Goal: Task Accomplishment & Management: Use online tool/utility

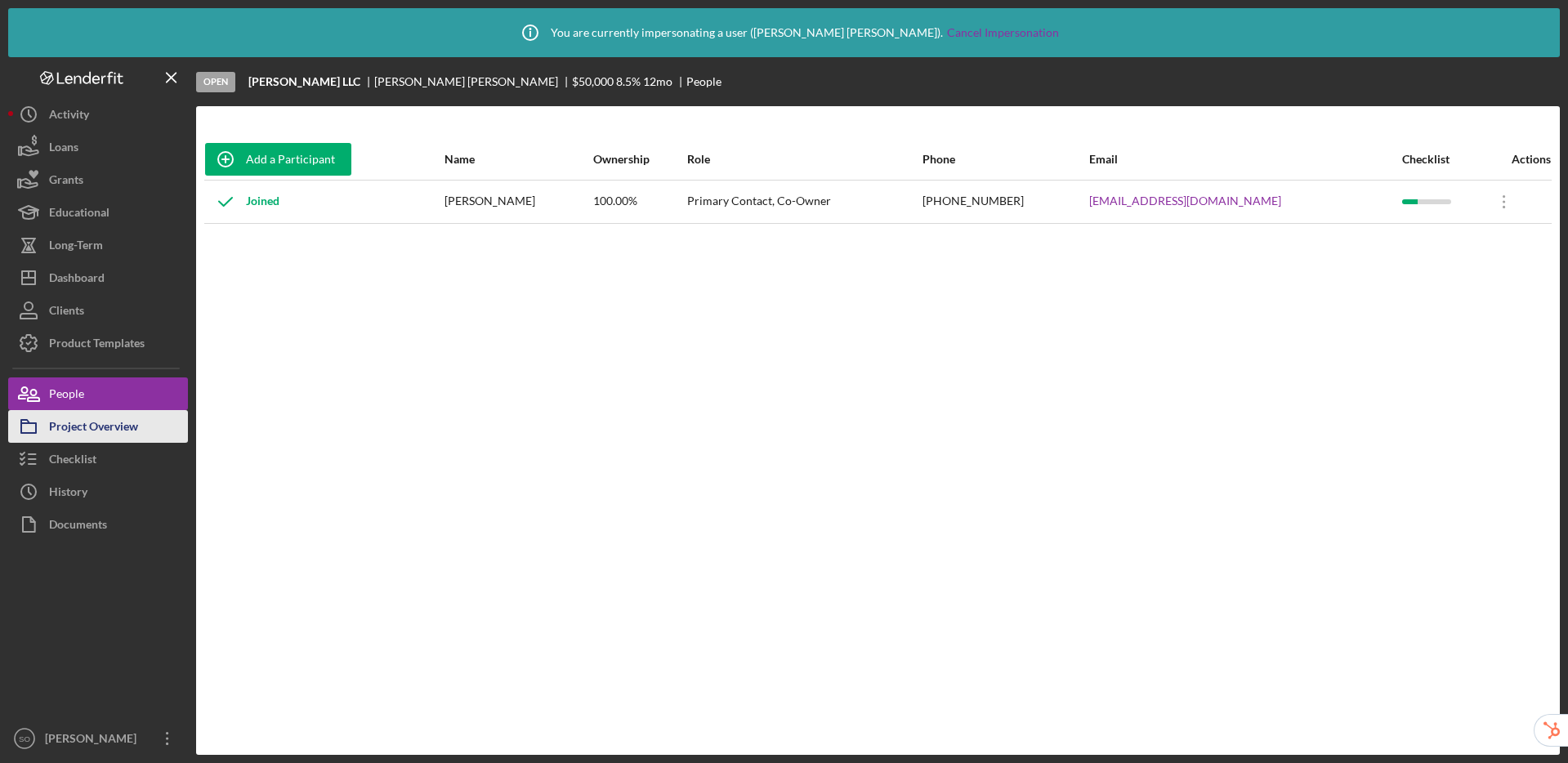
click at [64, 436] on div "Project Overview" at bounding box center [93, 428] width 89 height 36
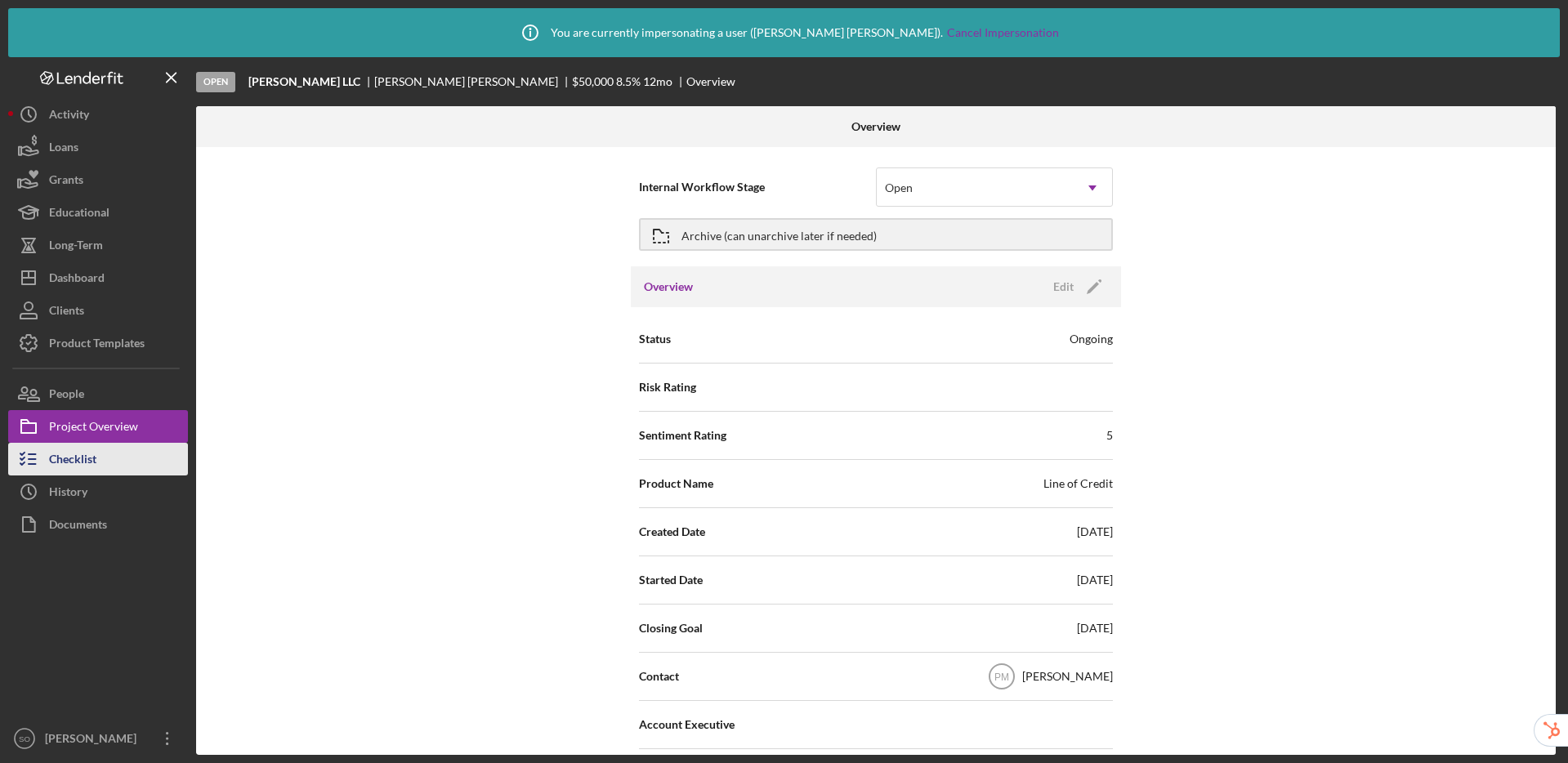
click at [67, 461] on div "Checklist" at bounding box center [73, 461] width 47 height 36
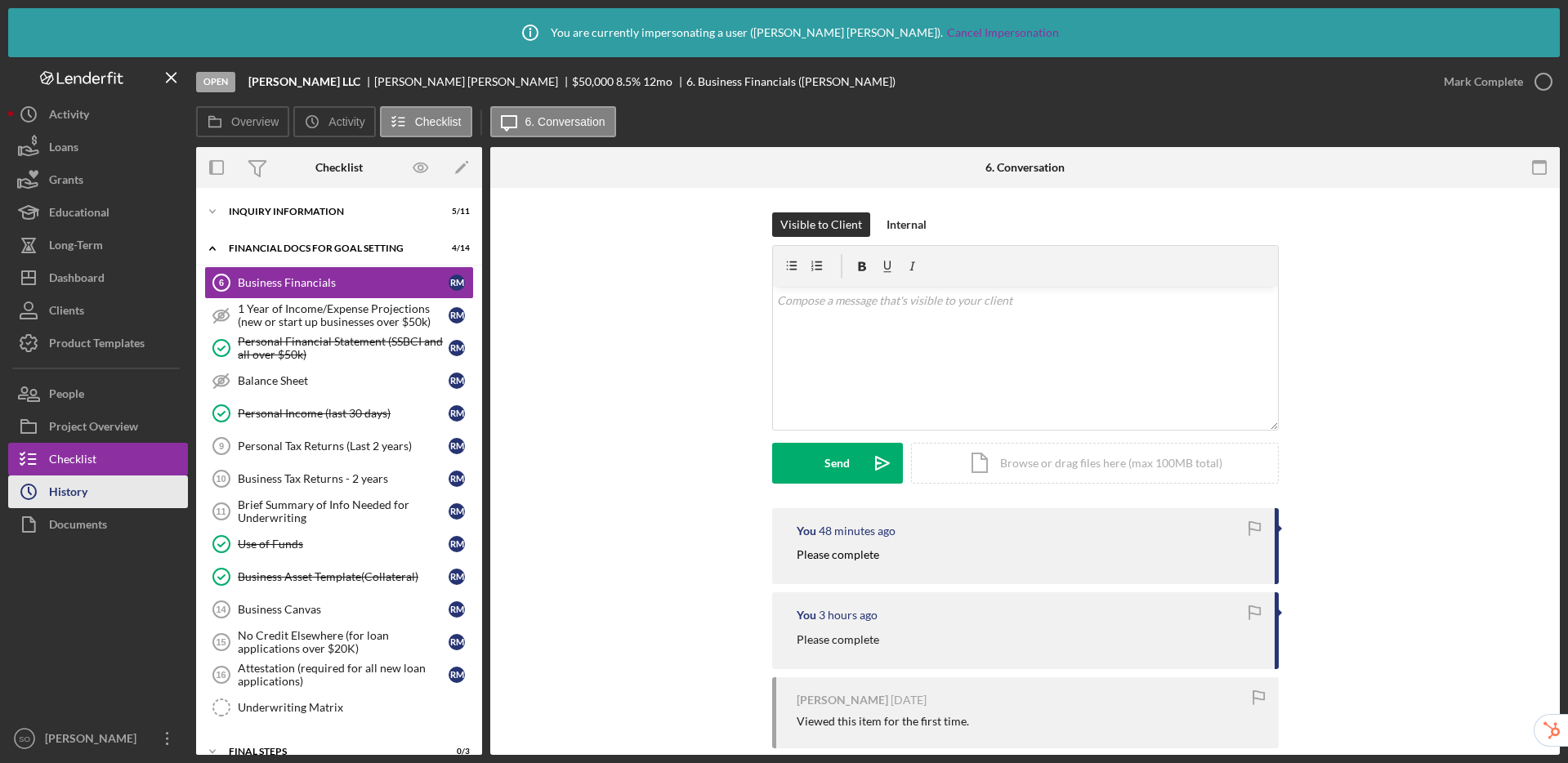
click at [93, 500] on button "Icon/History History" at bounding box center [97, 491] width 179 height 32
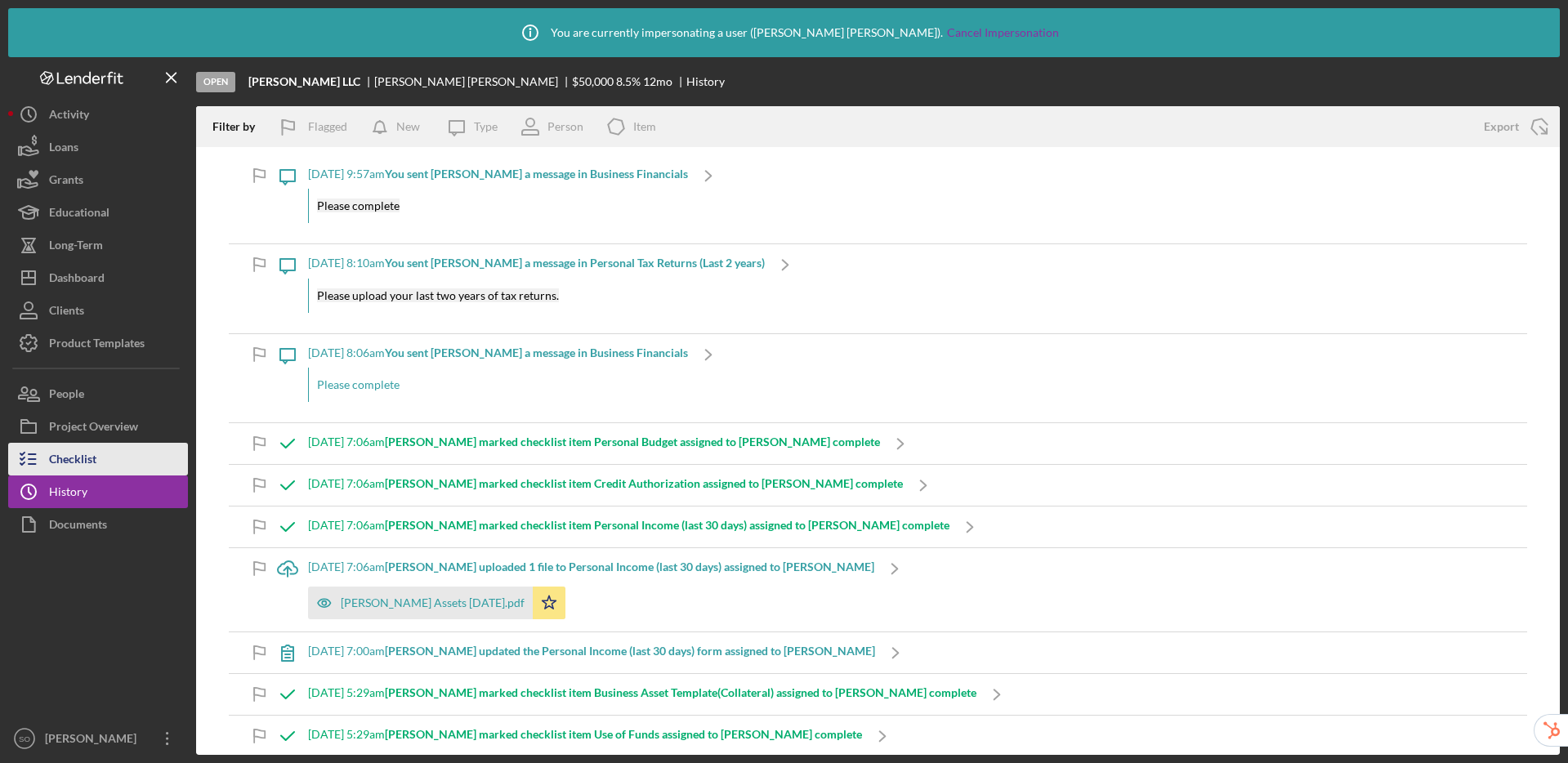
click at [100, 455] on button "Checklist" at bounding box center [97, 459] width 179 height 32
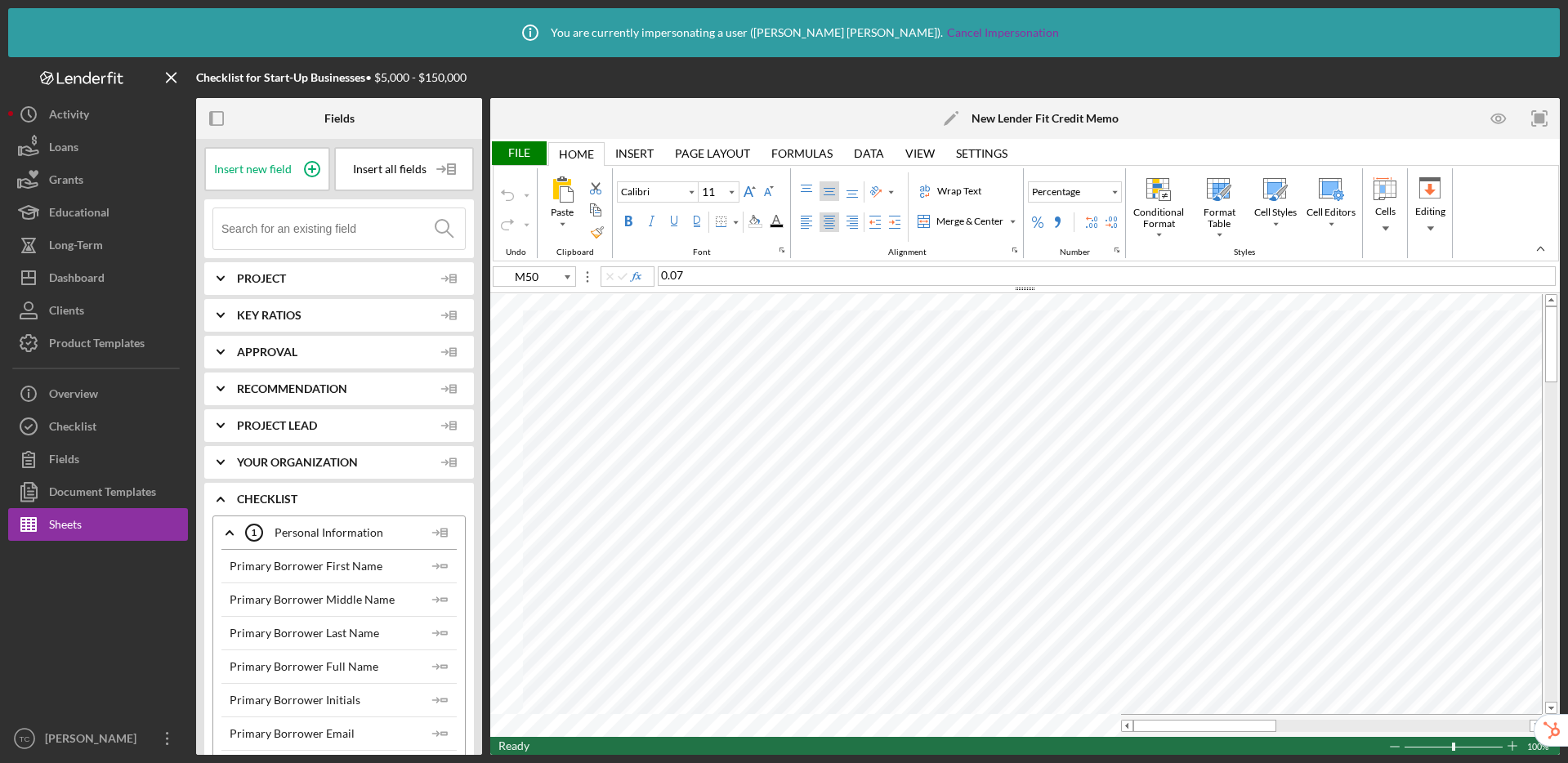
type input "H33"
type input "12"
type input "A1"
click at [951, 223] on div "Merge & Center" at bounding box center [970, 221] width 74 height 15
type input "10"
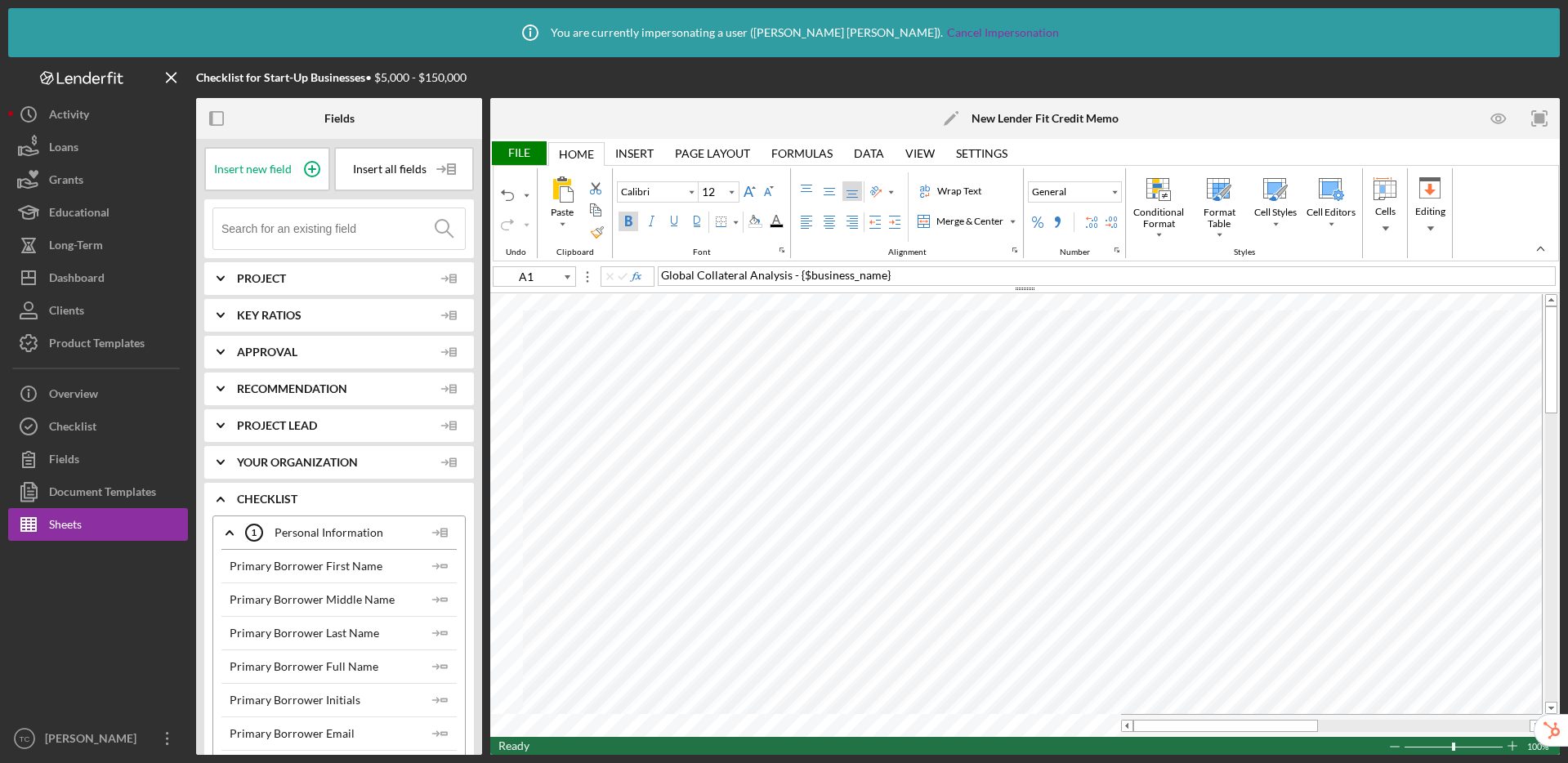
type input "E4"
type input "12"
type input "F1"
click at [371, 226] on input at bounding box center [343, 229] width 243 height 41
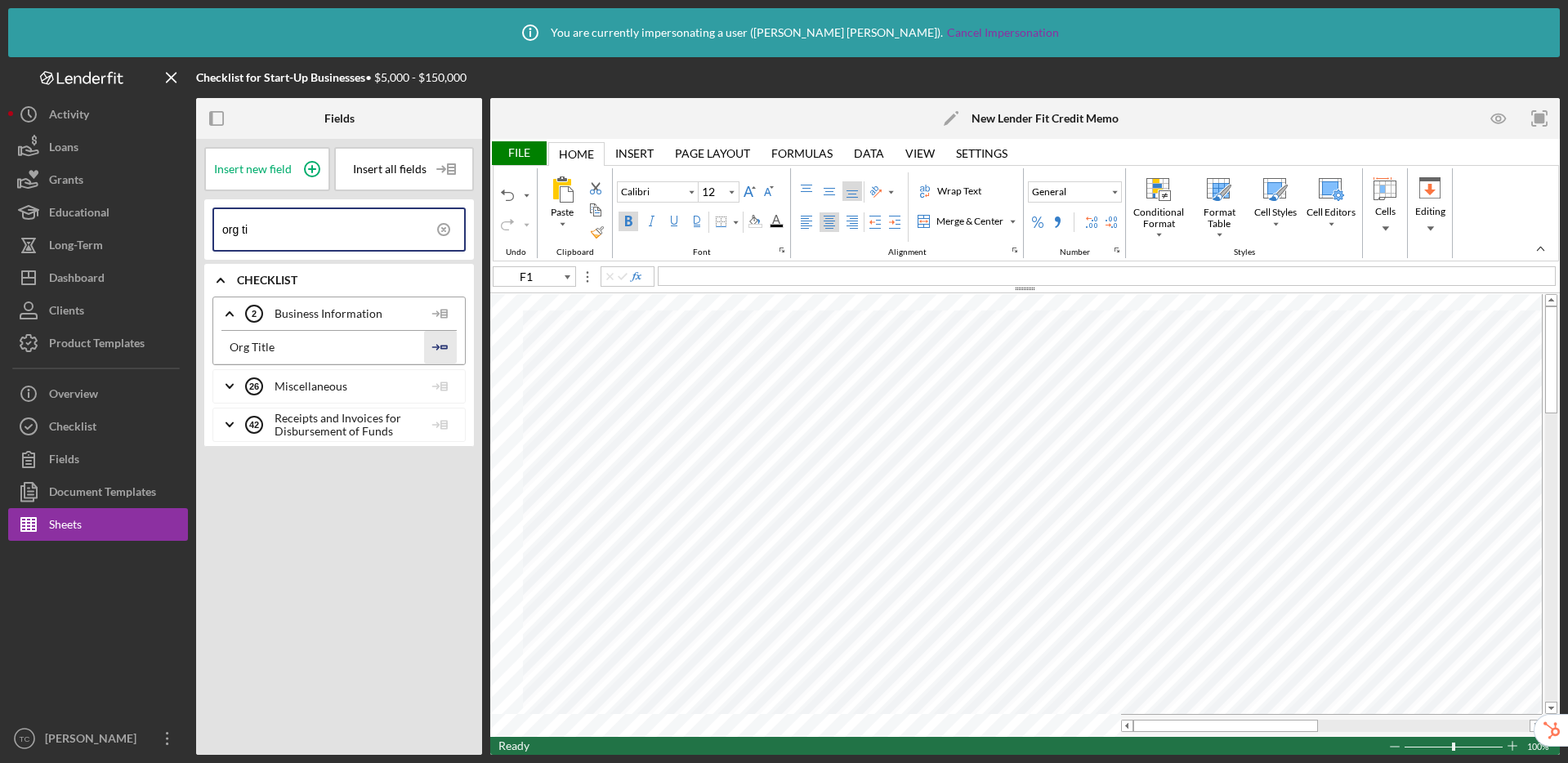
type input "org ti"
click at [448, 345] on icon "Icon/Insert Field" at bounding box center [439, 346] width 32 height 32
type input "10"
type input "F2"
type input "12"
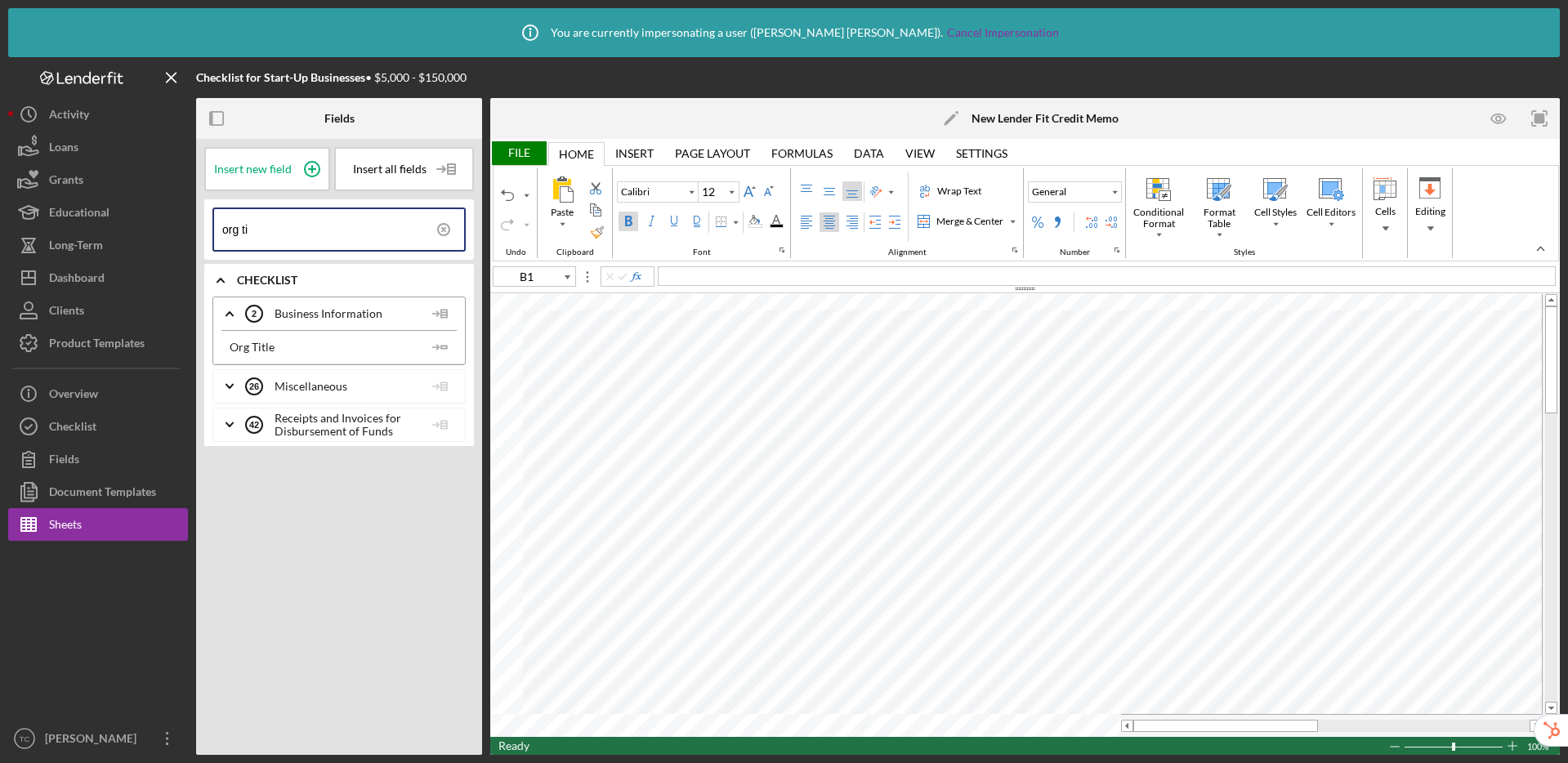
type input "A1"
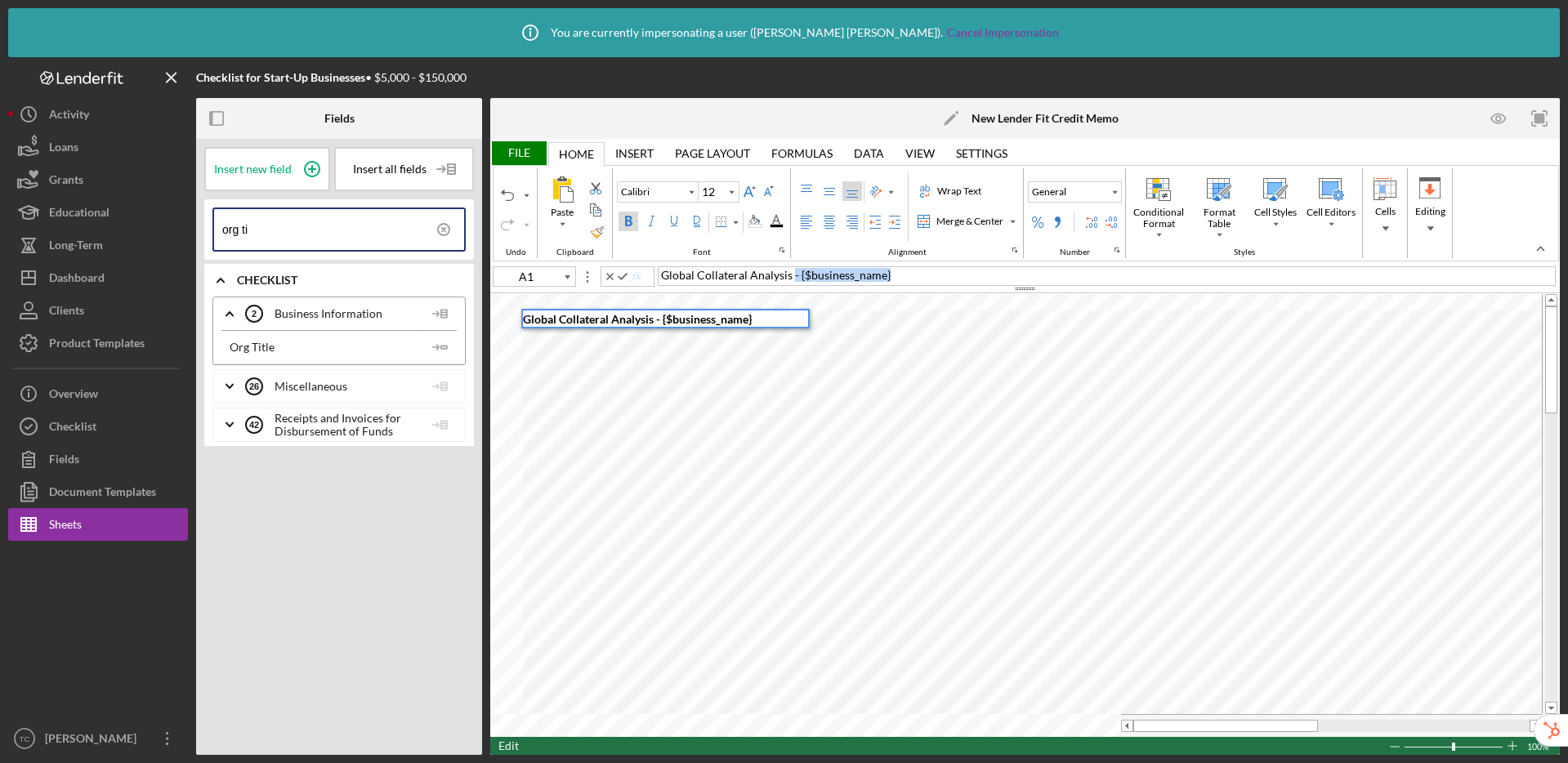
drag, startPoint x: 899, startPoint y: 274, endPoint x: 791, endPoint y: 275, distance: 108.0
click at [791, 275] on div "Global Collateral Analysis - {$business_name}" at bounding box center [1107, 277] width 898 height 20
type input "A2"
type input "12"
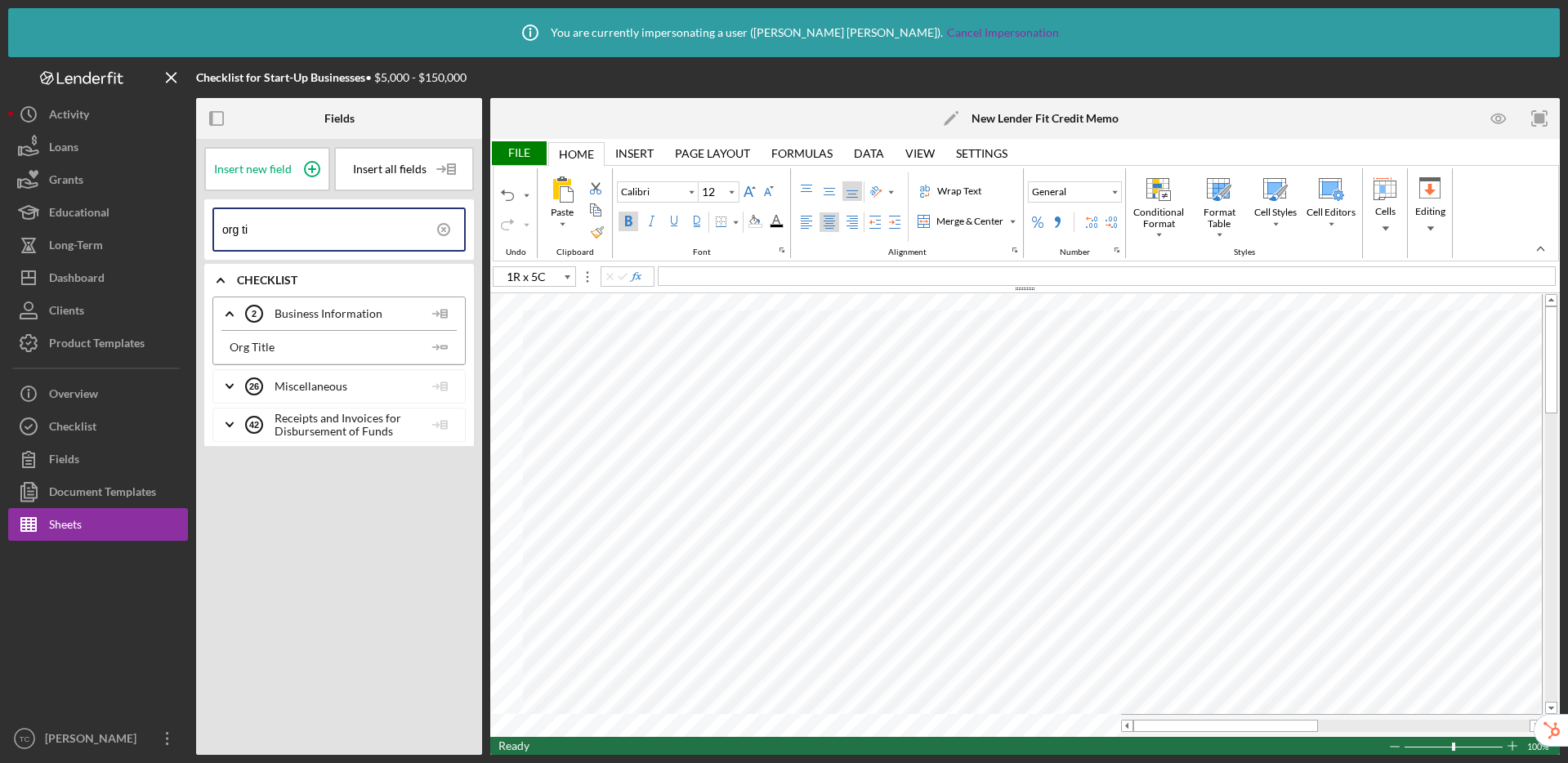
type input "E1"
click at [956, 223] on div "Merge & Center" at bounding box center [970, 221] width 74 height 15
type input "10"
type input "M2"
type input "12"
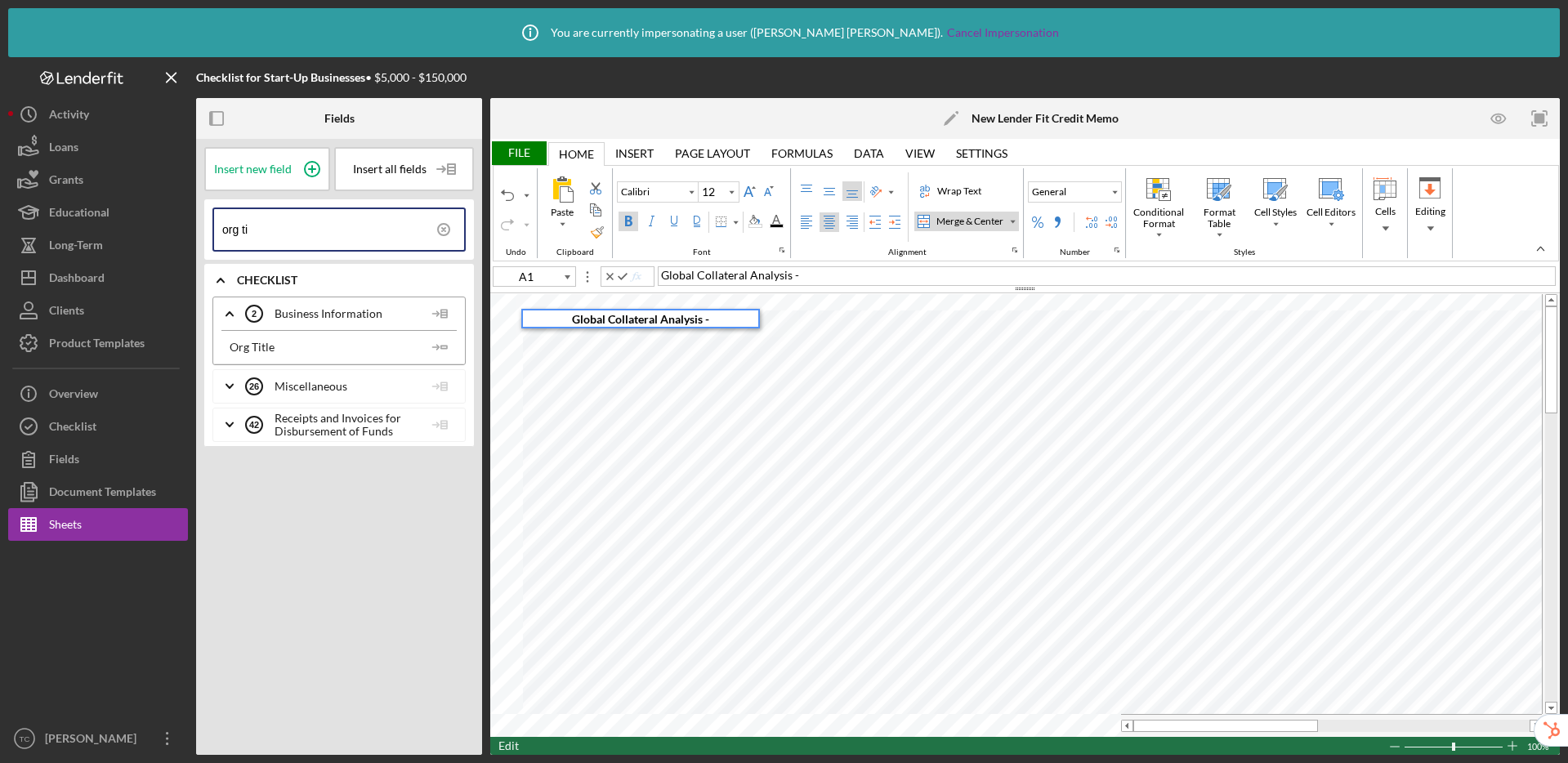
click at [810, 277] on div "Global Collateral Analysis -" at bounding box center [1107, 277] width 898 height 20
click at [852, 218] on div "Right Align" at bounding box center [851, 222] width 13 height 13
click at [845, 277] on div "Global Collateral Analysis" at bounding box center [1107, 277] width 898 height 20
type input "A2"
type input "10"
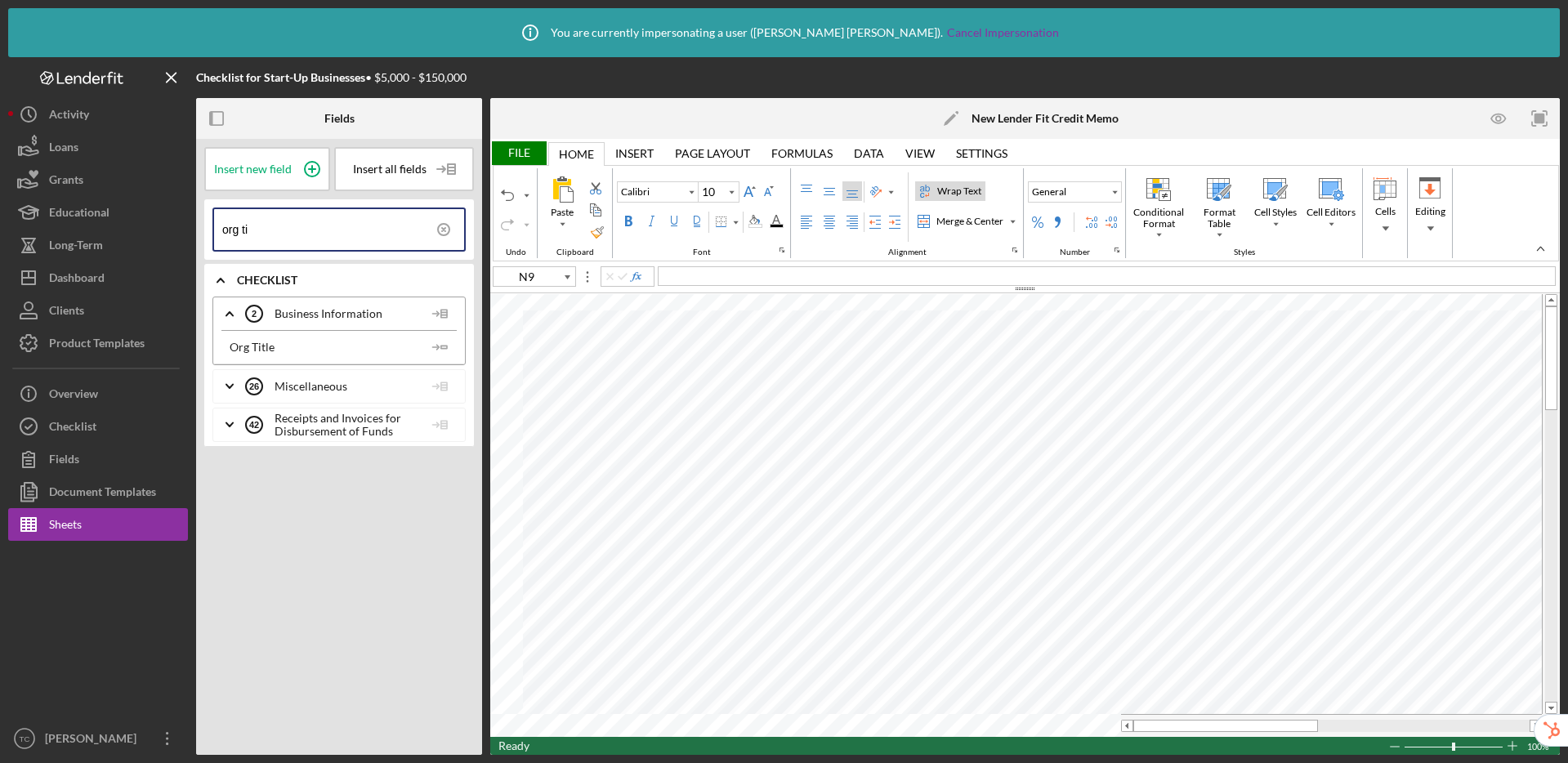
type input "I5"
drag, startPoint x: 339, startPoint y: 228, endPoint x: 199, endPoint y: 223, distance: 140.1
click at [199, 223] on div "Insert new field Insert all fields org ti Icon/Expander Checklist Icon/Expander…" at bounding box center [339, 447] width 286 height 616
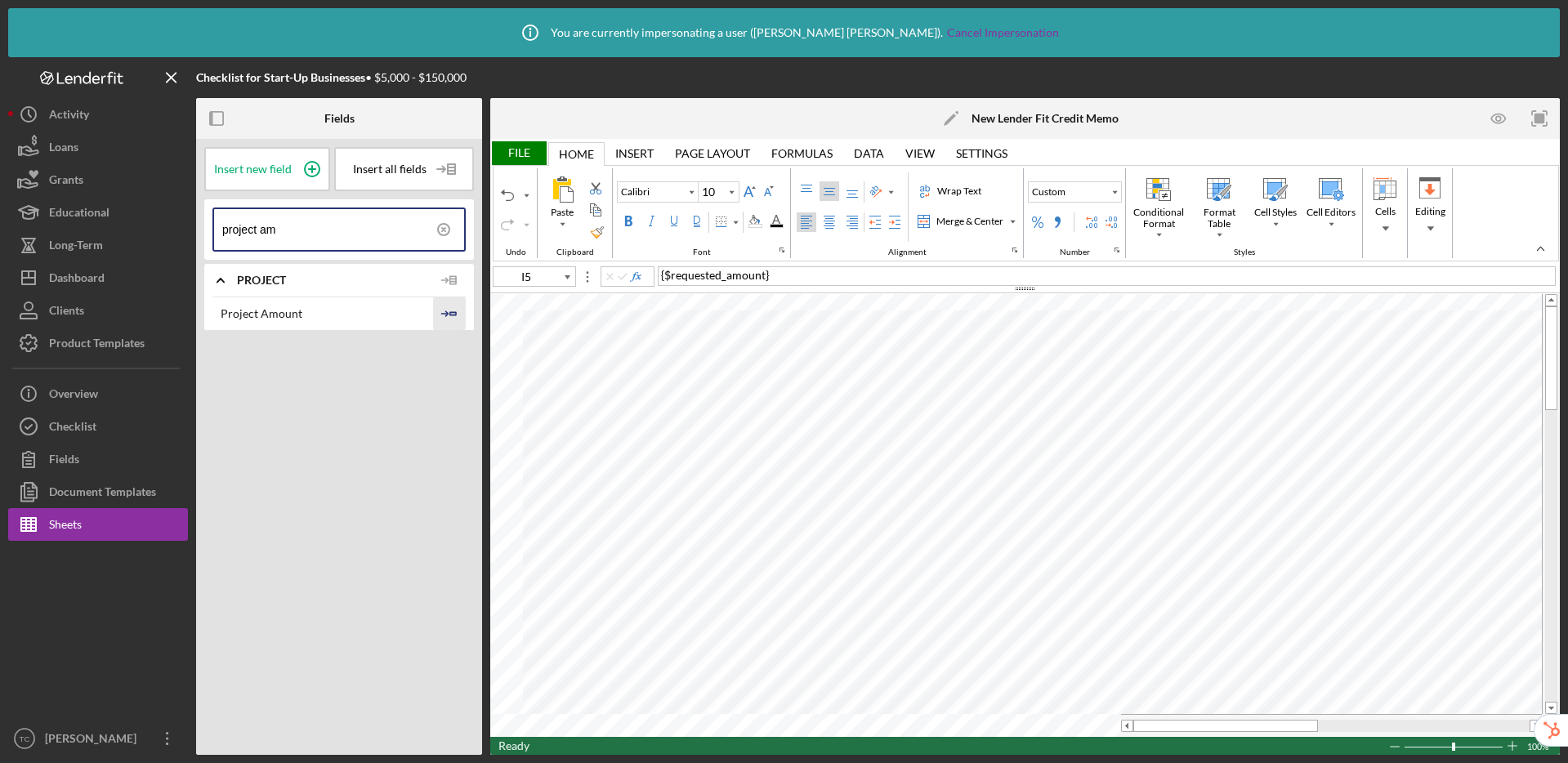
type input "project am"
click at [453, 311] on icon "Icon/Insert Field" at bounding box center [449, 313] width 32 height 32
type input "I6"
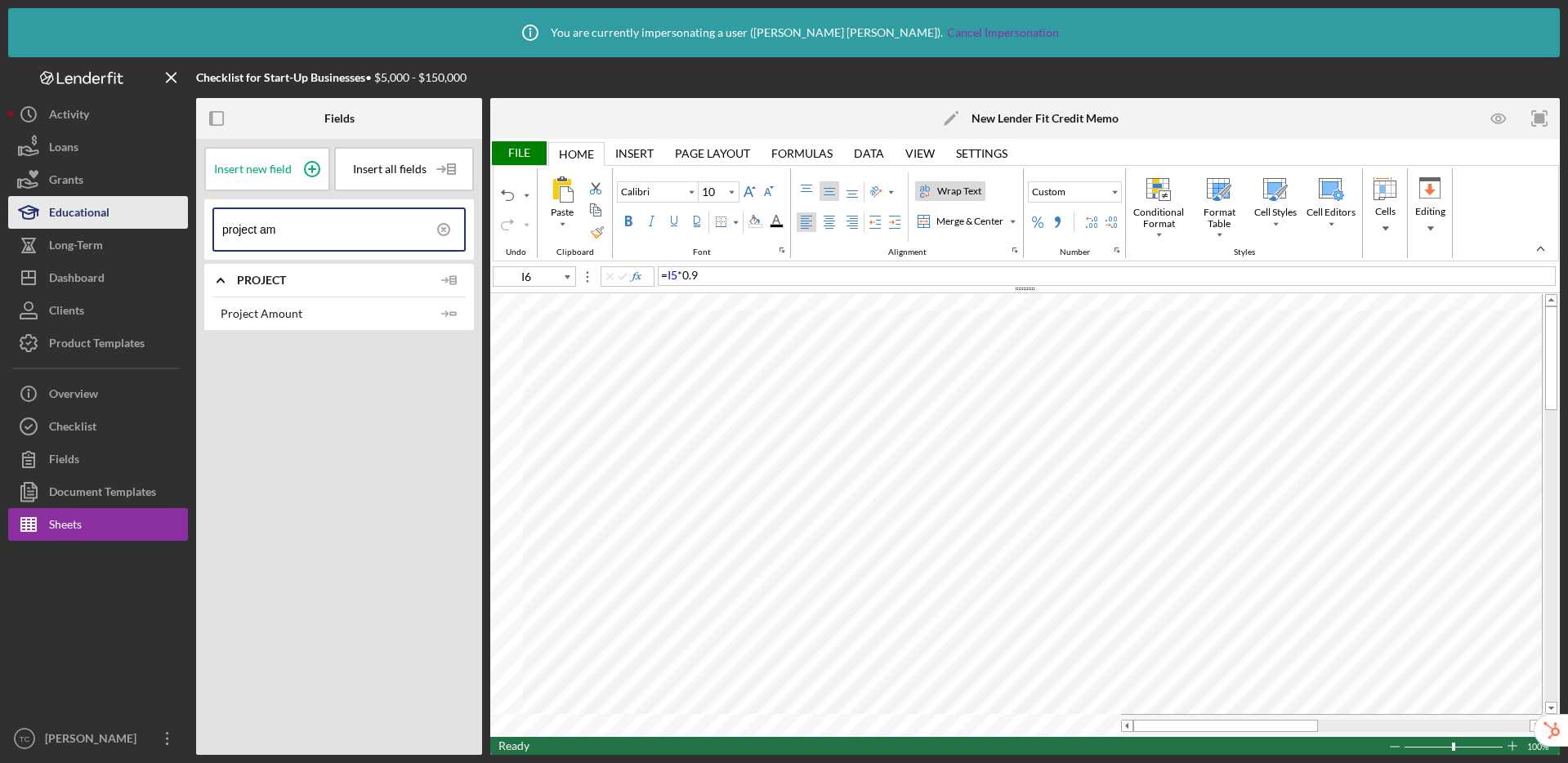
drag, startPoint x: 258, startPoint y: 228, endPoint x: 169, endPoint y: 219, distance: 89.5
click at [169, 219] on div "Checklist for Start-Up Businesses • $5,000 - $150,000 Fields Insert new field I…" at bounding box center [784, 406] width 1551 height 698
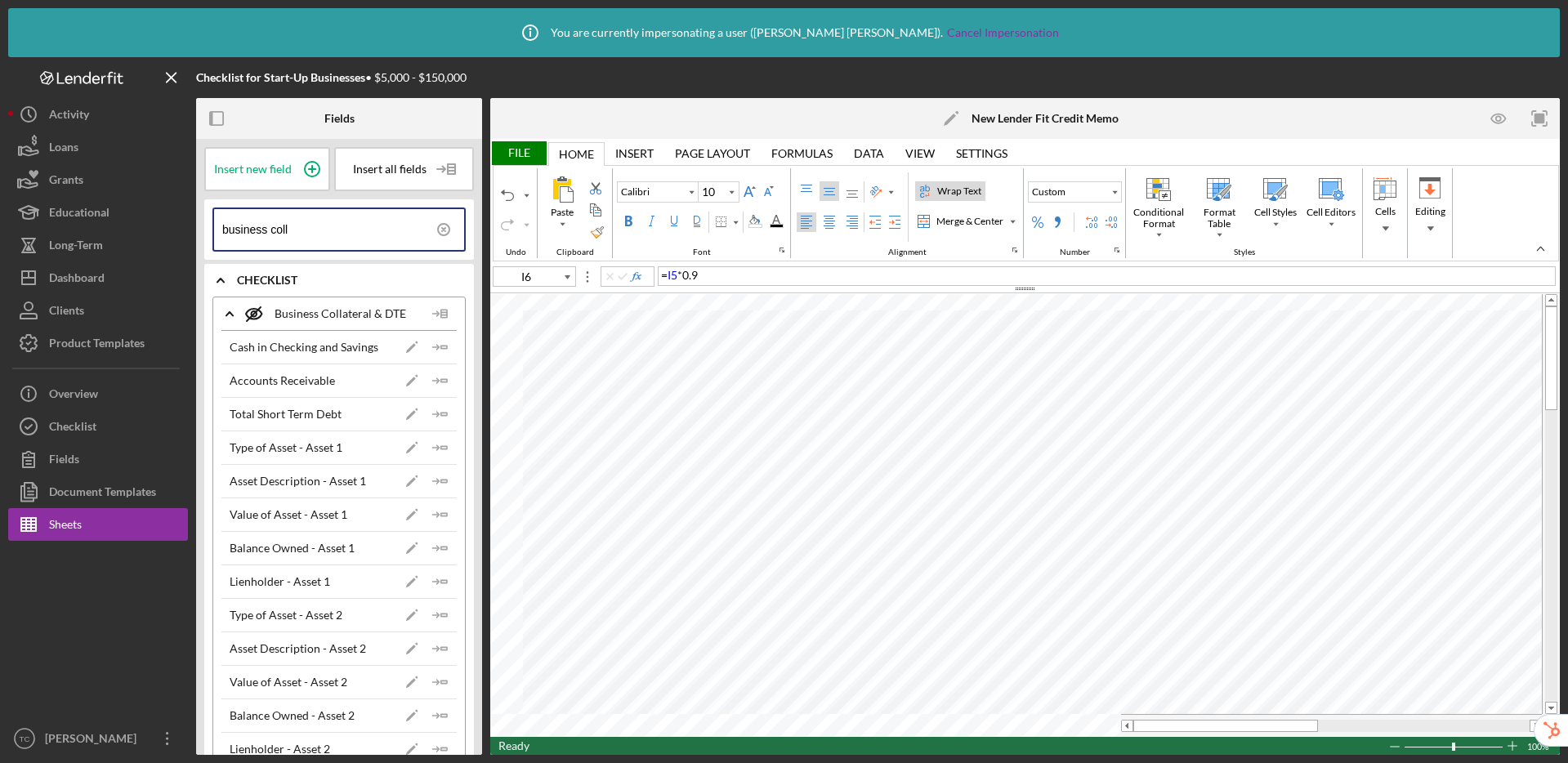
type input "business coll"
click at [434, 349] on icon "Icon/Insert Field" at bounding box center [439, 346] width 32 height 32
click at [434, 379] on polyline "button" at bounding box center [436, 381] width 5 height 5
click at [435, 410] on icon "Icon/Insert Field" at bounding box center [439, 414] width 32 height 32
click at [441, 446] on polygon "button" at bounding box center [444, 447] width 6 height 2
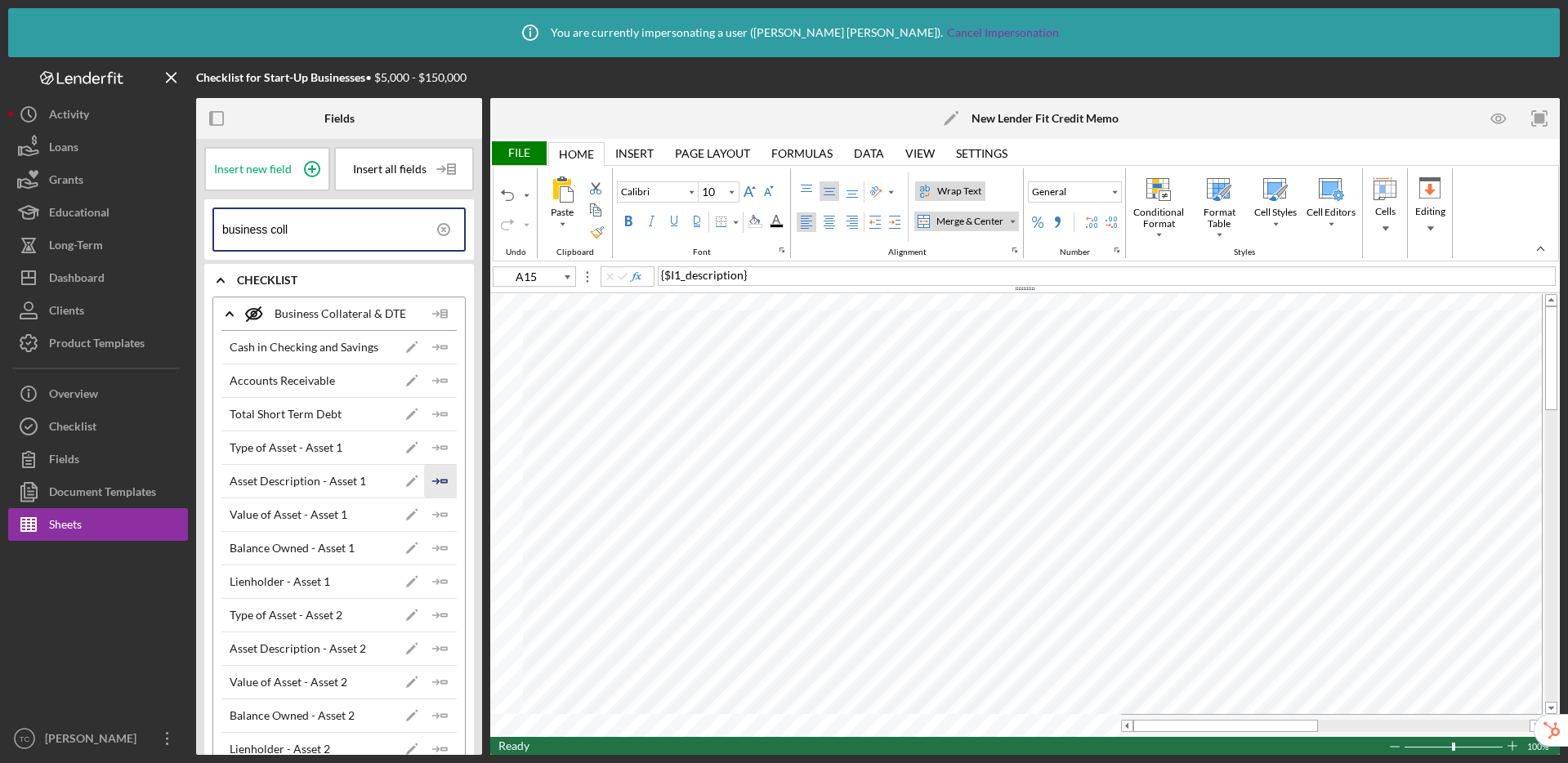
click at [432, 484] on icon "Icon/Insert Field" at bounding box center [439, 481] width 32 height 32
click at [440, 515] on icon "Icon/Insert Field" at bounding box center [439, 514] width 32 height 32
click at [441, 549] on polygon "button" at bounding box center [444, 547] width 6 height 2
click at [446, 583] on icon "Icon/Insert Field" at bounding box center [439, 582] width 32 height 32
click at [435, 610] on icon "Icon/Insert Field" at bounding box center [439, 615] width 32 height 32
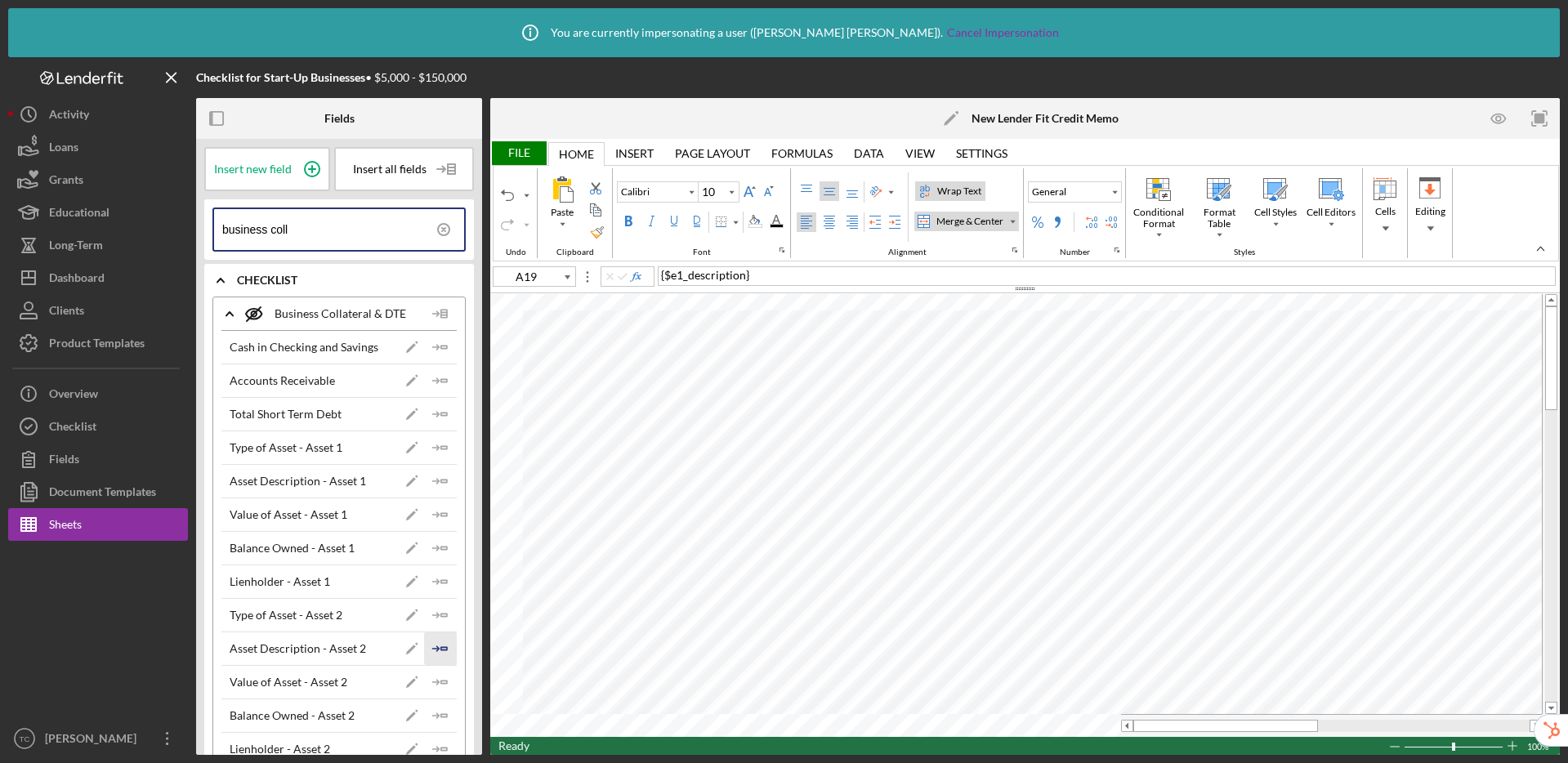
click at [438, 648] on icon "Icon/Insert Field" at bounding box center [439, 648] width 32 height 32
click at [438, 679] on icon "Icon/Insert Field" at bounding box center [439, 682] width 32 height 32
click at [432, 713] on icon "Icon/Insert Field" at bounding box center [439, 715] width 32 height 32
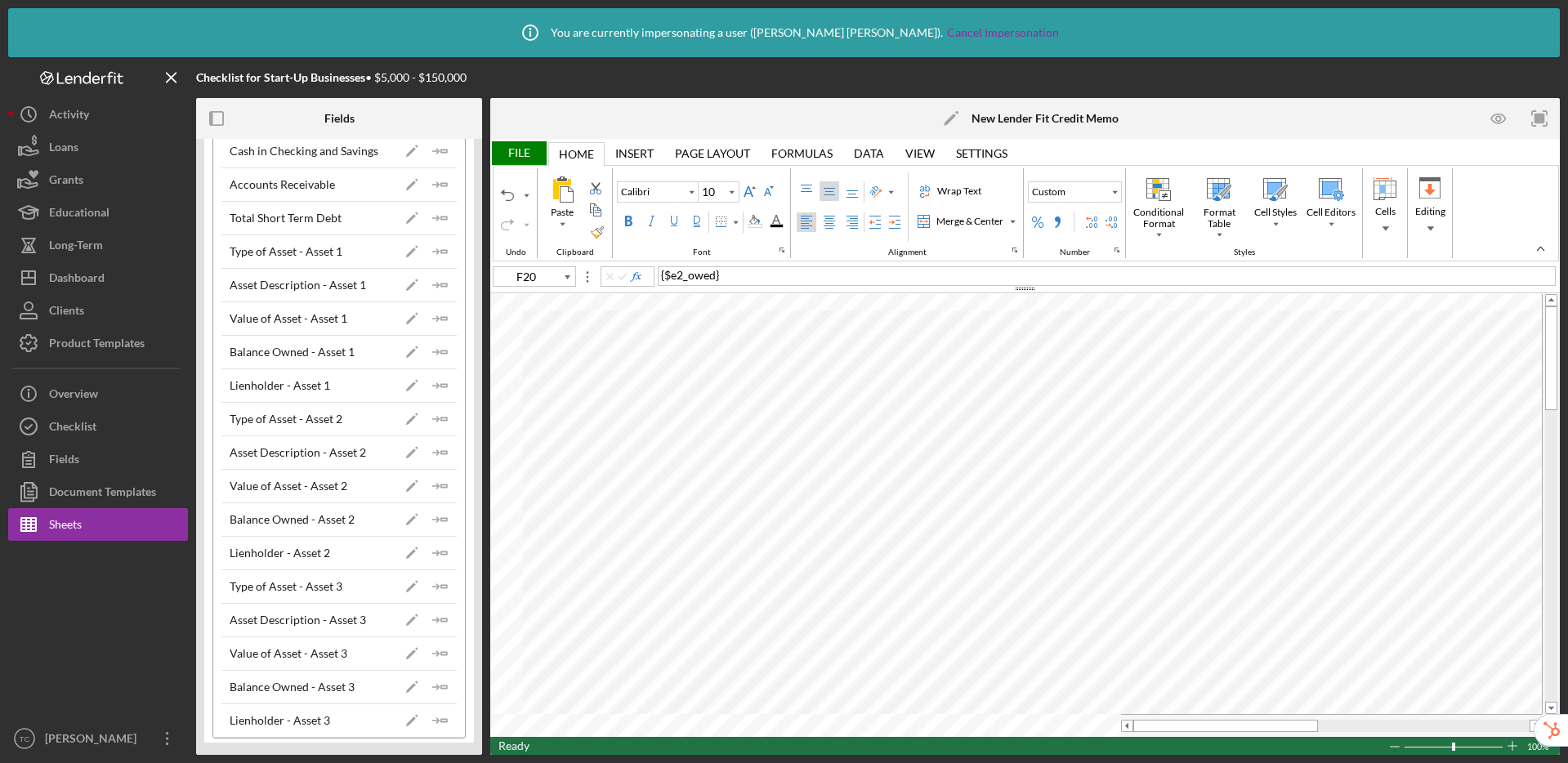
scroll to position [197, 0]
click at [438, 549] on icon "Icon/Insert Field" at bounding box center [439, 552] width 32 height 32
click at [434, 588] on icon "Icon/Insert Field" at bounding box center [439, 585] width 32 height 32
click at [429, 610] on icon "Icon/Insert Field" at bounding box center [439, 619] width 32 height 32
click at [437, 655] on icon "Icon/Insert Field" at bounding box center [439, 652] width 32 height 32
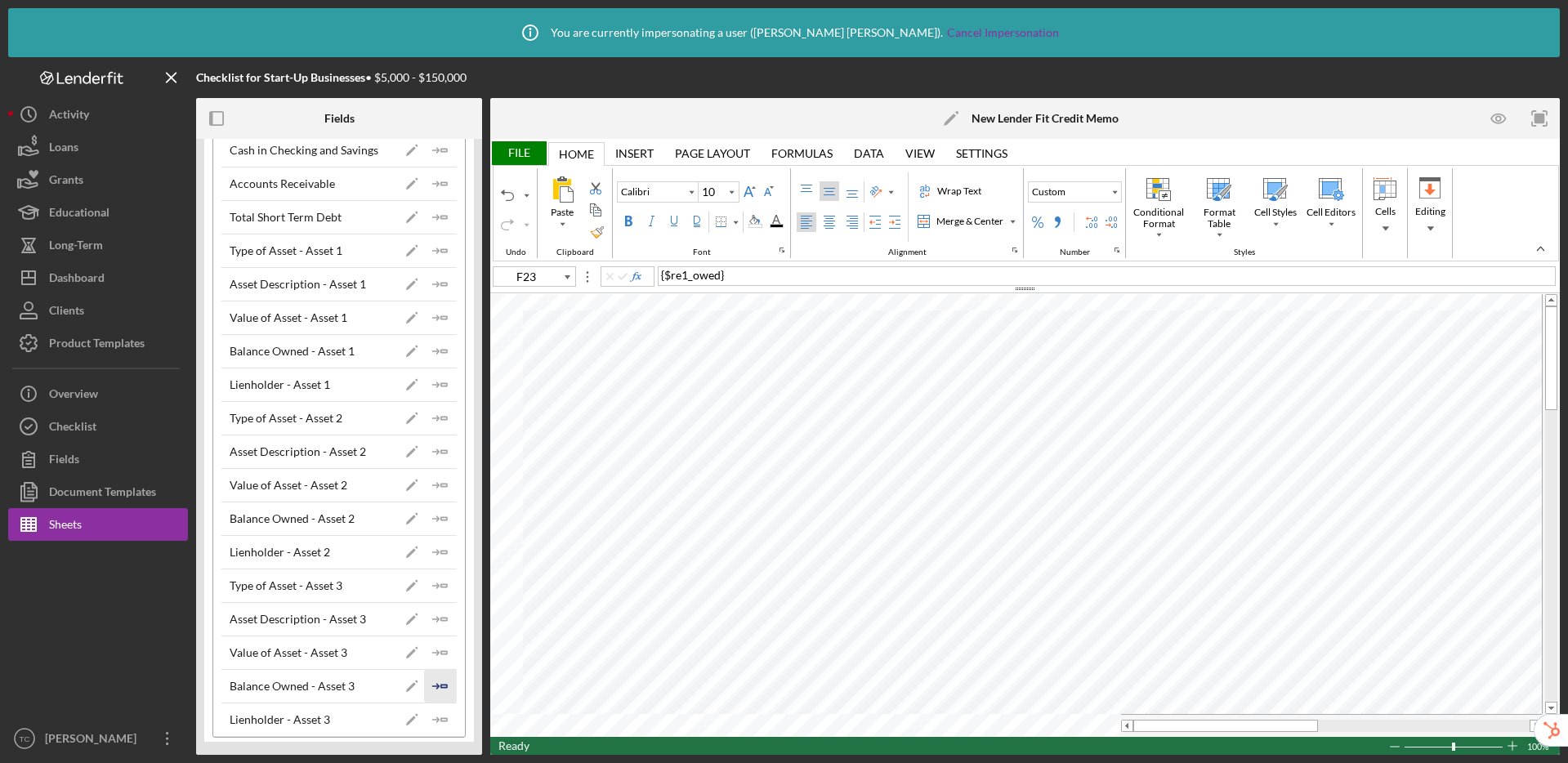
click at [443, 687] on icon "Icon/Insert Field" at bounding box center [439, 686] width 32 height 32
click at [441, 721] on polygon "button" at bounding box center [444, 719] width 6 height 2
click at [522, 153] on div "File" at bounding box center [518, 153] width 56 height 24
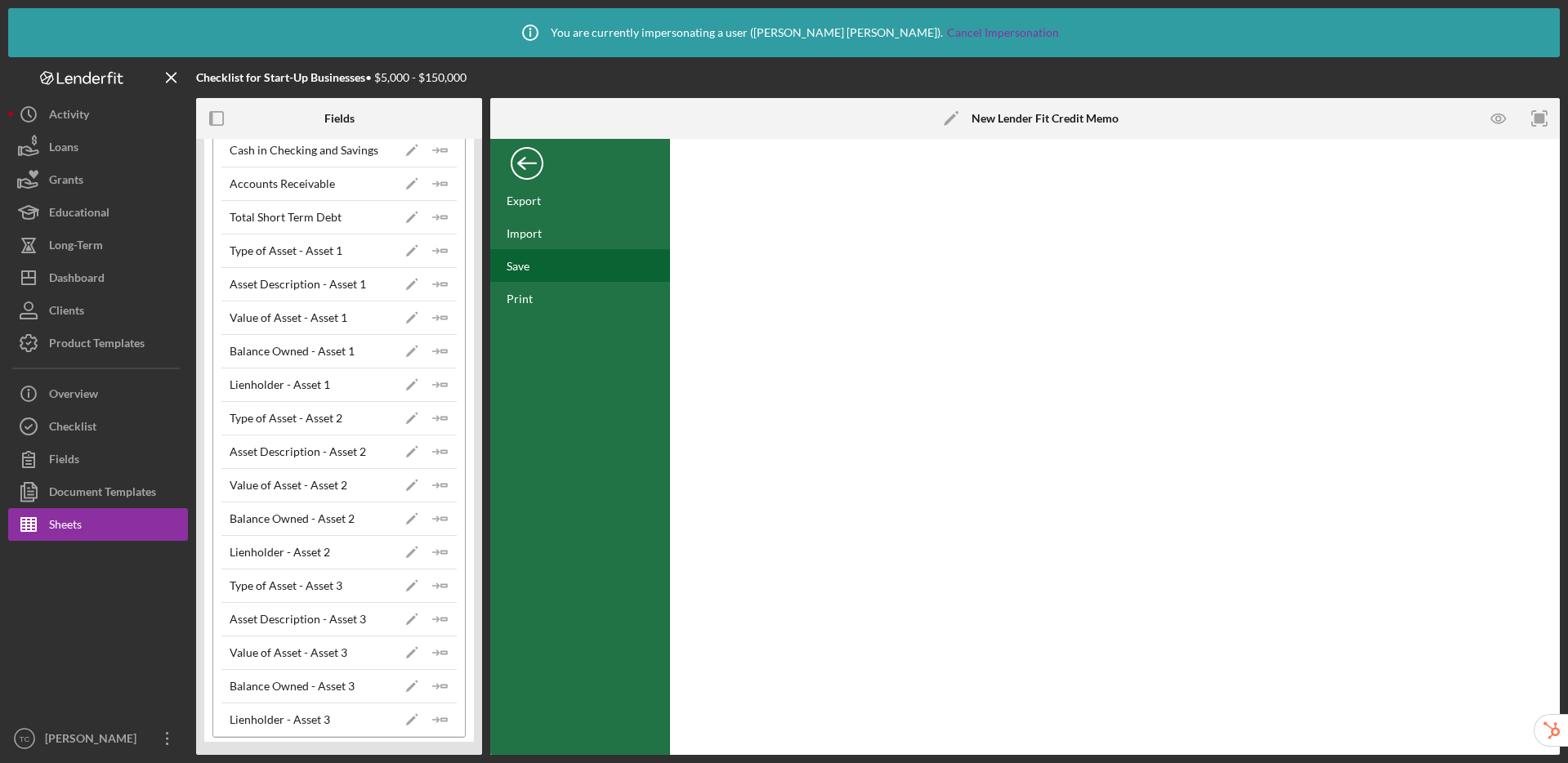
click at [521, 268] on div "Save" at bounding box center [518, 266] width 23 height 14
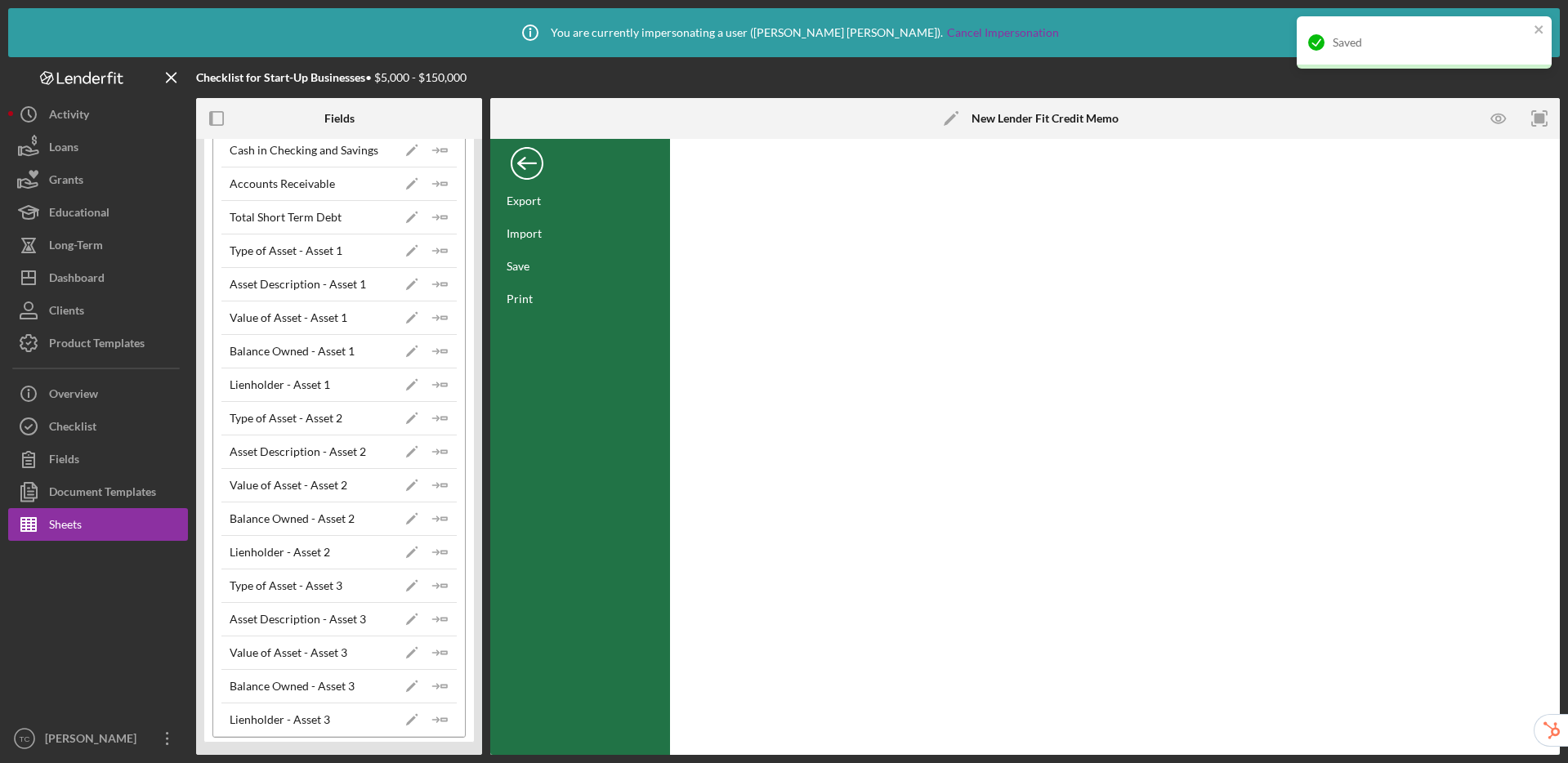
click at [527, 164] on div "Back" at bounding box center [527, 159] width 32 height 32
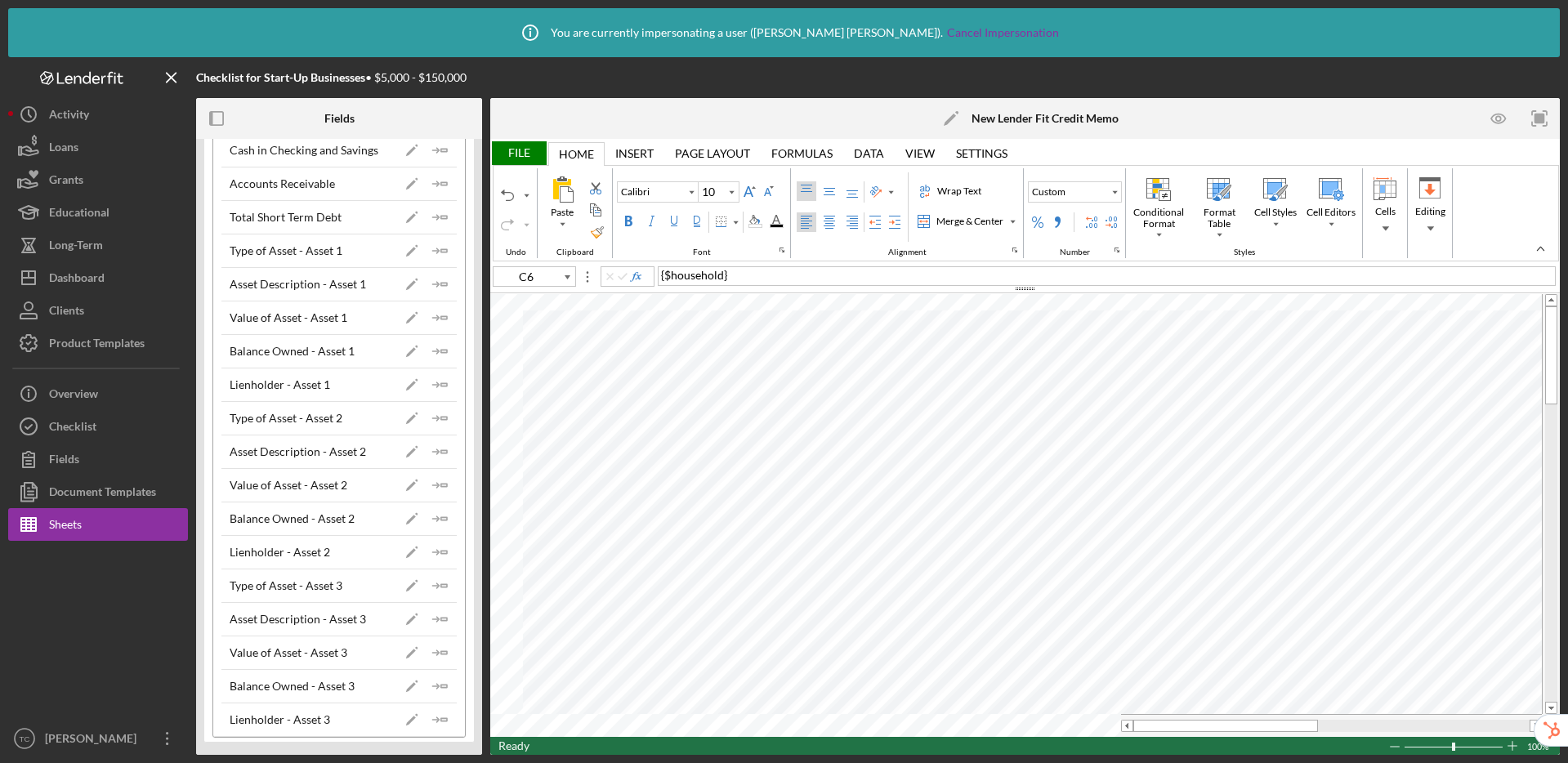
click at [516, 145] on div "File" at bounding box center [518, 153] width 56 height 24
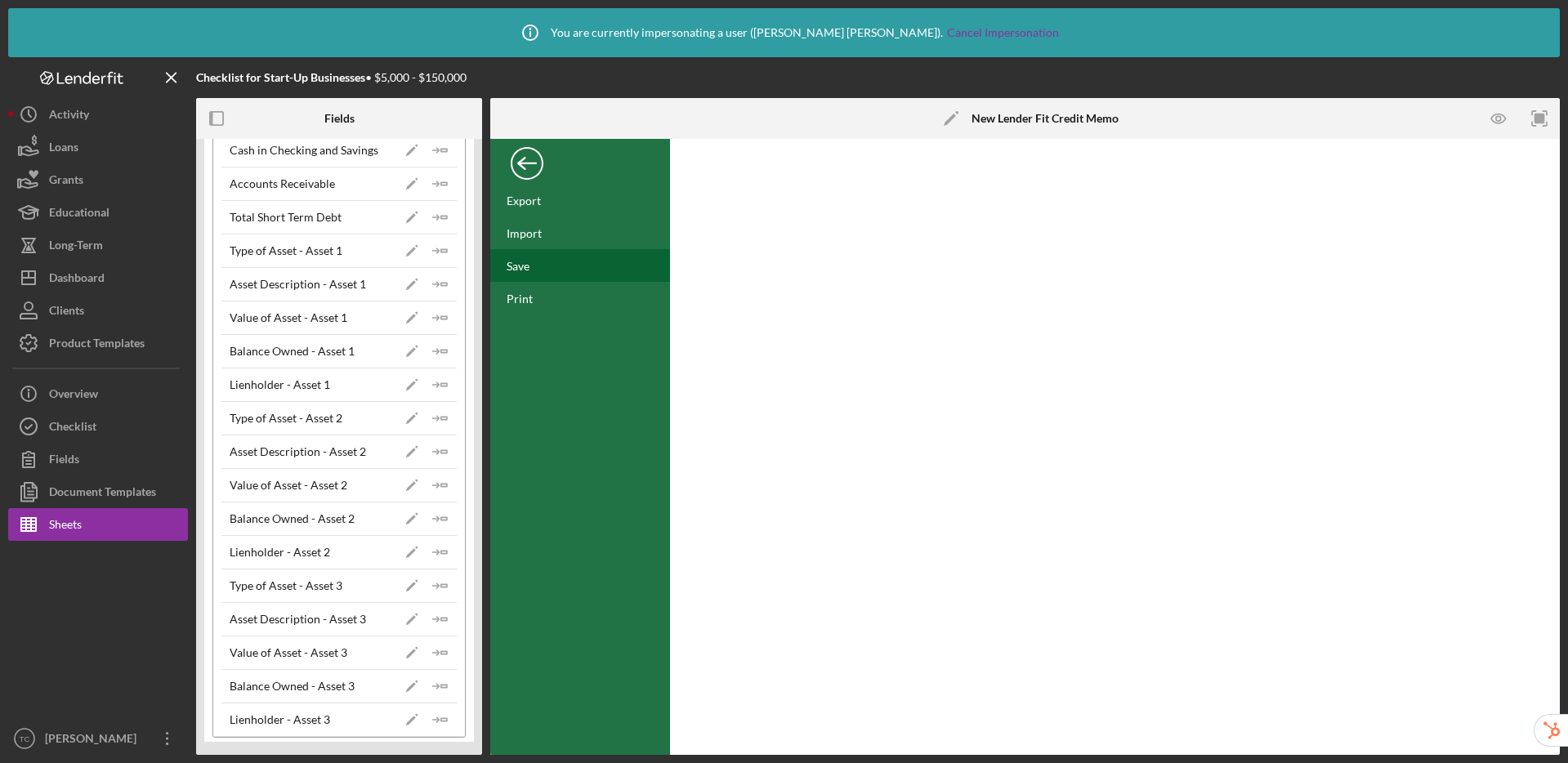
click at [522, 269] on div "Save" at bounding box center [518, 266] width 23 height 14
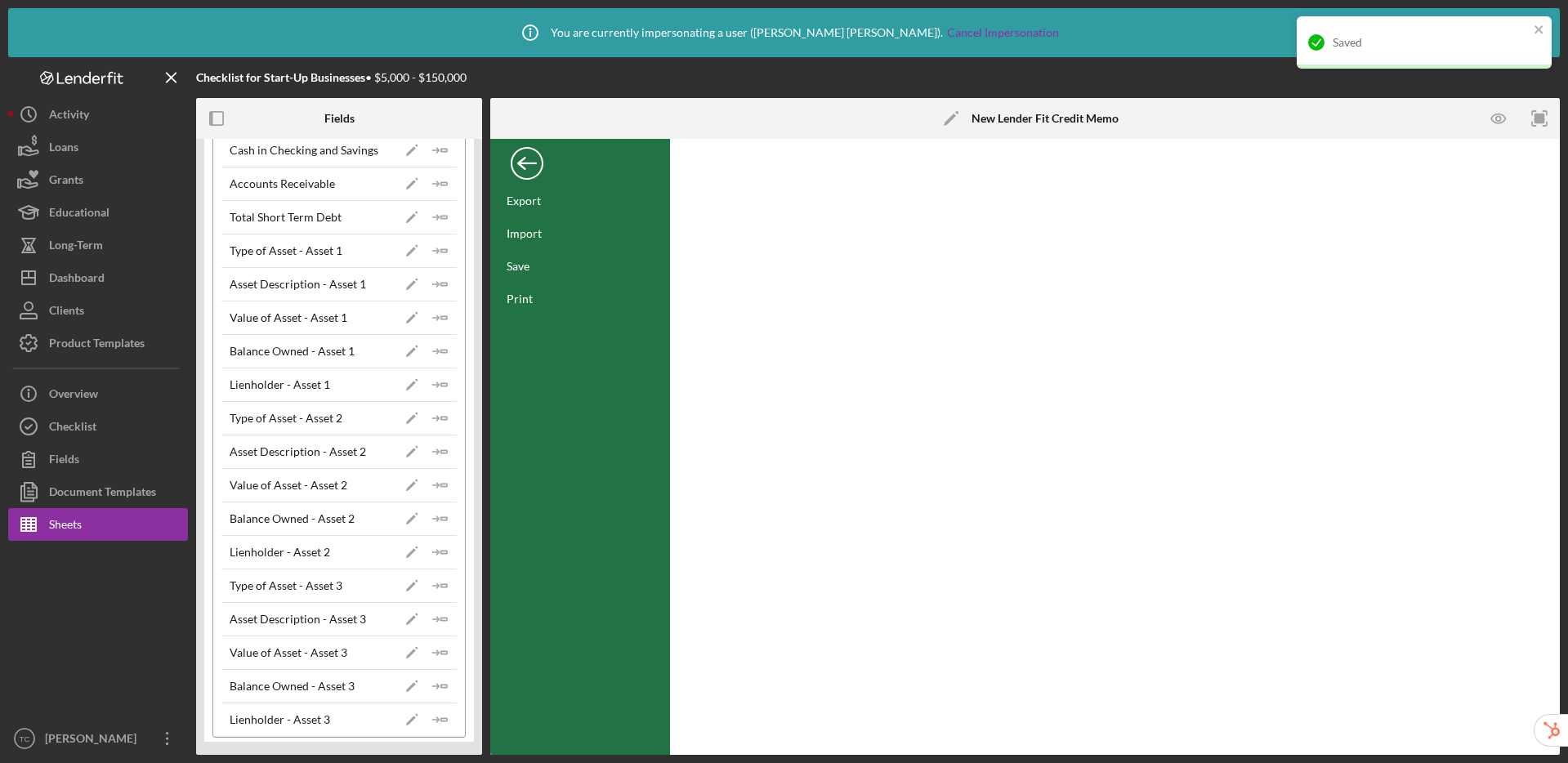
click at [530, 162] on div "Back" at bounding box center [527, 159] width 32 height 32
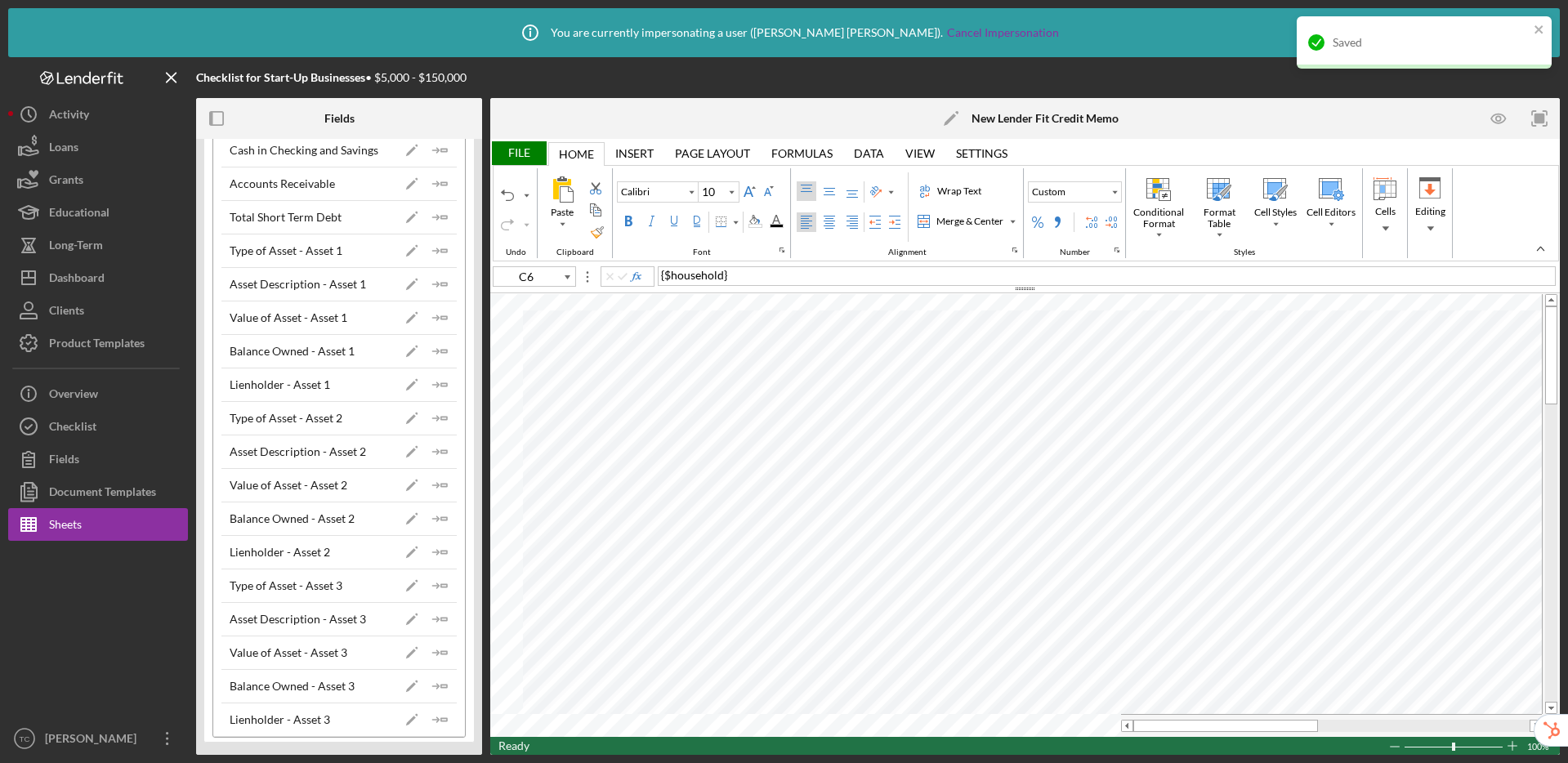
type input "D13"
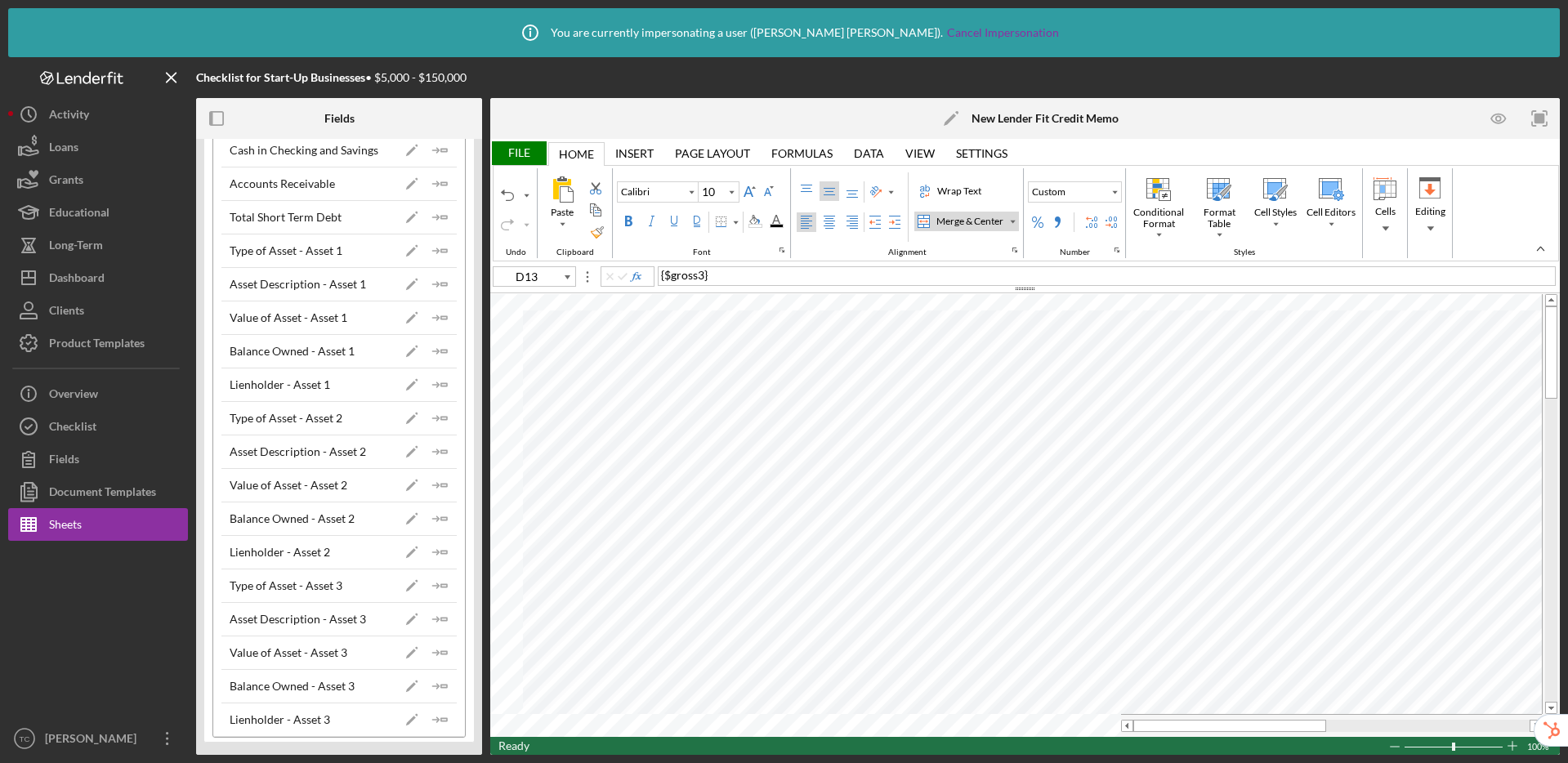
type input "12"
type input "A1"
click at [953, 224] on div "Merge & Center" at bounding box center [970, 221] width 74 height 15
type input "10"
type input "F3"
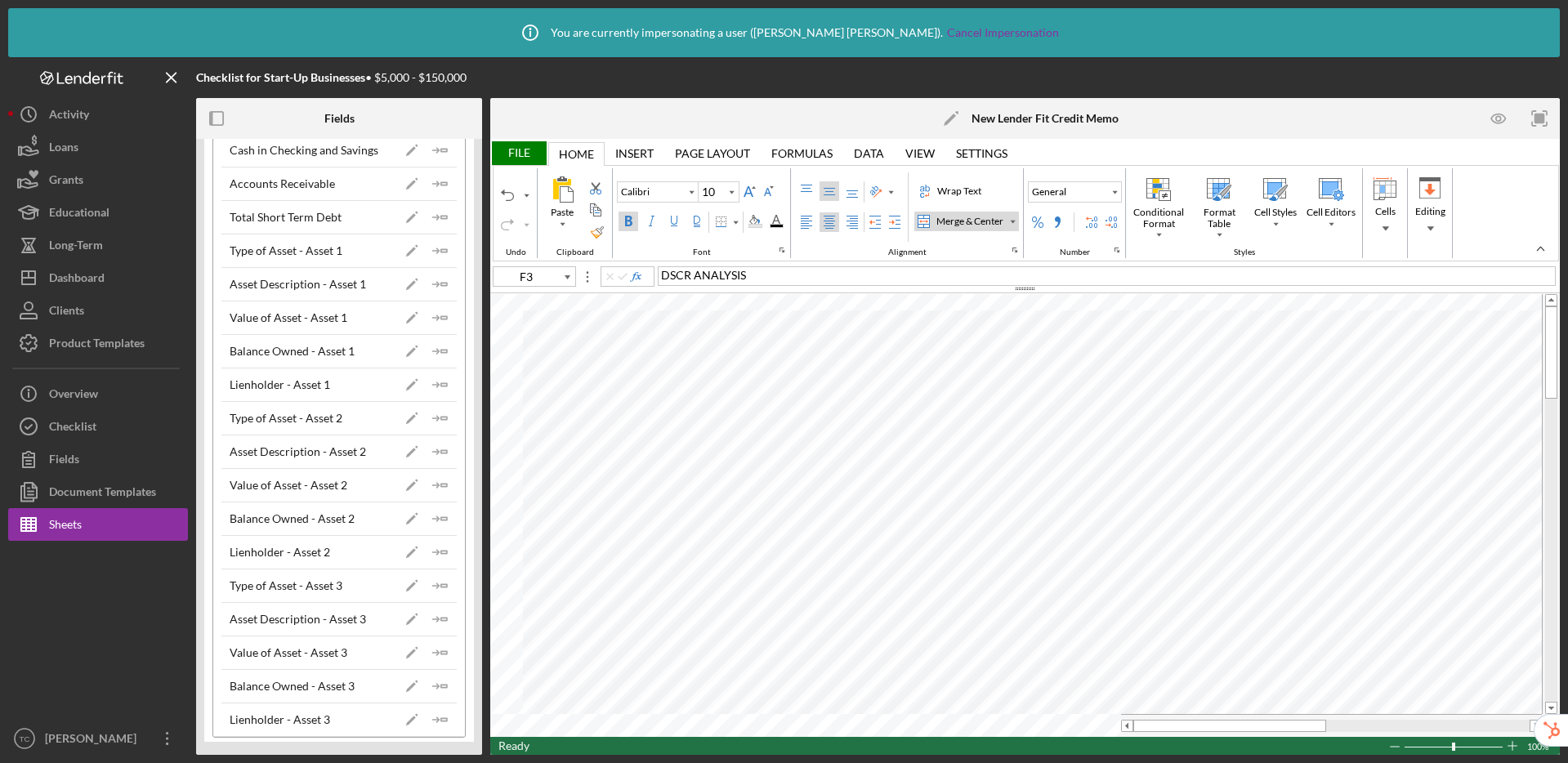
type input "12"
type input "B1"
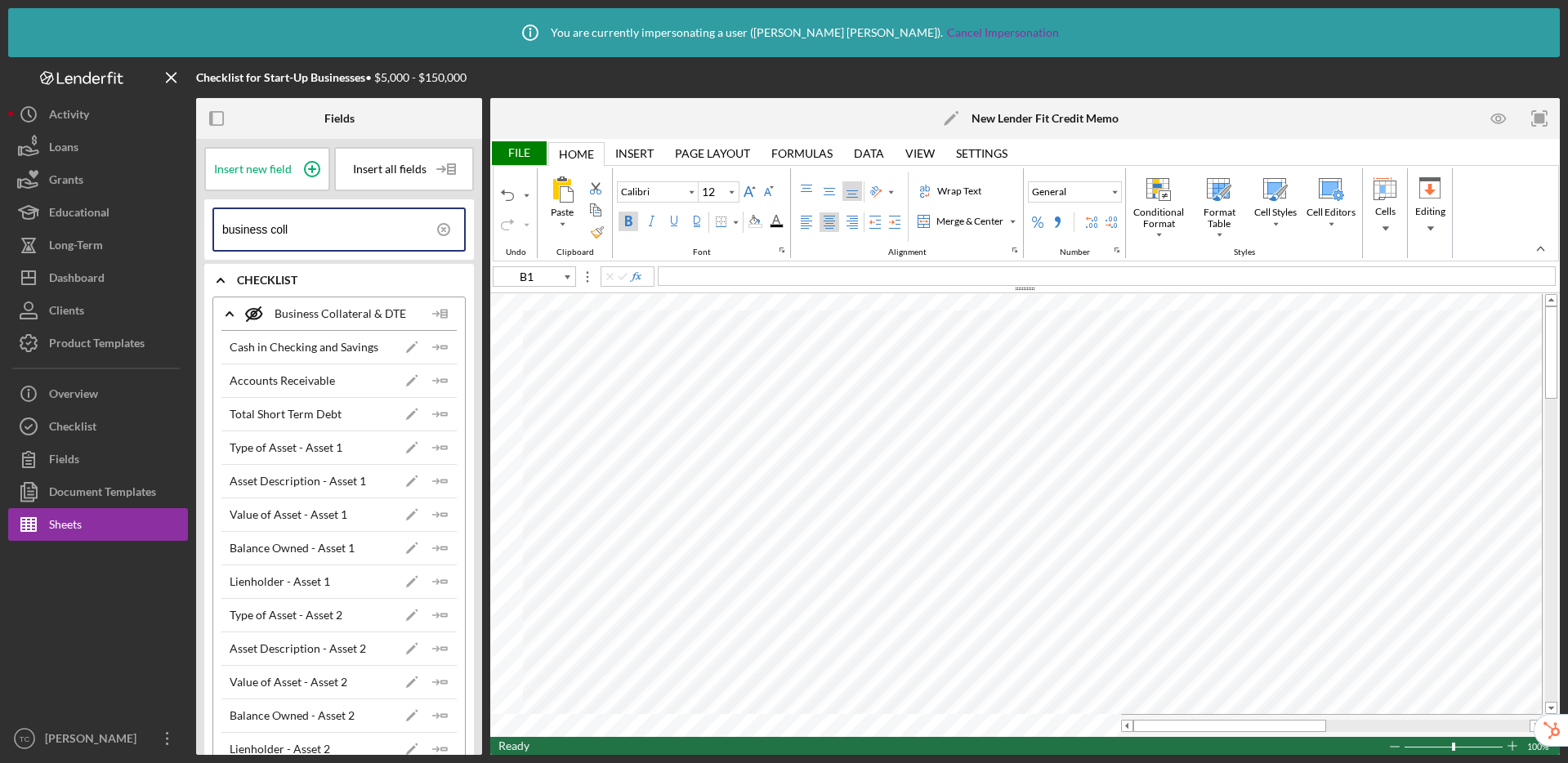
click at [438, 228] on icon at bounding box center [444, 229] width 41 height 41
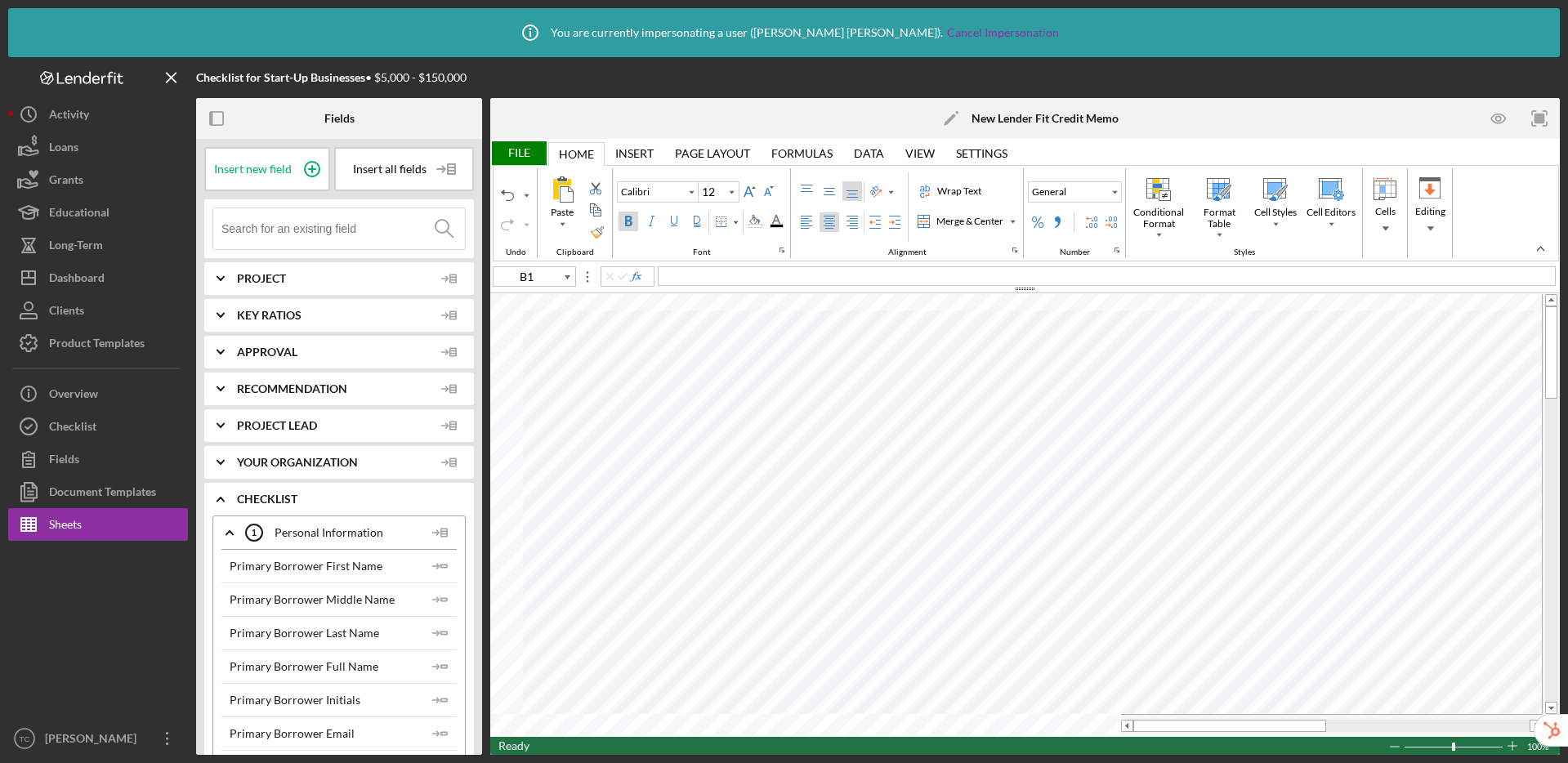
click at [374, 229] on input at bounding box center [343, 229] width 243 height 41
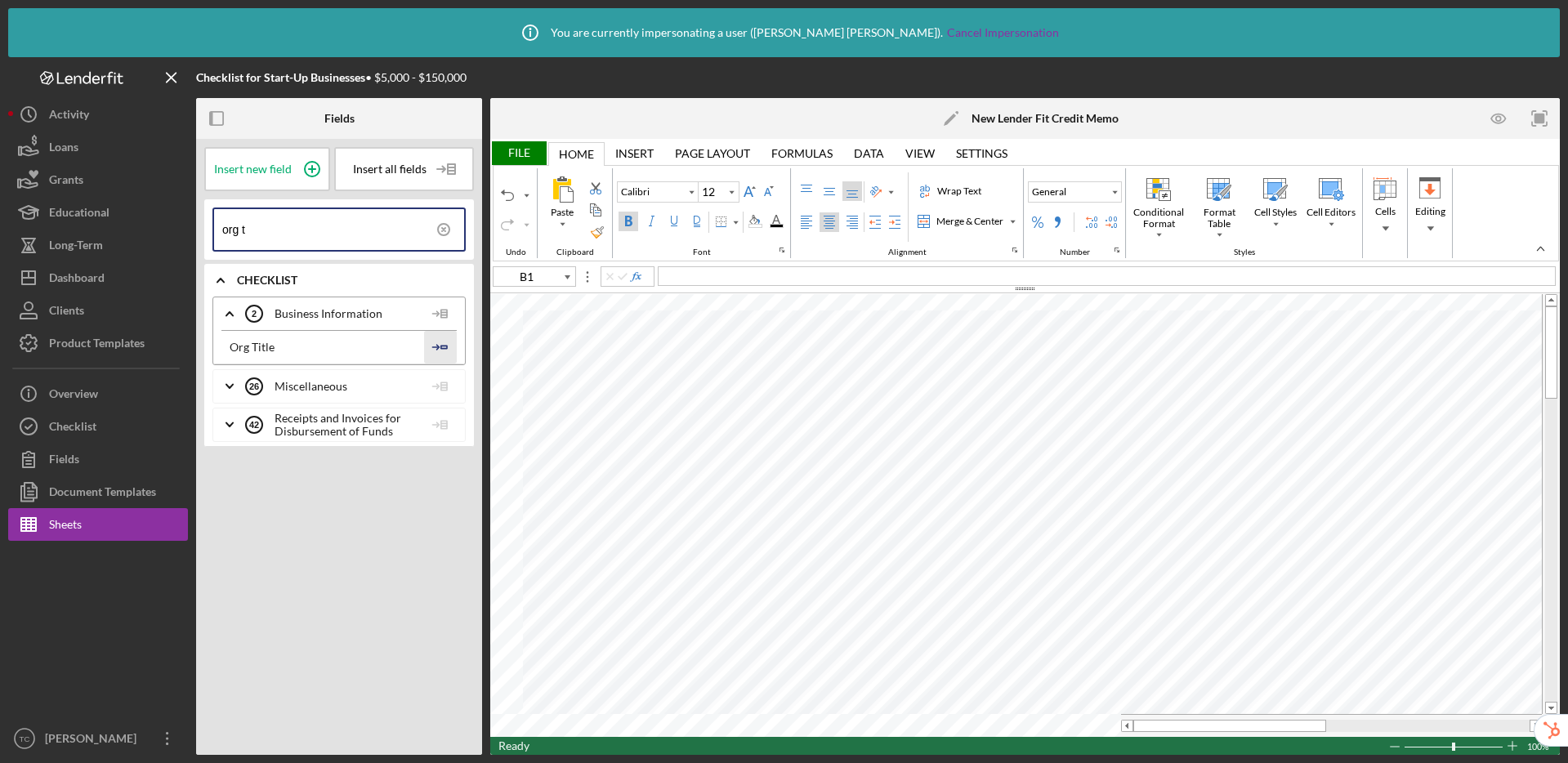
type input "org t"
click at [440, 350] on icon "Icon/Insert Field" at bounding box center [439, 346] width 32 height 32
type input "10"
click at [511, 193] on div "Undo" at bounding box center [507, 194] width 13 height 13
type input "B1"
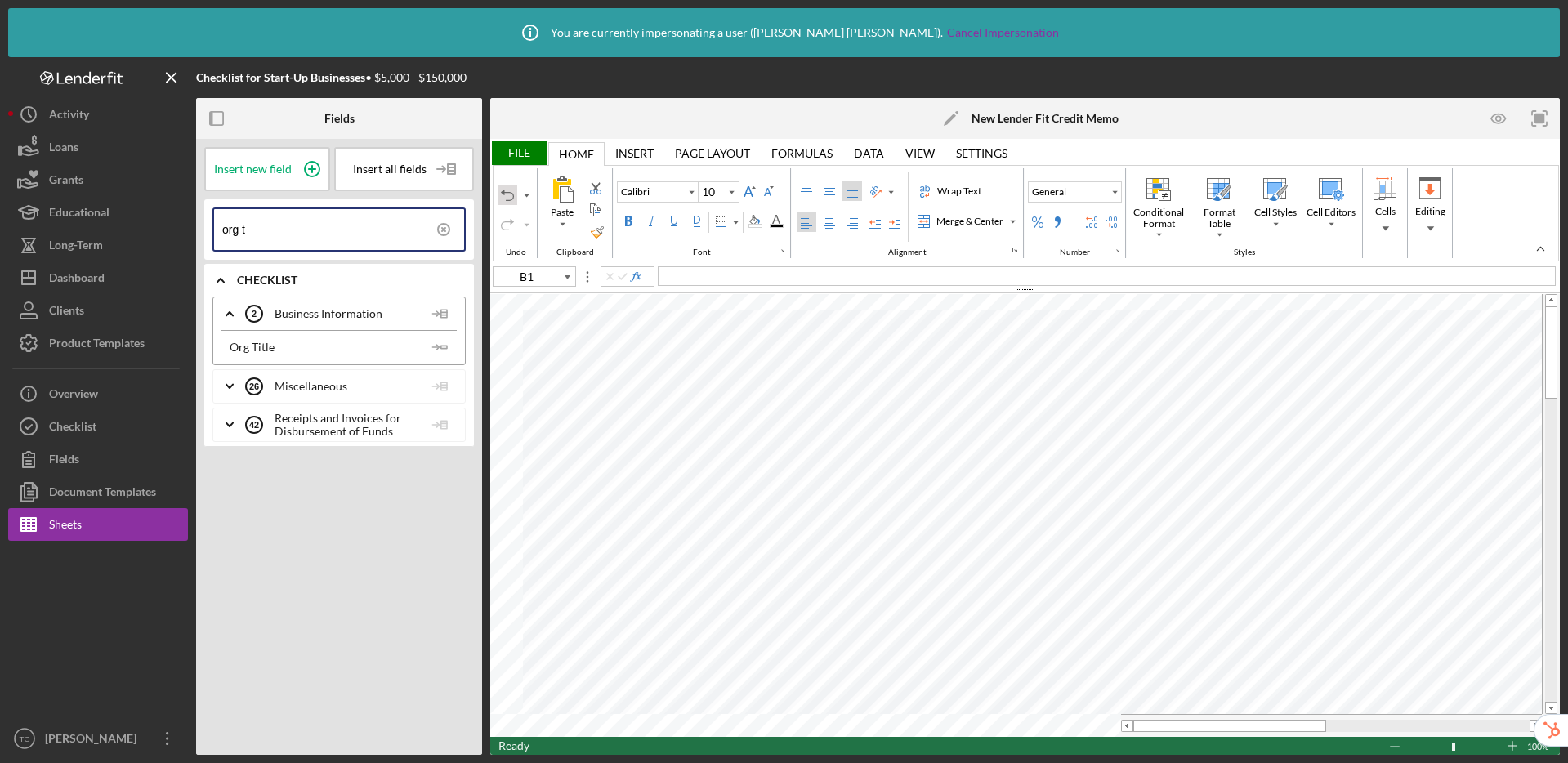
type input "12"
click at [447, 347] on icon "Icon/Insert Field" at bounding box center [439, 346] width 32 height 32
type input "A2"
type input "10"
click at [507, 196] on div "Undo" at bounding box center [507, 194] width 13 height 13
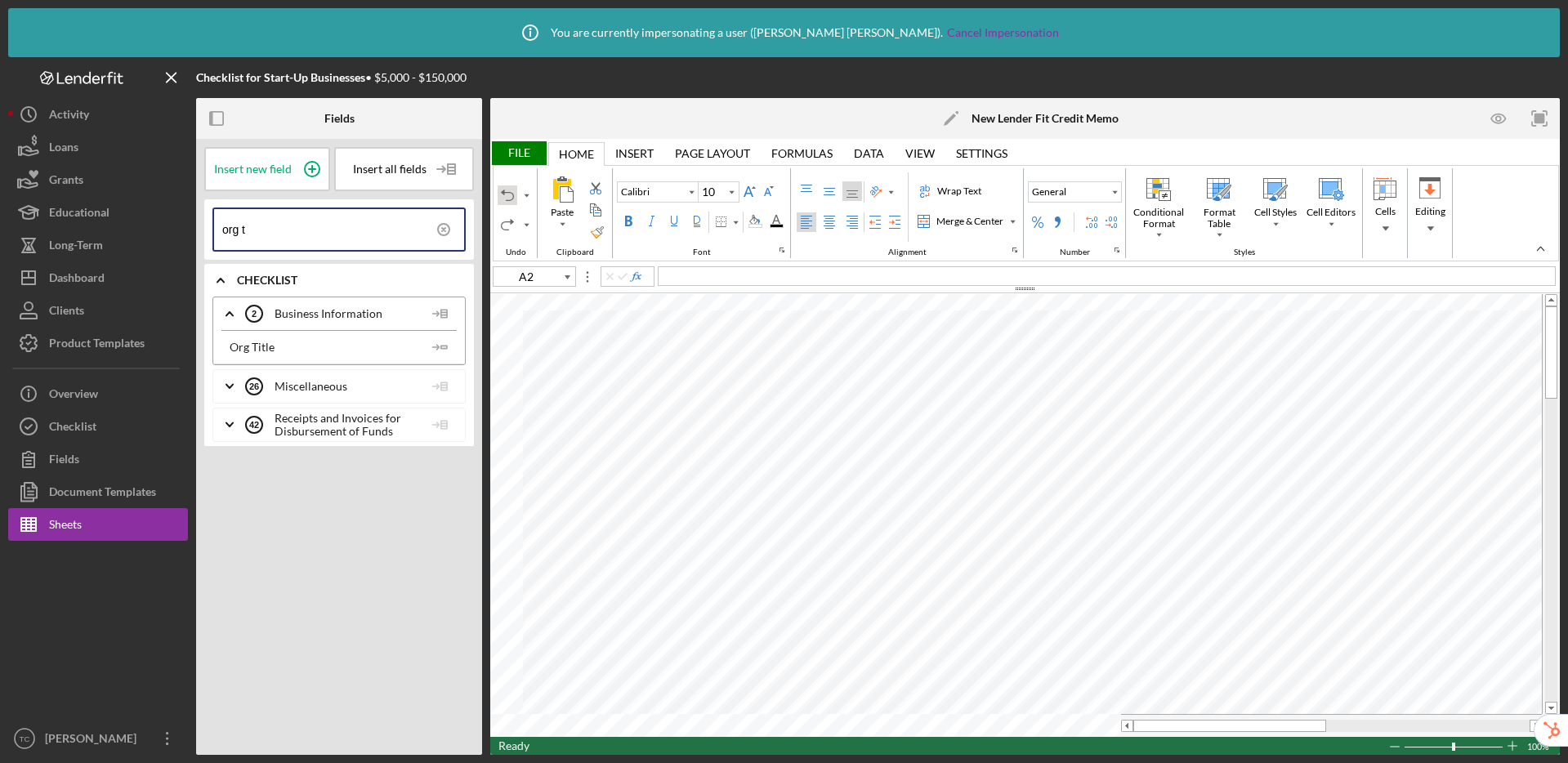
type input "A1"
type input "10"
type input "A3"
type input "12"
drag, startPoint x: 753, startPoint y: 276, endPoint x: 851, endPoint y: 276, distance: 98.0
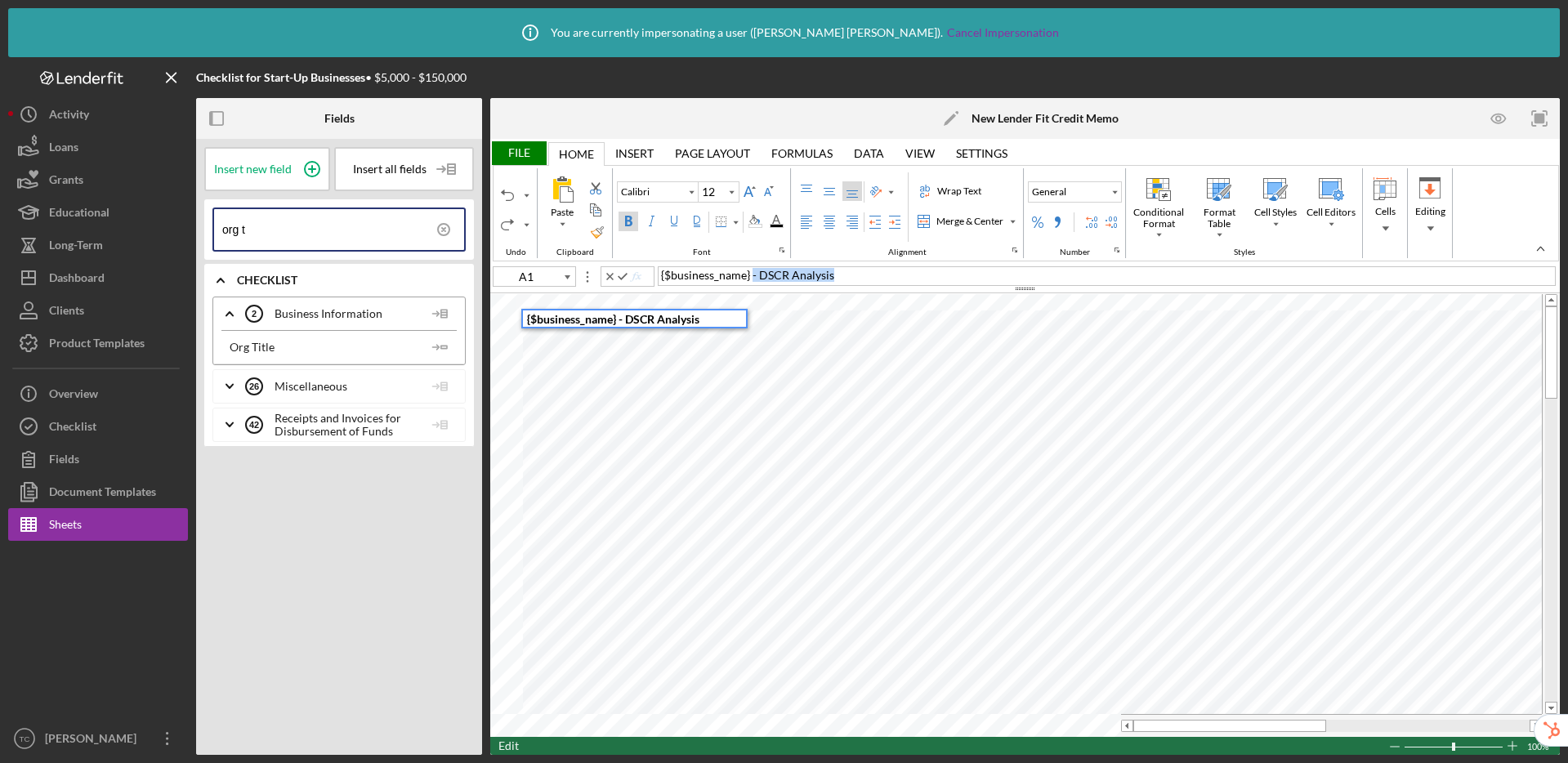
click at [851, 276] on div "{$business_name} - DSCR Analysis" at bounding box center [1107, 277] width 898 height 20
click at [448, 345] on icon "Icon/Insert Field" at bounding box center [439, 346] width 32 height 32
type input "A2"
type input "12"
type input "B1"
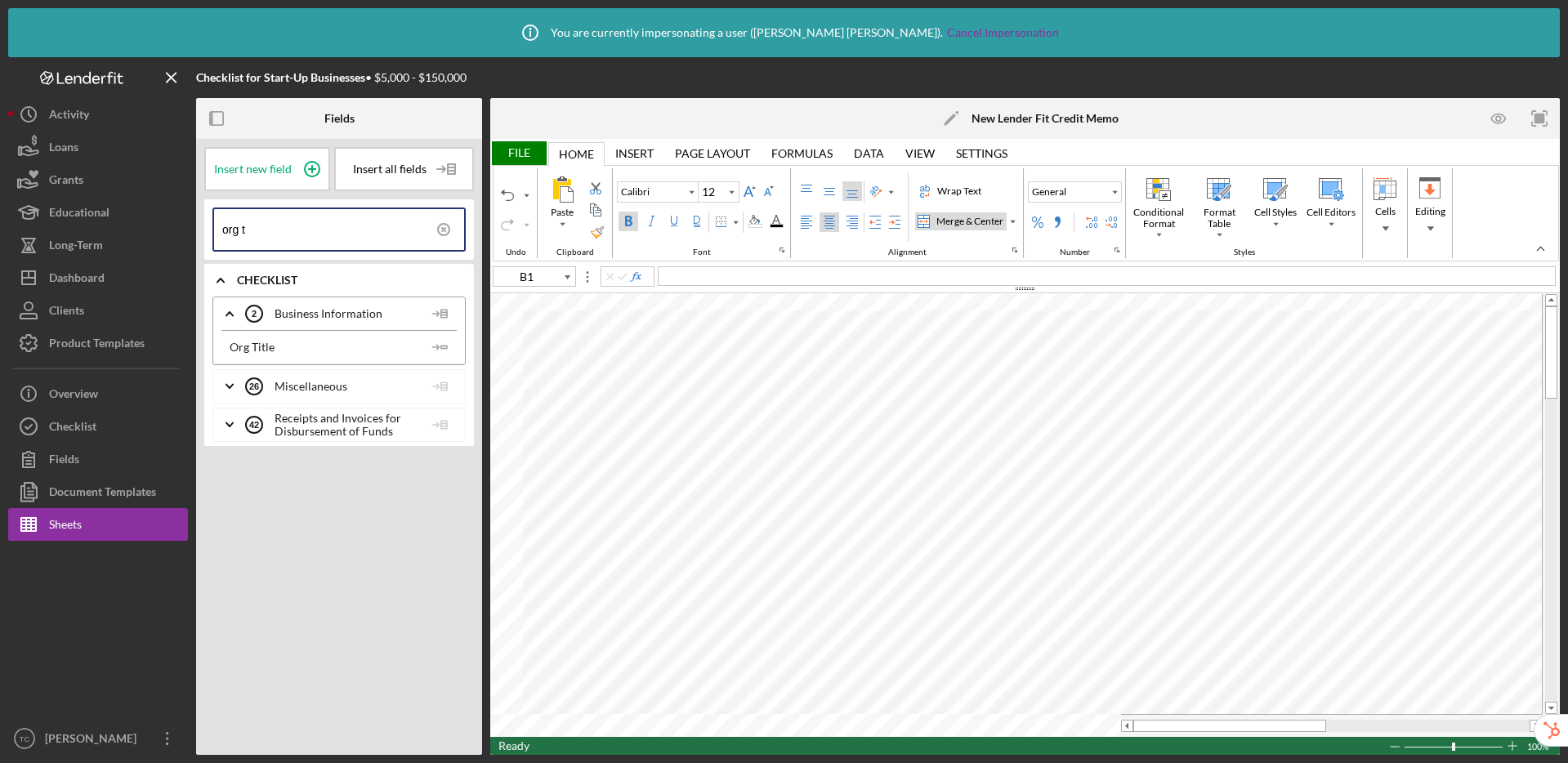
click at [1000, 219] on div "Merge & Center" at bounding box center [970, 221] width 74 height 15
click at [806, 224] on div "Left Align" at bounding box center [806, 222] width 13 height 13
type input "10"
type input "I2"
type input "12"
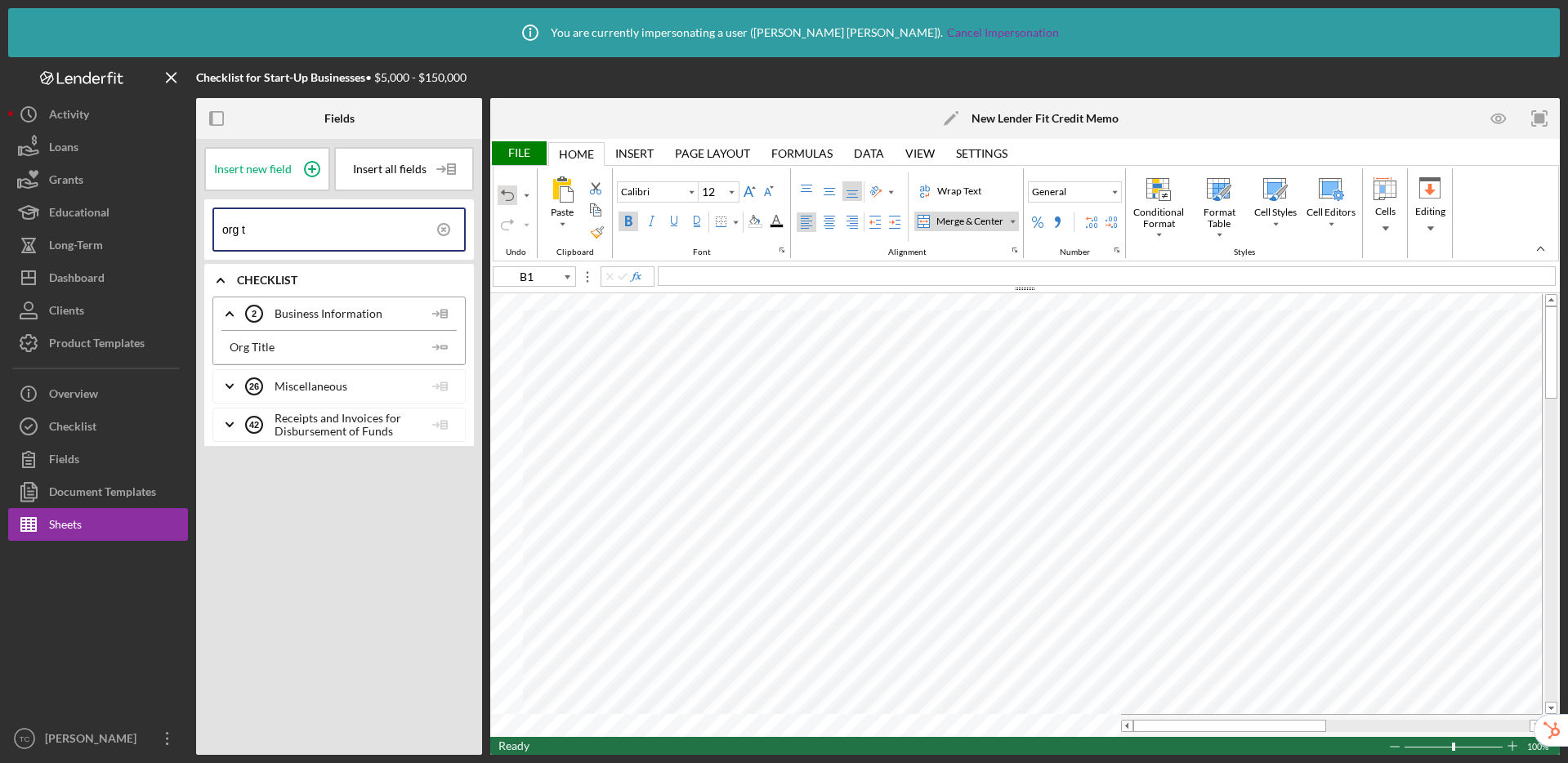
click at [498, 193] on div "Undo" at bounding box center [507, 195] width 20 height 20
type input "E2"
type input "12"
type input "B1"
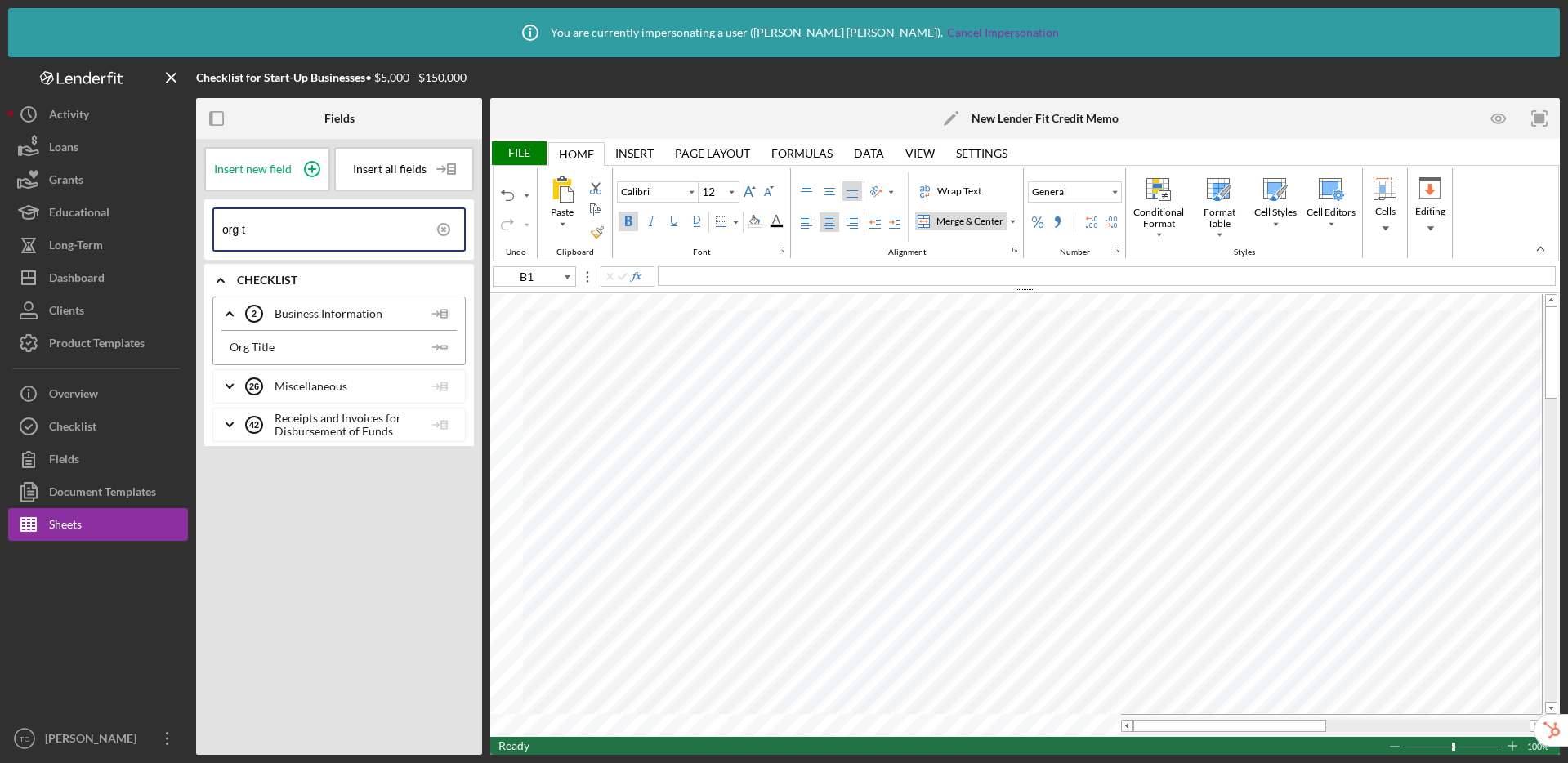
click at [941, 221] on div "Merge & Center" at bounding box center [970, 221] width 74 height 15
click at [498, 190] on div "Undo" at bounding box center [507, 195] width 20 height 20
type input "B2"
type input "12"
type input "B1"
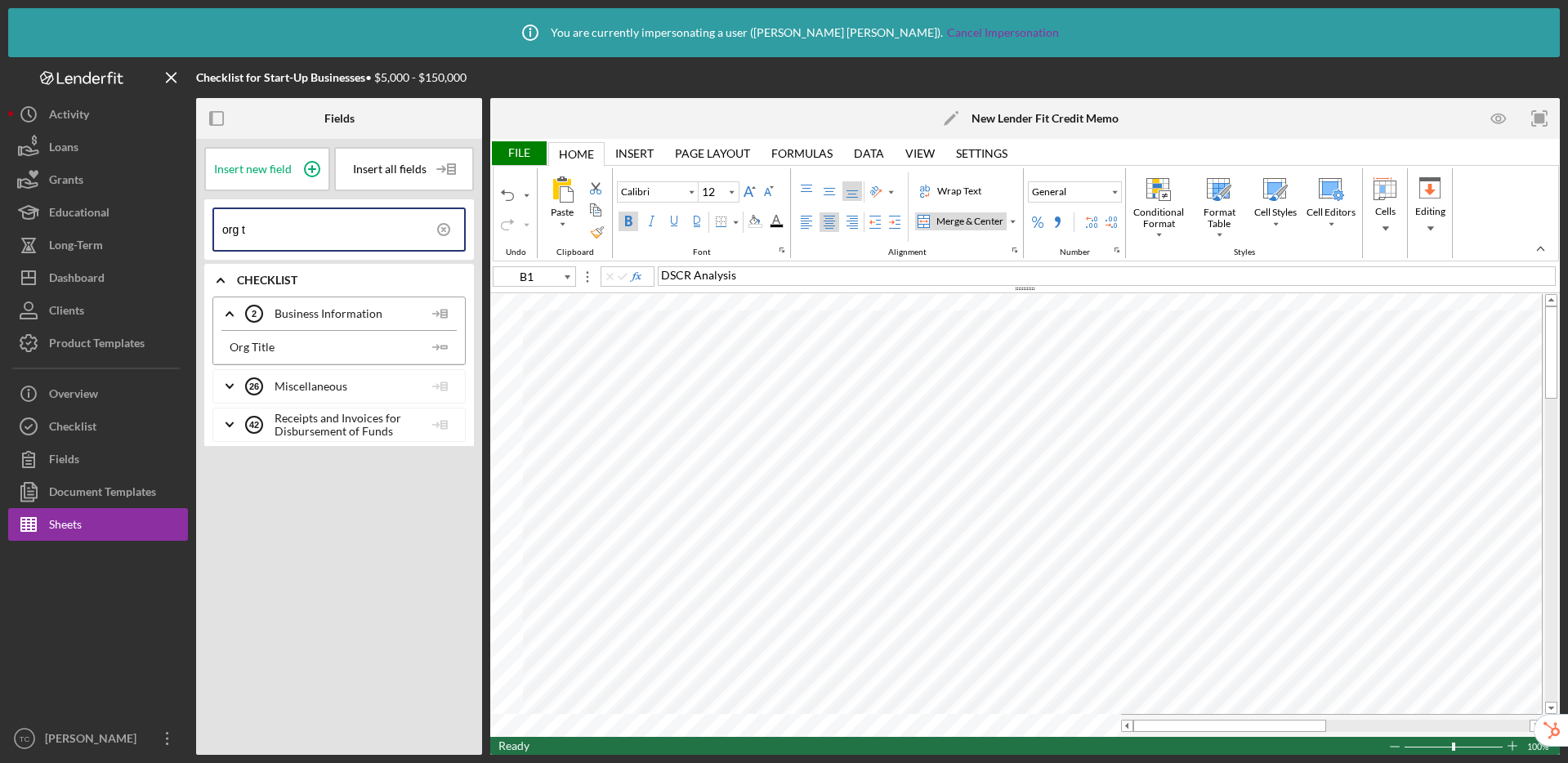
click at [984, 221] on div "Merge & Center" at bounding box center [970, 221] width 74 height 15
type input "10"
type input "G2"
type input "12"
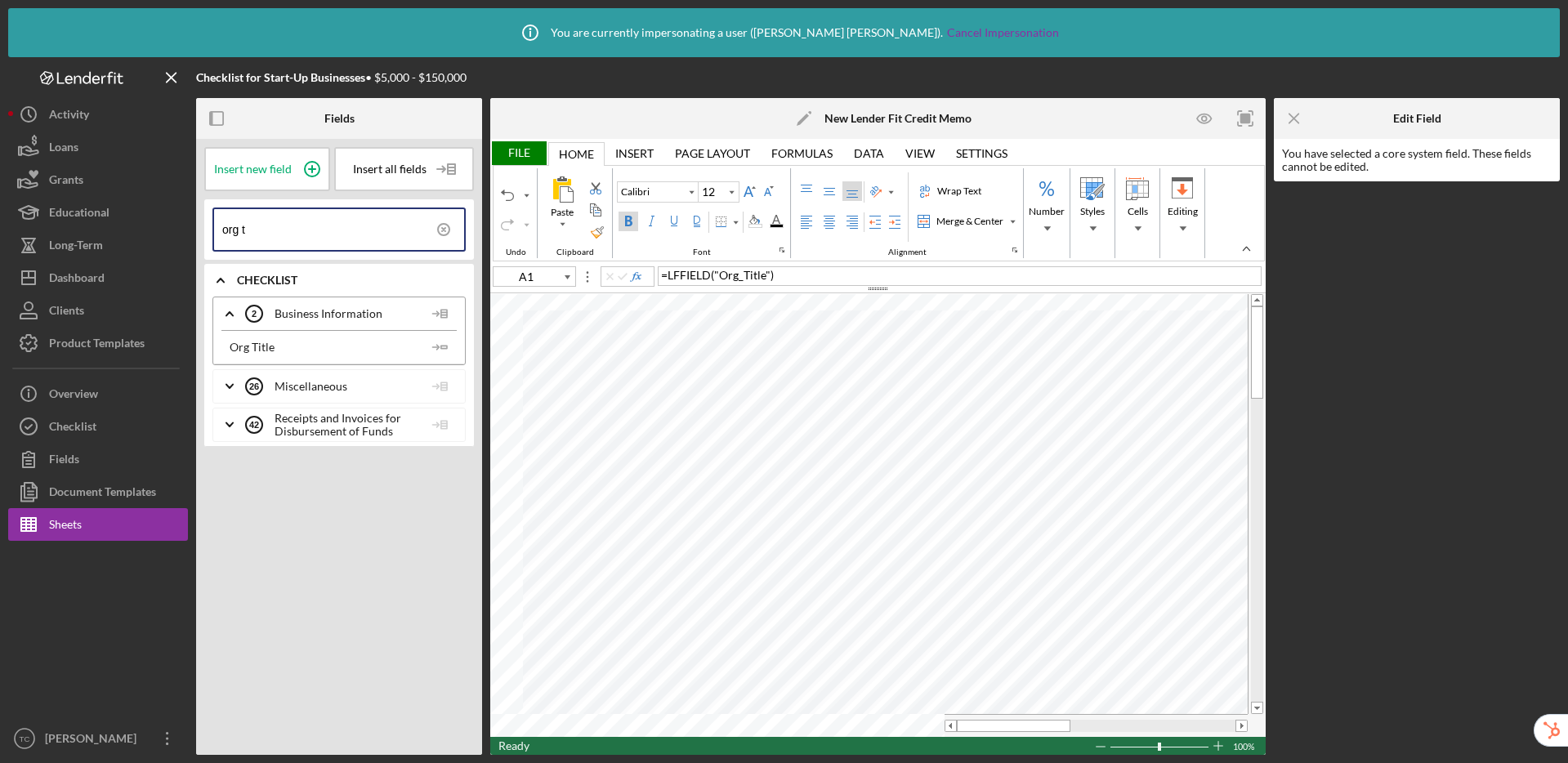
type input "H1"
type input "10"
type input "M2"
type input "12"
click at [831, 220] on div "Center Align" at bounding box center [829, 222] width 13 height 13
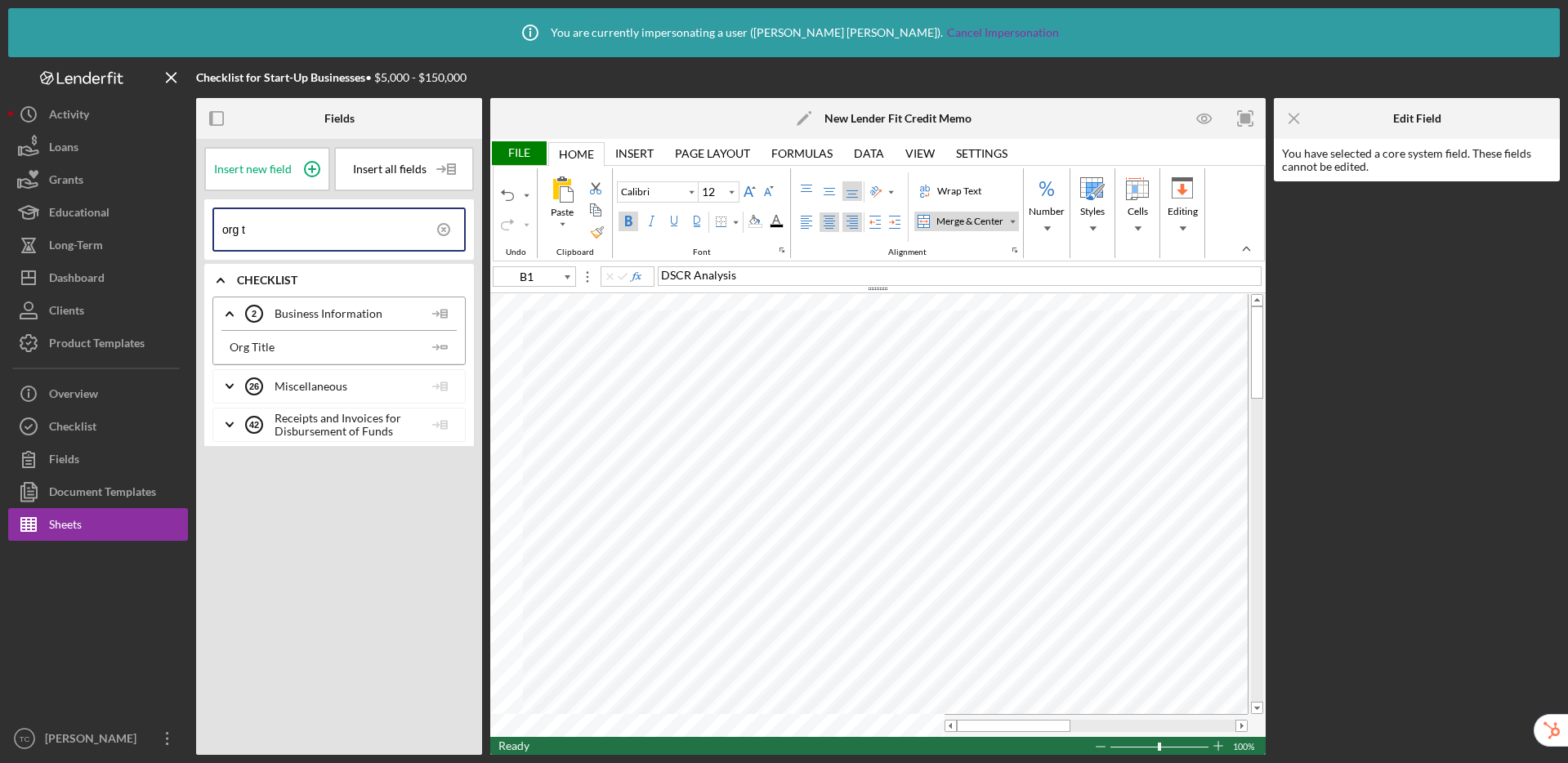
click at [848, 223] on div "Right Align" at bounding box center [851, 222] width 13 height 13
click at [834, 226] on div "Center Align" at bounding box center [829, 222] width 13 height 13
type input "B1"
click at [948, 225] on div "Merge & Center" at bounding box center [970, 221] width 74 height 15
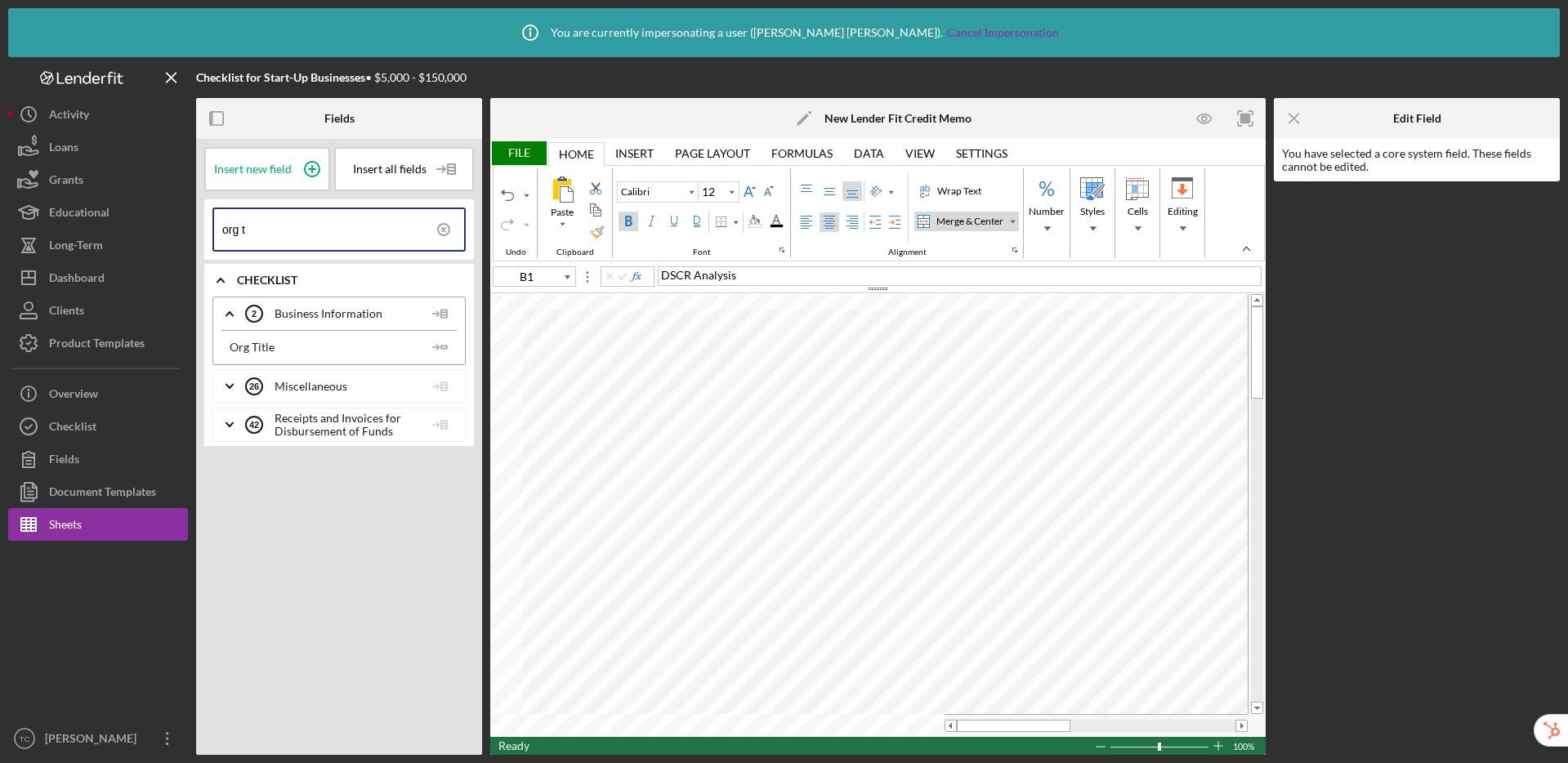
type input "10"
click at [739, 278] on div "= I17" at bounding box center [960, 277] width 604 height 20
type input "H5"
drag, startPoint x: 397, startPoint y: 233, endPoint x: 222, endPoint y: 223, distance: 175.3
click at [223, 223] on input "org t" at bounding box center [343, 229] width 242 height 41
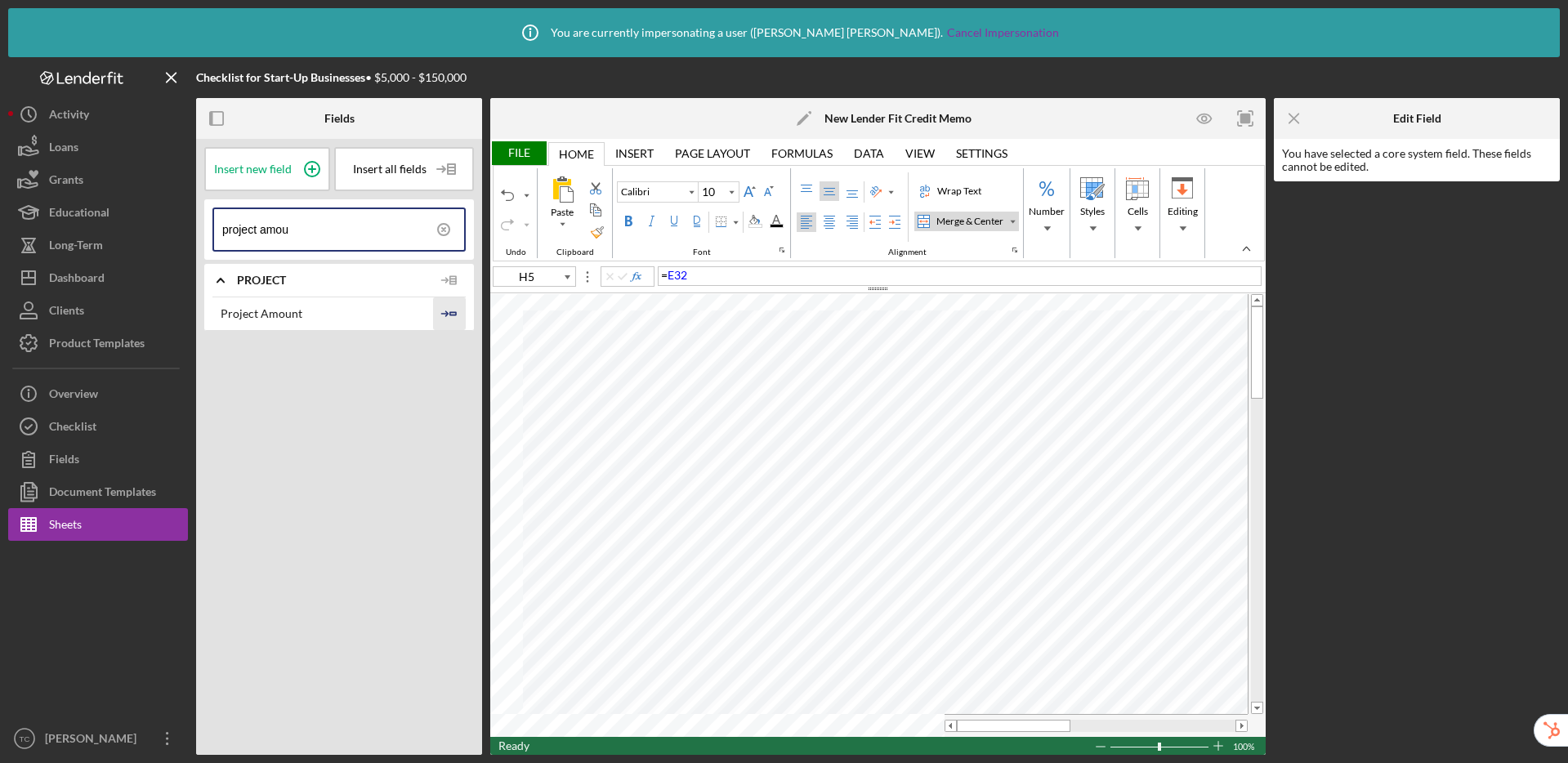
type input "project amou"
click at [448, 315] on icon "Icon/Insert Field" at bounding box center [449, 313] width 32 height 32
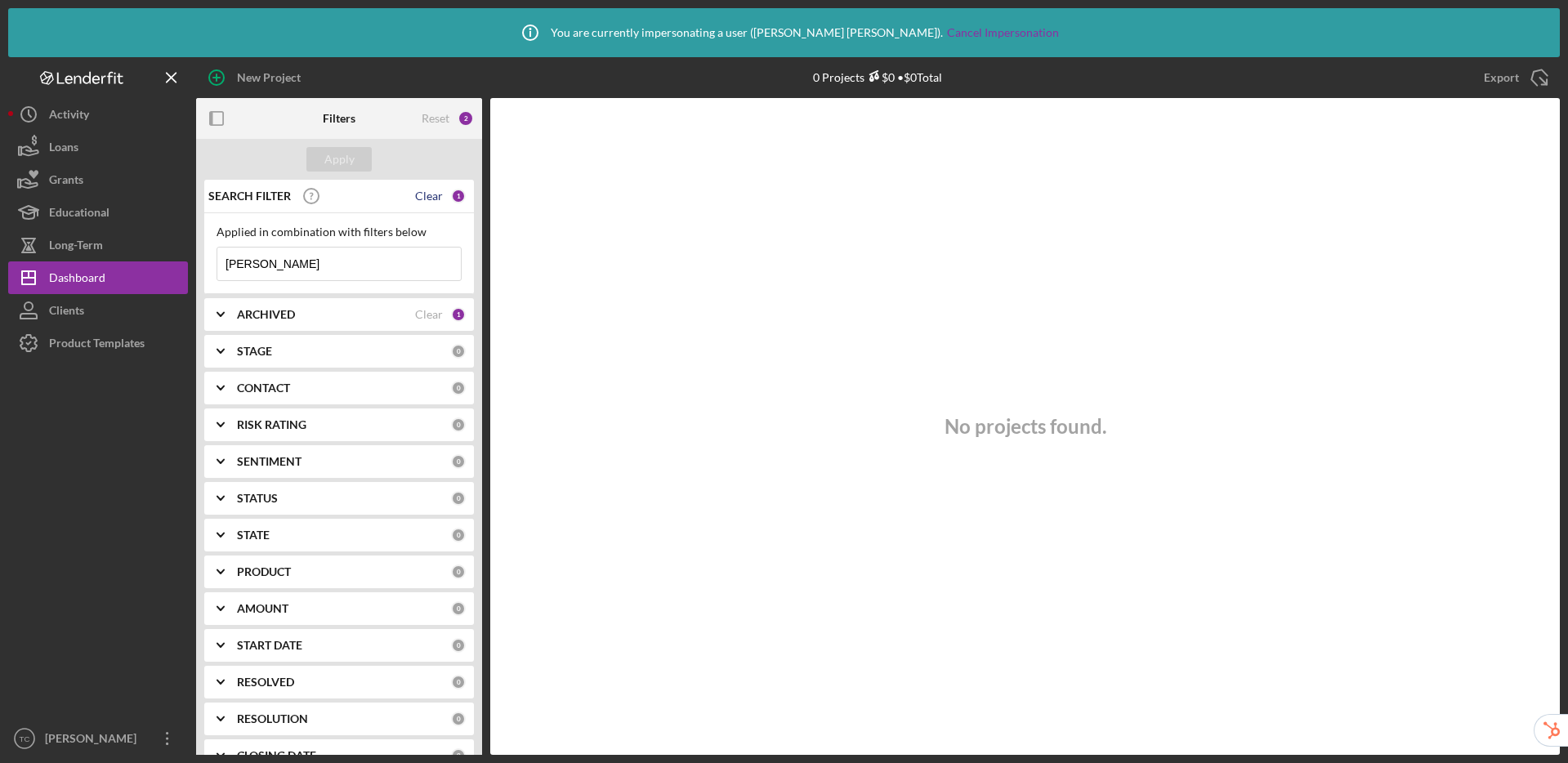
click at [429, 194] on div "Clear" at bounding box center [429, 195] width 27 height 13
click at [332, 154] on div "Apply" at bounding box center [339, 159] width 30 height 25
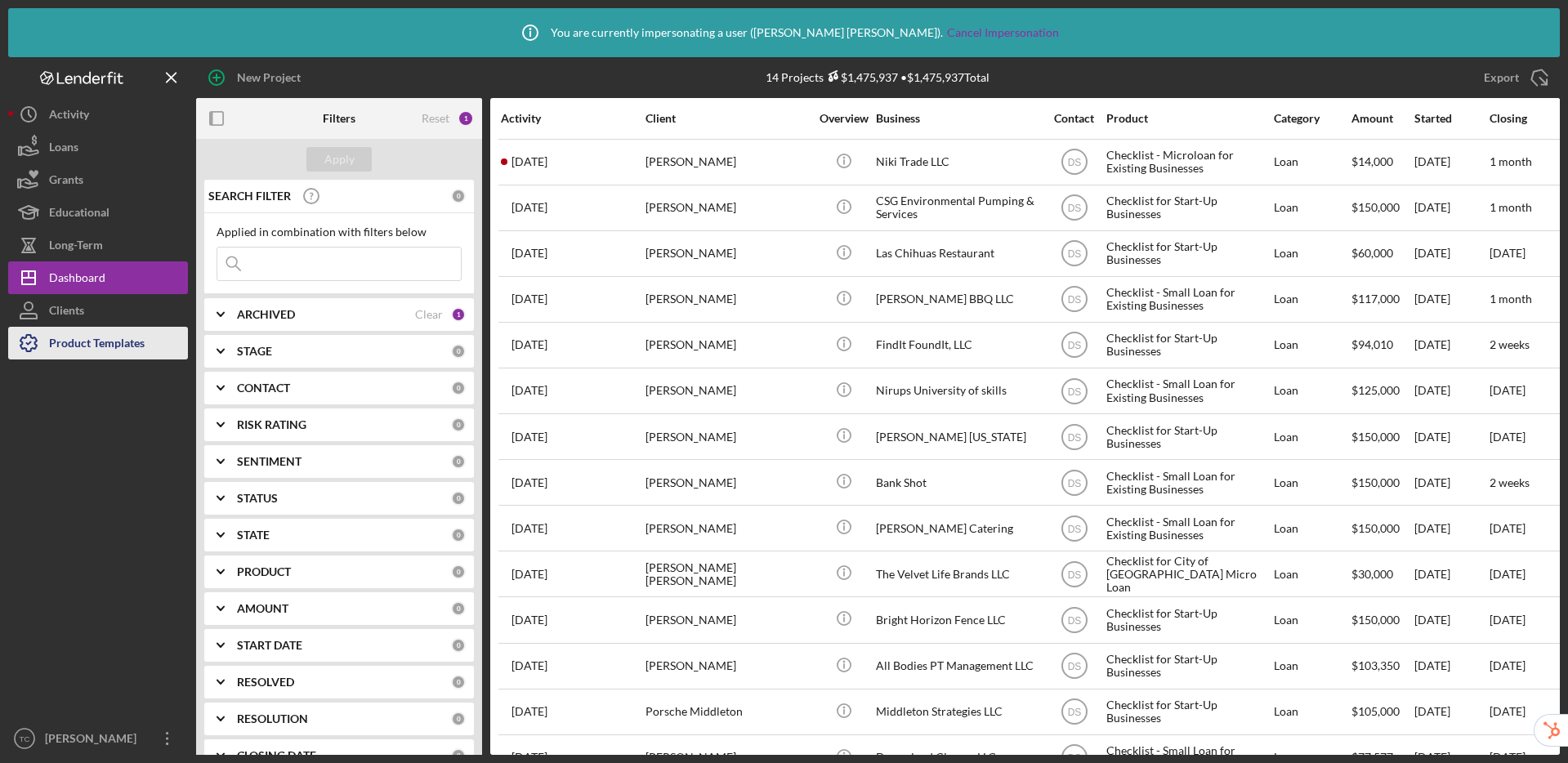
click at [79, 346] on div "Product Templates" at bounding box center [96, 344] width 95 height 36
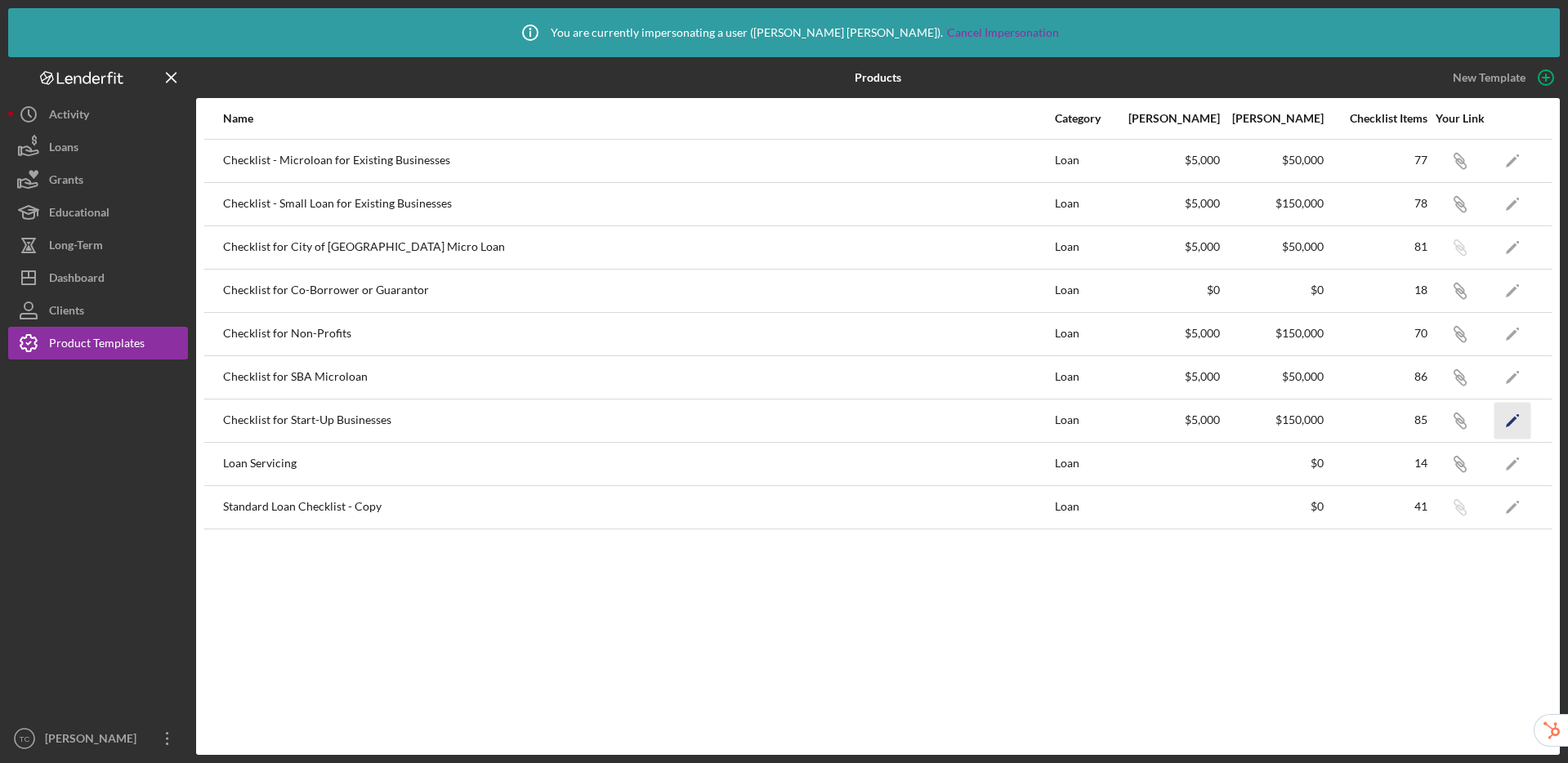
click at [1511, 421] on polygon "button" at bounding box center [1512, 421] width 12 height 11
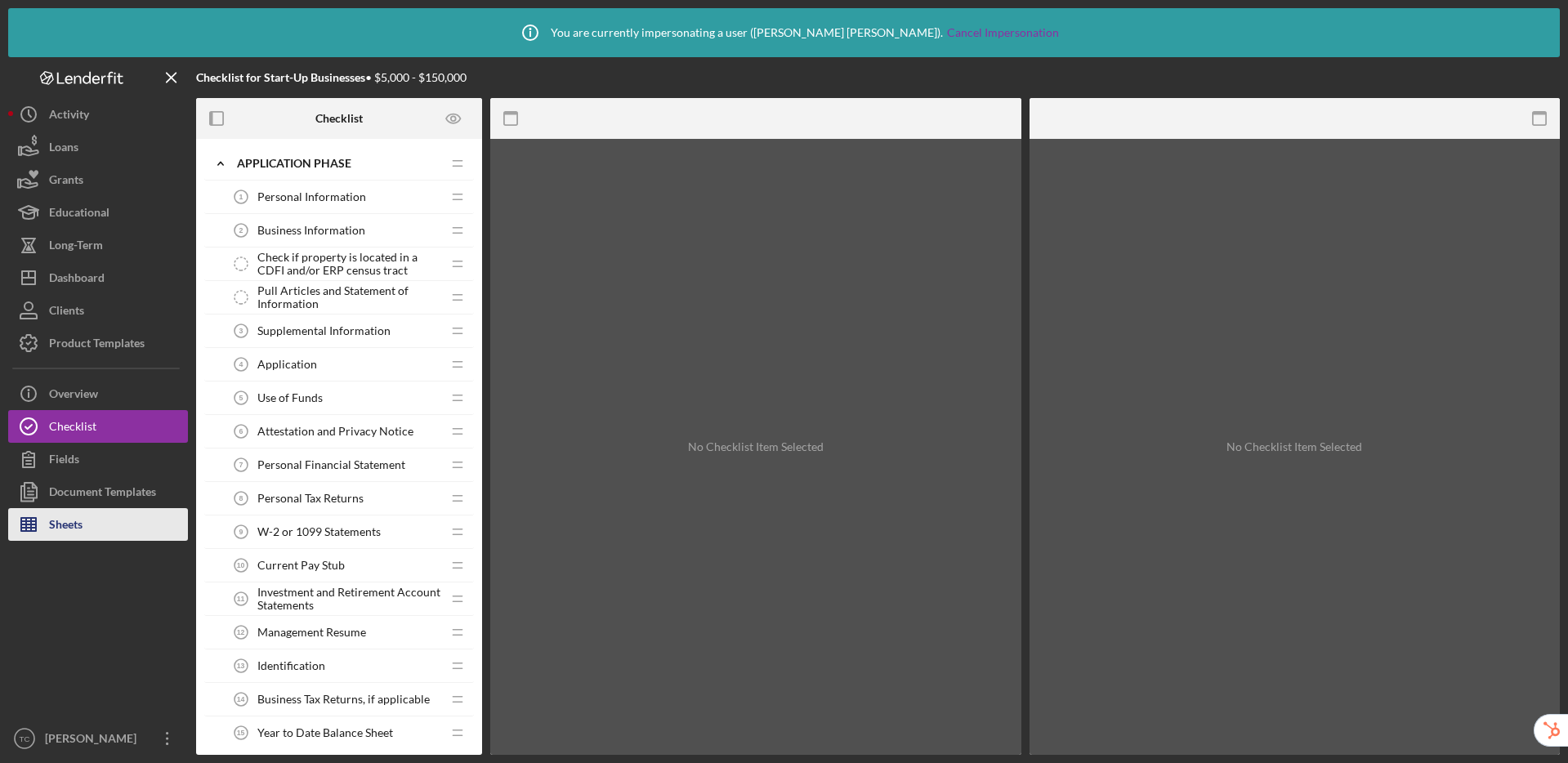
click at [59, 530] on div "Sheets" at bounding box center [66, 526] width 33 height 36
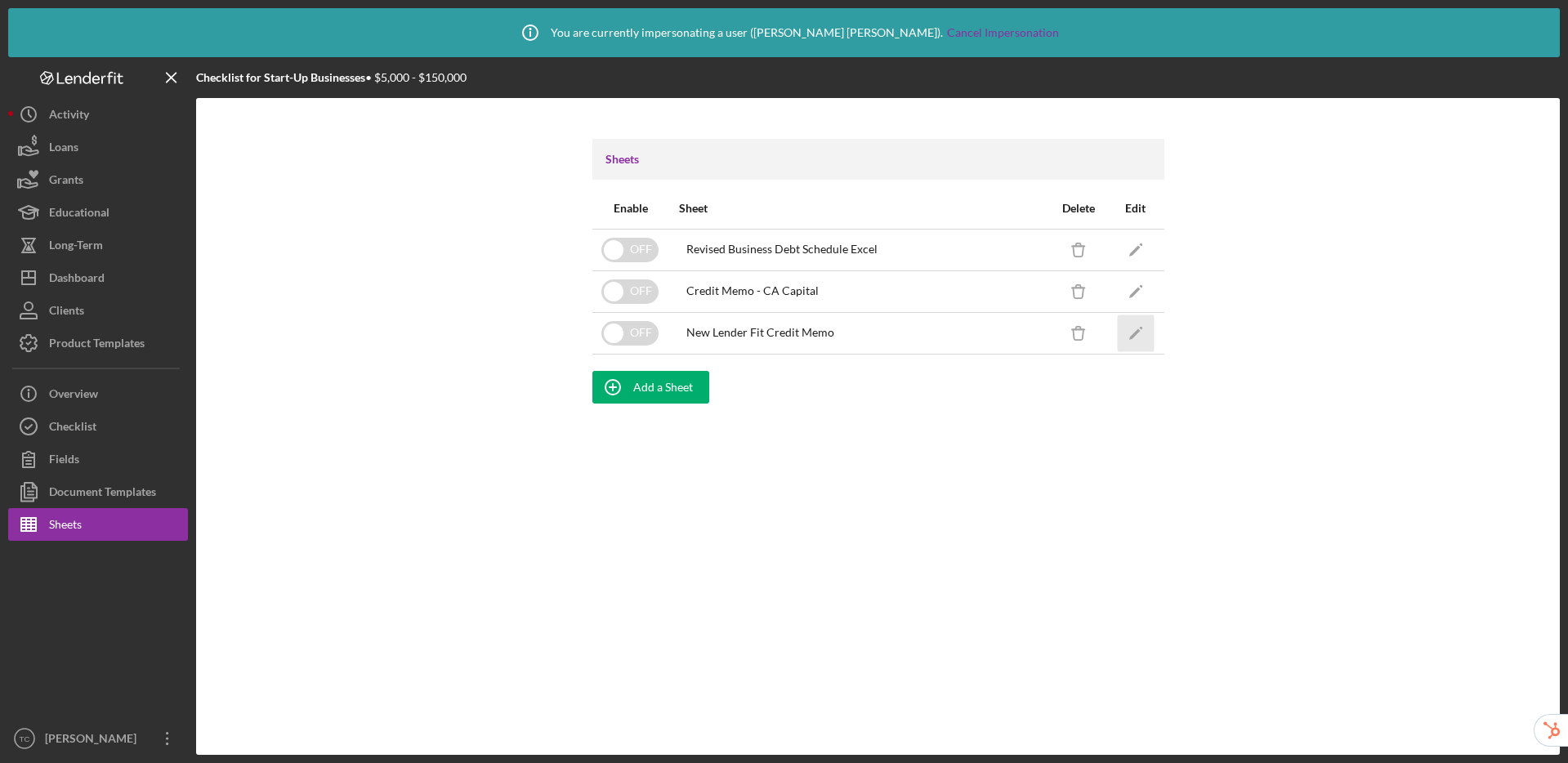
click at [1138, 337] on icon "Icon/Edit" at bounding box center [1135, 332] width 36 height 36
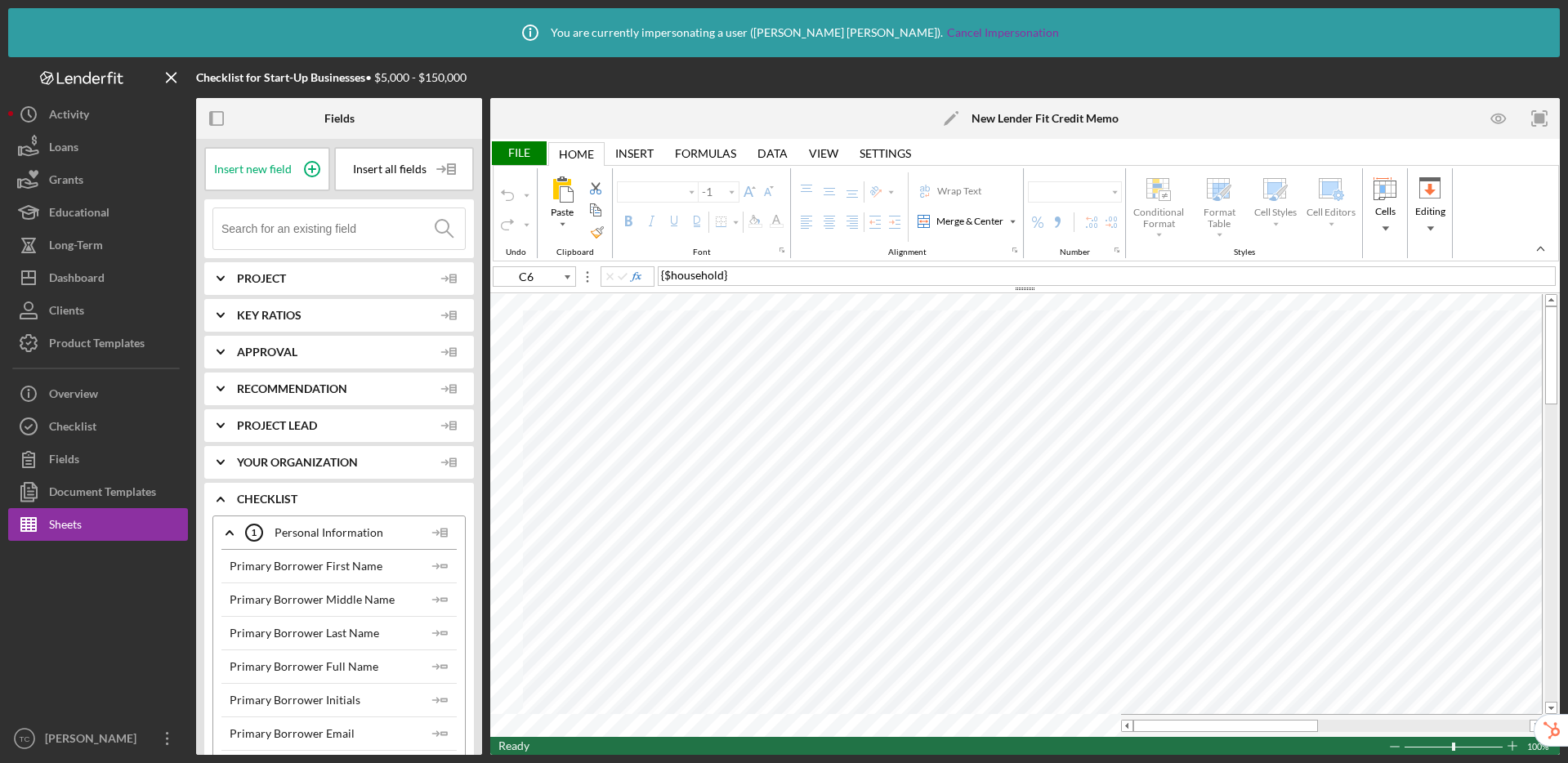
type input "Calibri"
type input "10"
type input "D13"
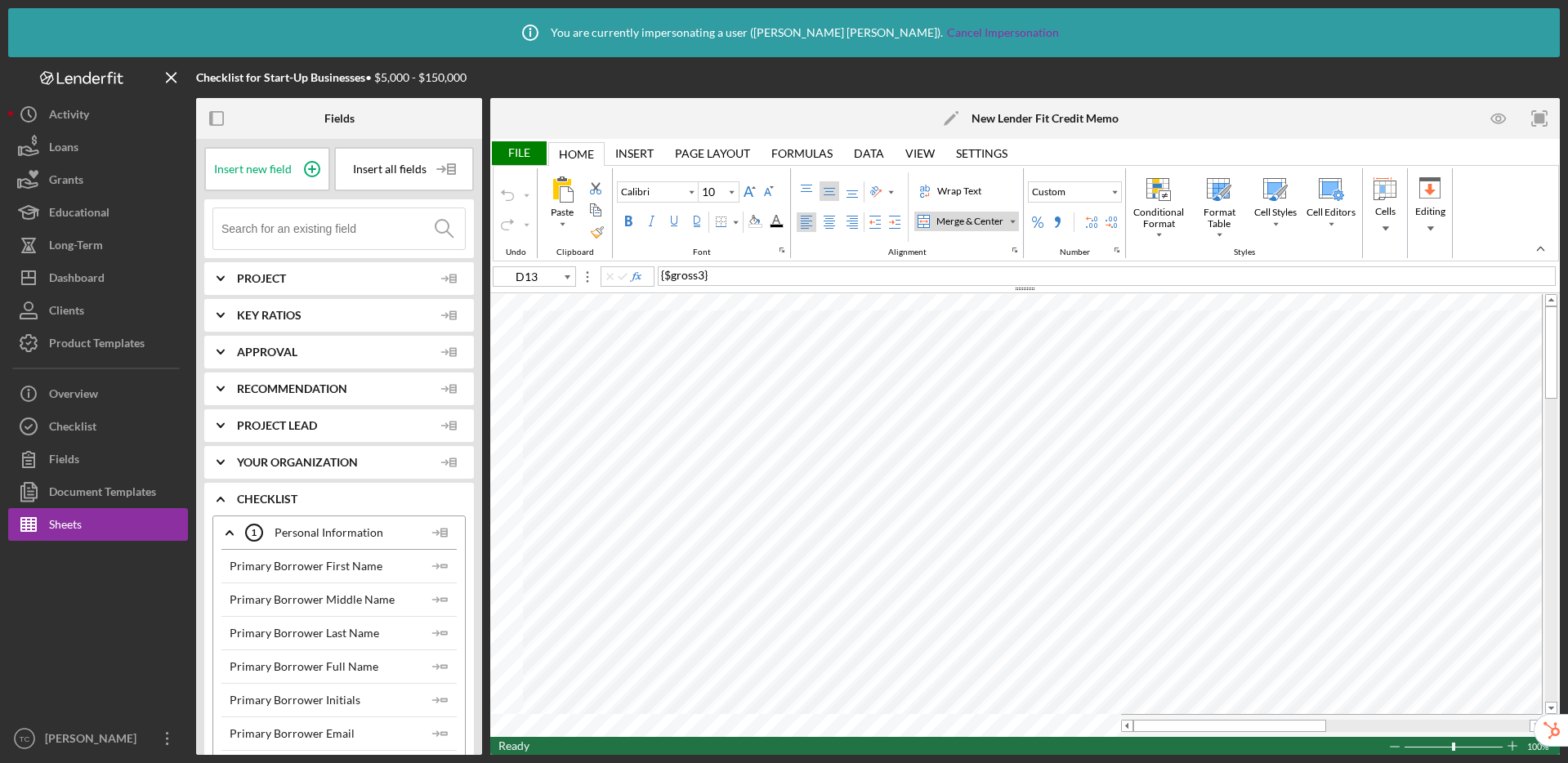
type input "12"
click at [987, 220] on div "Merge & Center" at bounding box center [970, 221] width 74 height 15
type input "B1"
type input "B2"
type input "12"
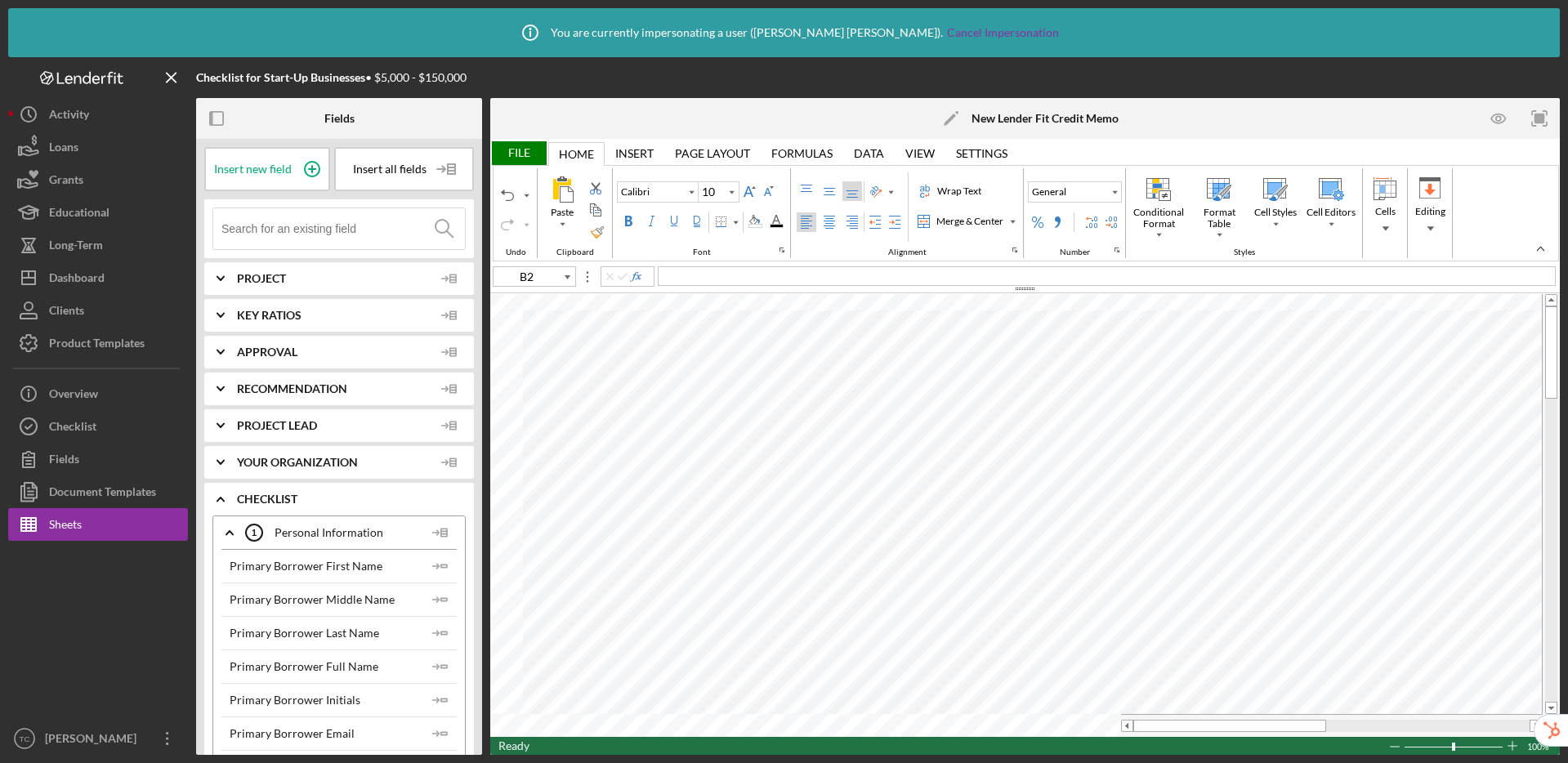
type input "A1"
click at [361, 221] on input at bounding box center [343, 229] width 243 height 41
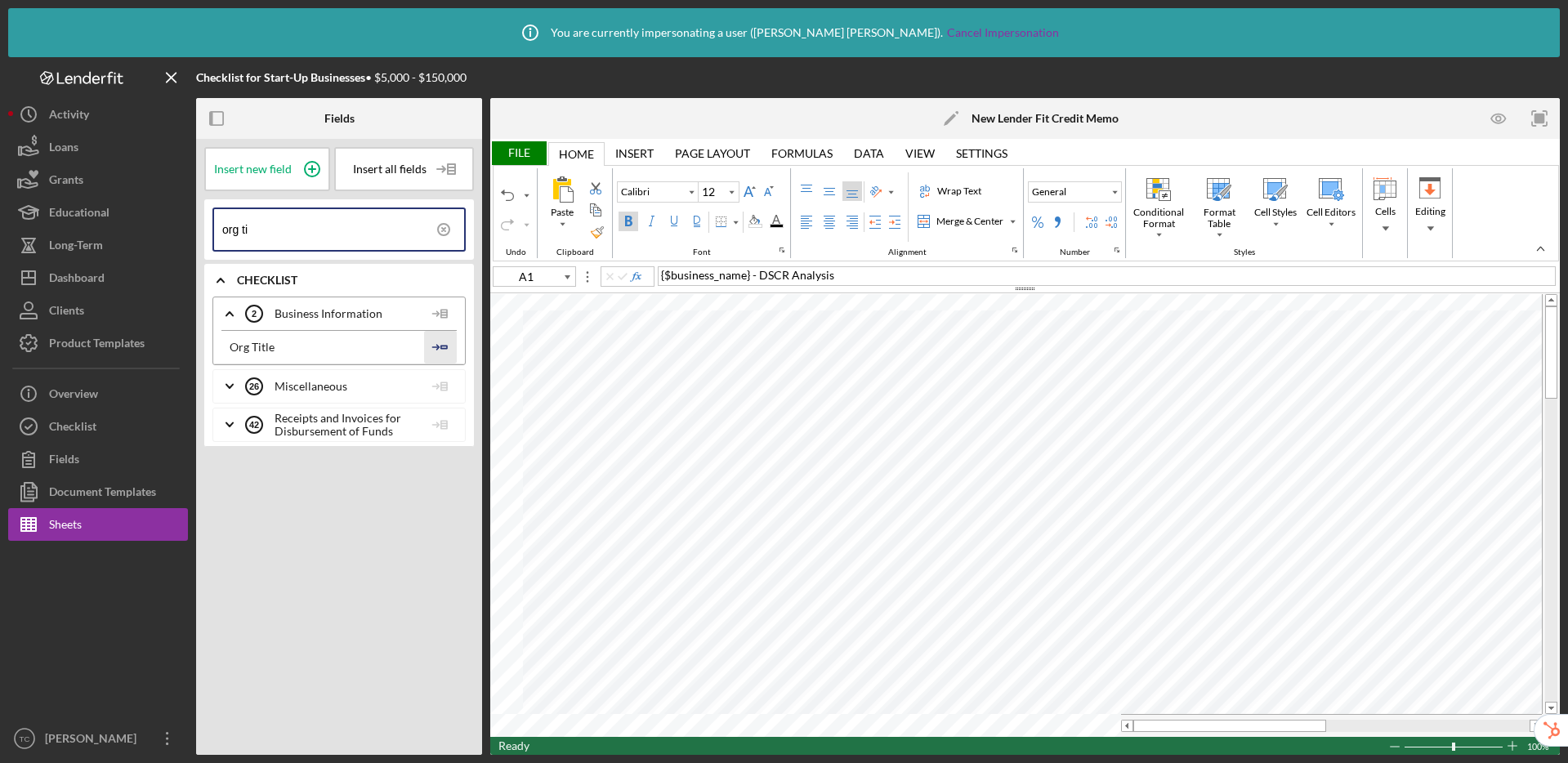
type input "org ti"
click at [441, 347] on polygon "button" at bounding box center [444, 346] width 6 height 2
type input "10"
type input "B4"
type input "12"
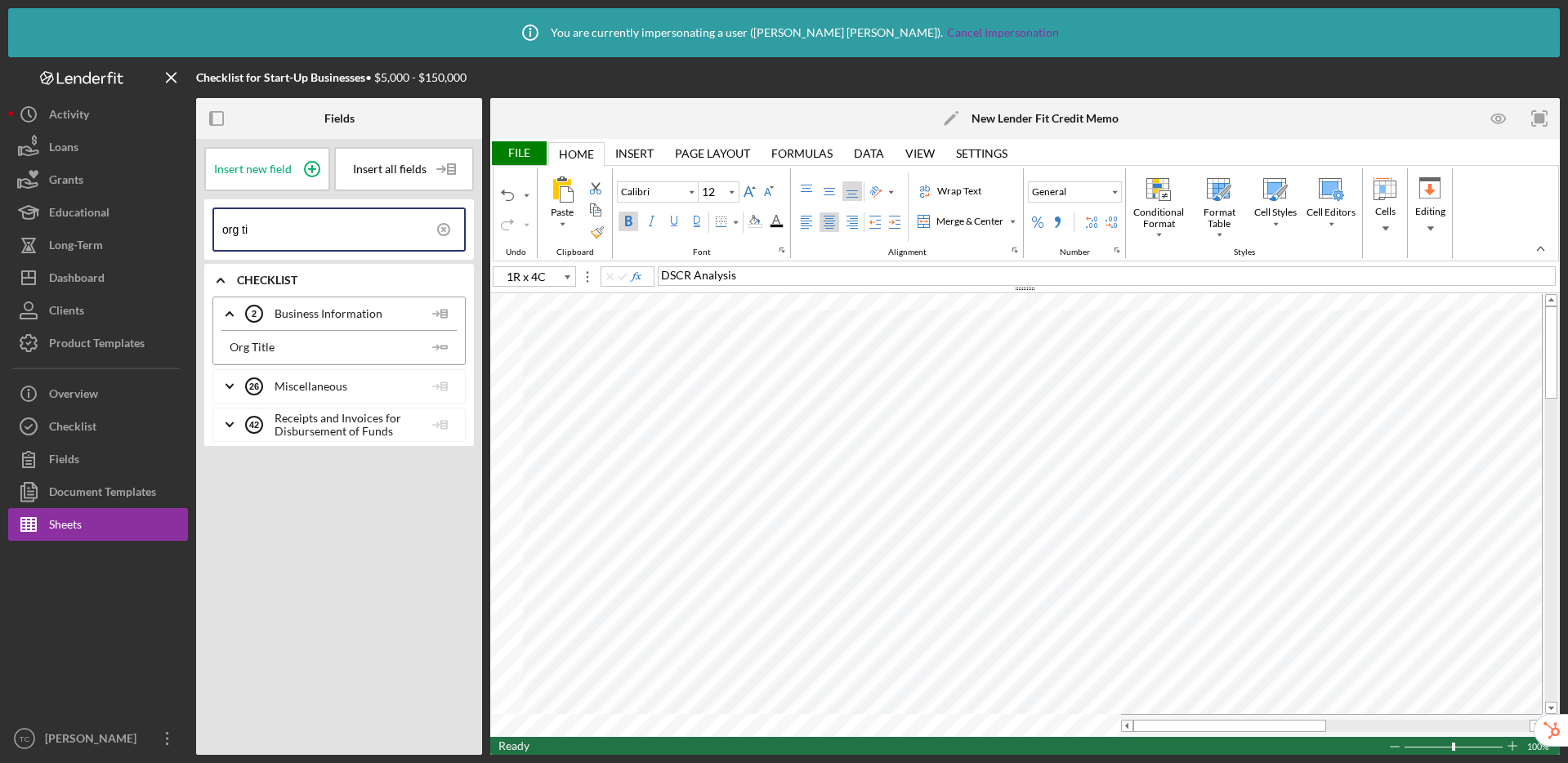
type input "B1"
click at [966, 219] on div "Merge & Center" at bounding box center [970, 221] width 74 height 15
type input "10"
type input "A3"
type input "12"
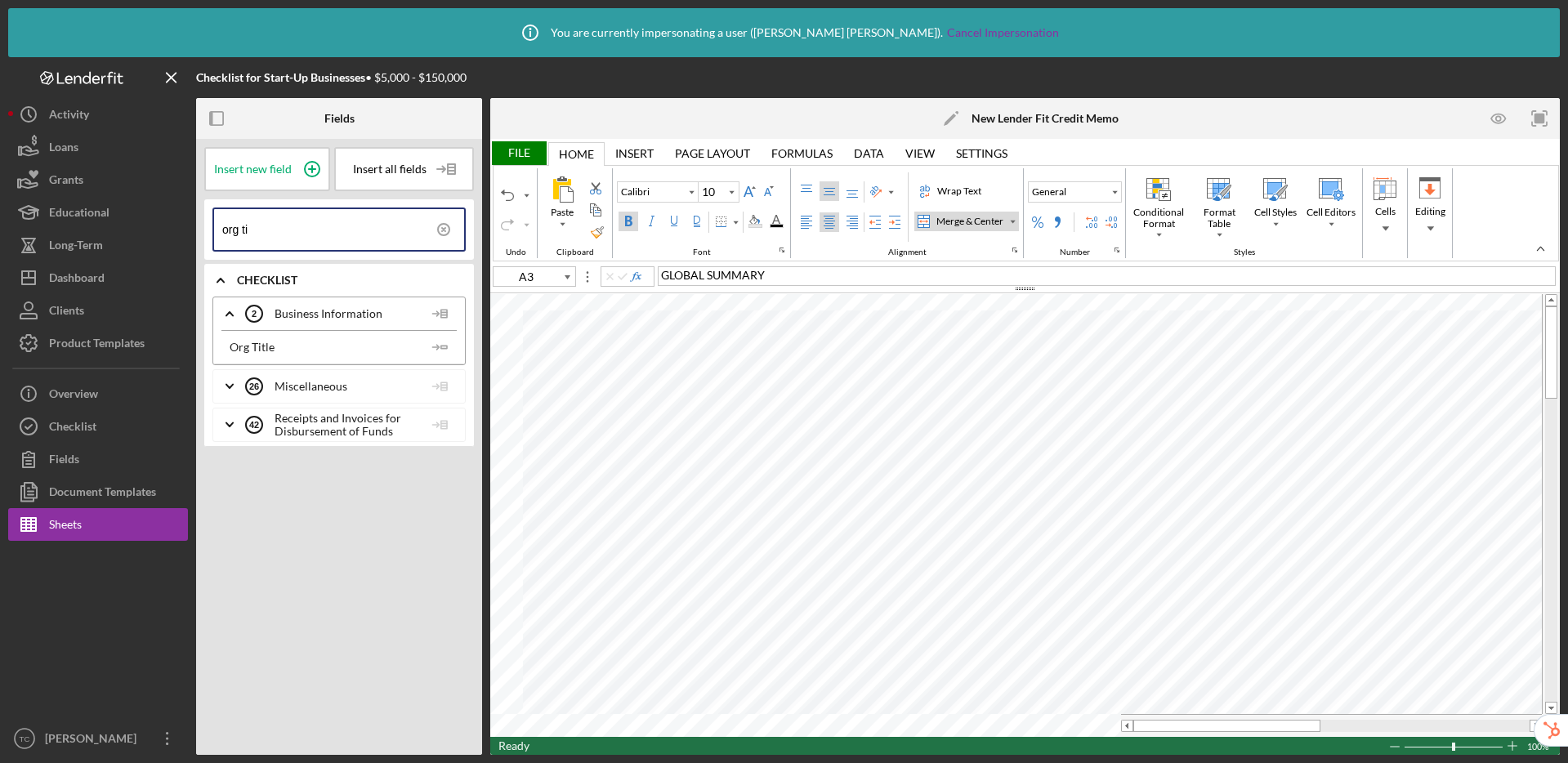
type input "G1"
click at [522, 159] on div "File" at bounding box center [518, 153] width 56 height 24
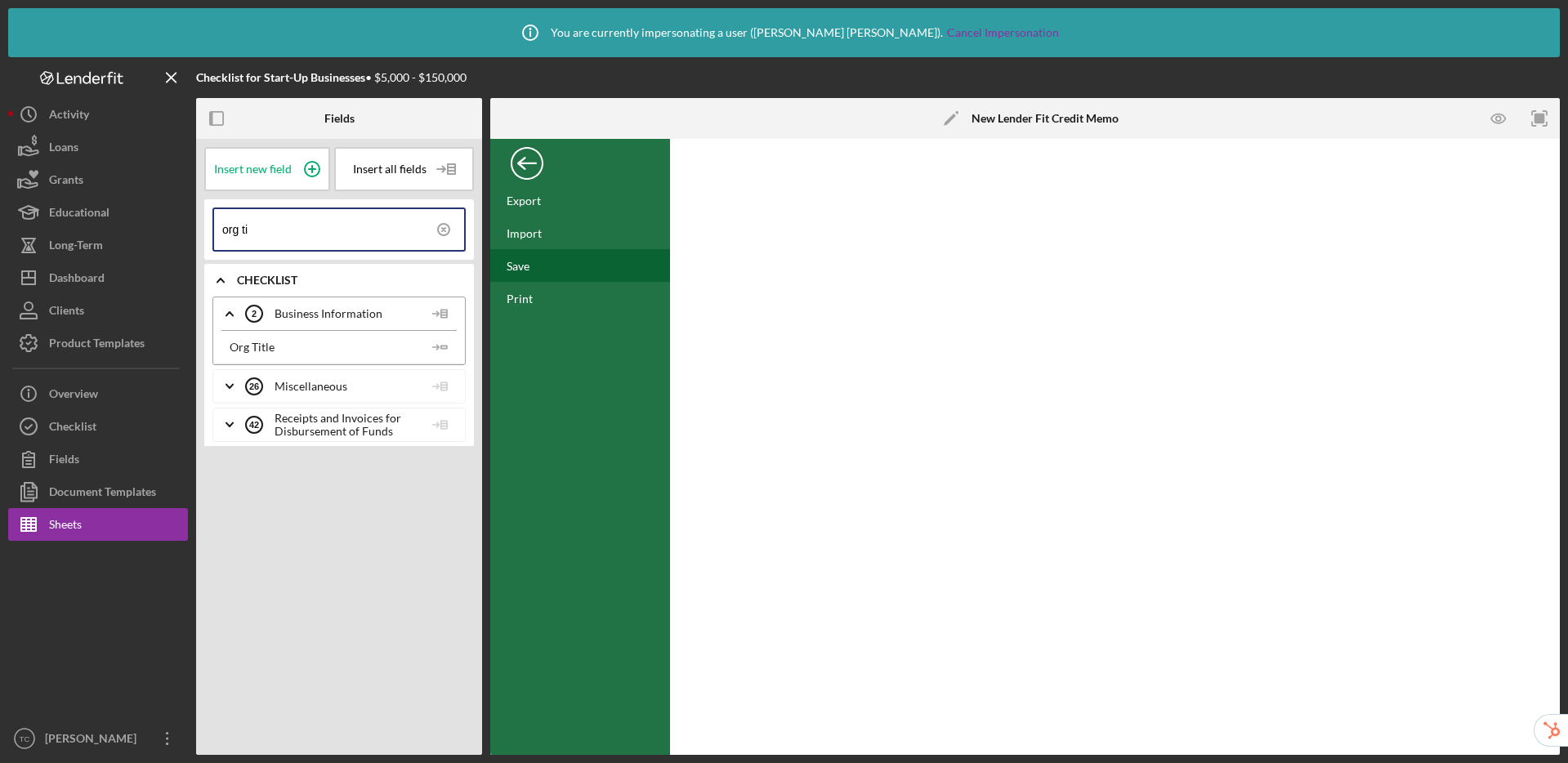
click at [531, 272] on div "Save" at bounding box center [580, 265] width 179 height 32
click at [519, 161] on div "Back" at bounding box center [527, 159] width 32 height 32
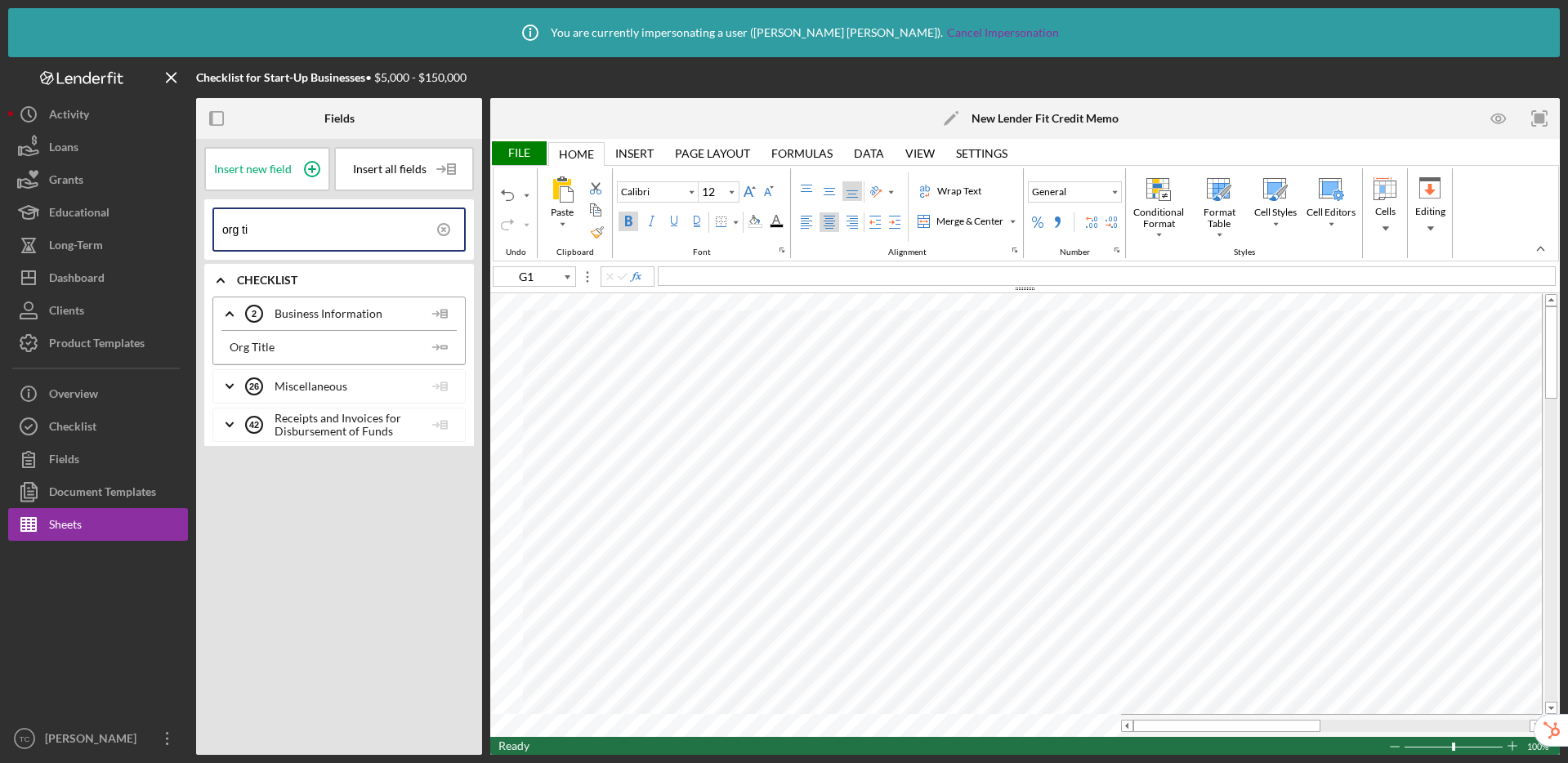
type input "10"
type input "H5"
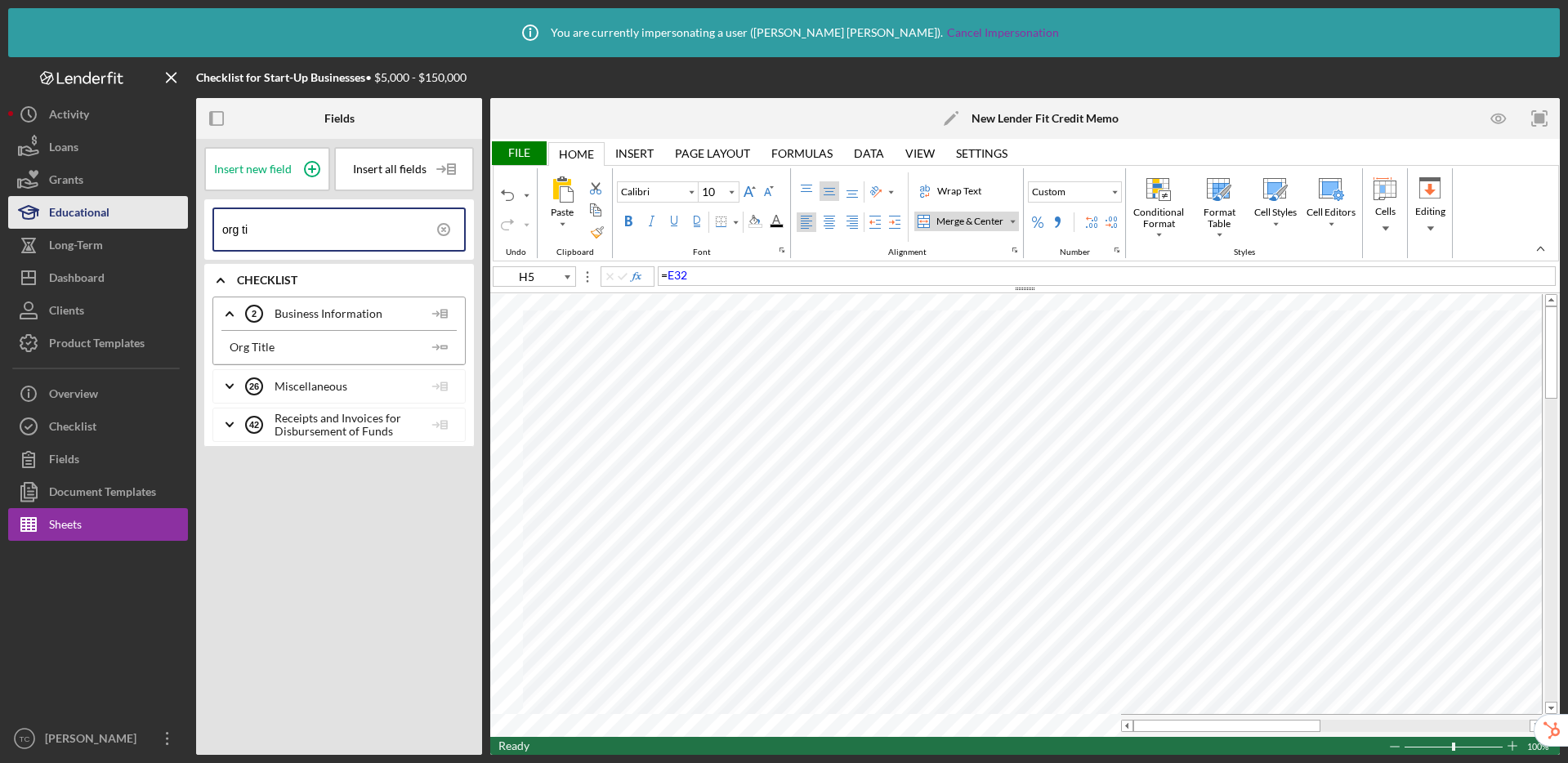
drag, startPoint x: 249, startPoint y: 232, endPoint x: 181, endPoint y: 228, distance: 68.1
click at [181, 228] on div "Checklist for Start-Up Businesses • $5,000 - $150,000 Fields Insert new field I…" at bounding box center [784, 406] width 1551 height 698
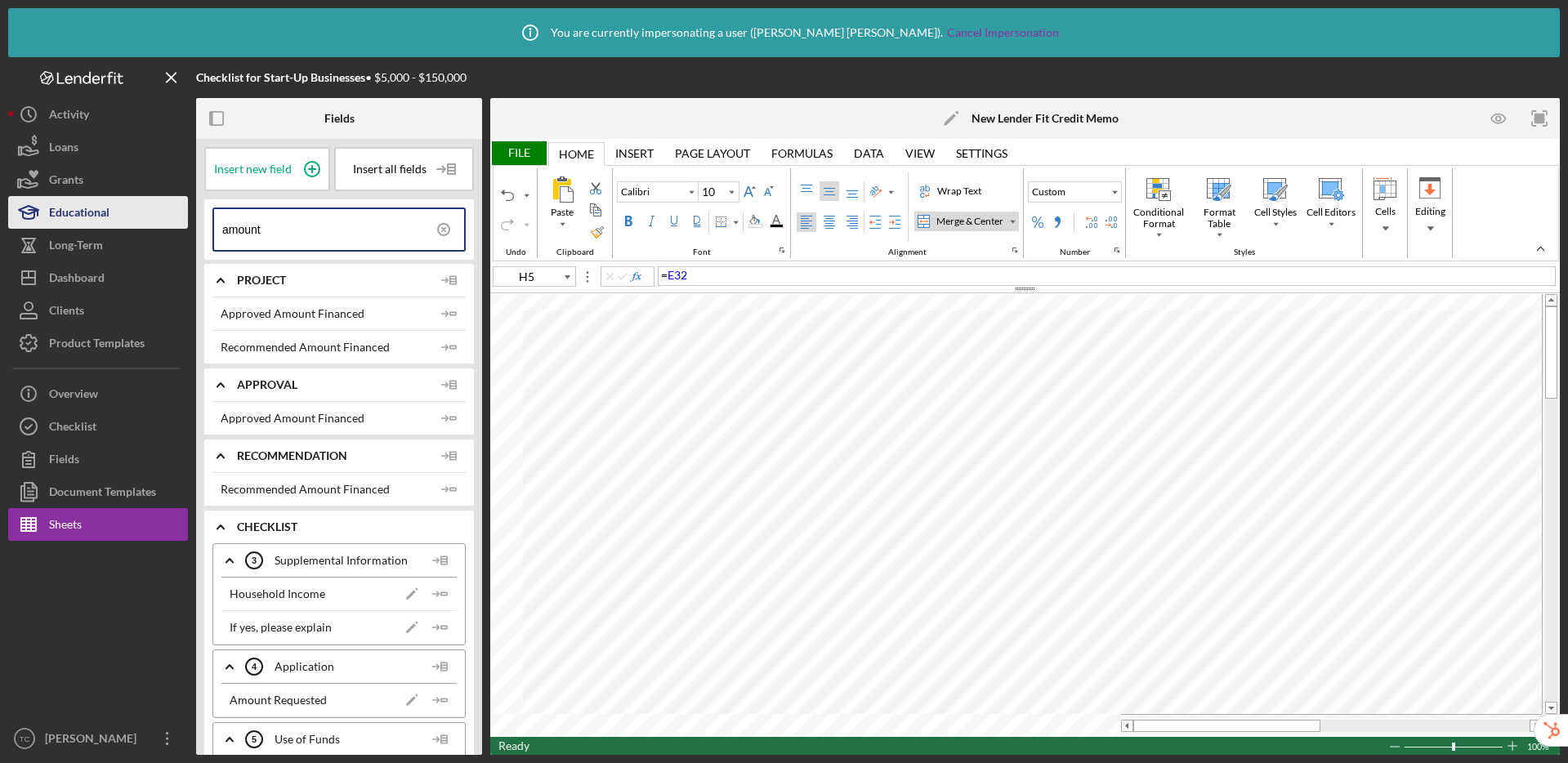
drag, startPoint x: 301, startPoint y: 228, endPoint x: 168, endPoint y: 223, distance: 133.1
click at [168, 223] on div "Checklist for Start-Up Businesses • $5,000 - $150,000 Fields Insert new field I…" at bounding box center [784, 406] width 1551 height 698
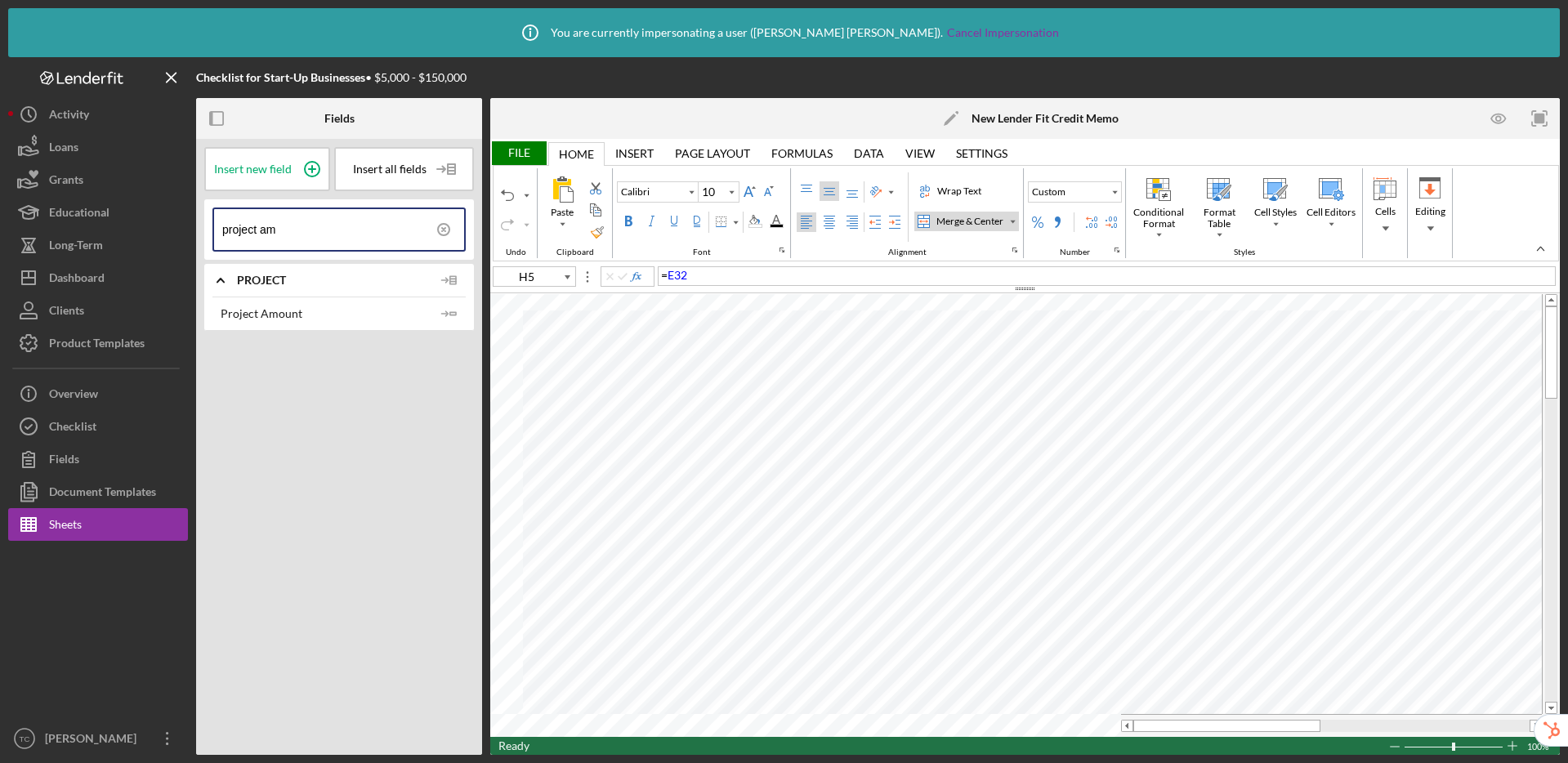
type input "project am"
click at [451, 312] on polygon "button" at bounding box center [453, 313] width 6 height 2
click at [511, 149] on div "File" at bounding box center [518, 153] width 56 height 24
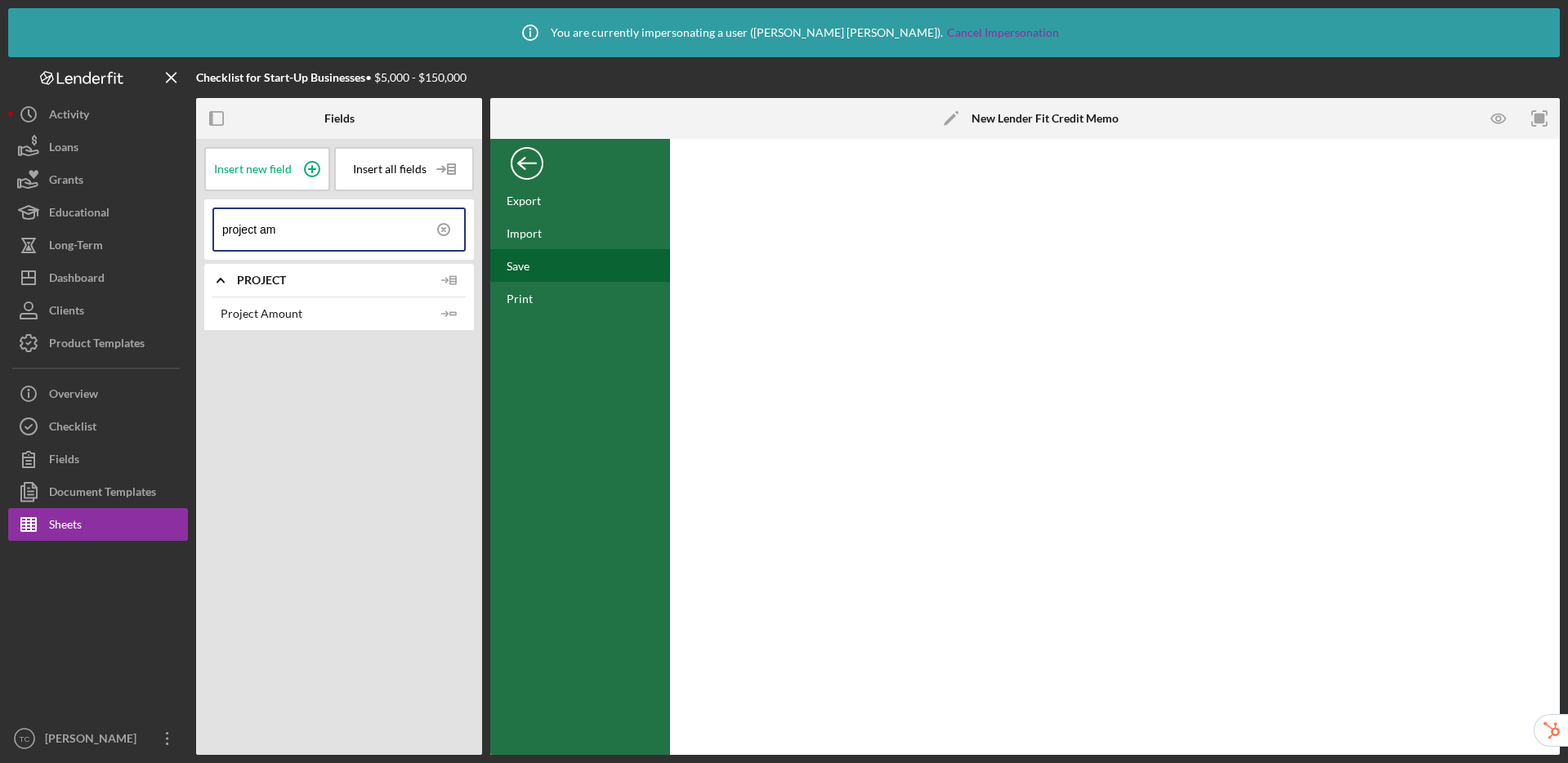
click at [554, 269] on div "Save" at bounding box center [580, 265] width 179 height 32
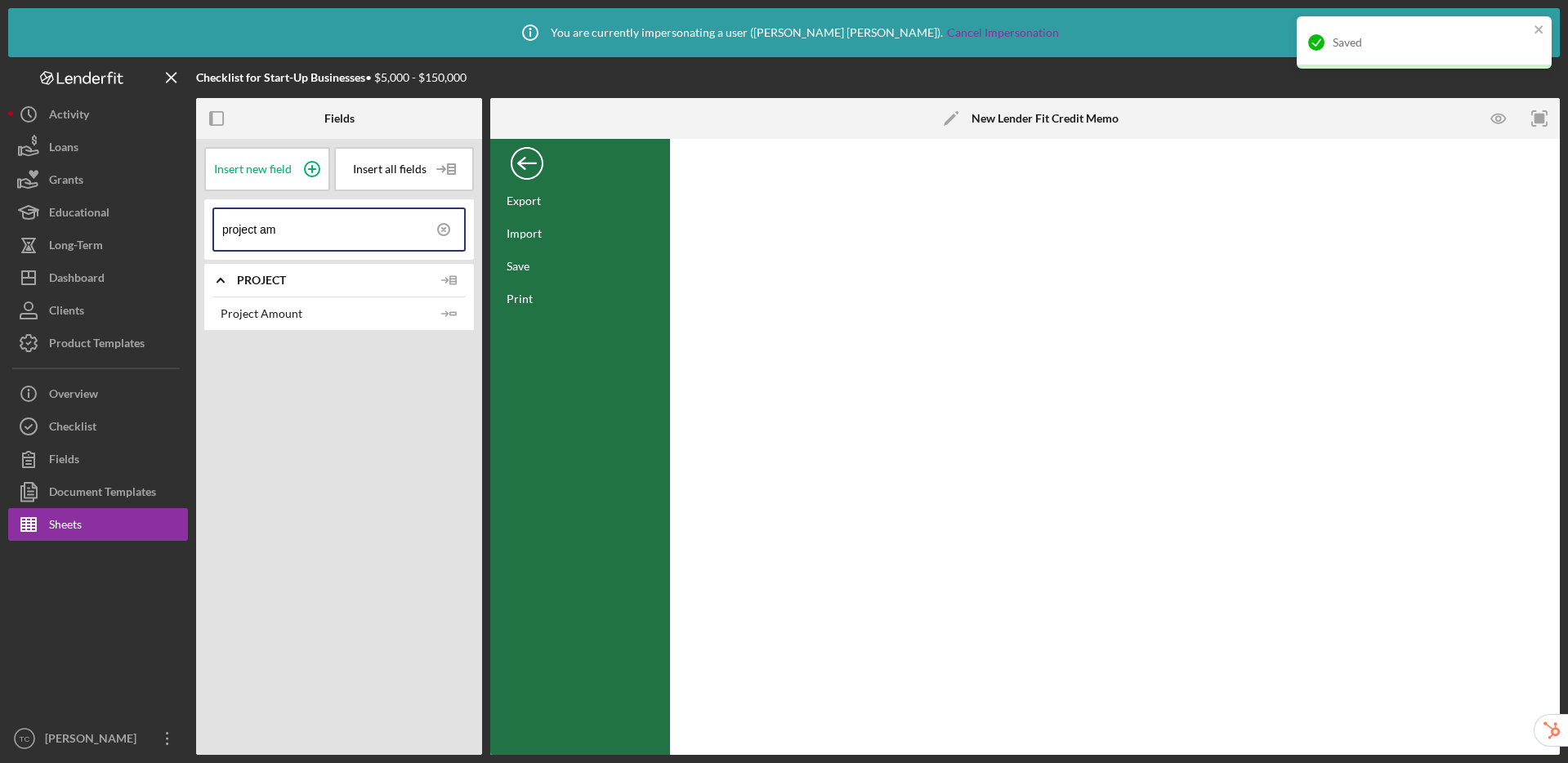
click at [528, 171] on div "Back" at bounding box center [527, 159] width 32 height 32
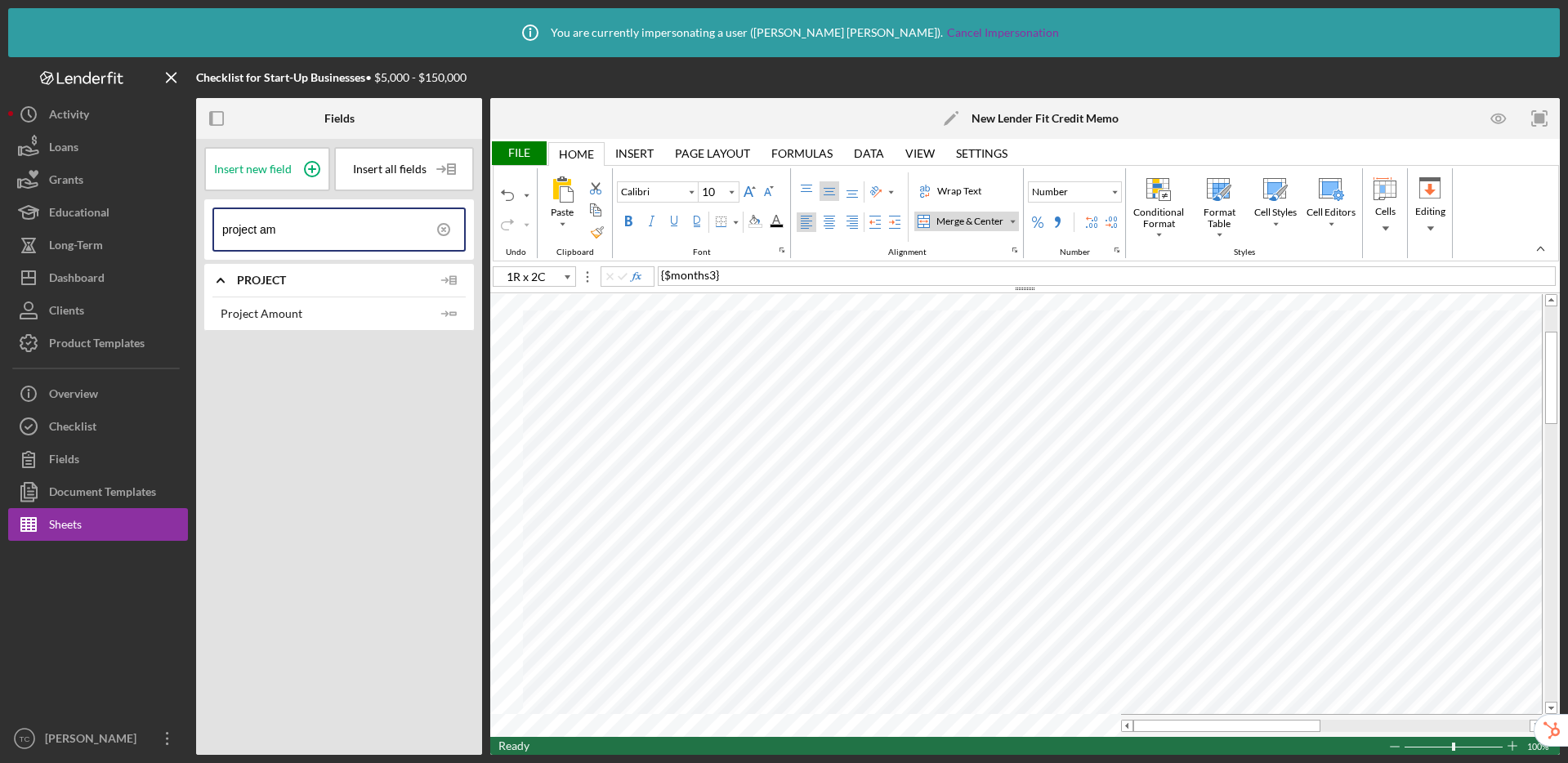
type input "D12"
drag, startPoint x: 312, startPoint y: 225, endPoint x: 198, endPoint y: 222, distance: 114.0
click at [198, 222] on div "Insert new field Insert all fields project am Icon/Expander Project Project Amo…" at bounding box center [339, 447] width 286 height 616
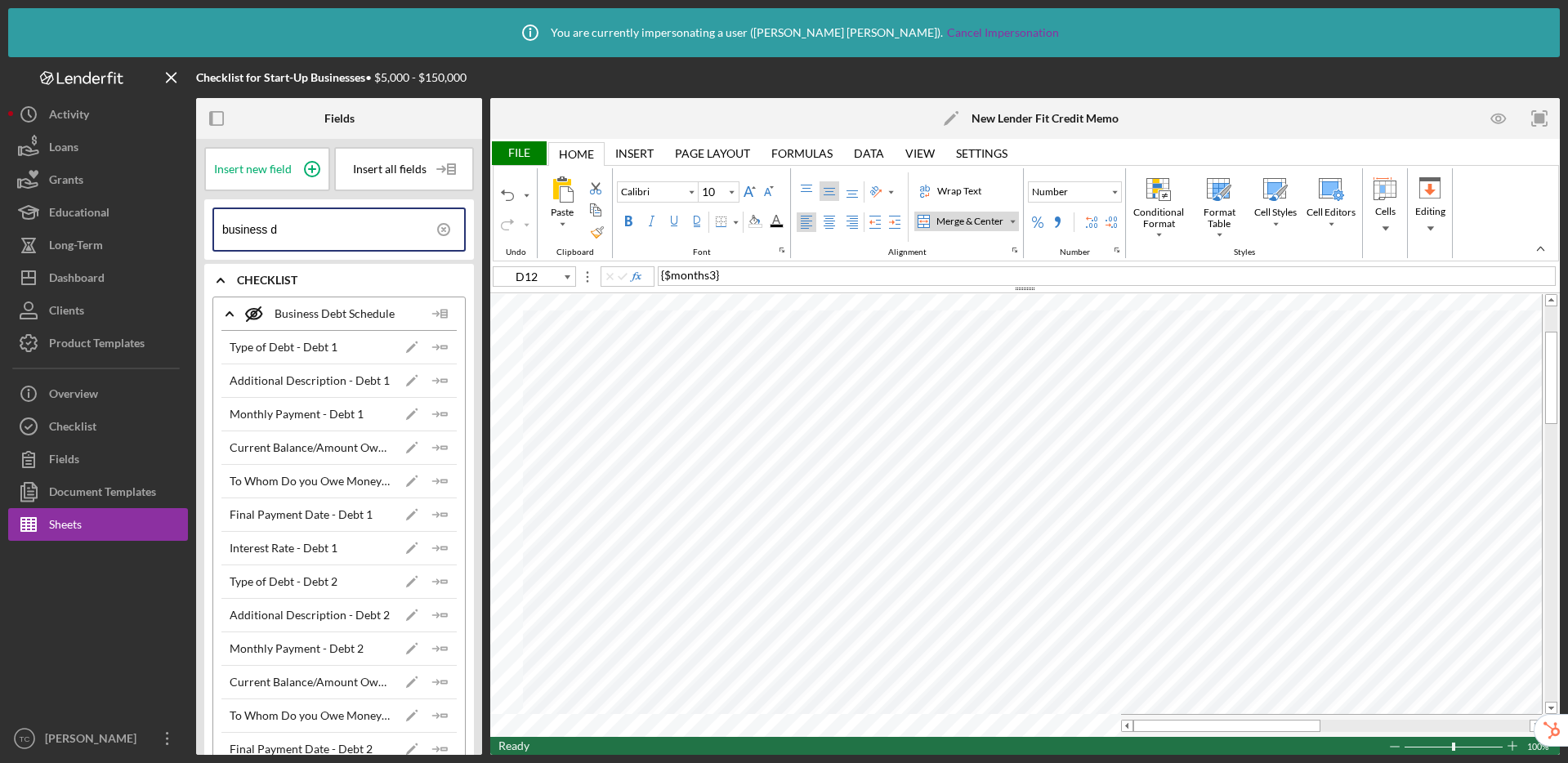
type input "business d"
click at [442, 348] on polygon "button" at bounding box center [444, 346] width 6 height 2
click at [438, 586] on icon "Icon/Insert Field" at bounding box center [439, 582] width 32 height 32
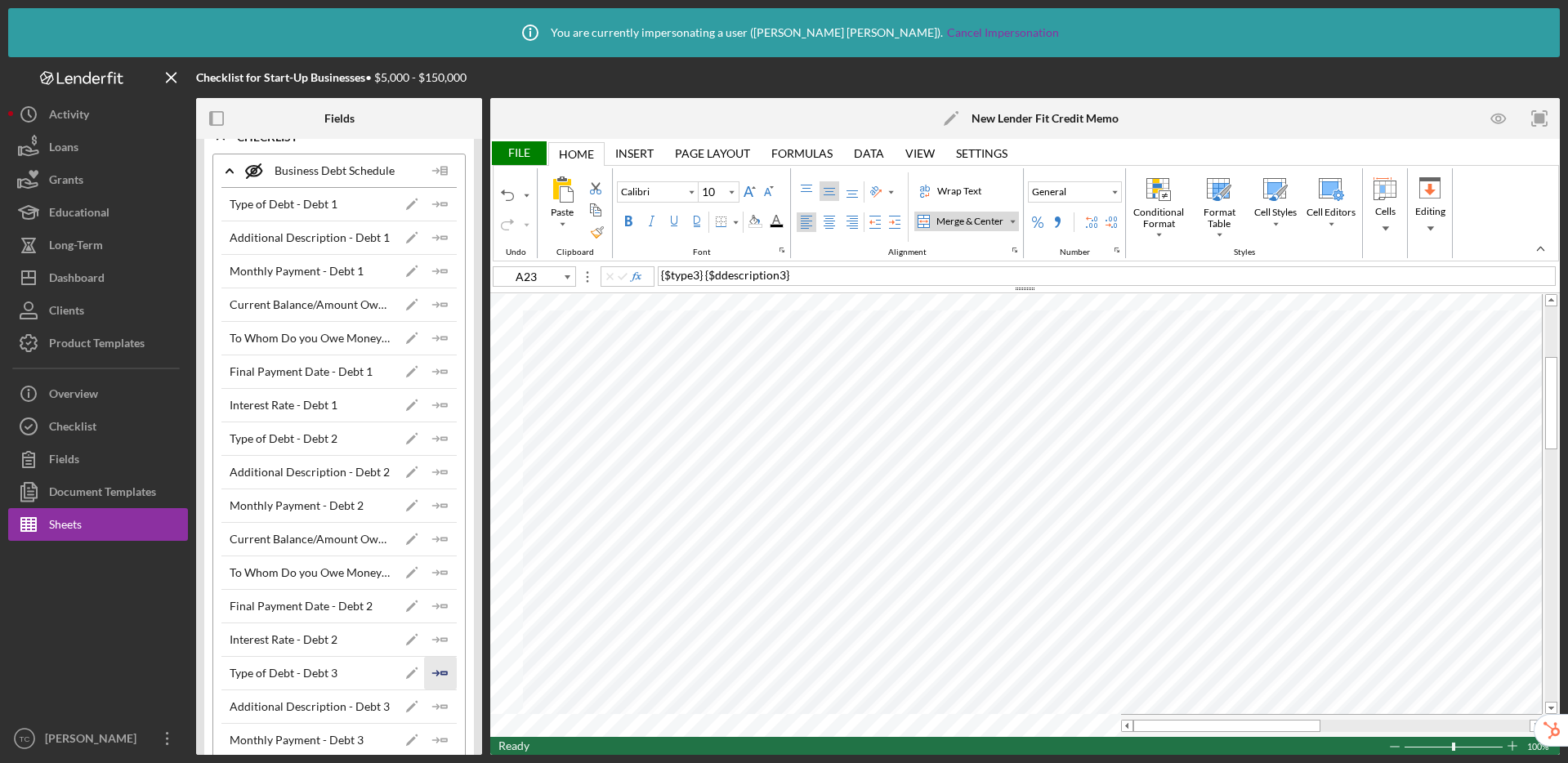
click at [439, 673] on icon "Icon/Insert Field" at bounding box center [439, 673] width 32 height 32
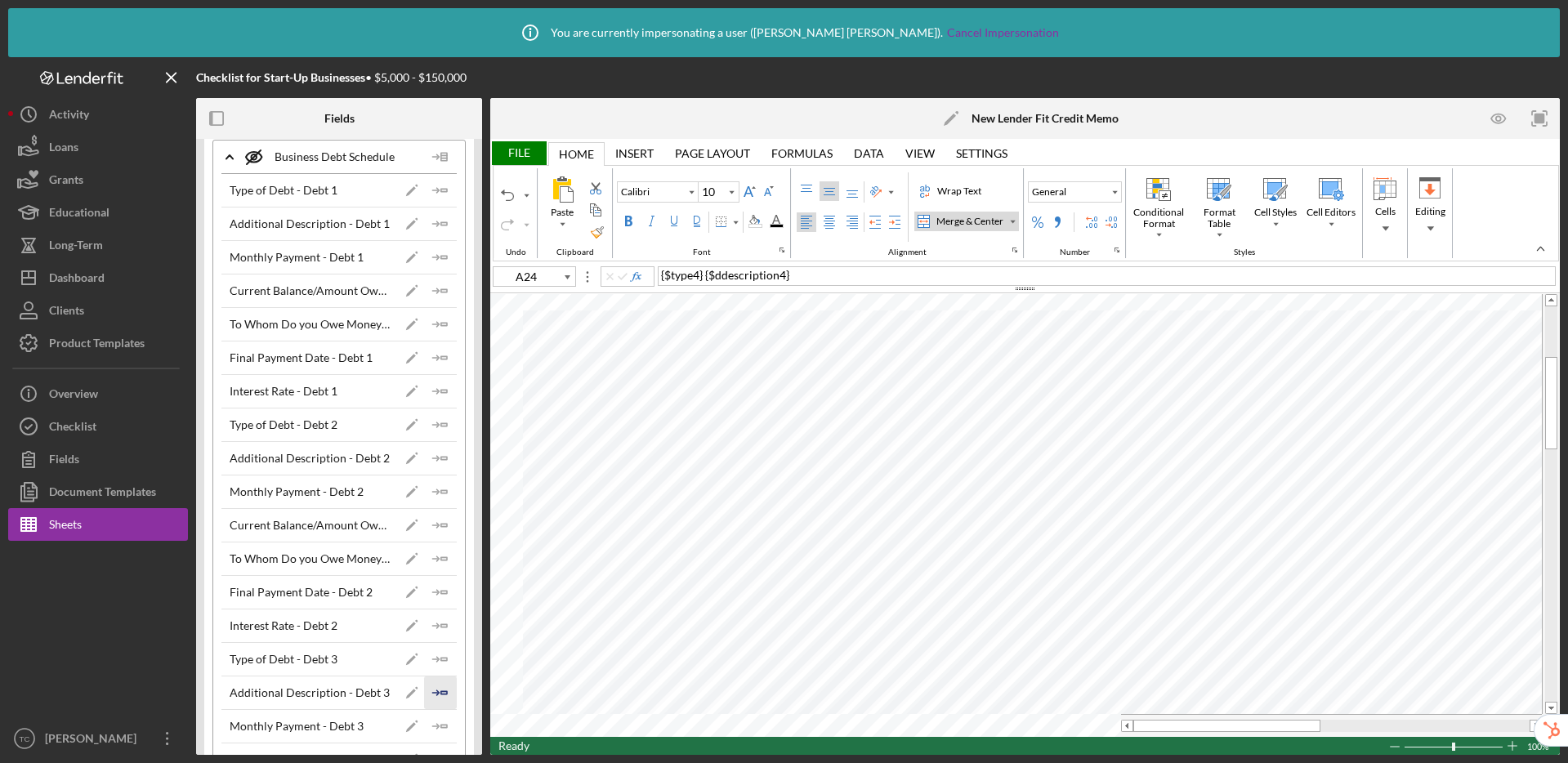
scroll to position [0, 0]
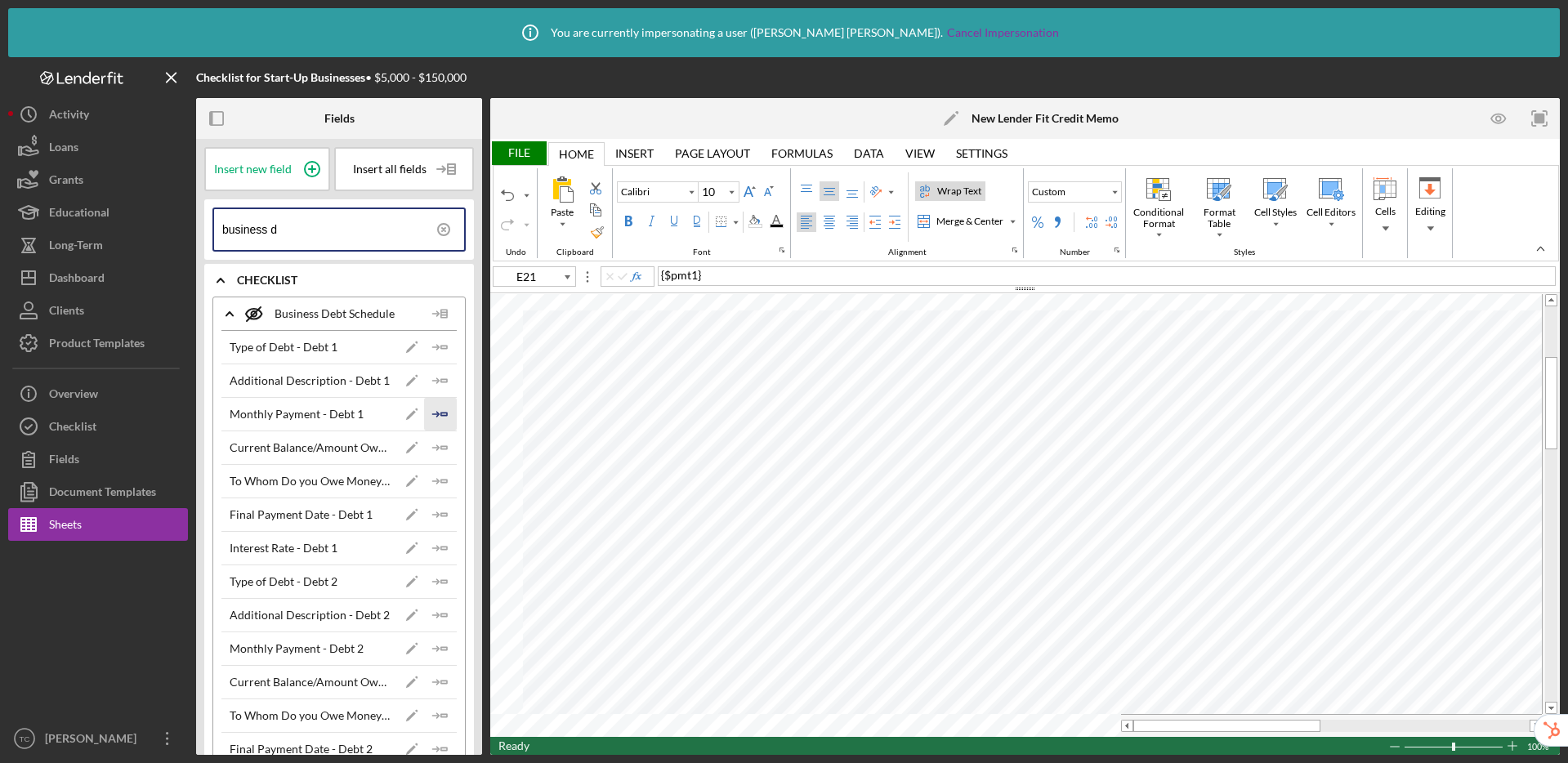
click at [438, 417] on icon "Icon/Insert Field" at bounding box center [439, 414] width 32 height 32
drag, startPoint x: 435, startPoint y: 515, endPoint x: 442, endPoint y: 507, distance: 10.6
click at [441, 515] on polygon "button" at bounding box center [444, 514] width 6 height 2
click at [441, 549] on polygon "button" at bounding box center [444, 547] width 6 height 2
click at [444, 444] on icon "Icon/Insert Field" at bounding box center [439, 447] width 32 height 32
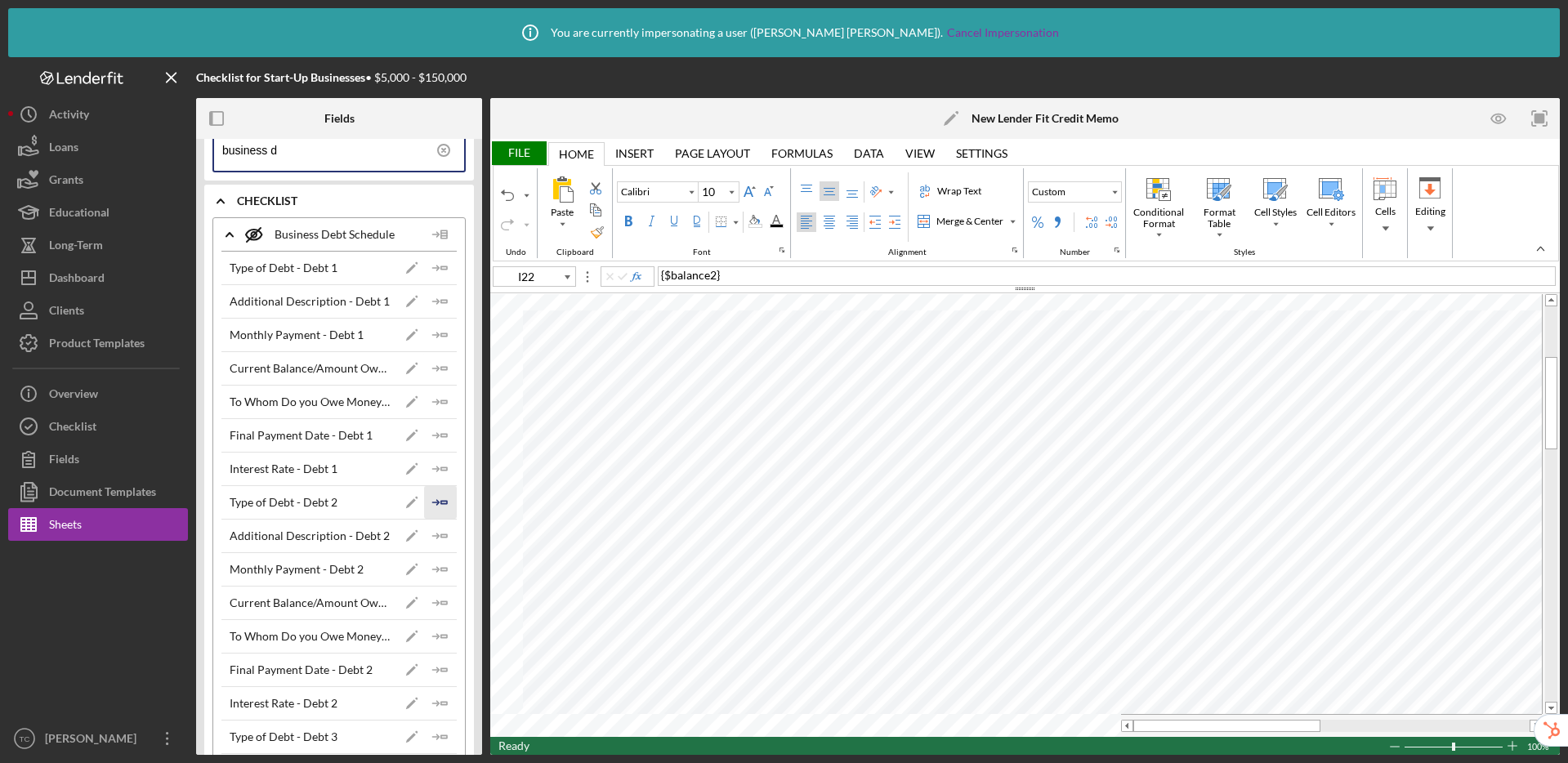
scroll to position [80, 0]
click at [433, 569] on icon "Icon/Insert Field" at bounding box center [439, 568] width 32 height 32
drag, startPoint x: 443, startPoint y: 665, endPoint x: 461, endPoint y: 641, distance: 30.0
click at [443, 665] on icon "Icon/Insert Field" at bounding box center [439, 669] width 32 height 32
click at [441, 703] on polygon "button" at bounding box center [444, 702] width 6 height 2
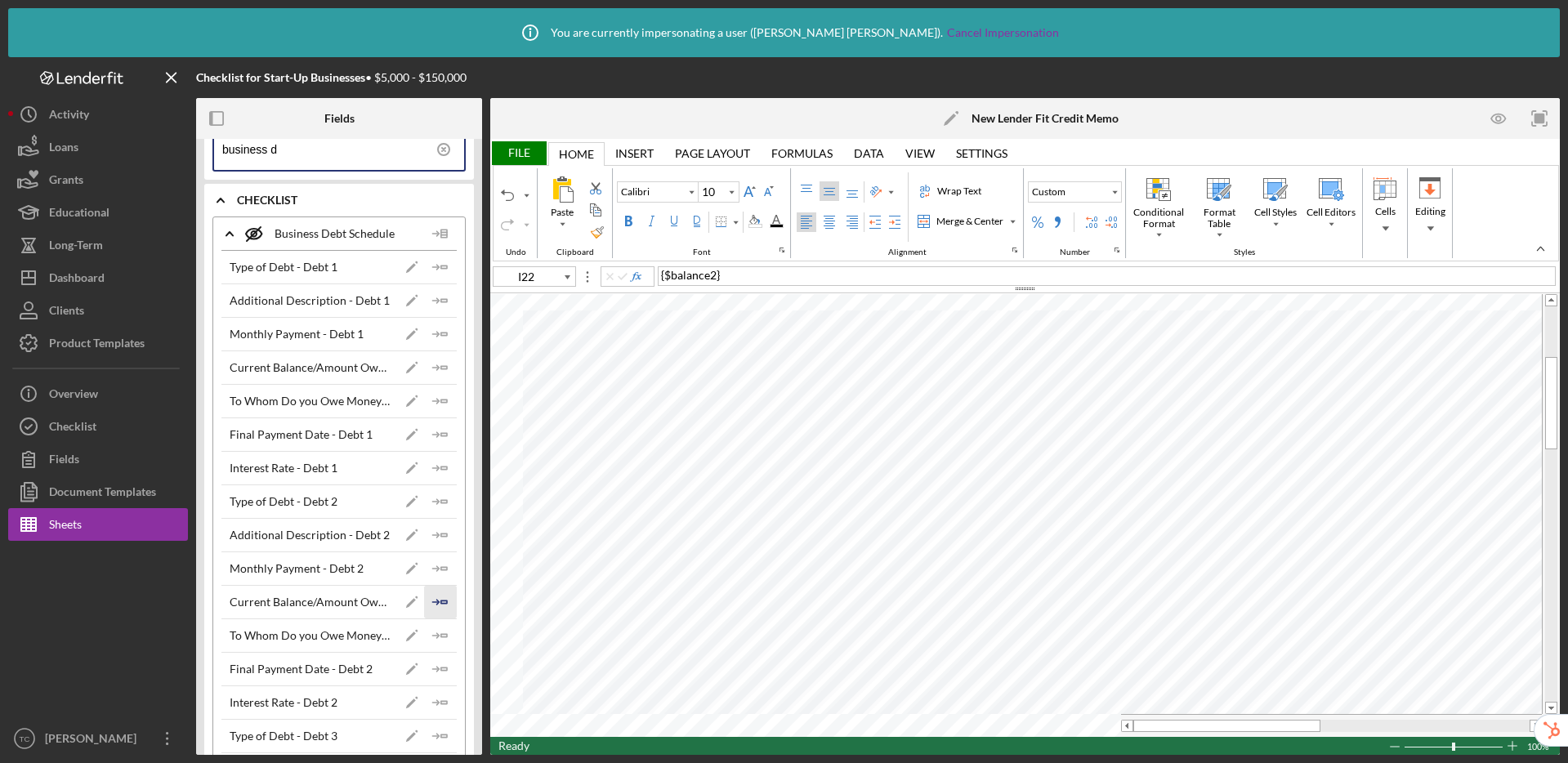
click at [440, 602] on icon "Icon/Insert Field" at bounding box center [439, 601] width 32 height 32
click at [512, 157] on div "File" at bounding box center [518, 153] width 56 height 24
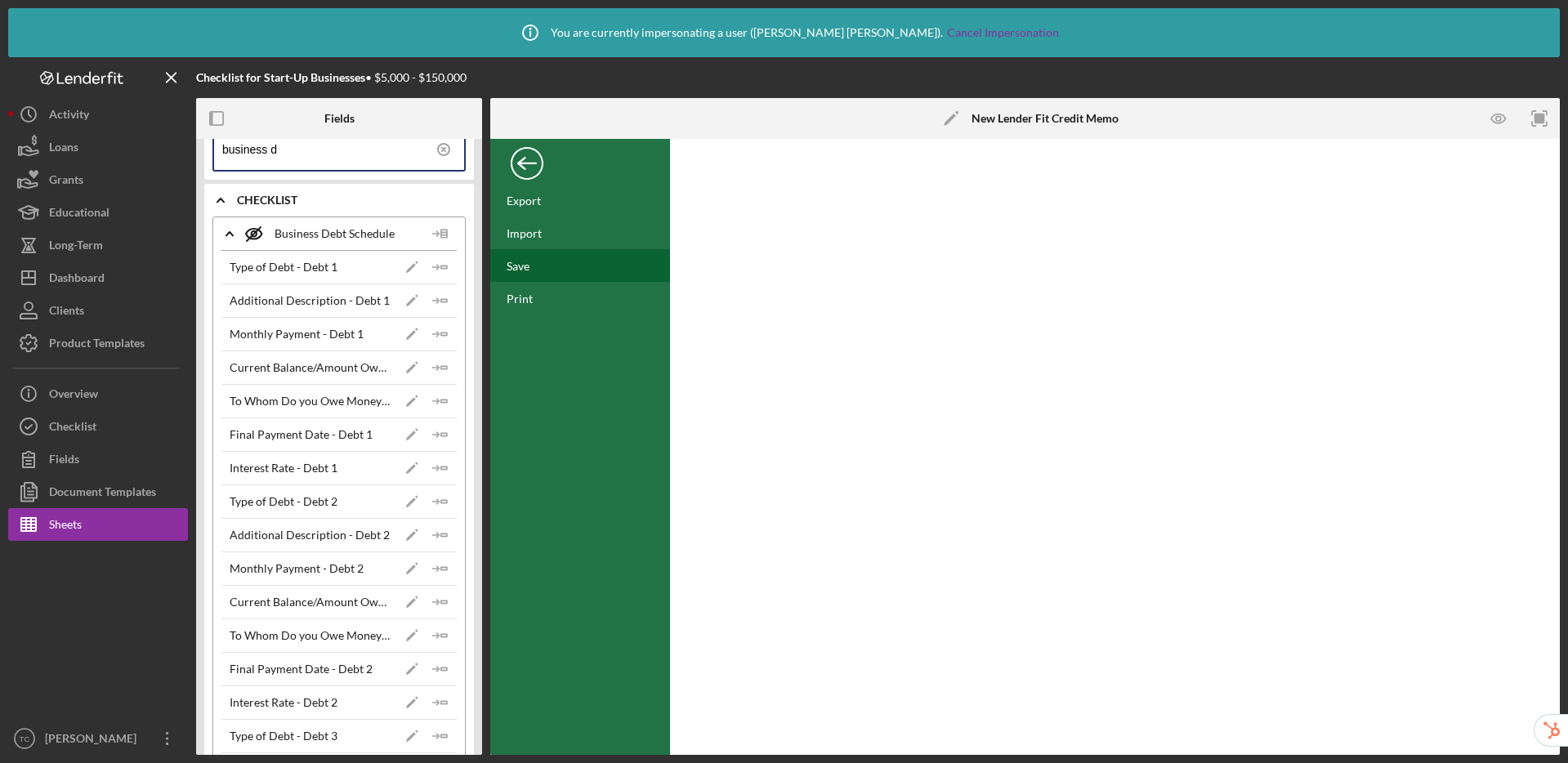
click at [533, 262] on div "Save" at bounding box center [580, 265] width 179 height 32
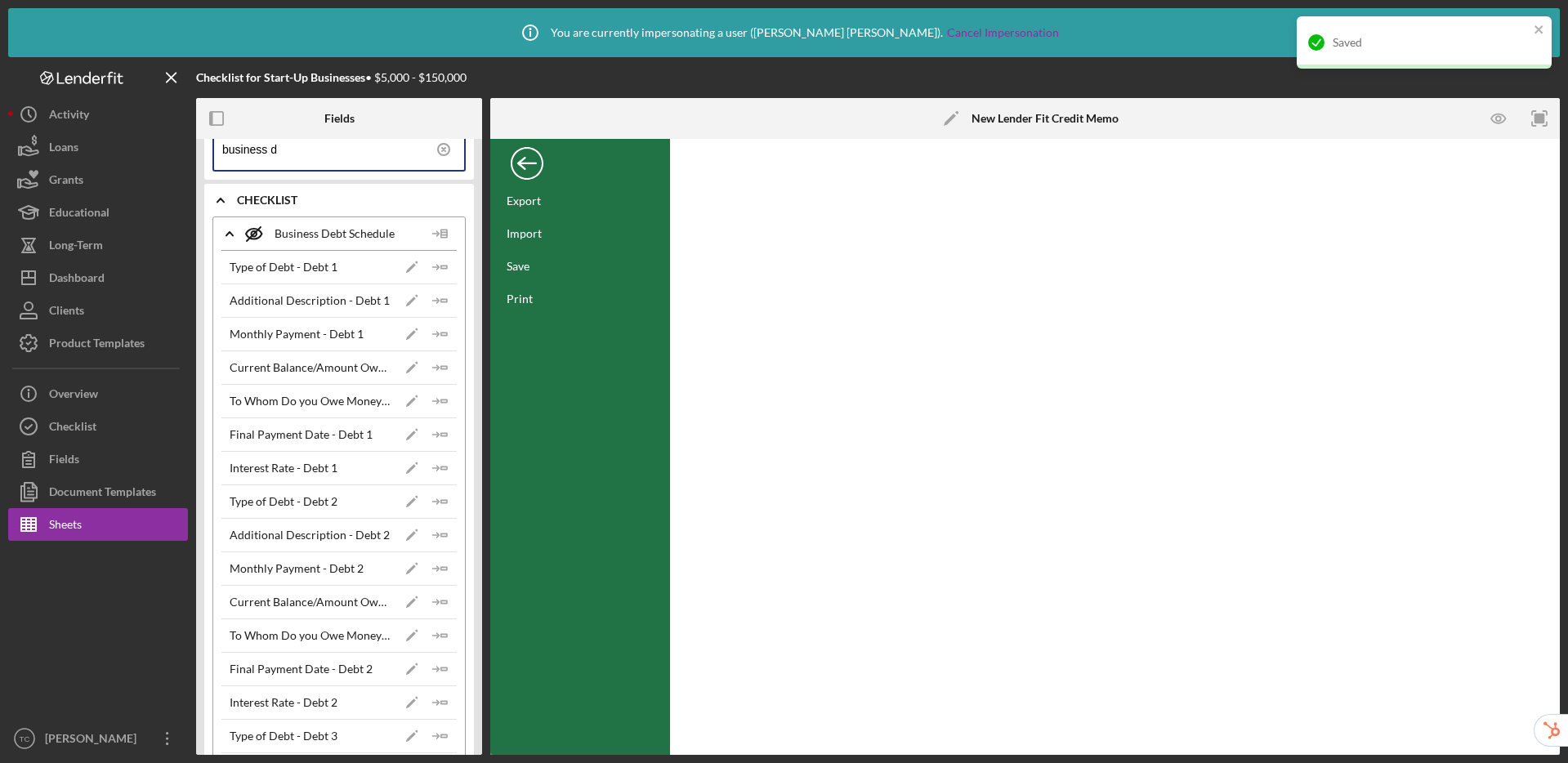
click at [529, 165] on div "Back" at bounding box center [527, 159] width 32 height 32
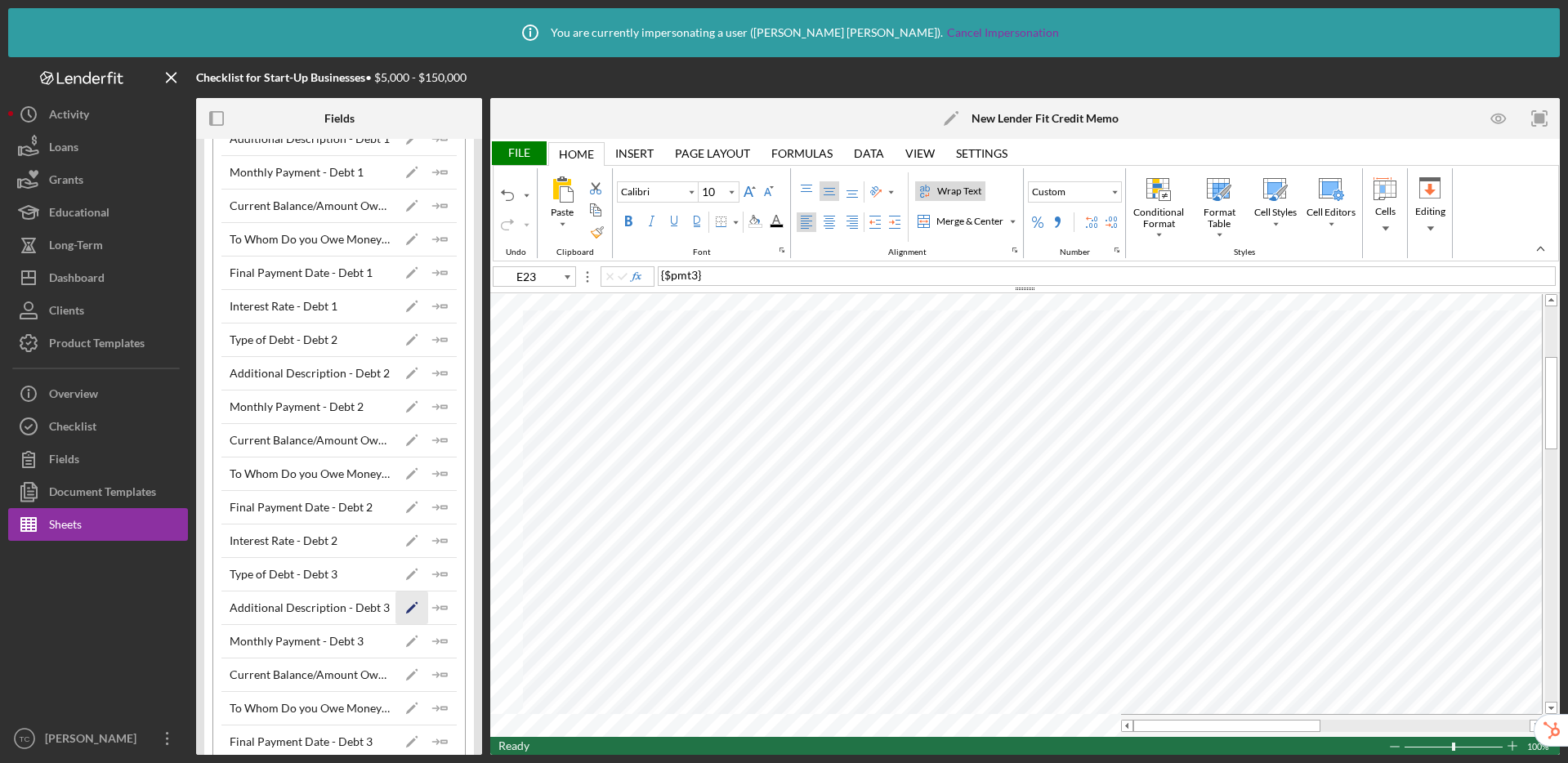
scroll to position [242, 0]
click at [437, 642] on icon "Icon/Insert Field" at bounding box center [439, 640] width 32 height 32
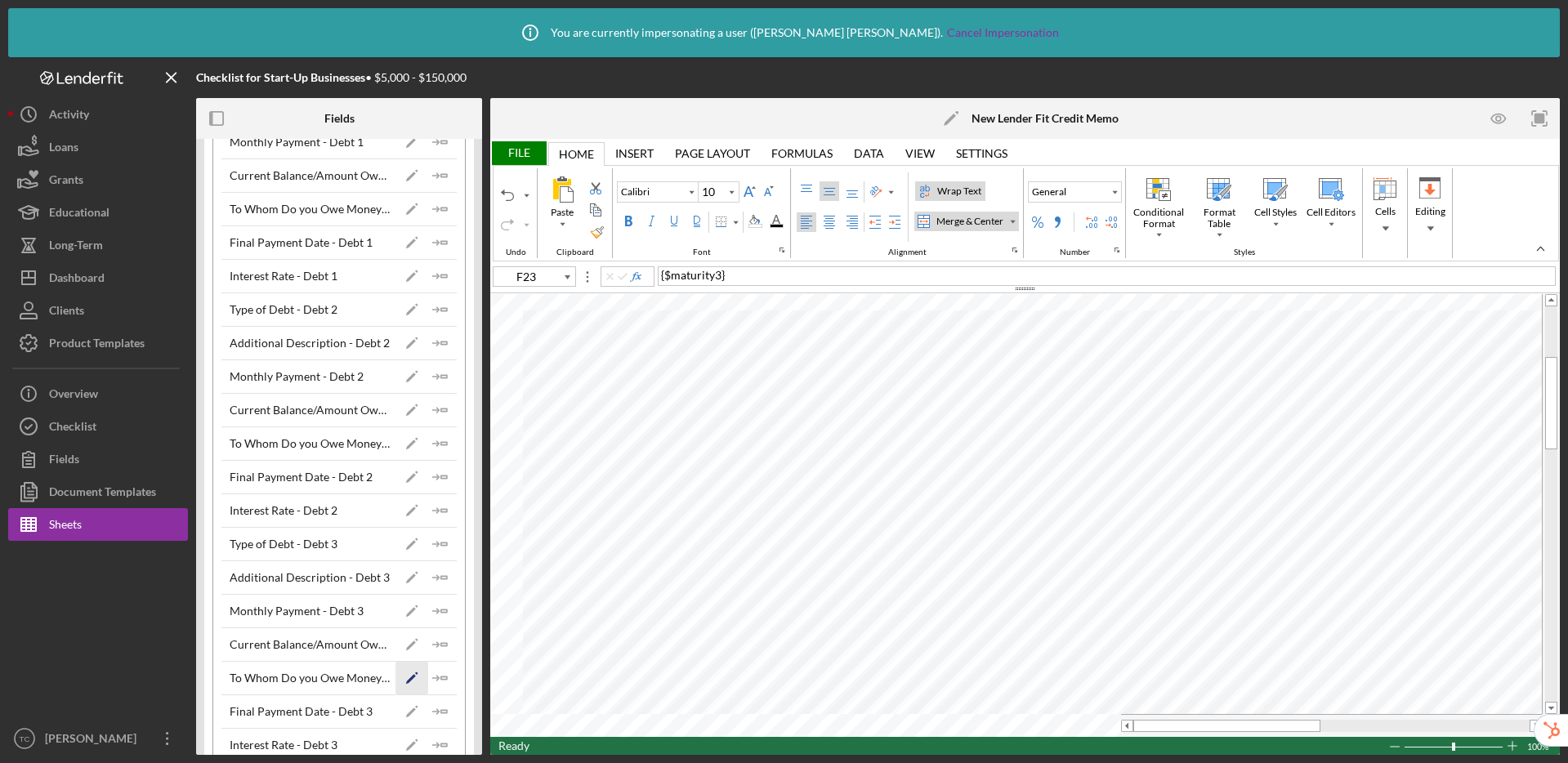
scroll to position [273, 0]
click at [441, 712] on polygon "button" at bounding box center [444, 710] width 6 height 2
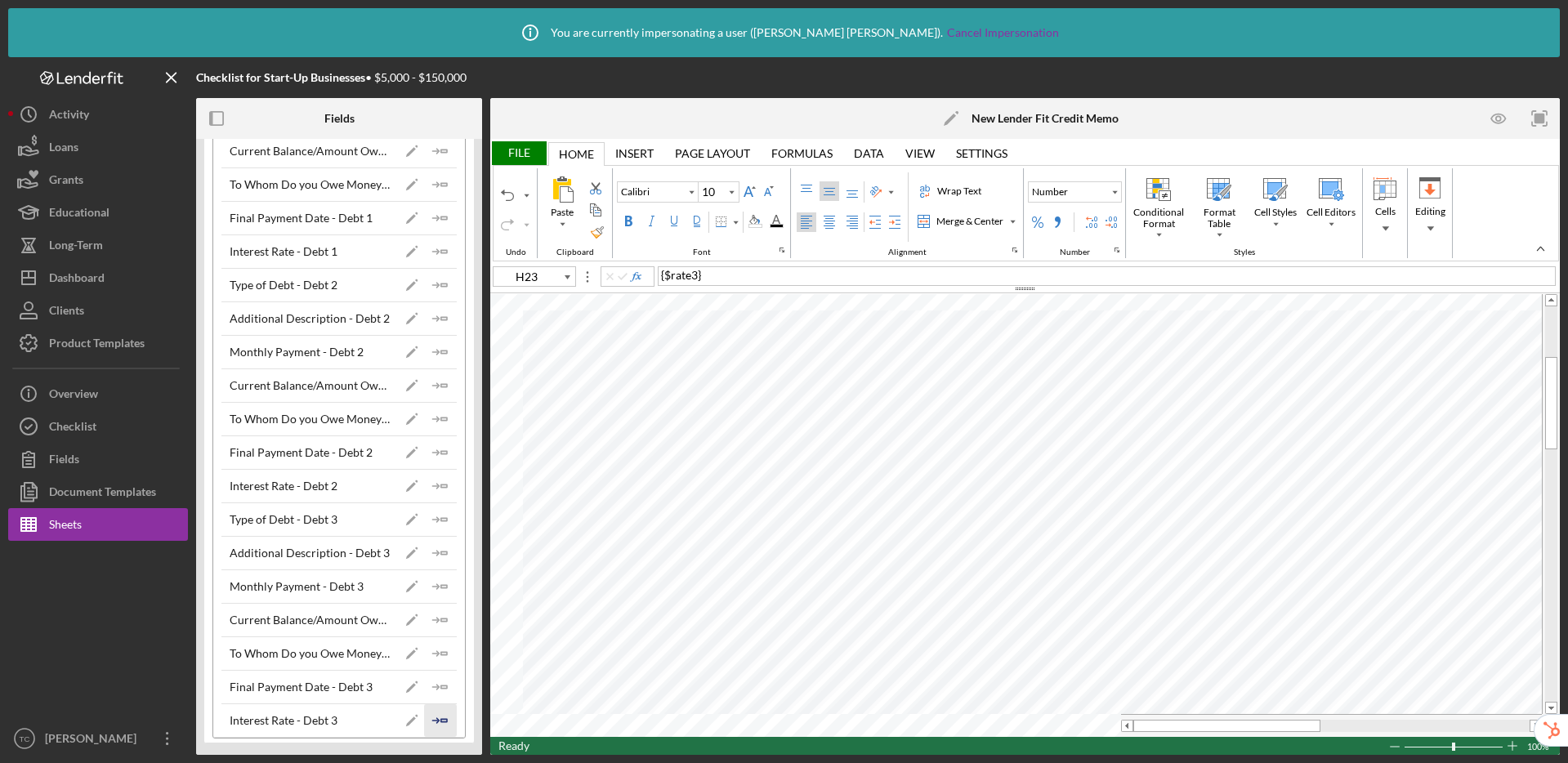
scroll to position [297, 0]
click at [436, 714] on icon "Icon/Insert Field" at bounding box center [439, 719] width 32 height 32
click at [446, 621] on icon "Icon/Insert Field" at bounding box center [439, 619] width 32 height 32
click at [517, 154] on div "File" at bounding box center [518, 153] width 56 height 24
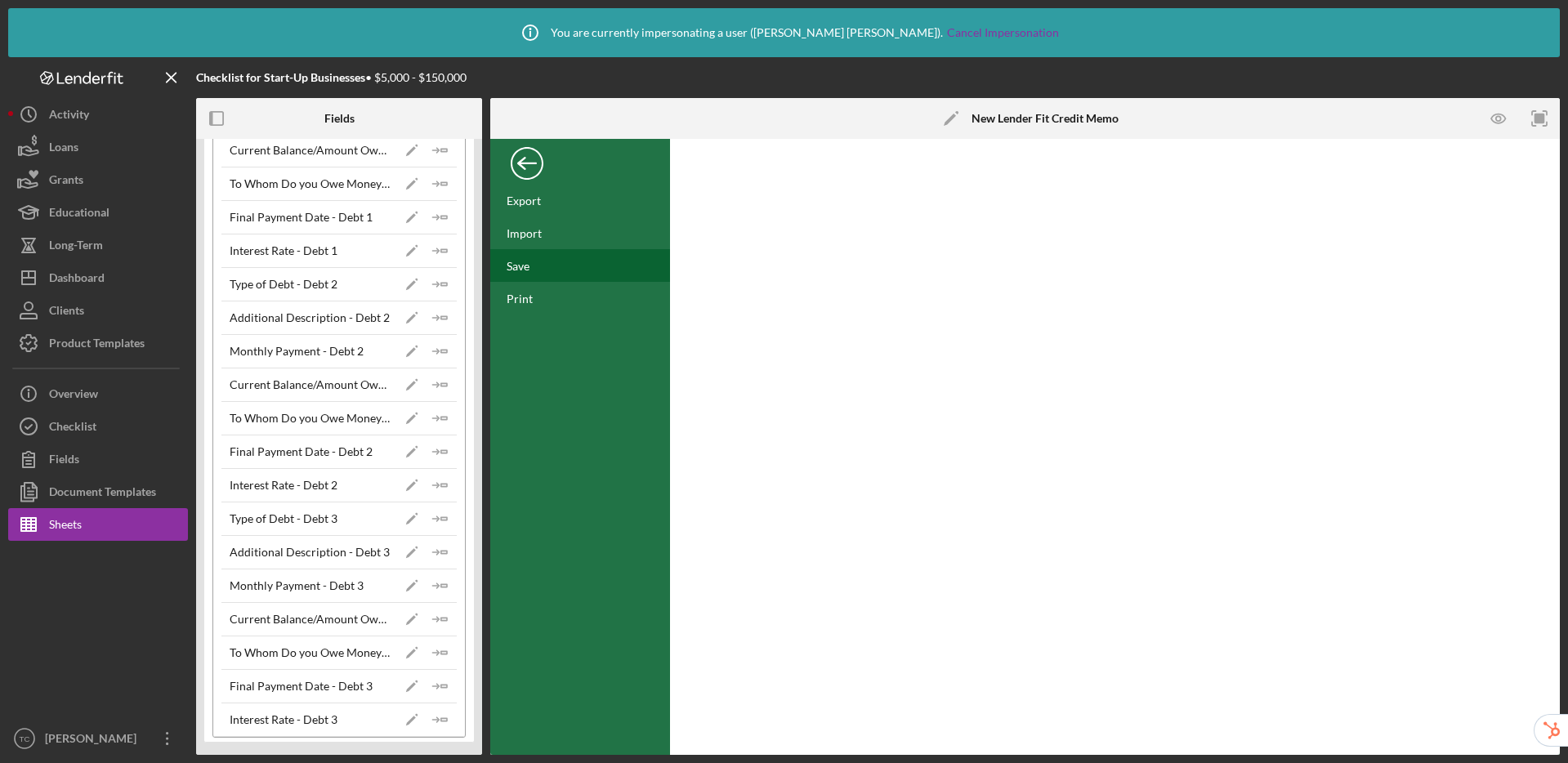
click at [521, 266] on div "Save" at bounding box center [518, 266] width 23 height 14
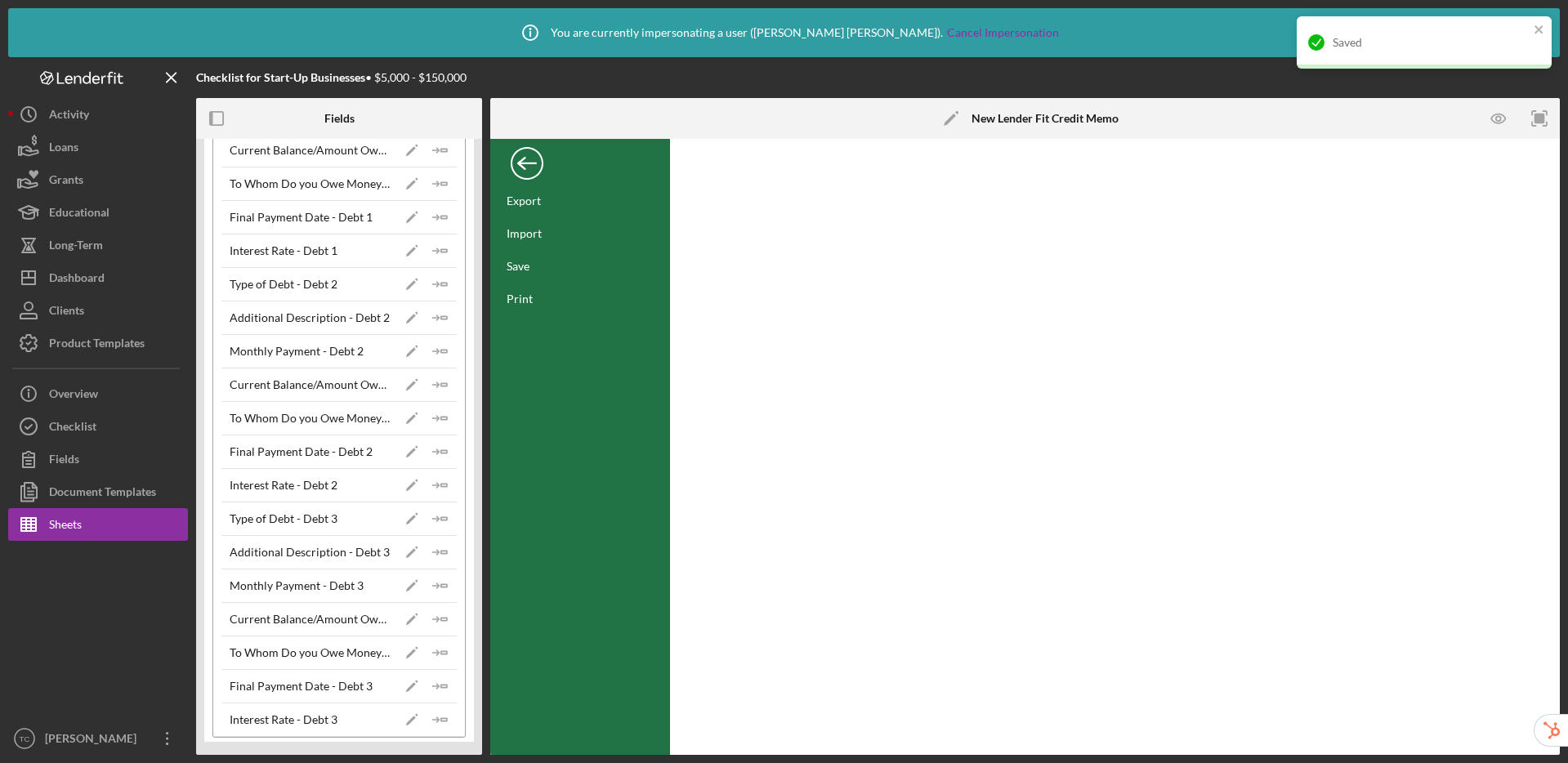
click at [524, 164] on div "Back" at bounding box center [527, 159] width 32 height 32
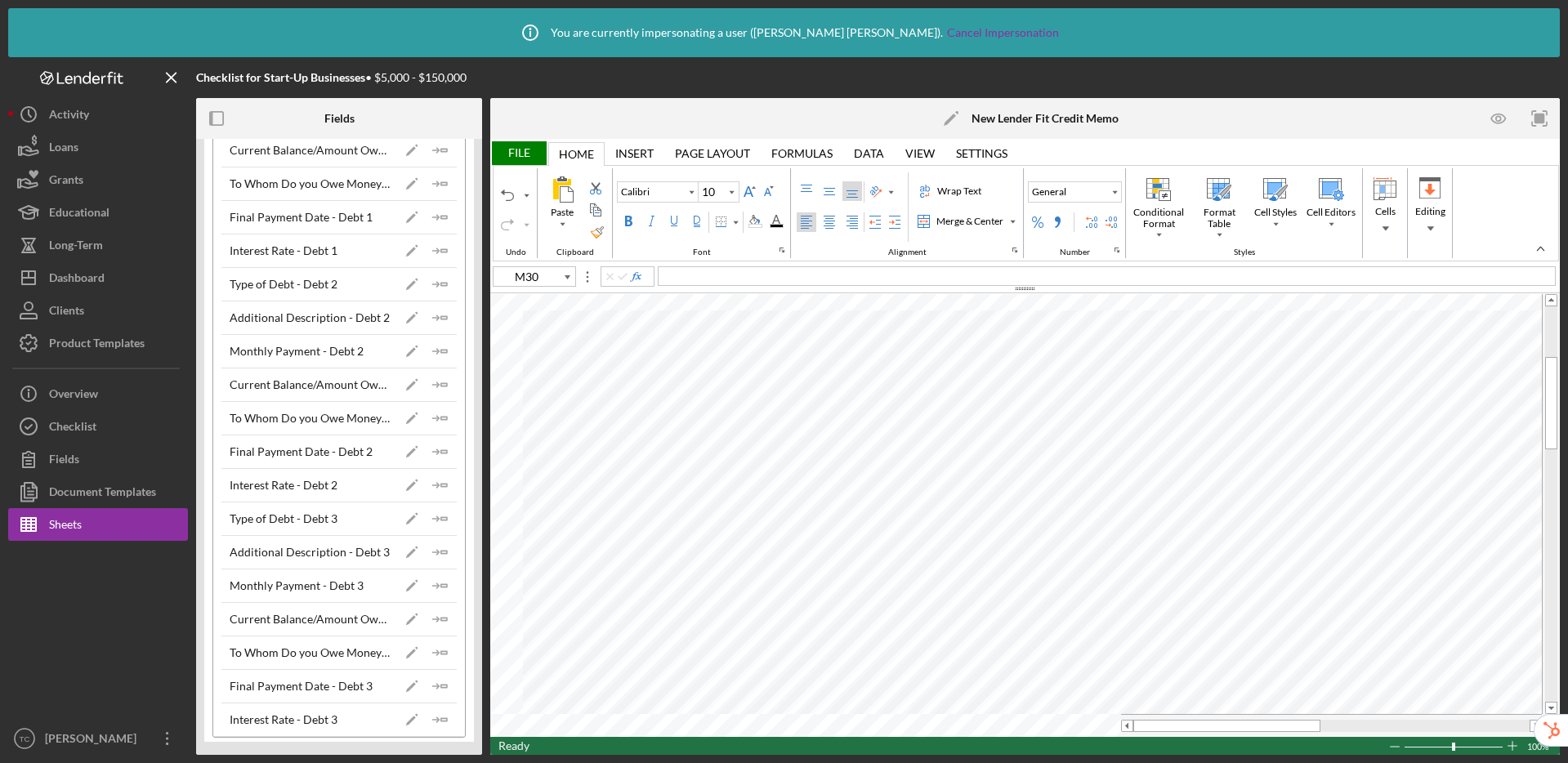
click at [525, 151] on div "File" at bounding box center [518, 153] width 56 height 24
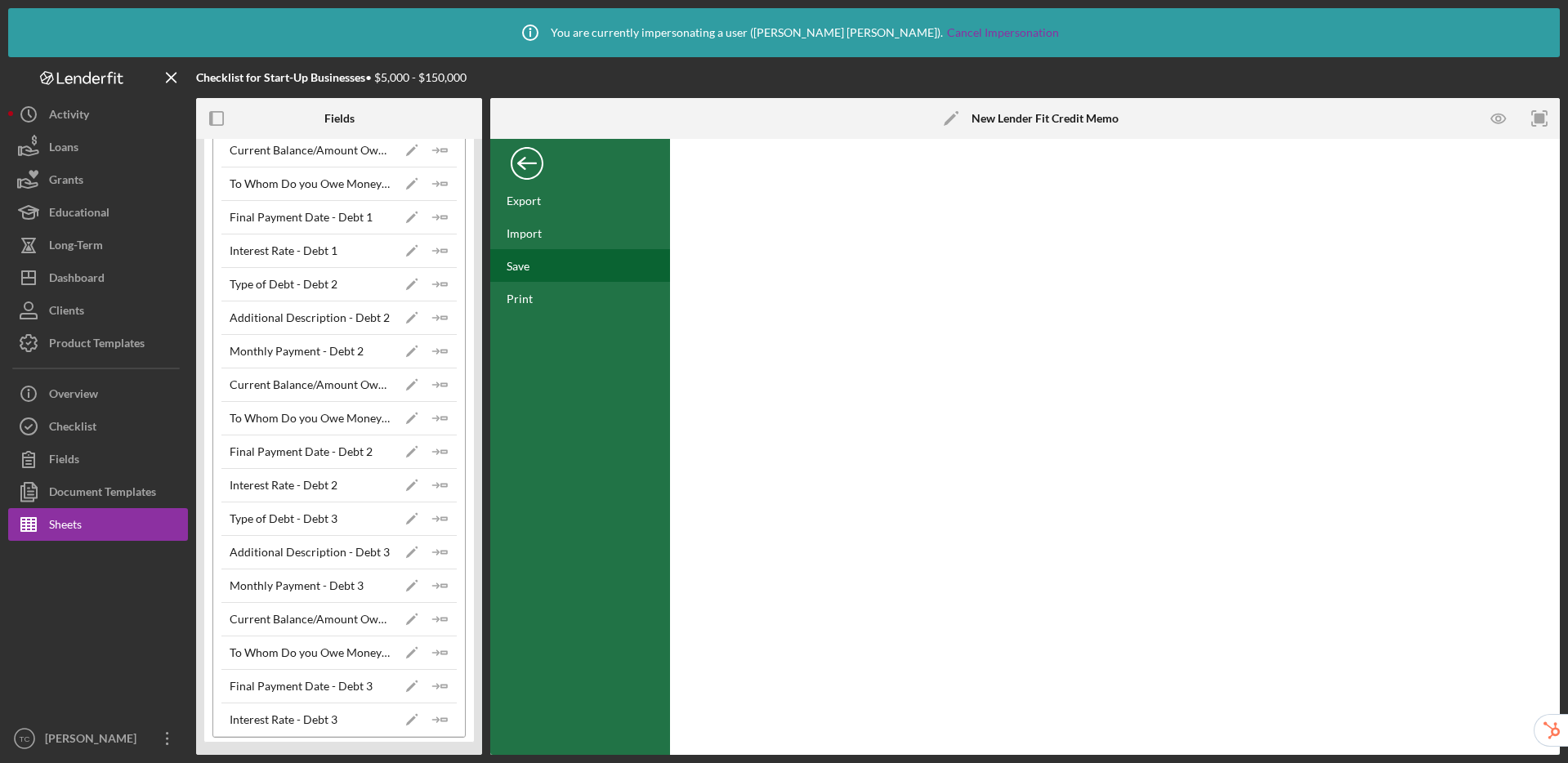
click at [551, 279] on div "Save" at bounding box center [580, 265] width 179 height 32
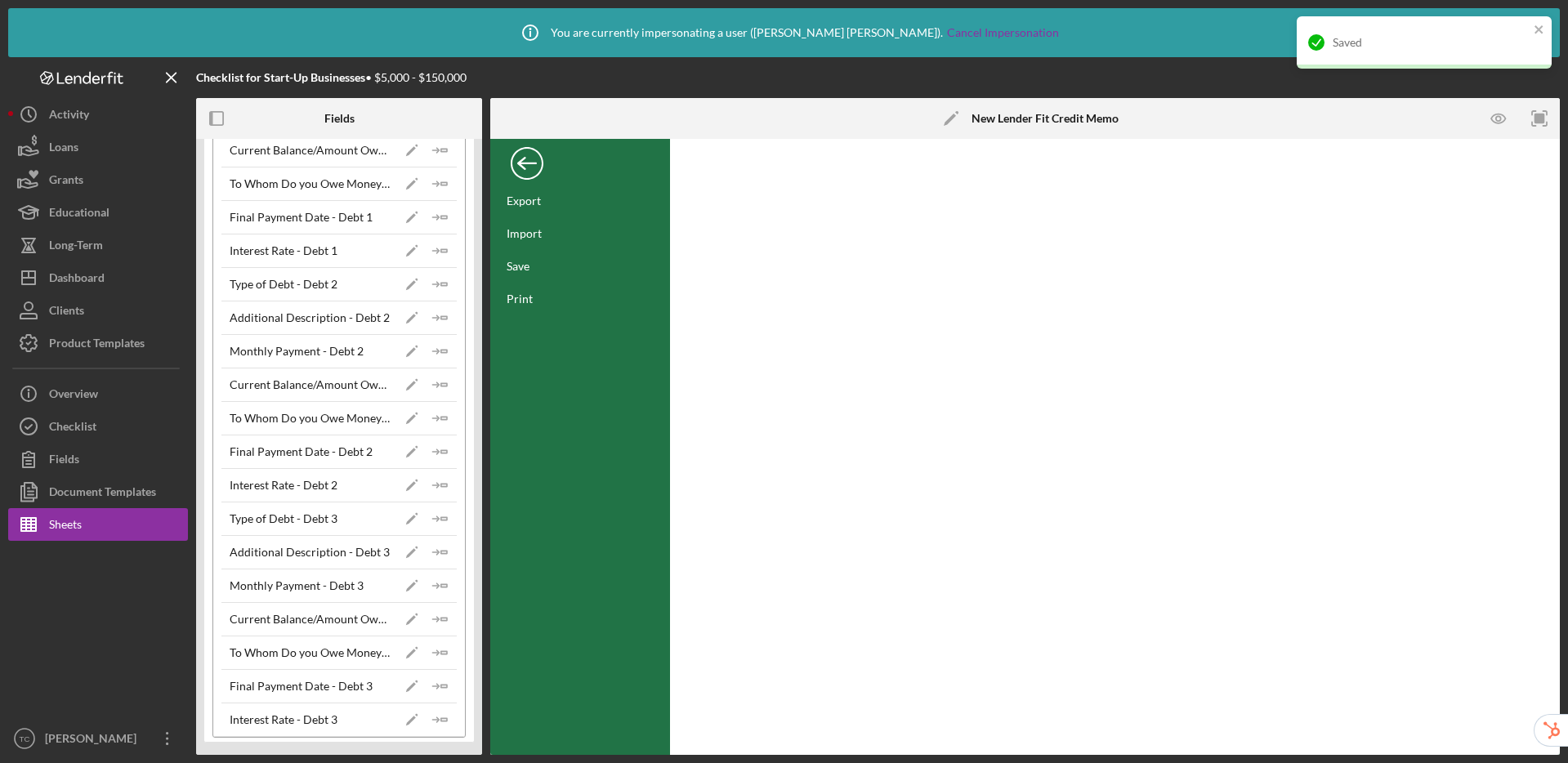
click at [532, 163] on div "Back" at bounding box center [527, 159] width 32 height 32
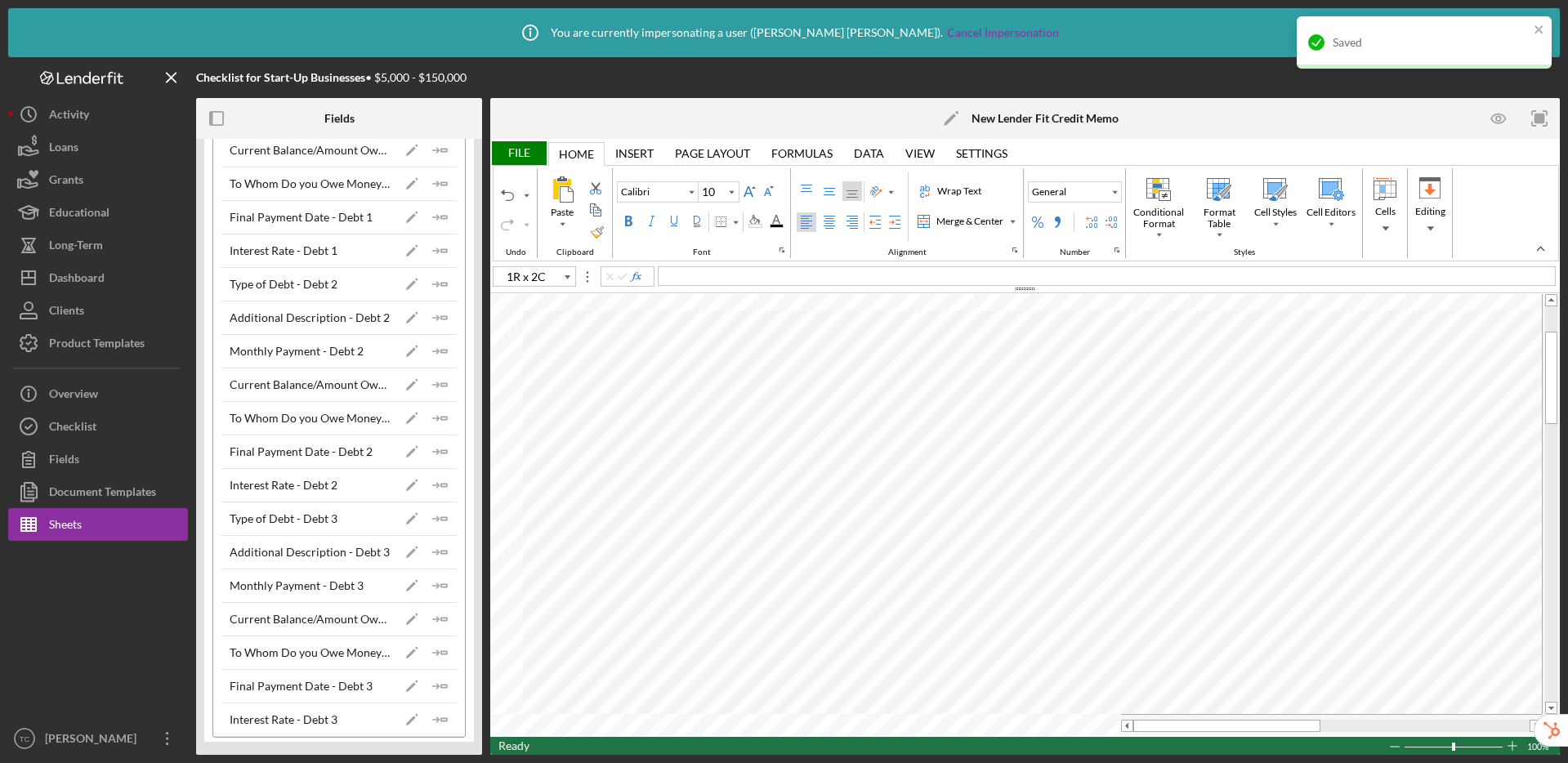
type input "D12"
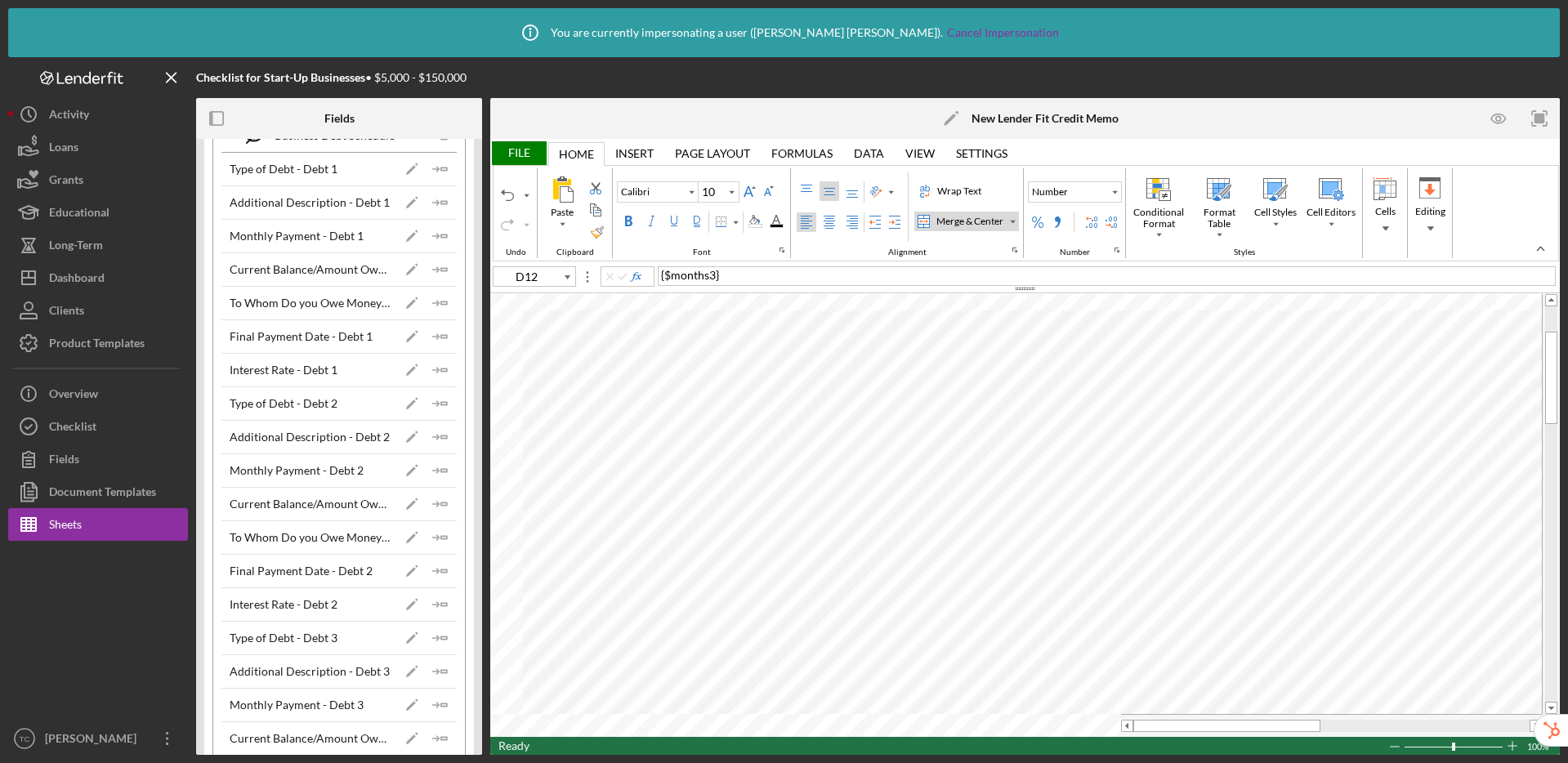
scroll to position [0, 0]
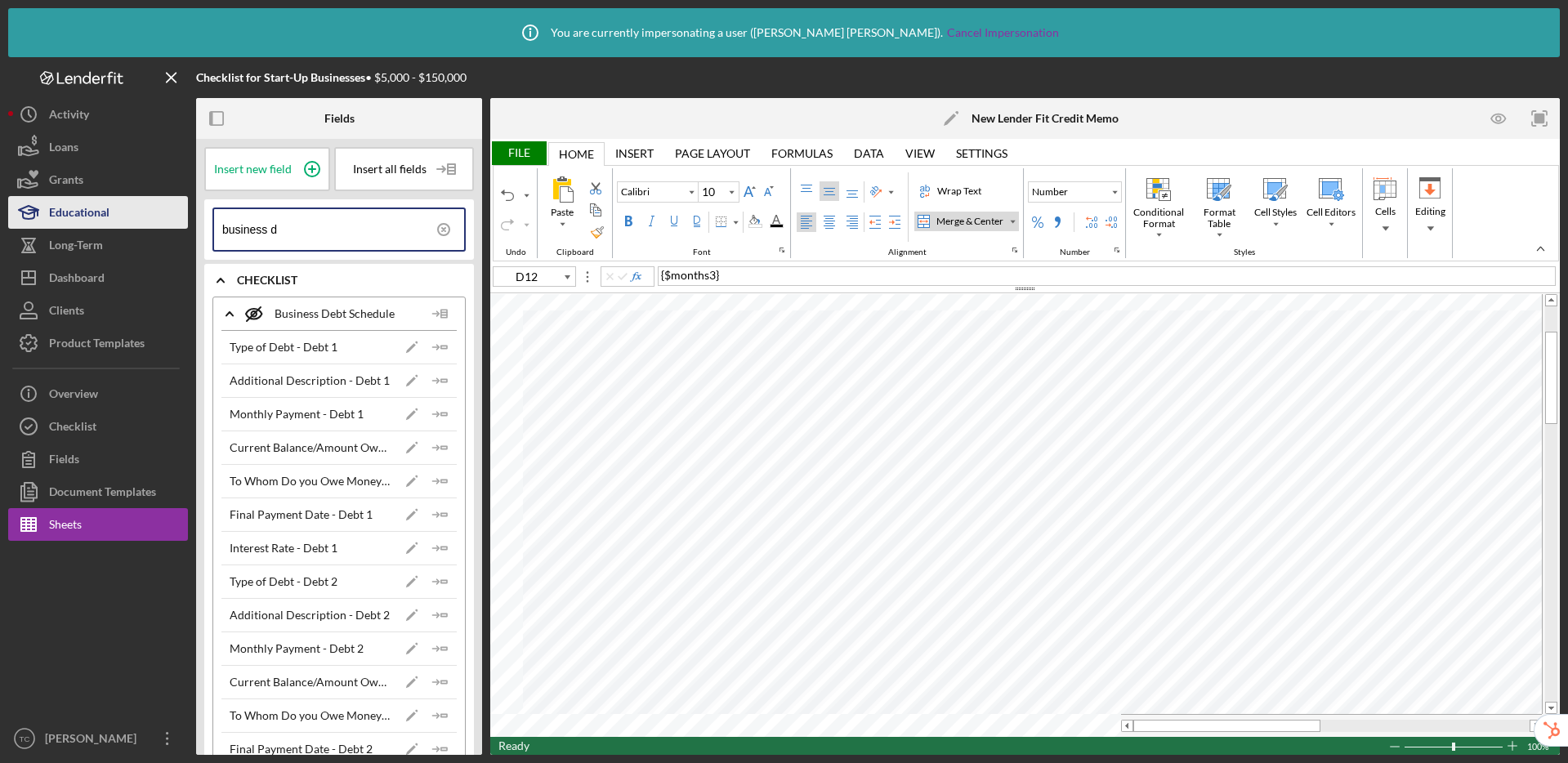
drag, startPoint x: 322, startPoint y: 232, endPoint x: 175, endPoint y: 216, distance: 147.9
click at [175, 216] on div "Checklist for Start-Up Businesses • $5,000 - $150,000 Fields Insert new field I…" at bounding box center [784, 406] width 1551 height 698
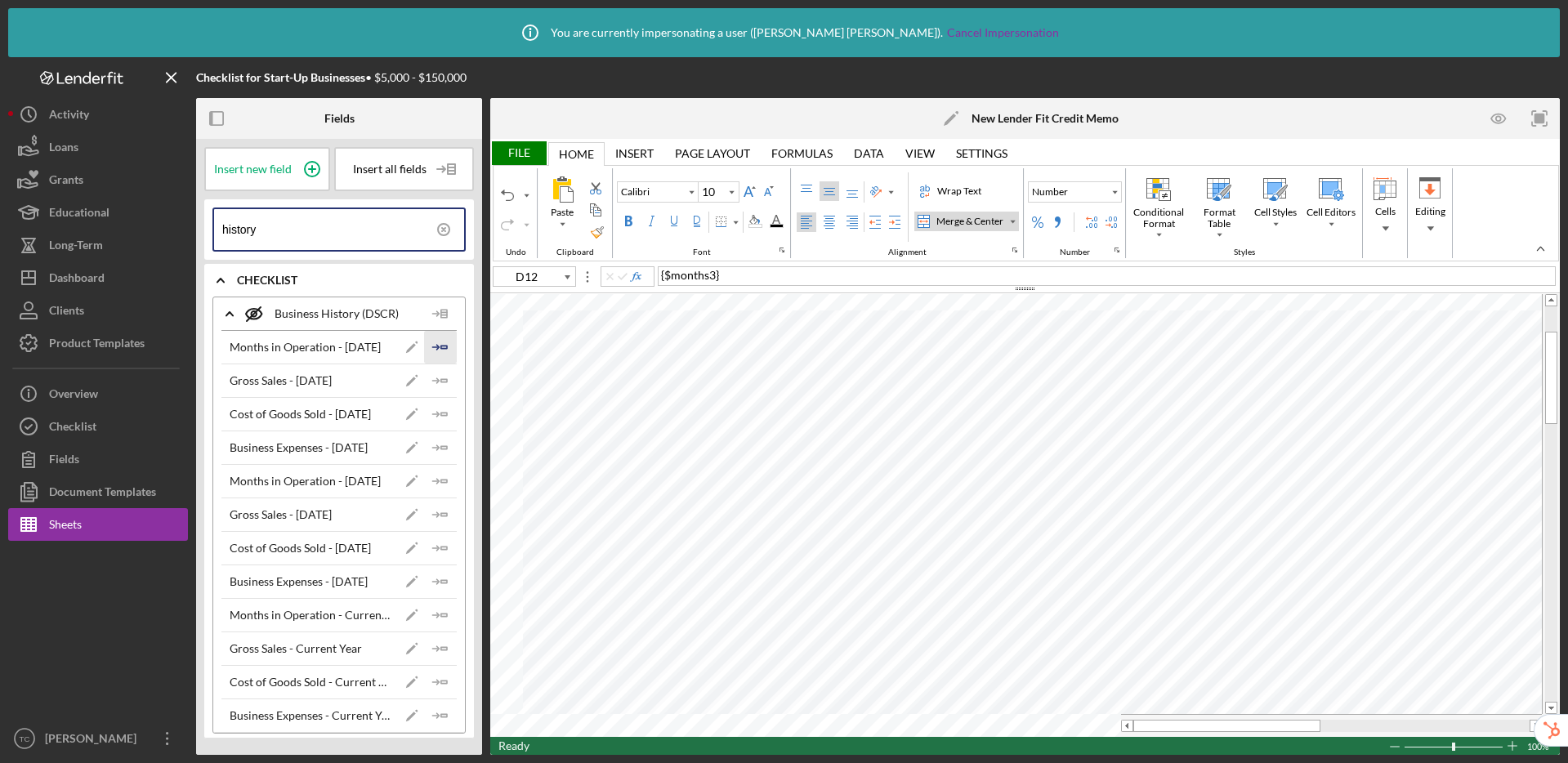
type input "history"
click at [440, 350] on icon "Icon/Insert Field" at bounding box center [439, 346] width 32 height 32
click at [438, 375] on icon "Icon/Insert Field" at bounding box center [439, 381] width 32 height 32
click at [439, 417] on icon "Icon/Insert Field" at bounding box center [439, 414] width 32 height 32
click at [438, 443] on icon "Icon/Insert Field" at bounding box center [439, 447] width 32 height 32
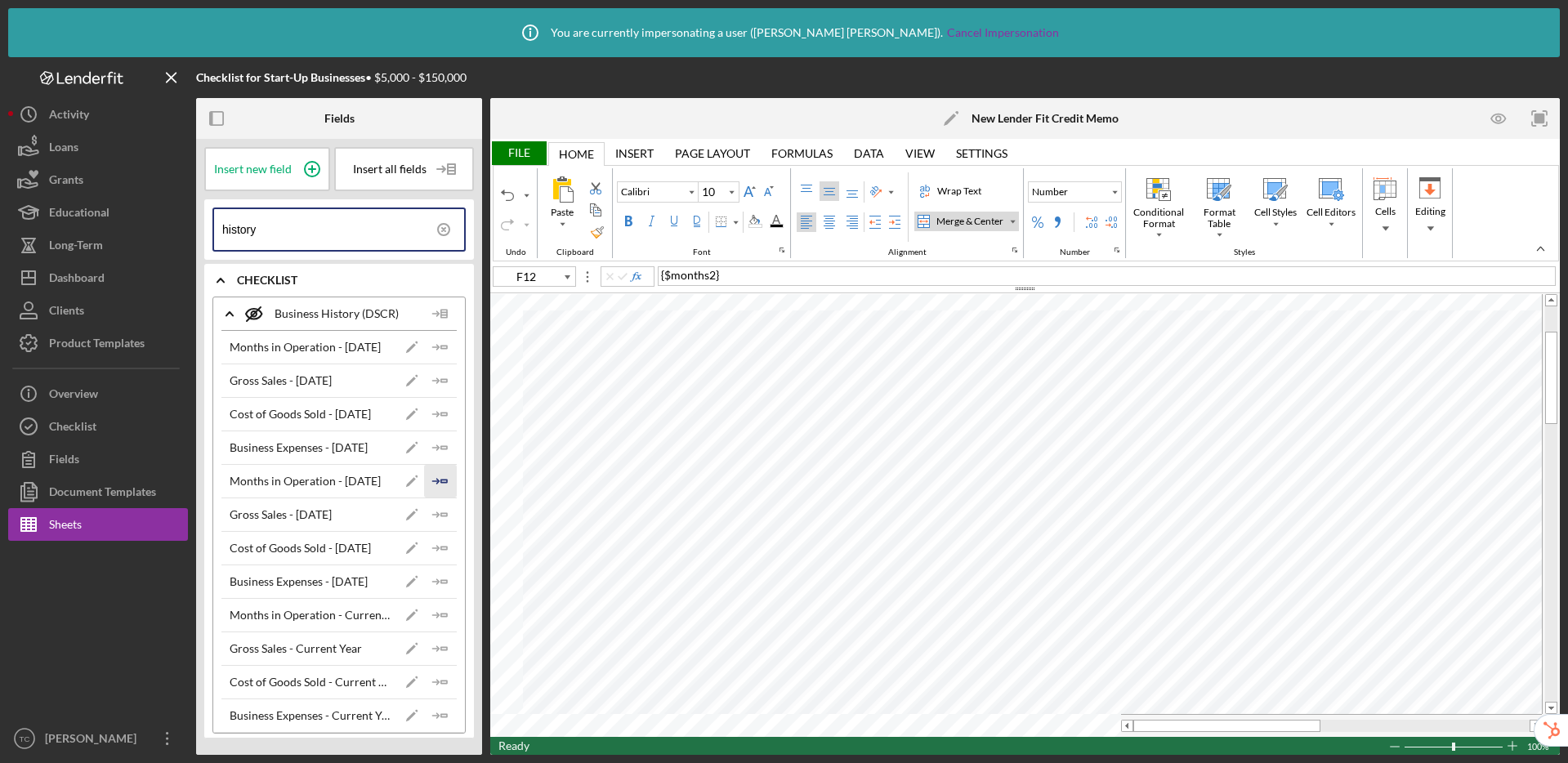
click at [448, 478] on icon "Icon/Insert Field" at bounding box center [439, 481] width 32 height 32
click at [507, 193] on div "Undo" at bounding box center [507, 194] width 13 height 13
click at [437, 517] on polyline "button" at bounding box center [436, 514] width 5 height 5
click at [442, 549] on polygon "button" at bounding box center [444, 547] width 6 height 2
click at [439, 585] on icon "Icon/Insert Field" at bounding box center [439, 582] width 32 height 32
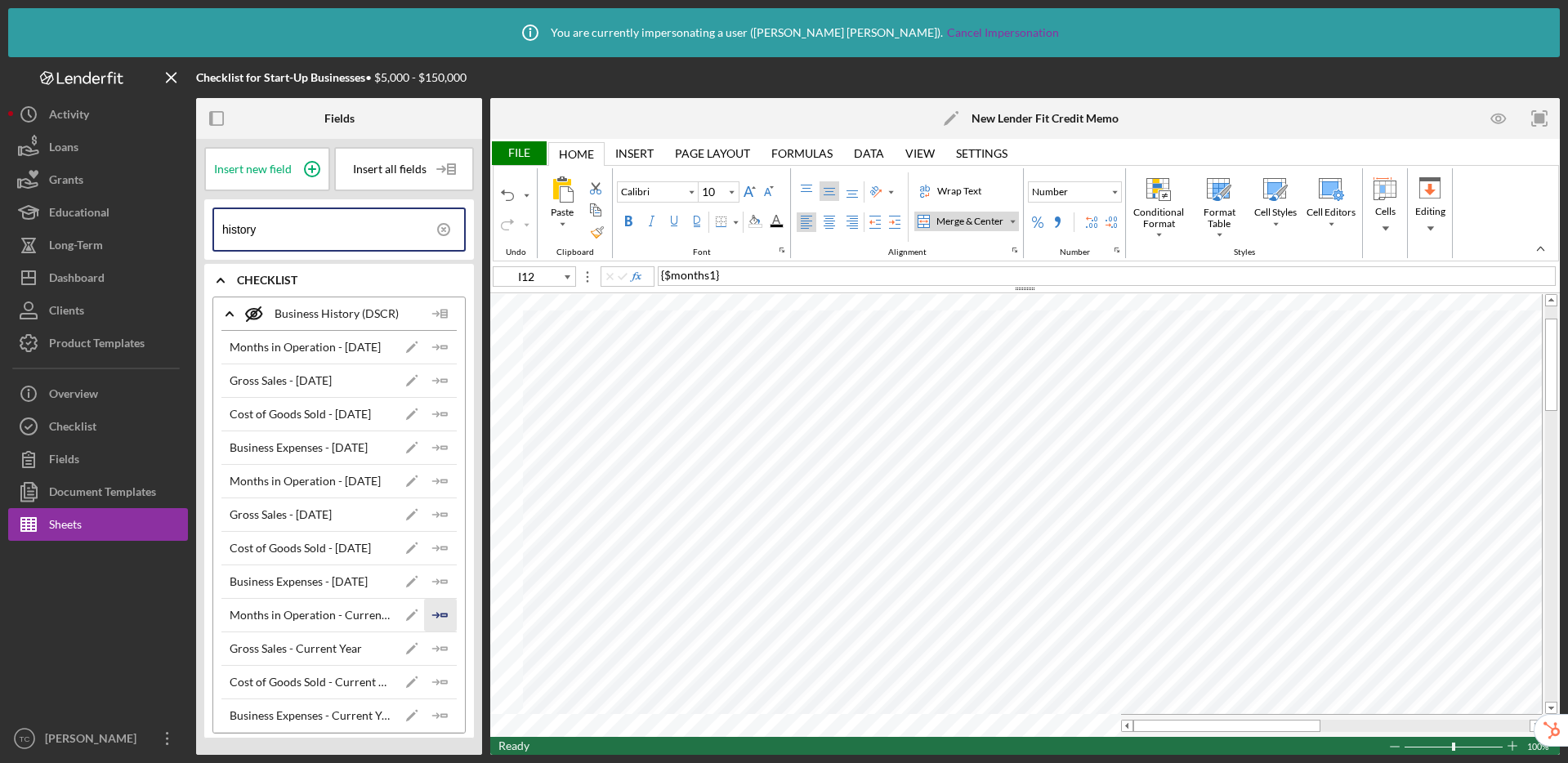
click at [443, 614] on polygon "button" at bounding box center [444, 615] width 6 height 2
click at [437, 653] on icon "Icon/Insert Field" at bounding box center [439, 648] width 32 height 32
click at [441, 683] on polygon "button" at bounding box center [444, 682] width 6 height 2
click at [441, 711] on icon "Icon/Insert Field" at bounding box center [439, 715] width 32 height 32
type input "D15"
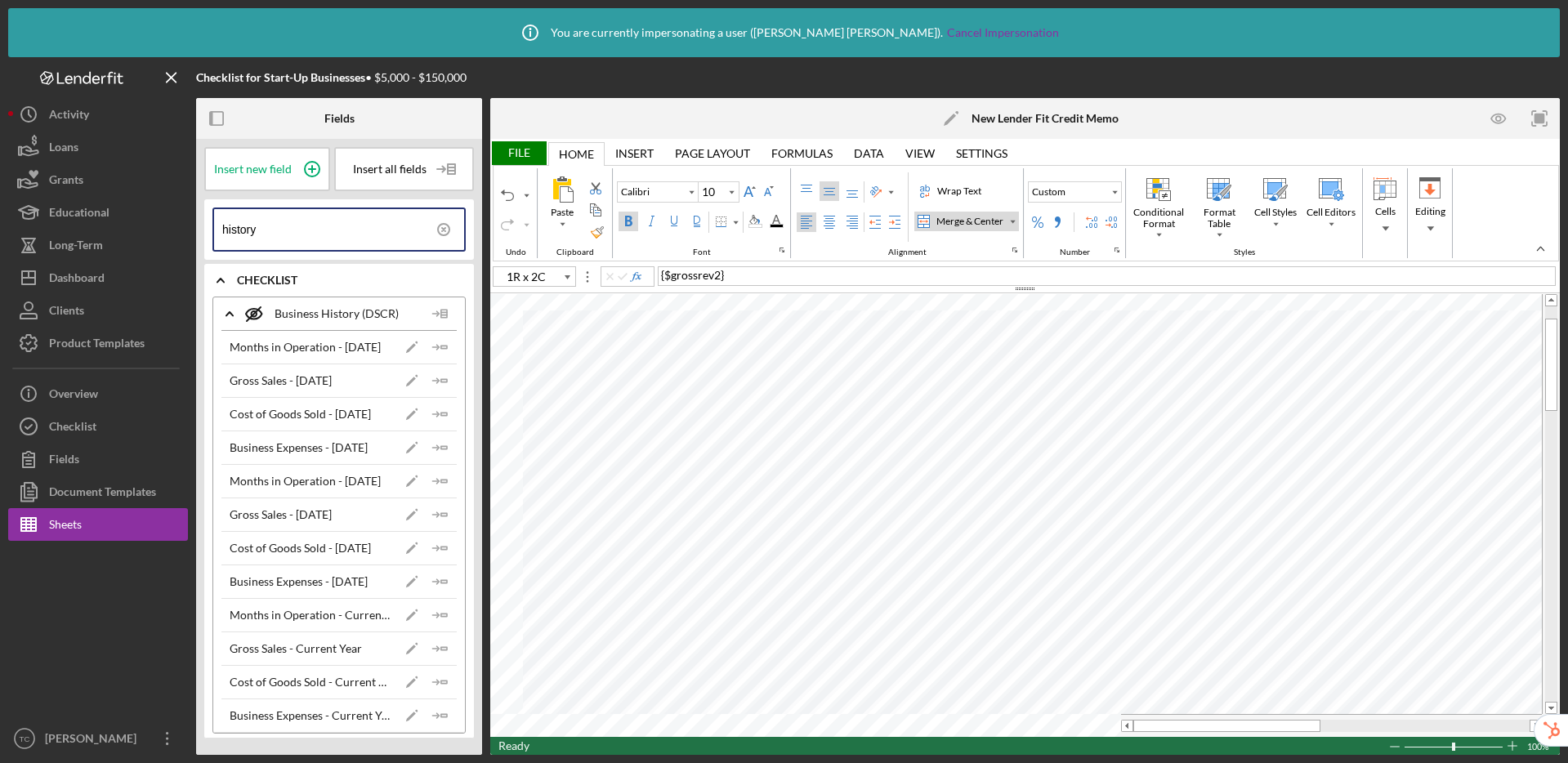
type input "F15"
type input "I15"
type input "D17"
type input "F17"
type input "I17"
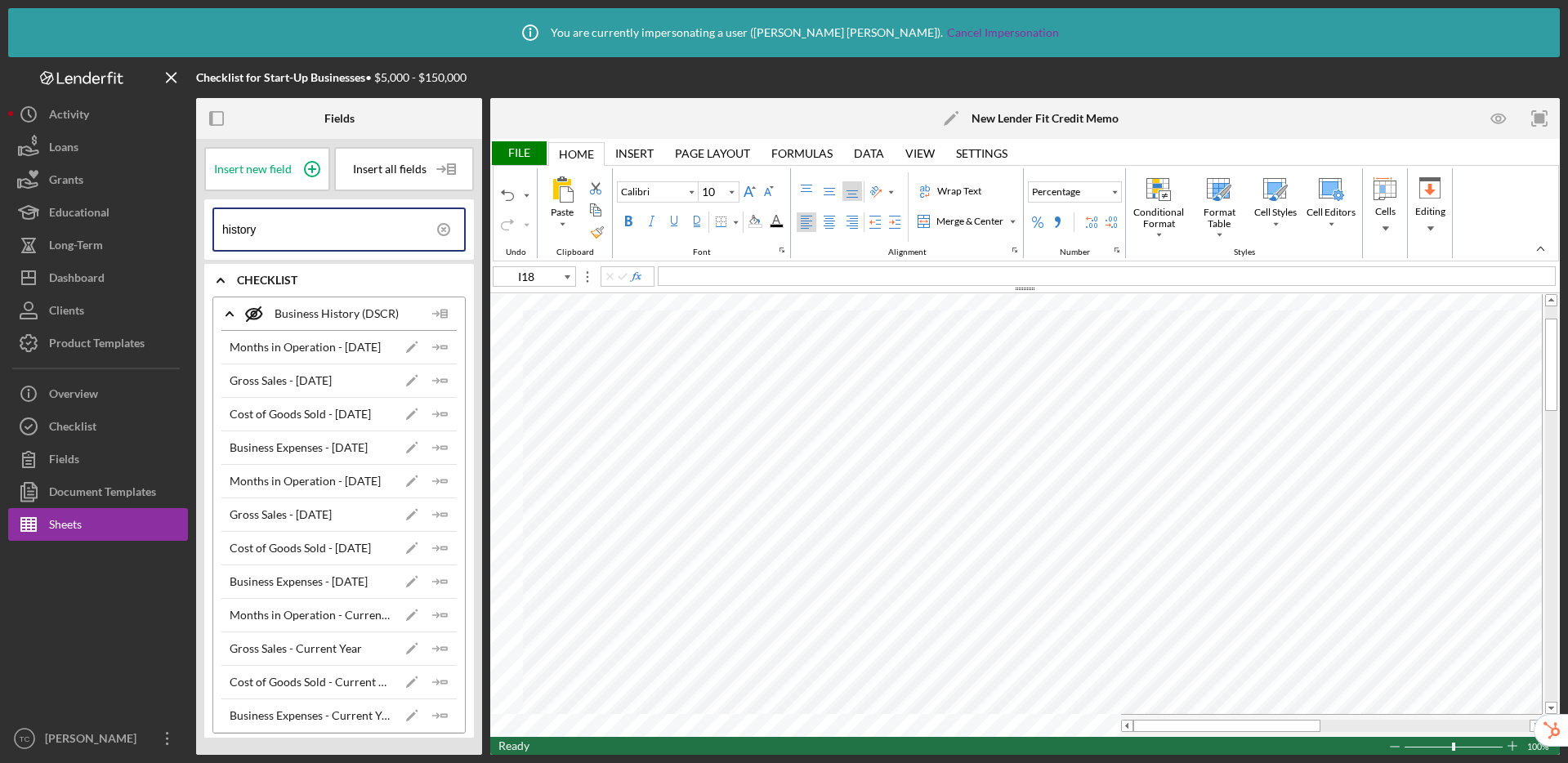
click at [535, 152] on div "File" at bounding box center [518, 153] width 56 height 24
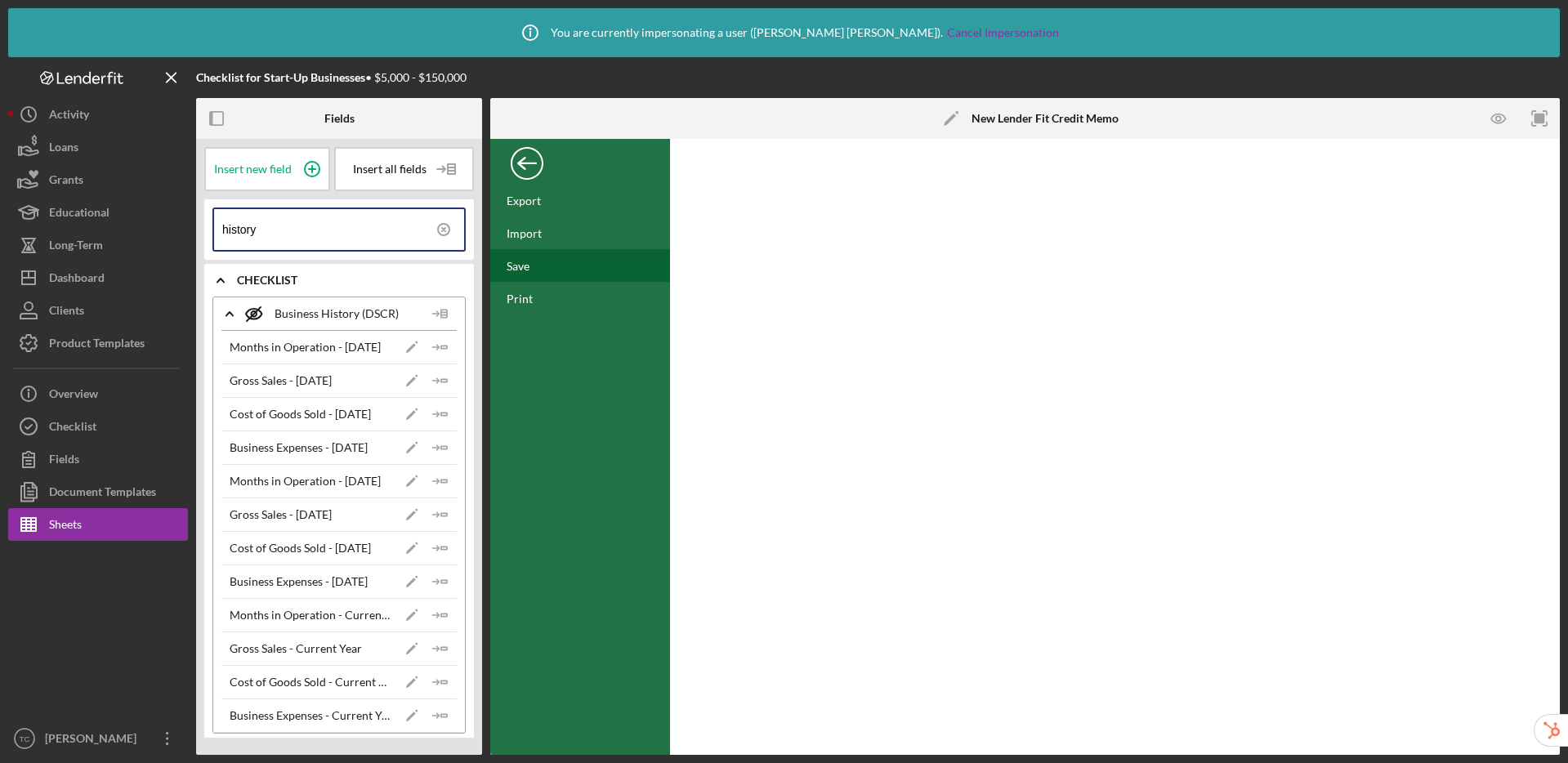
click at [532, 272] on div "Save" at bounding box center [580, 265] width 179 height 32
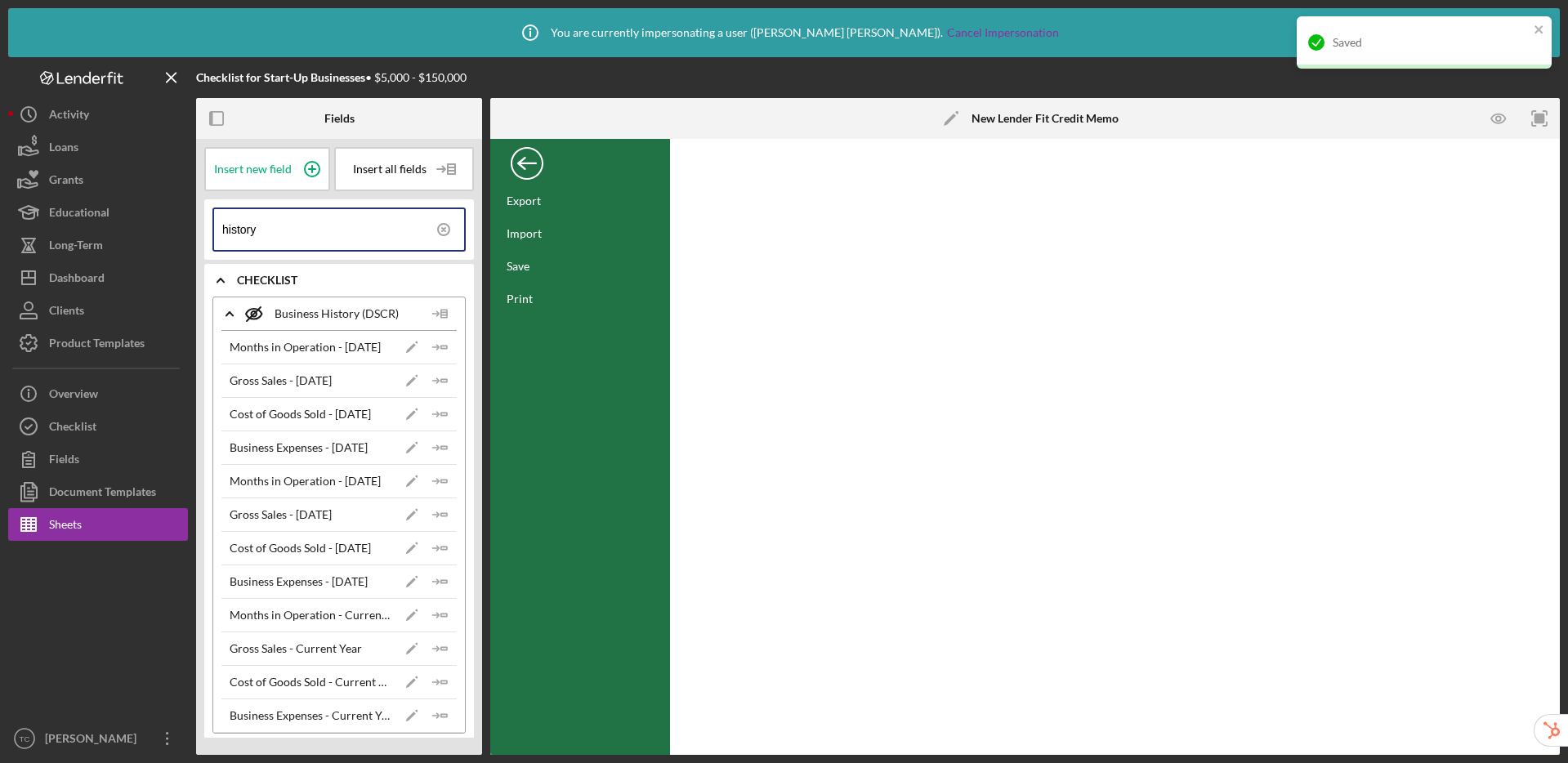
click at [514, 155] on div "Back" at bounding box center [527, 159] width 32 height 32
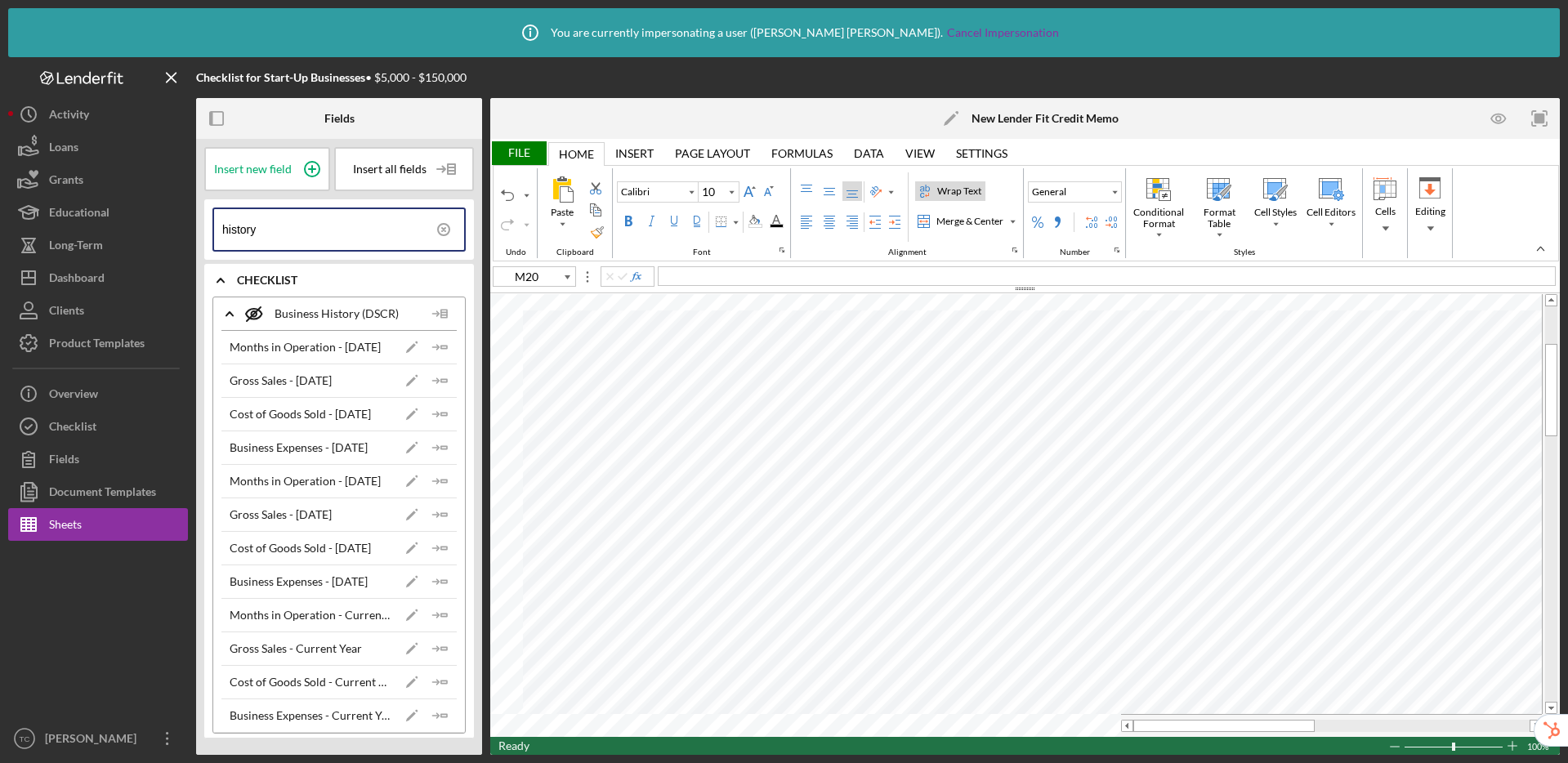
click at [509, 144] on div "File" at bounding box center [518, 153] width 56 height 24
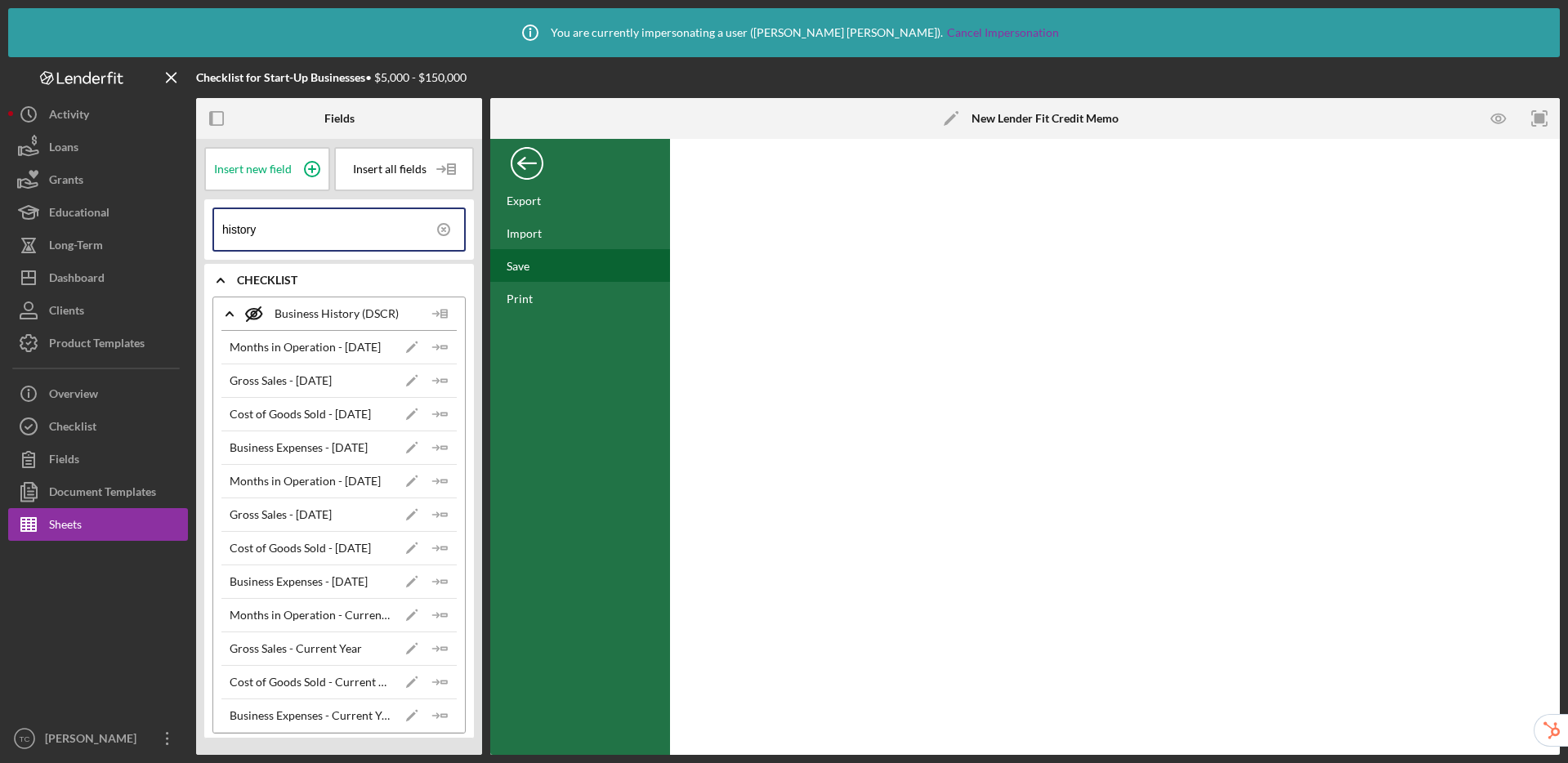
click at [542, 278] on div "Save" at bounding box center [580, 265] width 179 height 32
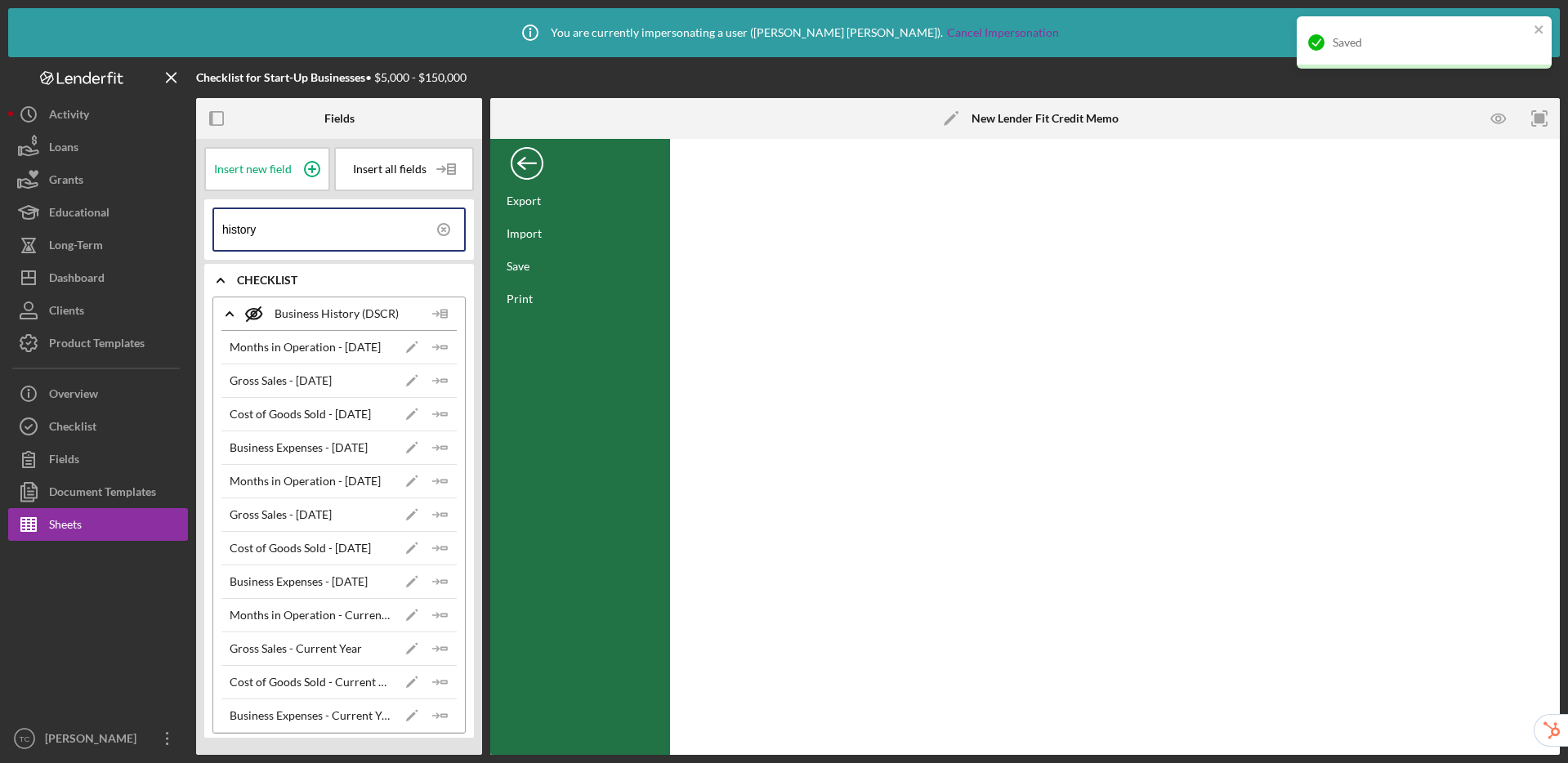
click at [530, 169] on div "Back" at bounding box center [527, 159] width 32 height 32
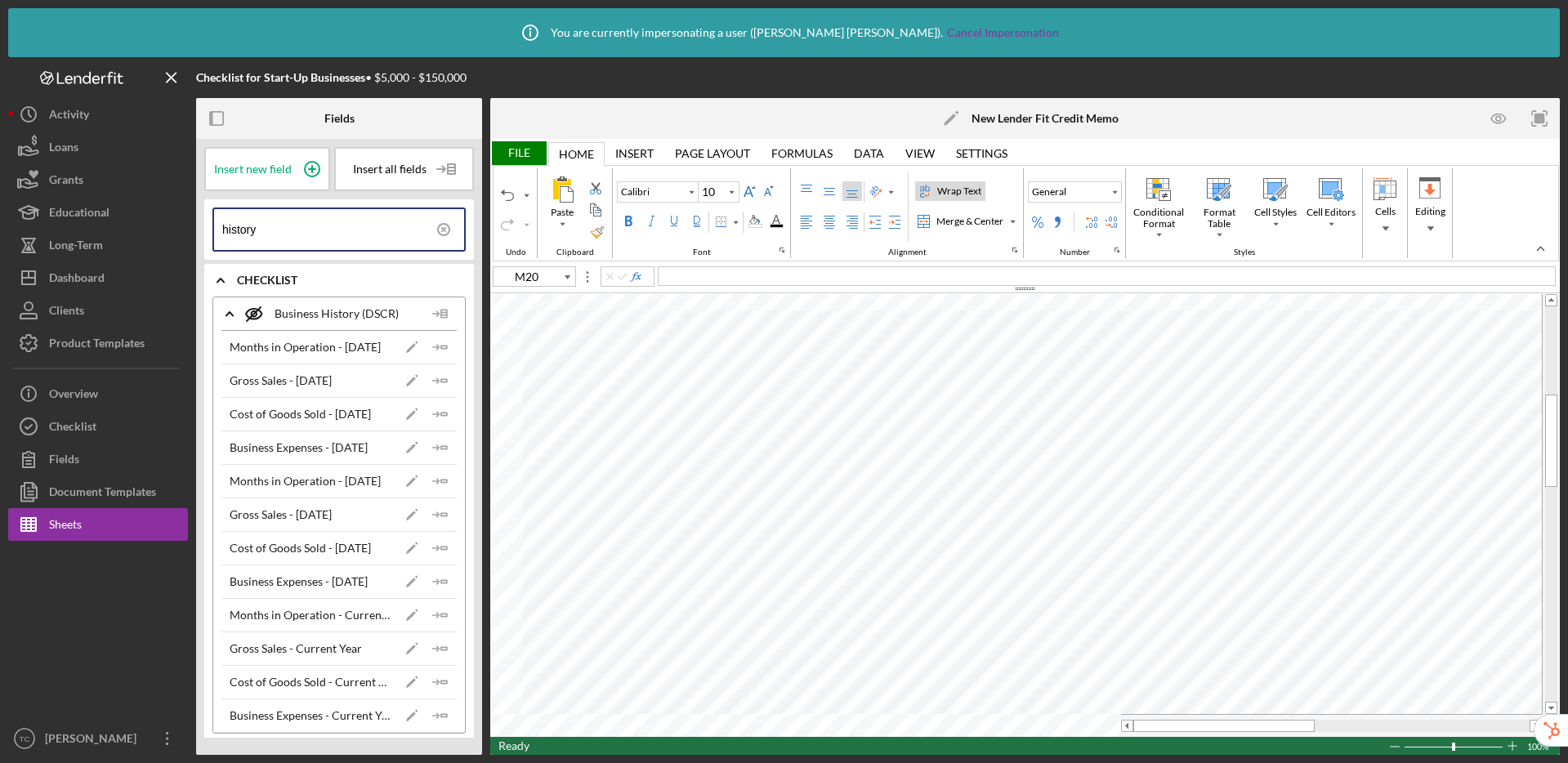
type input "E32"
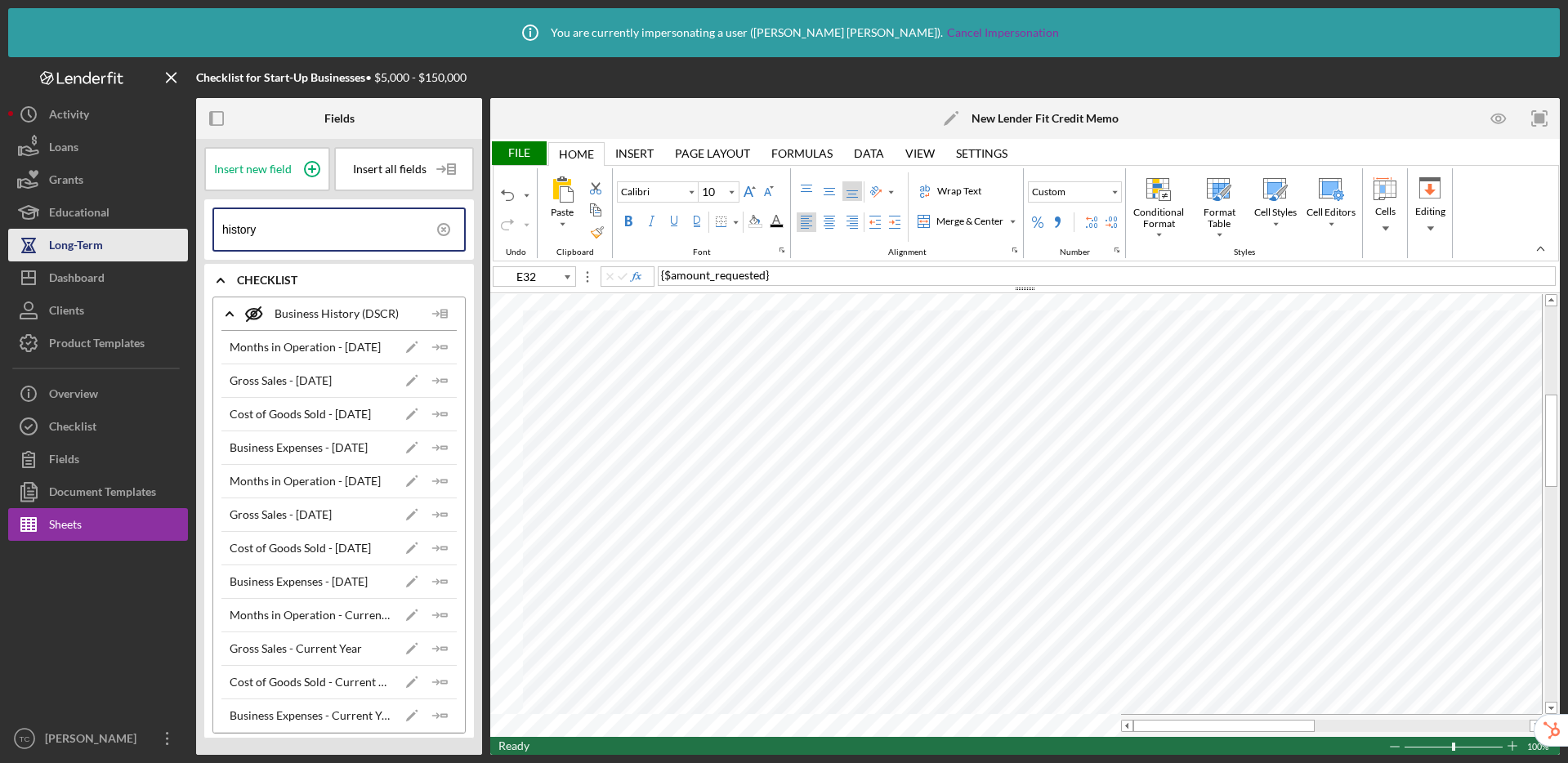
drag, startPoint x: 332, startPoint y: 235, endPoint x: 186, endPoint y: 229, distance: 146.1
click at [186, 229] on div "Checklist for Start-Up Businesses • $5,000 - $150,000 Fields Insert new field I…" at bounding box center [784, 406] width 1551 height 698
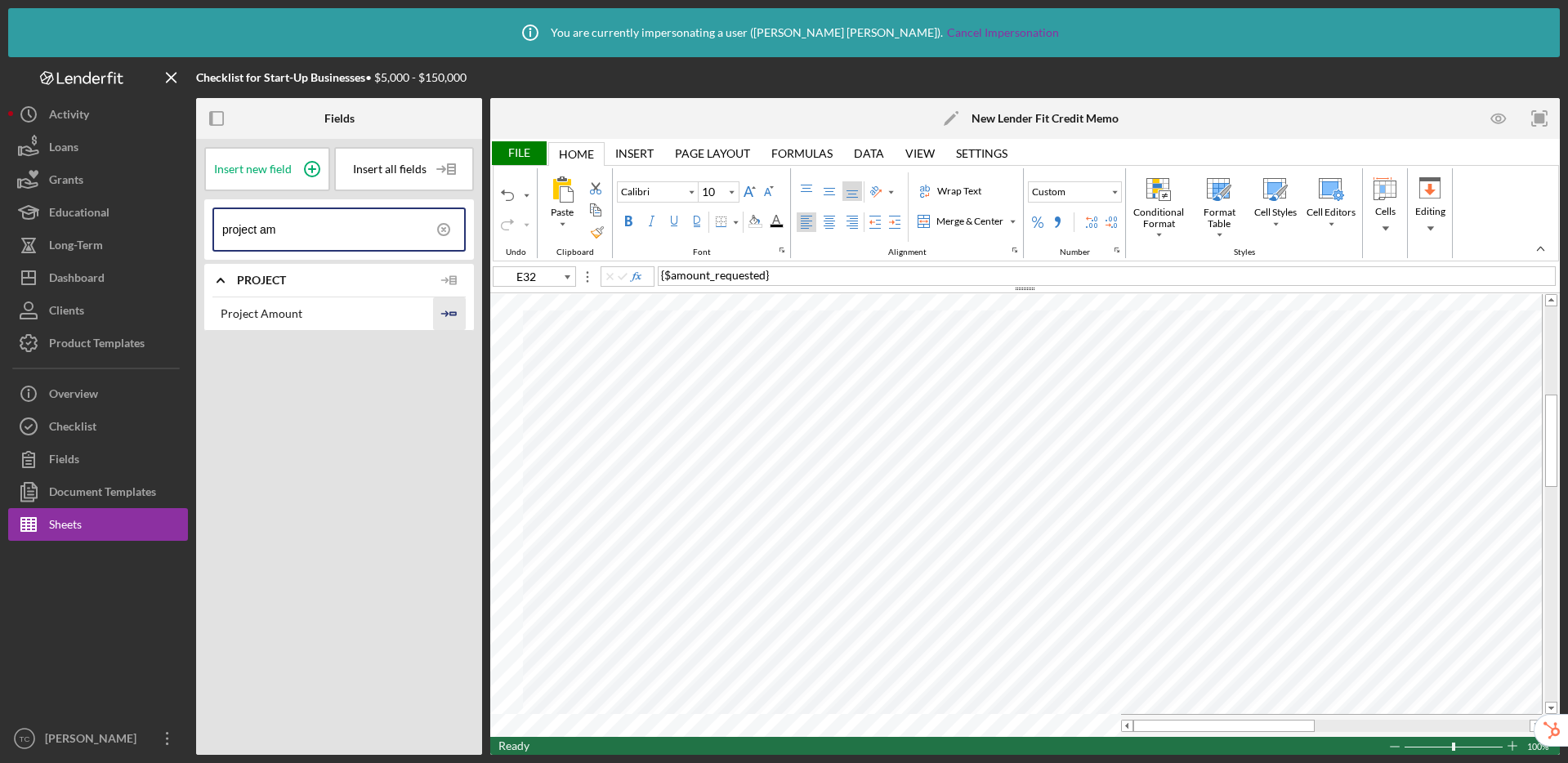
type input "project am"
click at [458, 313] on icon "Icon/Insert Field" at bounding box center [449, 313] width 32 height 32
click at [517, 144] on div "File" at bounding box center [518, 153] width 56 height 24
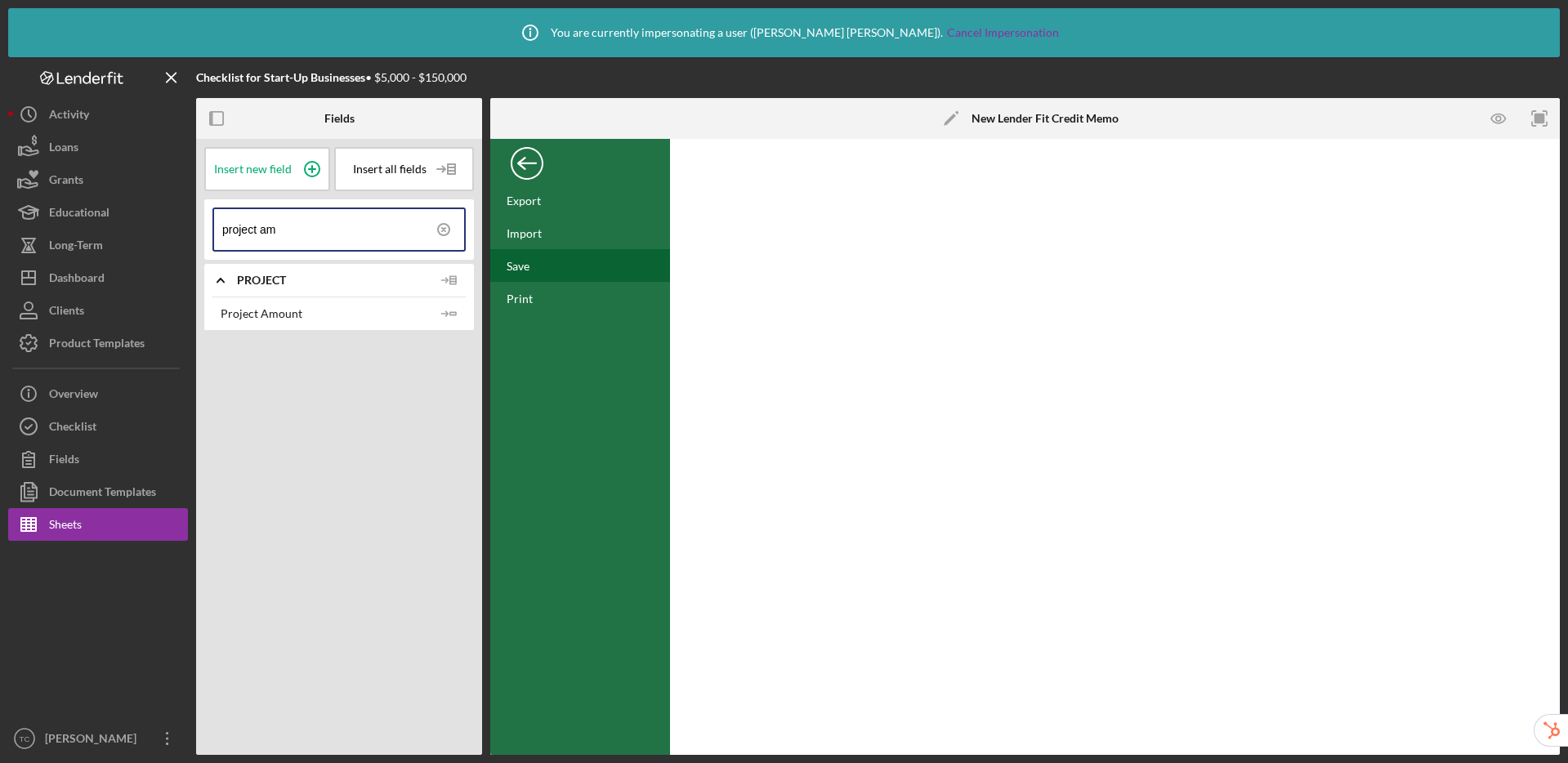
click at [529, 264] on div "Save" at bounding box center [518, 266] width 23 height 14
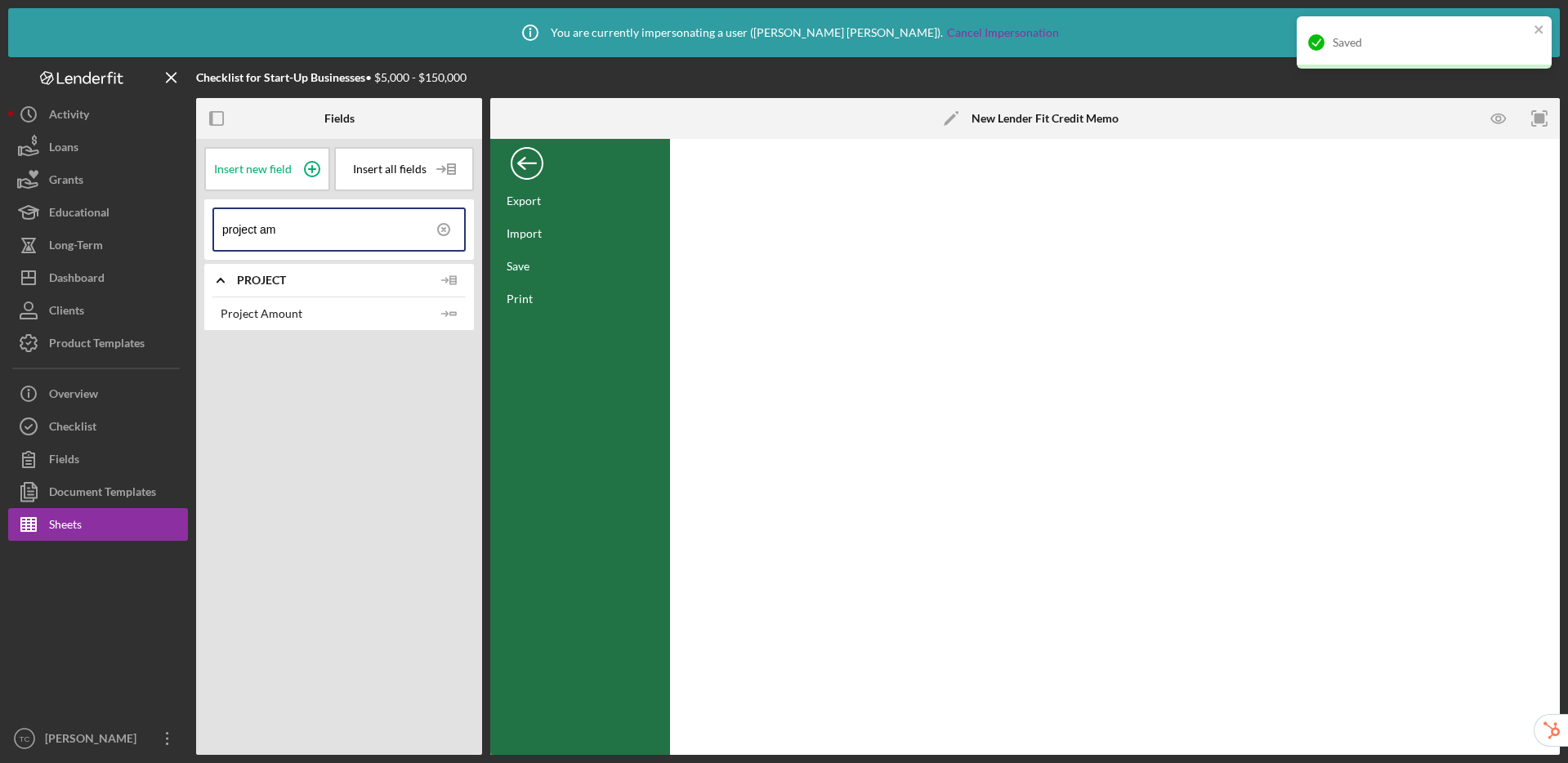
click at [528, 153] on div "Back" at bounding box center [527, 159] width 32 height 32
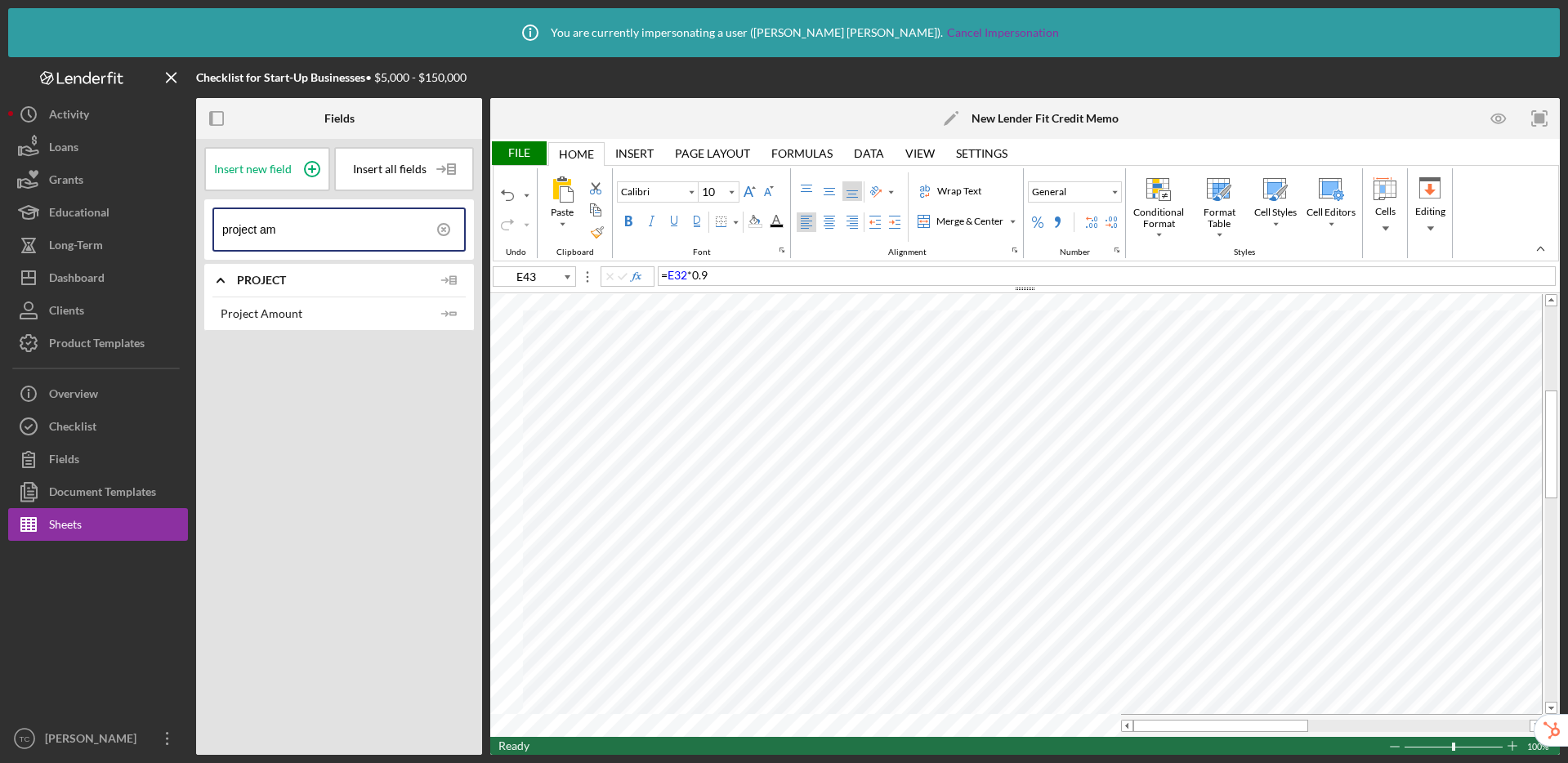
type input "M33"
drag, startPoint x: 358, startPoint y: 232, endPoint x: 195, endPoint y: 203, distance: 165.6
click at [195, 203] on div "Checklist for Start-Up Businesses • $5,000 - $150,000 Fields Insert new field I…" at bounding box center [784, 406] width 1551 height 698
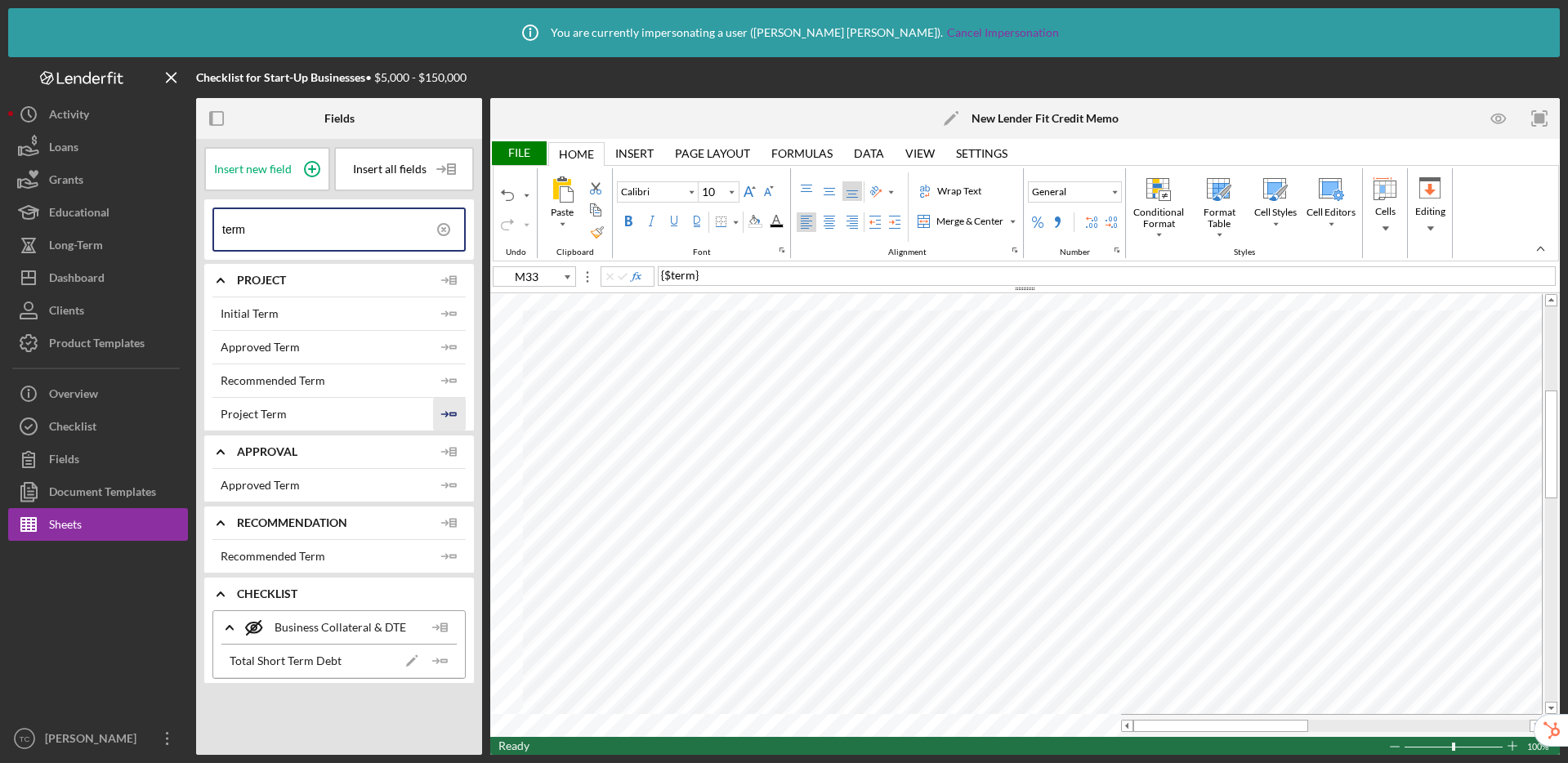
type input "term"
click at [444, 415] on icon "Icon/Insert Field" at bounding box center [449, 414] width 32 height 32
type input "M34"
click at [186, 220] on div "Checklist for Start-Up Businesses • $5,000 - $150,000 Fields Insert new field I…" at bounding box center [784, 406] width 1551 height 698
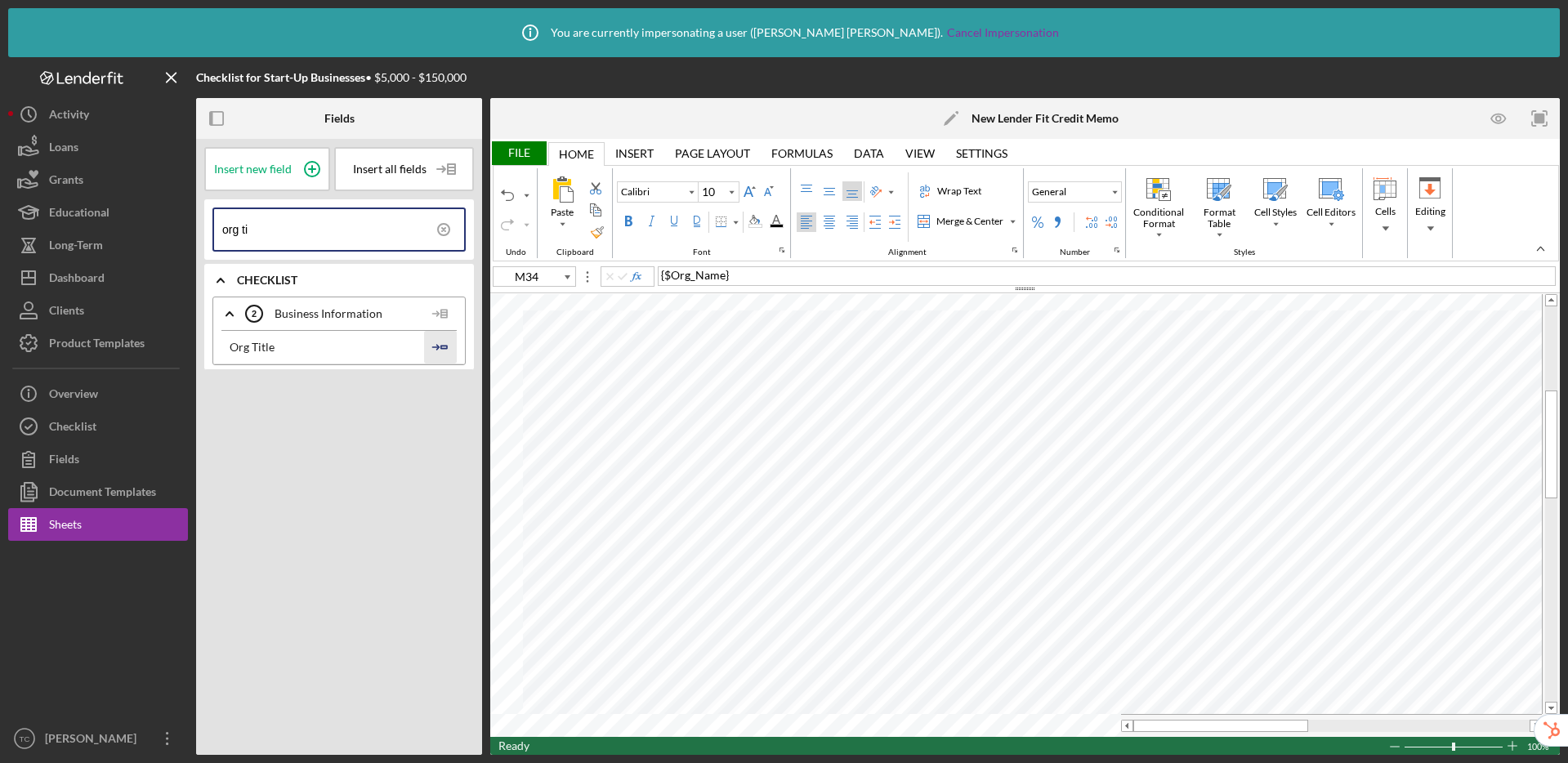
type input "org ti"
click at [443, 342] on icon "Icon/Insert Field" at bounding box center [439, 346] width 32 height 32
type input "M35"
drag, startPoint x: 262, startPoint y: 232, endPoint x: 174, endPoint y: 221, distance: 88.7
click at [174, 221] on div "Checklist for Start-Up Businesses • $5,000 - $150,000 Fields Insert new field I…" at bounding box center [784, 406] width 1551 height 698
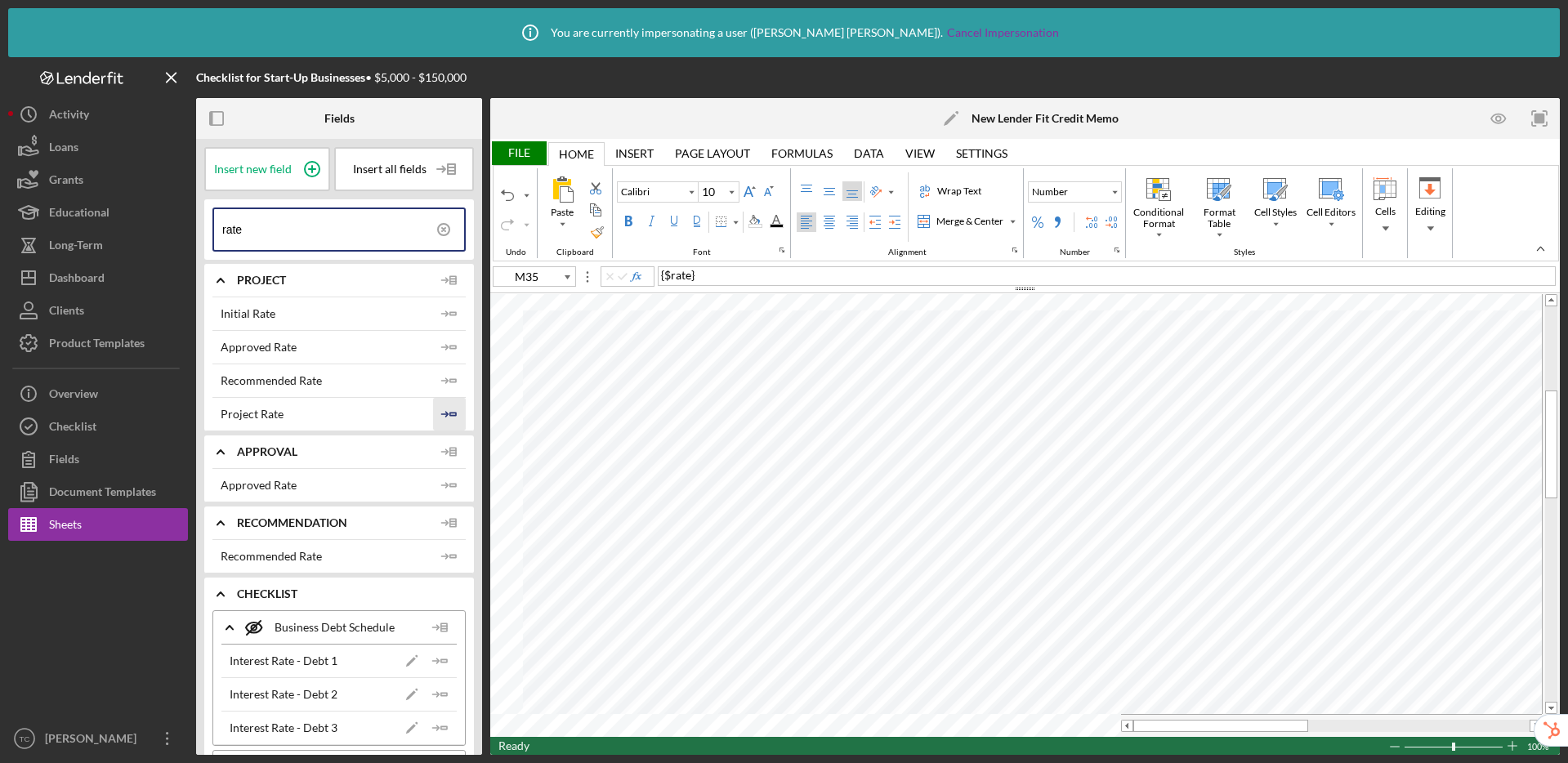
type input "rate"
click at [450, 407] on icon "Icon/Insert Field" at bounding box center [449, 414] width 32 height 32
click at [517, 154] on div "File" at bounding box center [518, 153] width 56 height 24
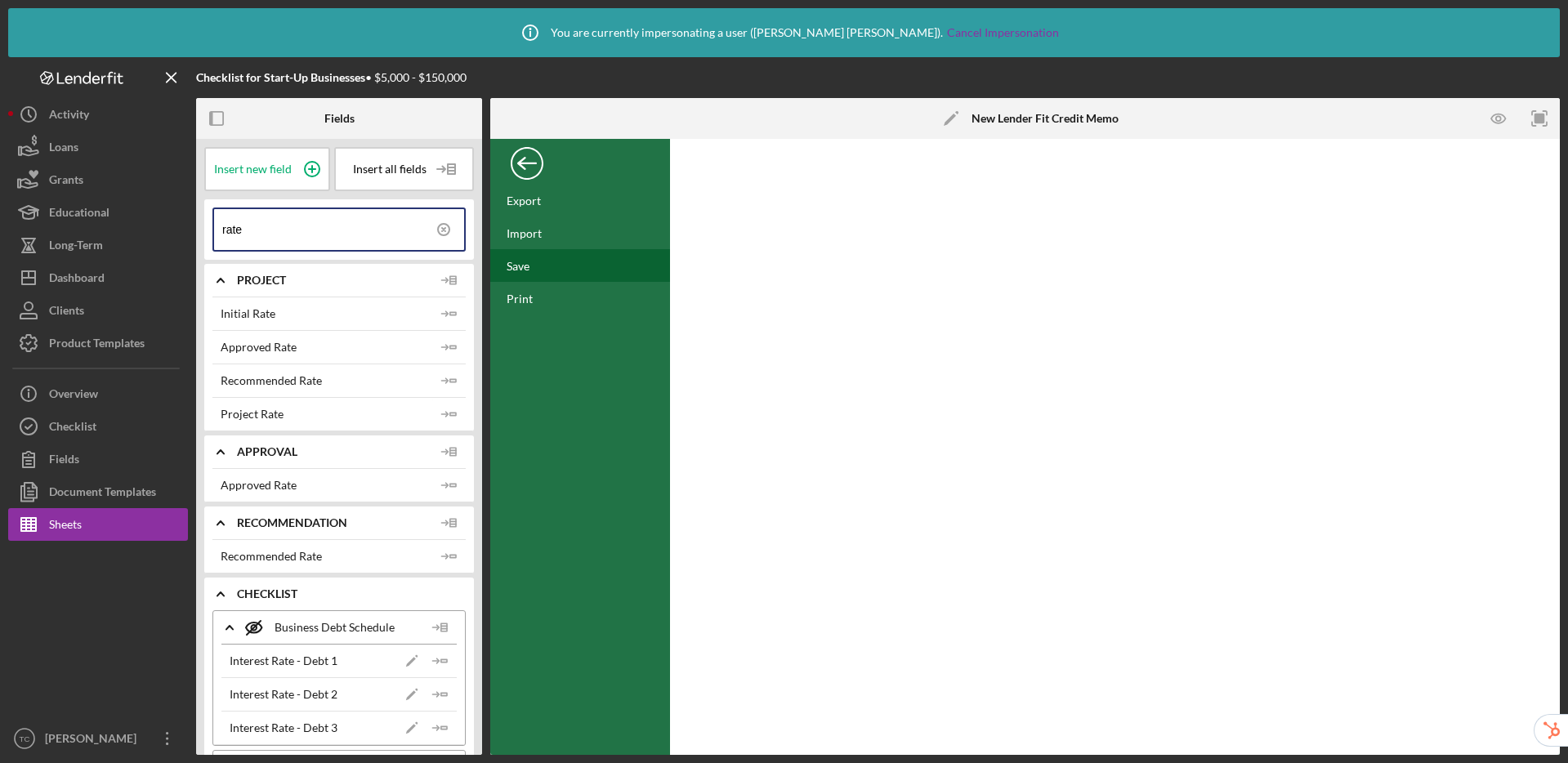
click at [522, 263] on div "Save" at bounding box center [518, 266] width 23 height 14
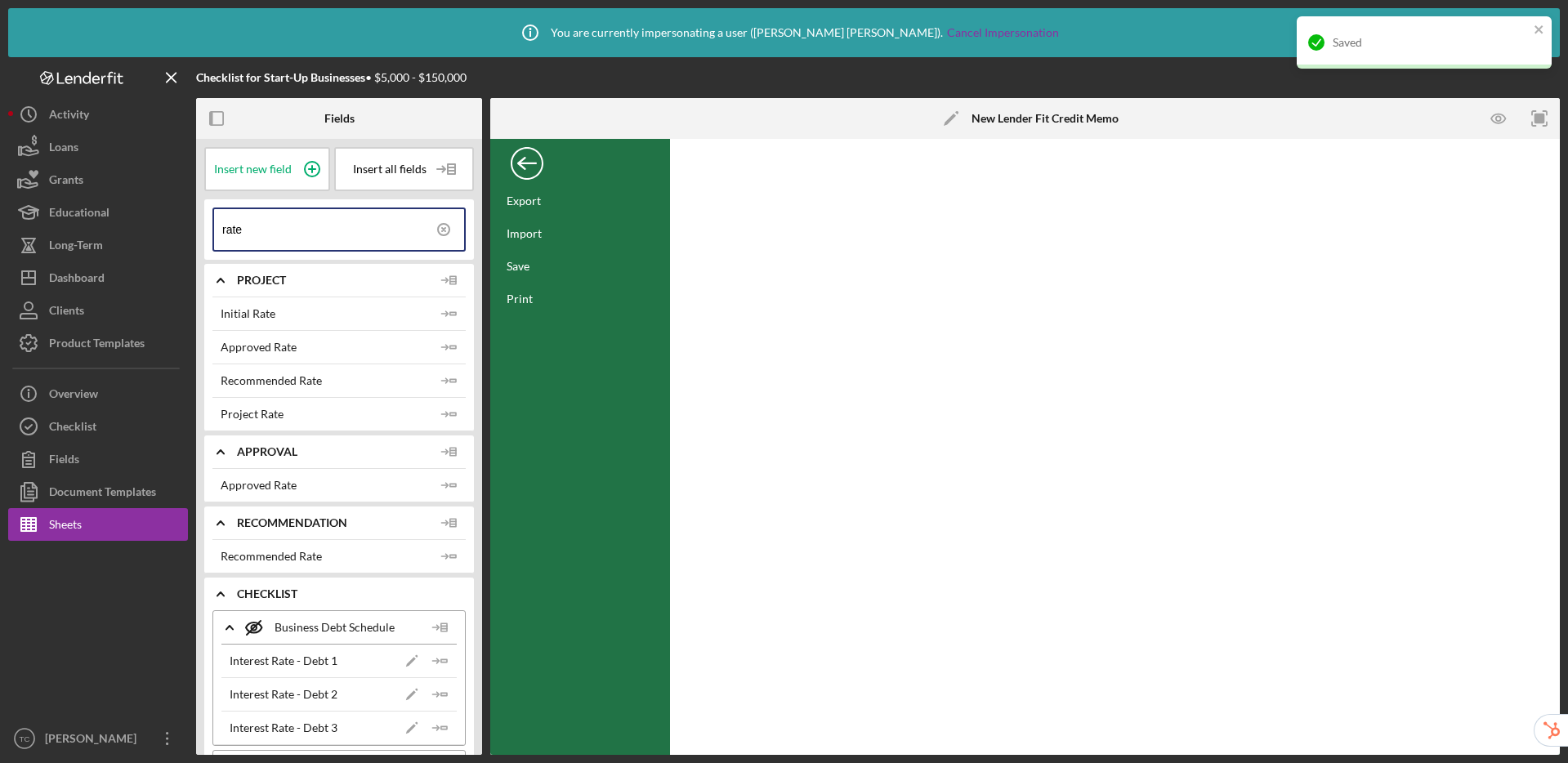
click at [511, 155] on div "Back" at bounding box center [527, 159] width 32 height 32
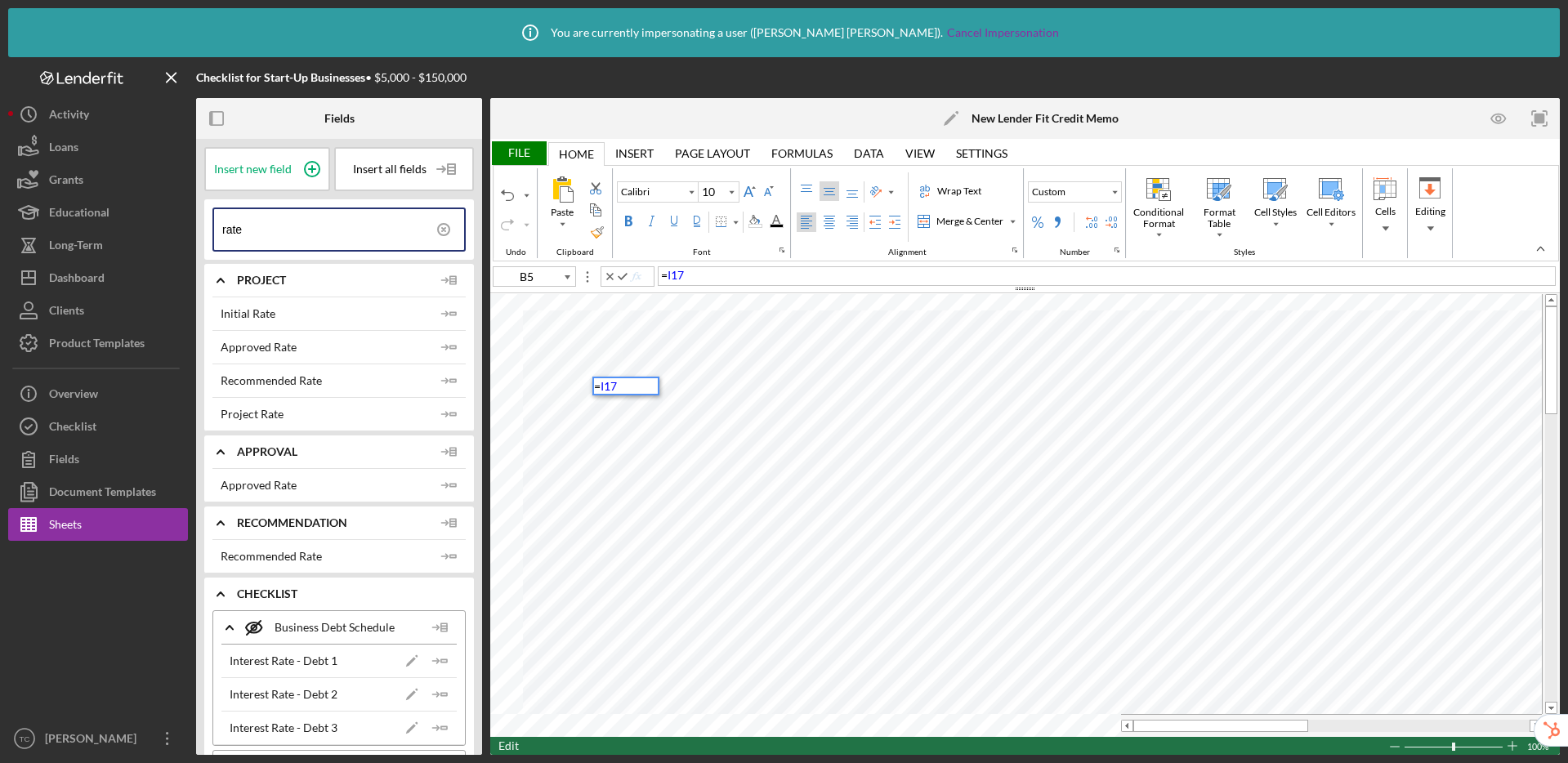
click at [738, 272] on div "= I17" at bounding box center [1107, 277] width 898 height 20
click at [517, 151] on div "File" at bounding box center [518, 153] width 56 height 24
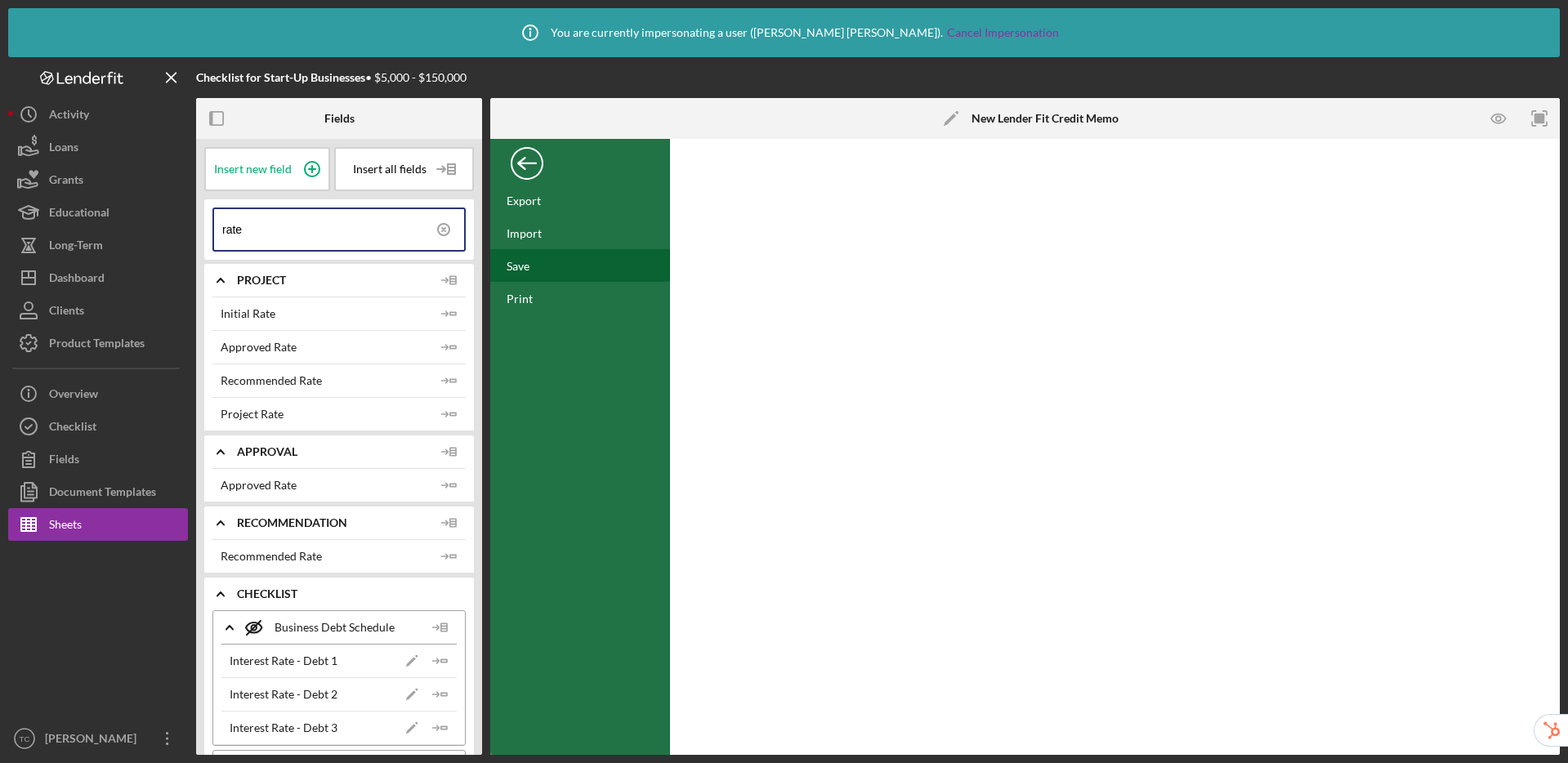
click at [527, 269] on div "Save" at bounding box center [518, 266] width 23 height 14
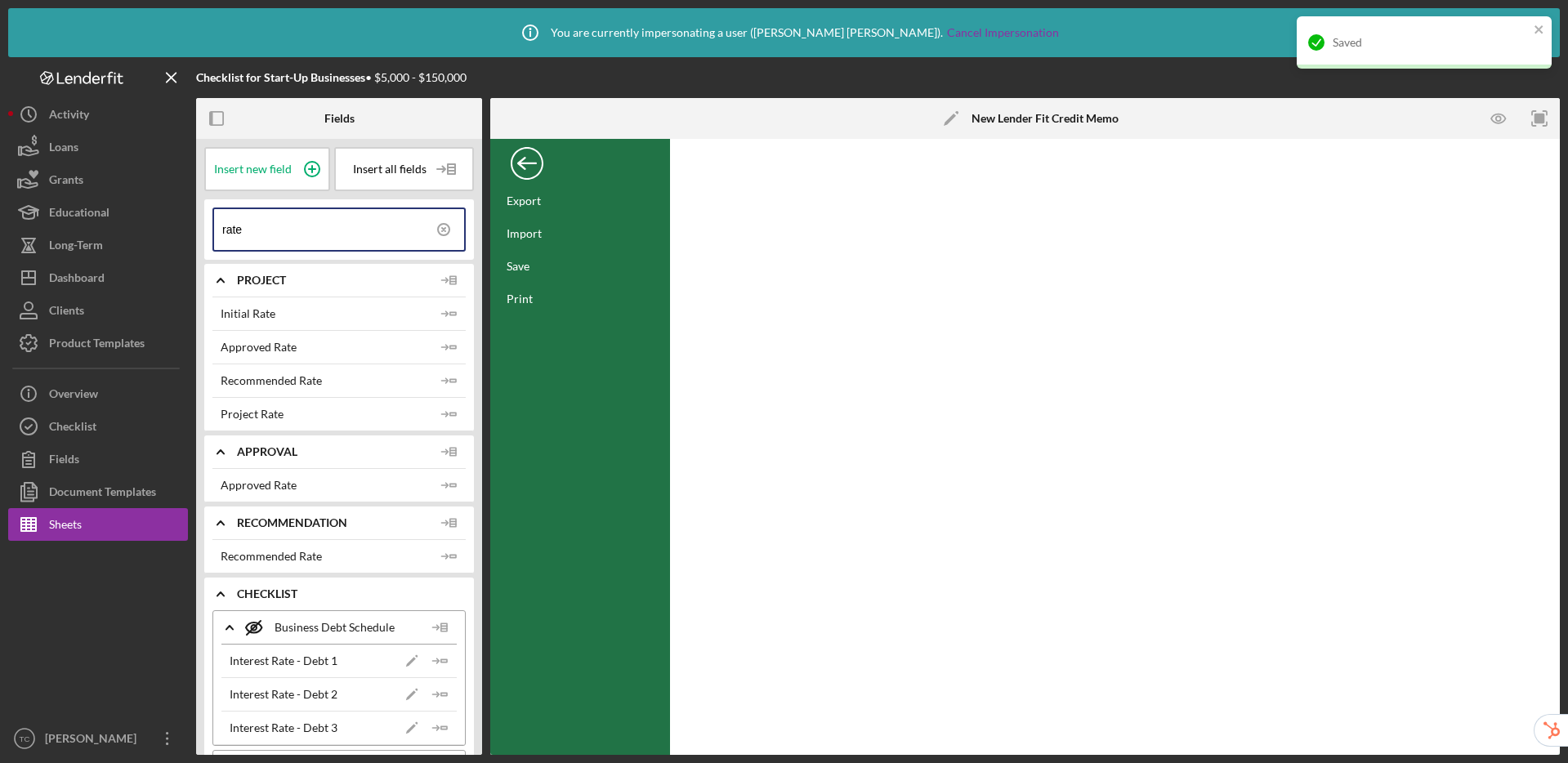
click at [534, 174] on div "Back" at bounding box center [527, 159] width 32 height 32
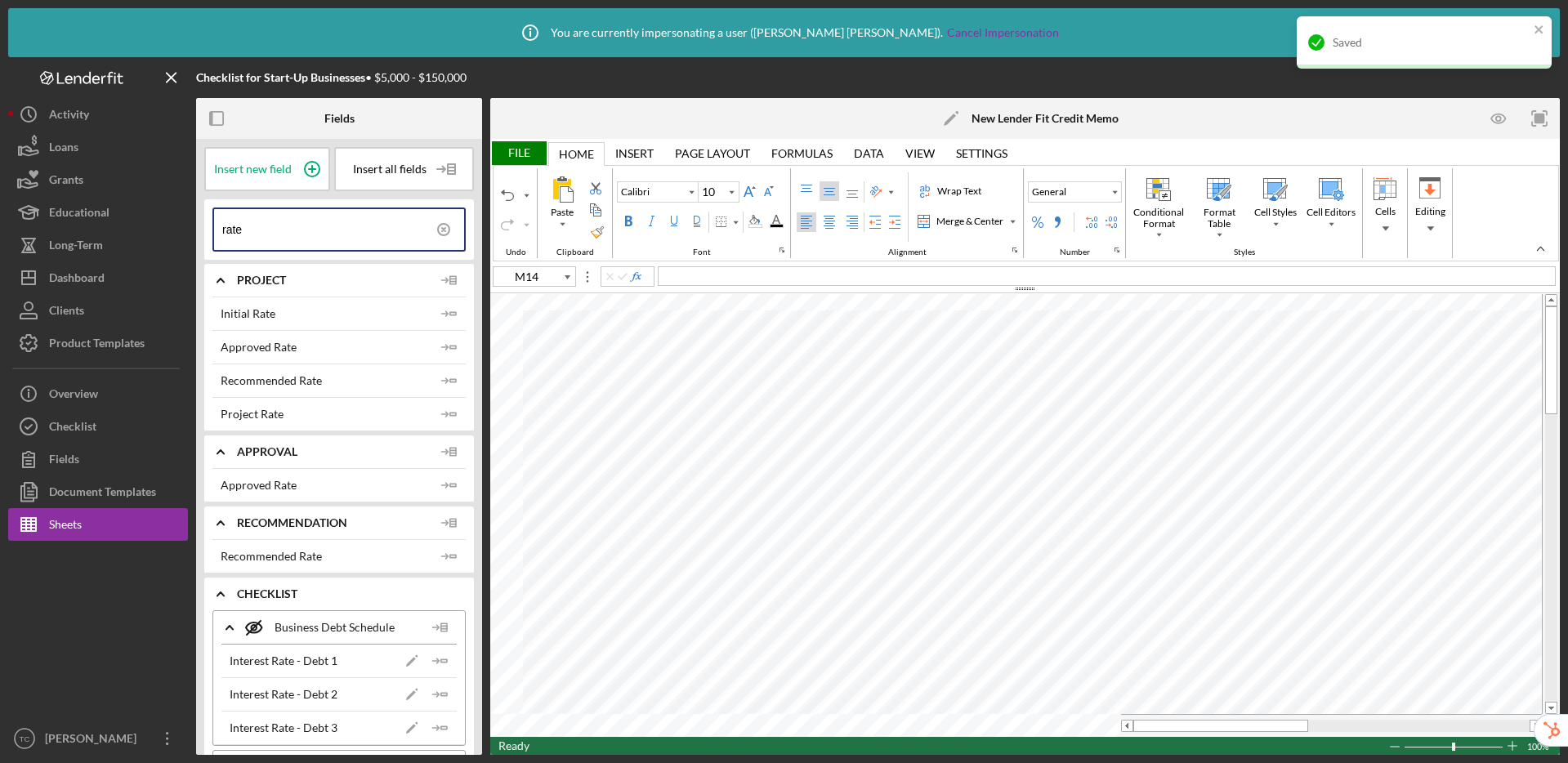
type input "M50"
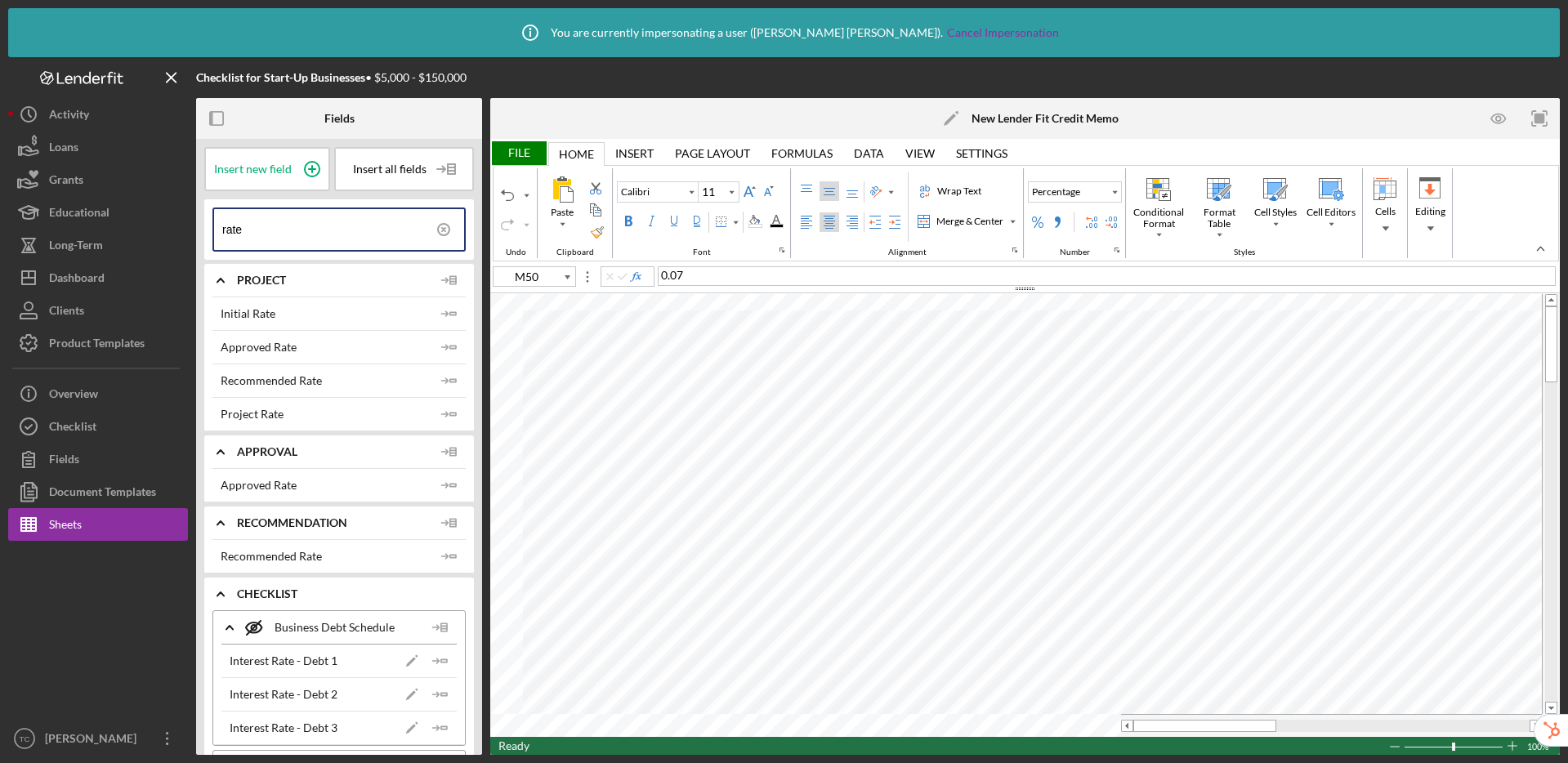
type input "12"
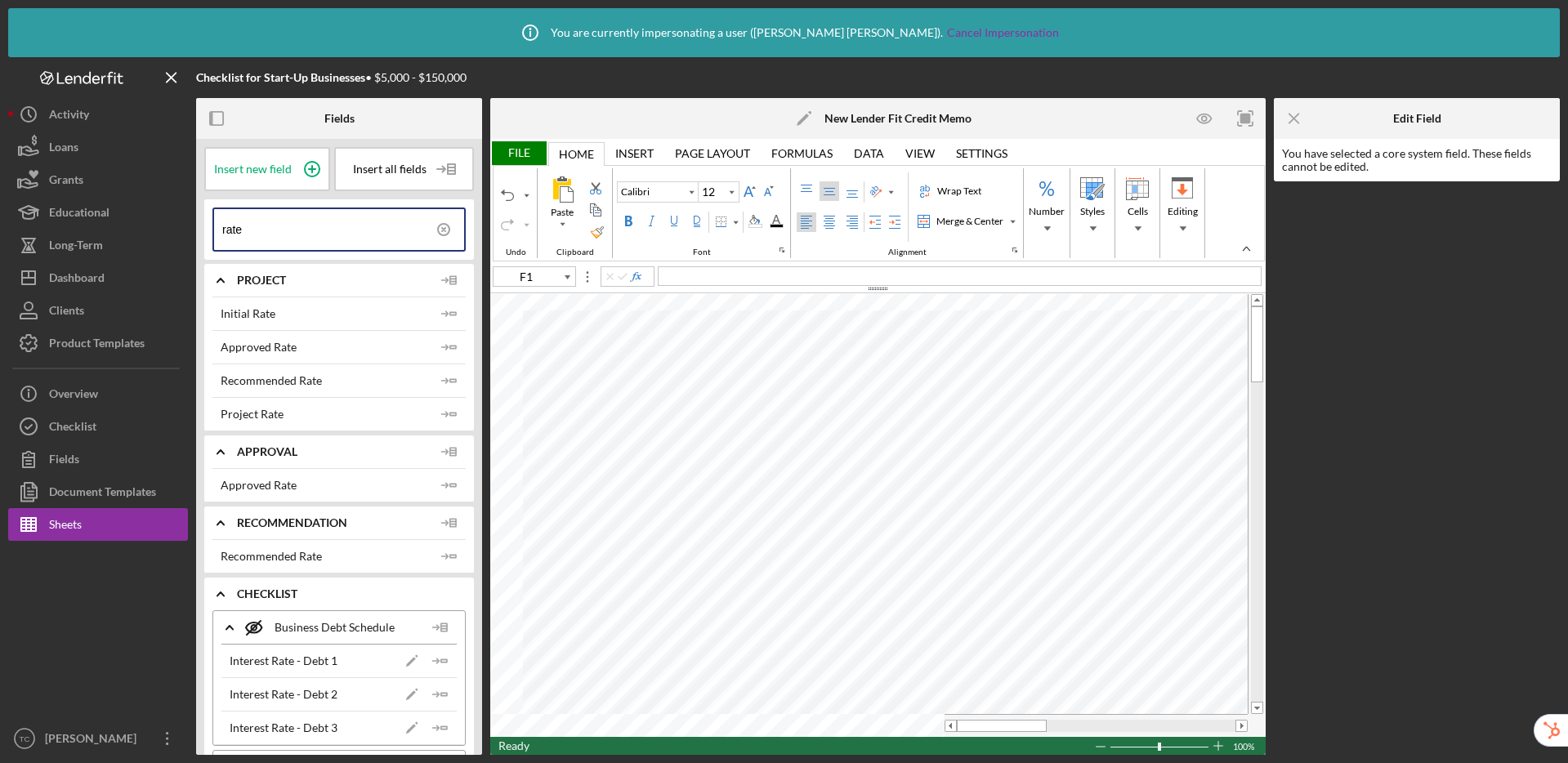
type input "E1"
type input "11"
type input "B10"
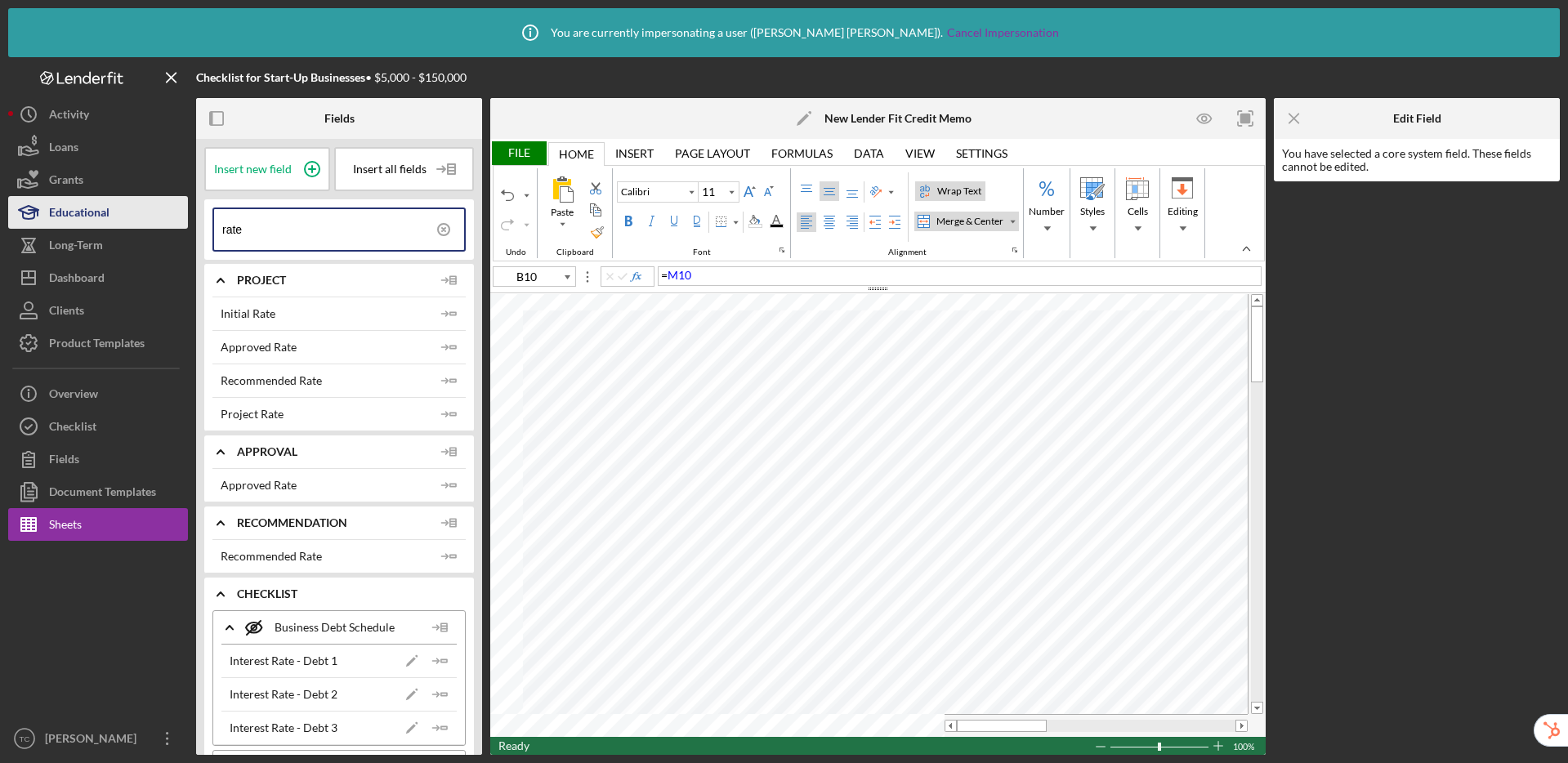
drag, startPoint x: 296, startPoint y: 232, endPoint x: 179, endPoint y: 219, distance: 117.7
click at [179, 219] on div "Checklist for Start-Up Businesses • $5,000 - $150,000 Fields Insert new field I…" at bounding box center [784, 406] width 1551 height 698
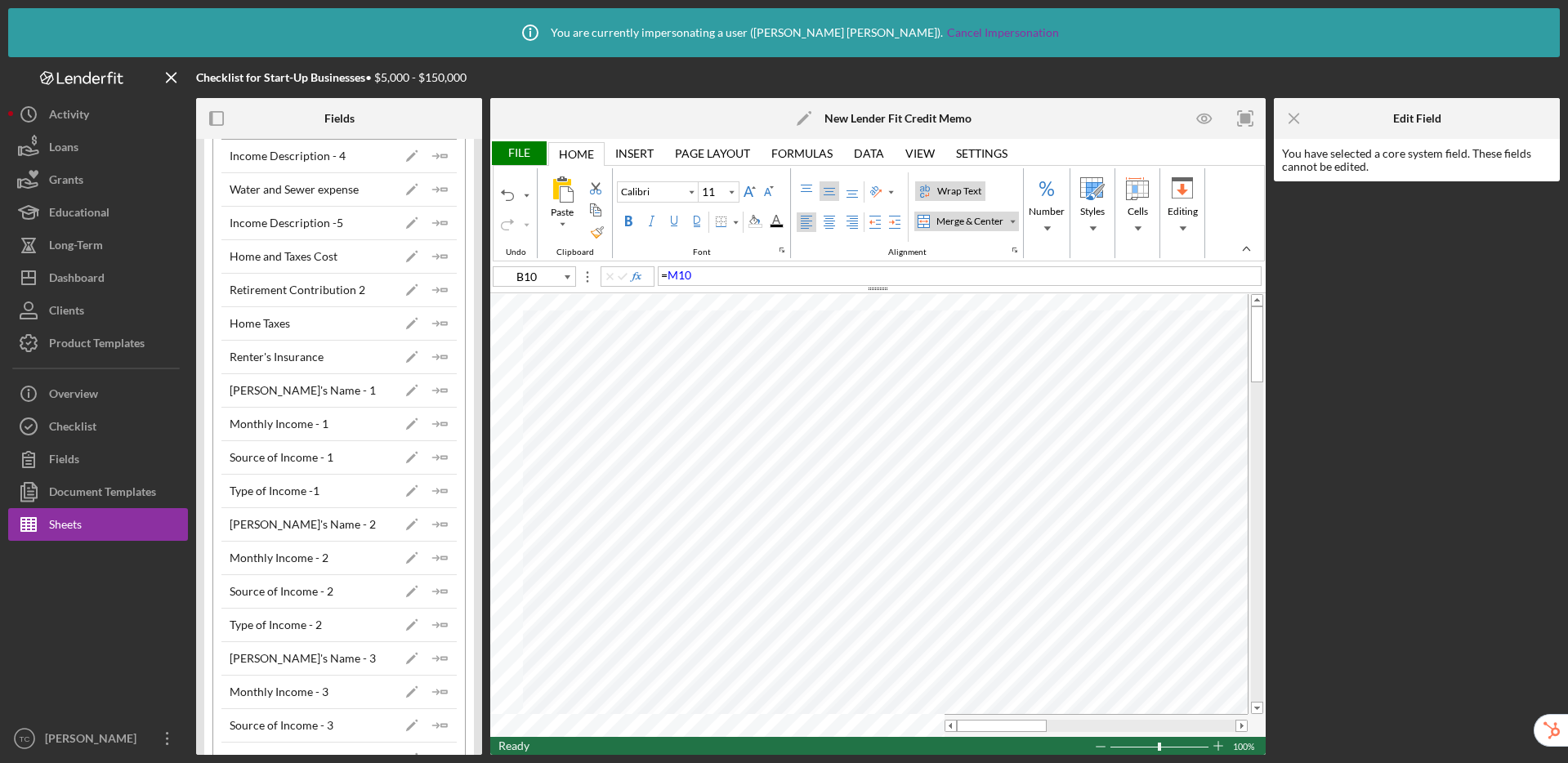
scroll to position [381, 0]
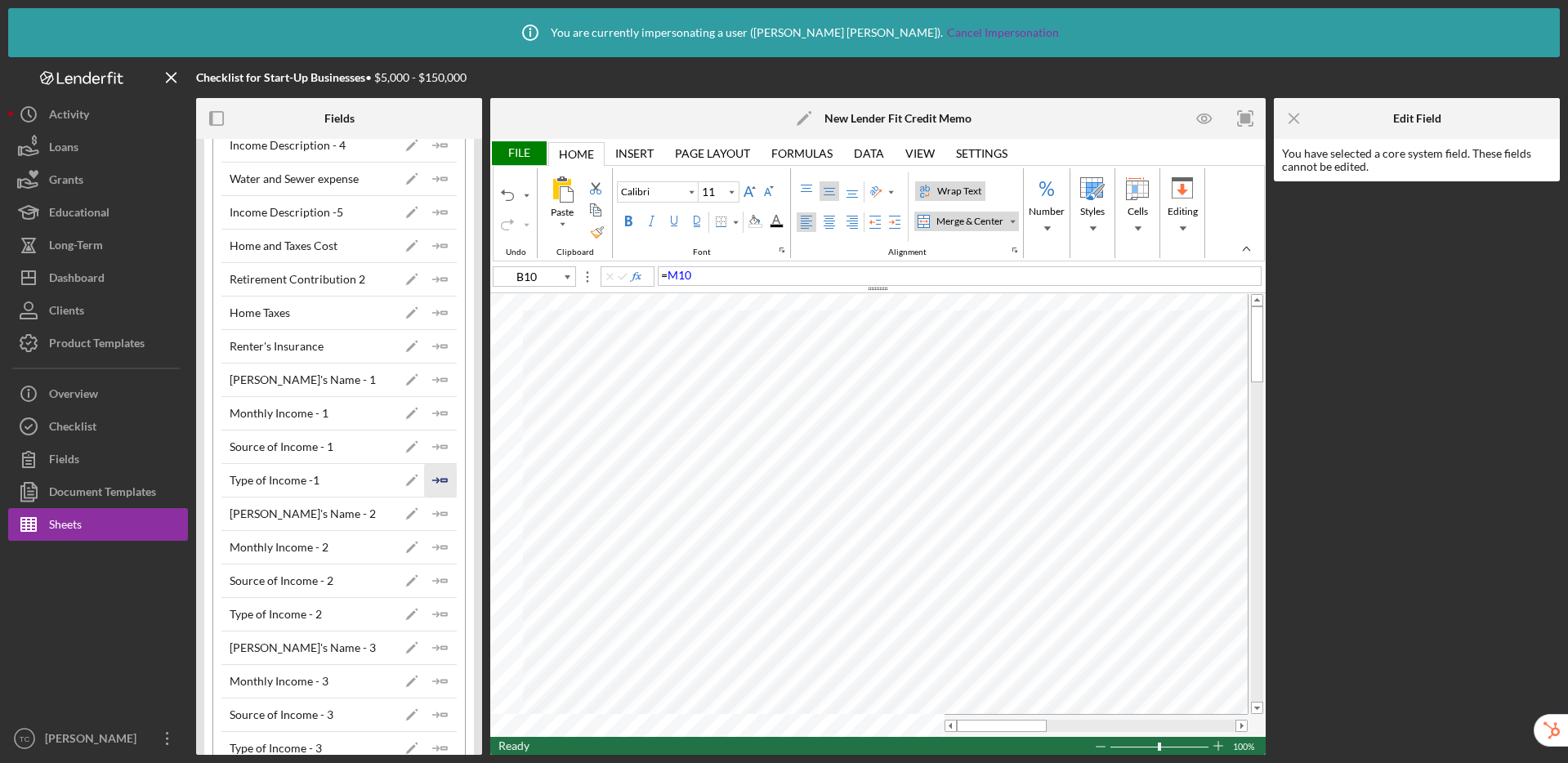
type input "household"
click at [441, 480] on polygon "button" at bounding box center [444, 480] width 6 height 2
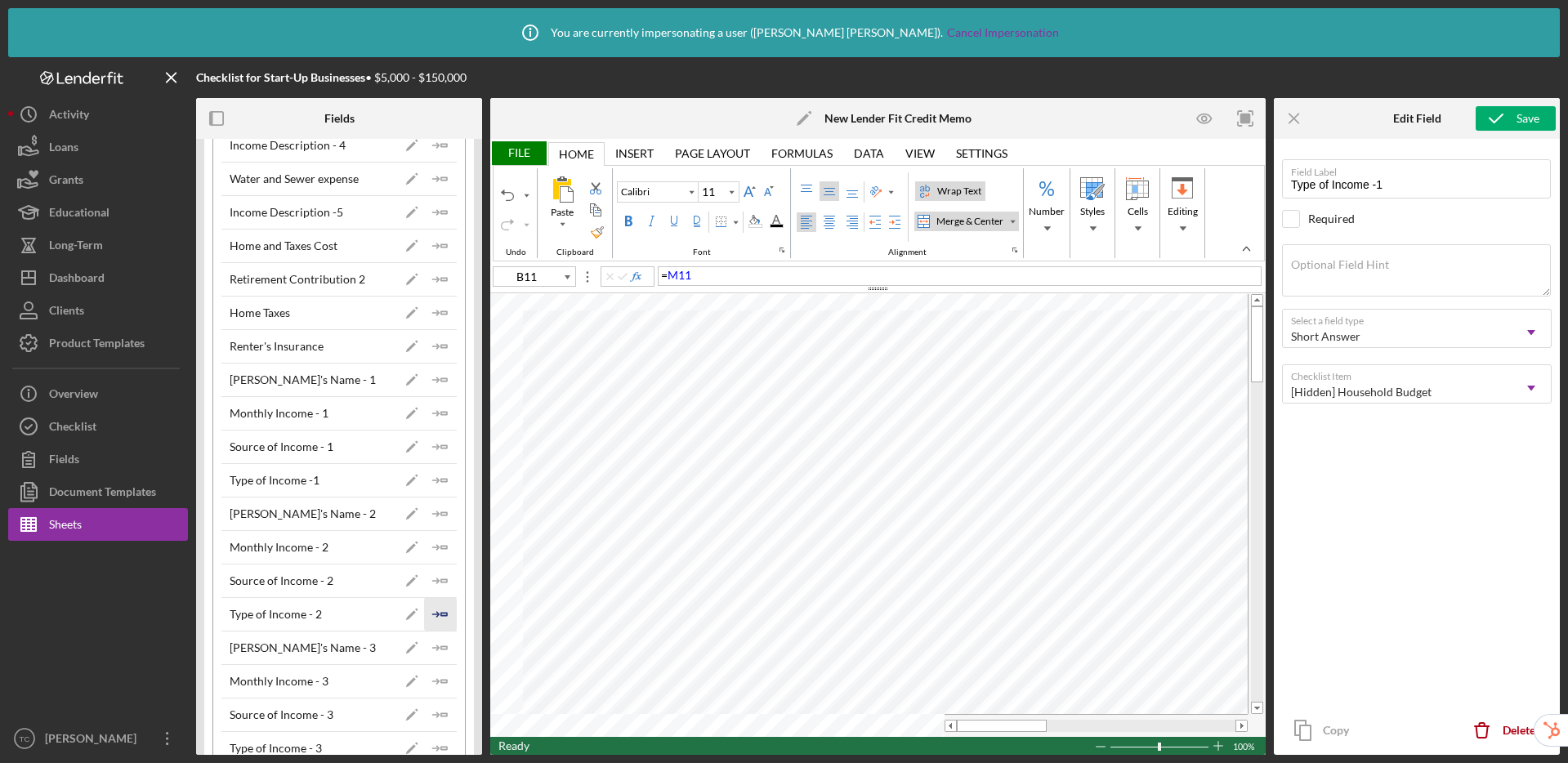
click at [443, 610] on icon "Icon/Insert Field" at bounding box center [439, 614] width 32 height 32
click at [437, 650] on icon "Icon/Insert Field" at bounding box center [439, 650] width 32 height 32
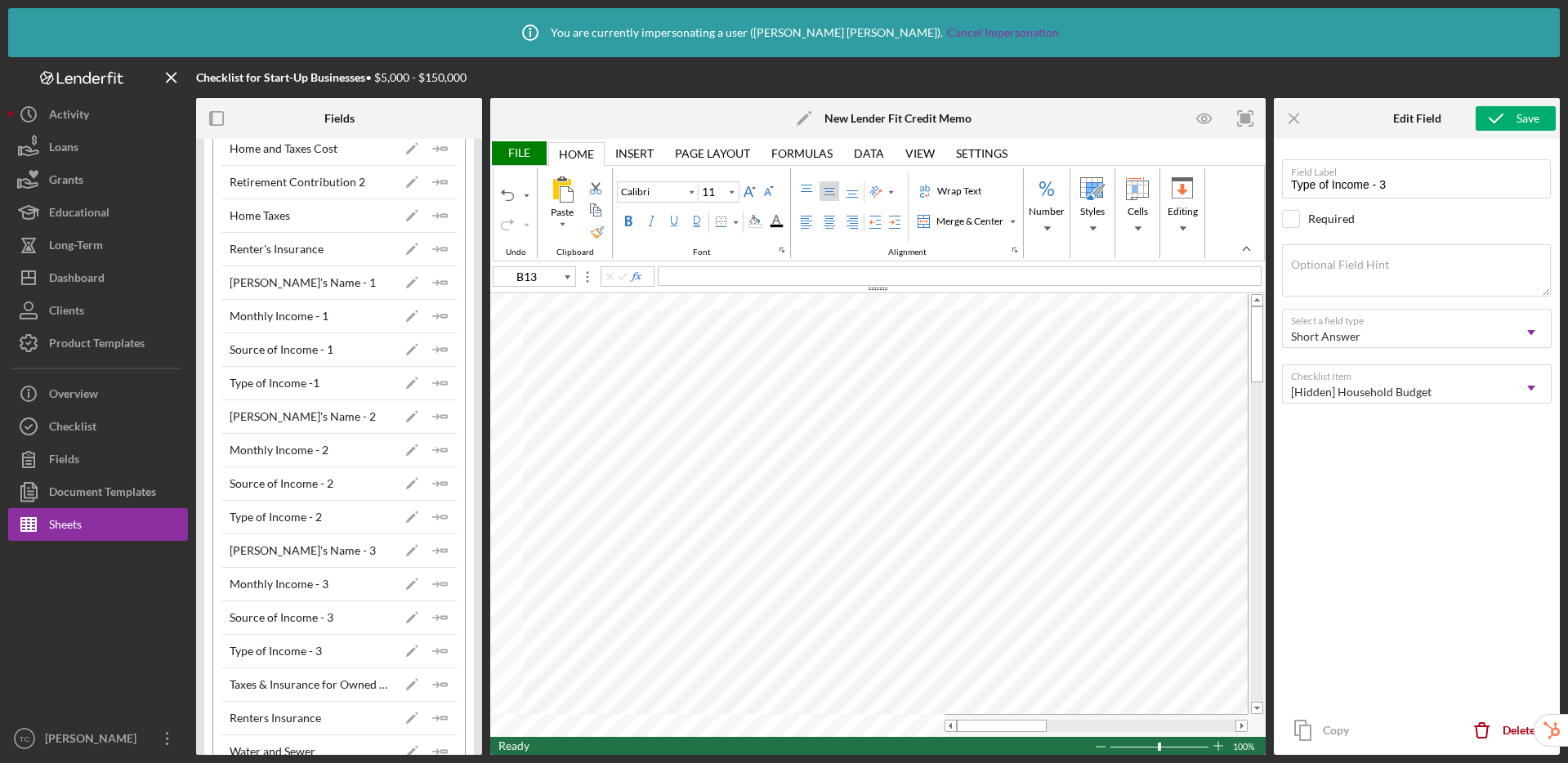
click at [517, 152] on div "File" at bounding box center [518, 153] width 56 height 24
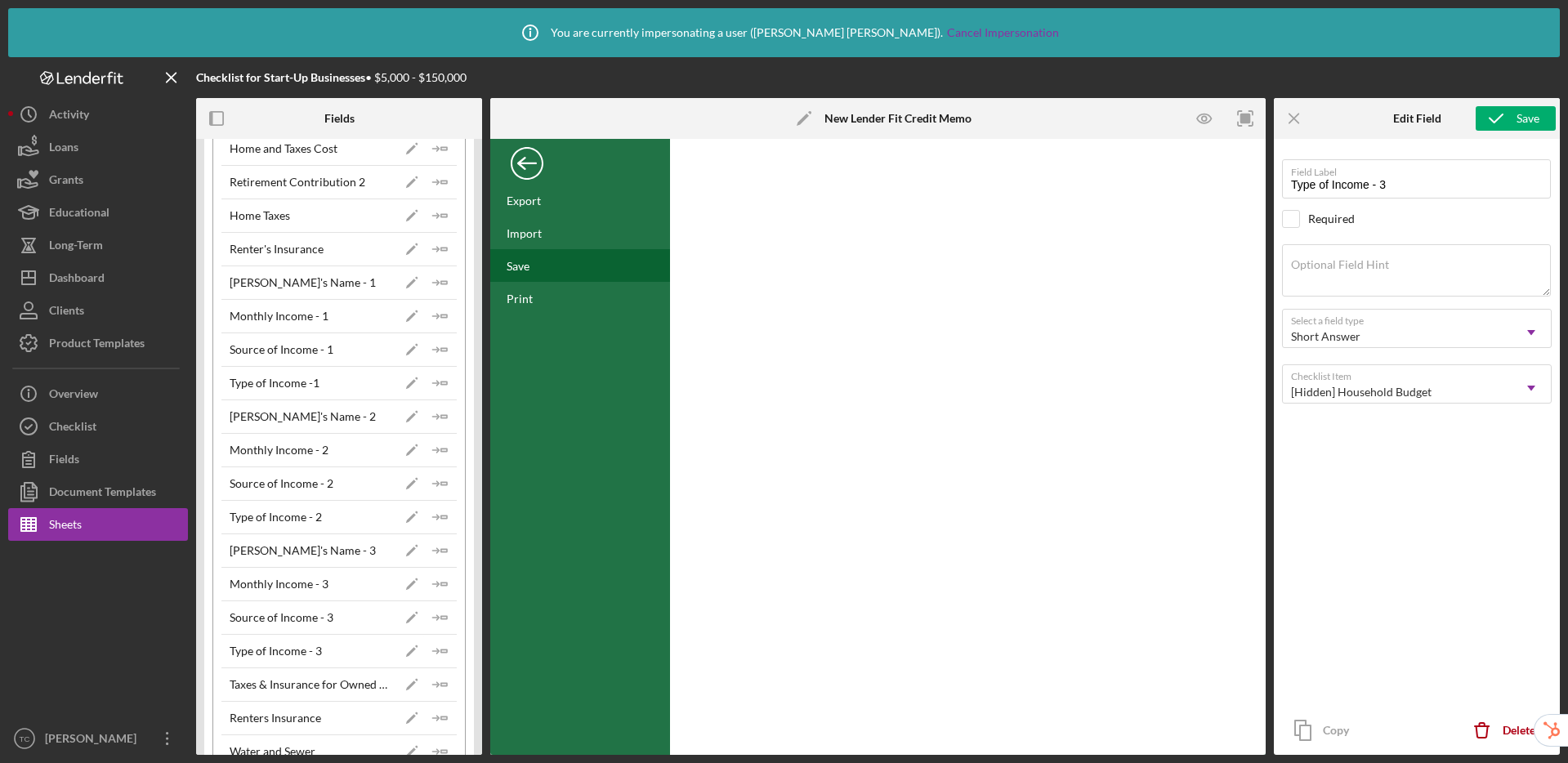
click at [532, 278] on div "Save" at bounding box center [580, 265] width 179 height 32
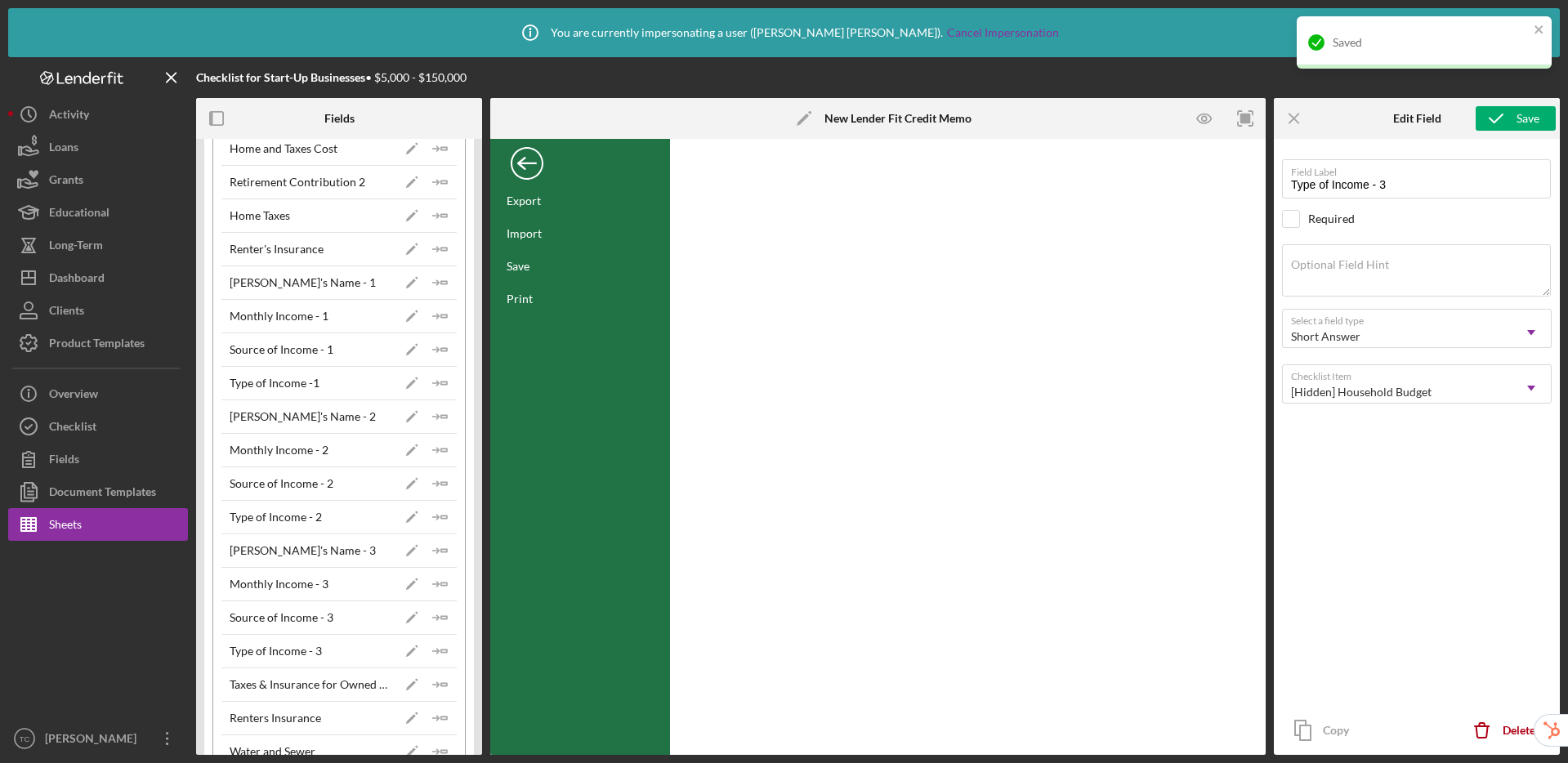
click at [526, 166] on div "Back" at bounding box center [527, 159] width 32 height 32
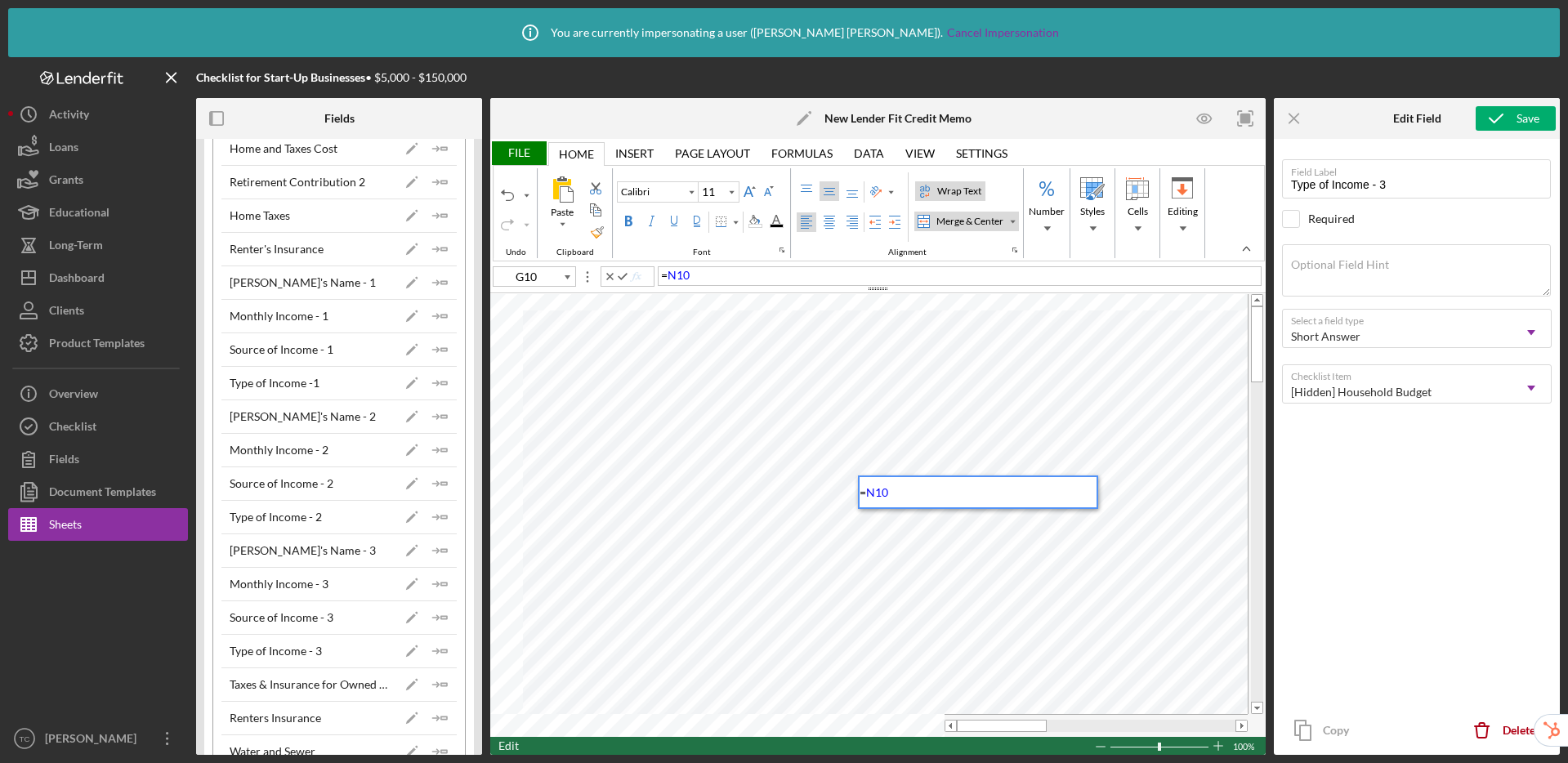
click at [773, 275] on div "= N10" at bounding box center [960, 277] width 604 height 20
drag, startPoint x: 999, startPoint y: 723, endPoint x: 1020, endPoint y: 728, distance: 21.6
click at [1025, 728] on span at bounding box center [1030, 726] width 11 height 11
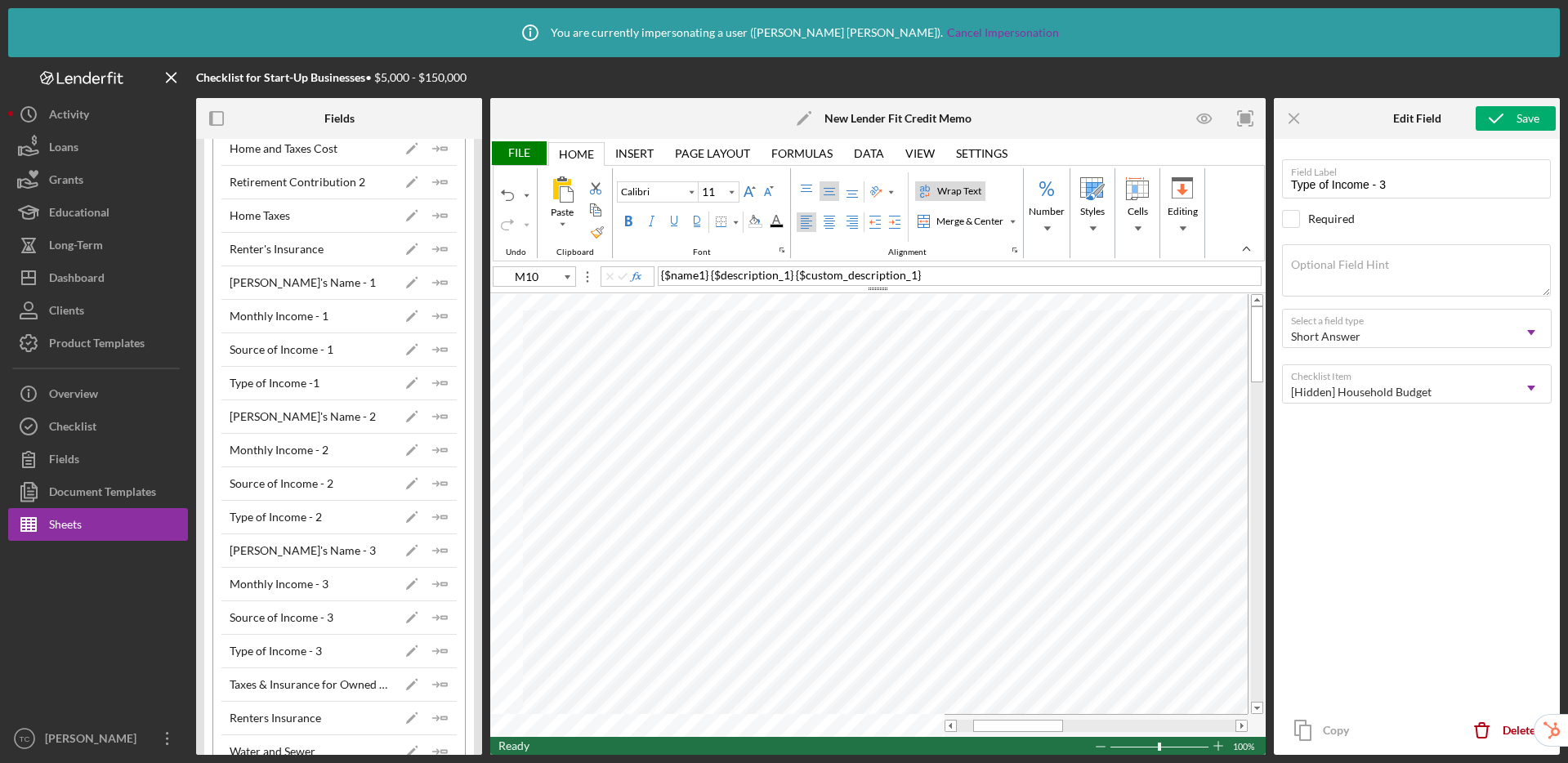
click at [983, 284] on div at bounding box center [878, 288] width 776 height 9
drag, startPoint x: 1031, startPoint y: 728, endPoint x: 1066, endPoint y: 728, distance: 35.0
click at [1066, 728] on div at bounding box center [1053, 726] width 90 height 12
click at [929, 729] on tr at bounding box center [869, 725] width 757 height 23
type input "B10"
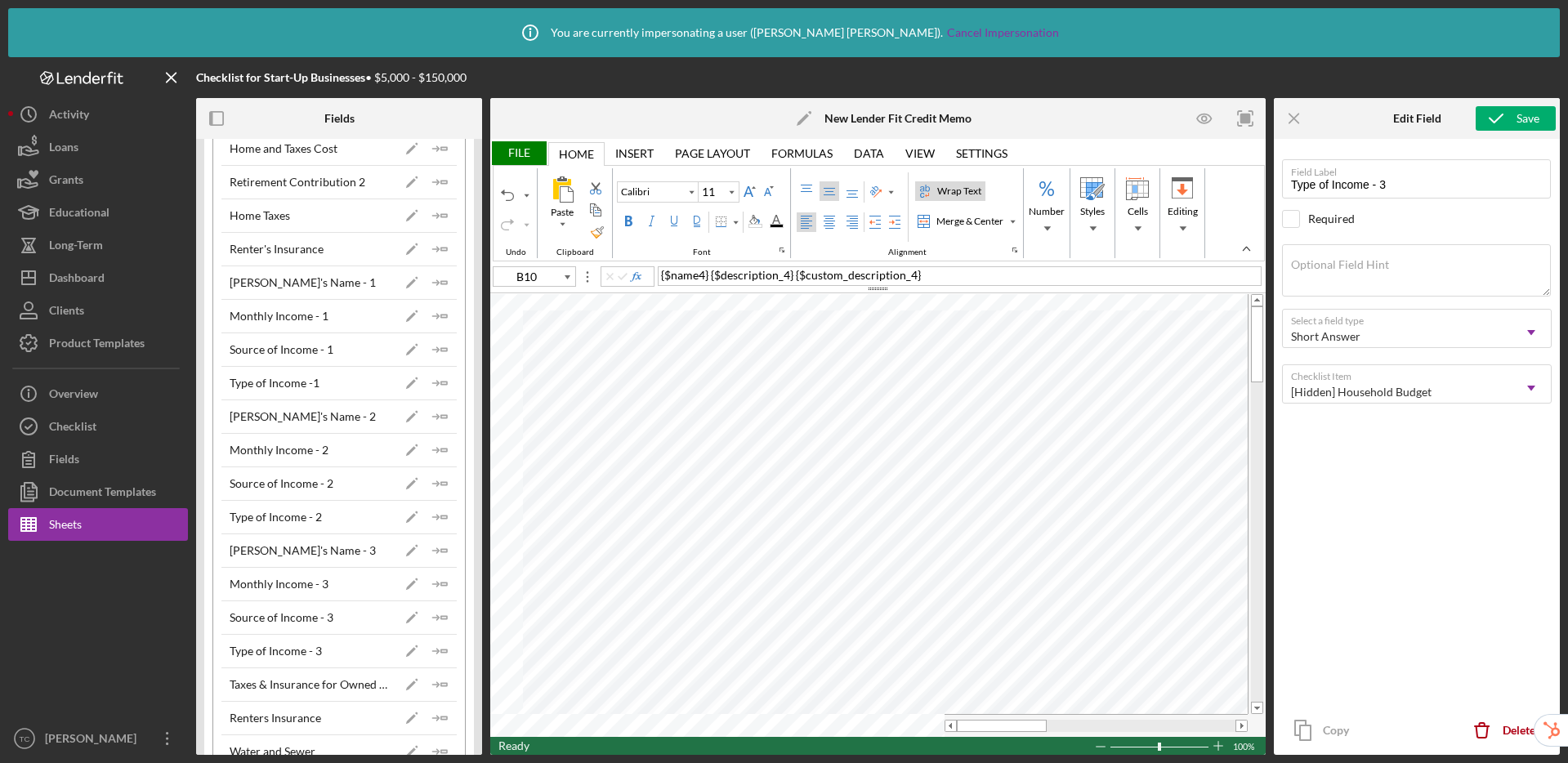
type input "Type of Income -1"
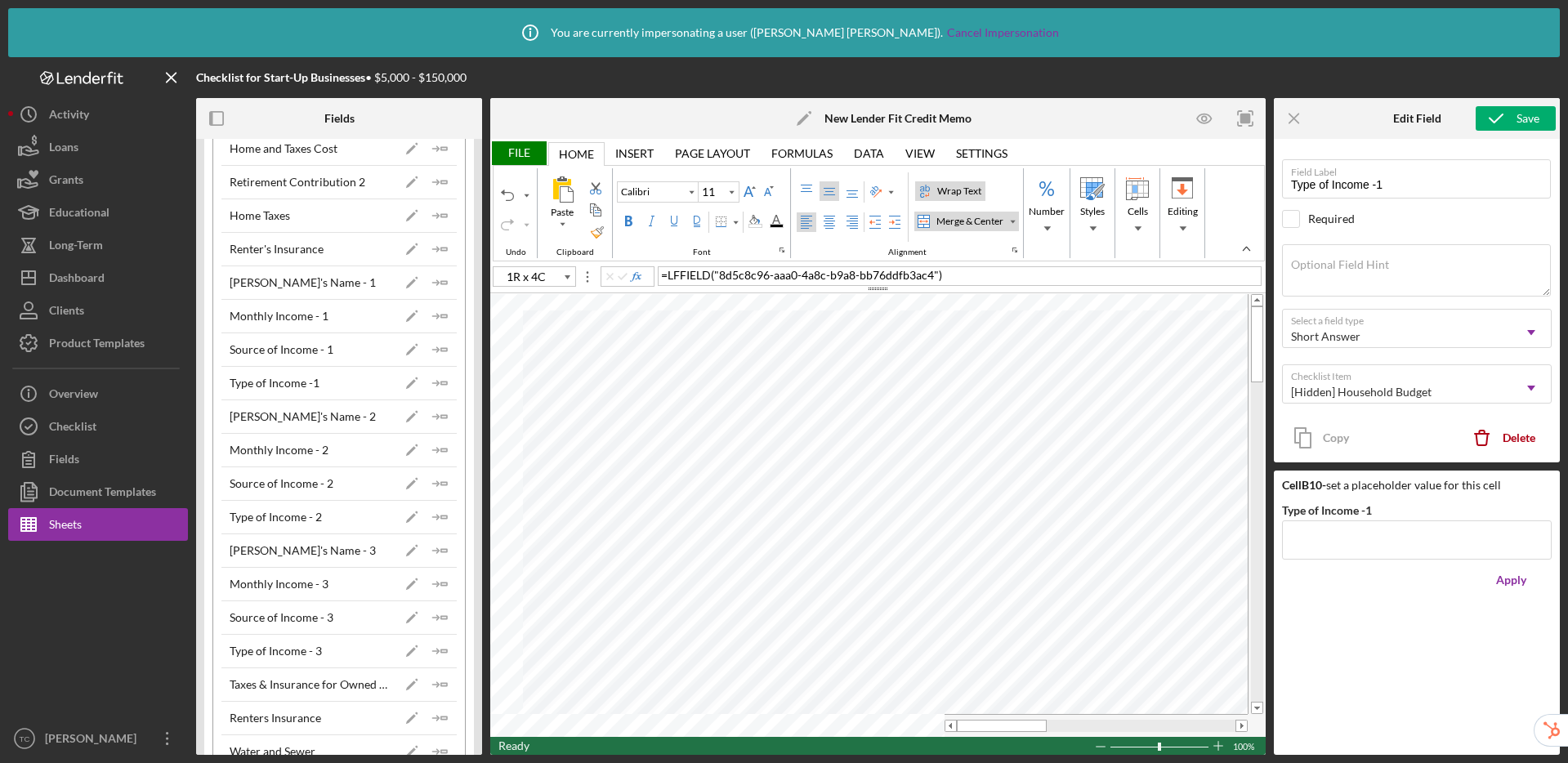
type input "B11"
type input "Type of Income - 2"
type input "B12"
type input "Type of Income - 3"
drag, startPoint x: 1017, startPoint y: 723, endPoint x: 1117, endPoint y: 725, distance: 100.0
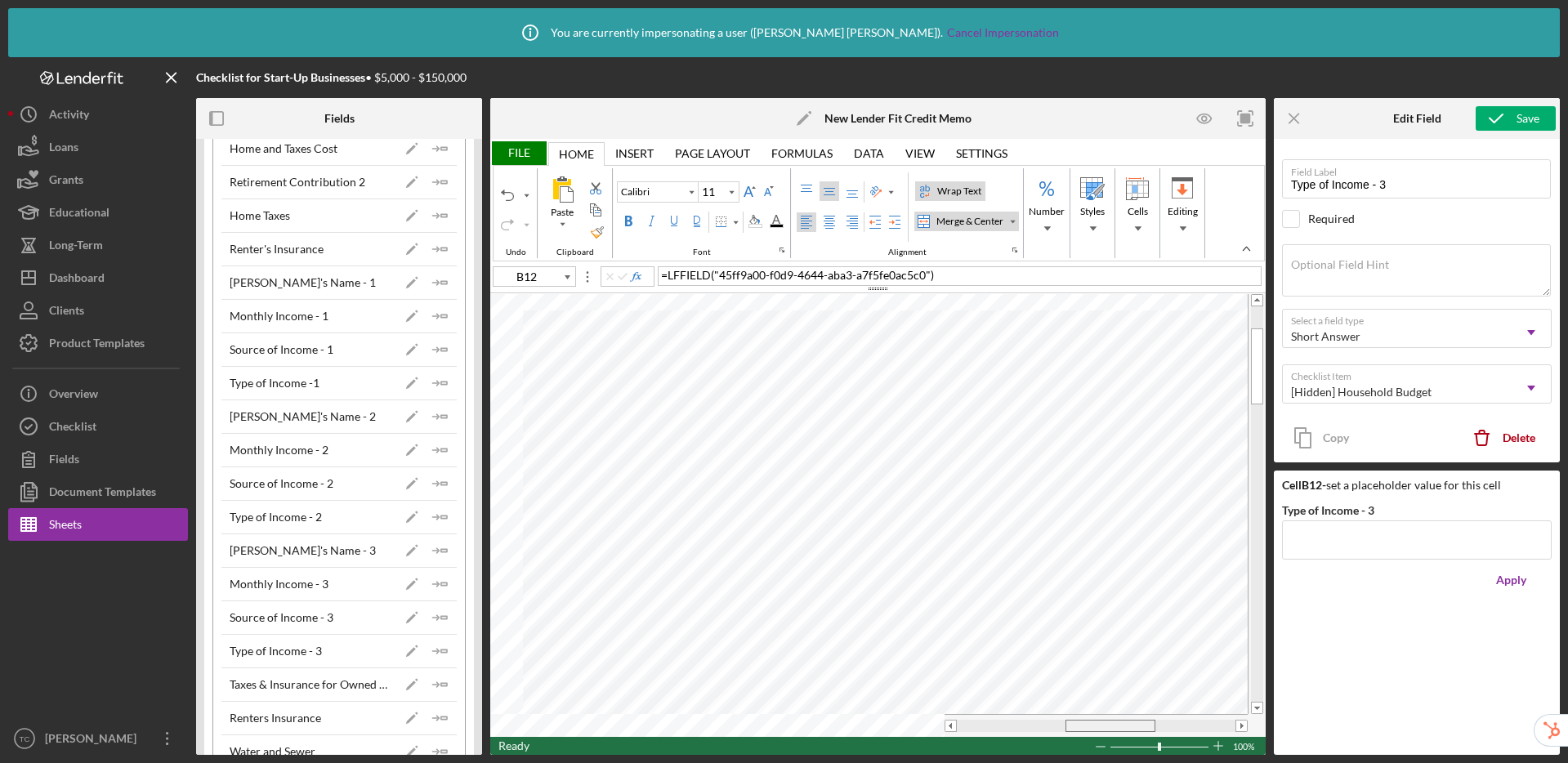
click at [1117, 725] on div at bounding box center [1111, 726] width 90 height 12
type input "O4"
click at [434, 318] on icon "Icon/Insert Field" at bounding box center [439, 316] width 32 height 32
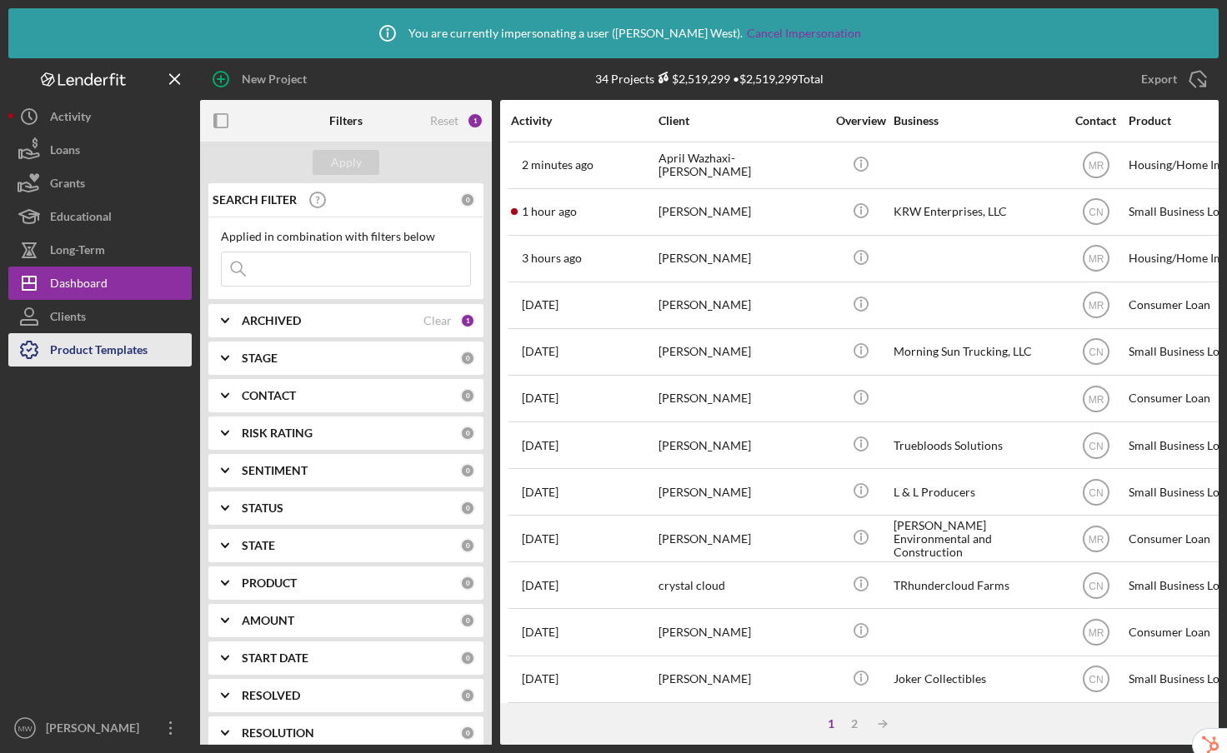
click at [117, 351] on div "Product Templates" at bounding box center [98, 351] width 97 height 37
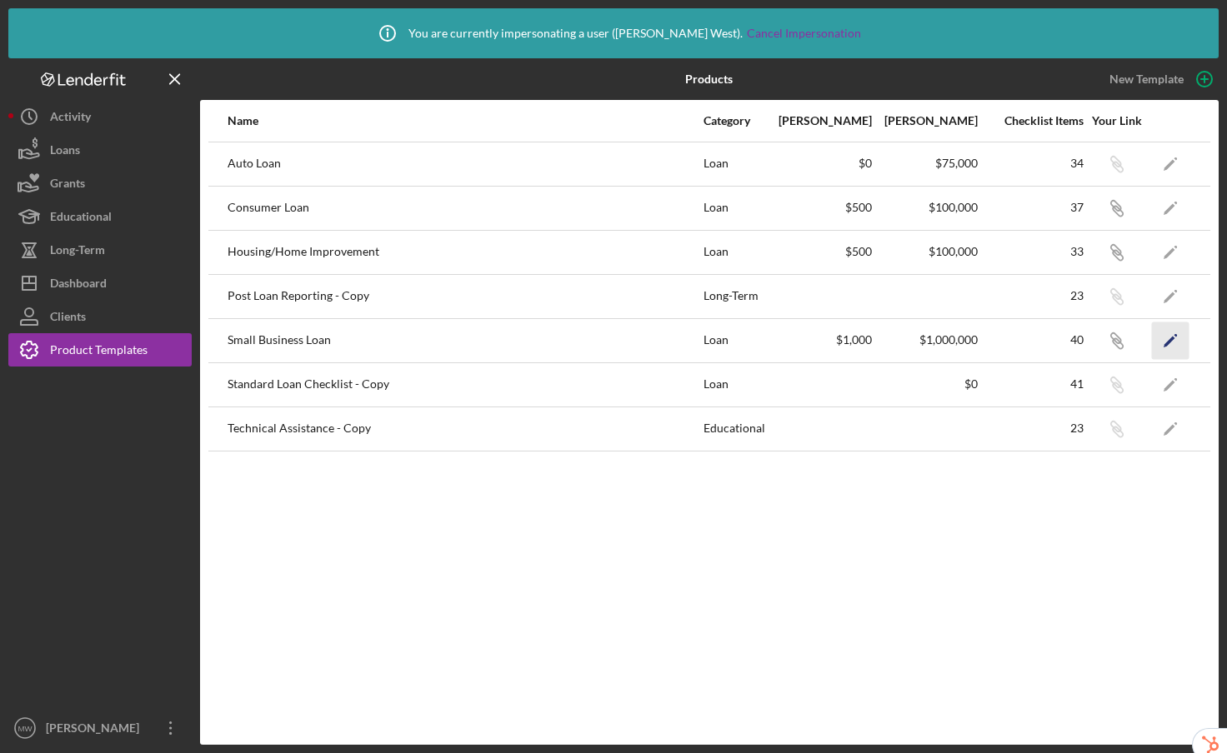
click at [1171, 347] on icon "Icon/Edit" at bounding box center [1170, 340] width 37 height 37
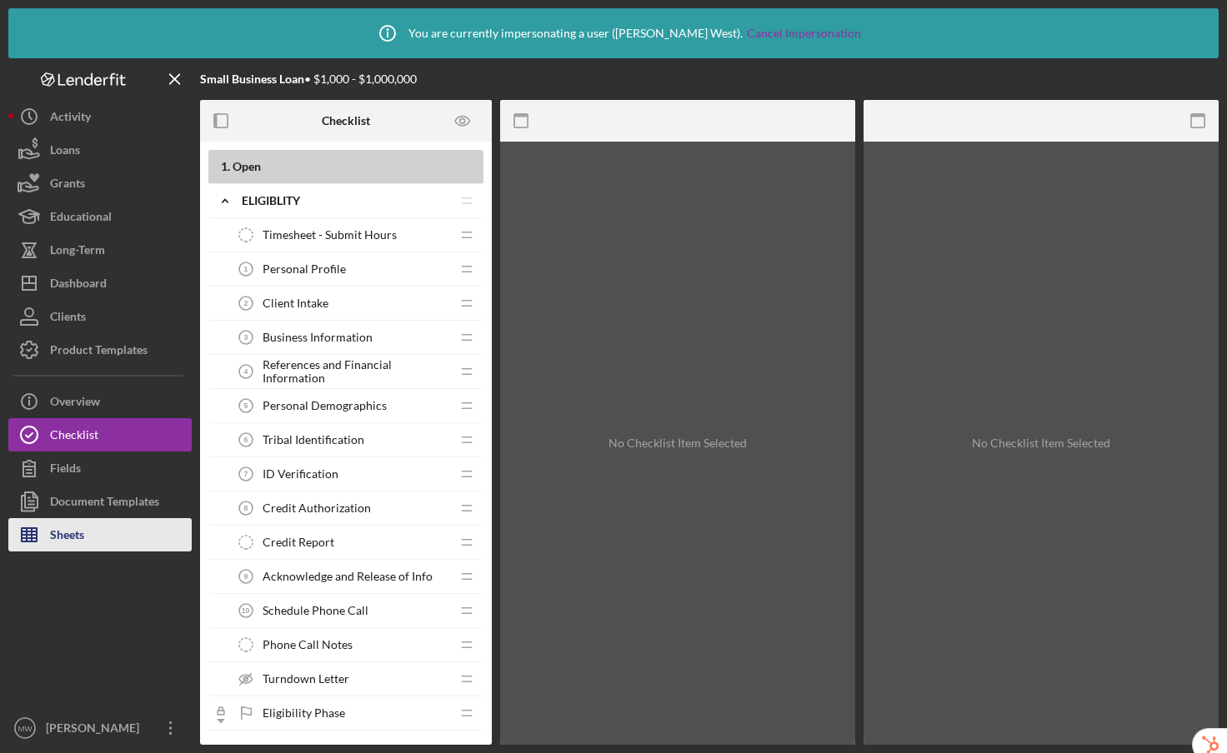
click at [97, 535] on button "Sheets" at bounding box center [99, 534] width 183 height 33
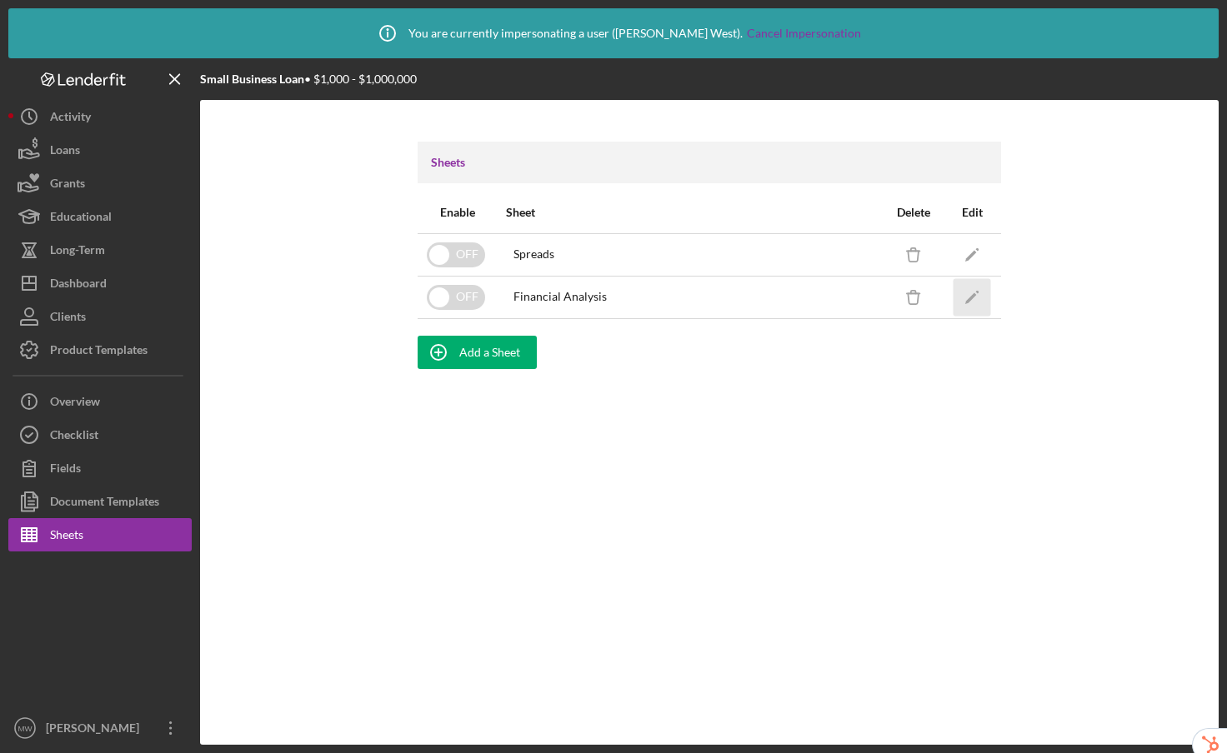
click at [977, 303] on icon "Icon/Edit" at bounding box center [971, 296] width 37 height 37
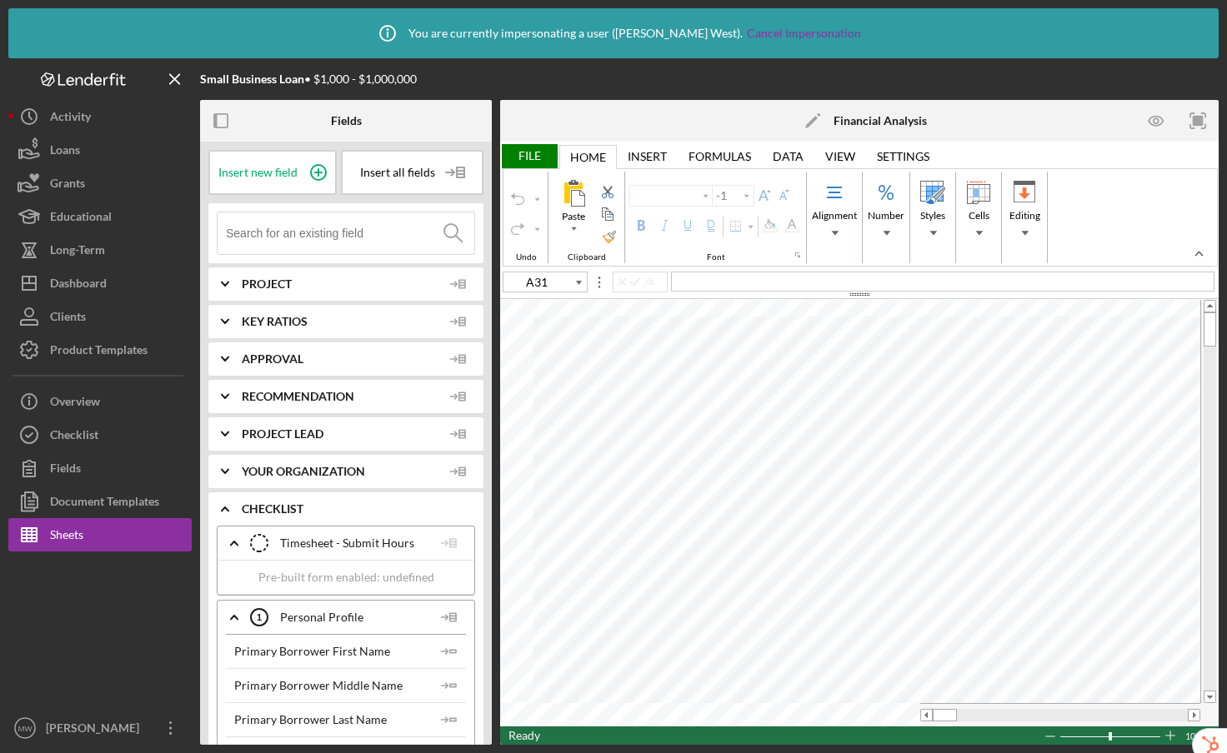
type input "Lato"
type input "10.5"
type input "I24"
type input "Calibri"
type input "10"
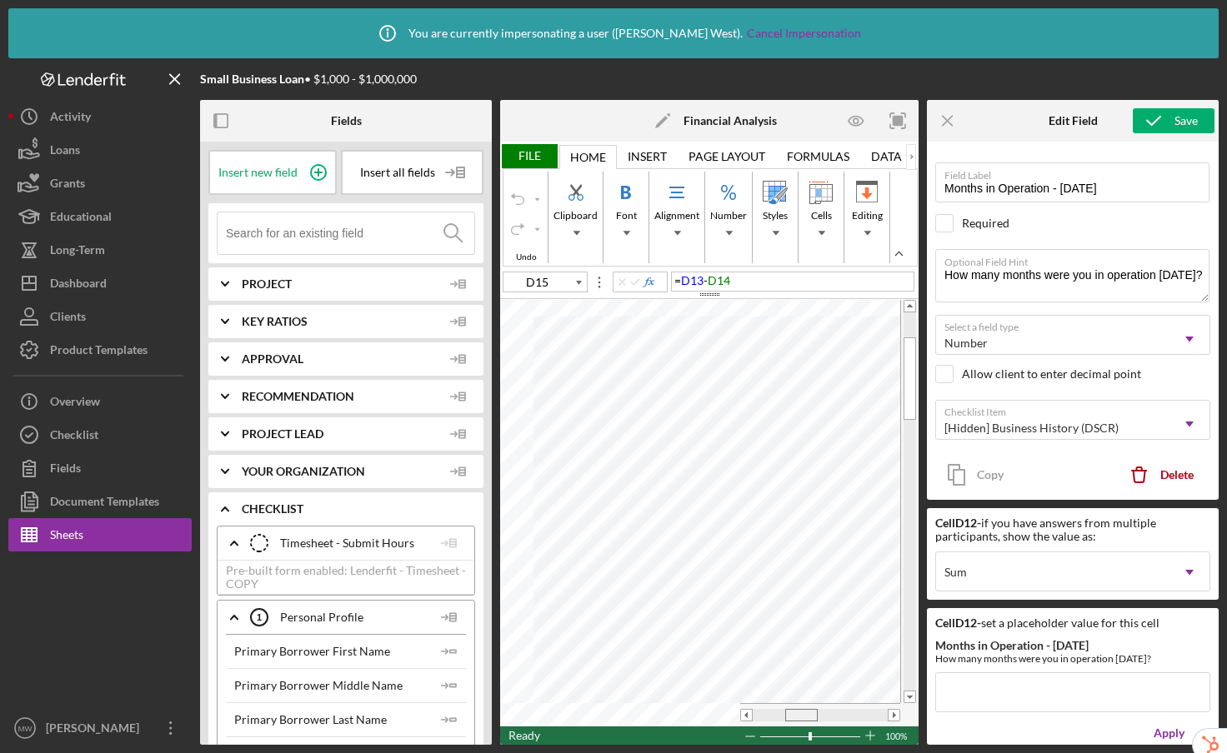
drag, startPoint x: 772, startPoint y: 715, endPoint x: 804, endPoint y: 714, distance: 32.5
click at [804, 714] on span at bounding box center [800, 715] width 11 height 11
type input "I17"
click at [779, 282] on div "= I12 - I13 - I14" at bounding box center [792, 282] width 243 height 20
click at [652, 532] on div "Paste Cut Copy AutoFill = I12 - I13 - I14 I14" at bounding box center [709, 513] width 418 height 427
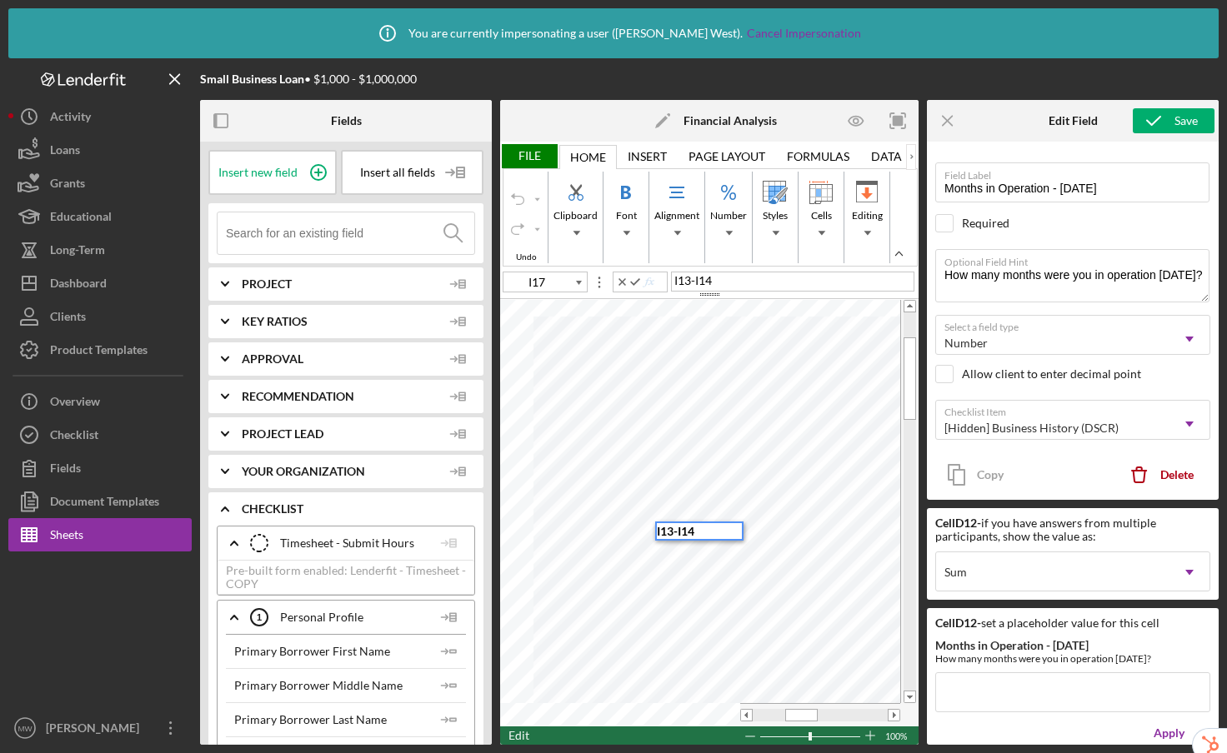
click at [711, 530] on div "I13-I14" at bounding box center [699, 531] width 85 height 16
click at [768, 283] on div "I13-I14" at bounding box center [792, 282] width 243 height 20
drag, startPoint x: 768, startPoint y: 283, endPoint x: 663, endPoint y: 276, distance: 105.3
click at [663, 276] on div "I17 I13-I14" at bounding box center [709, 281] width 418 height 18
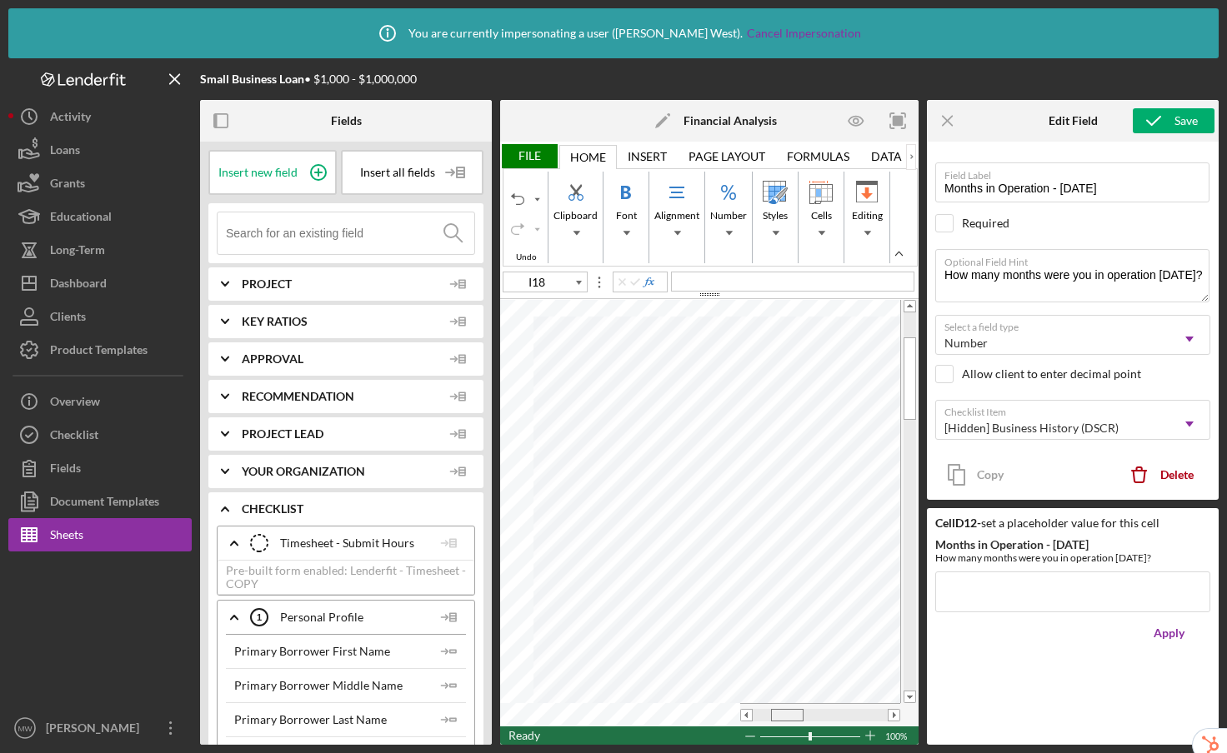
drag, startPoint x: 797, startPoint y: 714, endPoint x: 783, endPoint y: 717, distance: 14.4
click at [783, 717] on span at bounding box center [786, 715] width 11 height 11
click at [767, 284] on div "= F15 - F16" at bounding box center [792, 282] width 243 height 20
click at [766, 283] on div "= D15 - D16" at bounding box center [792, 282] width 243 height 20
click at [525, 154] on div "File" at bounding box center [528, 156] width 57 height 24
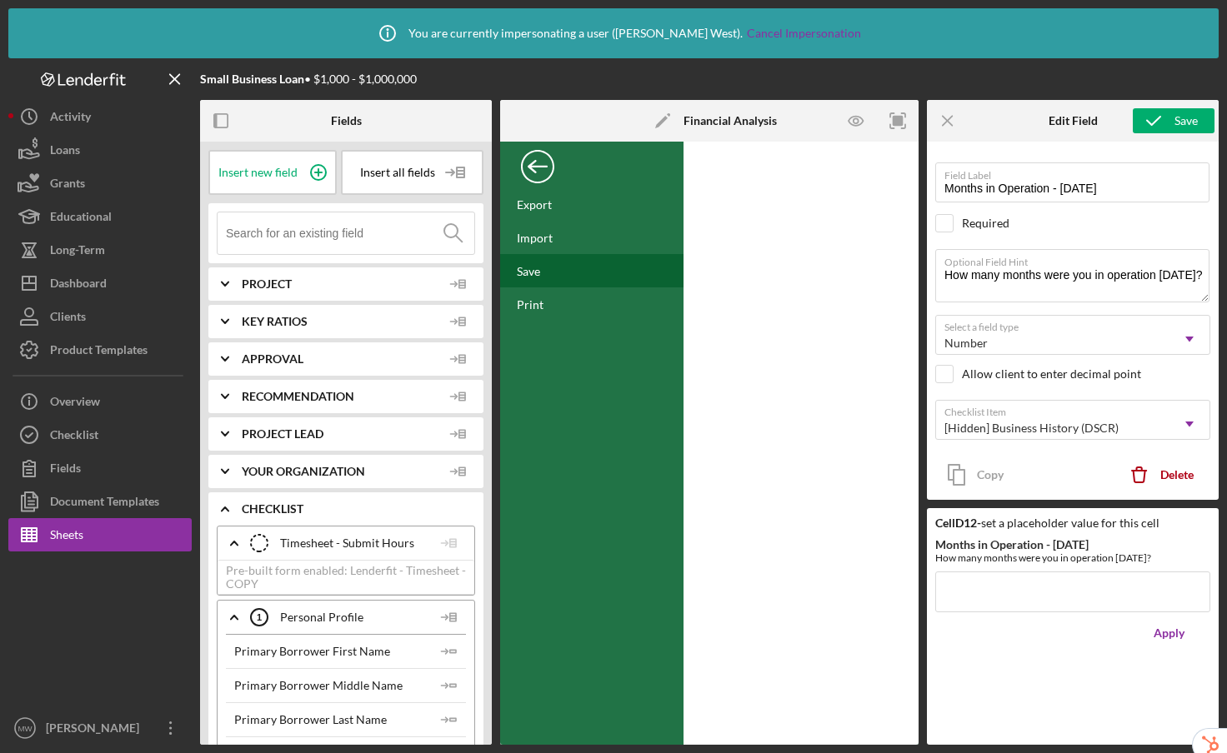
click at [564, 273] on div "Save" at bounding box center [591, 270] width 183 height 33
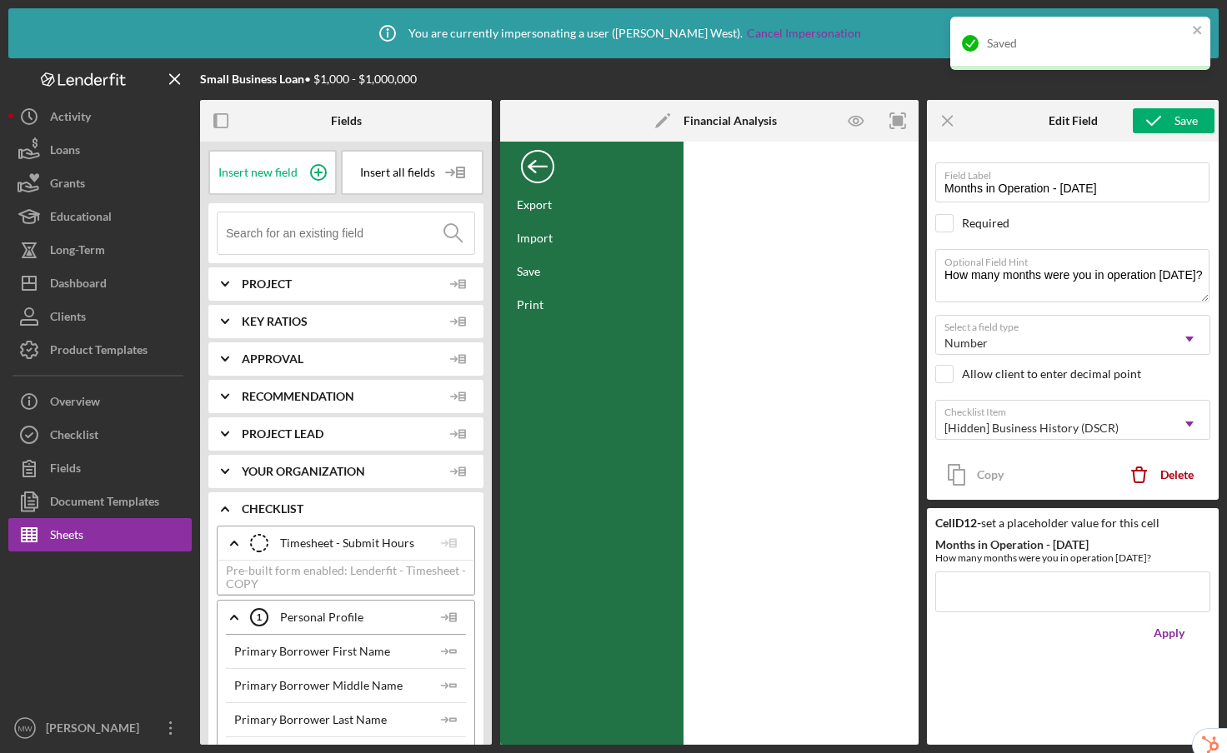
click at [532, 172] on div "Back" at bounding box center [537, 162] width 33 height 33
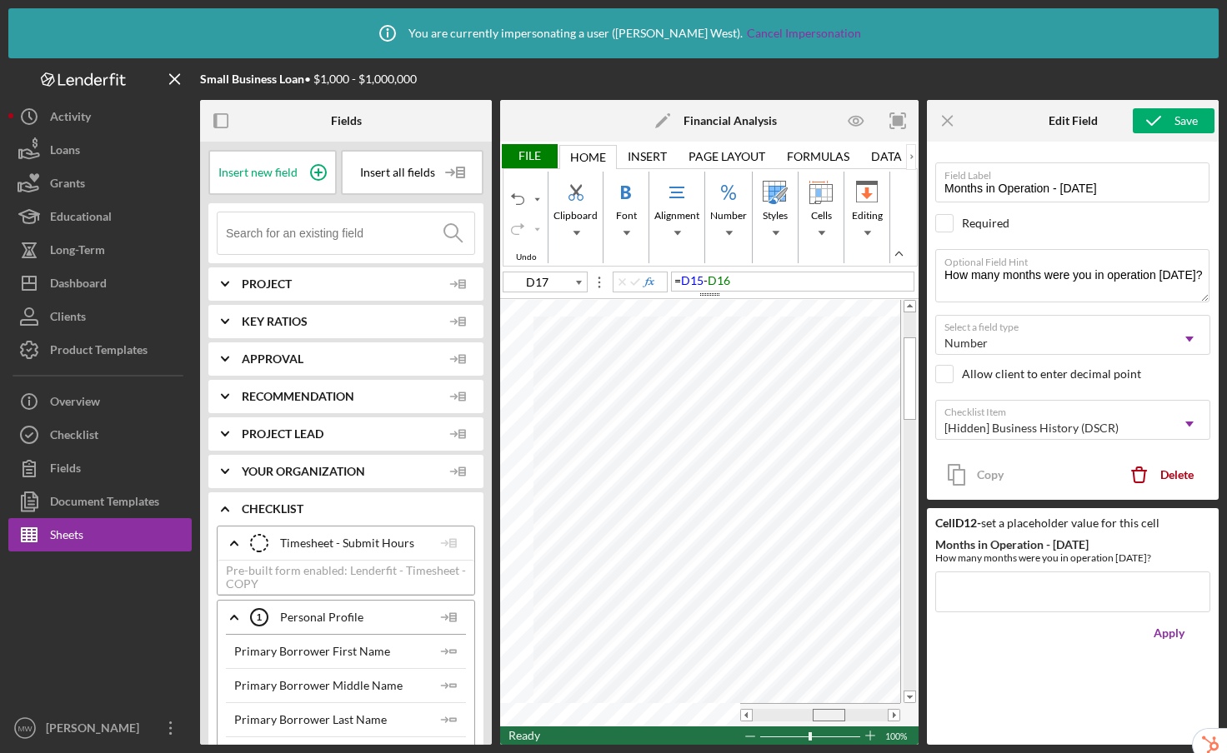
drag, startPoint x: 782, startPoint y: 716, endPoint x: 827, endPoint y: 716, distance: 44.2
click at [827, 716] on span at bounding box center [827, 715] width 11 height 11
click at [752, 277] on div "= #REF!" at bounding box center [792, 282] width 243 height 20
type input "M7"
click at [219, 124] on icon "button" at bounding box center [220, 120] width 37 height 37
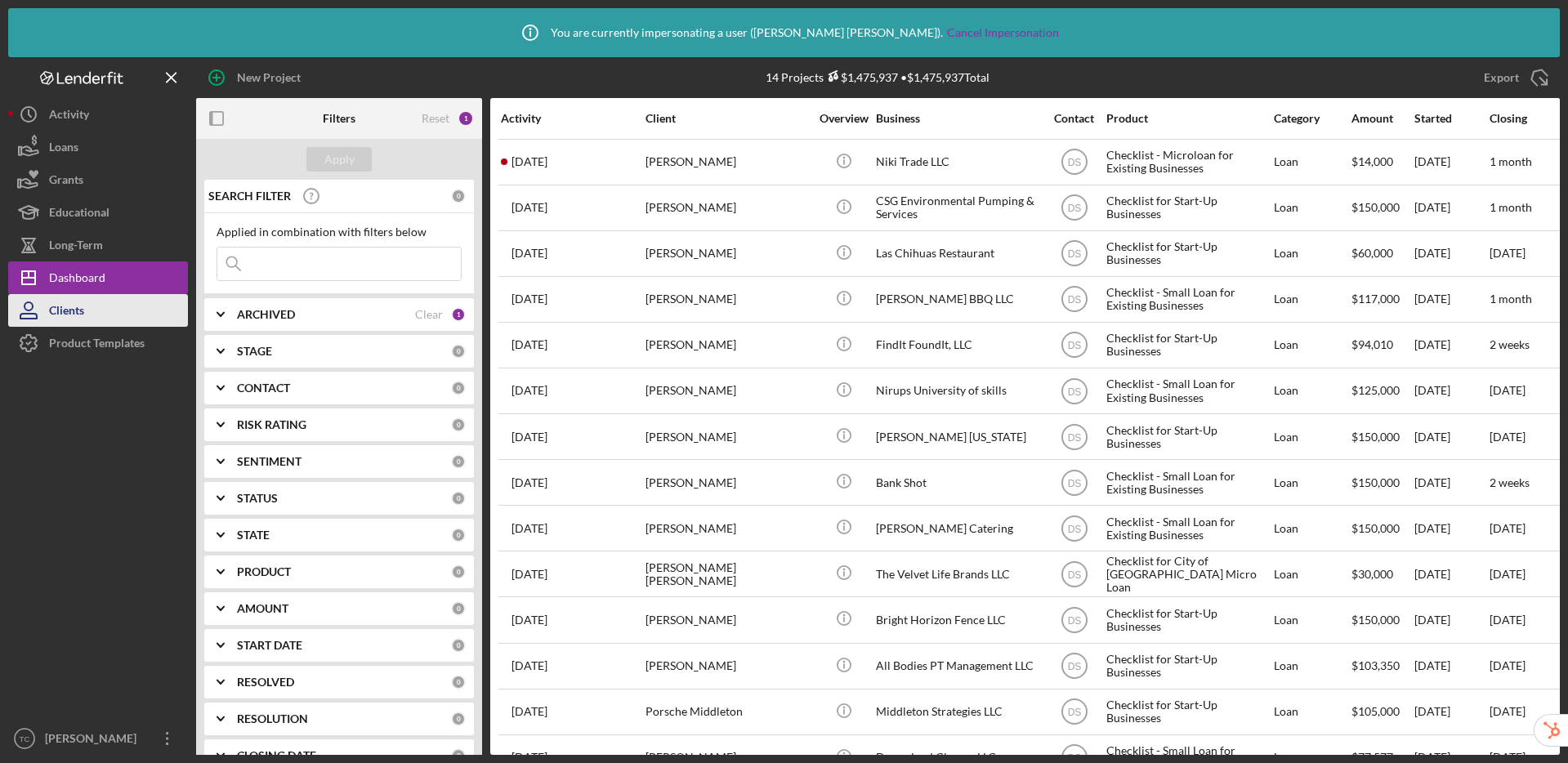
click at [119, 322] on button "Clients" at bounding box center [97, 310] width 179 height 32
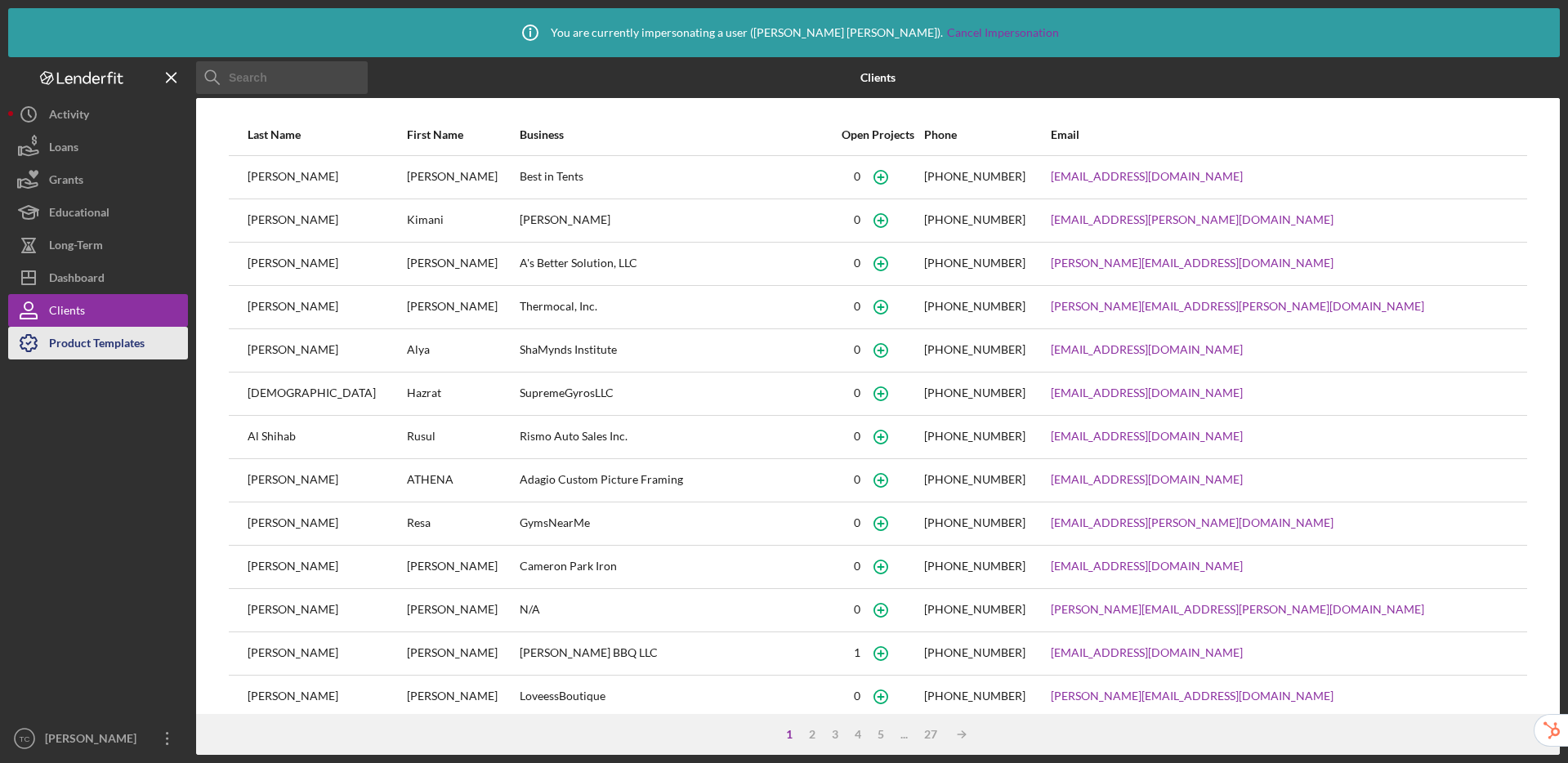
click at [120, 342] on div "Product Templates" at bounding box center [96, 344] width 95 height 36
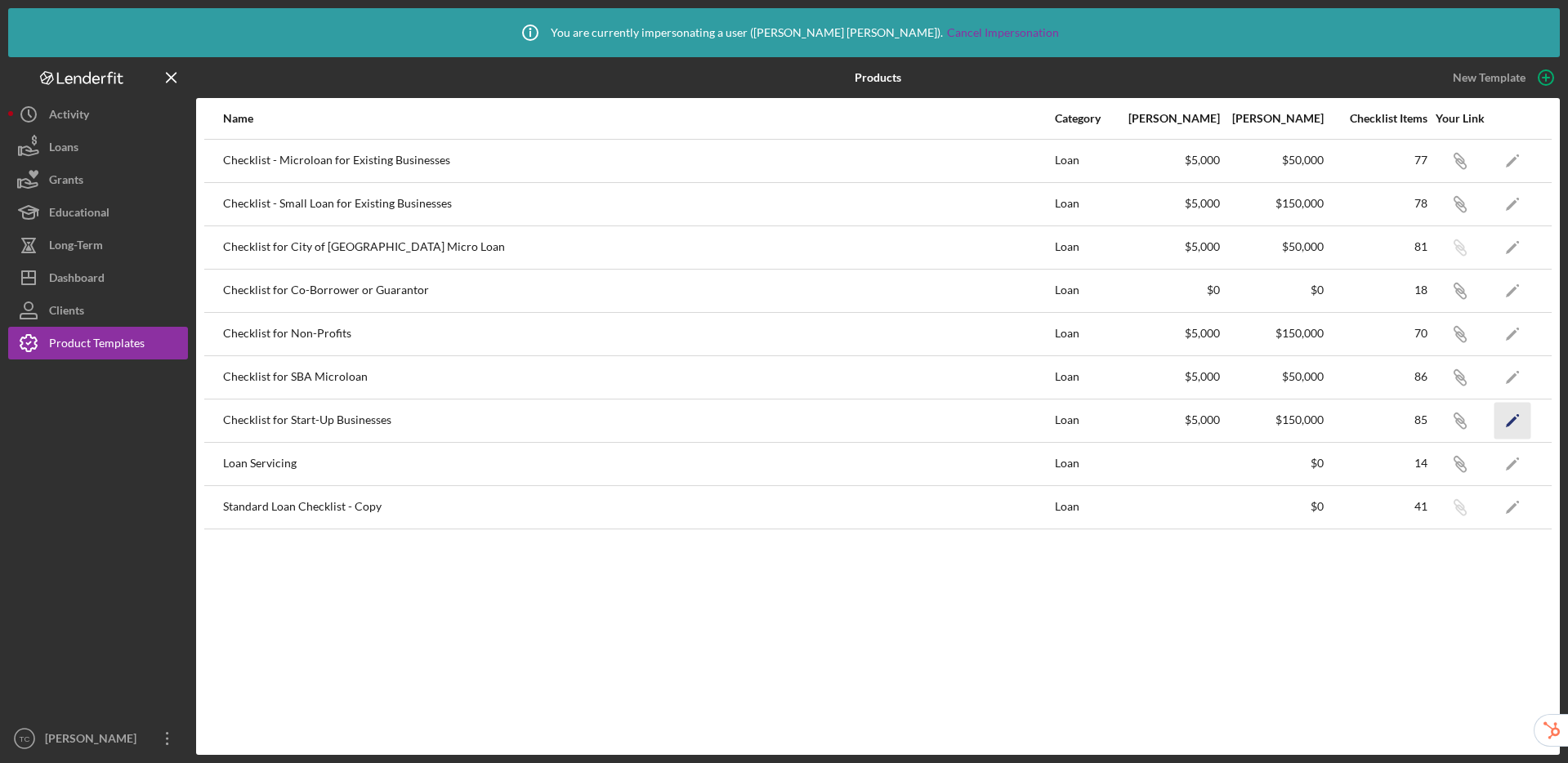
click at [1518, 423] on icon "Icon/Edit" at bounding box center [1512, 420] width 36 height 36
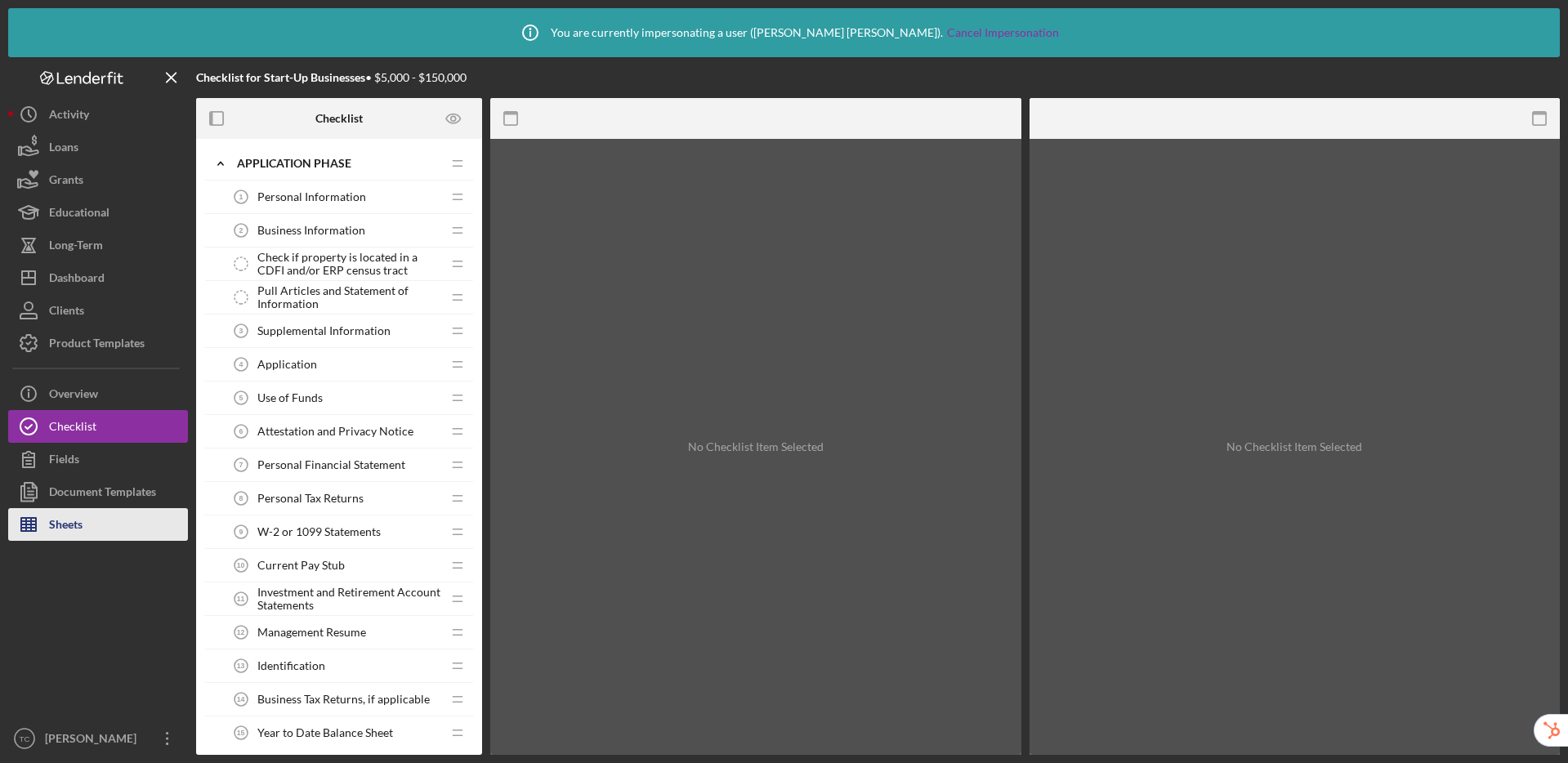
click at [87, 520] on button "Sheets" at bounding box center [97, 524] width 179 height 32
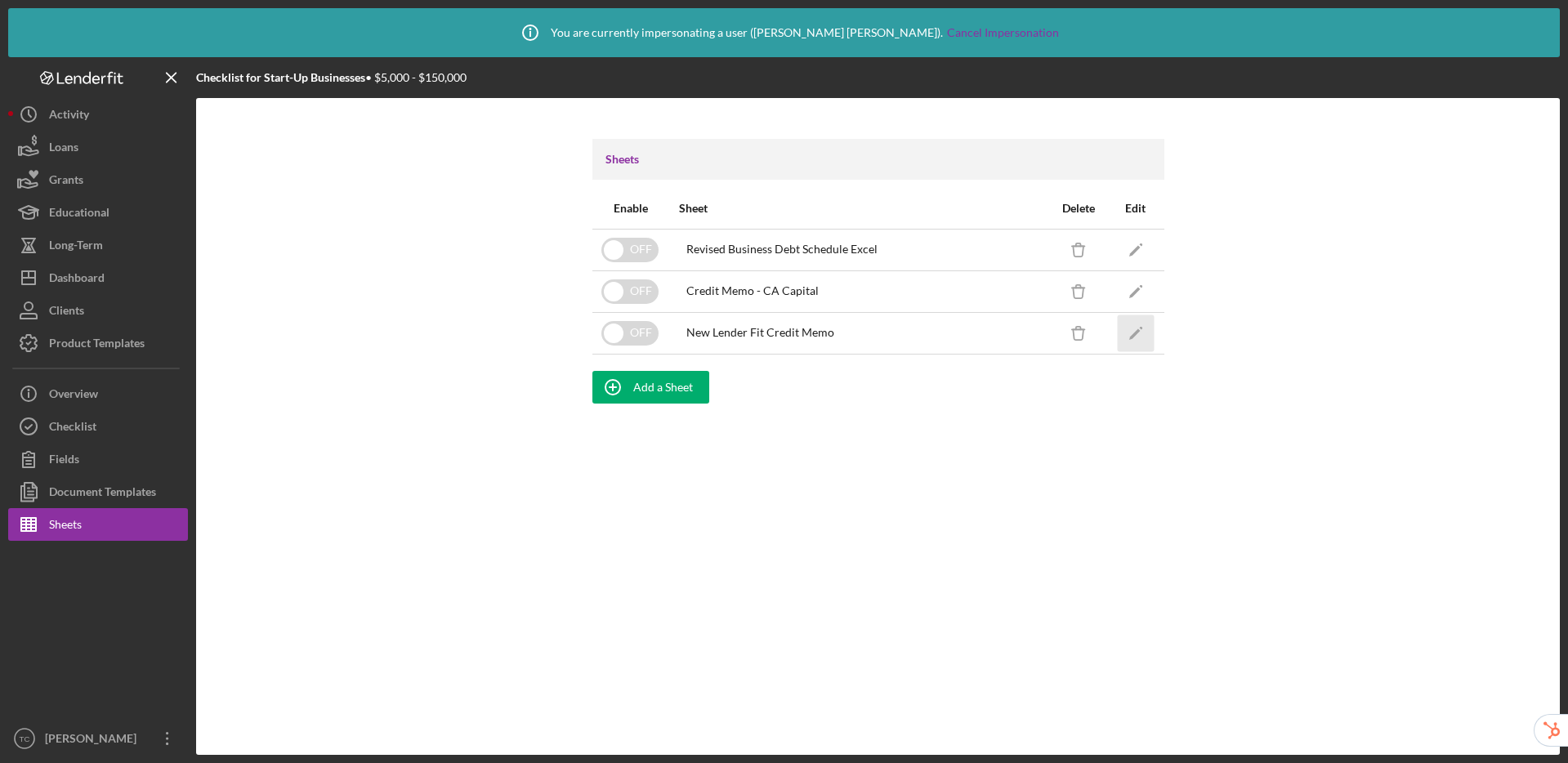
click at [1142, 342] on icon "Icon/Edit" at bounding box center [1135, 332] width 36 height 36
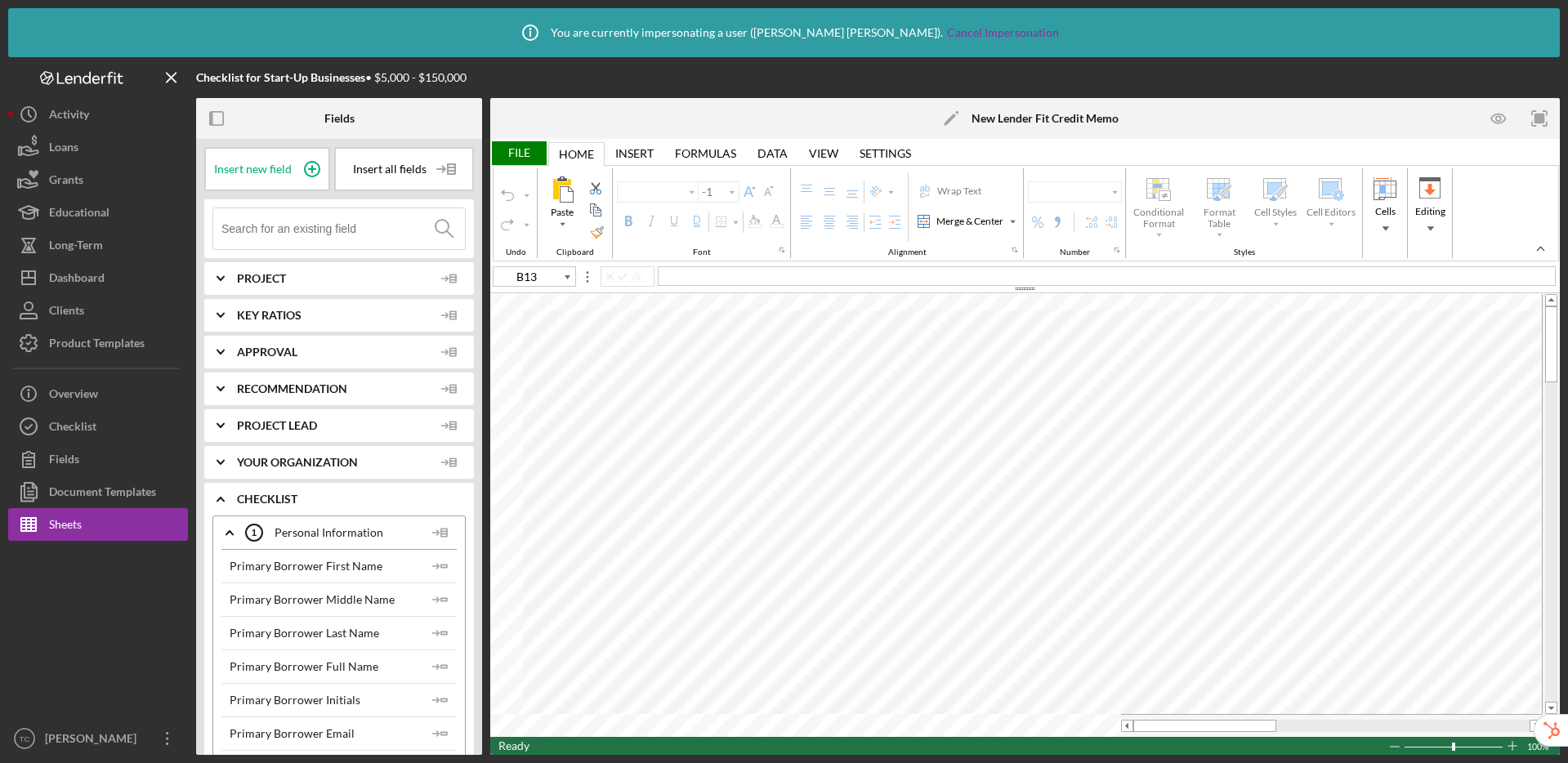
type input "Calibri"
type input "11"
drag, startPoint x: 1247, startPoint y: 725, endPoint x: 1327, endPoint y: 729, distance: 80.1
click at [1327, 729] on div at bounding box center [1305, 726] width 143 height 12
type input "N4"
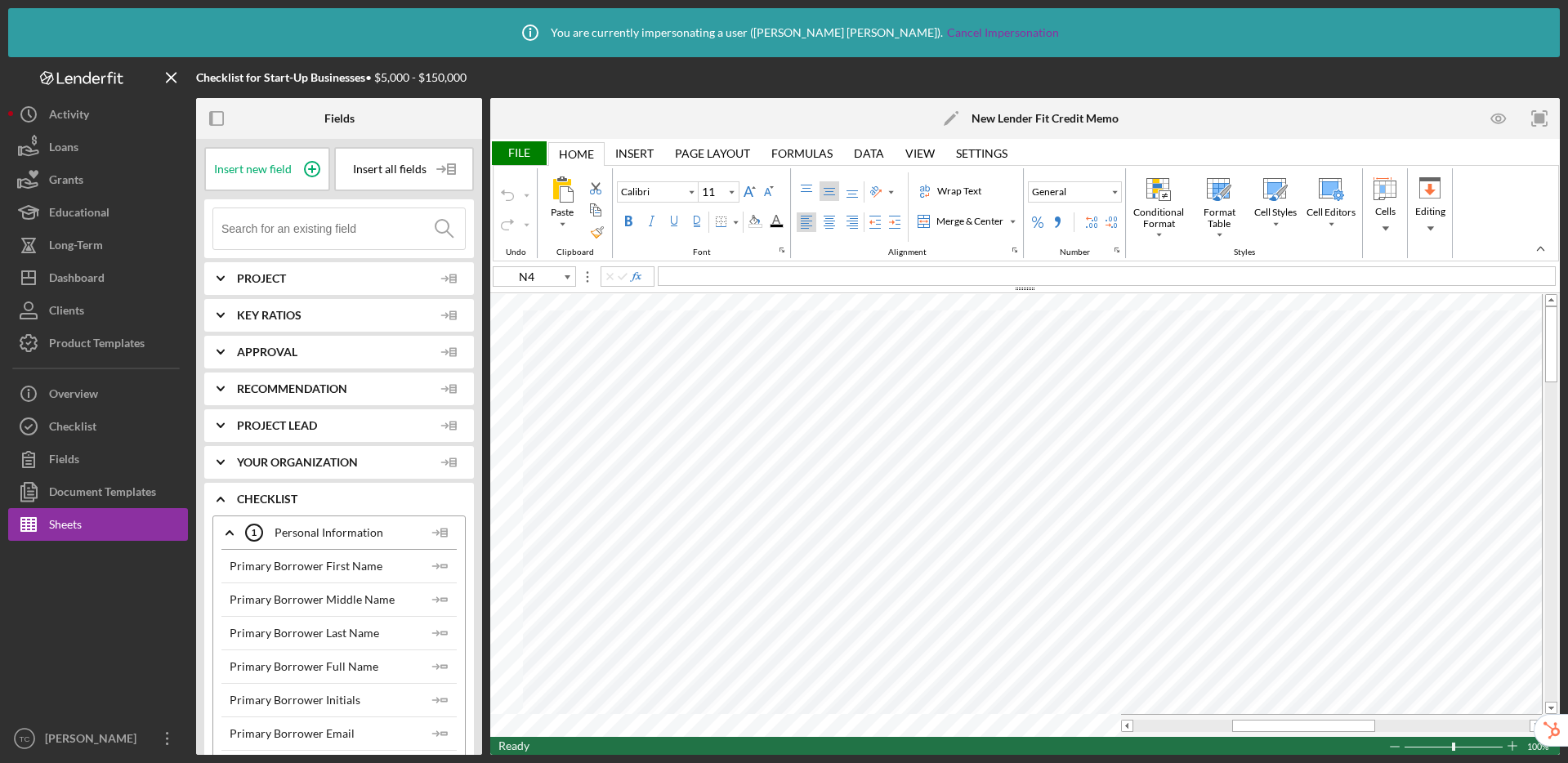
click at [281, 227] on input at bounding box center [343, 229] width 243 height 41
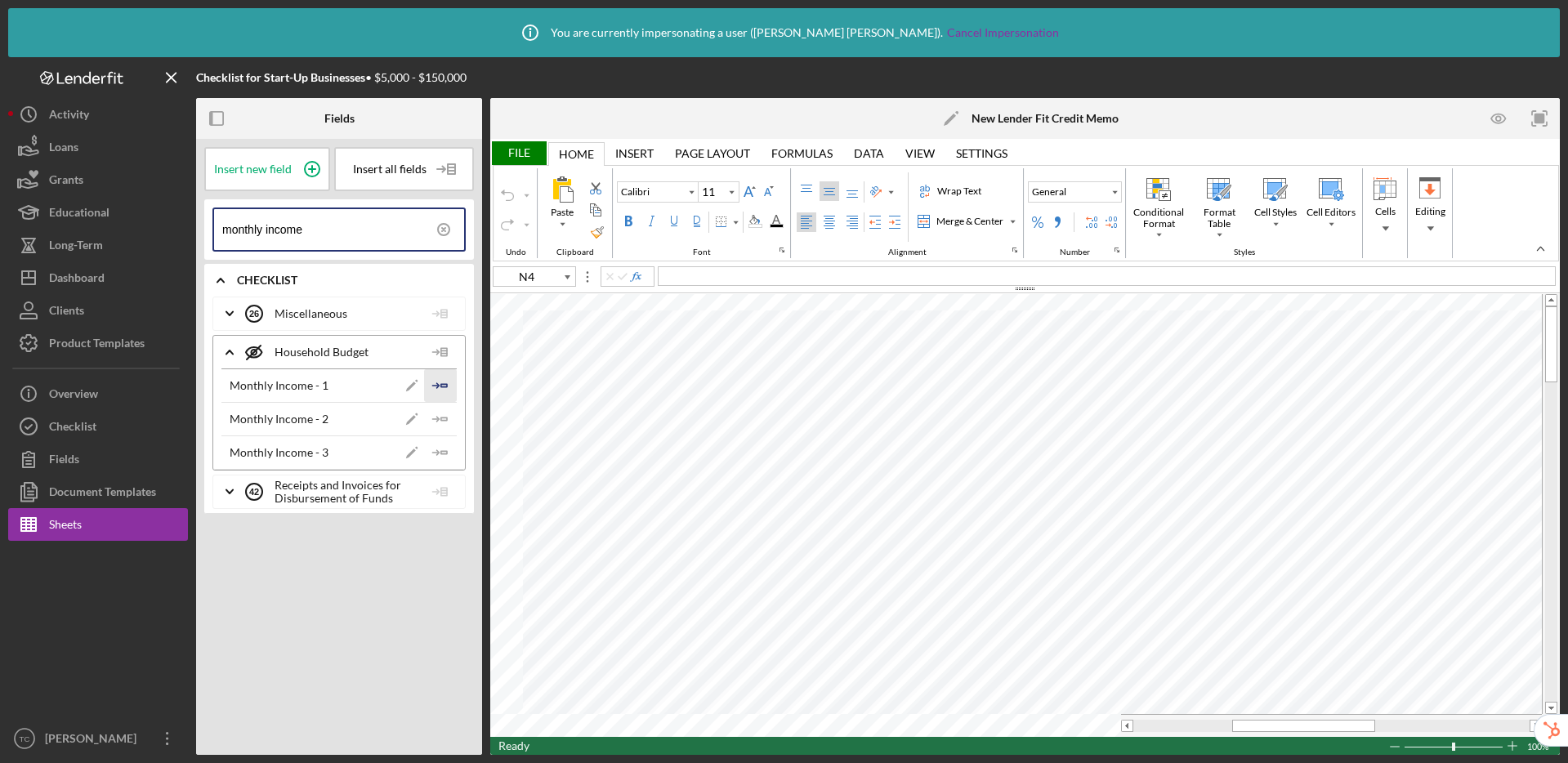
type input "monthly income"
click at [442, 389] on icon "Icon/Insert Field" at bounding box center [439, 385] width 32 height 32
click at [443, 424] on icon "Icon/Insert Field" at bounding box center [439, 419] width 32 height 32
click at [443, 452] on icon "Icon/Insert Field" at bounding box center [439, 452] width 32 height 32
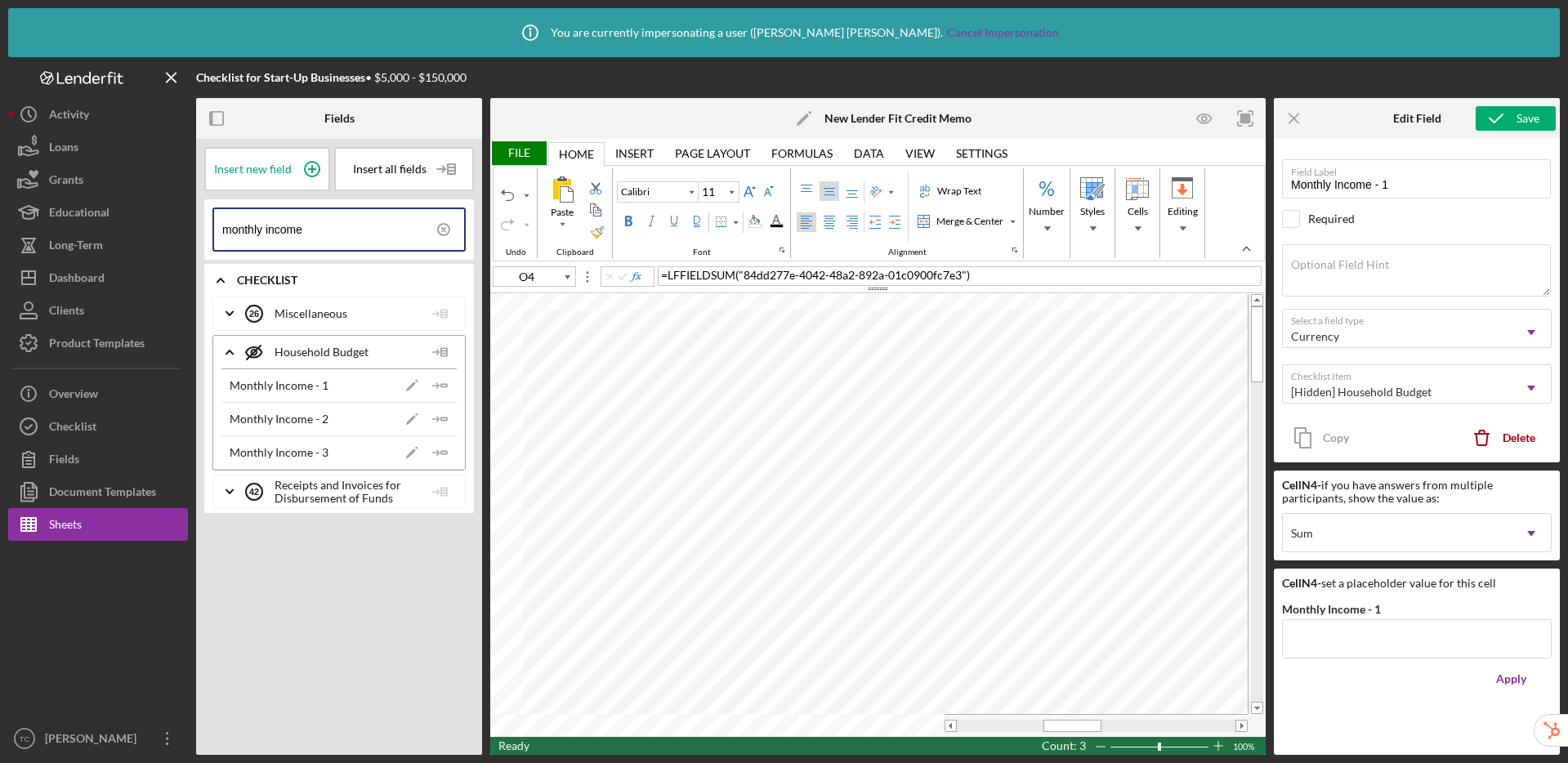
click at [520, 146] on div "File" at bounding box center [518, 153] width 56 height 24
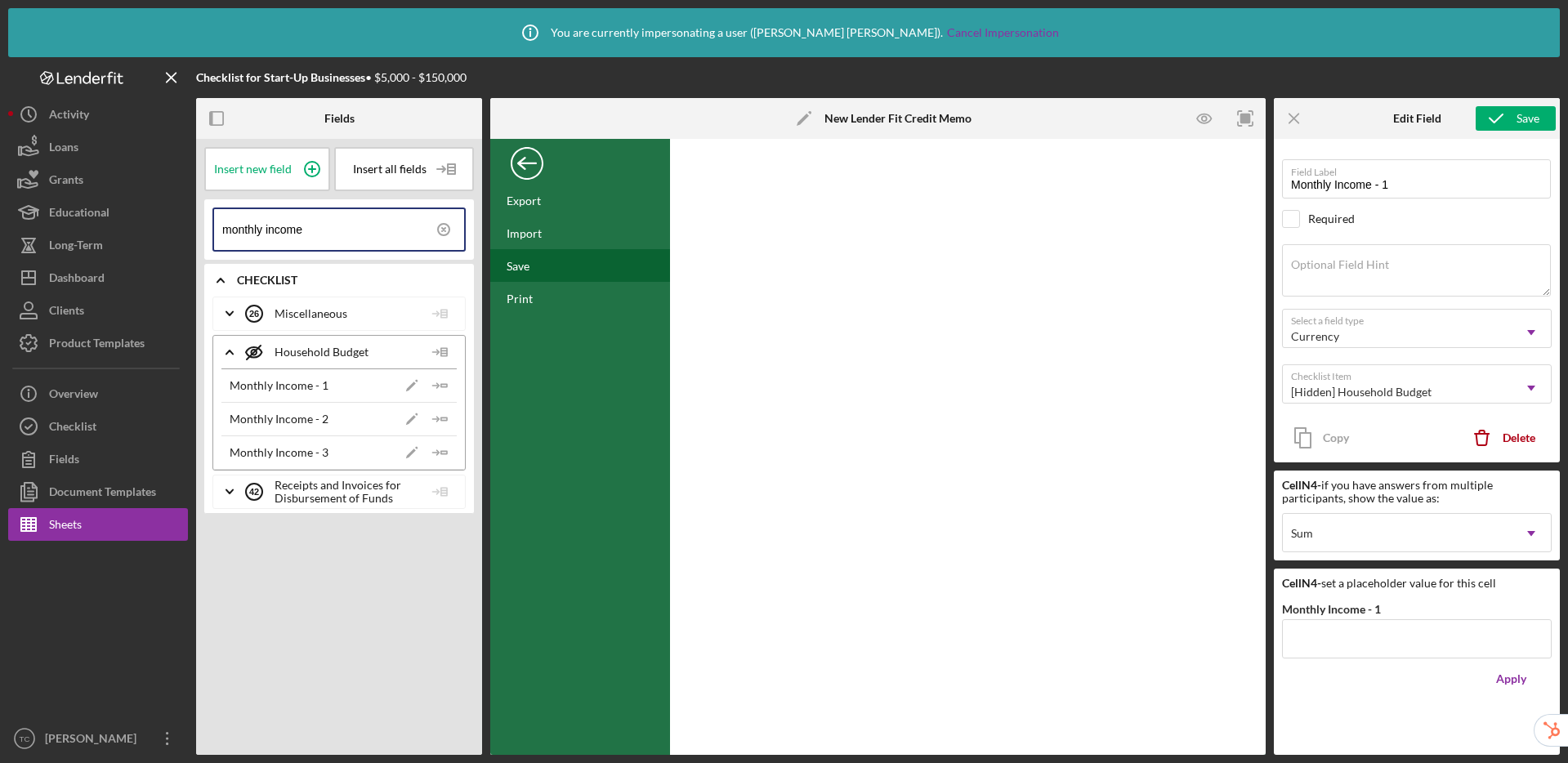
click at [539, 271] on div "Save" at bounding box center [580, 265] width 179 height 32
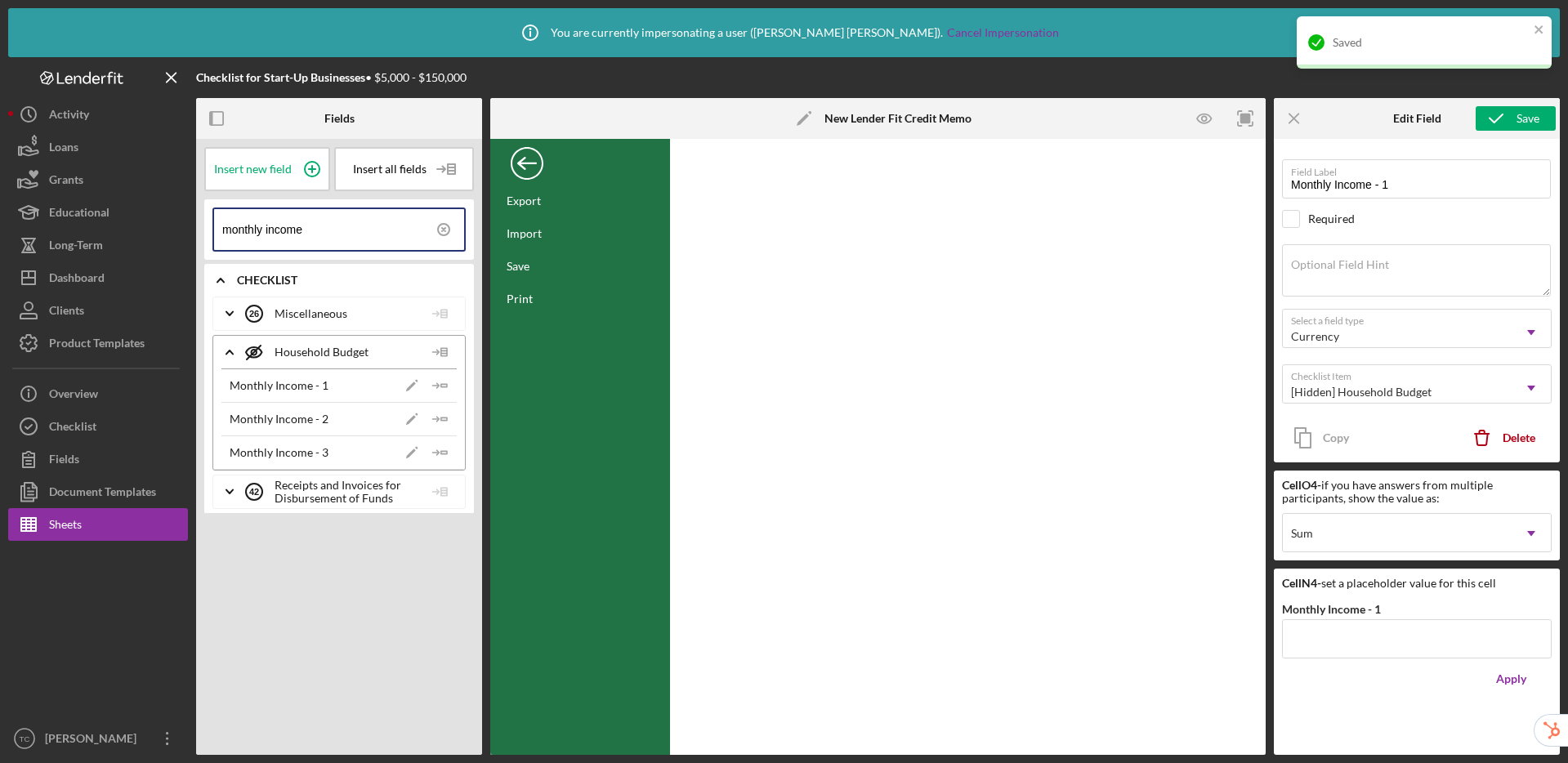
click at [526, 169] on div "Back" at bounding box center [527, 159] width 32 height 32
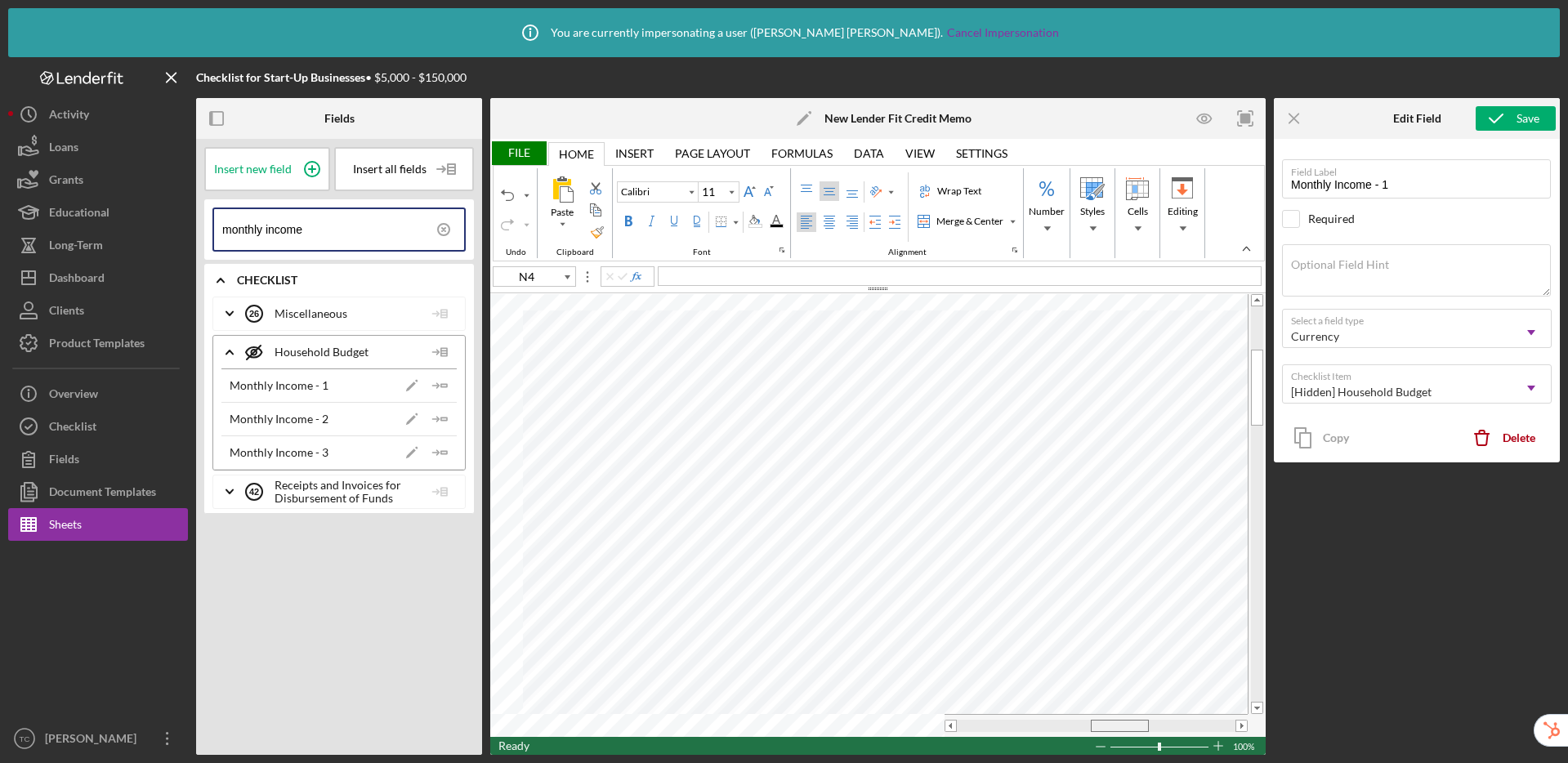
drag, startPoint x: 1082, startPoint y: 727, endPoint x: 1130, endPoint y: 728, distance: 48.0
click at [1130, 728] on div at bounding box center [1119, 726] width 58 height 12
type input "R15"
drag, startPoint x: 323, startPoint y: 233, endPoint x: 210, endPoint y: 226, distance: 113.2
click at [210, 226] on div "monthly income" at bounding box center [338, 229] width 270 height 61
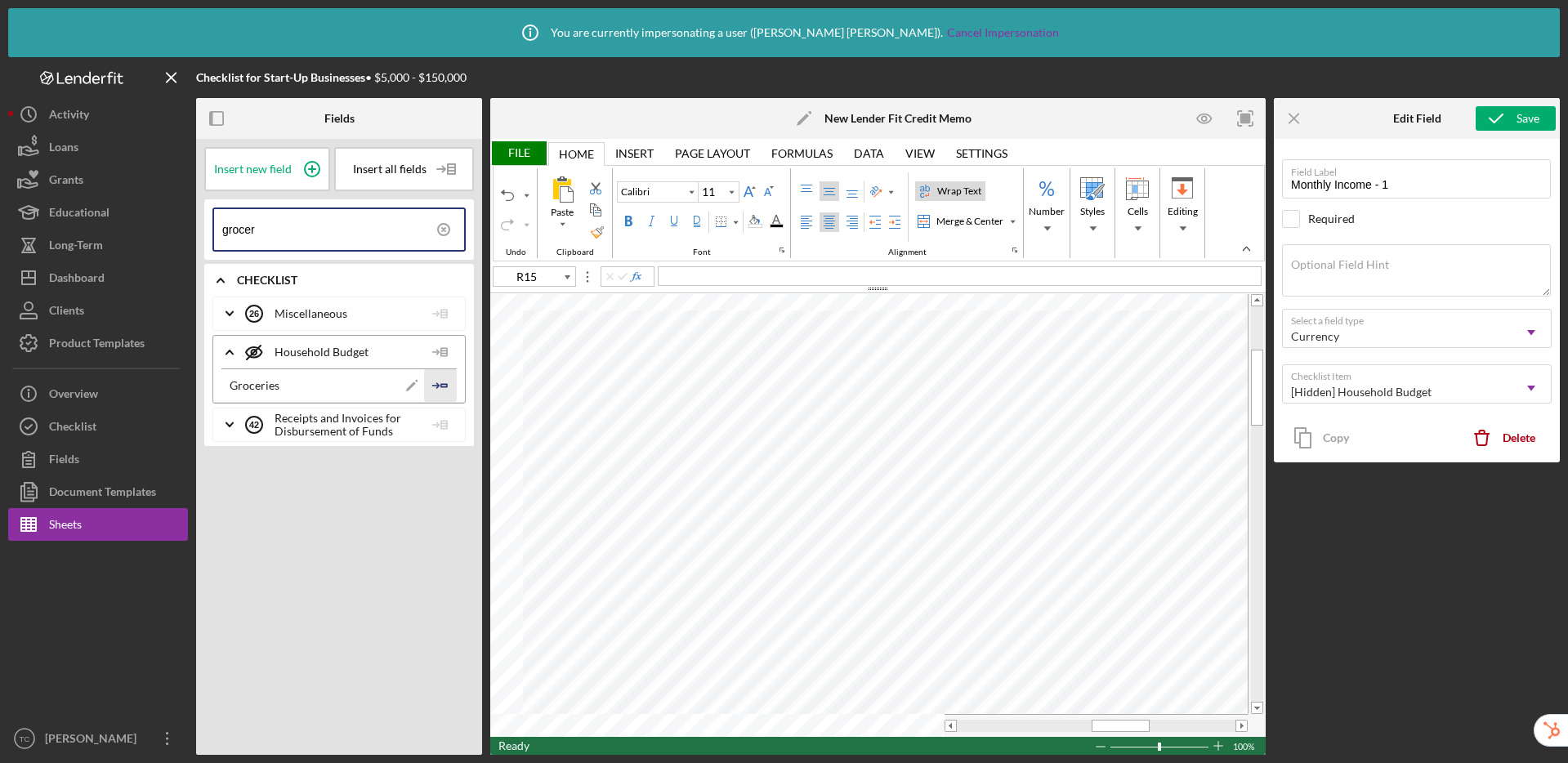
type input "grocer"
click at [432, 382] on icon "Icon/Insert Field" at bounding box center [439, 385] width 32 height 32
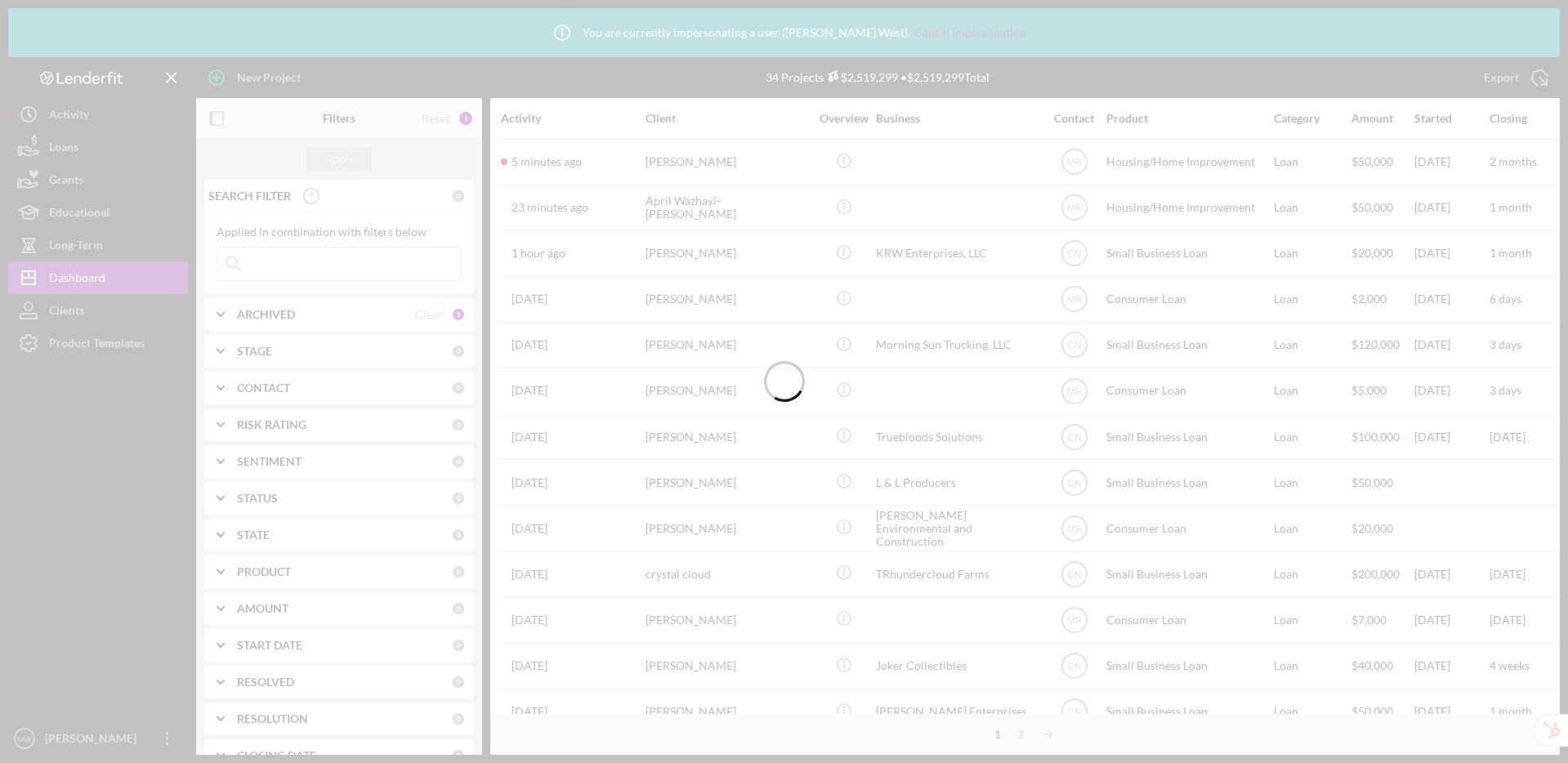
click at [106, 344] on div at bounding box center [784, 382] width 1568 height 763
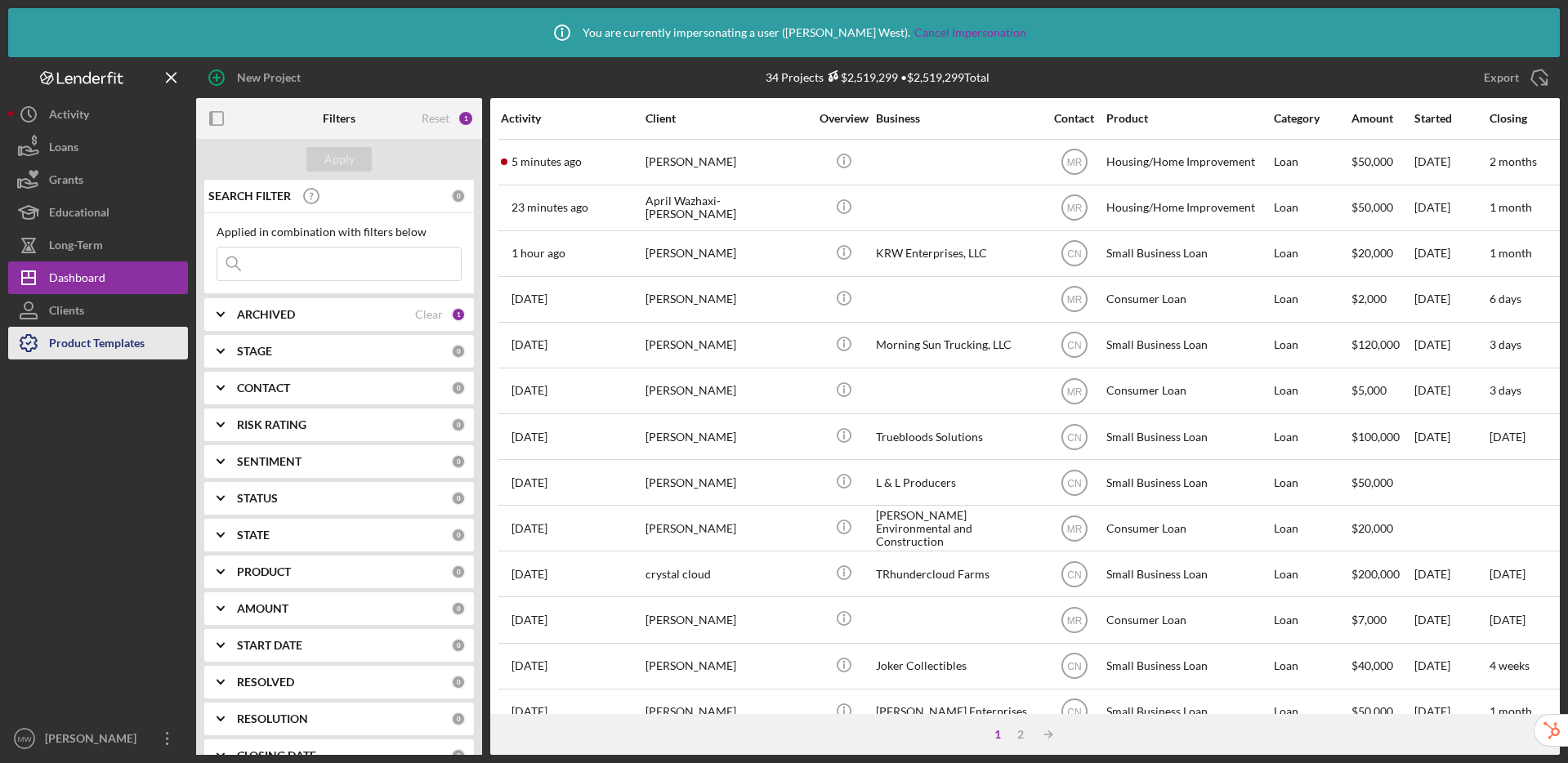
click at [144, 351] on button "Product Templates" at bounding box center [97, 342] width 179 height 32
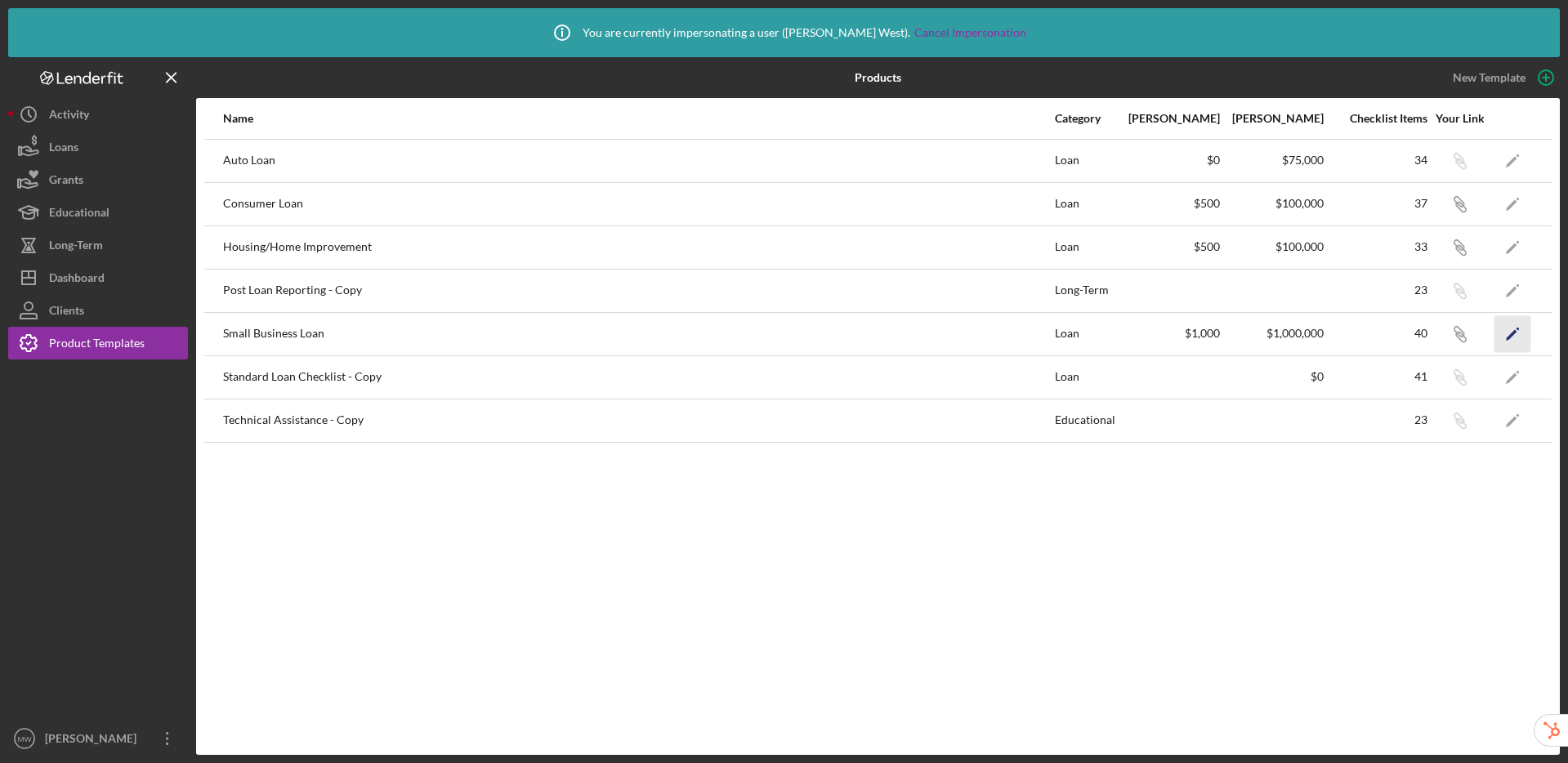
click at [1519, 332] on icon "Icon/Edit" at bounding box center [1512, 333] width 36 height 36
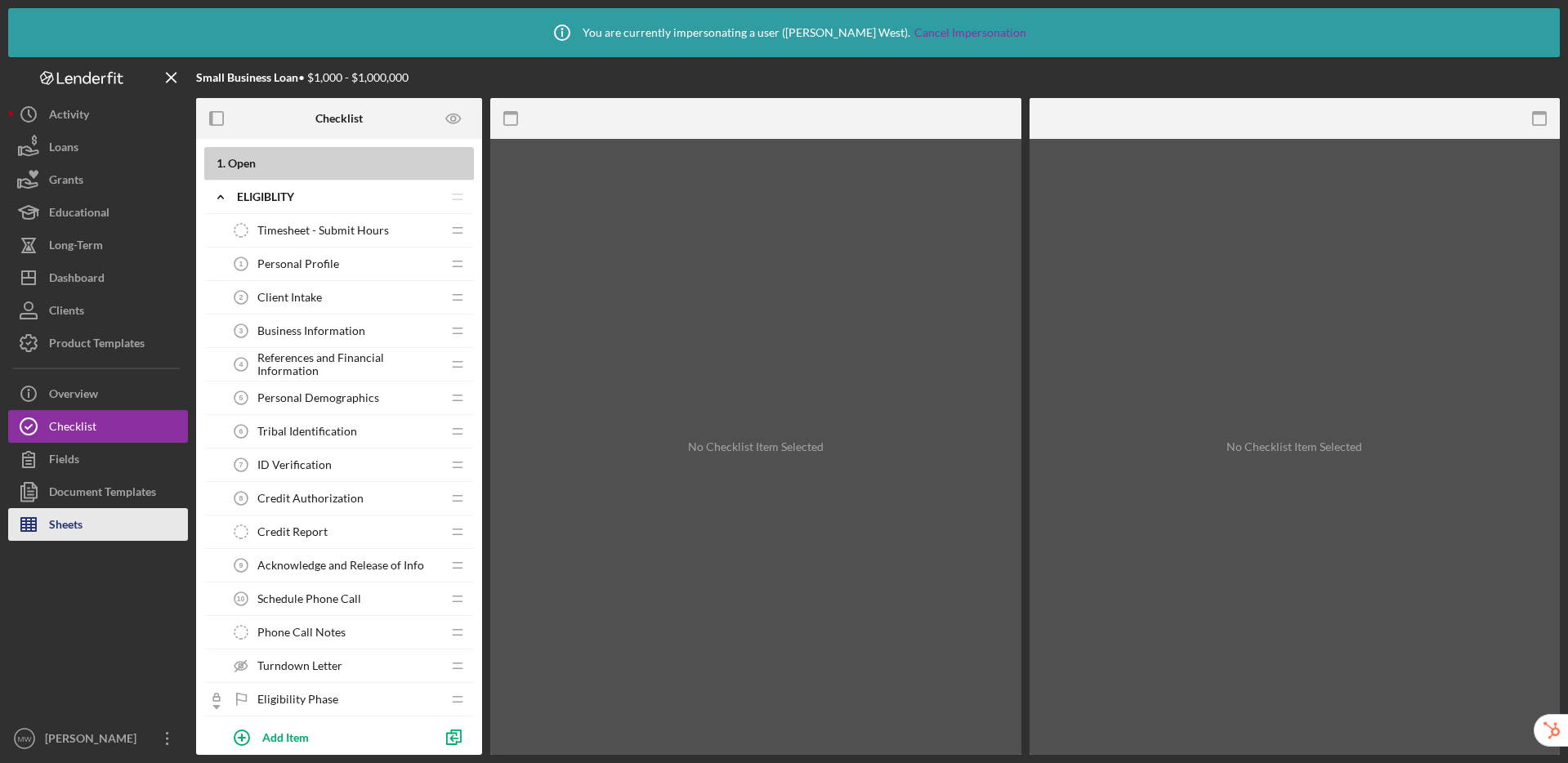
click at [80, 532] on div "Sheets" at bounding box center [66, 526] width 33 height 36
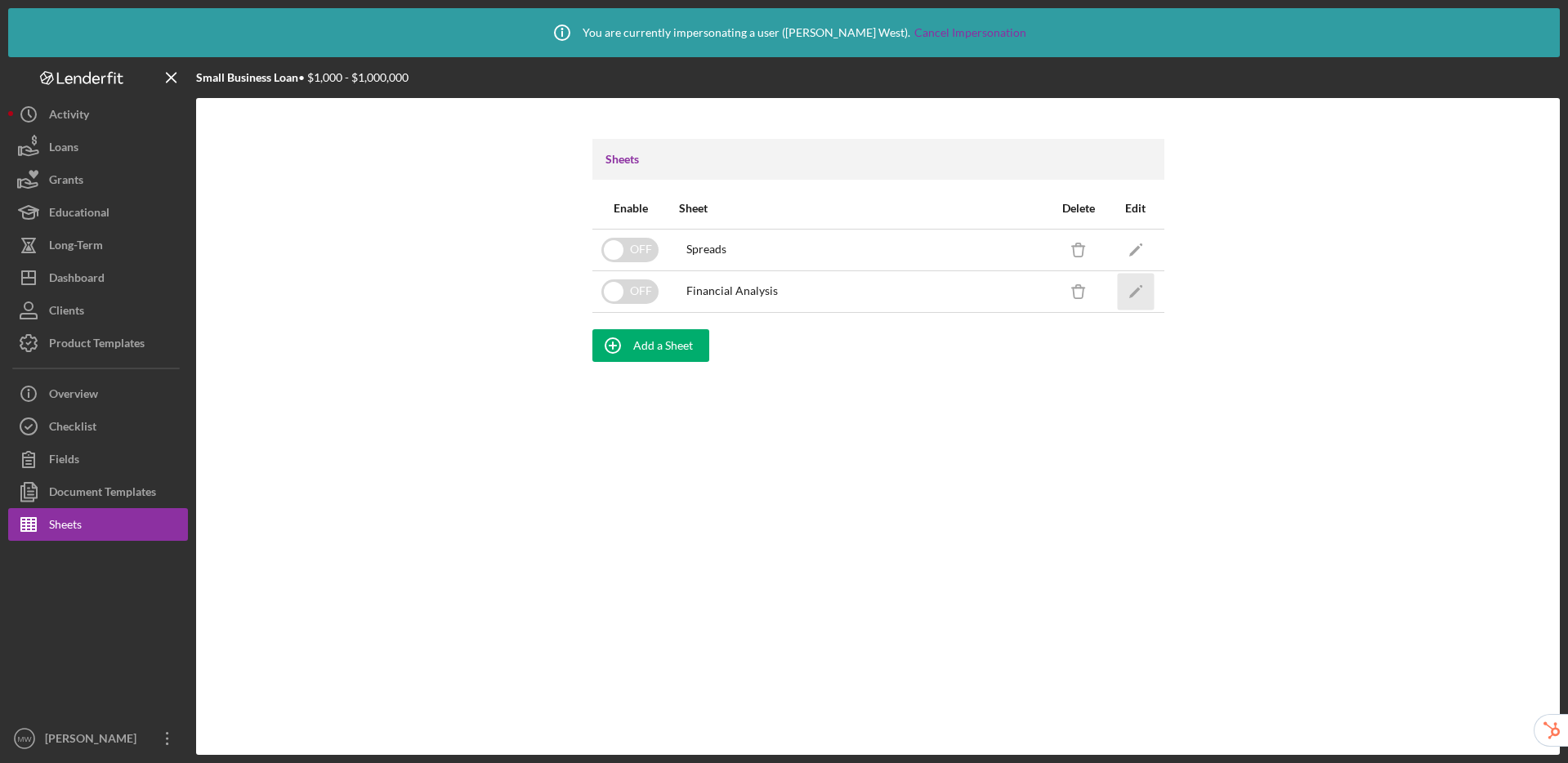
click at [1151, 293] on icon "Icon/Edit" at bounding box center [1135, 290] width 36 height 36
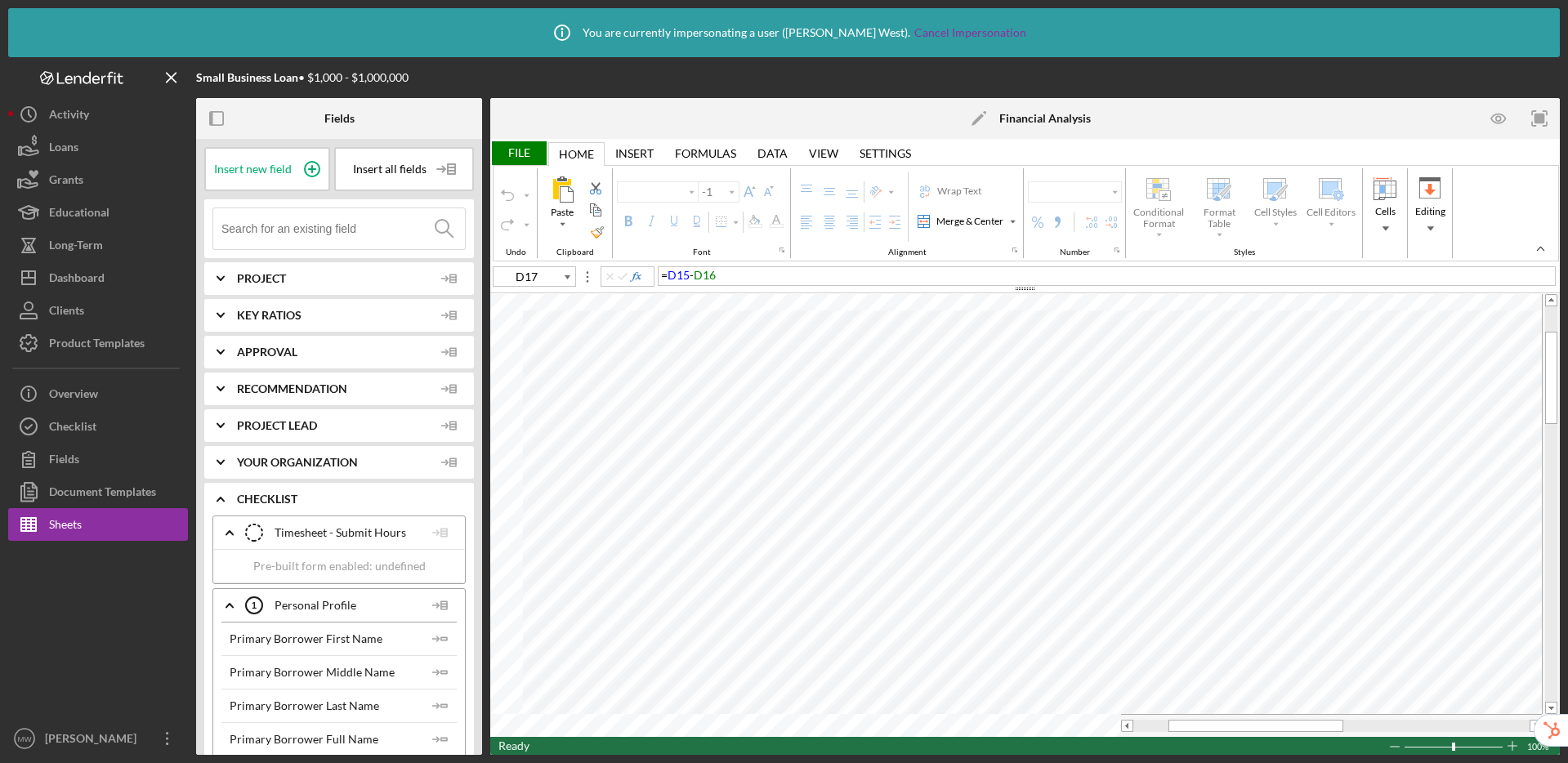
type input "Calibri"
type input "10"
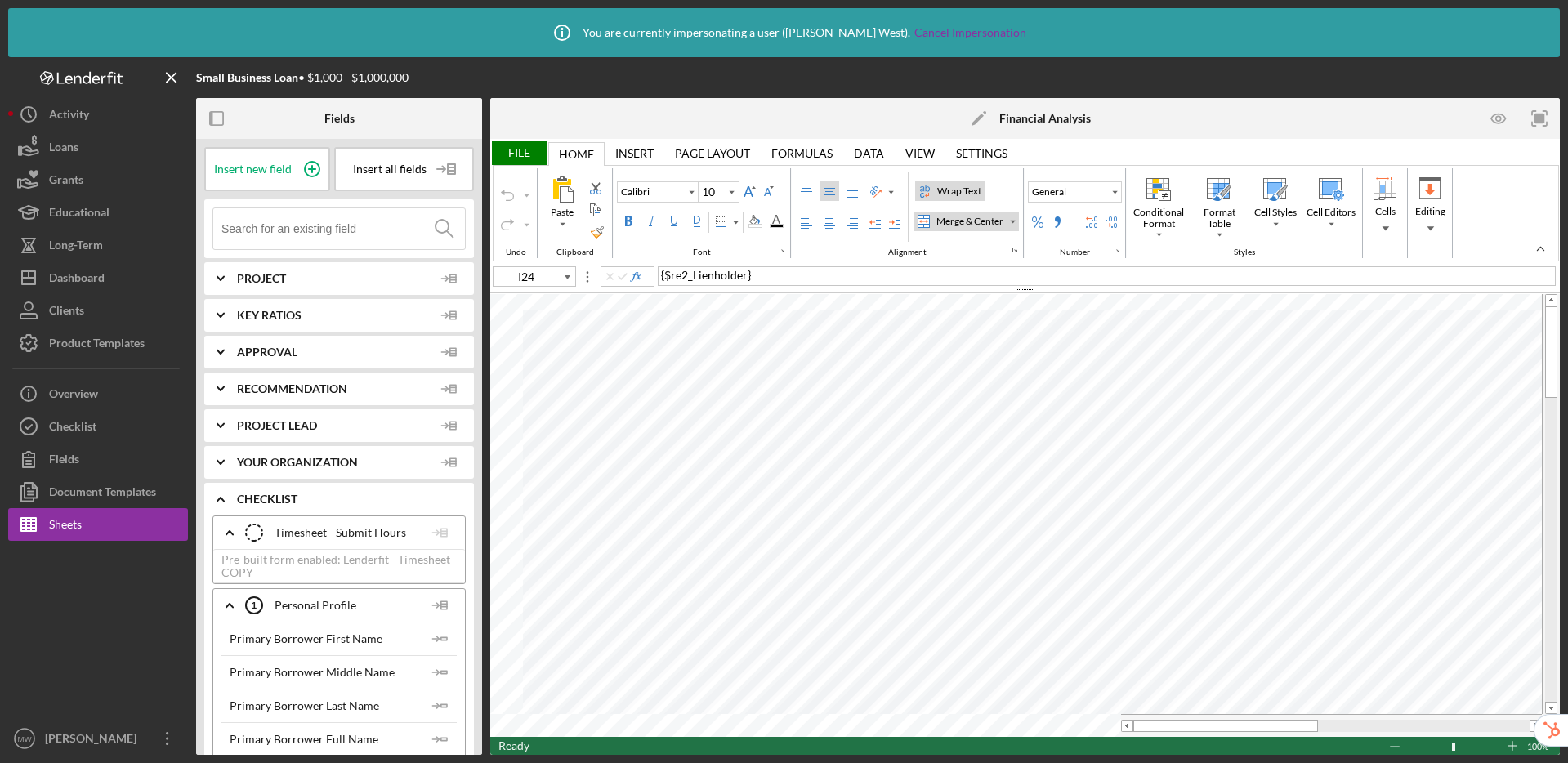
type input "A31"
type input "Lato"
type input "10.5"
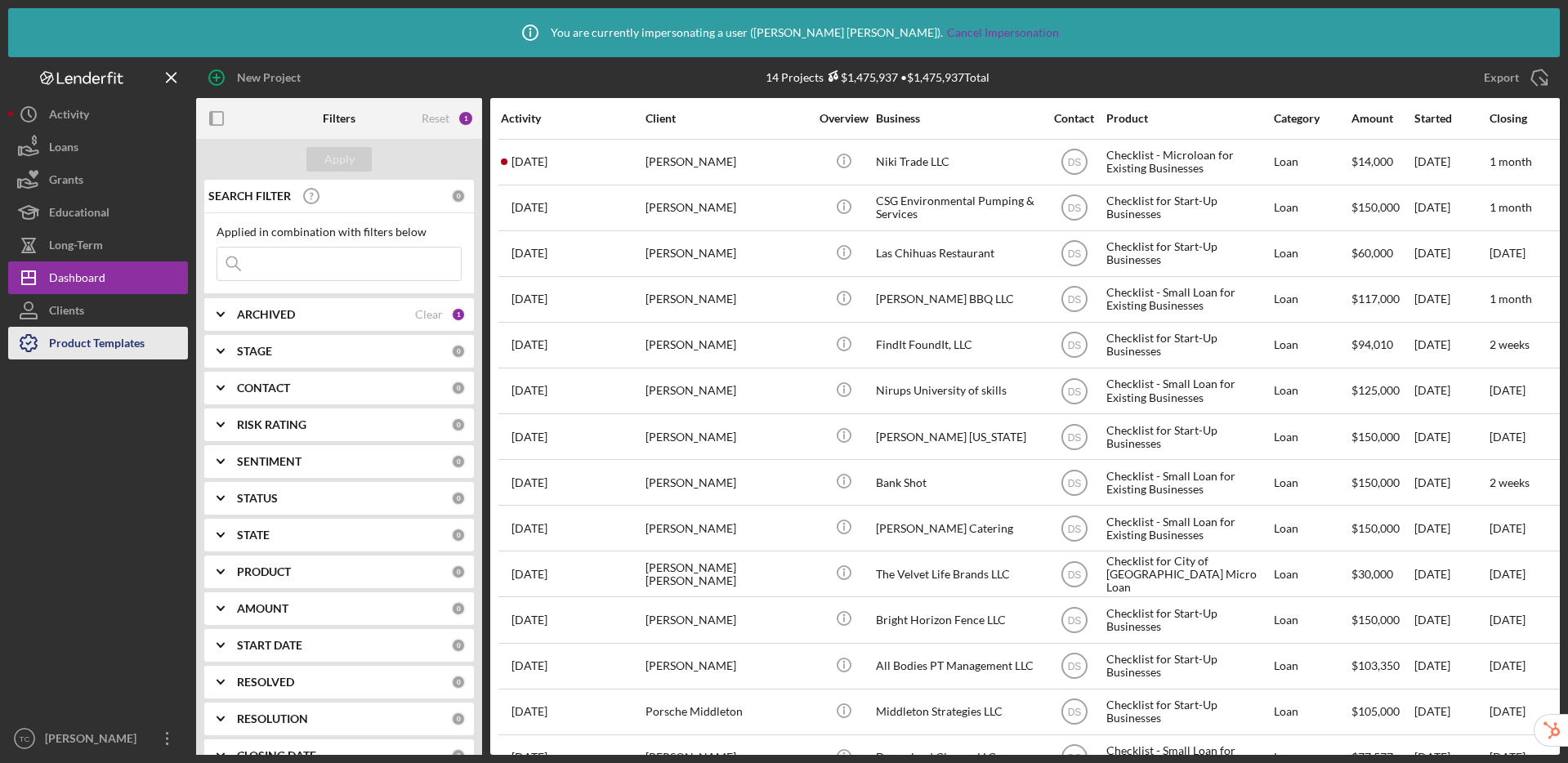
click at [84, 346] on div "Product Templates" at bounding box center [96, 344] width 95 height 36
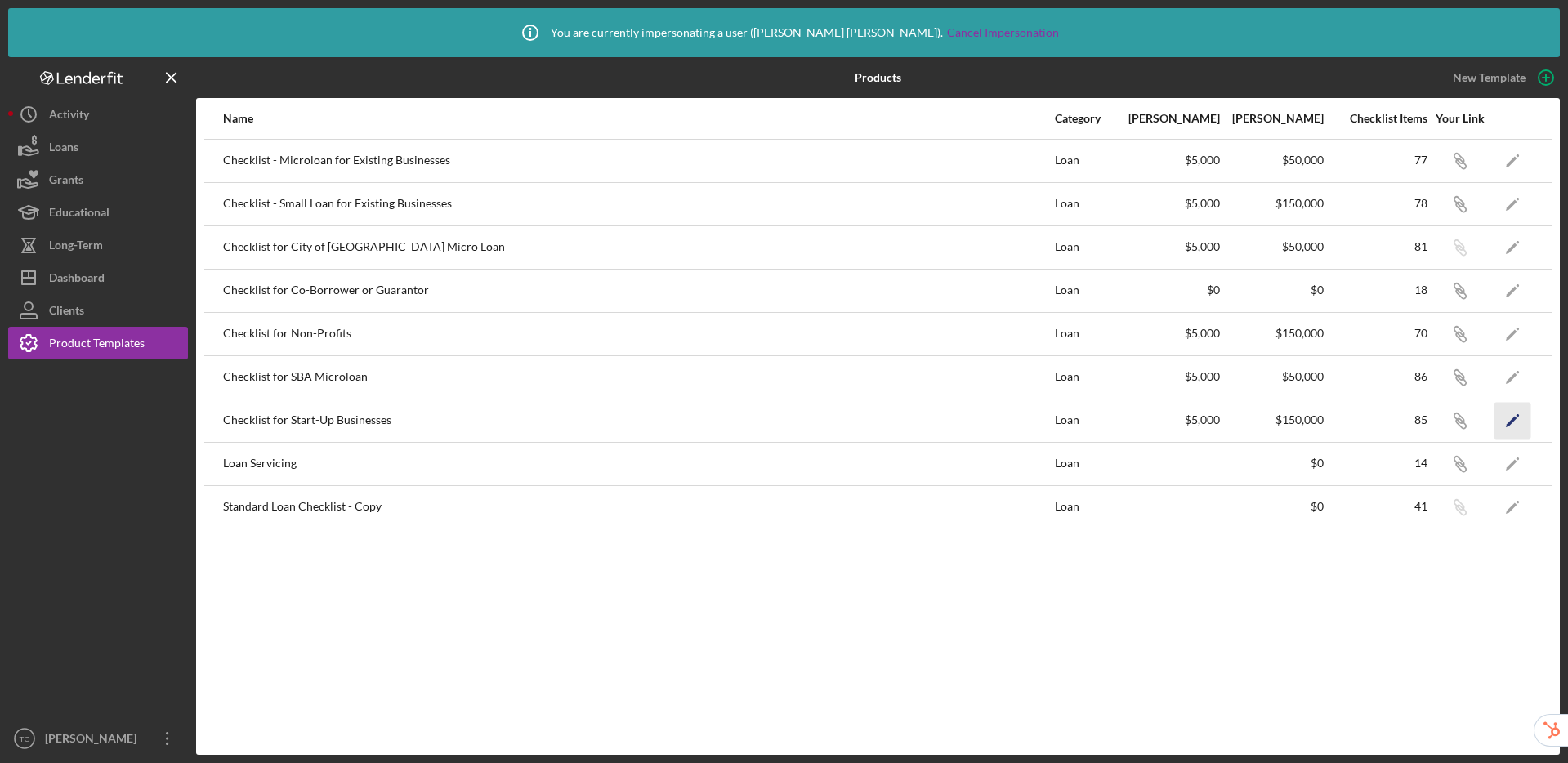
click at [1511, 417] on icon "Icon/Edit" at bounding box center [1512, 420] width 36 height 36
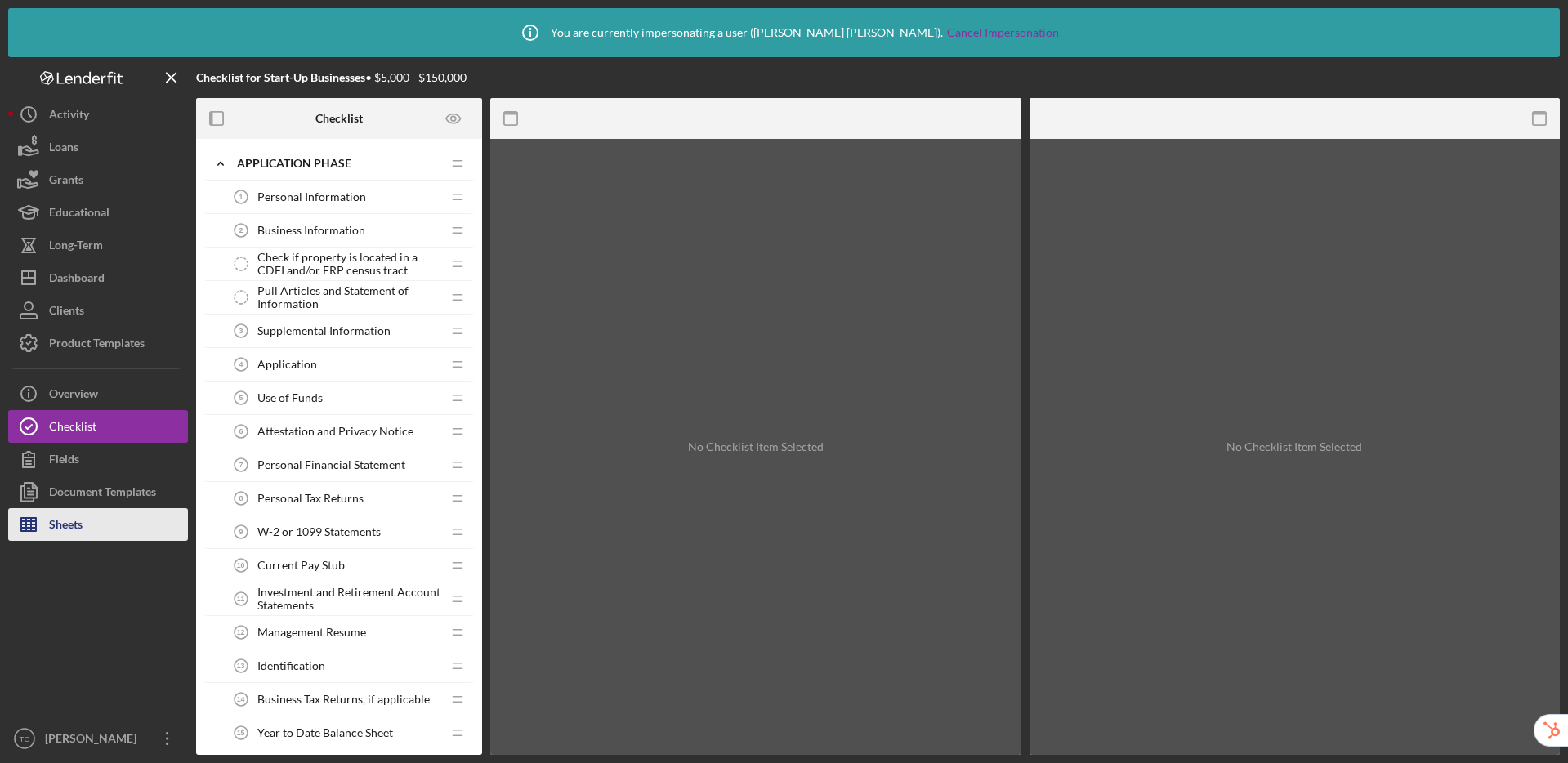
click at [80, 529] on div "Sheets" at bounding box center [66, 526] width 33 height 36
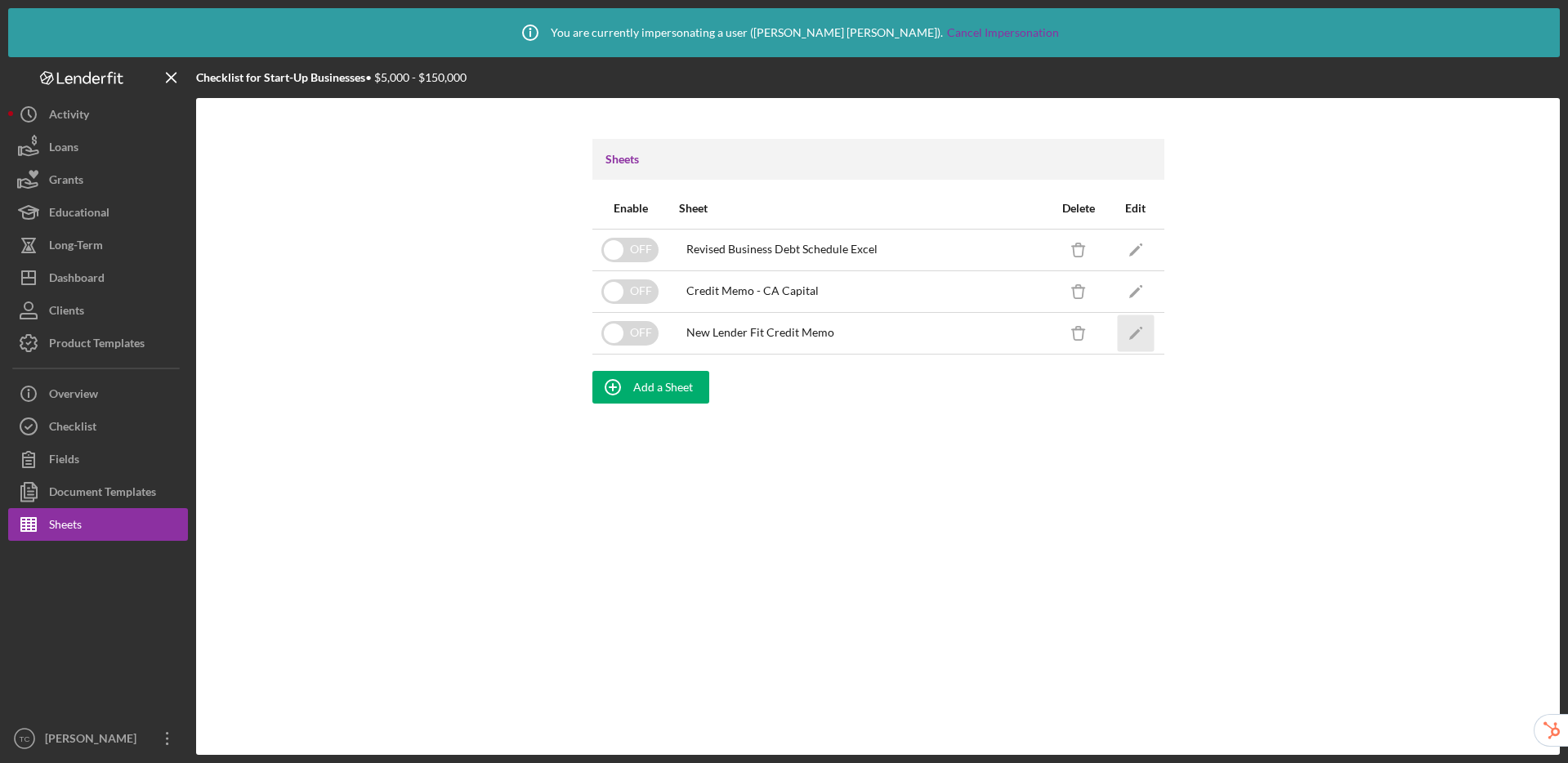
click at [1132, 332] on icon "Icon/Edit" at bounding box center [1135, 332] width 36 height 36
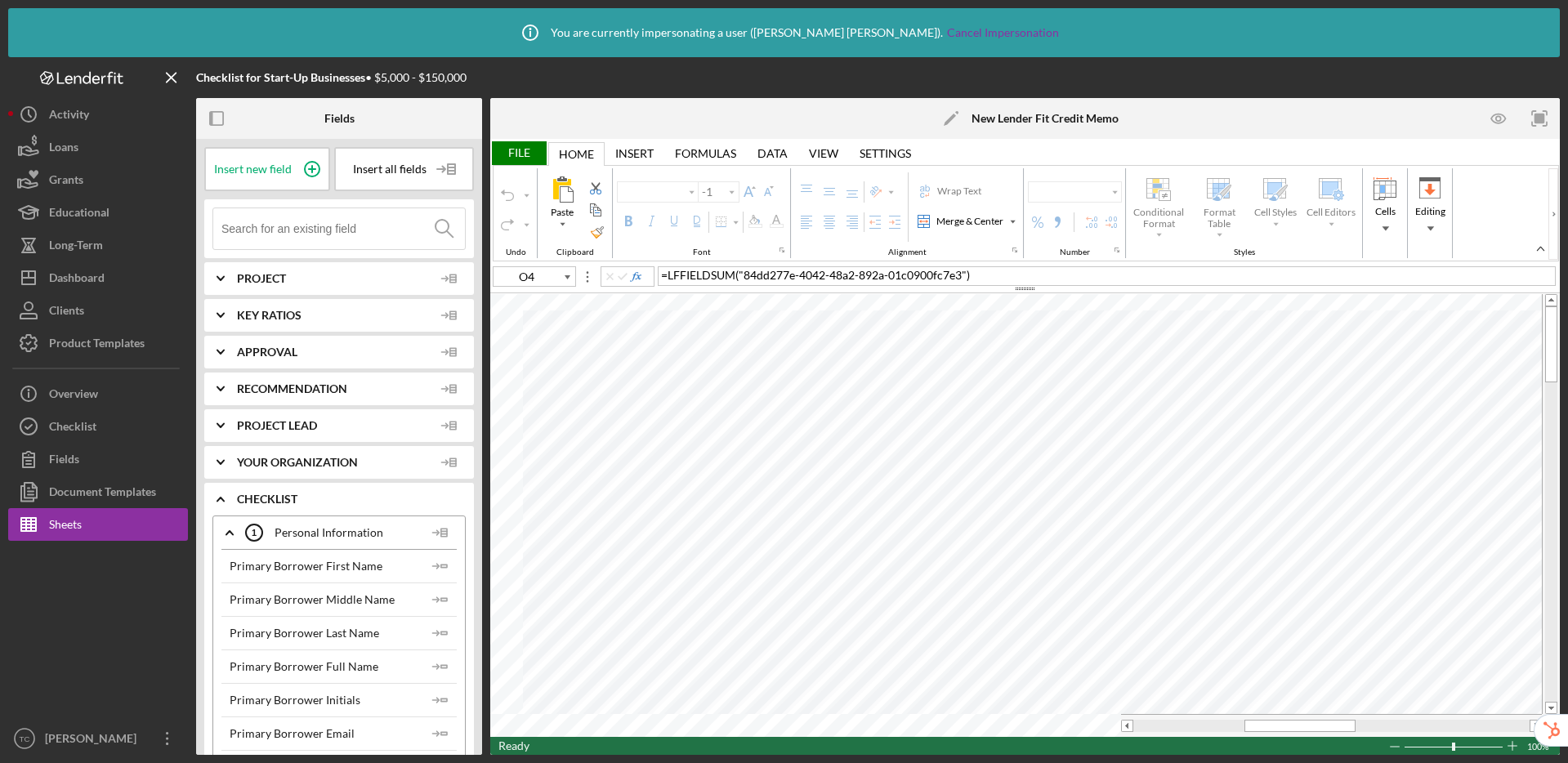
type input "Calibri"
type input "11"
type input "L26"
type input "10"
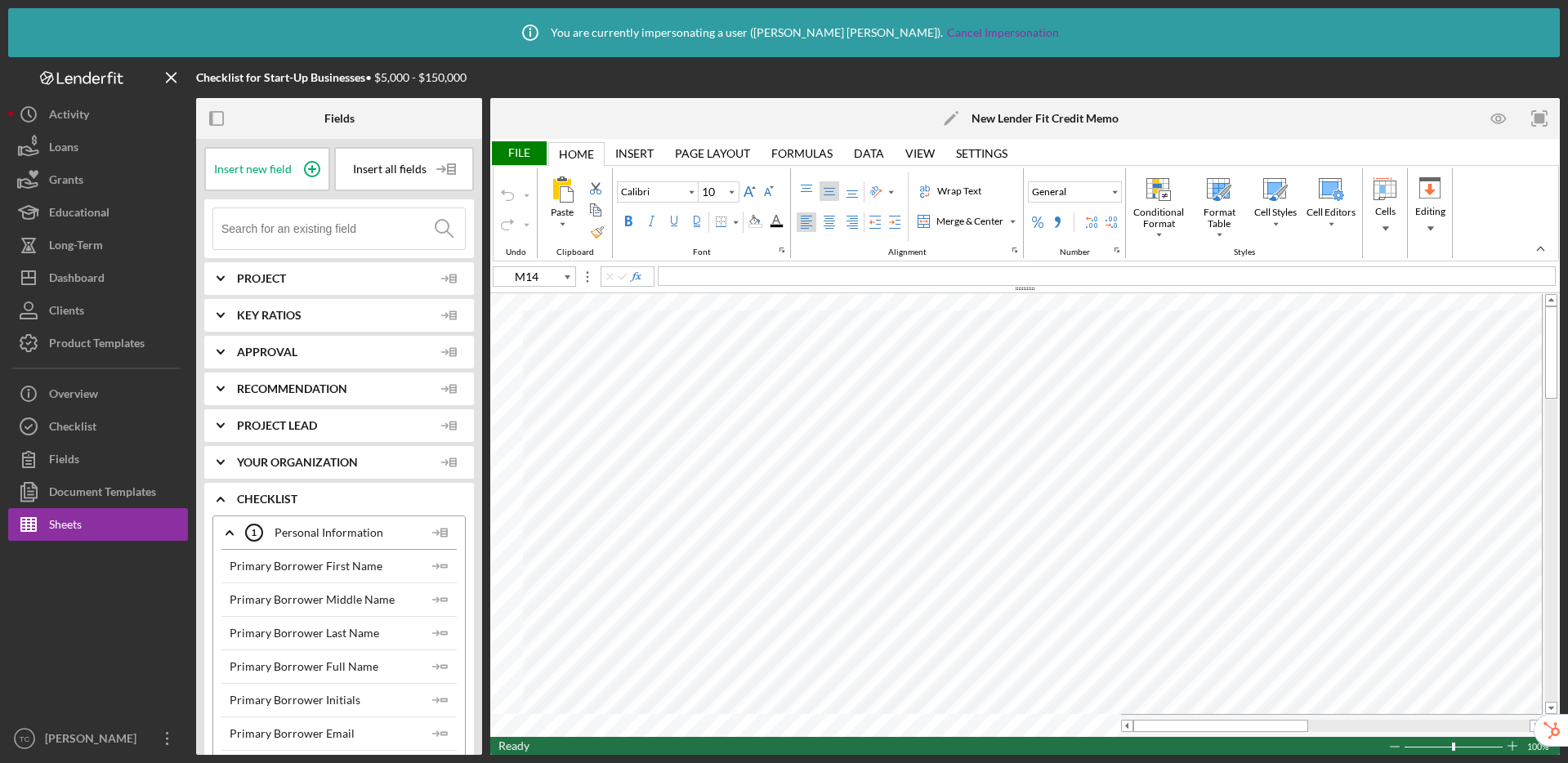
type input "O4"
type input "11"
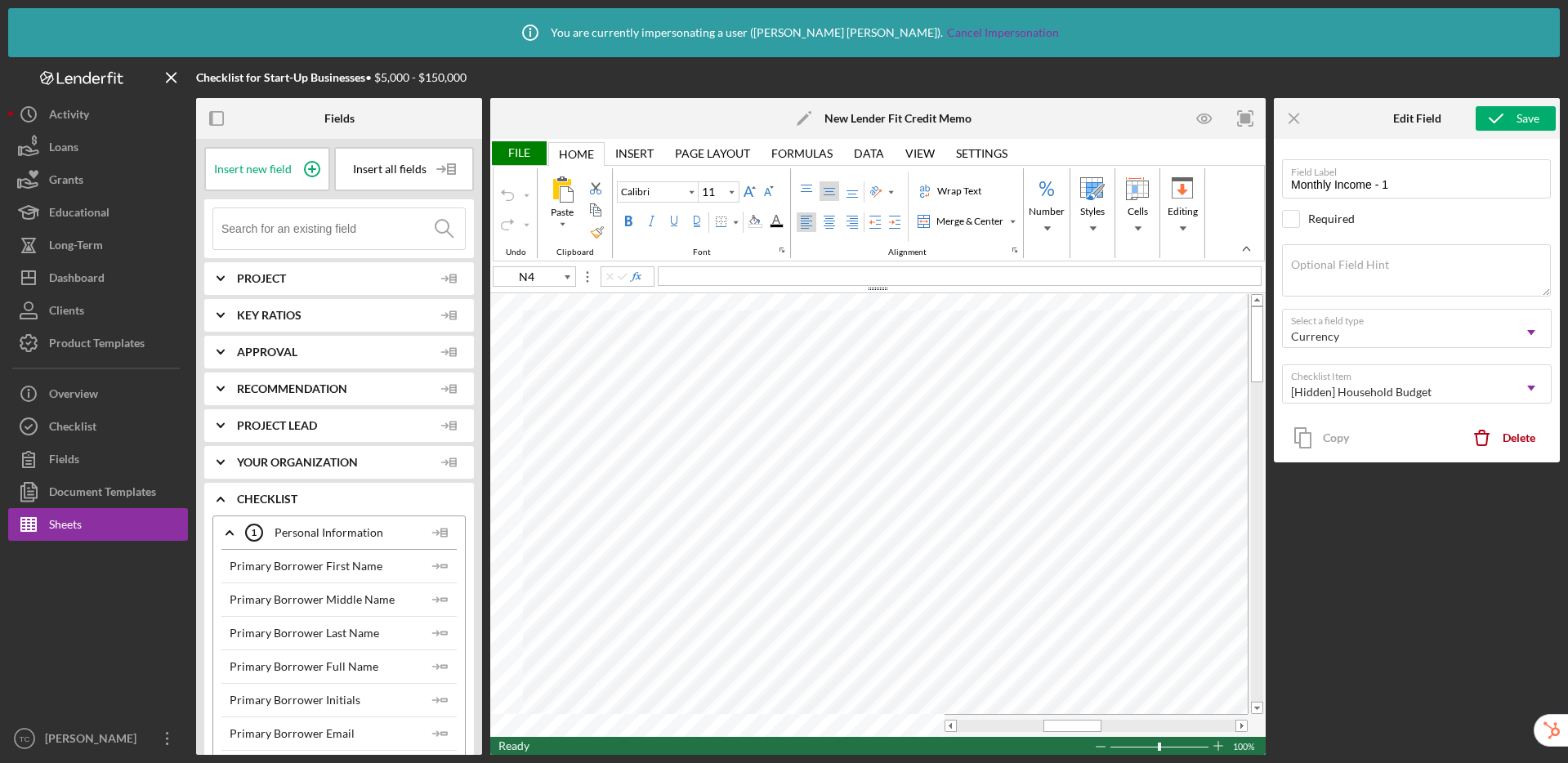
click at [506, 148] on div "File" at bounding box center [518, 153] width 56 height 24
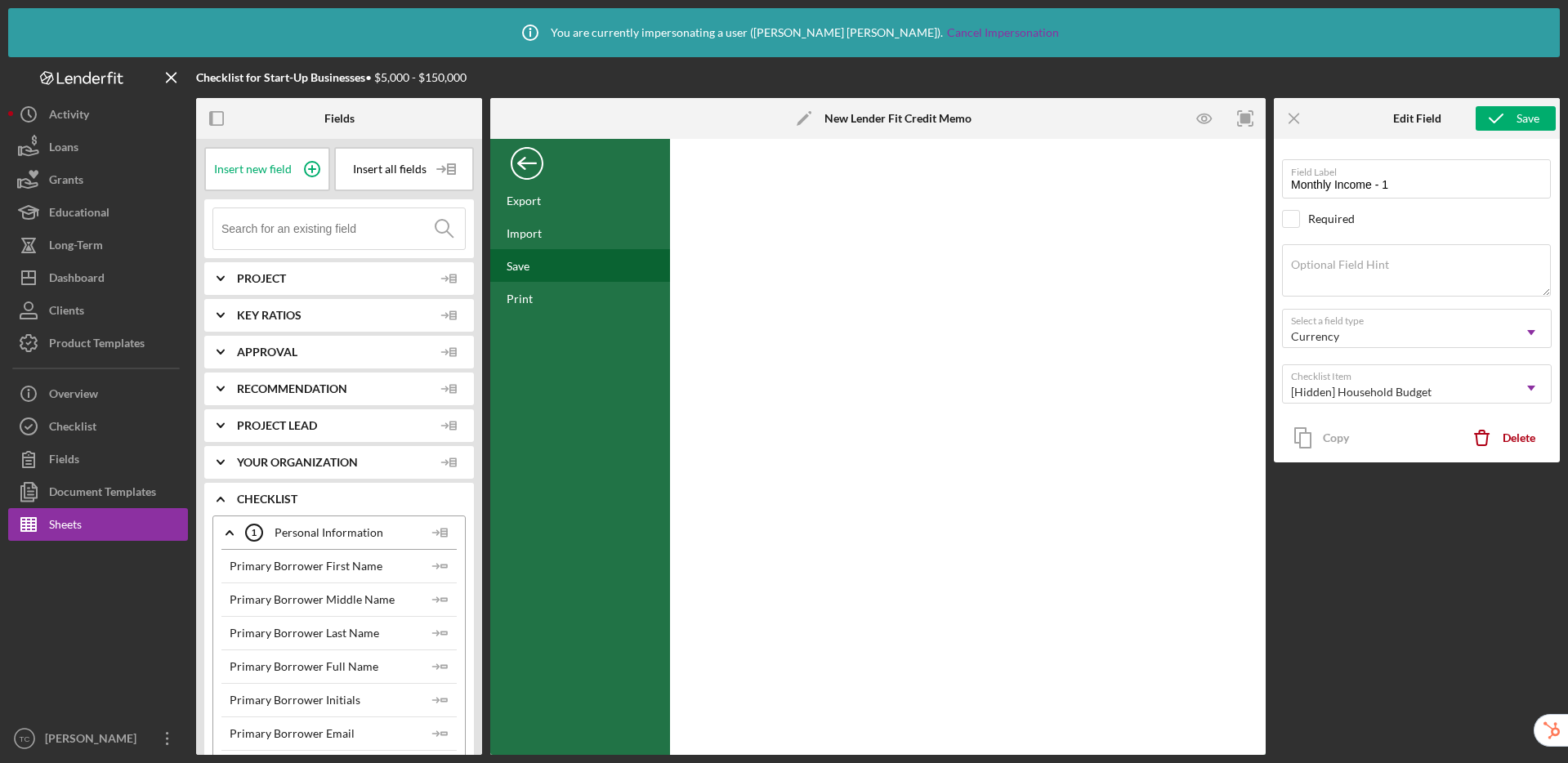
click at [549, 273] on div "Save" at bounding box center [580, 265] width 179 height 32
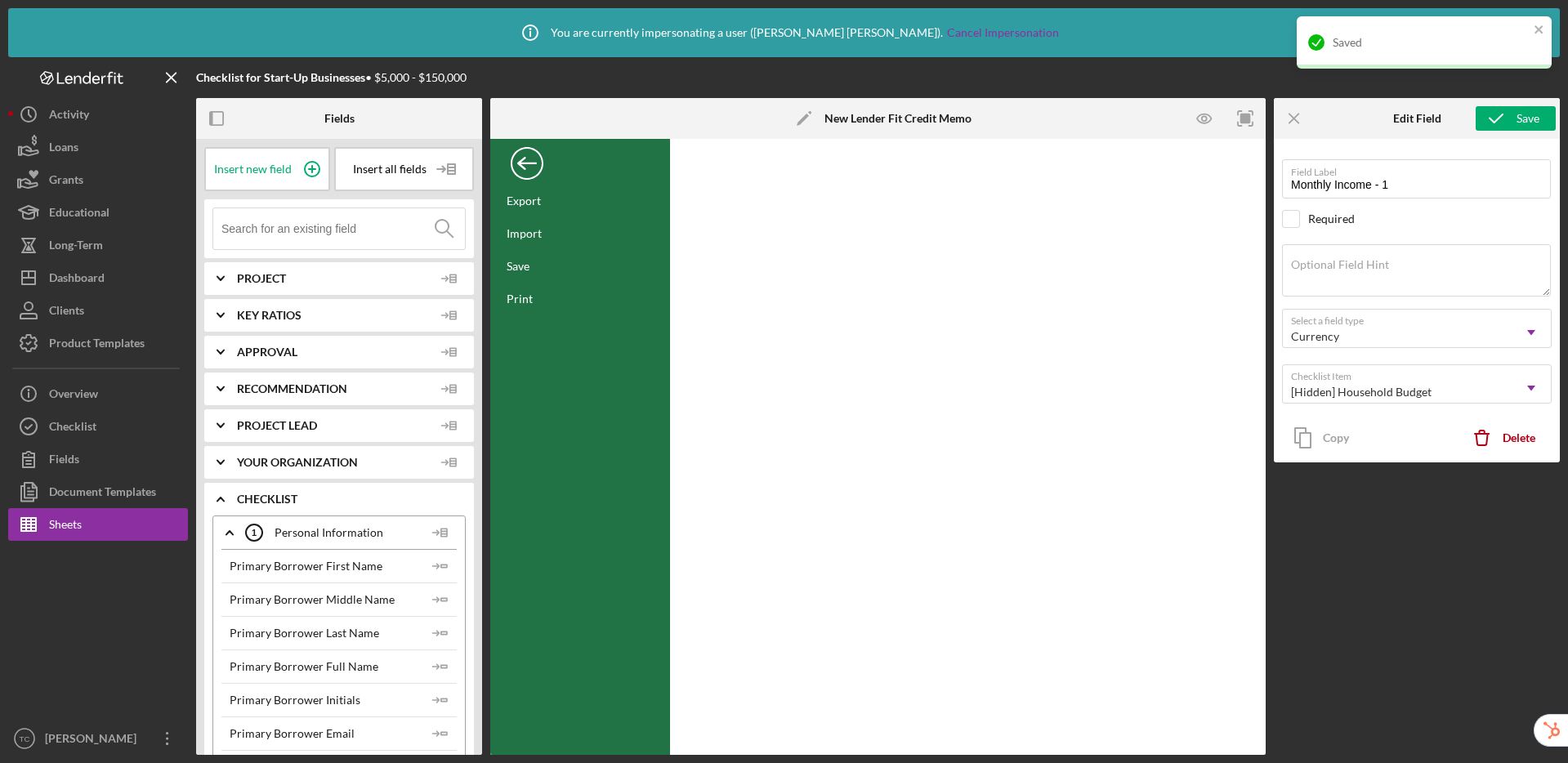
click at [530, 167] on div "Back" at bounding box center [527, 159] width 32 height 32
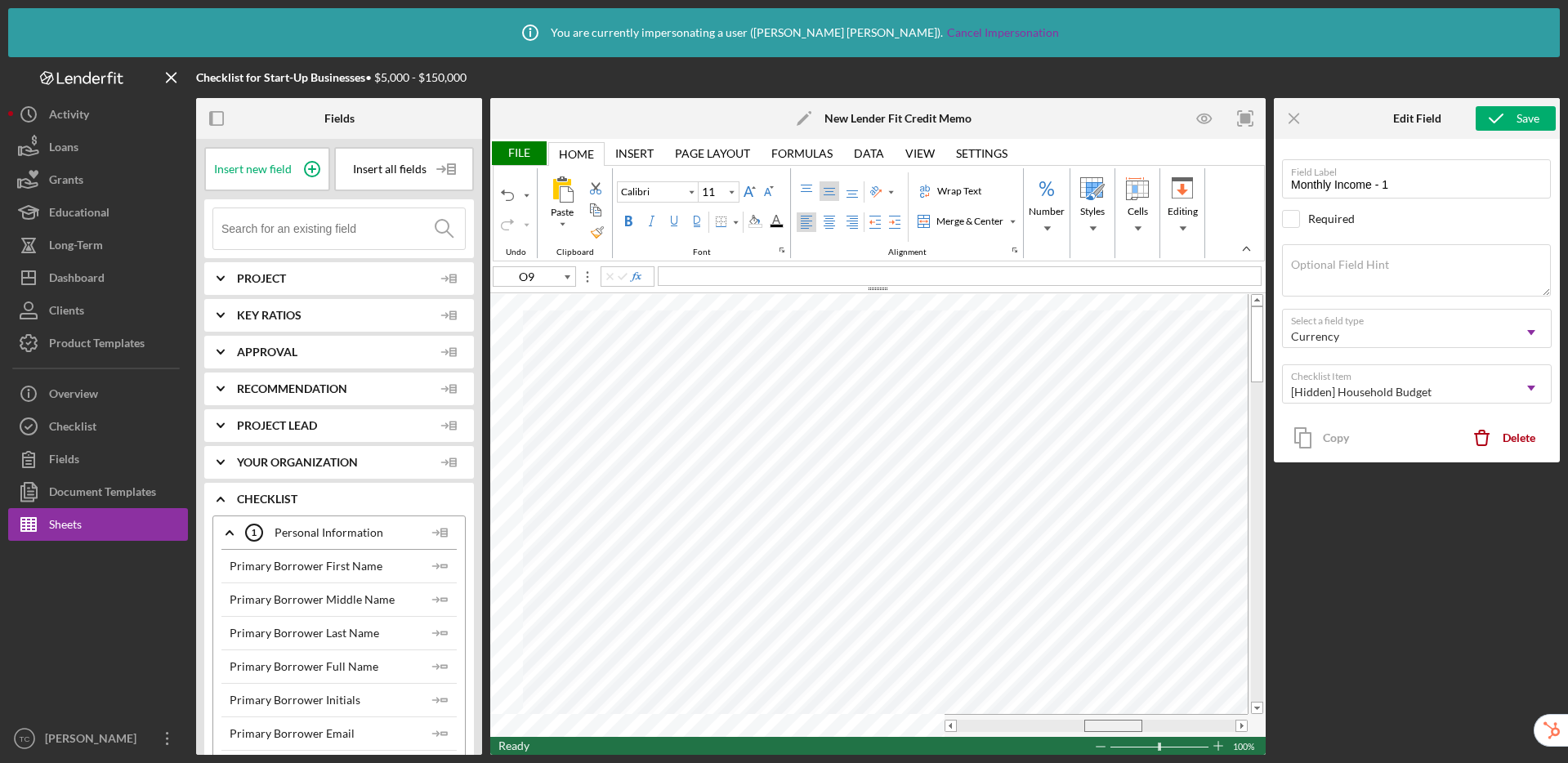
drag, startPoint x: 1072, startPoint y: 731, endPoint x: 1113, endPoint y: 737, distance: 41.4
click at [1113, 737] on div "File Home Home Insert Insert Page Layout Page Layout Formulas Formulas Data Dat…" at bounding box center [878, 447] width 776 height 616
type input "Q15"
click at [320, 224] on input at bounding box center [343, 229] width 243 height 41
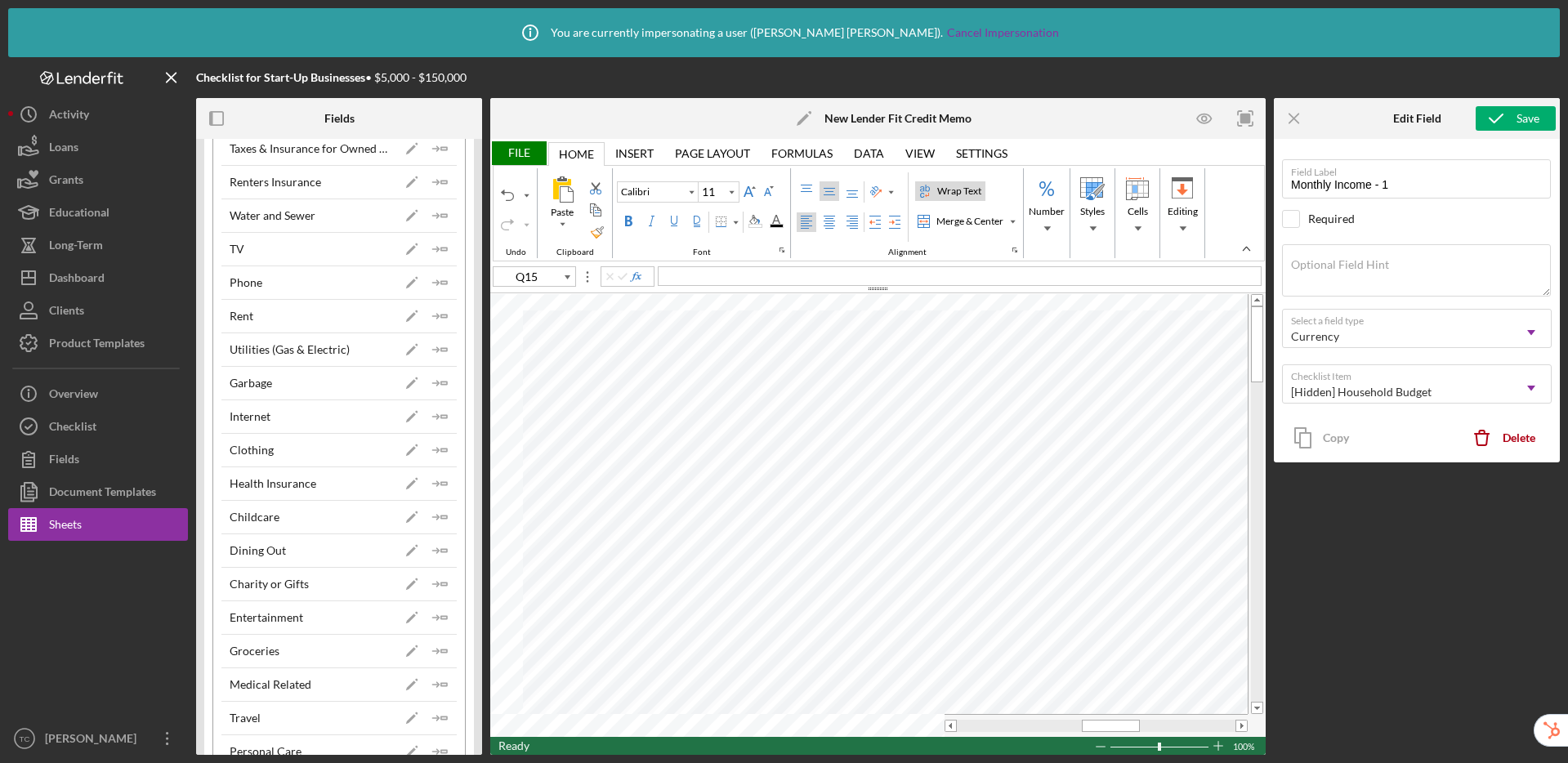
scroll to position [883, 0]
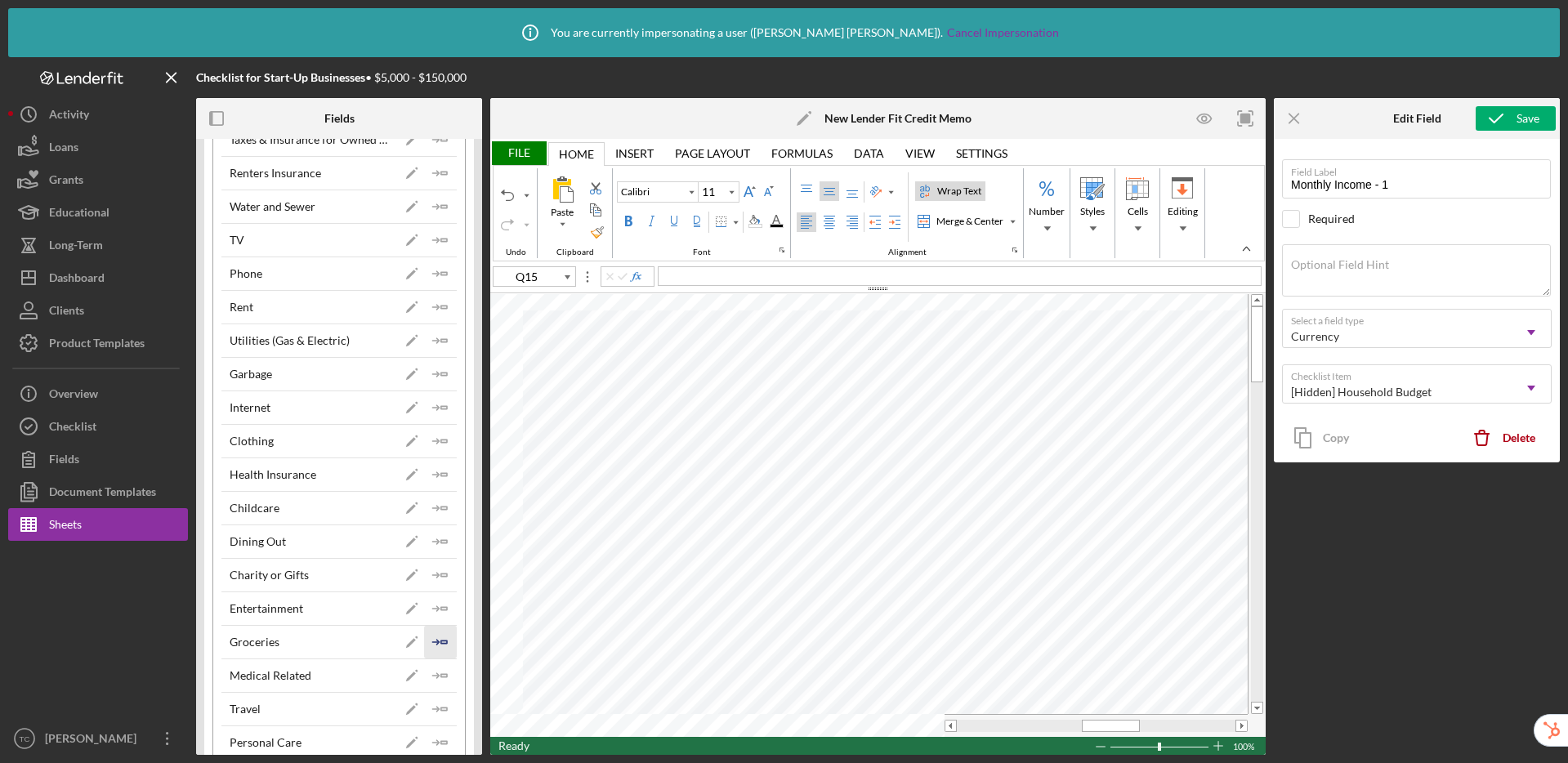
type input "household bud"
click at [430, 640] on icon "Icon/Insert Field" at bounding box center [439, 641] width 32 height 32
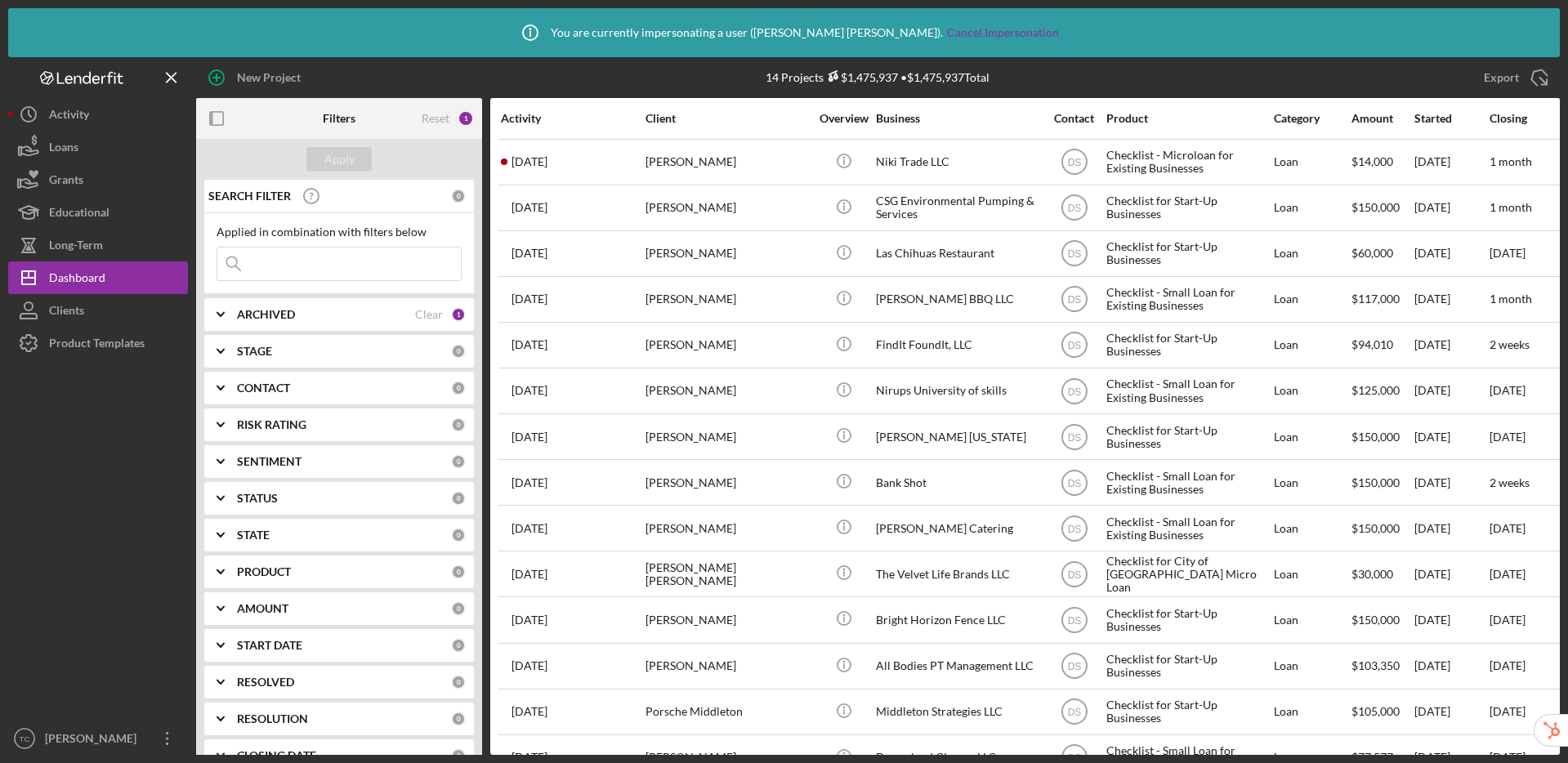
click at [120, 355] on div "Product Templates" at bounding box center [96, 344] width 95 height 36
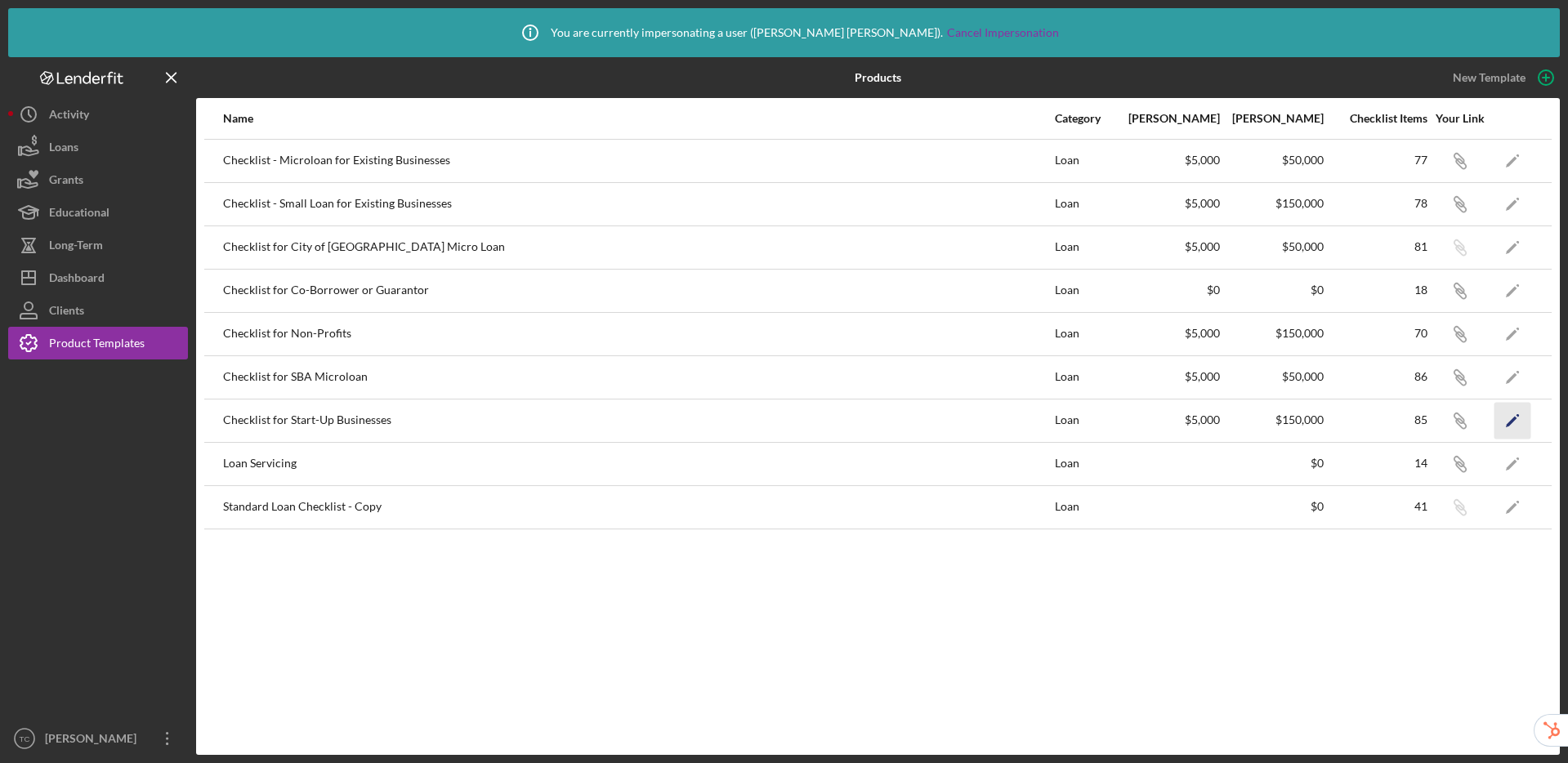
click at [1512, 423] on polygon "button" at bounding box center [1512, 421] width 12 height 11
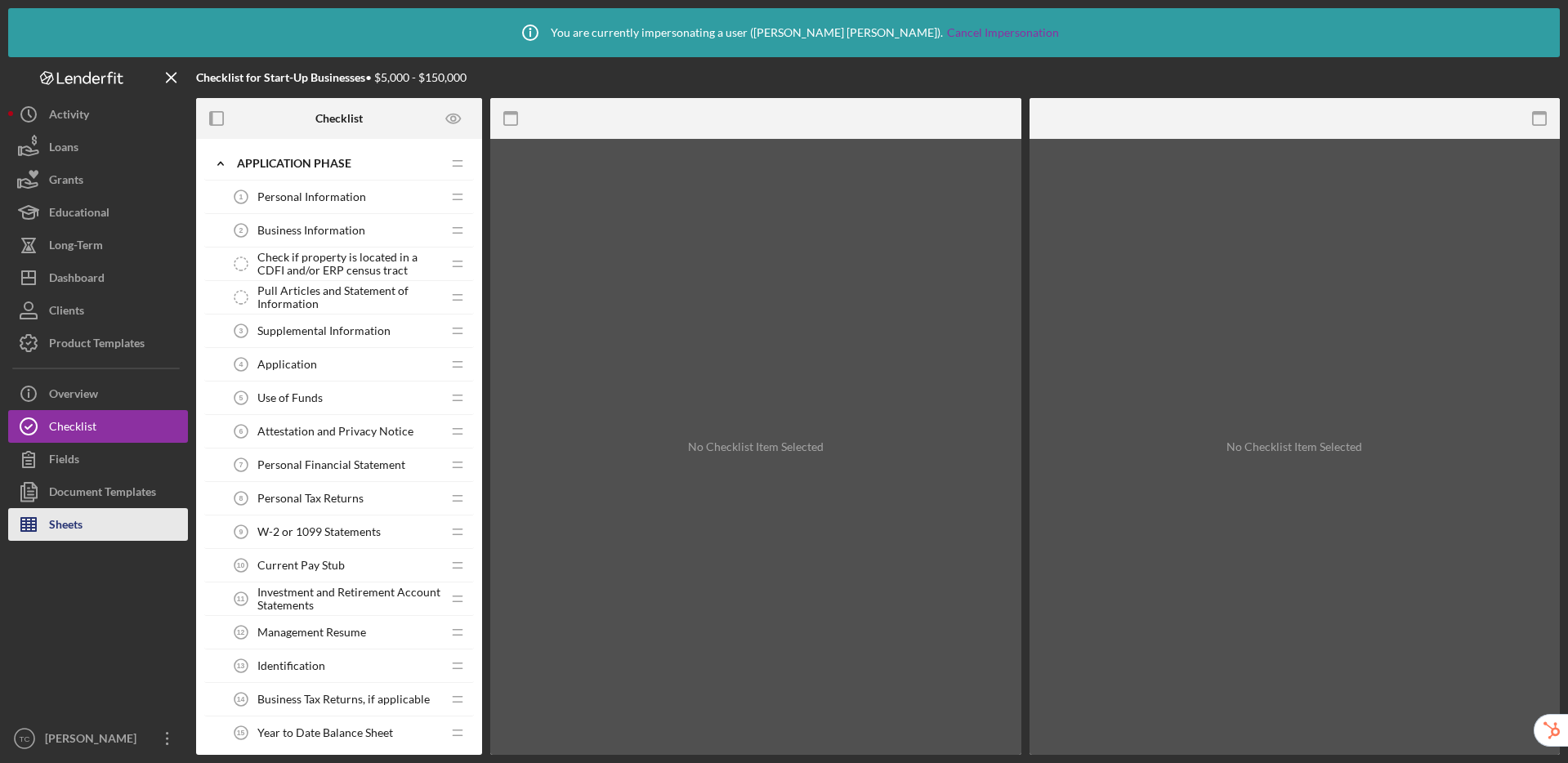
click at [73, 527] on div "Sheets" at bounding box center [66, 526] width 33 height 36
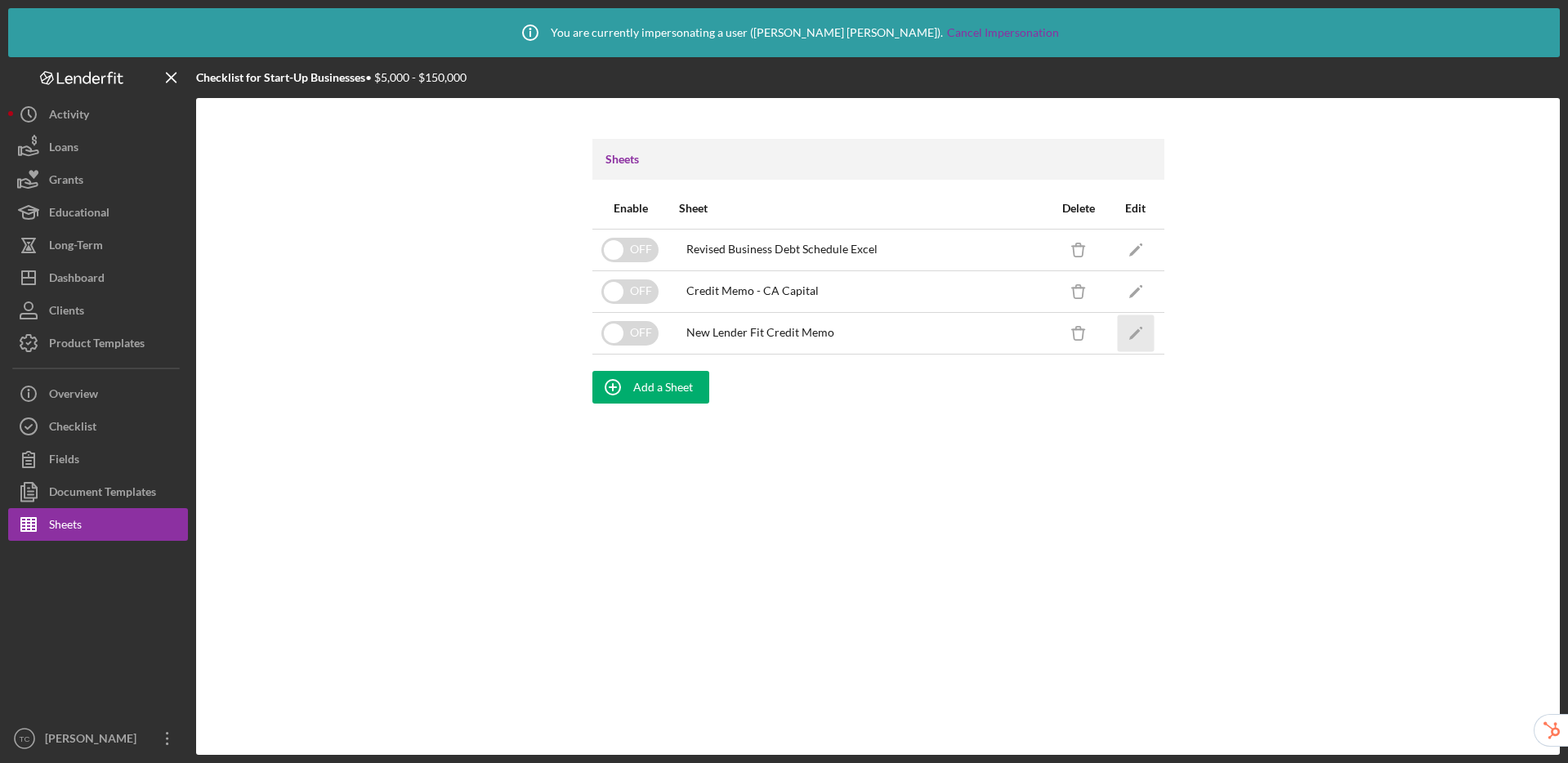
click at [1140, 338] on icon "Icon/Edit" at bounding box center [1135, 332] width 36 height 36
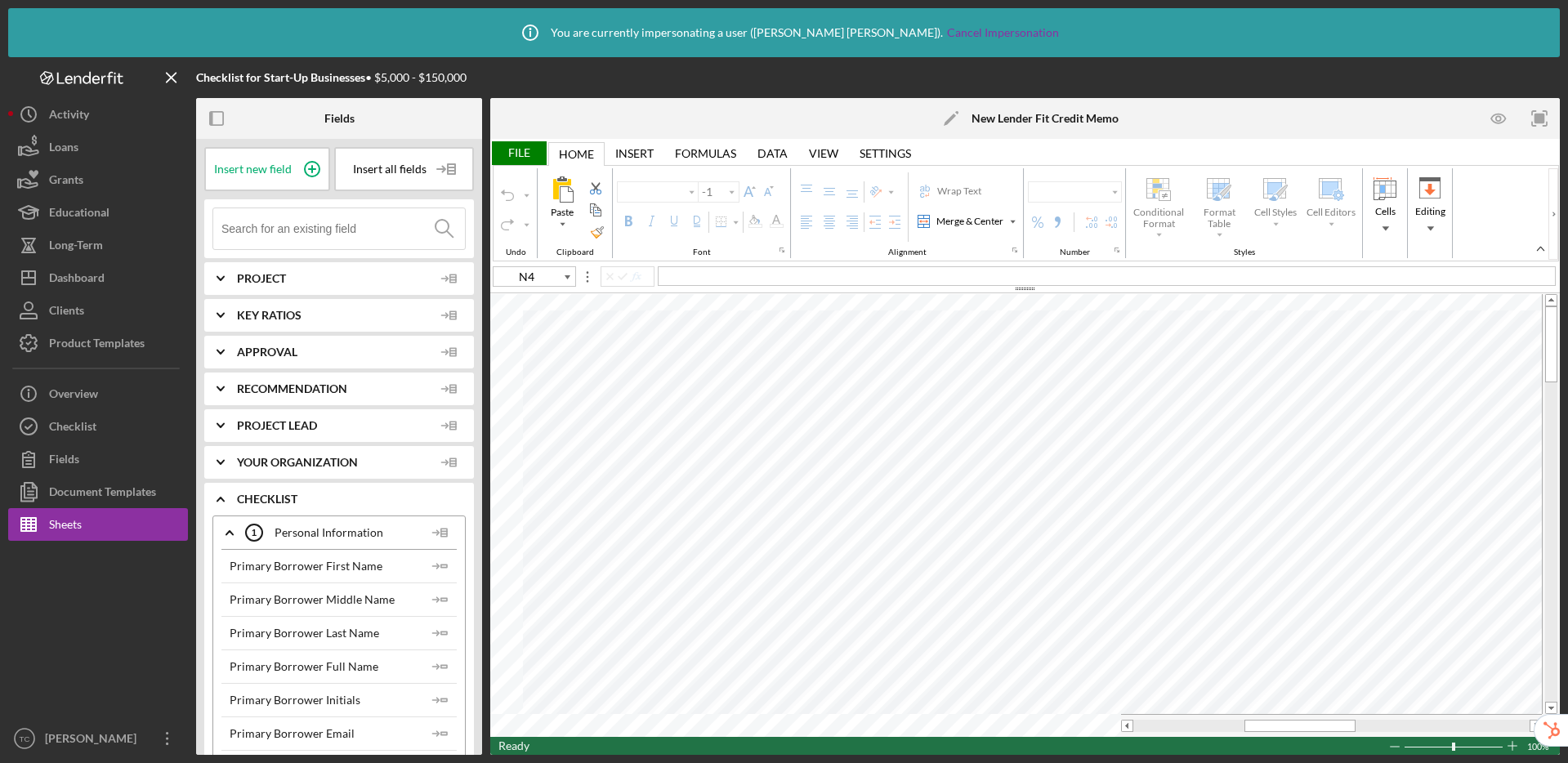
type input "Calibri"
type input "11"
drag, startPoint x: 1274, startPoint y: 728, endPoint x: 1333, endPoint y: 727, distance: 59.0
click at [1333, 727] on div at bounding box center [1360, 726] width 111 height 12
type input "S17"
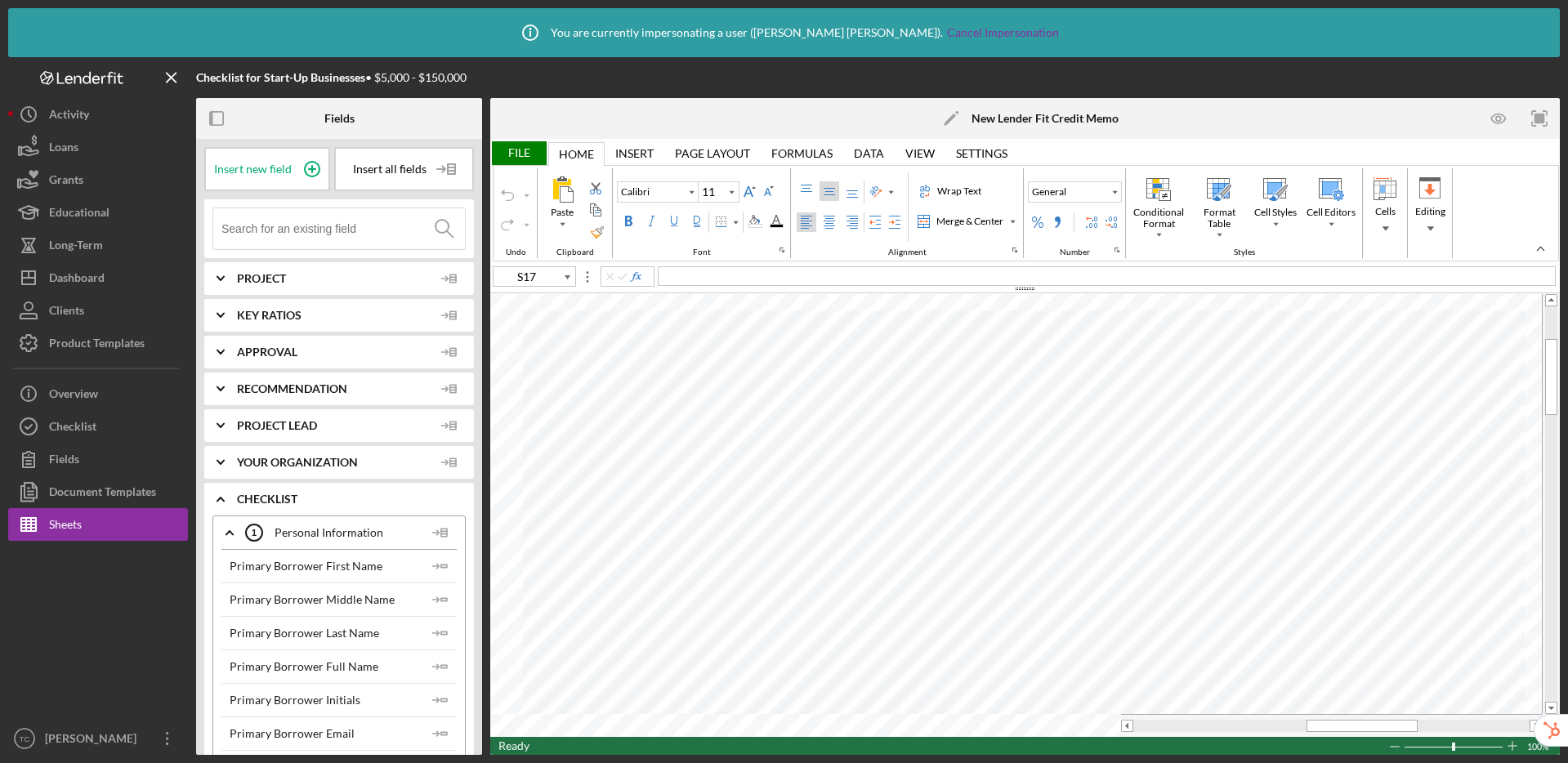
click at [326, 229] on input at bounding box center [343, 229] width 243 height 41
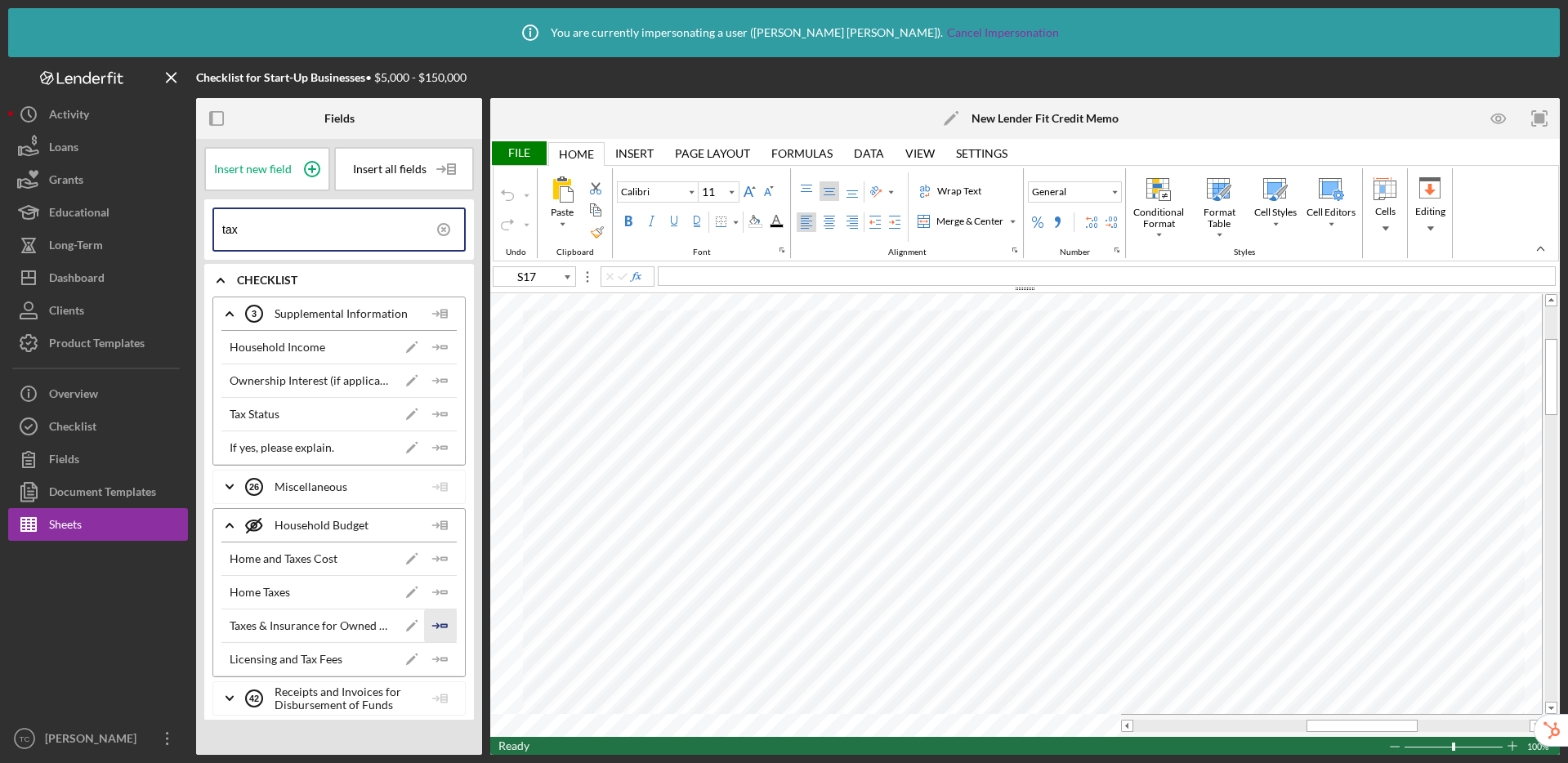
type input "tax"
click at [436, 635] on icon "Icon/Insert Field" at bounding box center [439, 626] width 32 height 32
type input "S18"
drag, startPoint x: 279, startPoint y: 234, endPoint x: 206, endPoint y: 234, distance: 73.0
click at [206, 234] on div "tax" at bounding box center [338, 229] width 270 height 61
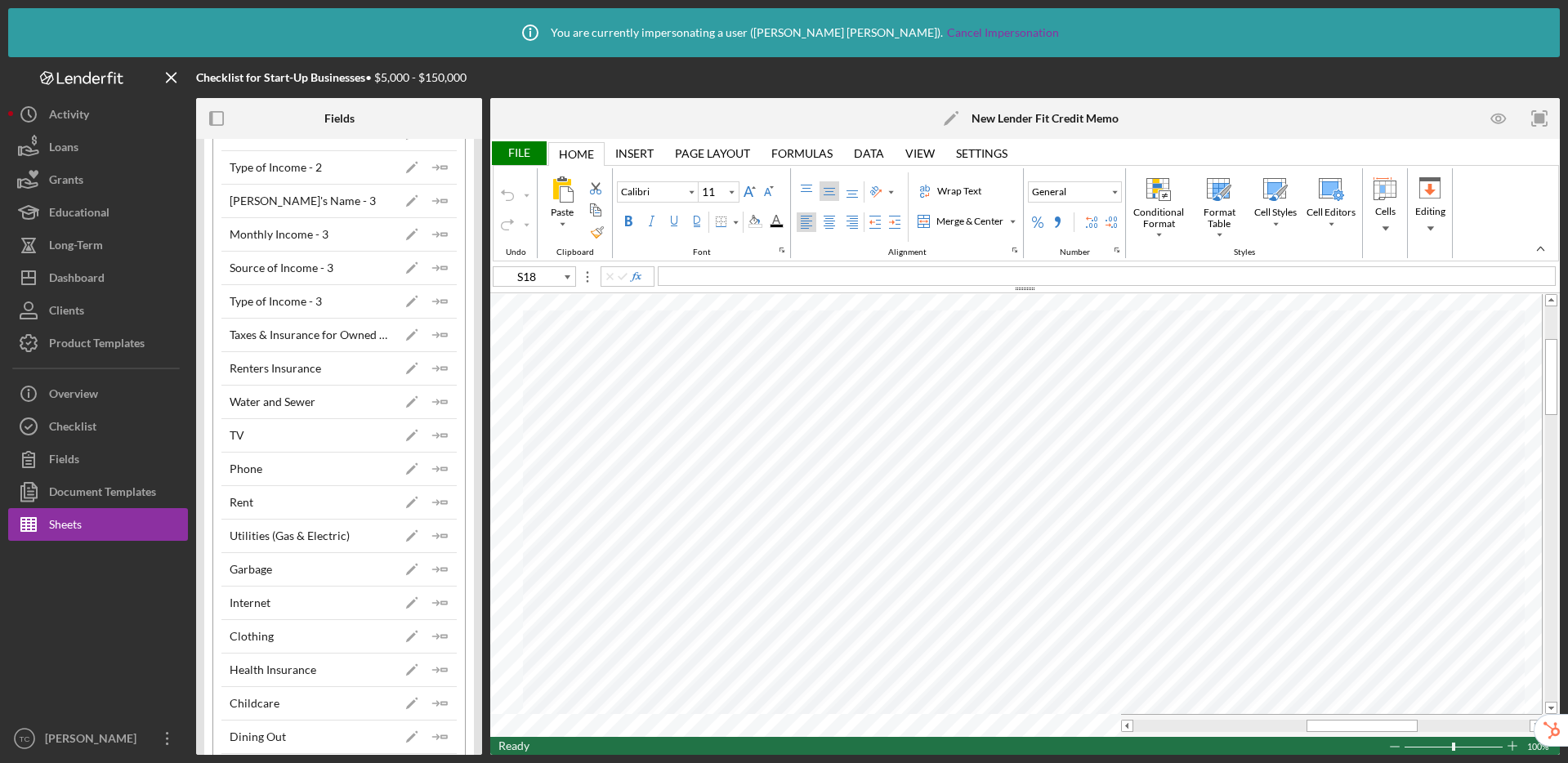
scroll to position [697, 0]
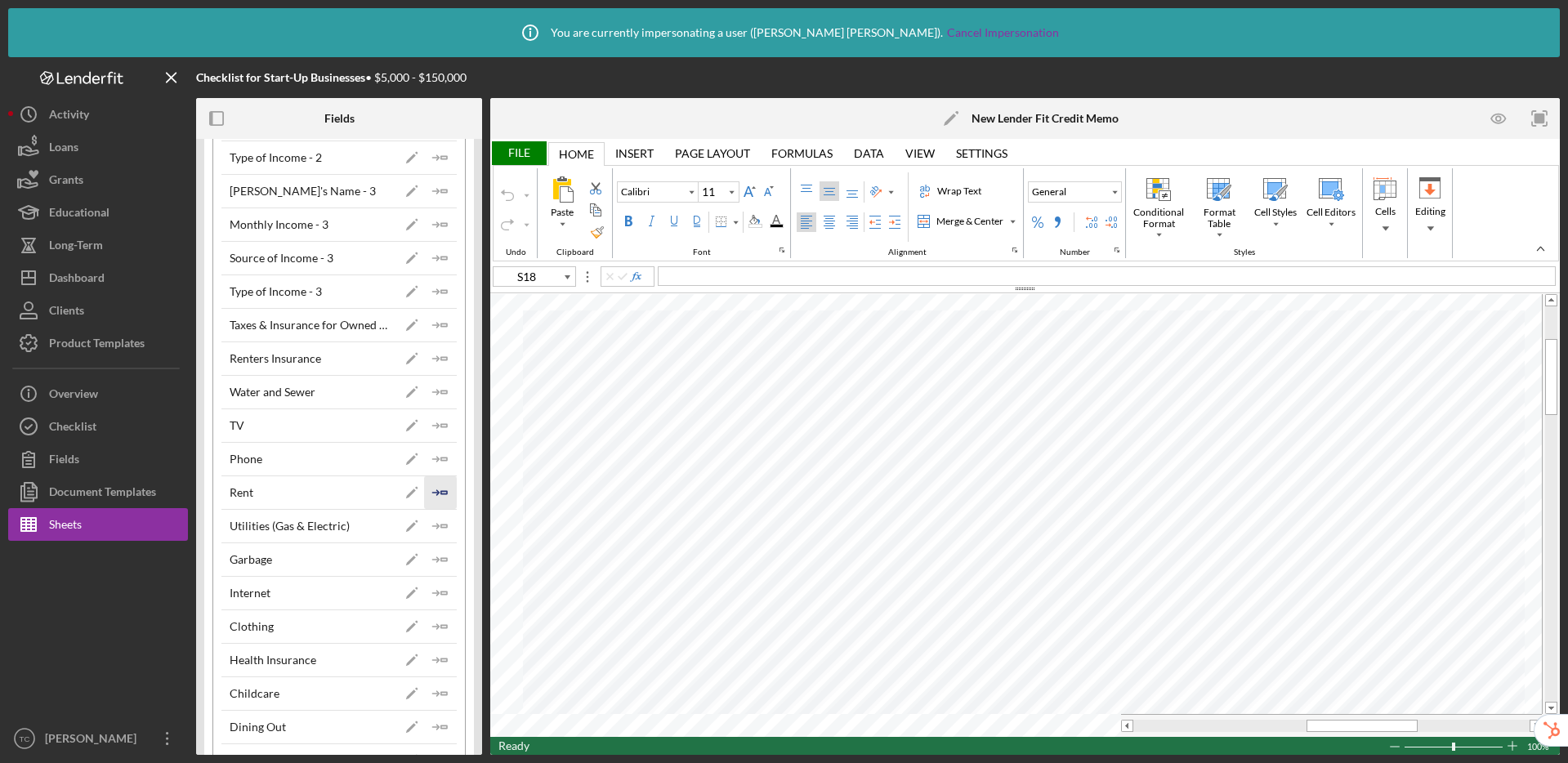
type input "household budget"
click at [434, 493] on polyline "button" at bounding box center [436, 492] width 5 height 5
click at [433, 522] on icon "Icon/Insert Field" at bounding box center [439, 526] width 32 height 32
click at [433, 389] on icon "Icon/Insert Field" at bounding box center [439, 391] width 32 height 32
click at [432, 560] on line "button" at bounding box center [435, 560] width 6 height 0
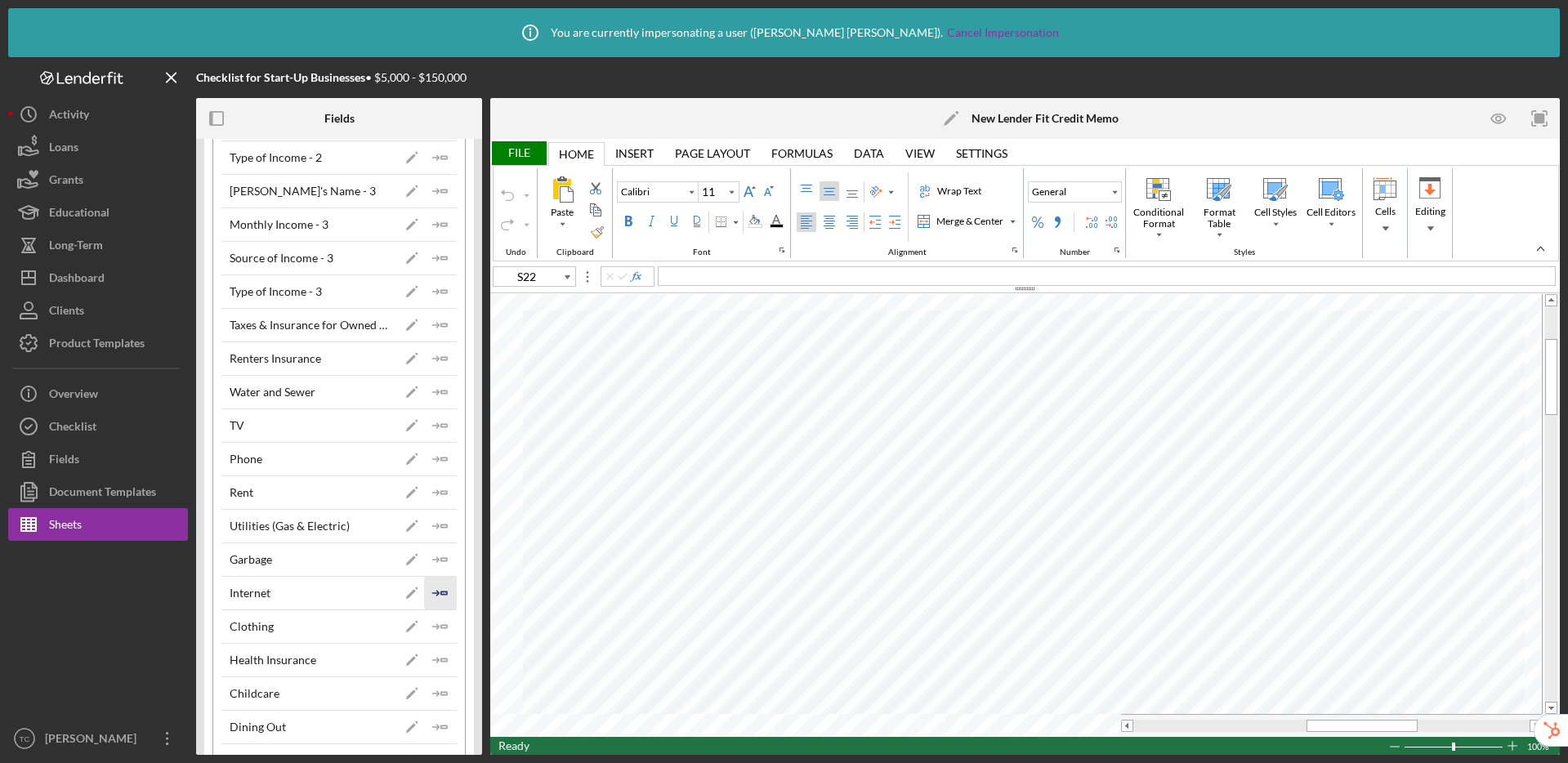
click at [434, 591] on icon "Icon/Insert Field" at bounding box center [439, 592] width 32 height 32
click at [433, 423] on icon "Icon/Insert Field" at bounding box center [439, 425] width 32 height 32
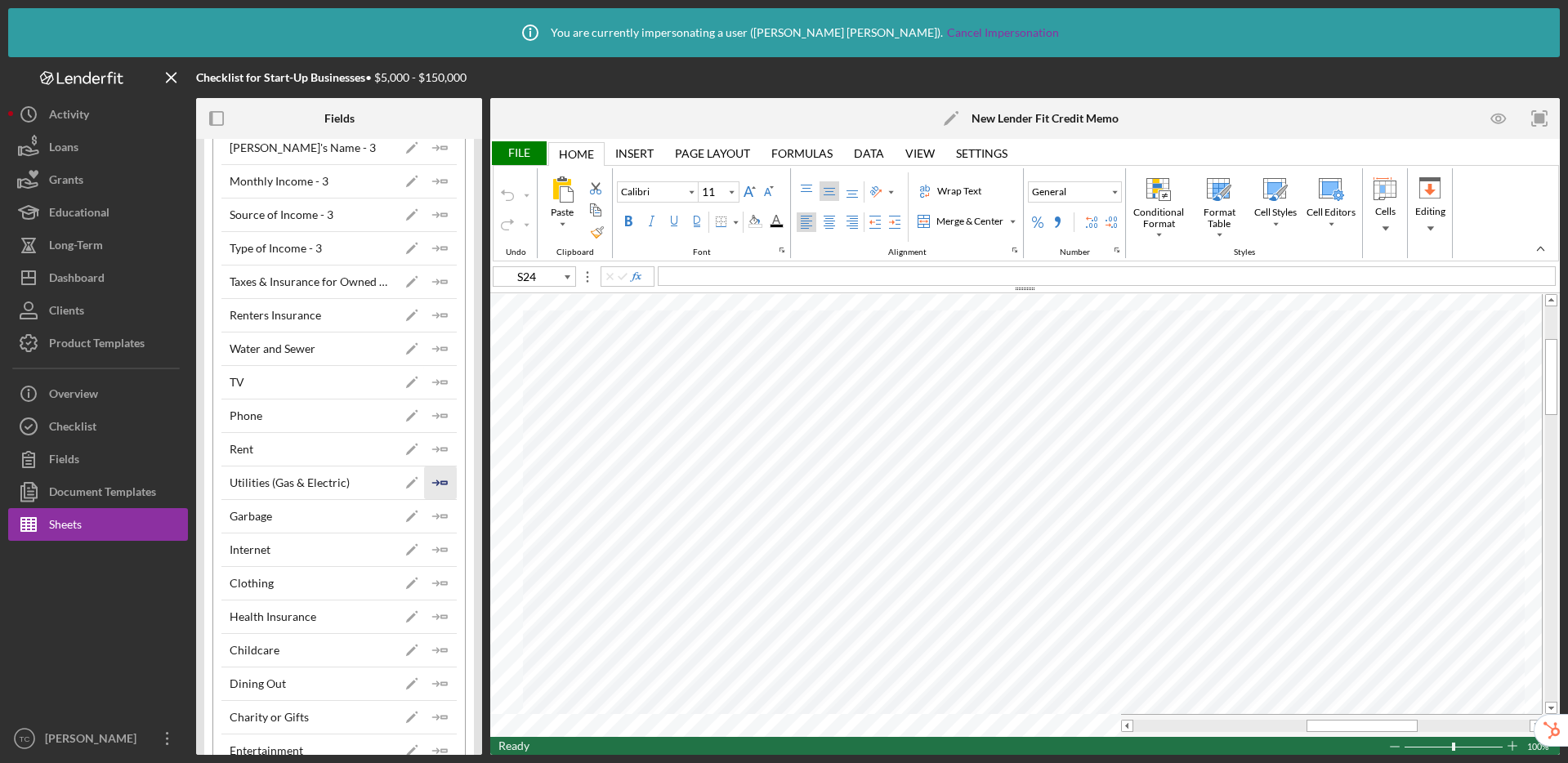
scroll to position [763, 0]
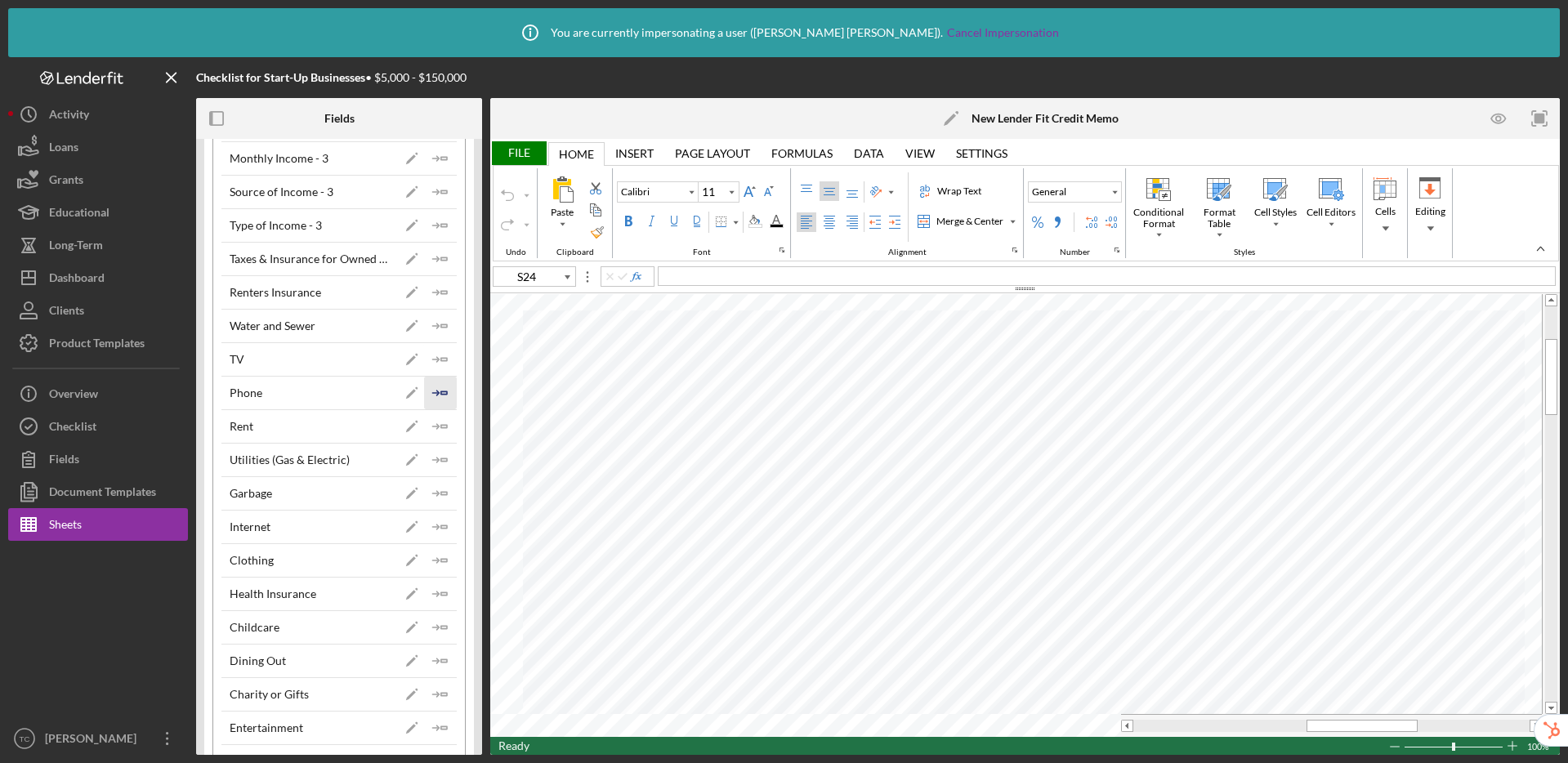
click at [433, 394] on icon "Icon/Insert Field" at bounding box center [439, 392] width 32 height 32
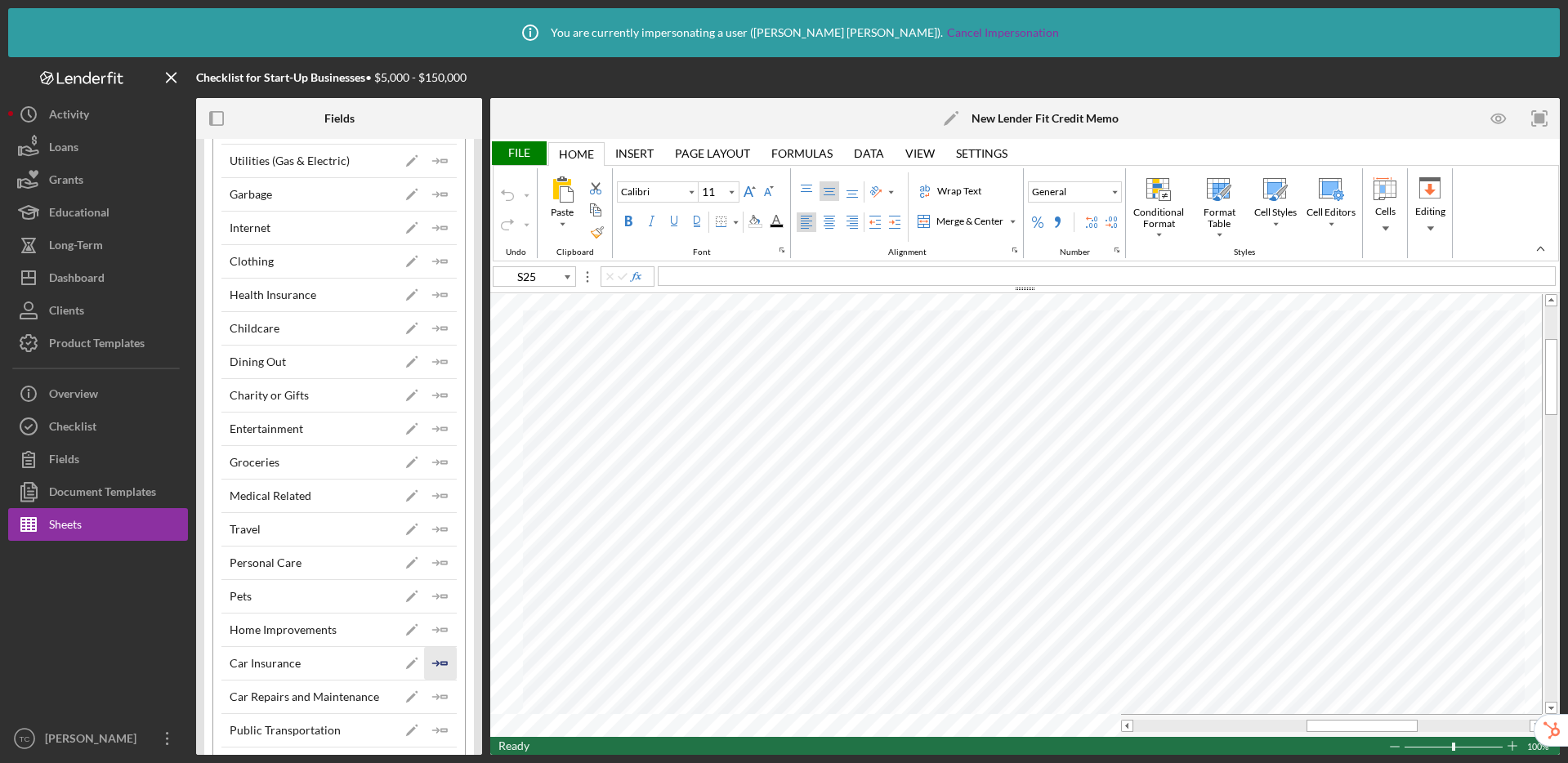
scroll to position [1065, 0]
click at [433, 658] on icon "Icon/Insert Field" at bounding box center [439, 660] width 32 height 32
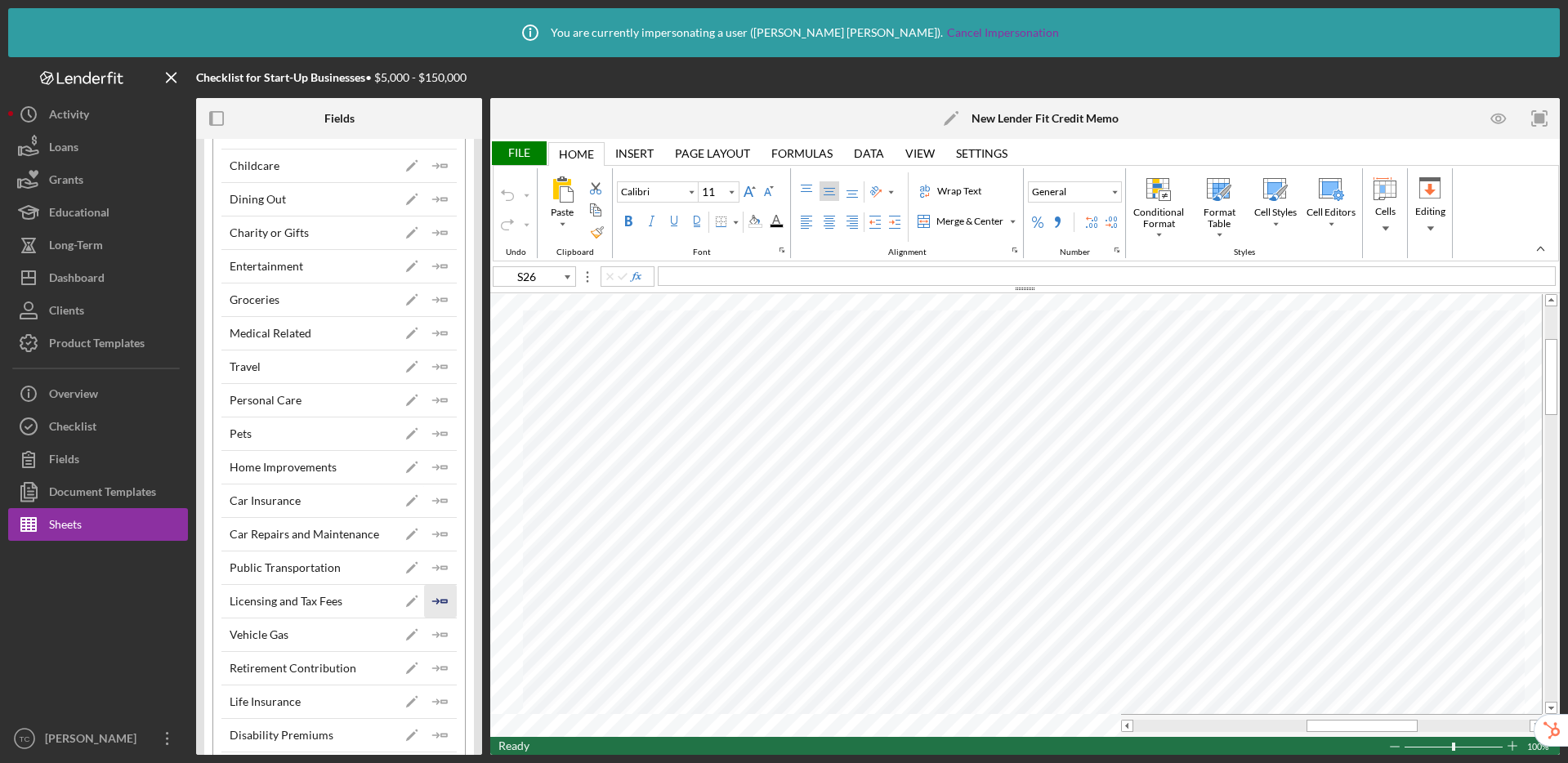
click at [434, 602] on polyline "button" at bounding box center [436, 601] width 5 height 5
click at [433, 536] on icon "Icon/Insert Field" at bounding box center [439, 534] width 32 height 32
click at [434, 636] on polyline "button" at bounding box center [436, 635] width 5 height 5
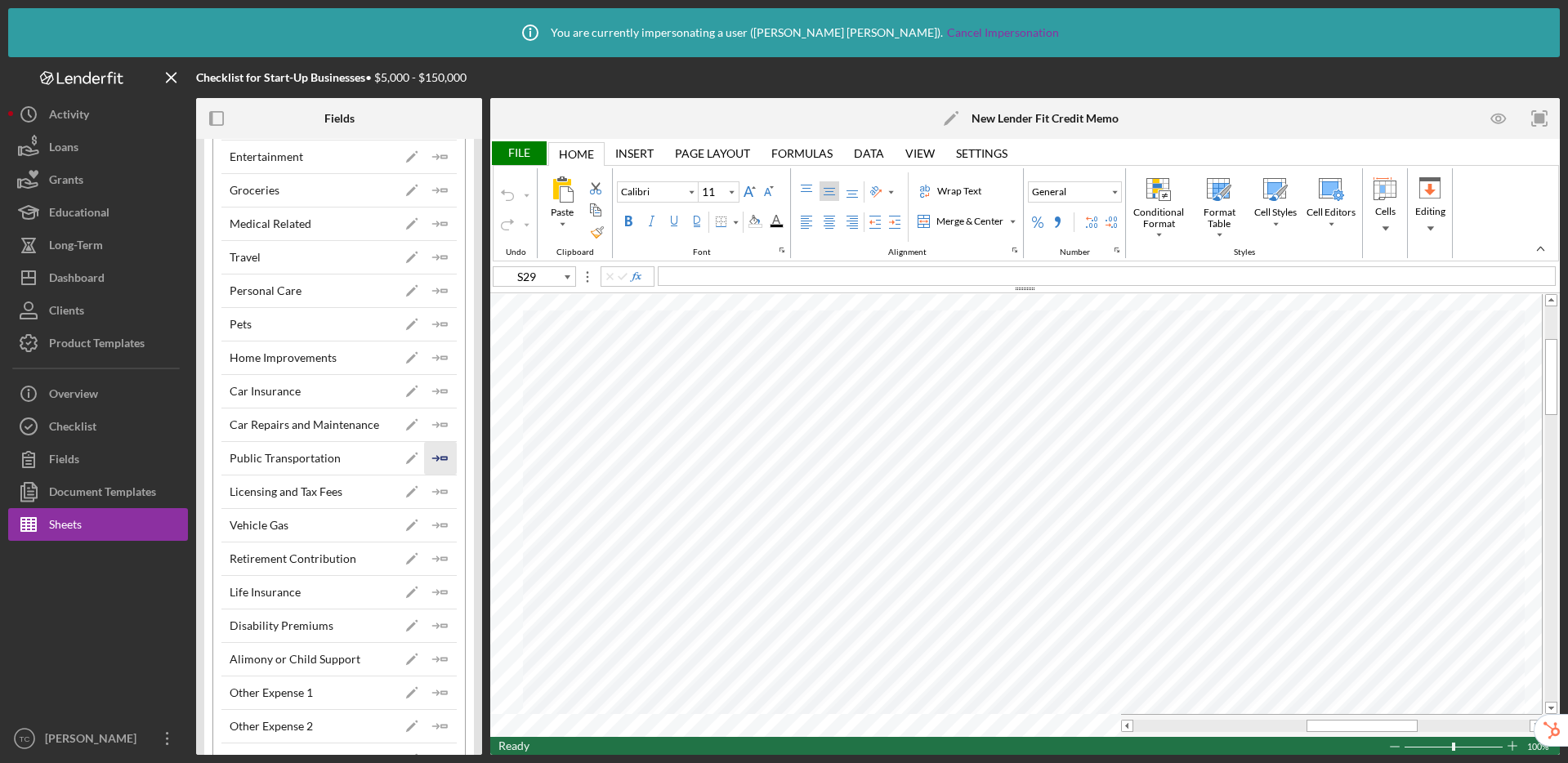
click at [430, 463] on icon "Icon/Insert Field" at bounding box center [439, 458] width 32 height 32
click at [520, 147] on div "File" at bounding box center [518, 153] width 56 height 24
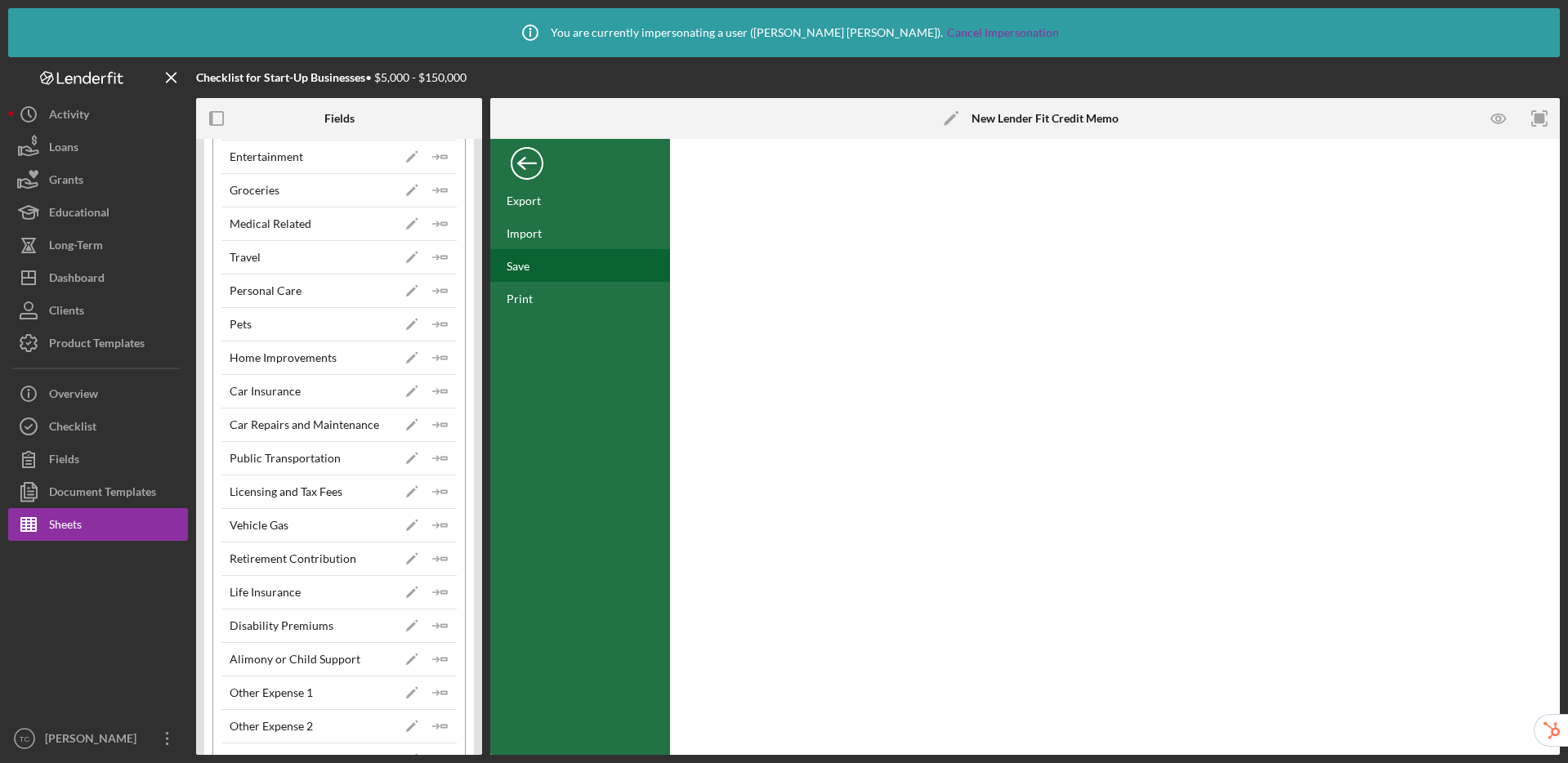
click at [515, 267] on div "Save" at bounding box center [518, 266] width 23 height 14
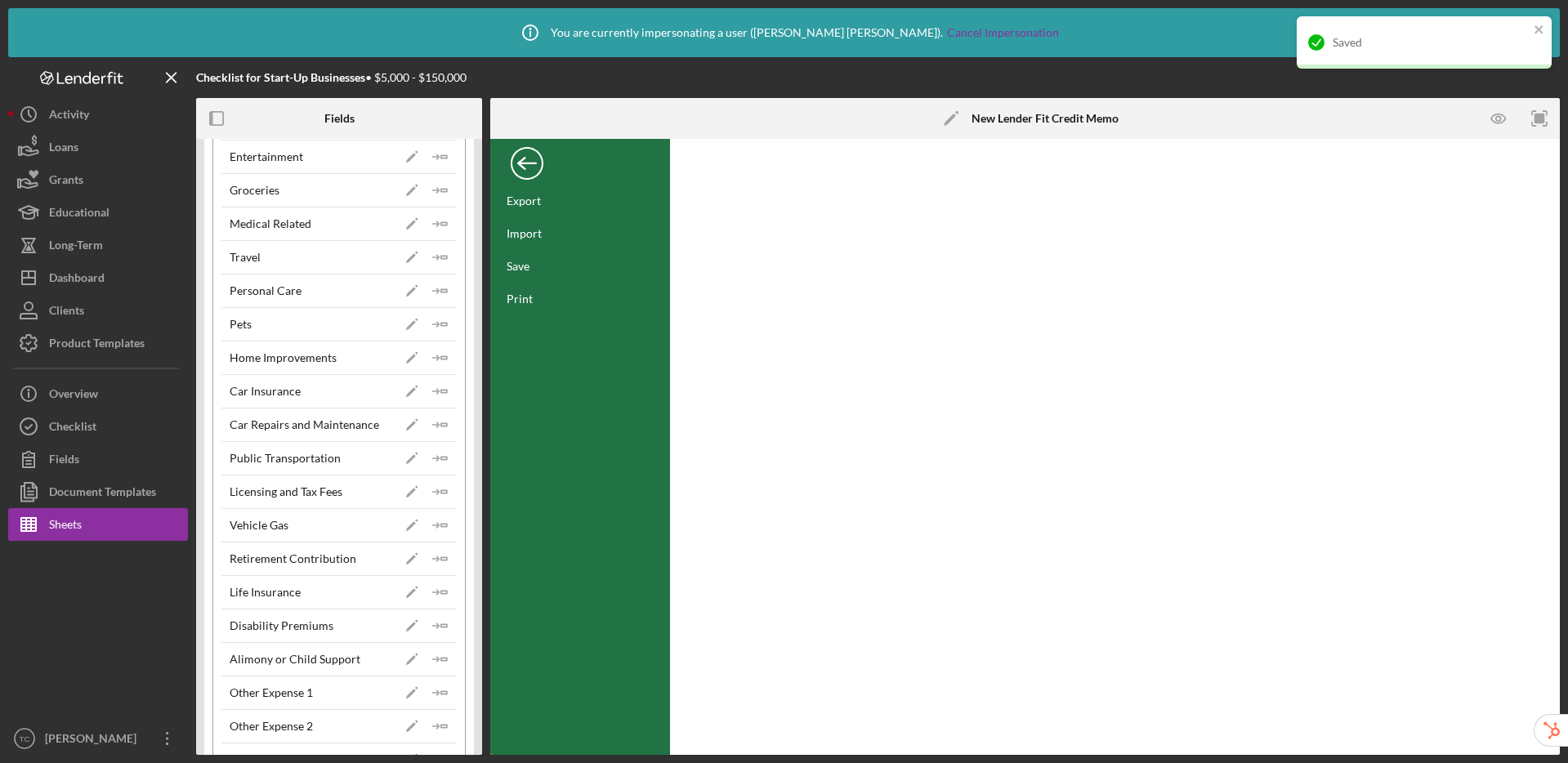
click at [527, 163] on div "Back" at bounding box center [527, 159] width 32 height 32
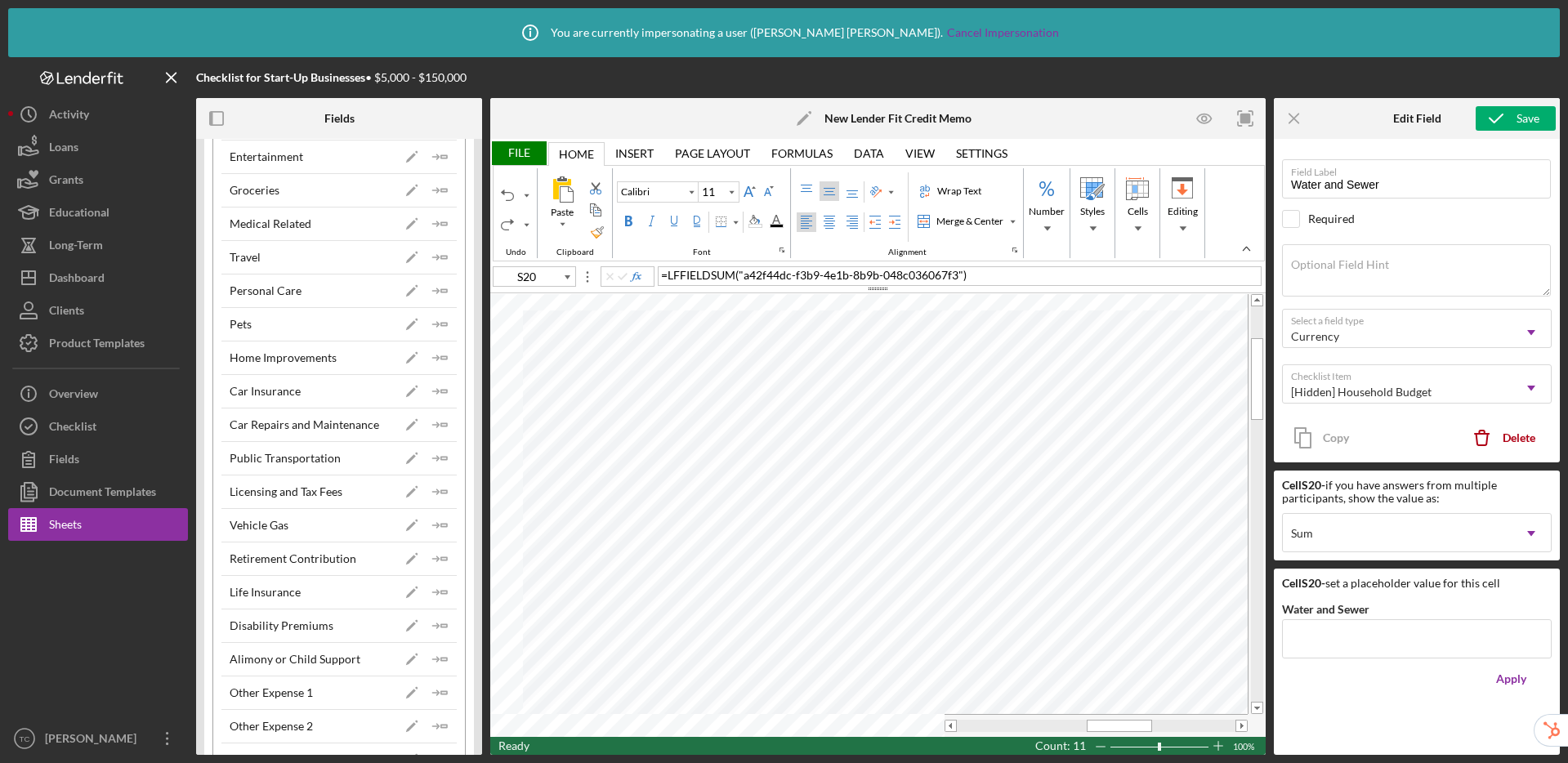
type input "S19"
type input "Utilities (Gas & Electric)"
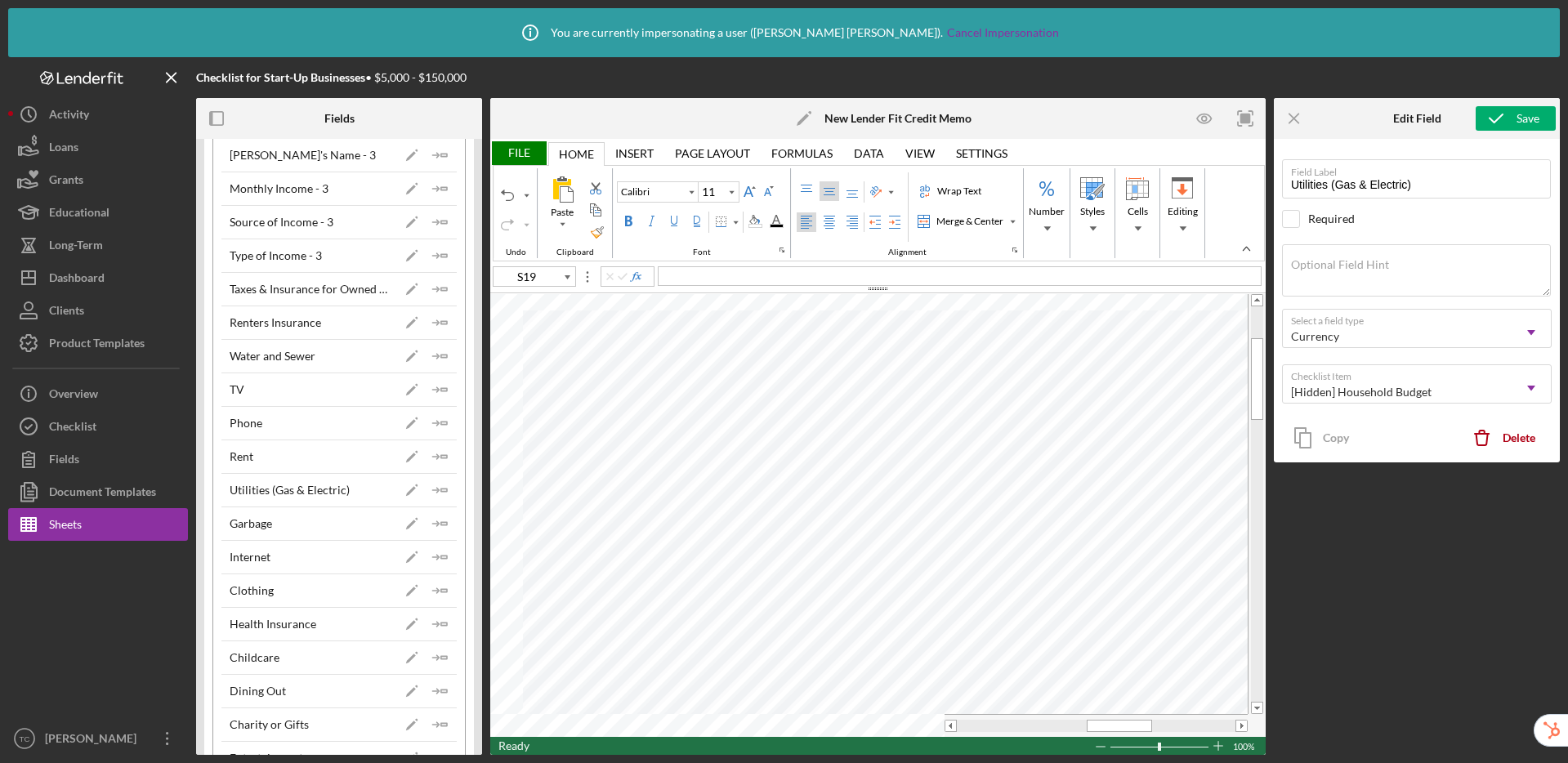
scroll to position [576, 0]
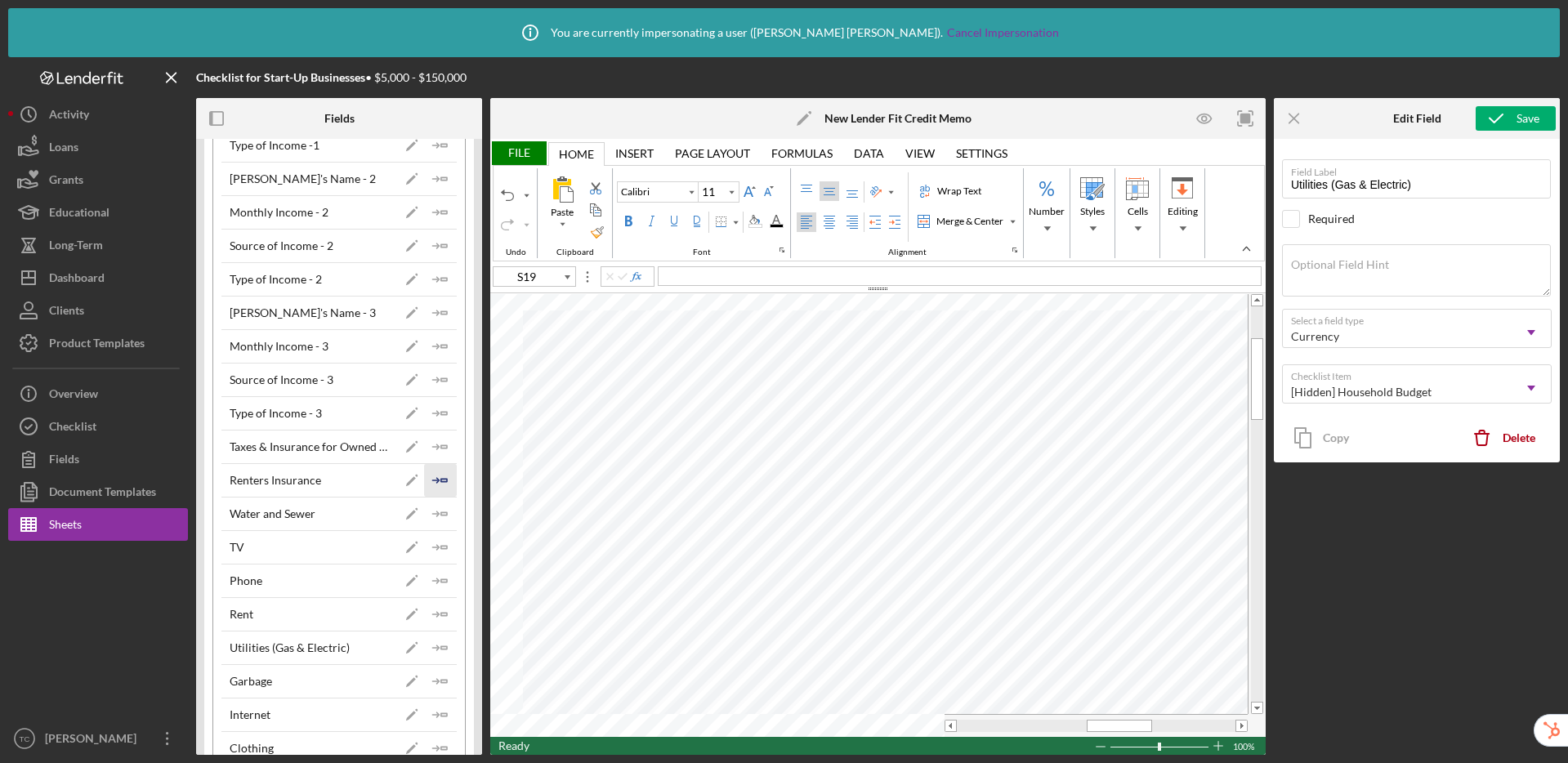
click at [439, 478] on icon "Icon/Insert Field" at bounding box center [439, 480] width 32 height 32
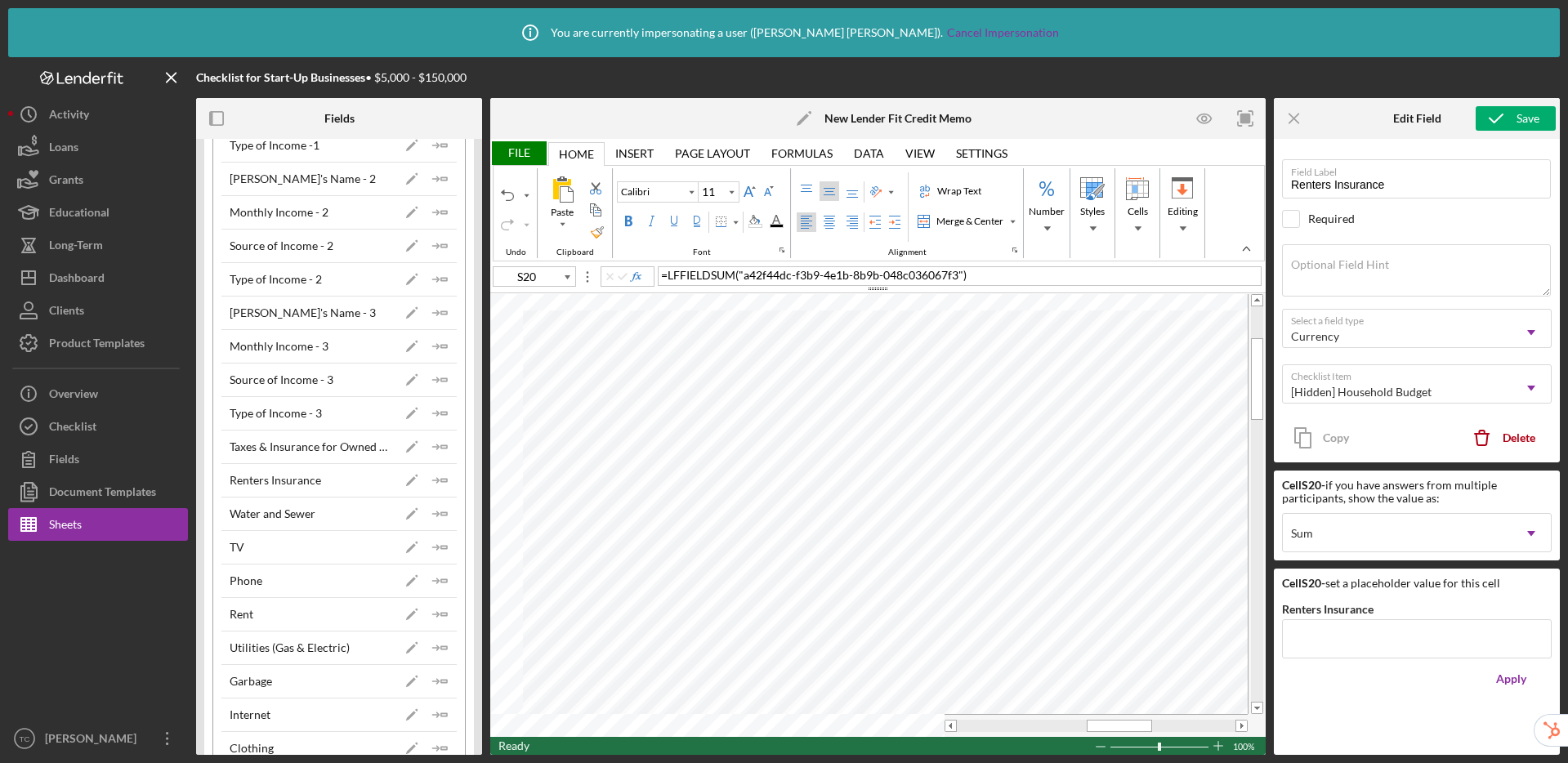
click at [526, 148] on div "File" at bounding box center [518, 153] width 56 height 24
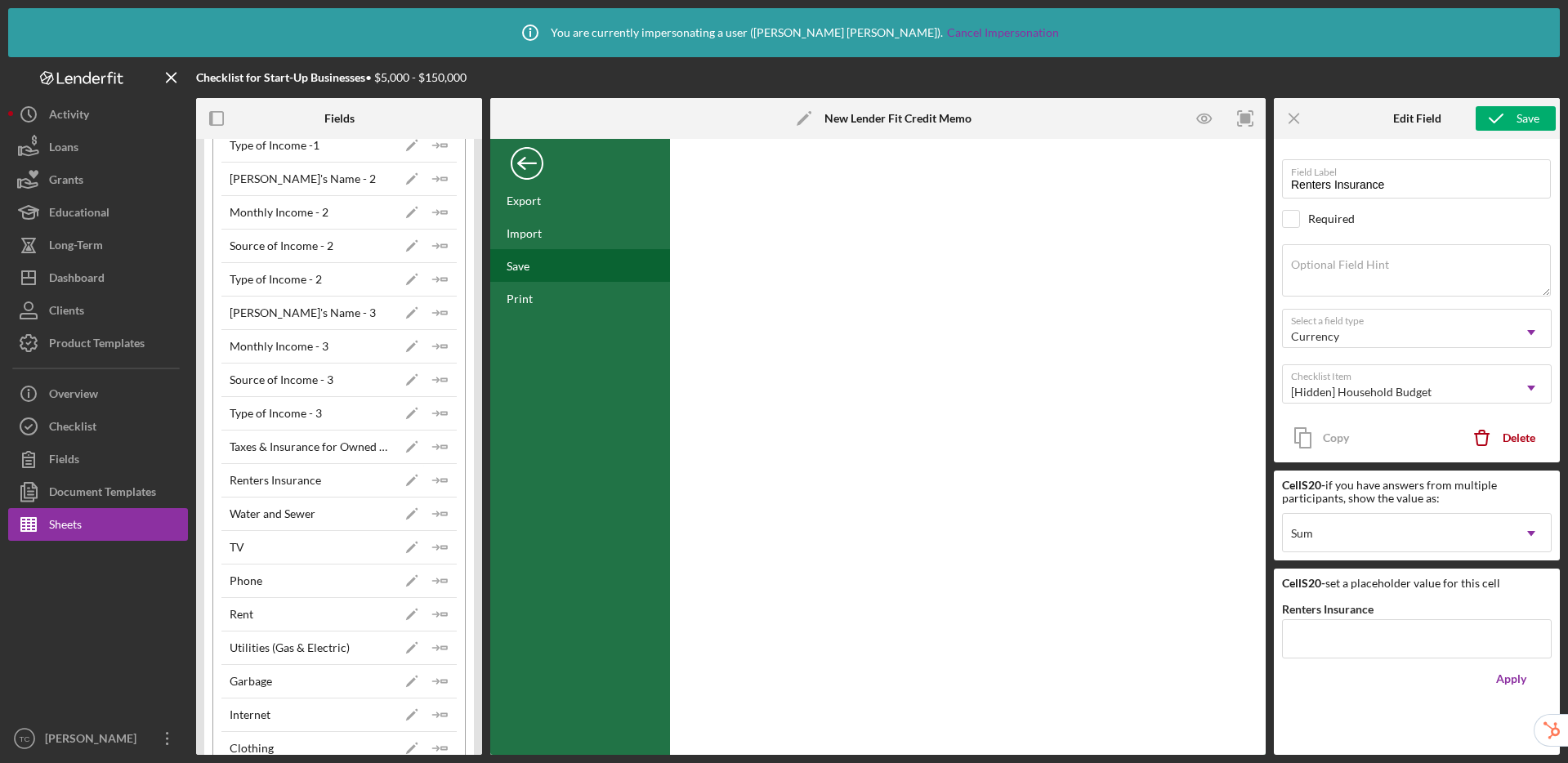
click at [547, 263] on div "Save" at bounding box center [580, 265] width 179 height 32
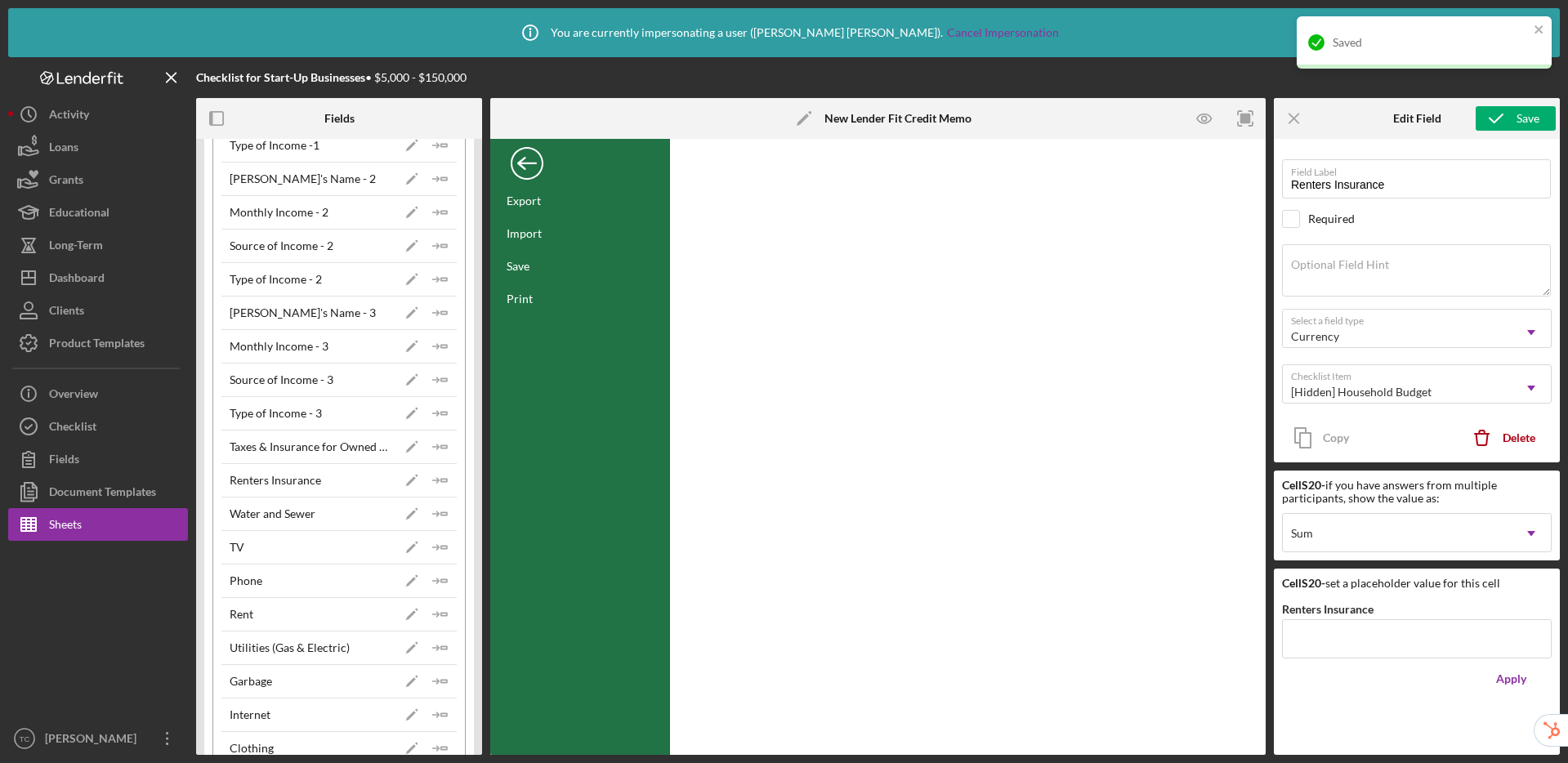
click at [531, 164] on div "Back" at bounding box center [527, 159] width 32 height 32
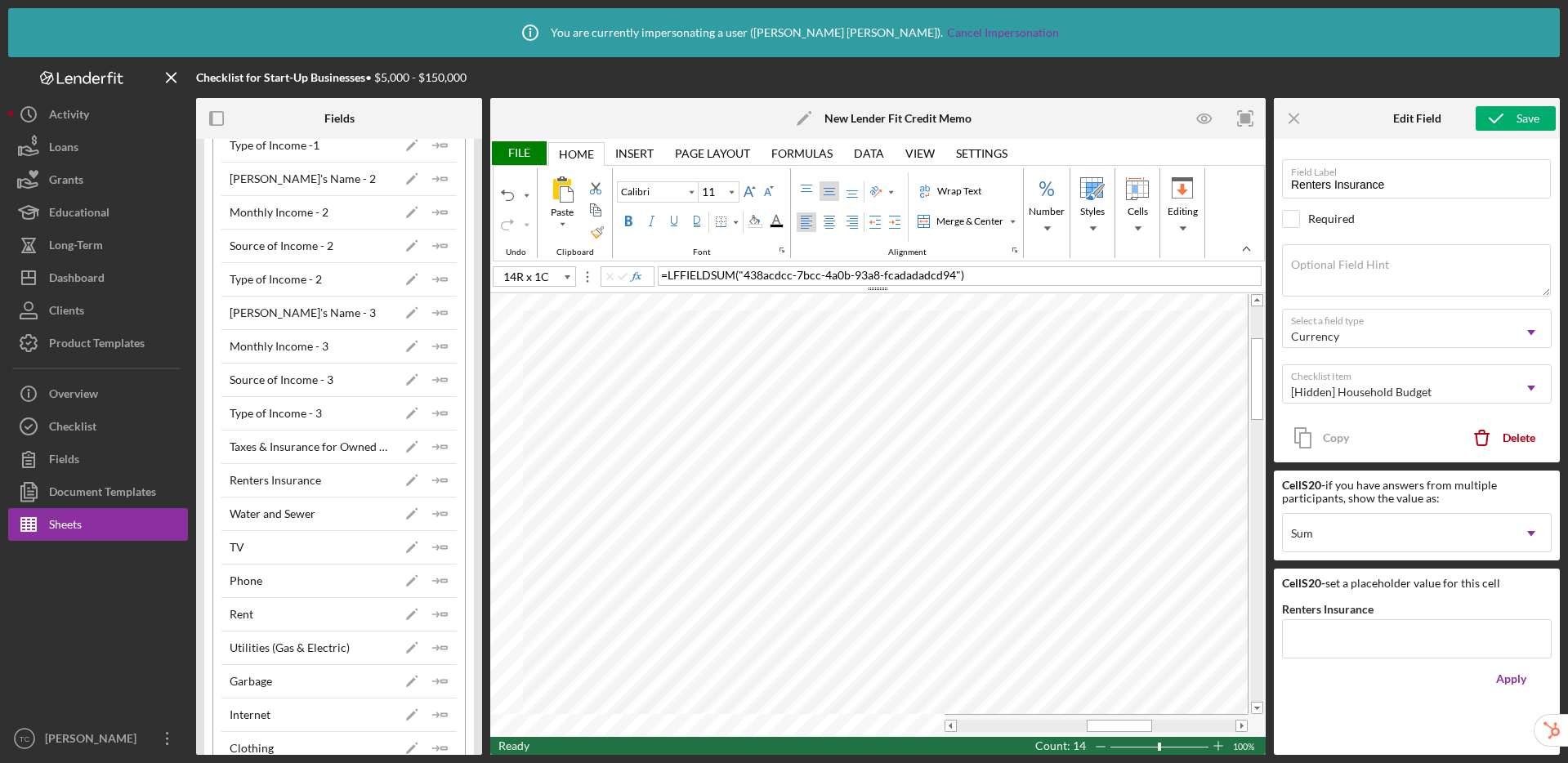
type input "S17"
type input "Taxes & Insurance for Owned Home"
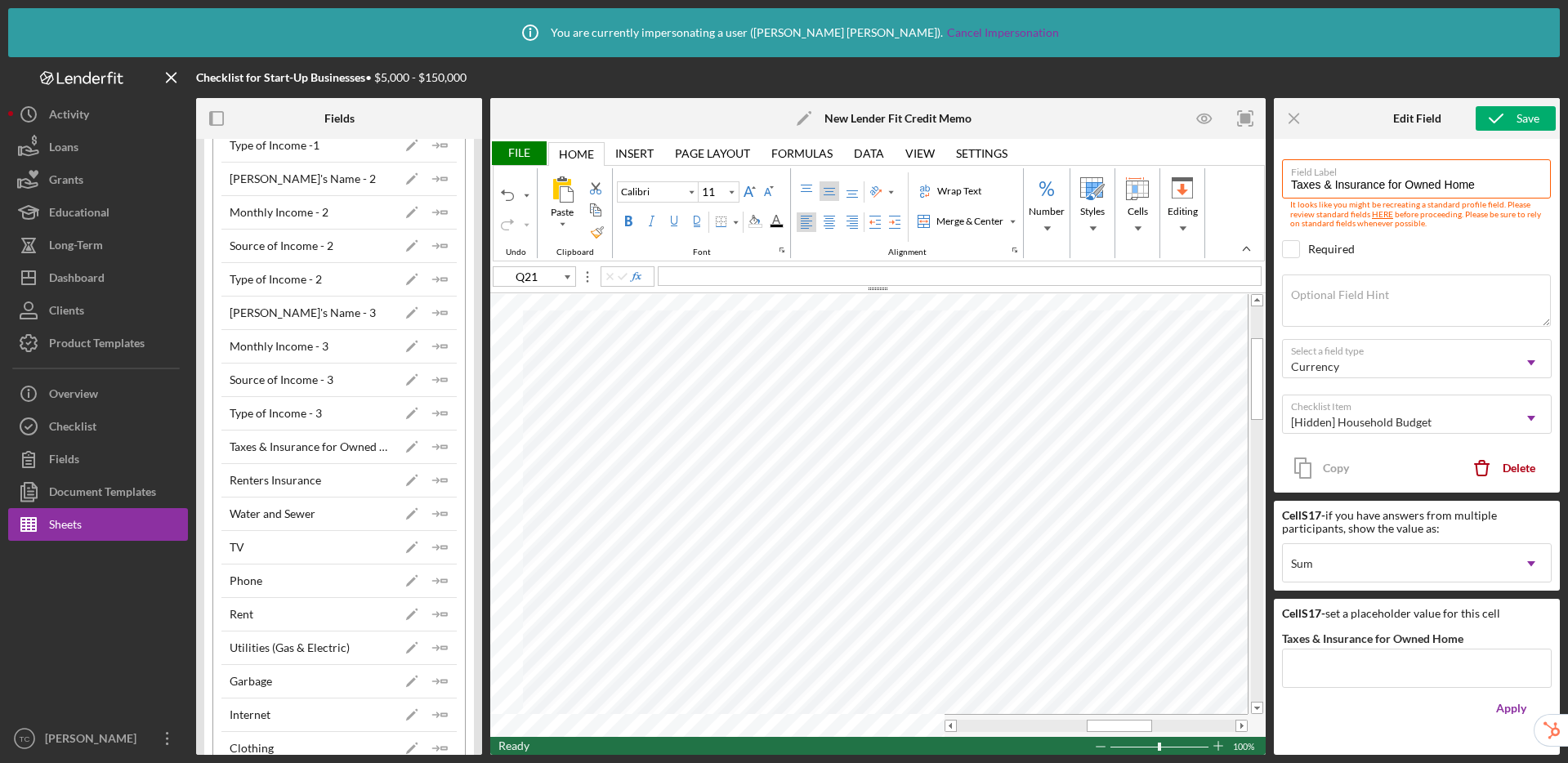
click at [521, 150] on div "File" at bounding box center [518, 153] width 56 height 24
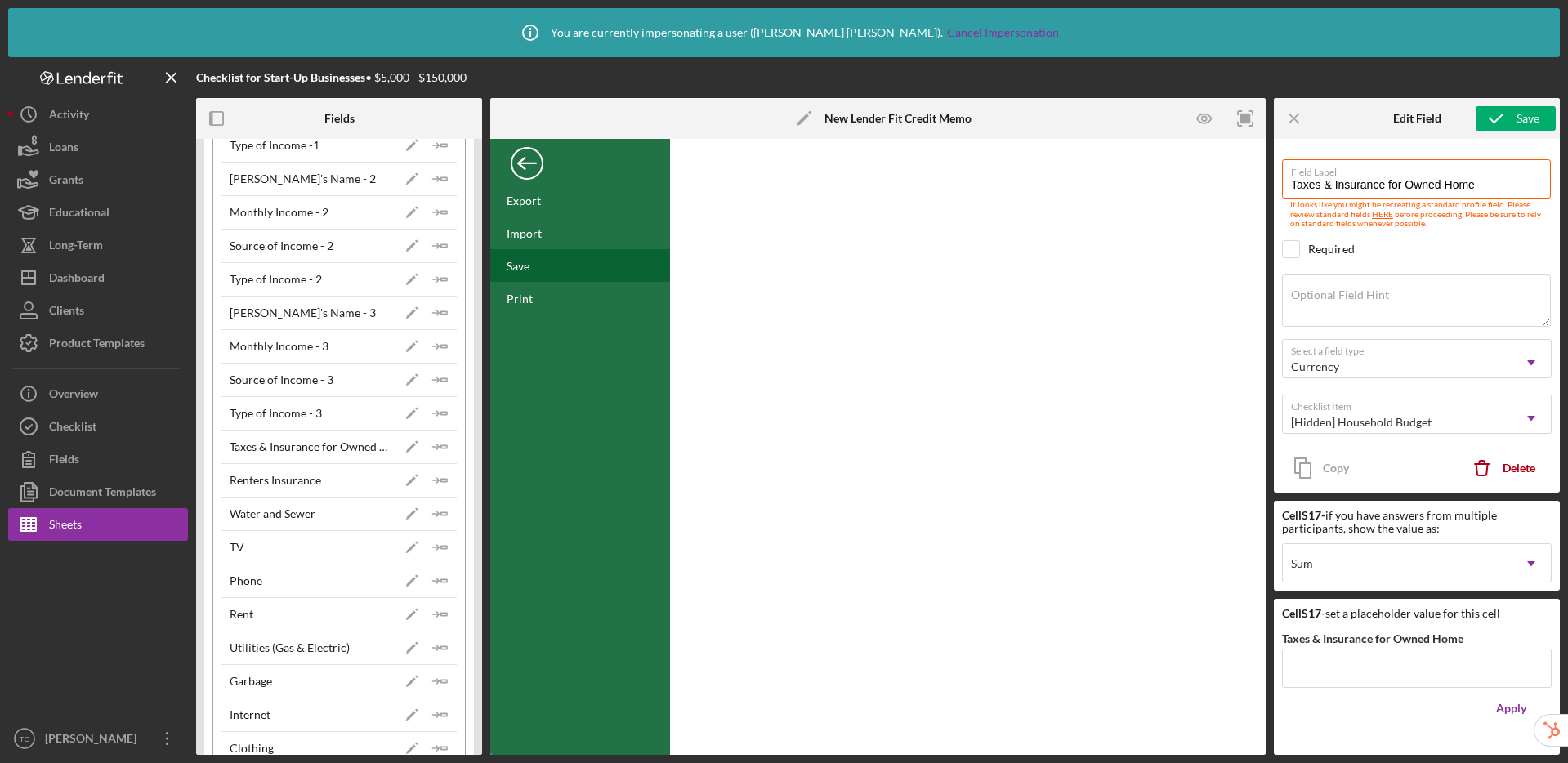
click at [541, 268] on div "Save" at bounding box center [580, 265] width 179 height 32
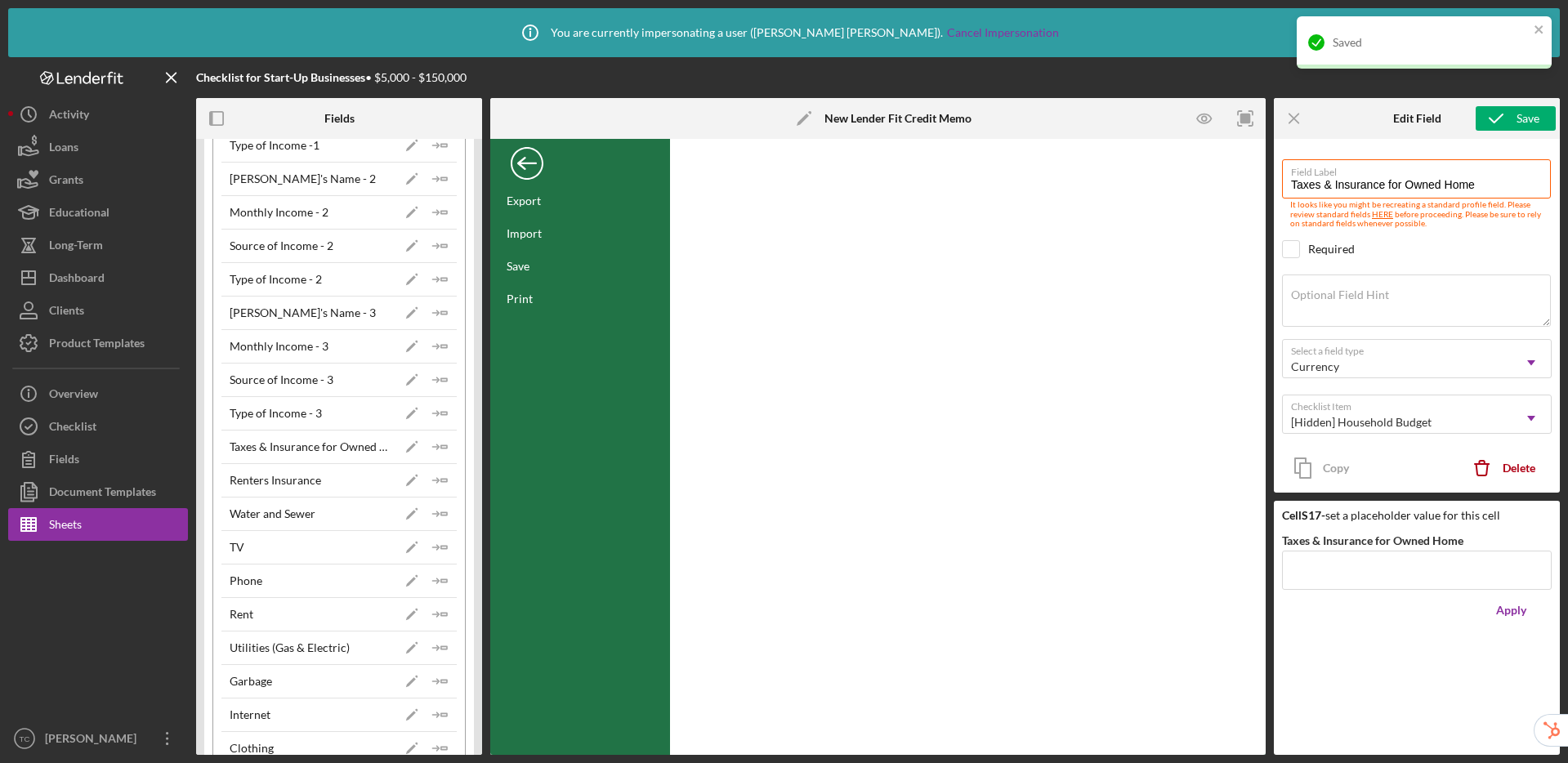
click at [531, 167] on div "Back" at bounding box center [527, 159] width 32 height 32
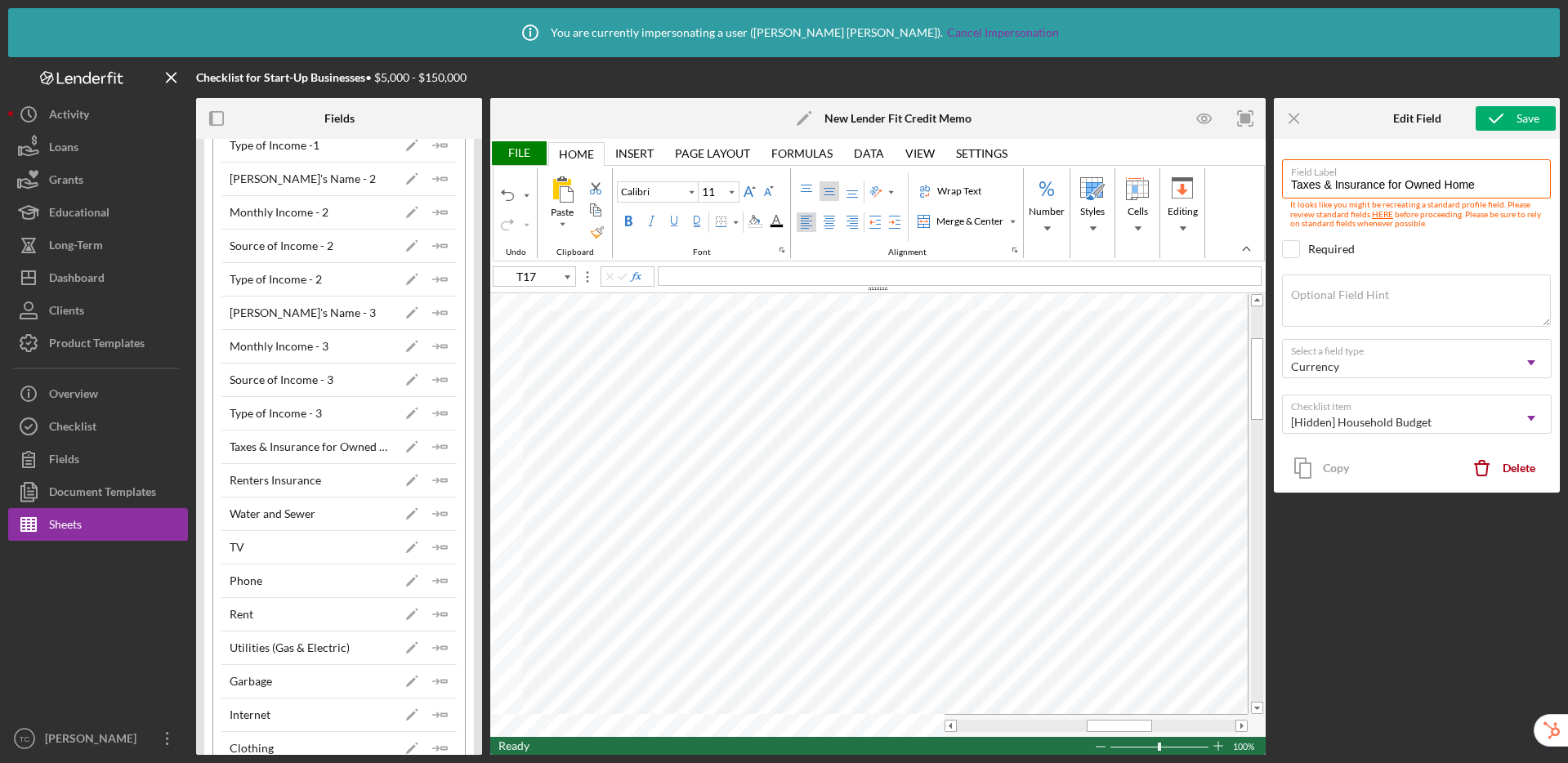
type input "T16"
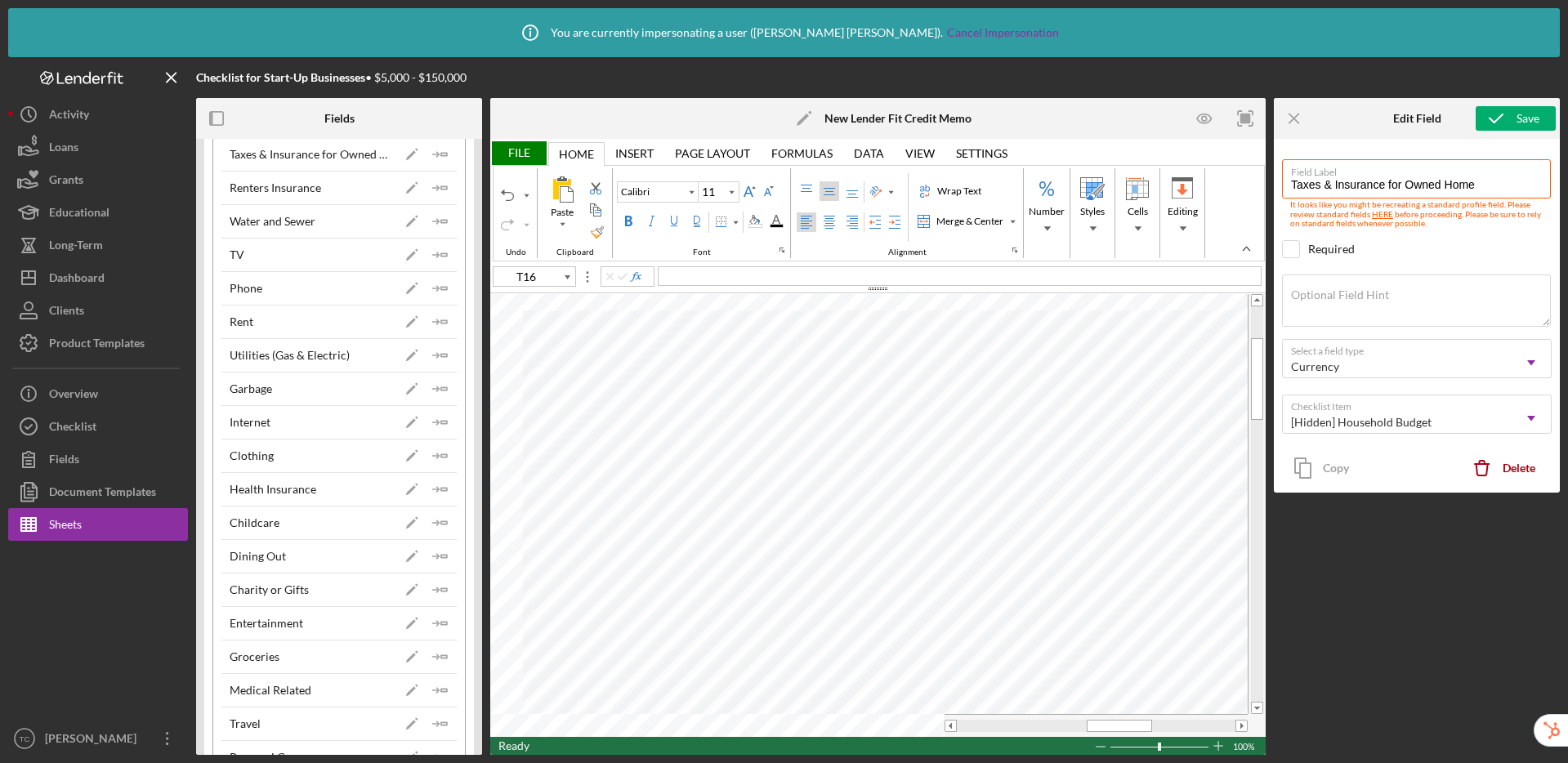
scroll to position [899, 0]
click at [434, 625] on icon "Icon/Insert Field" at bounding box center [439, 626] width 32 height 32
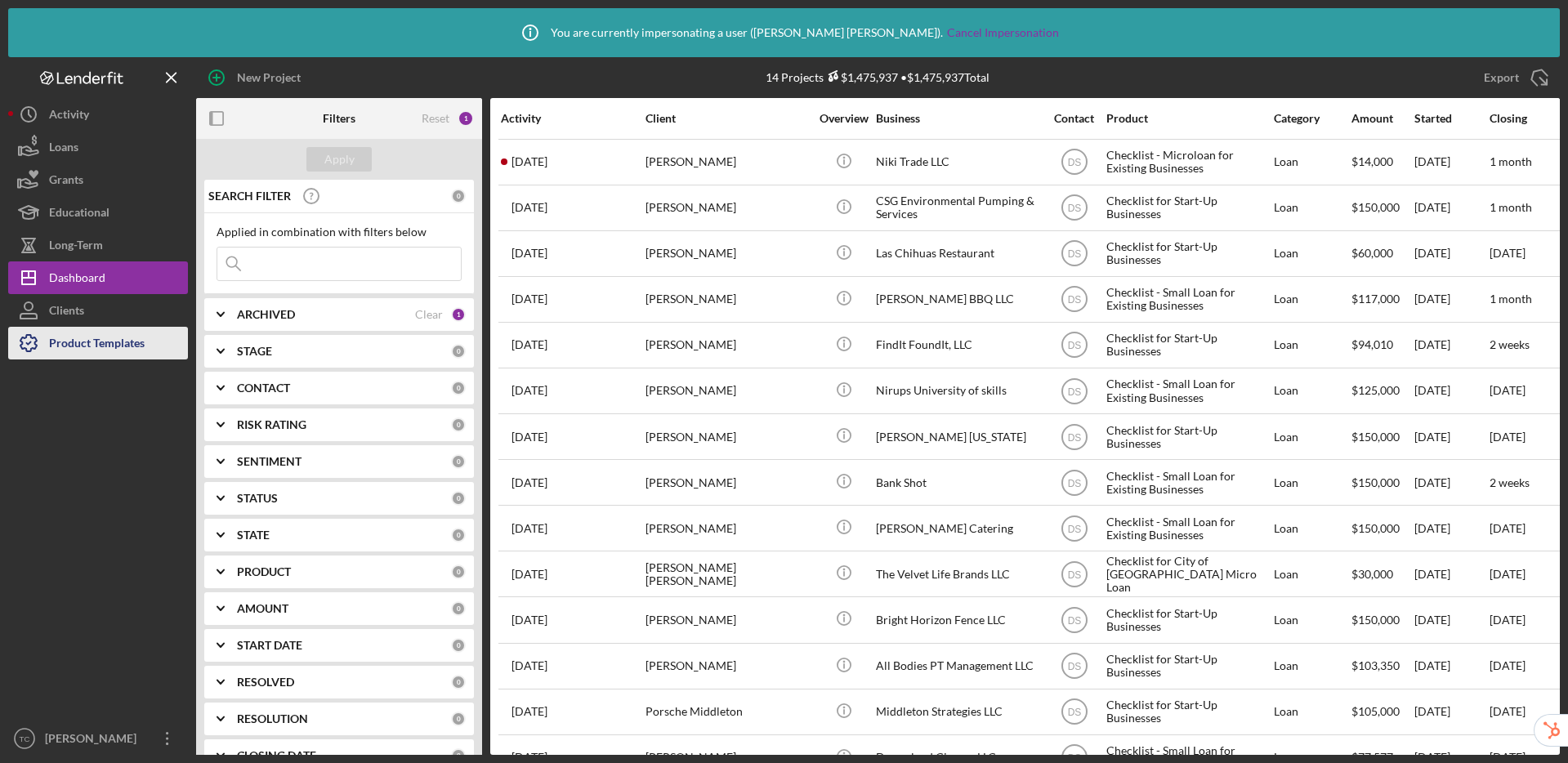
click at [114, 346] on div "Product Templates" at bounding box center [96, 344] width 95 height 36
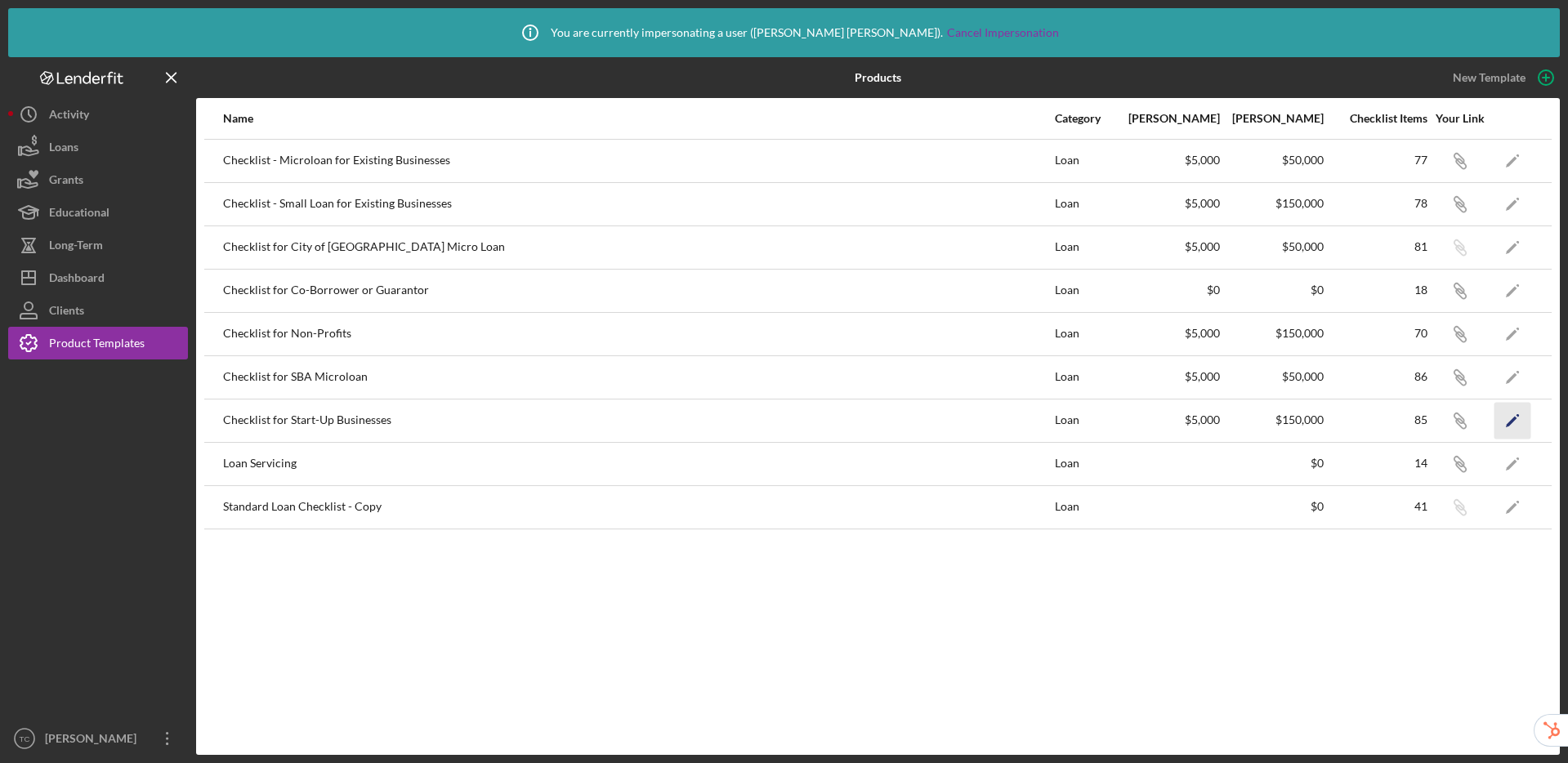
click at [1500, 420] on icon "Icon/Edit" at bounding box center [1512, 420] width 36 height 36
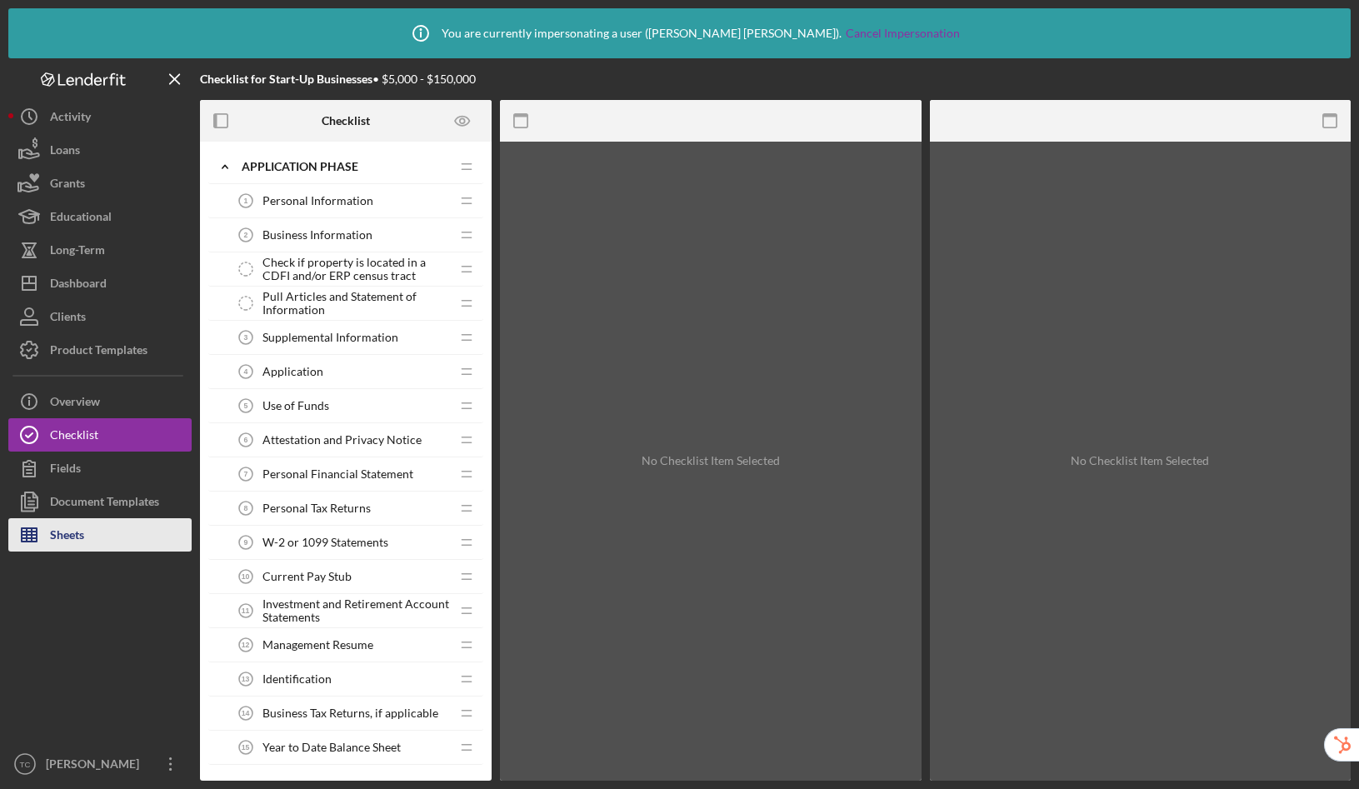
click at [62, 544] on div "Sheets" at bounding box center [67, 536] width 34 height 37
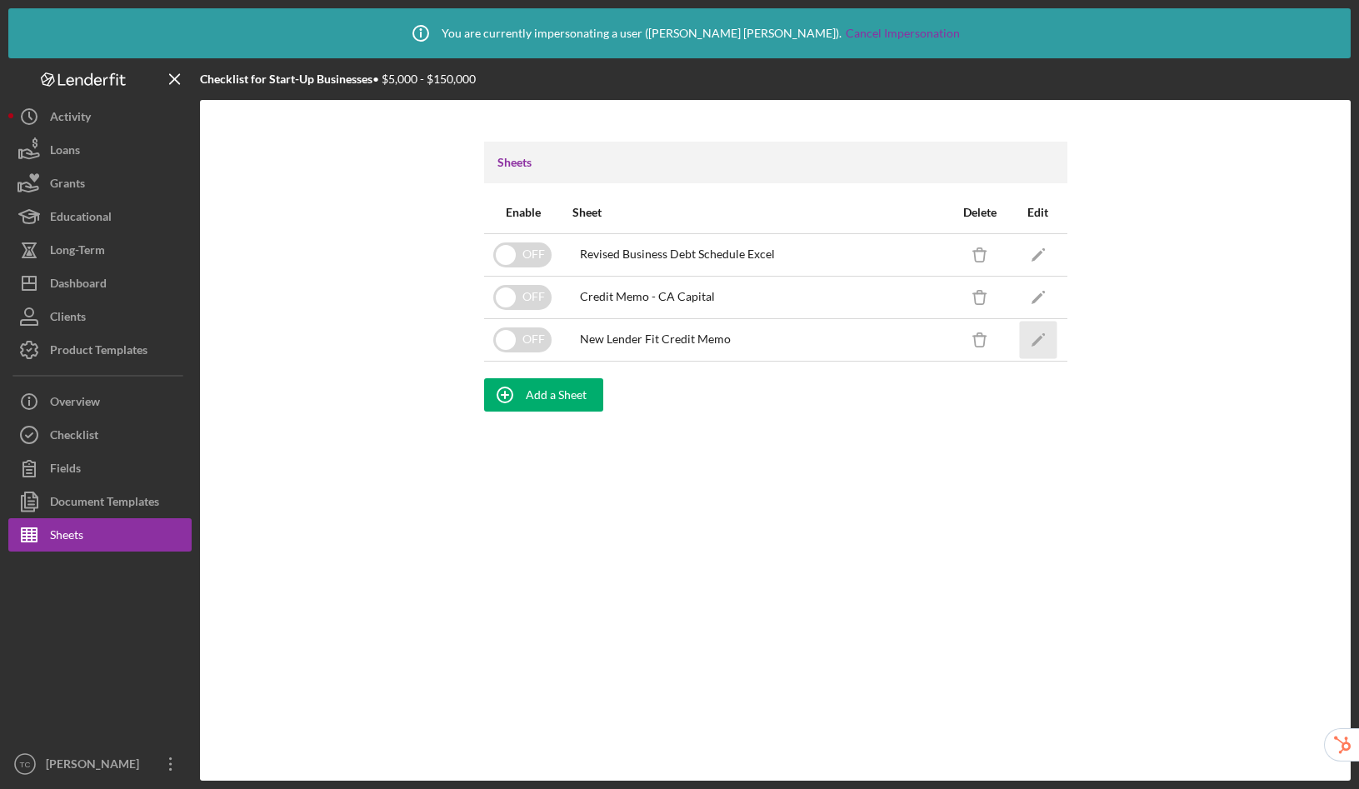
click at [1032, 338] on icon "Icon/Edit" at bounding box center [1037, 339] width 37 height 37
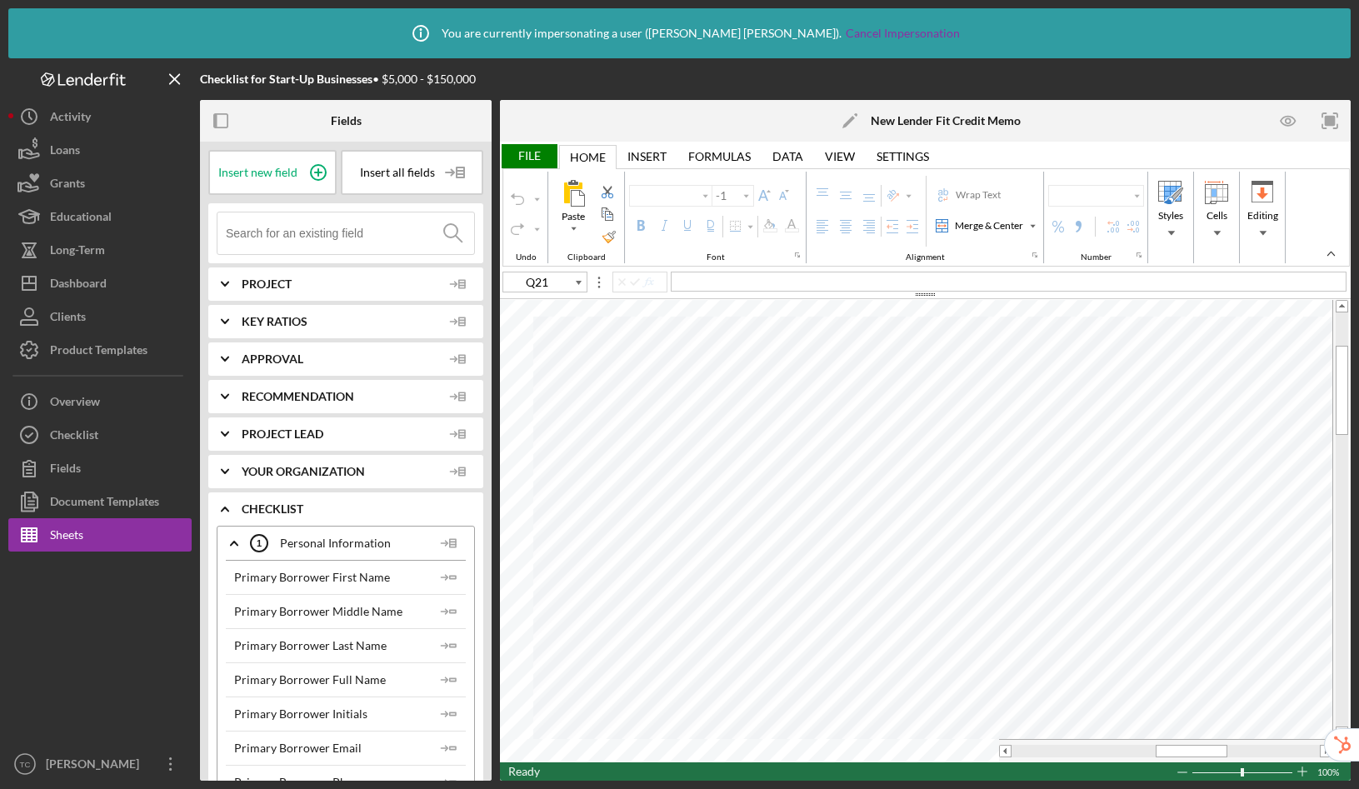
type input "Calibri"
type input "11"
type input "T16"
click at [270, 238] on input at bounding box center [350, 233] width 248 height 42
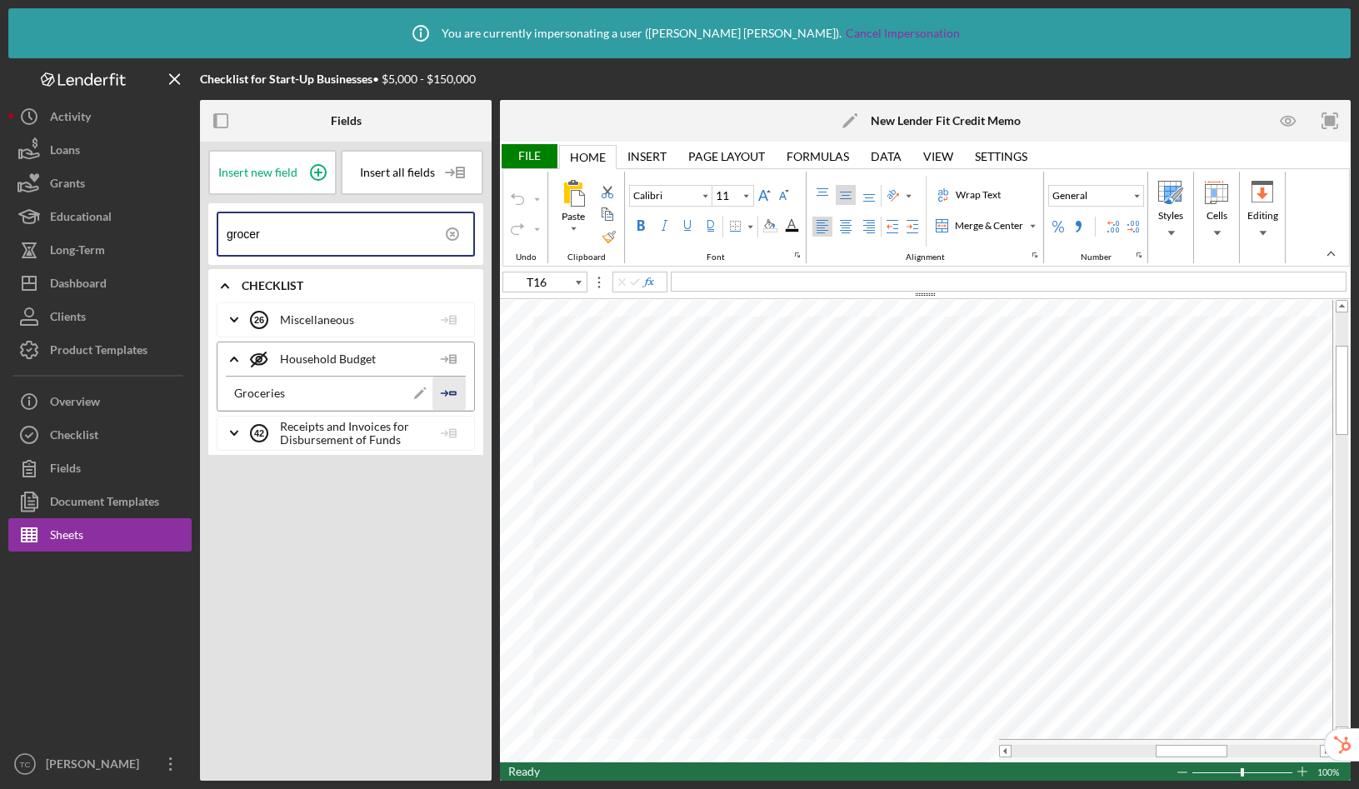
type input "grocer"
click at [449, 392] on icon "Icon/Insert Field" at bounding box center [448, 393] width 33 height 33
type input "T17"
drag, startPoint x: 325, startPoint y: 240, endPoint x: 191, endPoint y: 233, distance: 134.3
click at [191, 233] on div "Checklist for Start-Up Businesses • $5,000 - $150,000 Fields Insert new field I…" at bounding box center [679, 419] width 1342 height 722
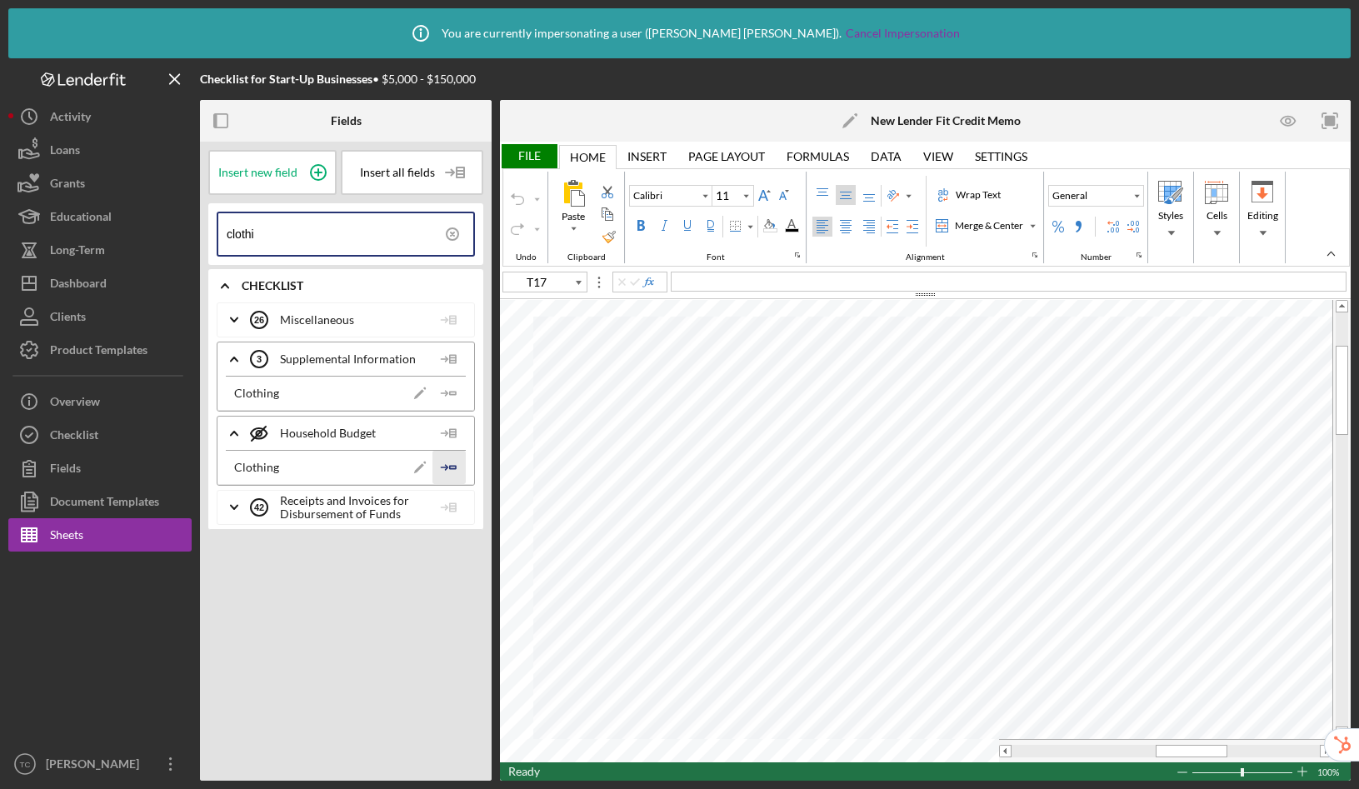
type input "clothi"
click at [450, 464] on icon "Icon/Insert Field" at bounding box center [448, 467] width 33 height 33
type input "T18"
drag, startPoint x: 205, startPoint y: 230, endPoint x: 193, endPoint y: 228, distance: 11.8
click at [193, 228] on div "Checklist for Start-Up Businesses • $5,000 - $150,000 Fields Insert new field I…" at bounding box center [679, 419] width 1342 height 722
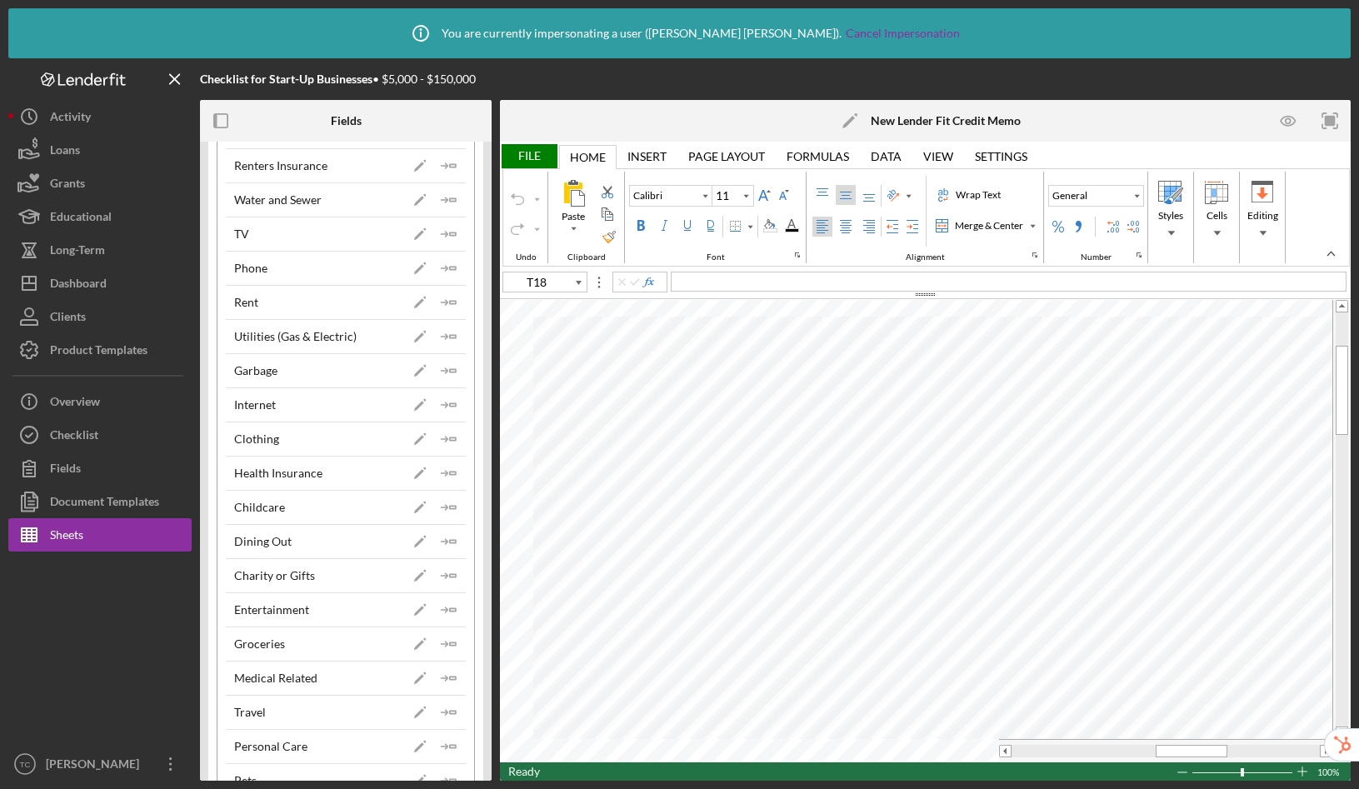
scroll to position [911, 0]
type input "household budget"
click at [450, 679] on polygon "button" at bounding box center [453, 678] width 6 height 2
click at [442, 506] on g "button" at bounding box center [444, 507] width 7 height 5
click at [446, 545] on icon "Icon/Insert Field" at bounding box center [448, 541] width 33 height 33
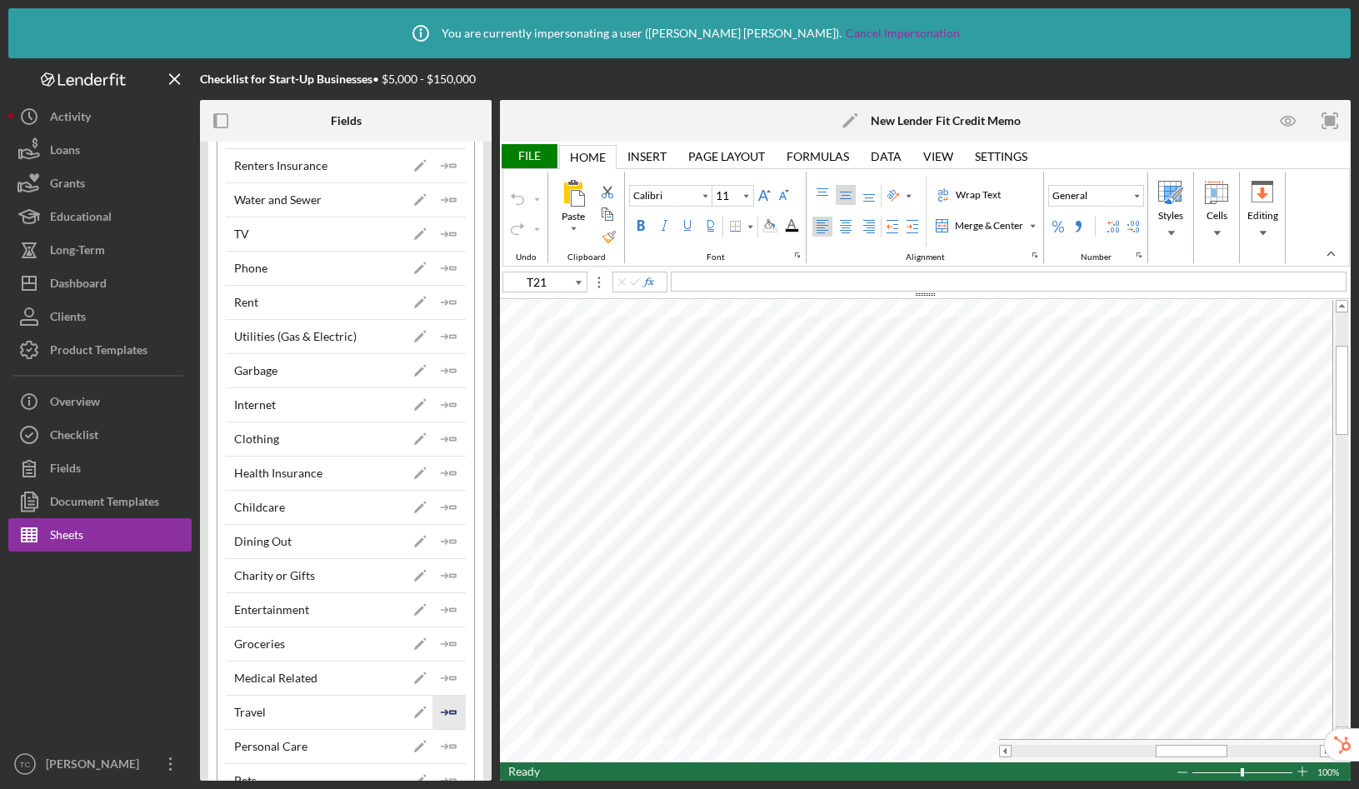
click at [443, 711] on icon "Icon/Insert Field" at bounding box center [448, 712] width 33 height 33
click at [517, 152] on div "File" at bounding box center [528, 156] width 57 height 24
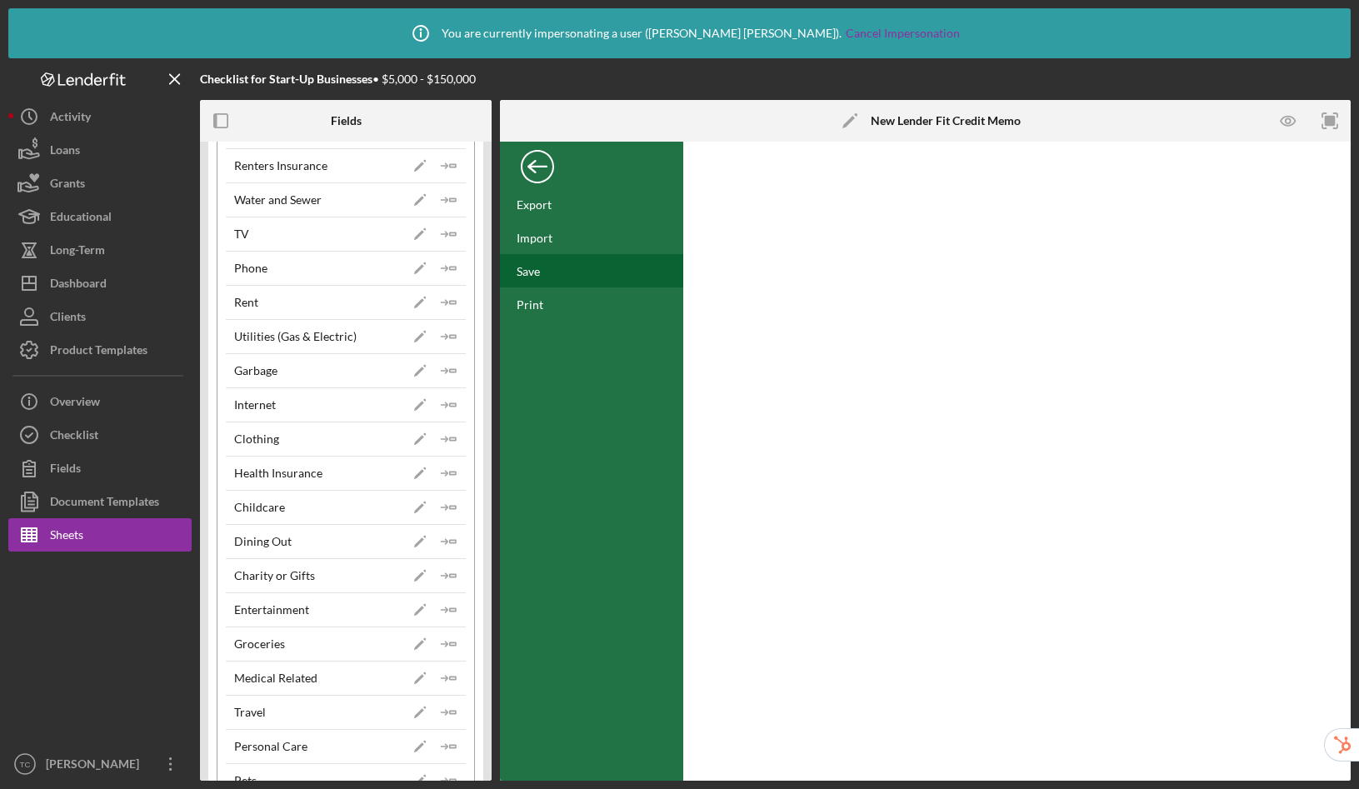
click at [529, 274] on div "Save" at bounding box center [528, 271] width 23 height 14
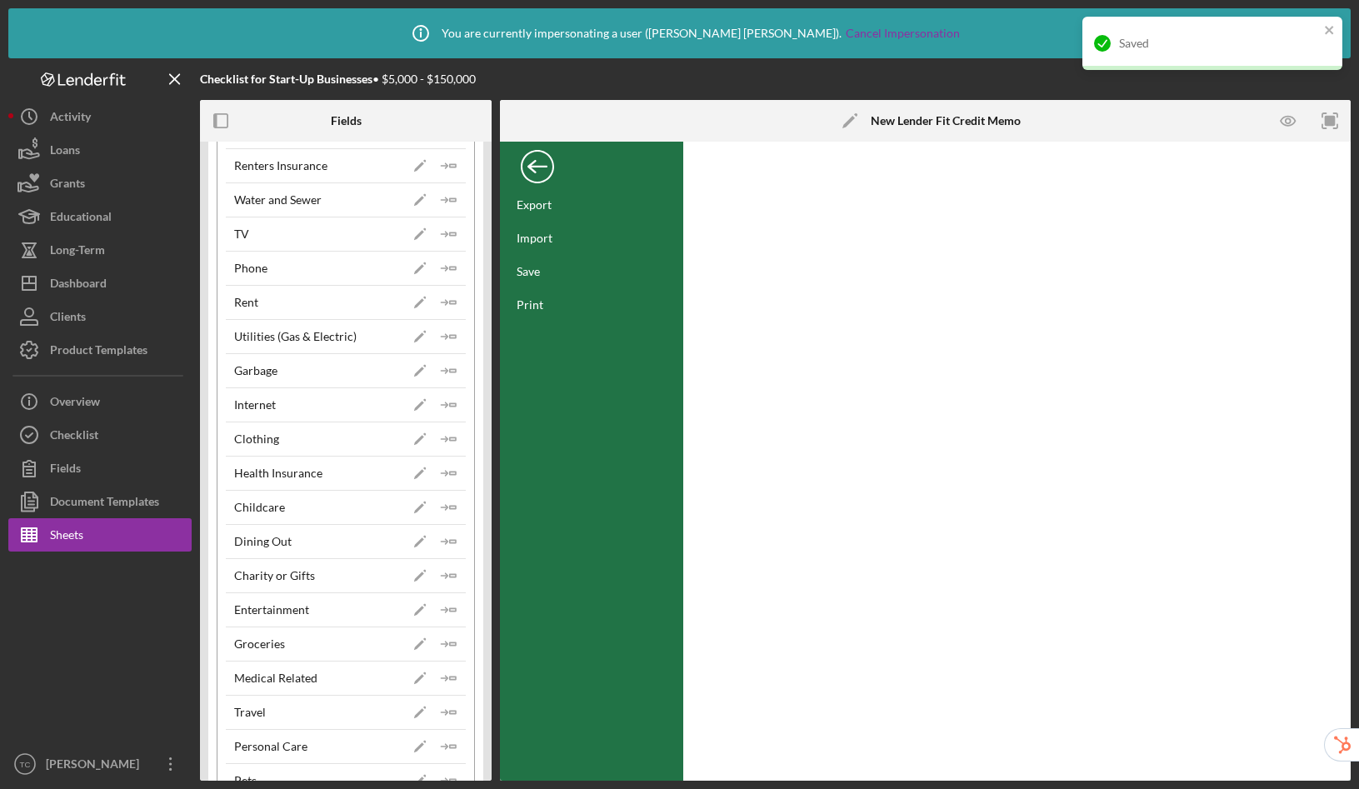
click at [544, 163] on div "Back" at bounding box center [537, 162] width 33 height 33
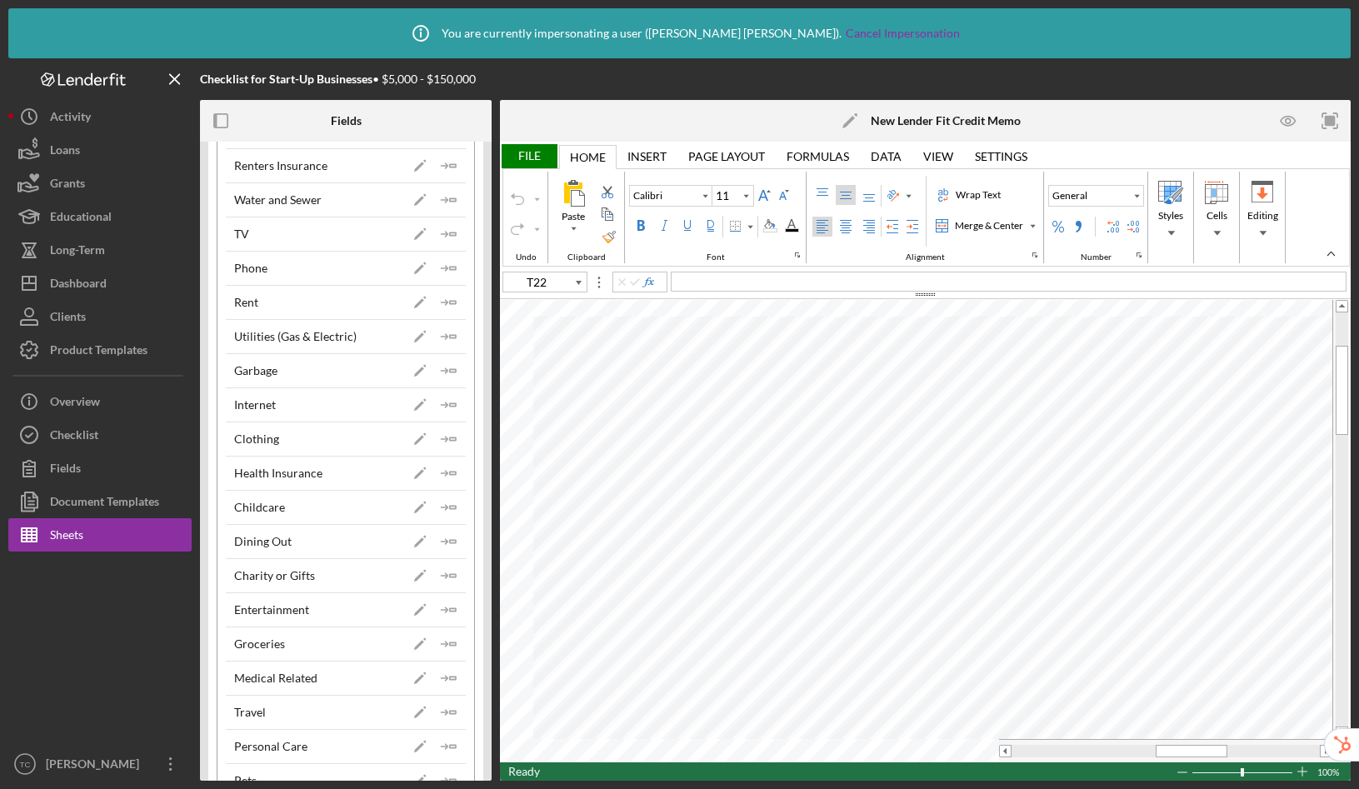
click at [530, 154] on div "File" at bounding box center [528, 156] width 57 height 24
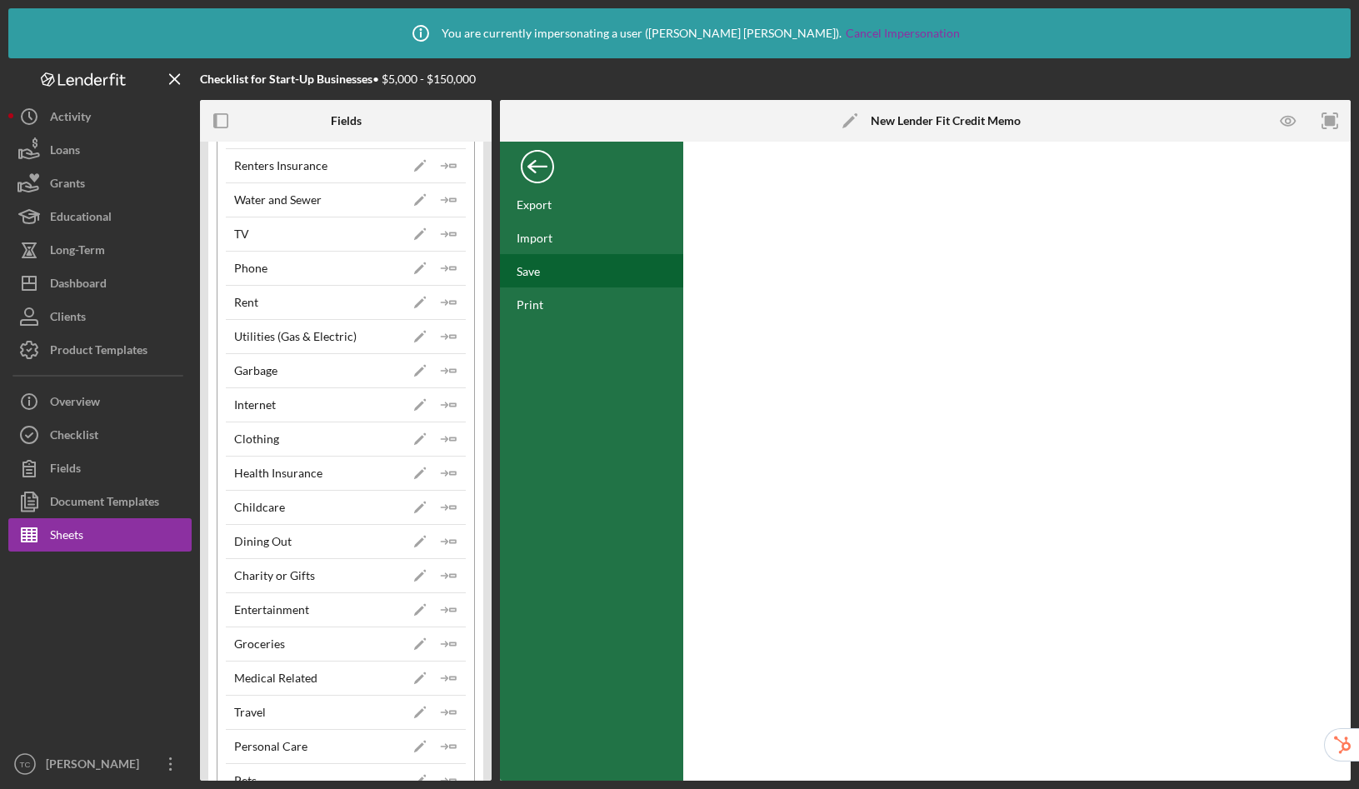
click at [545, 269] on div "Save" at bounding box center [591, 270] width 183 height 33
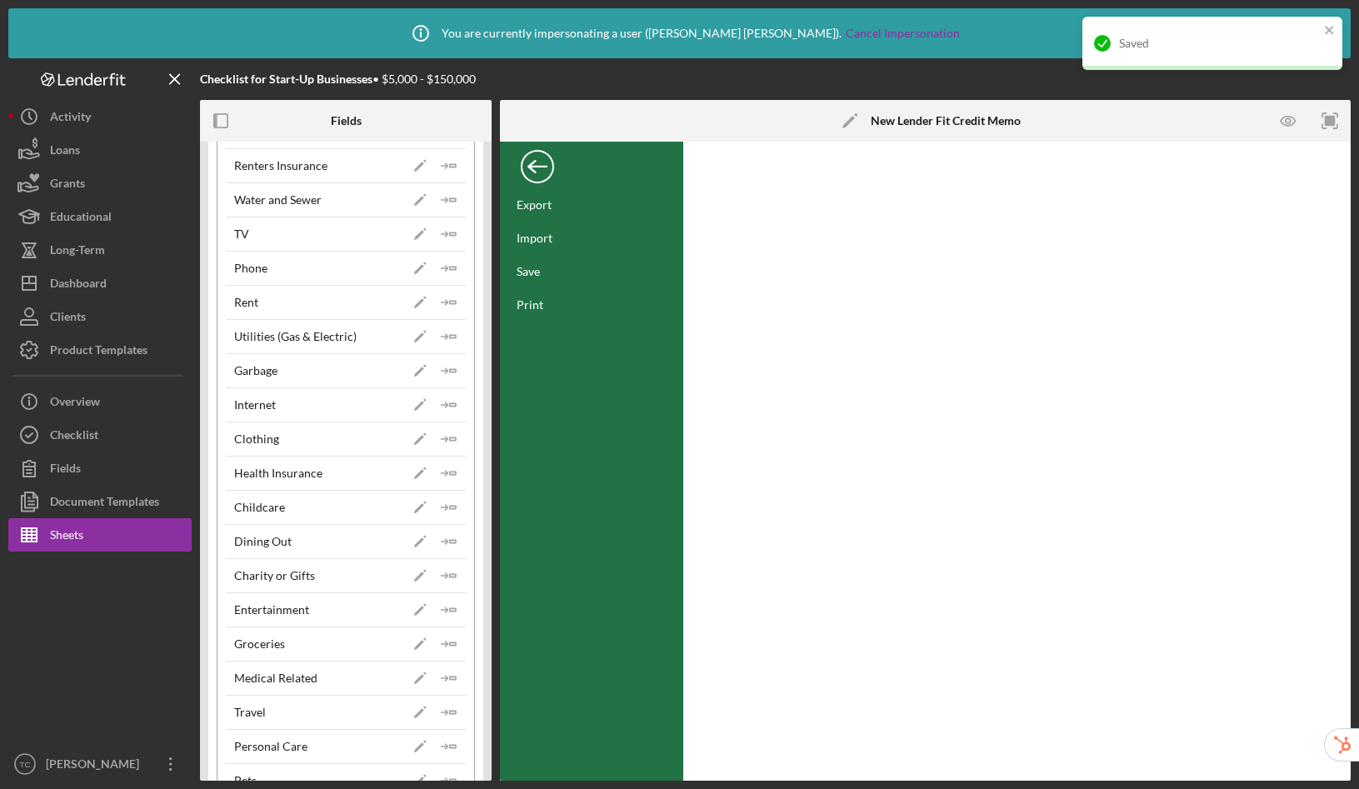
click at [542, 170] on div "Back" at bounding box center [537, 162] width 33 height 33
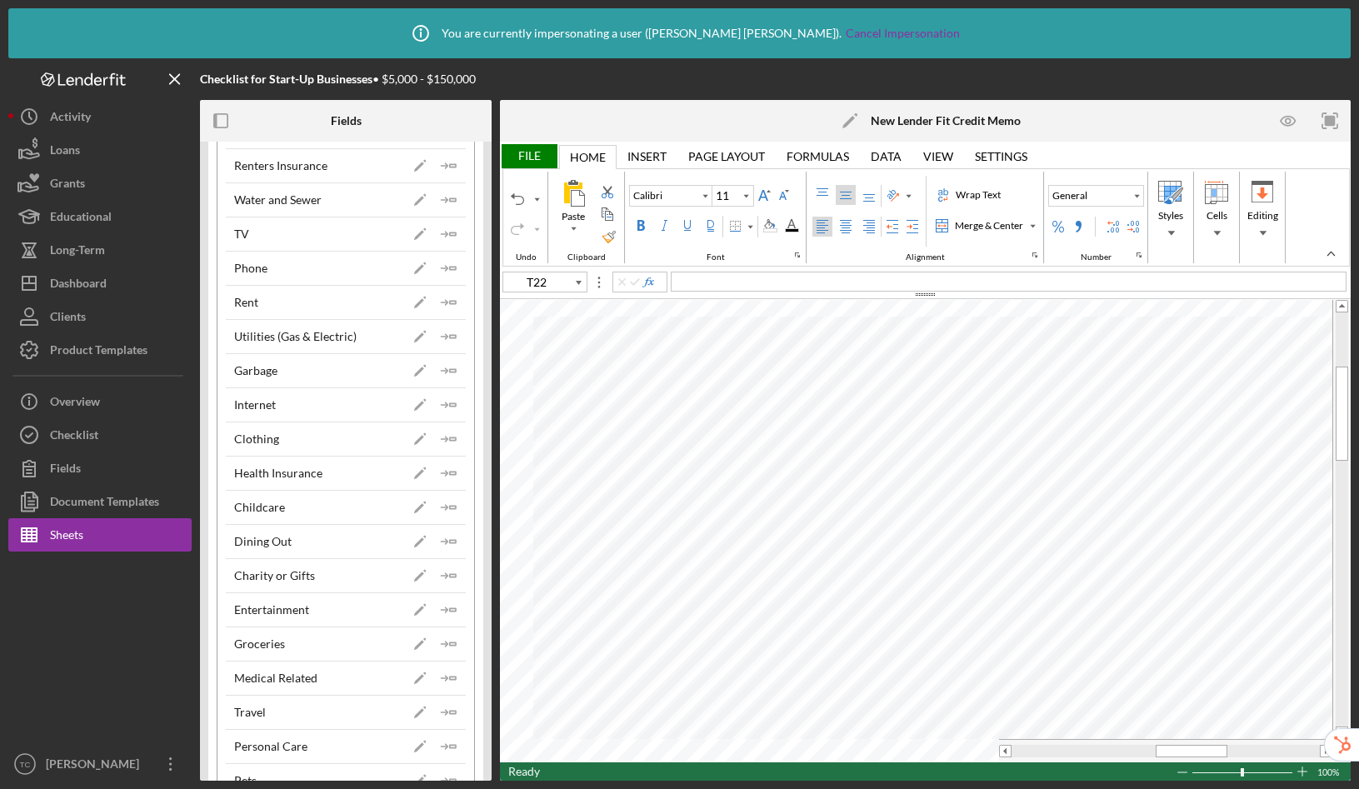
type input "C6"
type input "10"
type input "T22"
type input "11"
click at [517, 158] on div "File" at bounding box center [528, 156] width 57 height 24
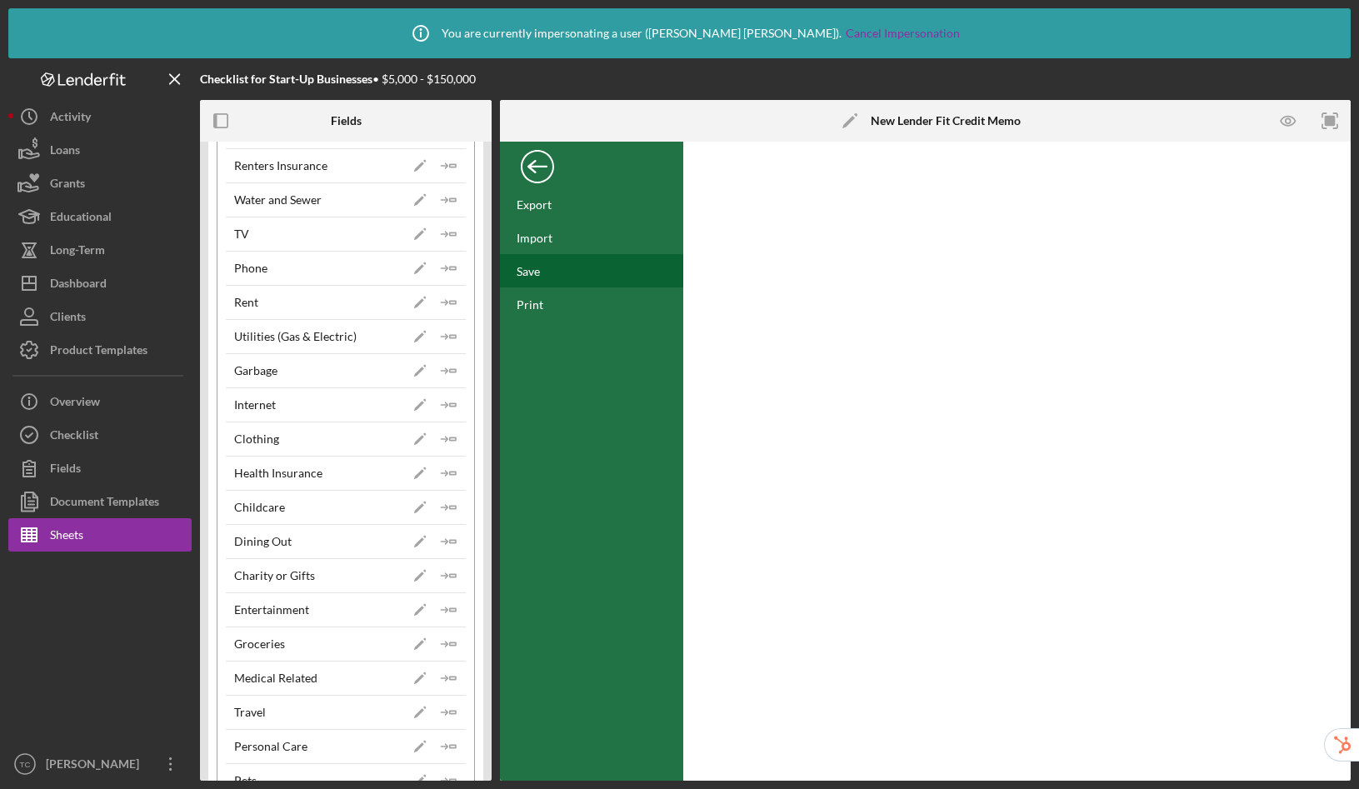
click at [522, 273] on div "Save" at bounding box center [528, 271] width 23 height 14
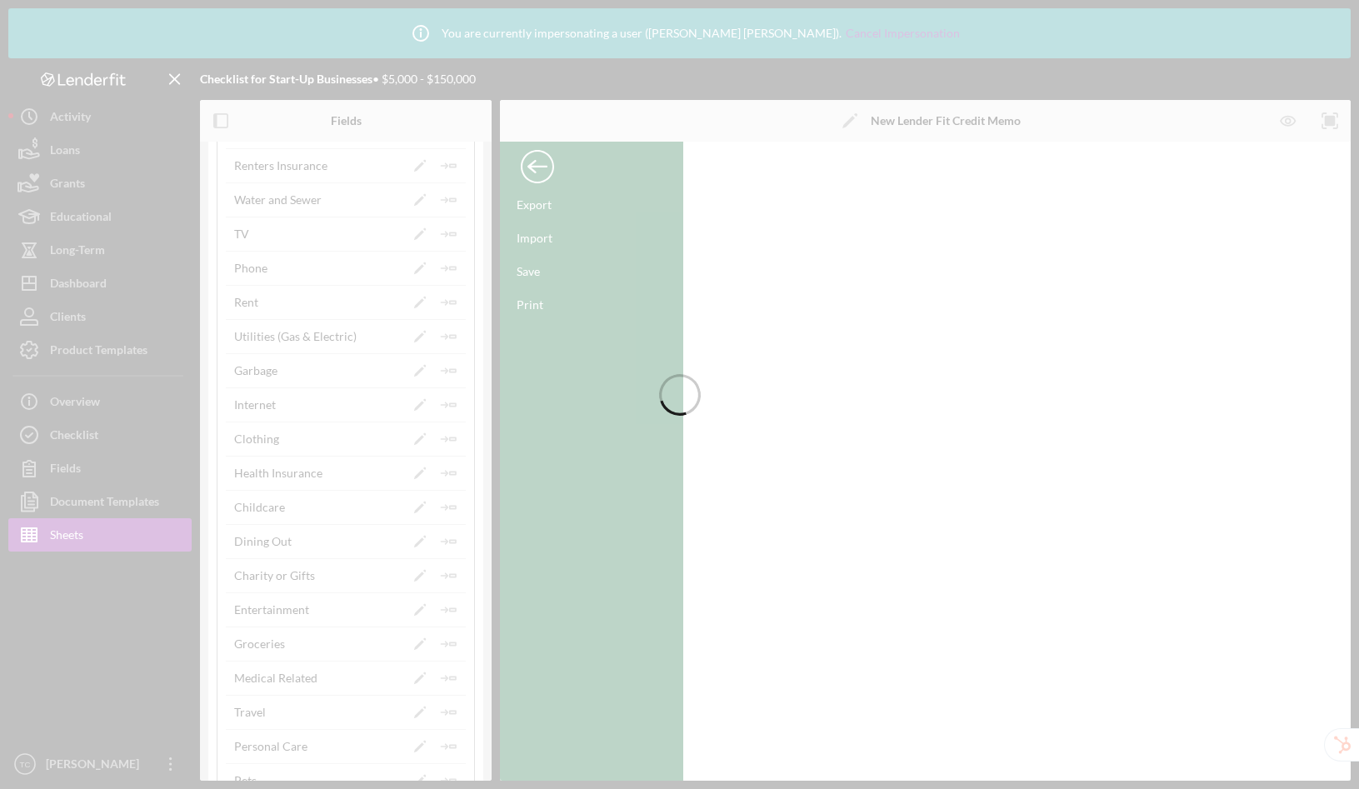
click at [537, 172] on div at bounding box center [679, 394] width 1359 height 789
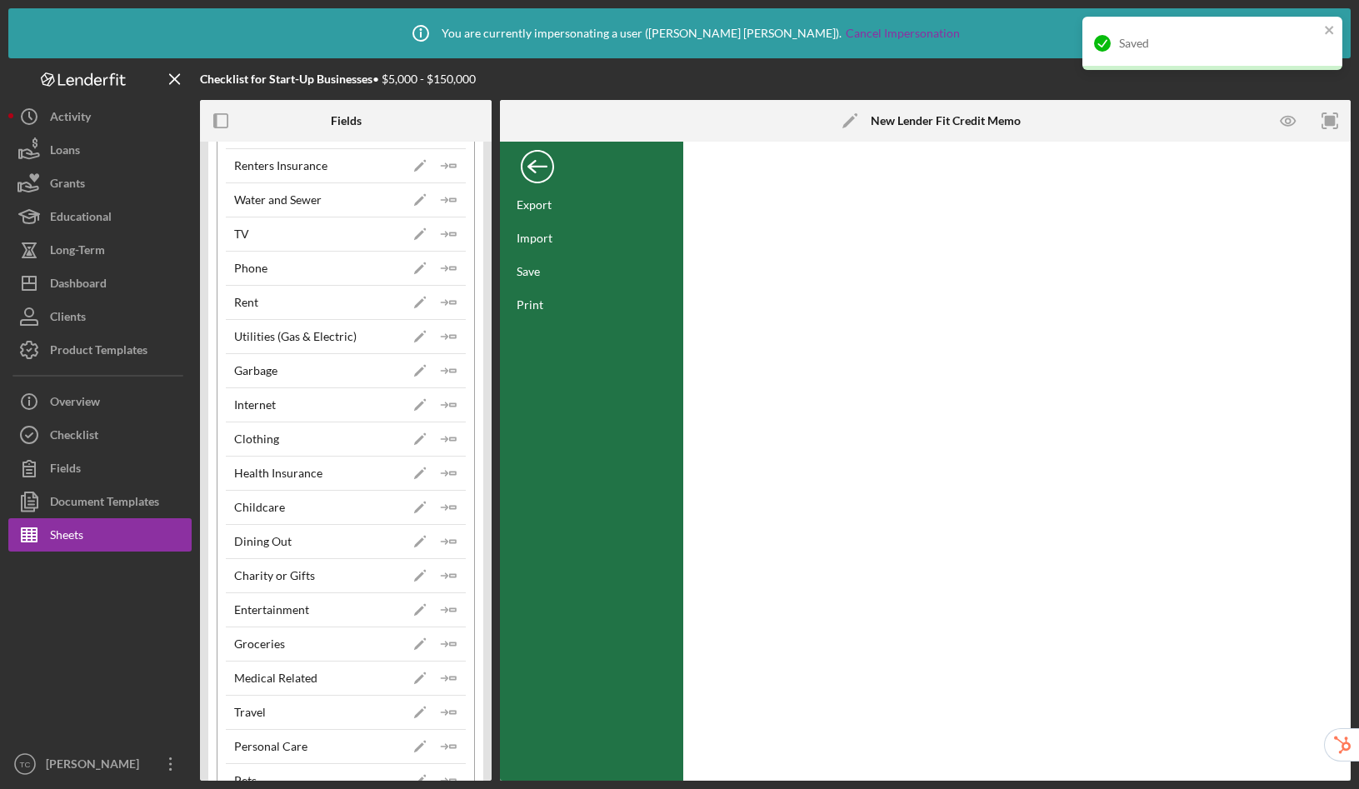
click at [537, 172] on div "Back" at bounding box center [537, 162] width 33 height 33
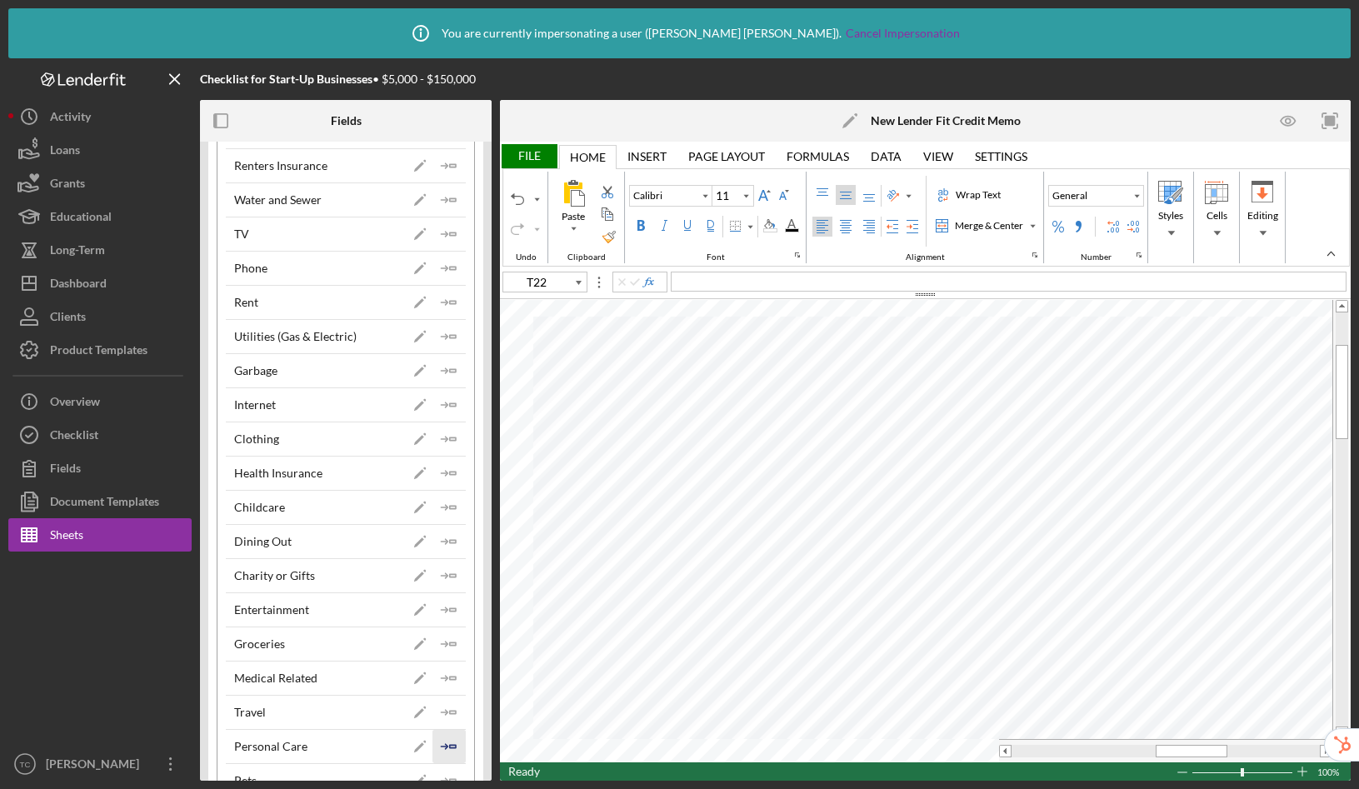
click at [452, 744] on icon "Icon/Insert Field" at bounding box center [448, 746] width 33 height 33
click at [529, 150] on div "File" at bounding box center [528, 156] width 57 height 24
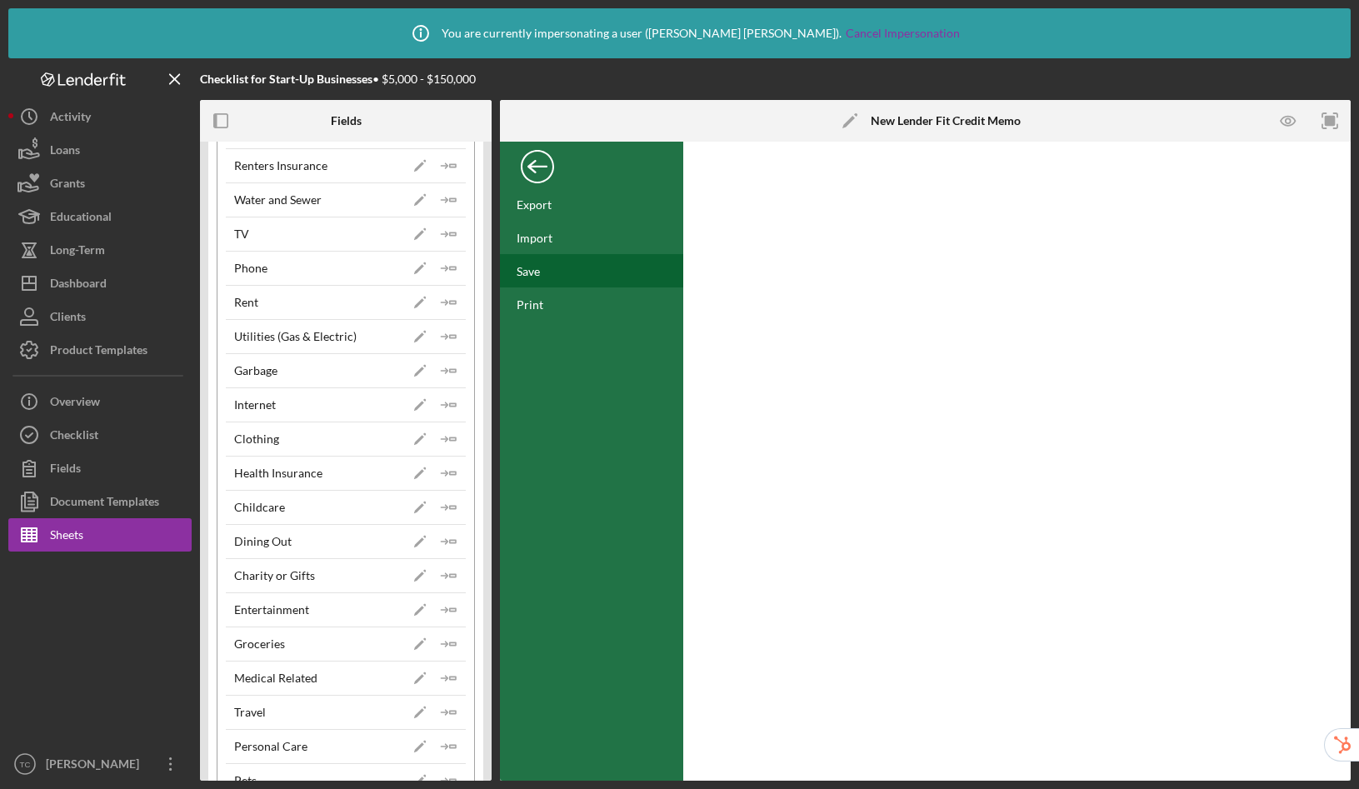
click at [549, 275] on div "Save" at bounding box center [591, 270] width 183 height 33
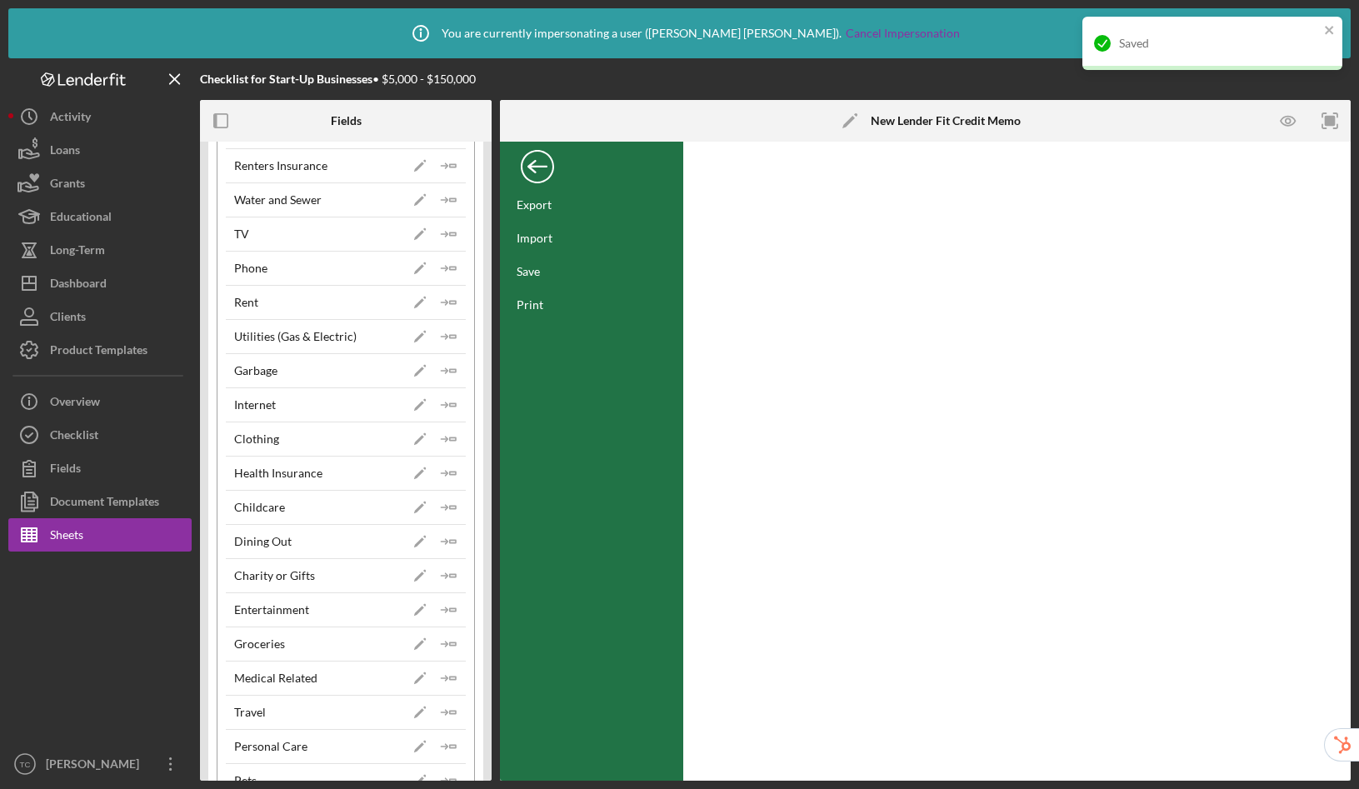
click at [534, 165] on div "Back" at bounding box center [537, 162] width 33 height 33
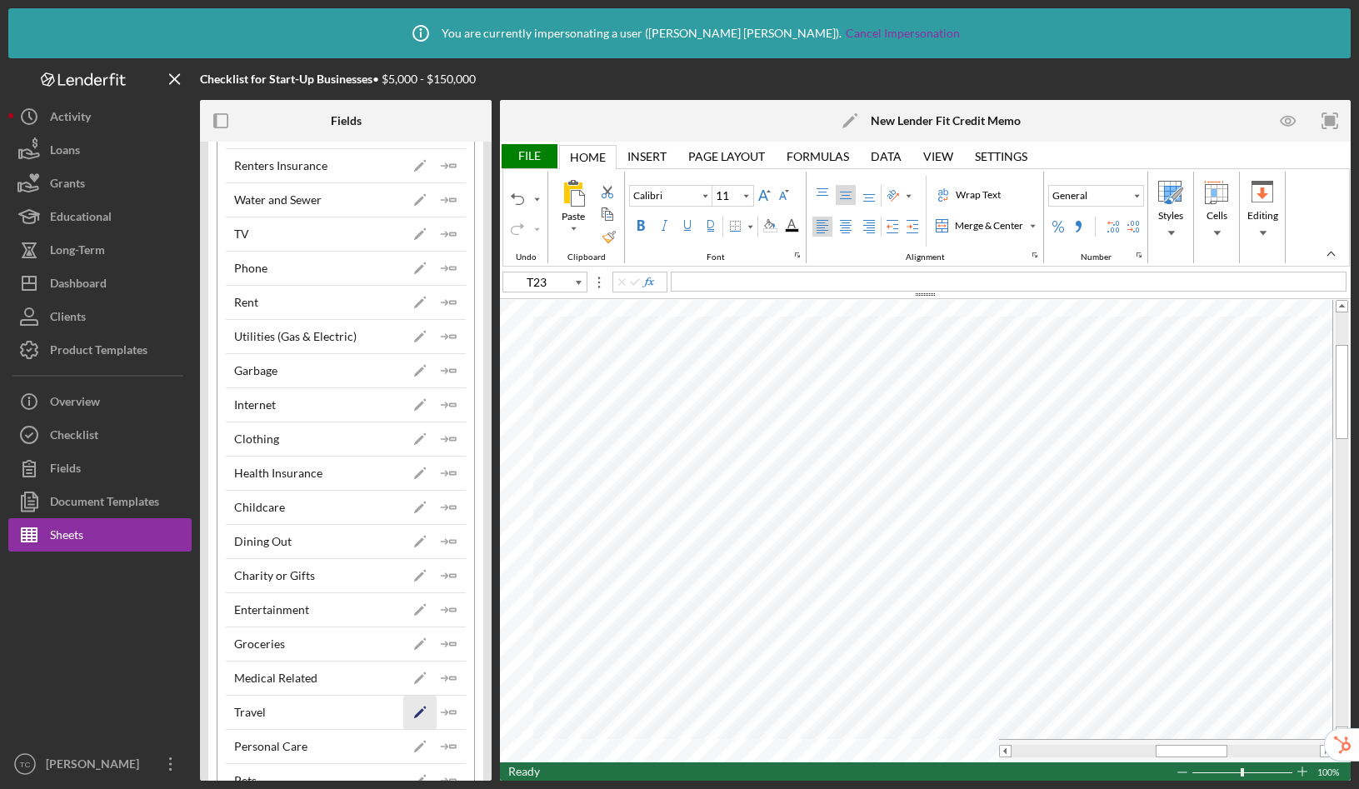
scroll to position [937, 0]
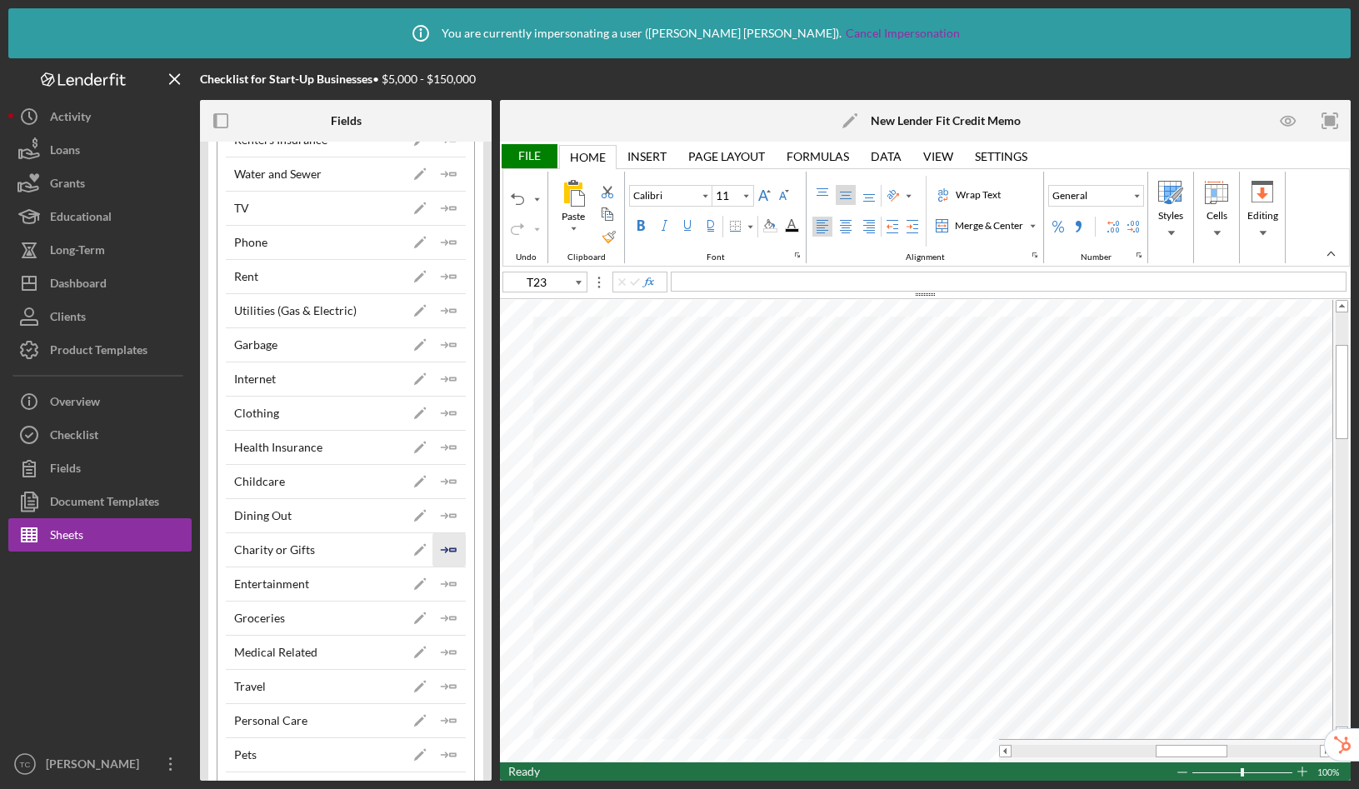
click at [445, 550] on icon "Icon/Insert Field" at bounding box center [448, 549] width 33 height 33
click at [512, 159] on div "File" at bounding box center [528, 156] width 57 height 24
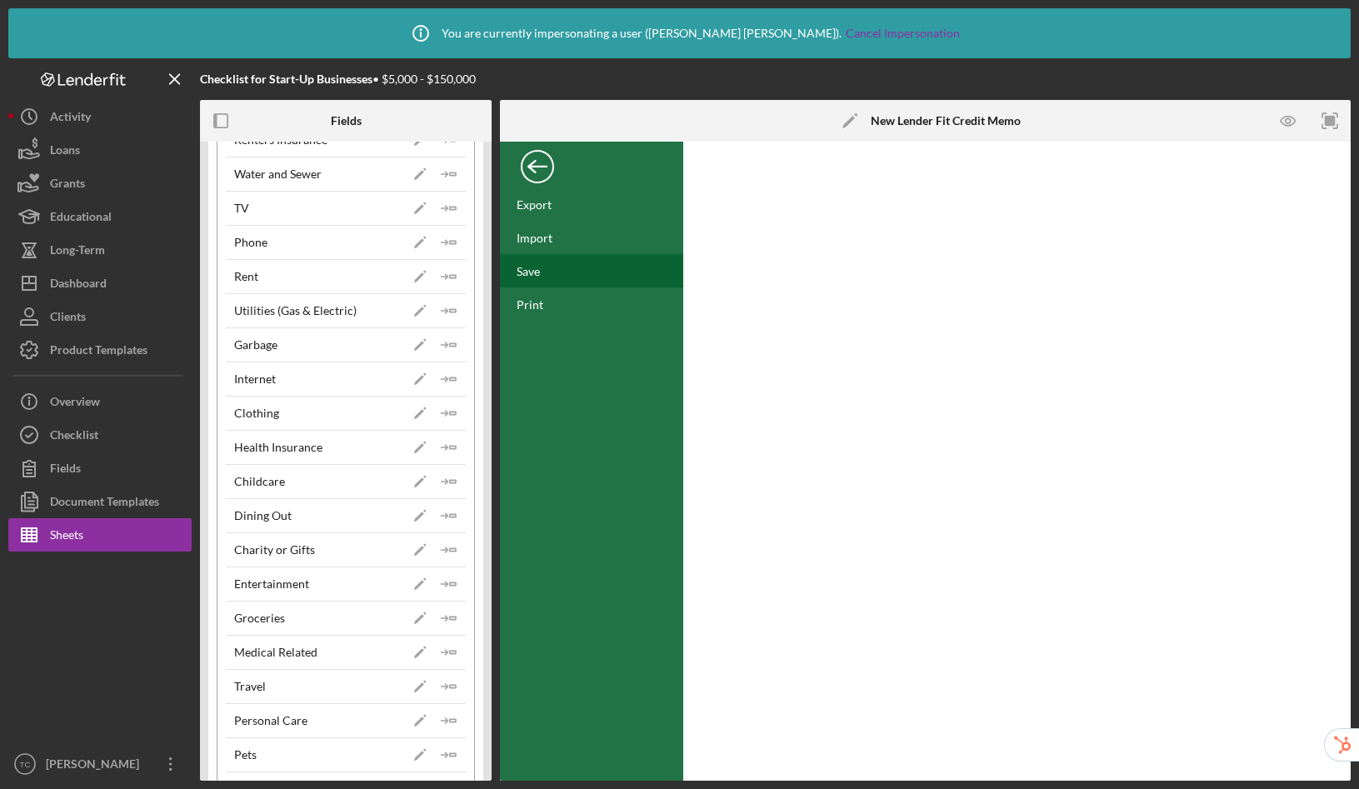
click at [539, 272] on div "Save" at bounding box center [528, 271] width 23 height 14
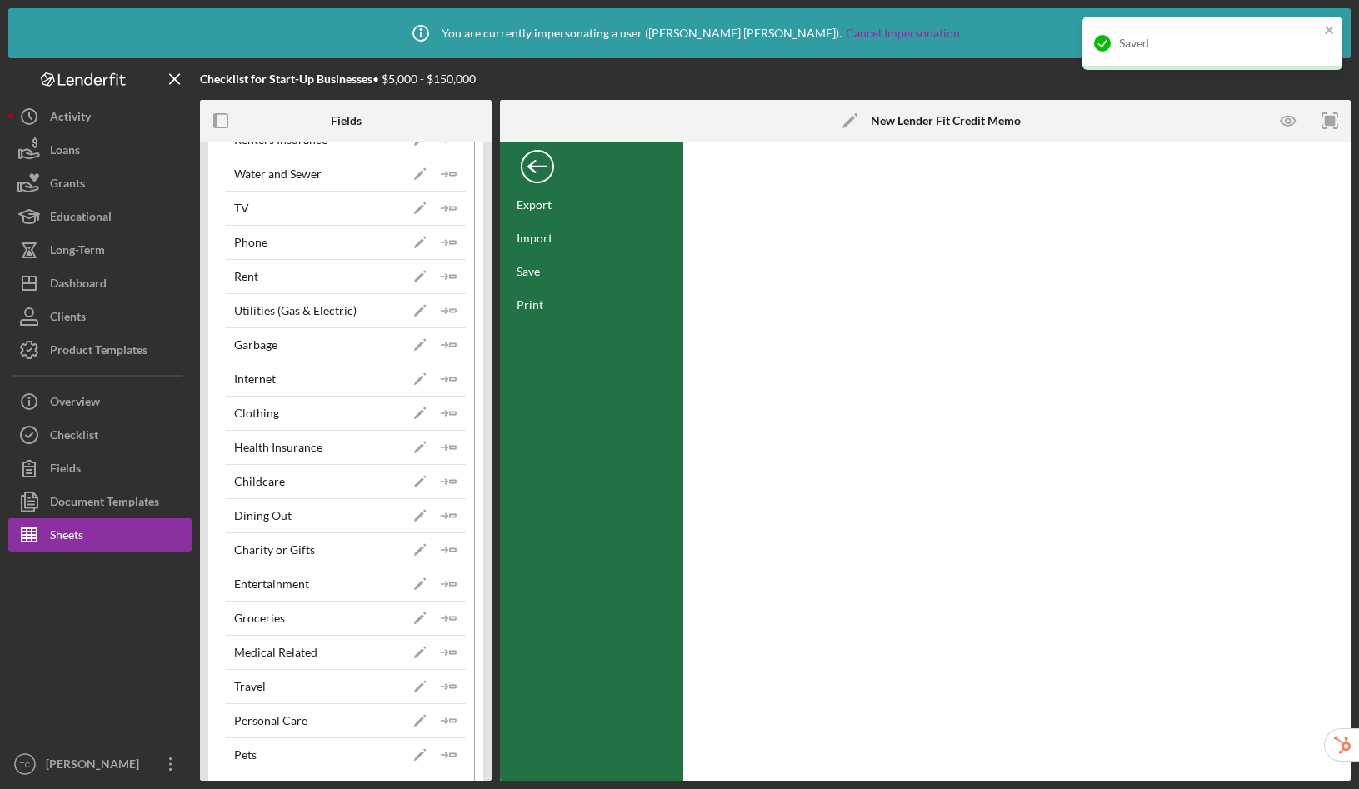
click at [540, 169] on div "Back" at bounding box center [537, 162] width 33 height 33
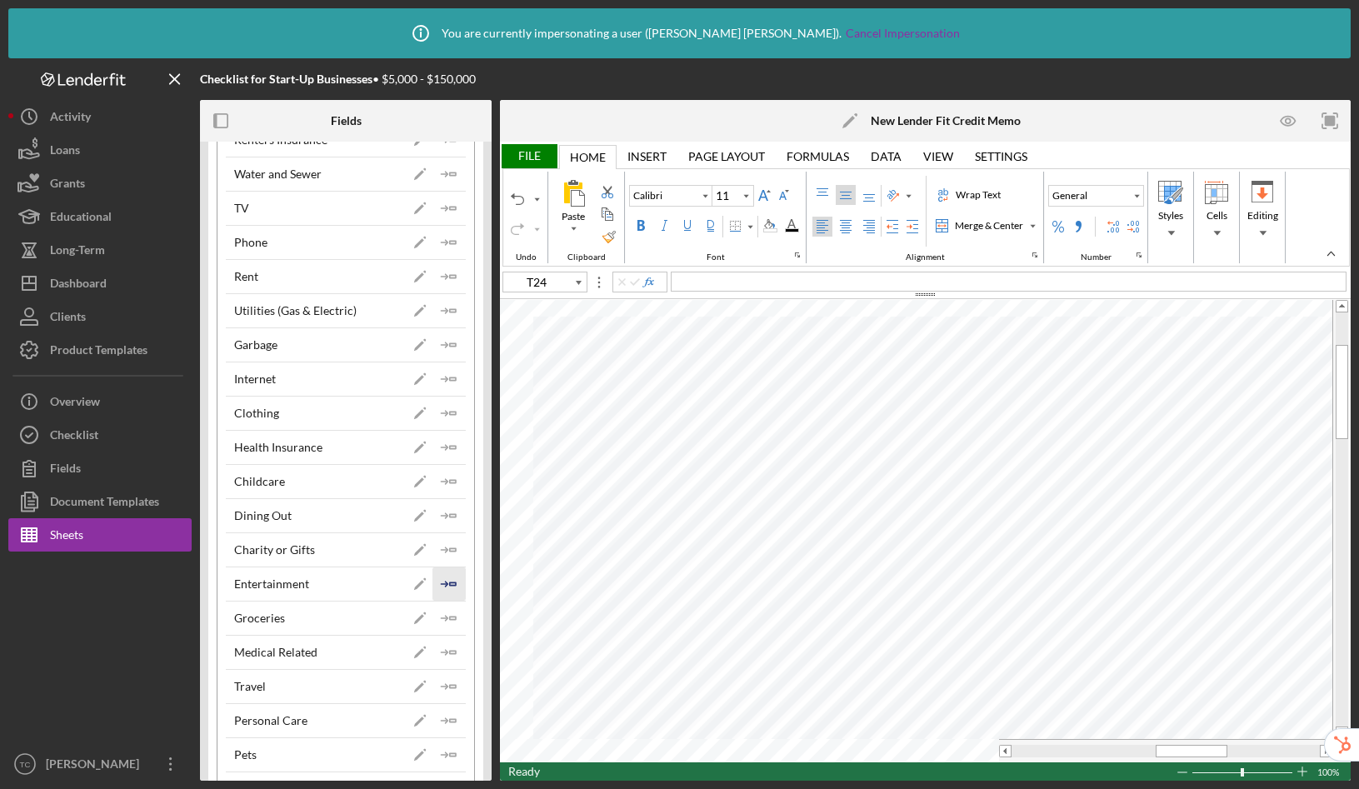
click at [448, 584] on icon "Icon/Insert Field" at bounding box center [448, 583] width 33 height 33
click at [510, 156] on div "File" at bounding box center [528, 156] width 57 height 24
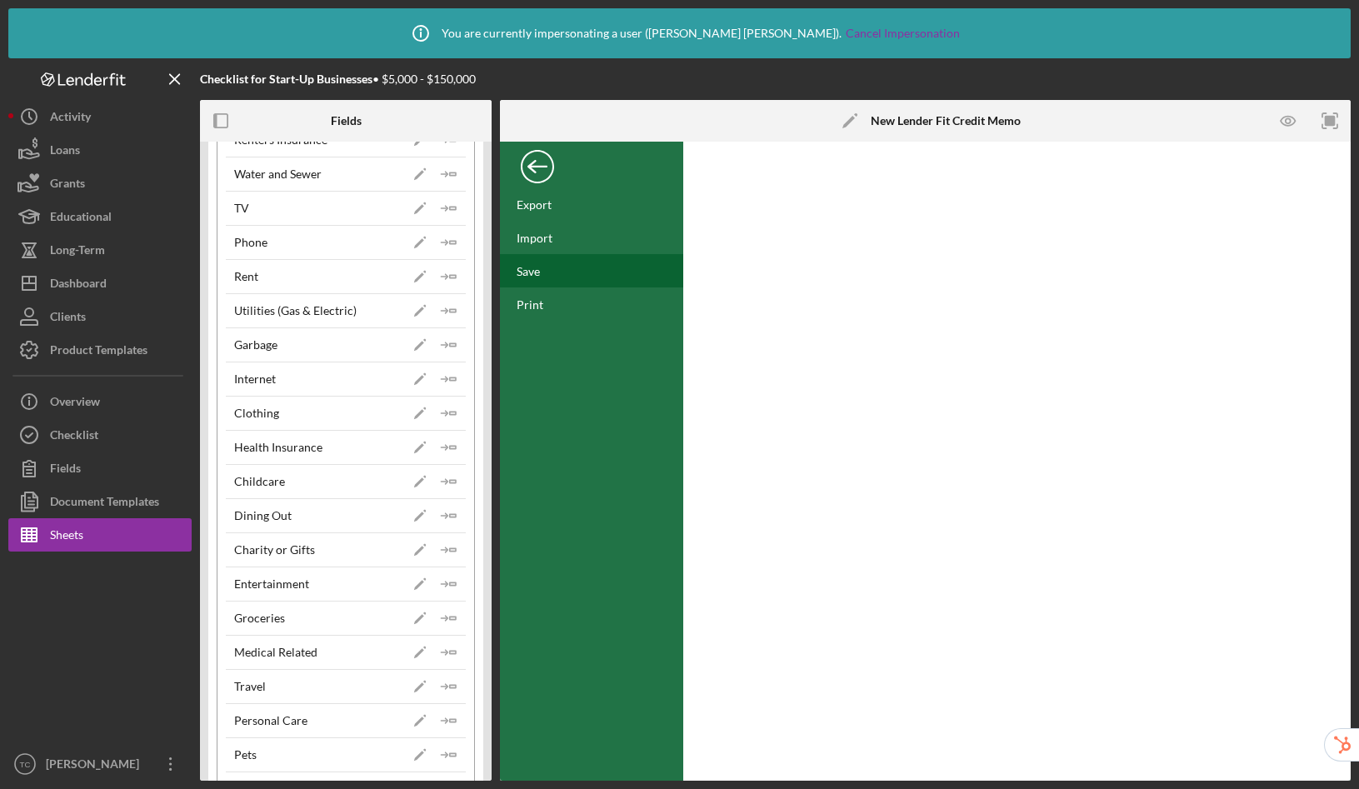
click at [540, 283] on div "Save" at bounding box center [591, 270] width 183 height 33
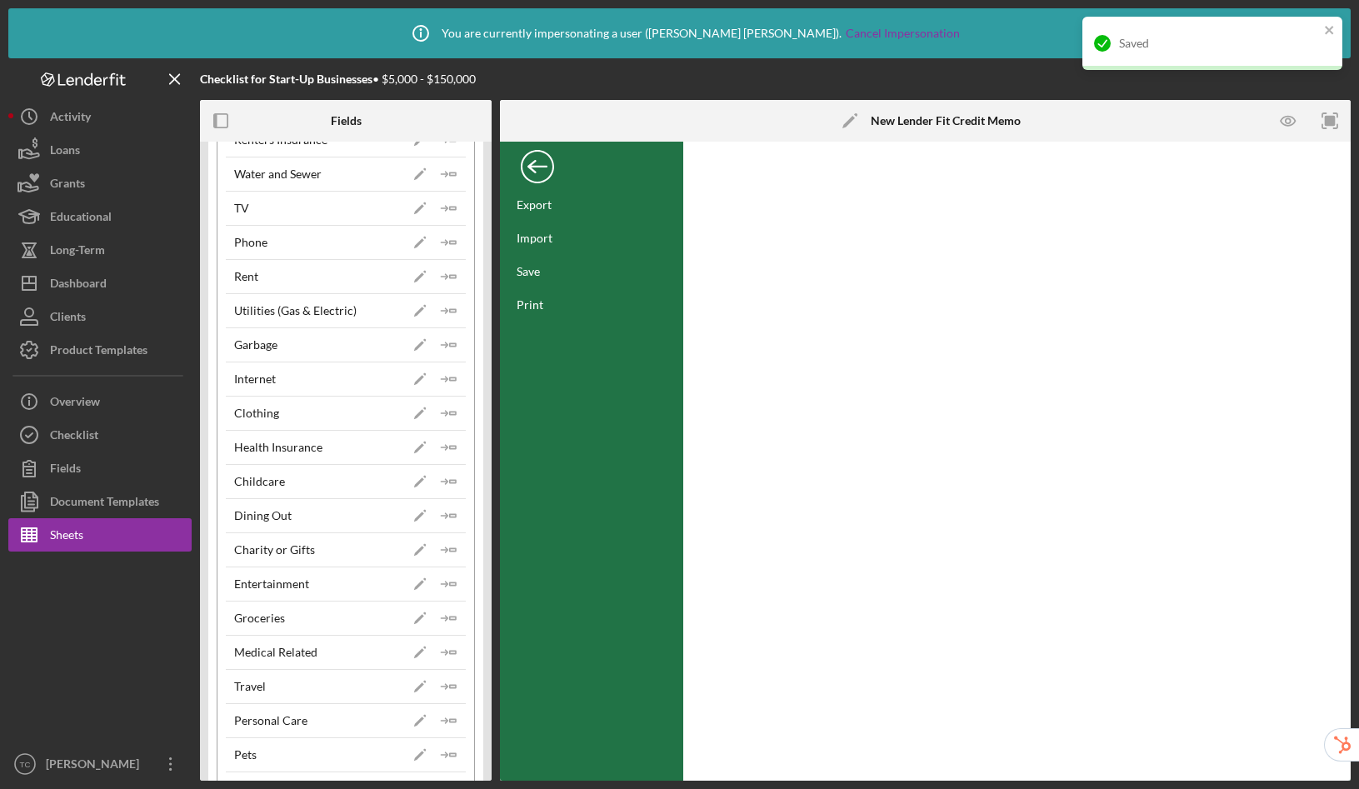
click at [537, 170] on div "Back" at bounding box center [537, 162] width 33 height 33
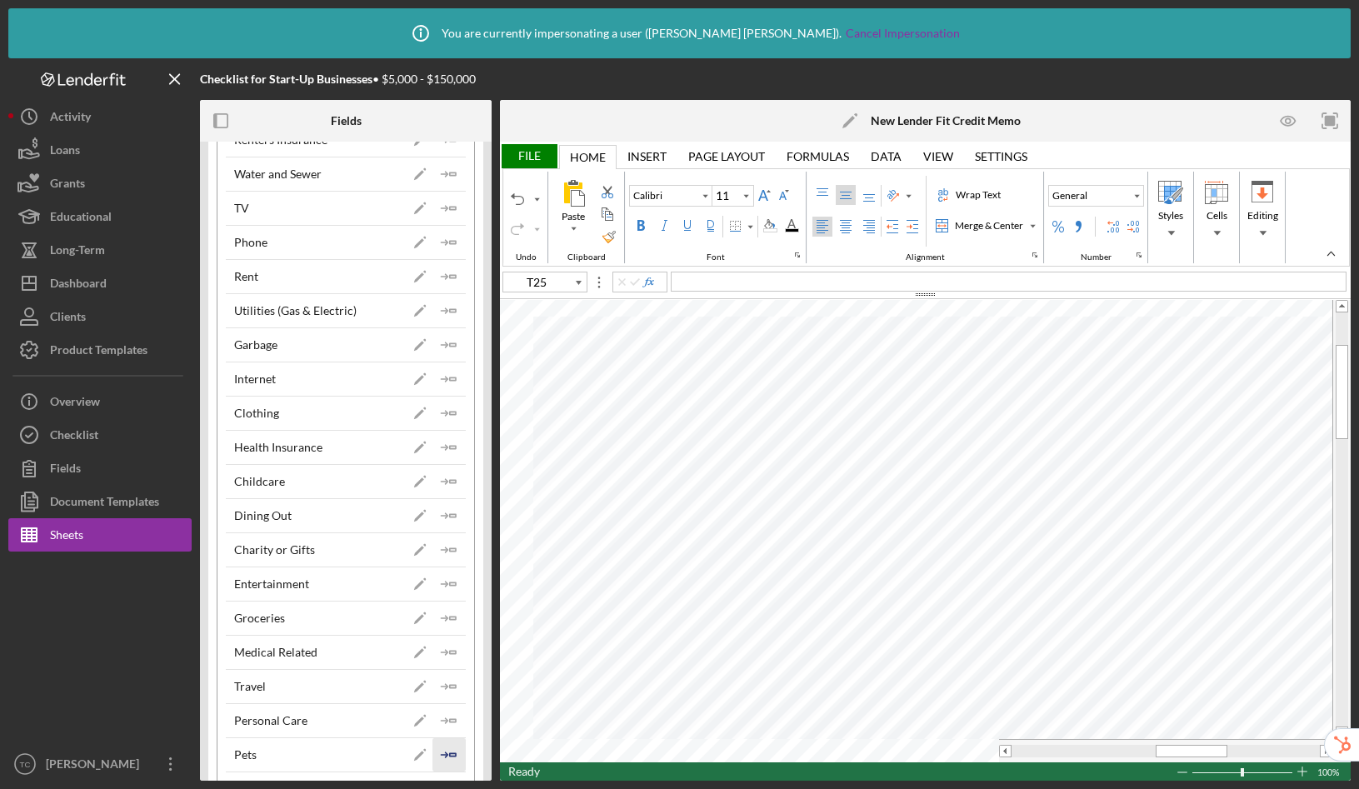
click at [442, 757] on icon "Icon/Insert Field" at bounding box center [448, 754] width 33 height 33
click at [533, 158] on div "File" at bounding box center [528, 156] width 57 height 24
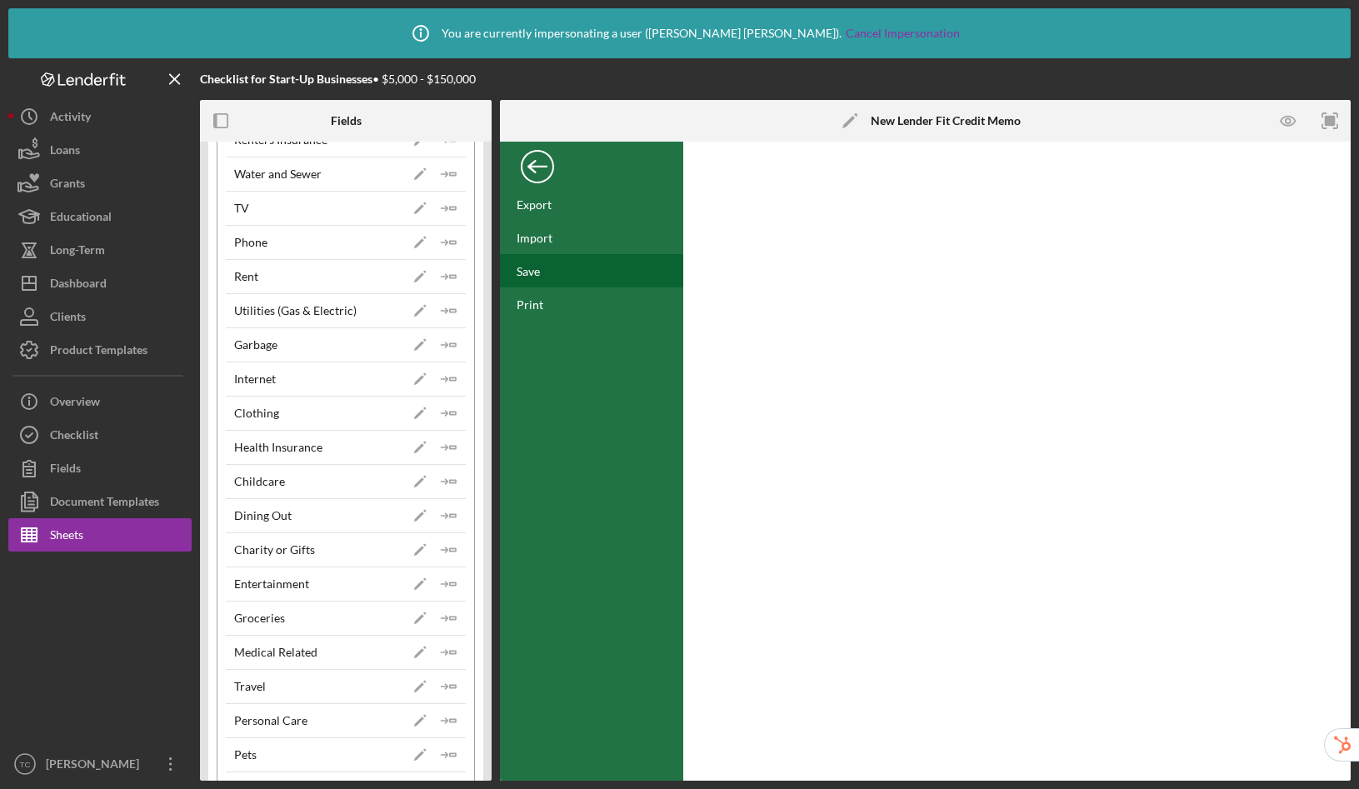
click at [547, 269] on div "Save" at bounding box center [591, 270] width 183 height 33
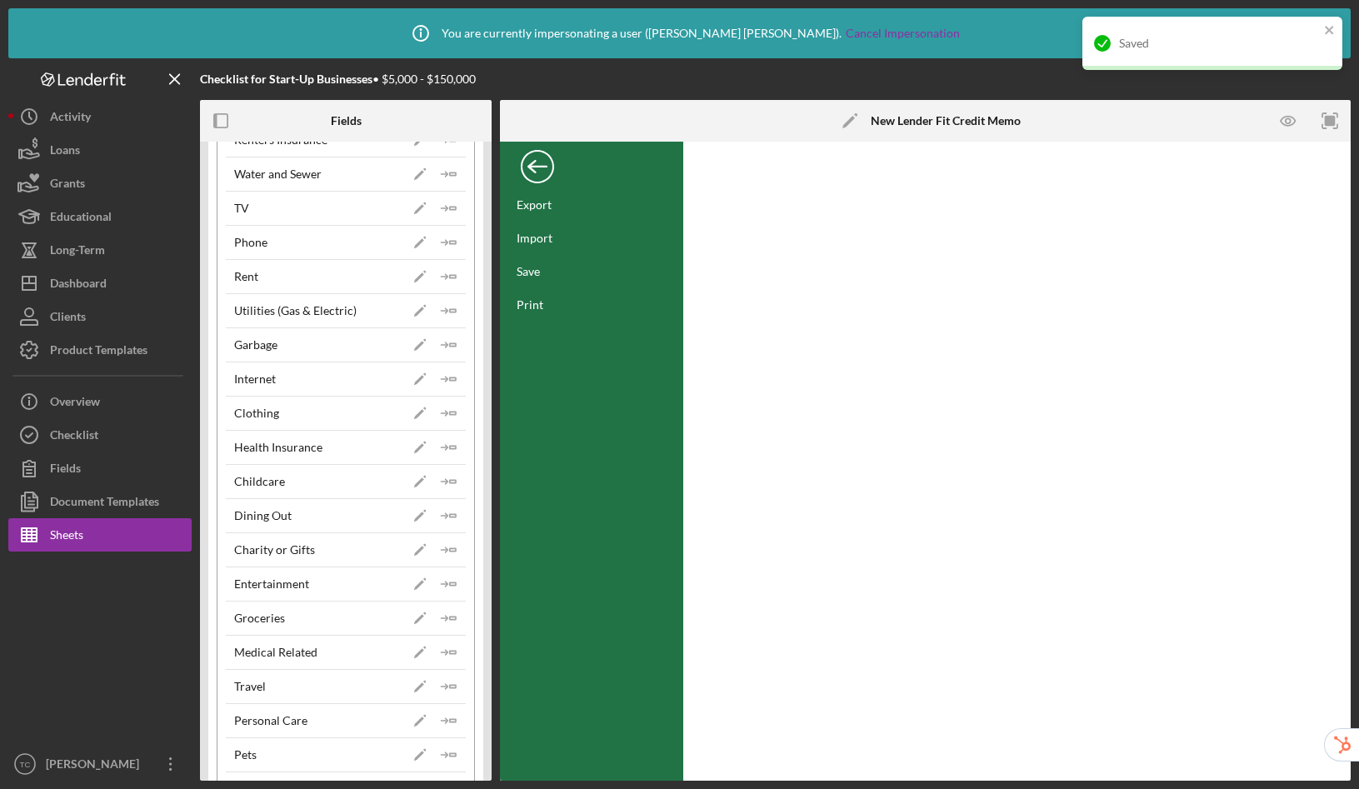
click at [545, 172] on div "Back" at bounding box center [537, 162] width 33 height 33
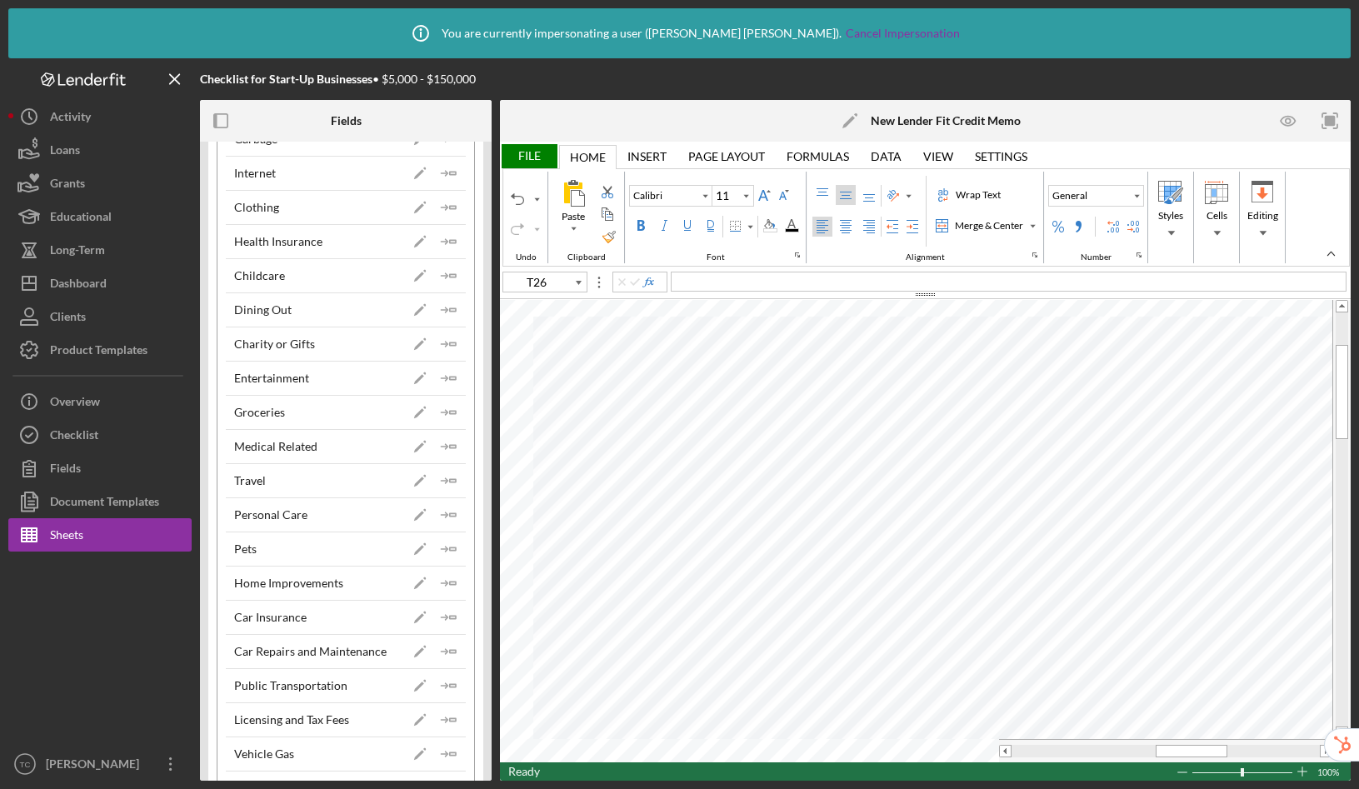
scroll to position [1450, 0]
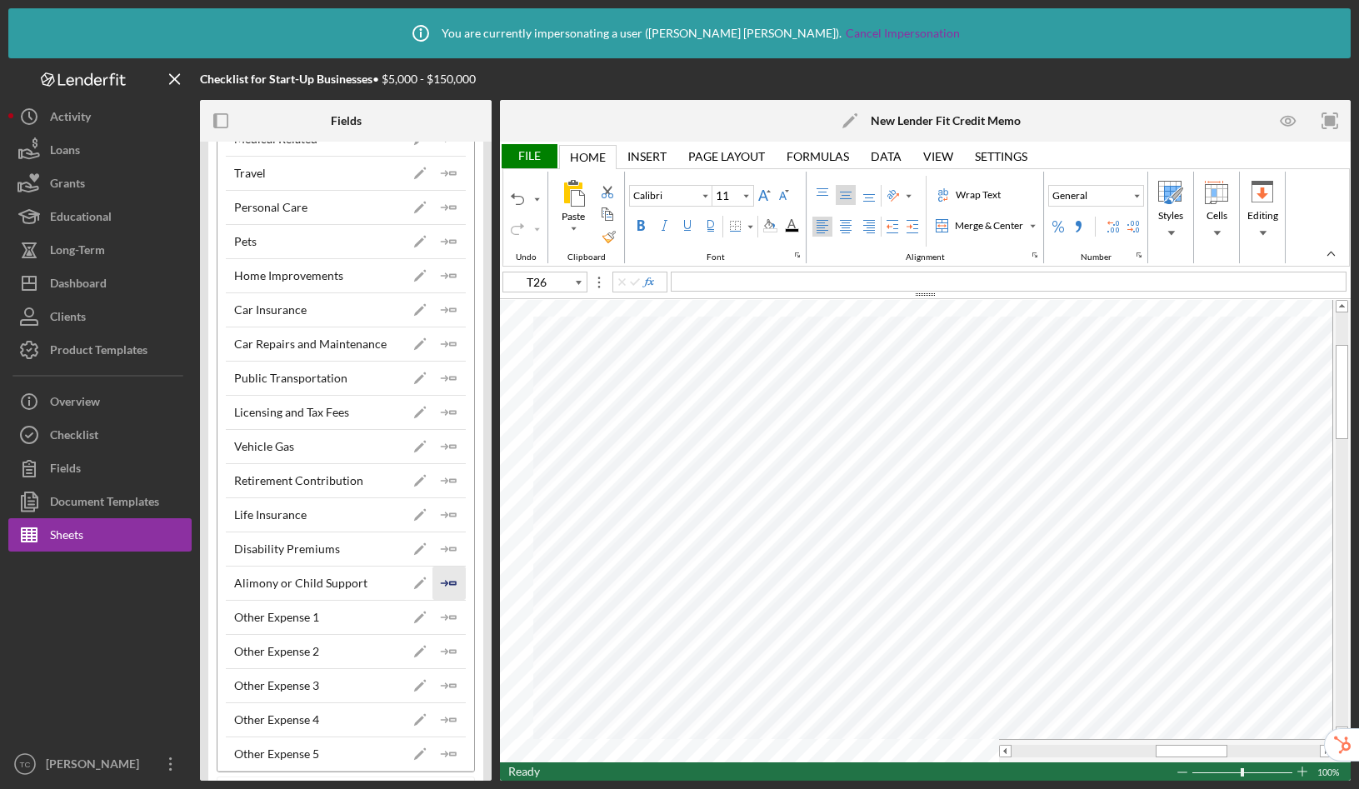
click at [443, 582] on icon "Icon/Insert Field" at bounding box center [448, 583] width 33 height 33
click at [540, 151] on div "File" at bounding box center [528, 156] width 57 height 24
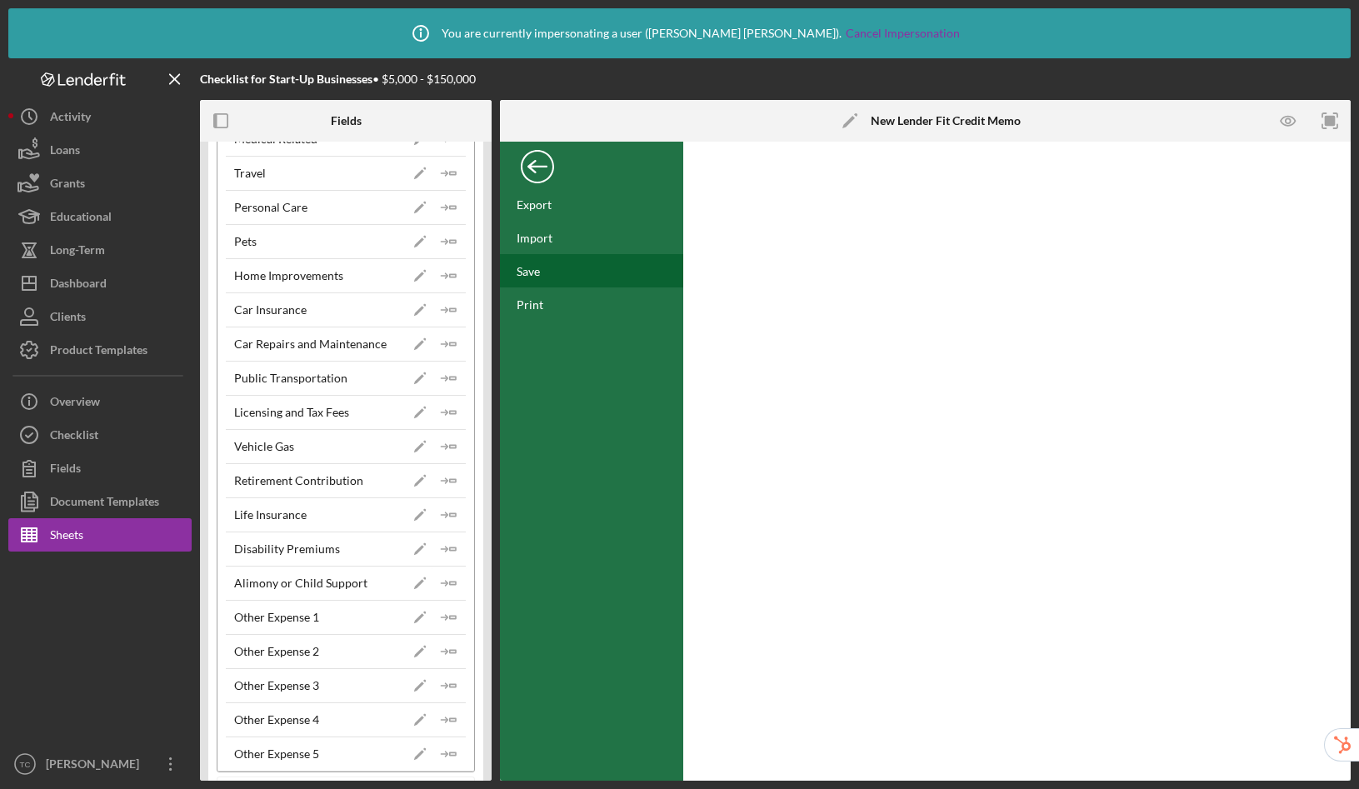
click at [534, 274] on div "Save" at bounding box center [528, 271] width 23 height 14
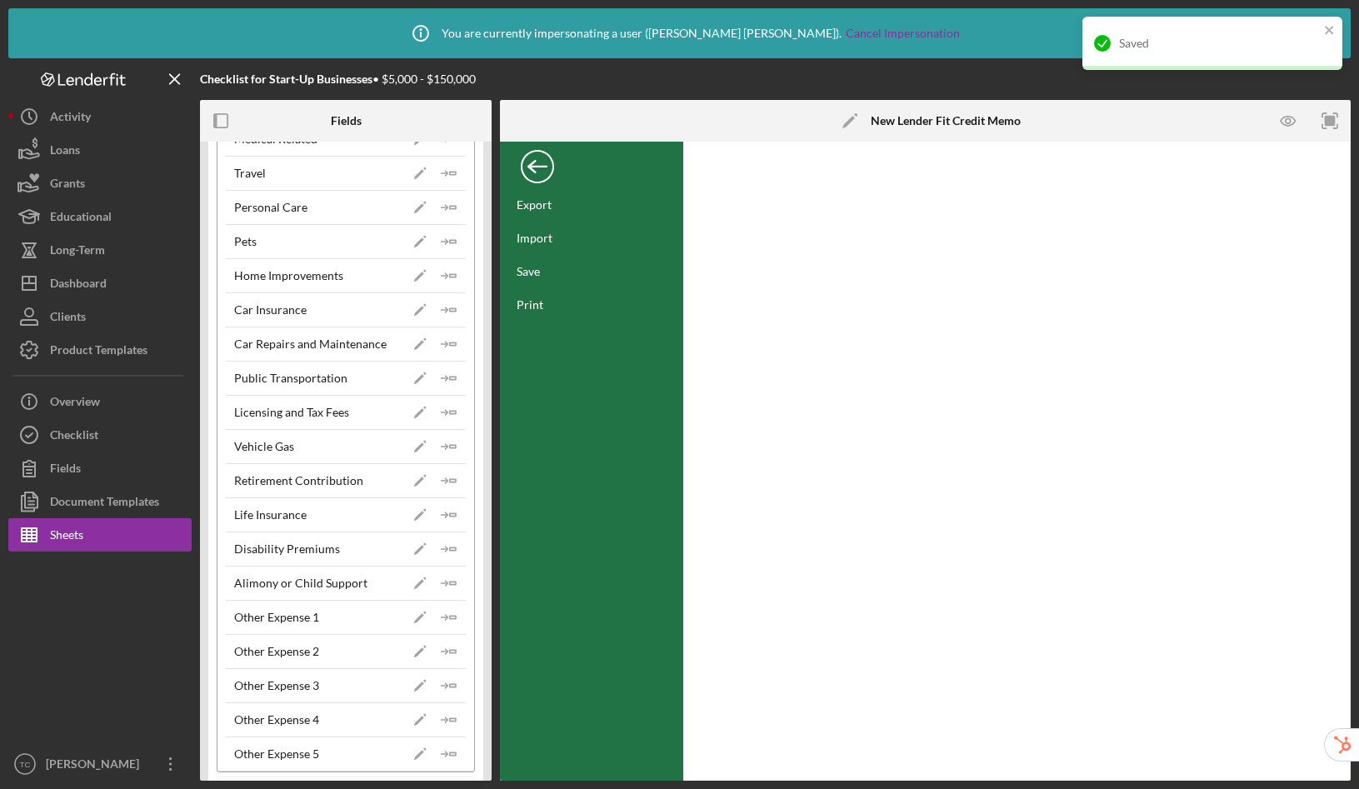
click at [526, 174] on div "Back" at bounding box center [537, 162] width 33 height 33
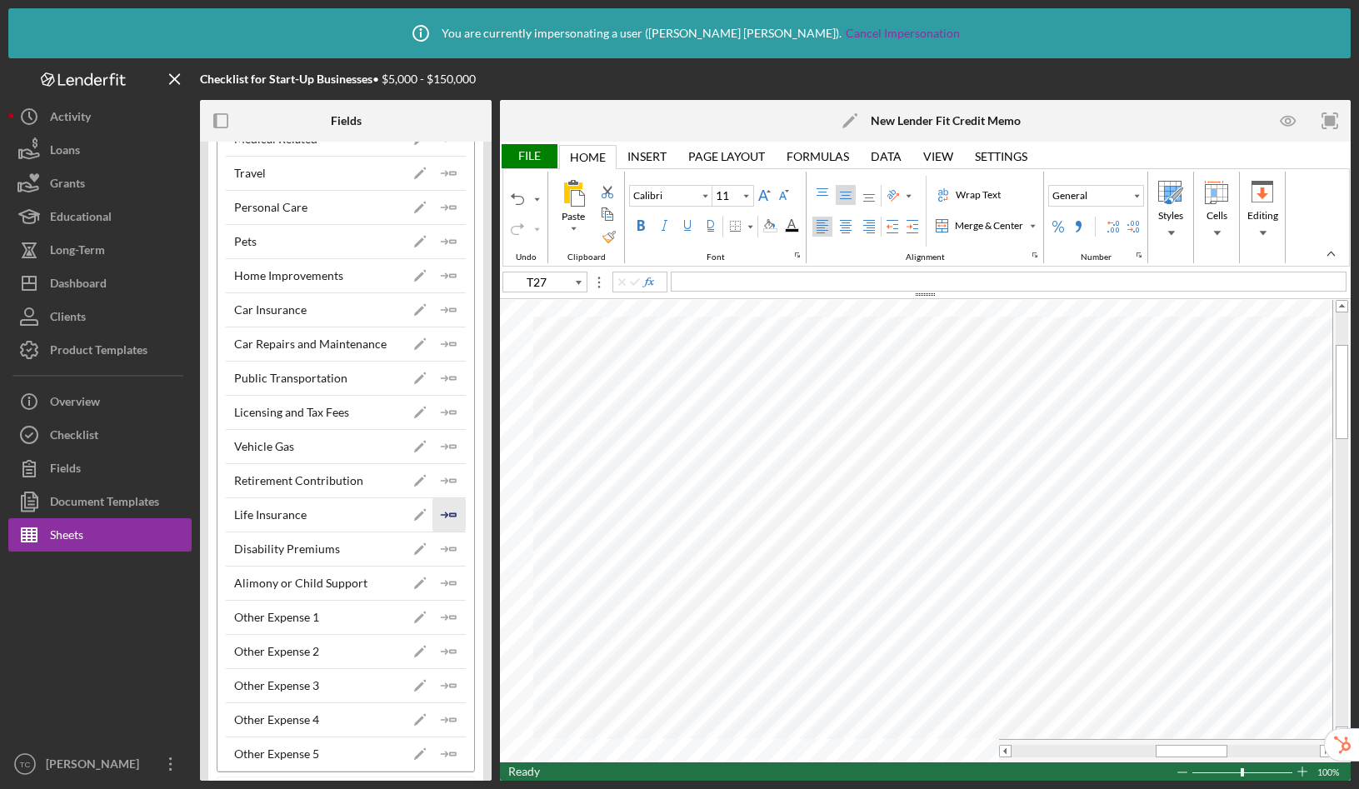
click at [454, 516] on icon "Icon/Insert Field" at bounding box center [448, 514] width 33 height 33
click at [533, 148] on div "File" at bounding box center [528, 156] width 57 height 24
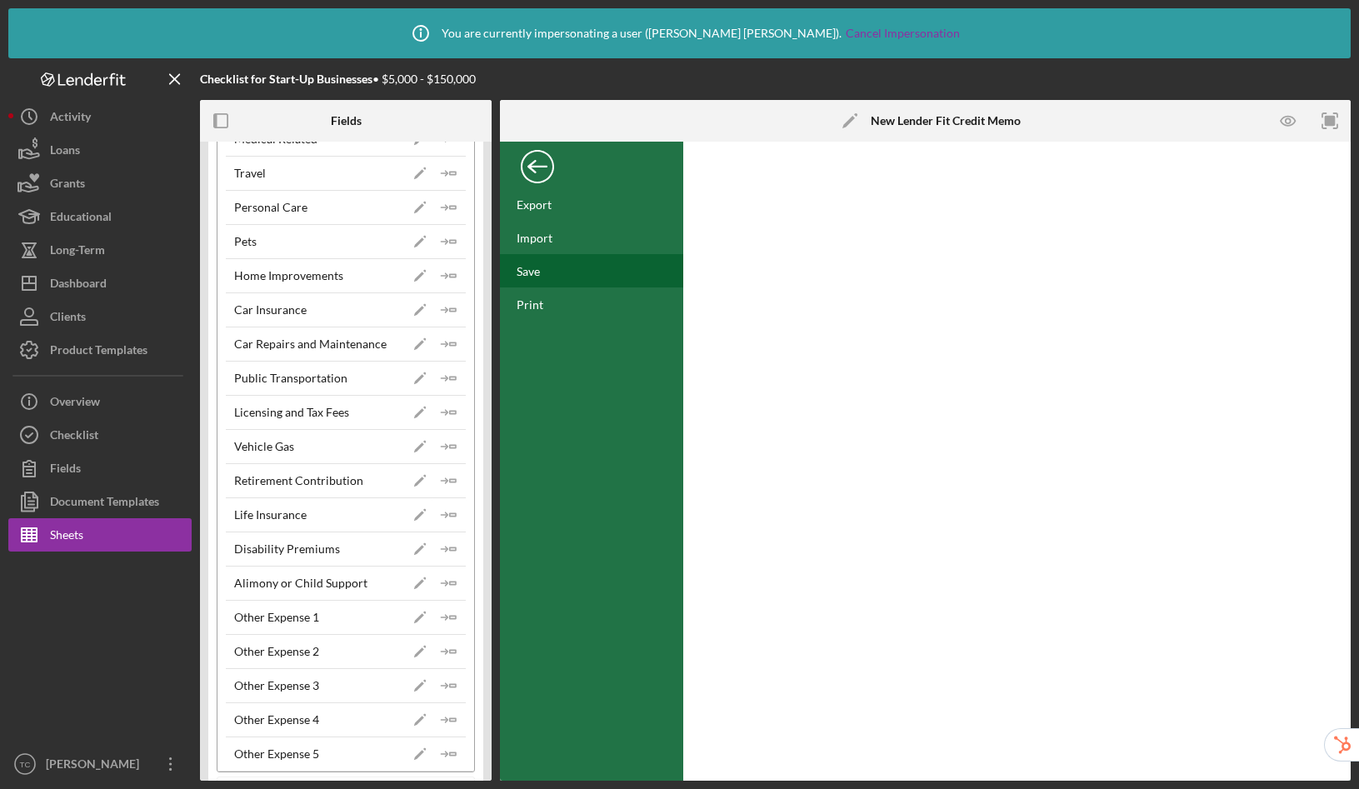
click at [537, 282] on div "Save" at bounding box center [591, 270] width 183 height 33
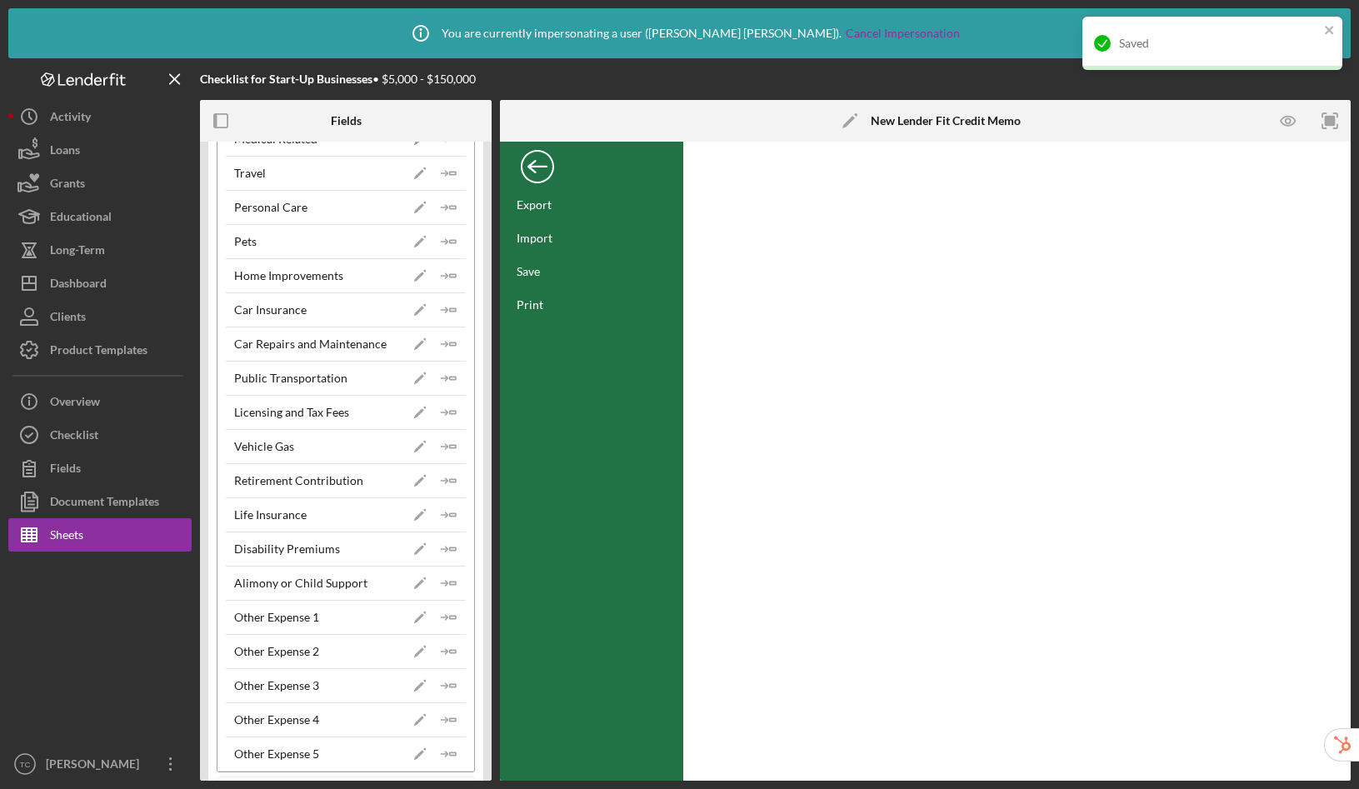
click at [534, 171] on div "Back" at bounding box center [537, 162] width 33 height 33
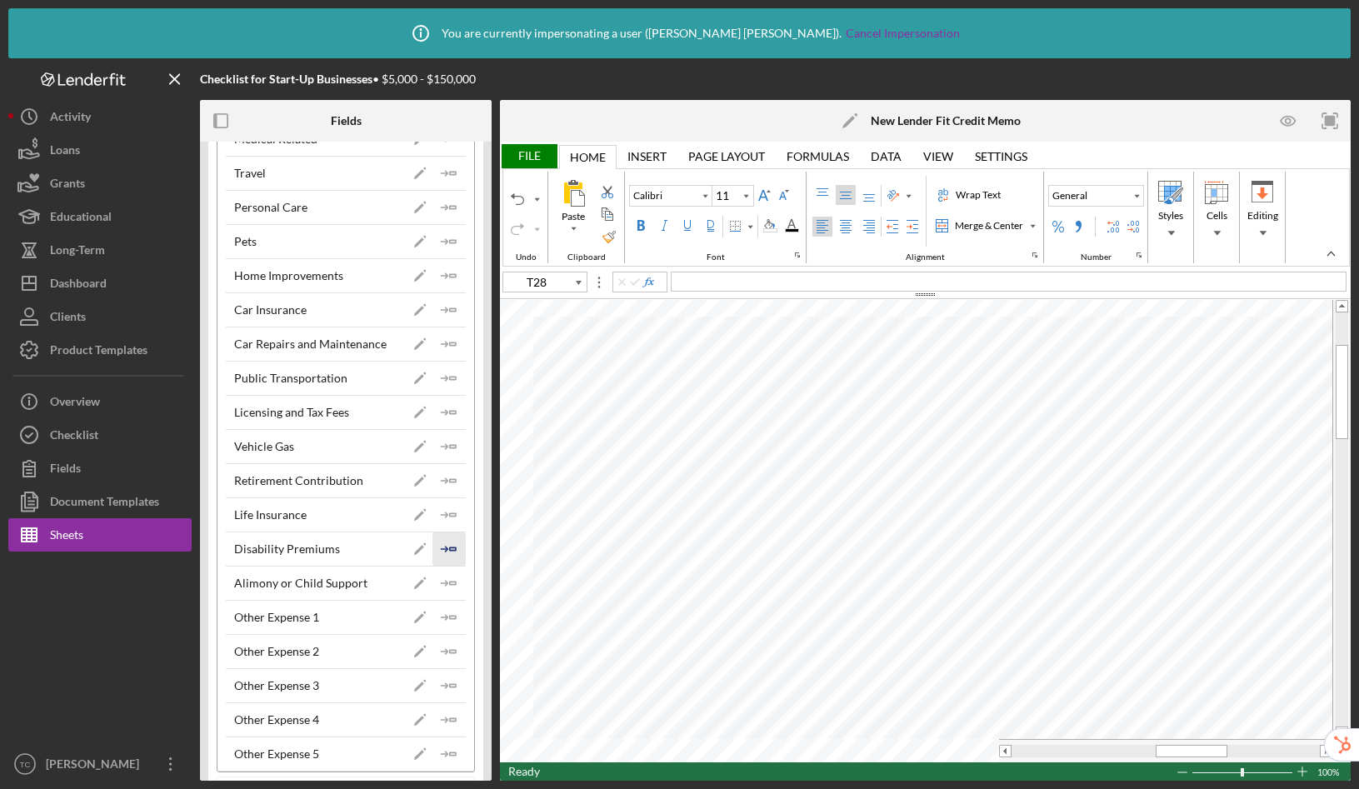
click at [442, 552] on icon "Icon/Insert Field" at bounding box center [448, 548] width 33 height 33
click at [447, 477] on icon "Icon/Insert Field" at bounding box center [448, 480] width 33 height 33
click at [537, 146] on div "File" at bounding box center [528, 156] width 57 height 24
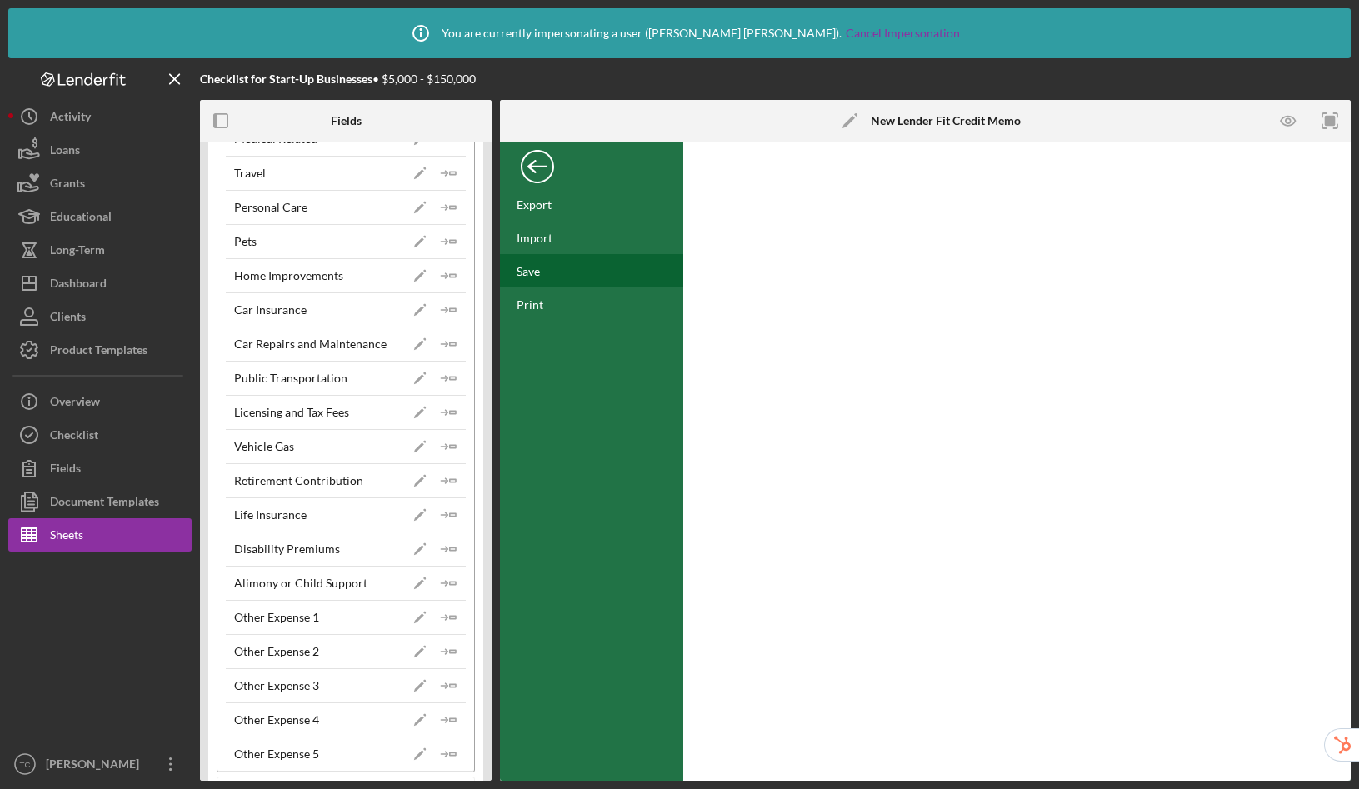
click at [529, 267] on div "Save" at bounding box center [528, 271] width 23 height 14
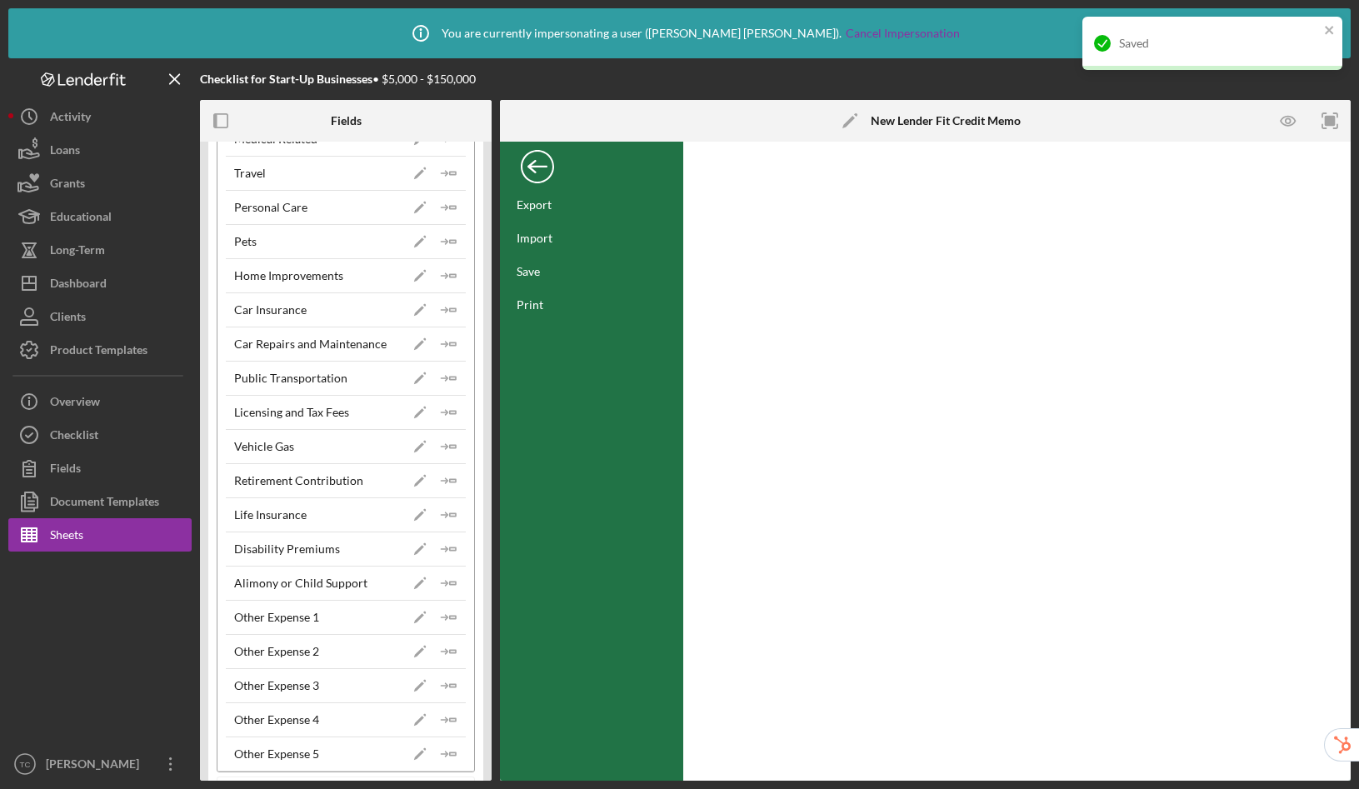
click at [538, 172] on div "Back" at bounding box center [537, 162] width 33 height 33
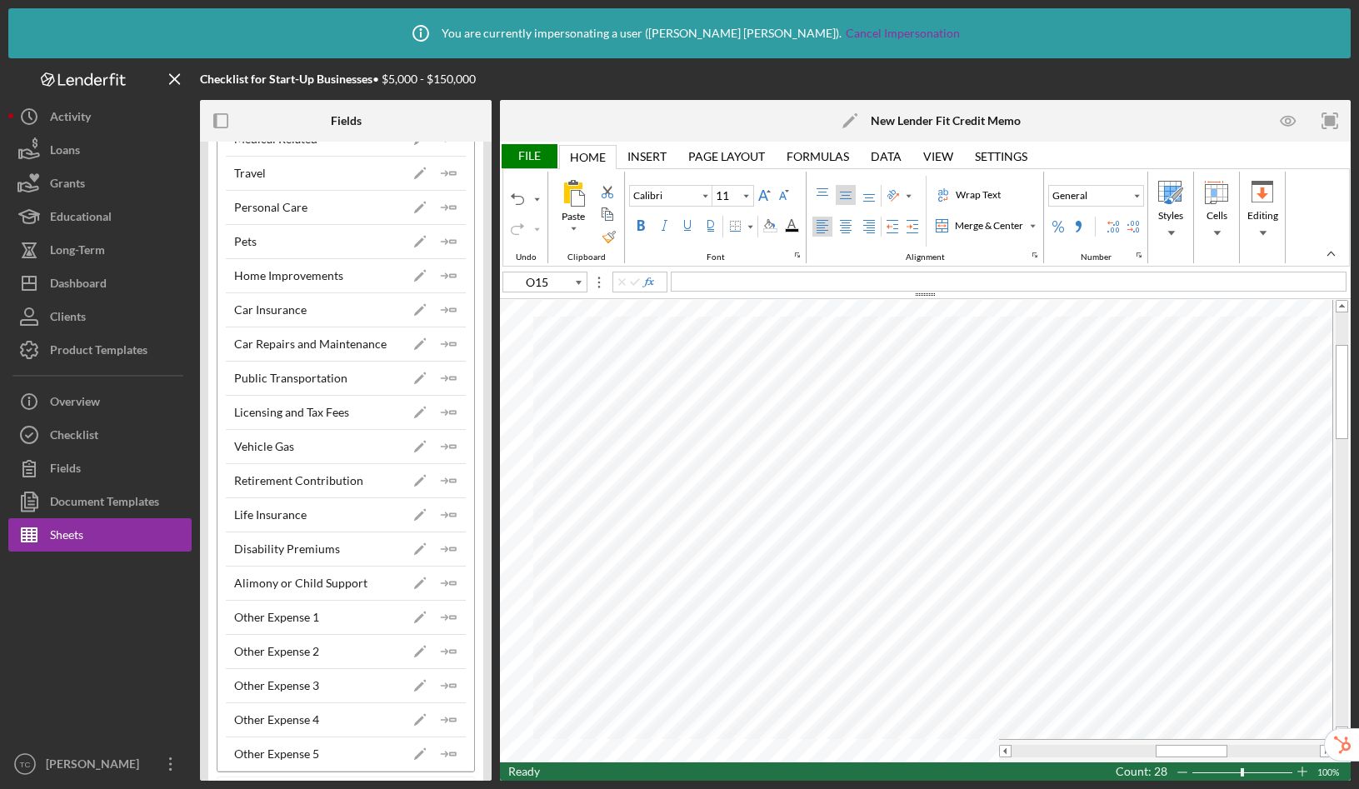
click at [530, 155] on div "File" at bounding box center [528, 156] width 57 height 24
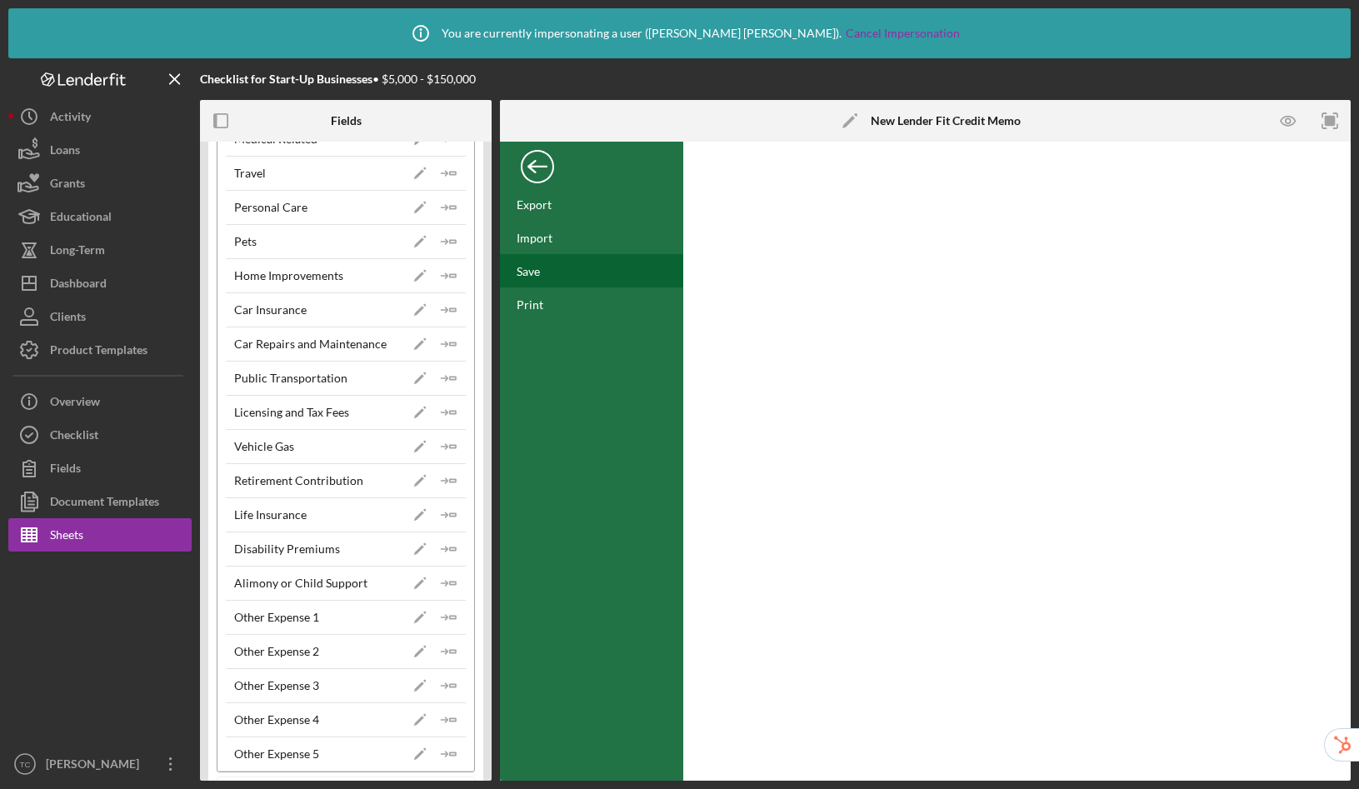
click at [533, 277] on div "Save" at bounding box center [528, 271] width 23 height 14
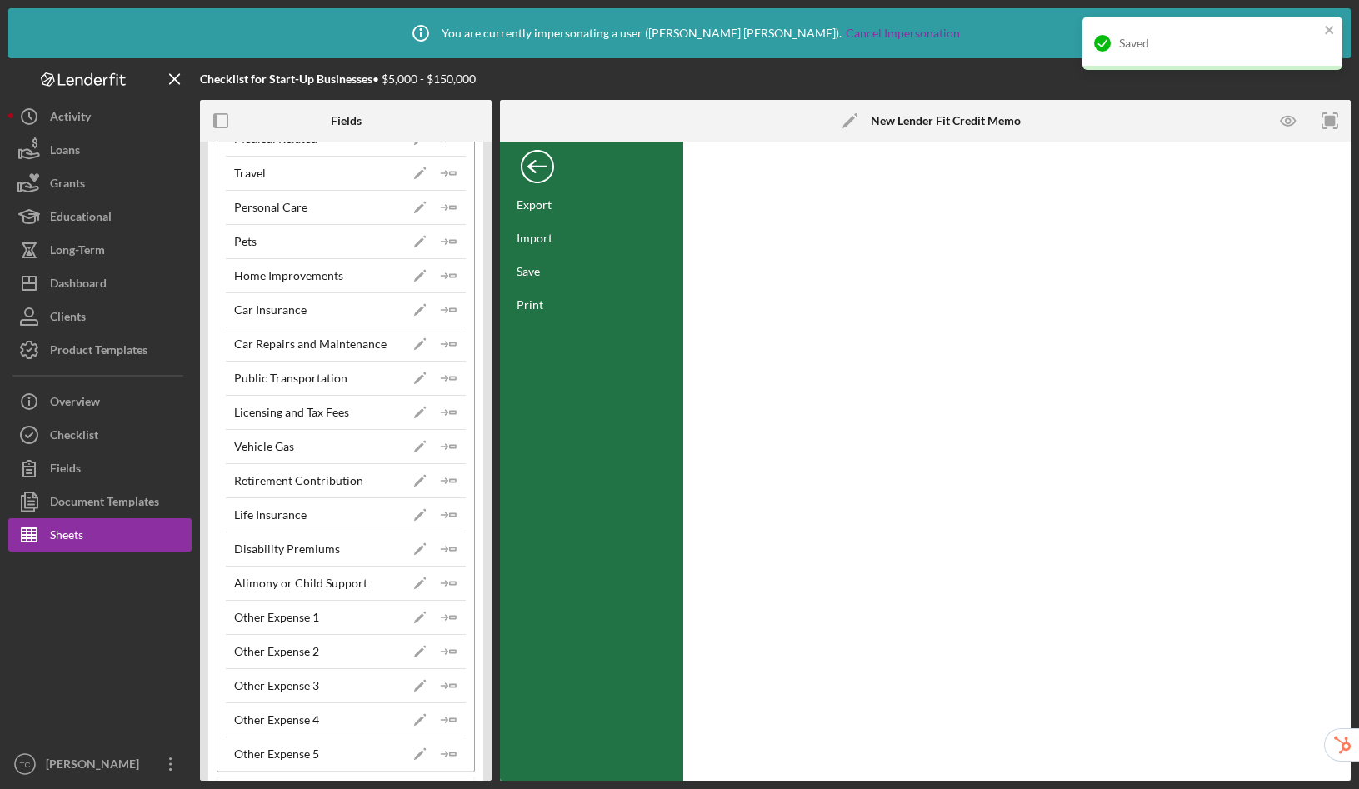
click at [542, 167] on div "Back" at bounding box center [537, 162] width 33 height 33
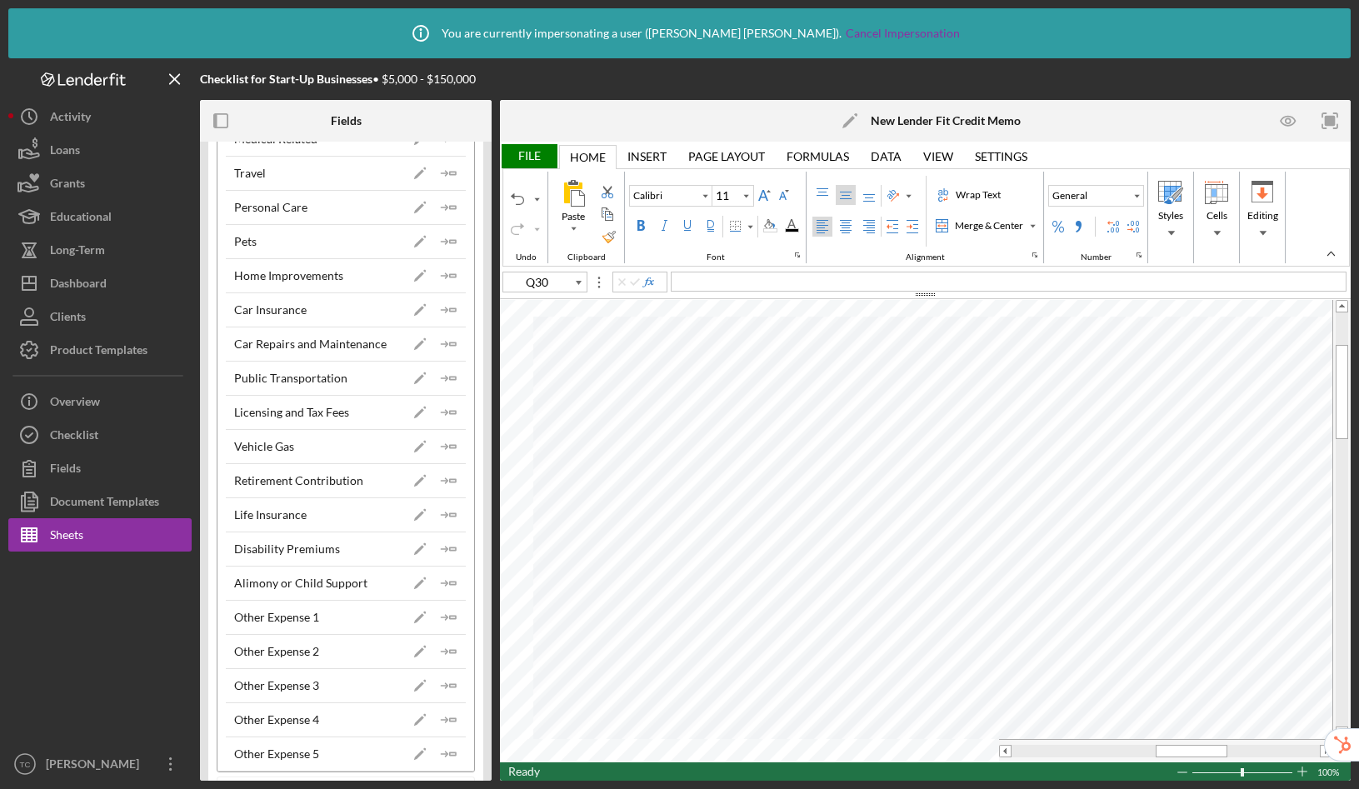
click at [538, 152] on div "File" at bounding box center [528, 156] width 57 height 24
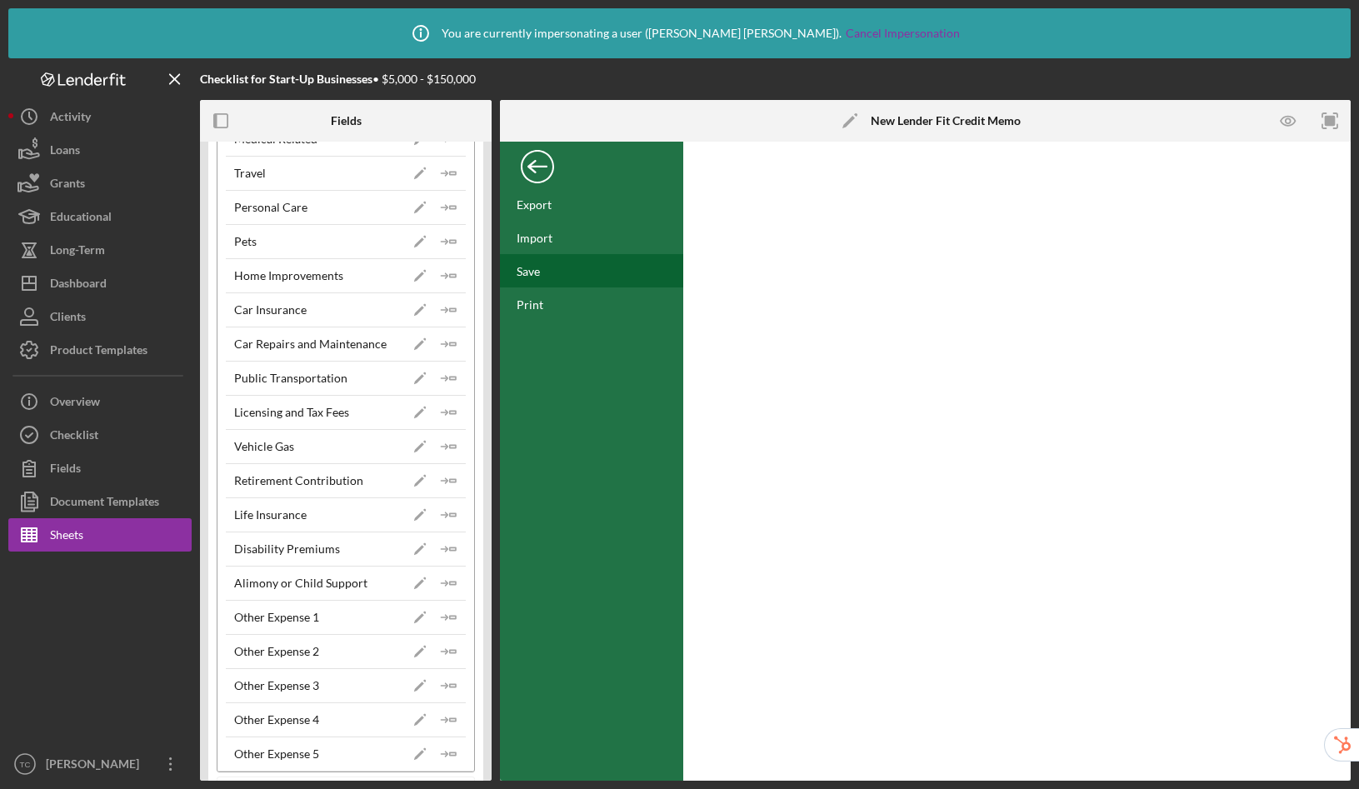
click at [537, 279] on div "Save" at bounding box center [591, 270] width 183 height 33
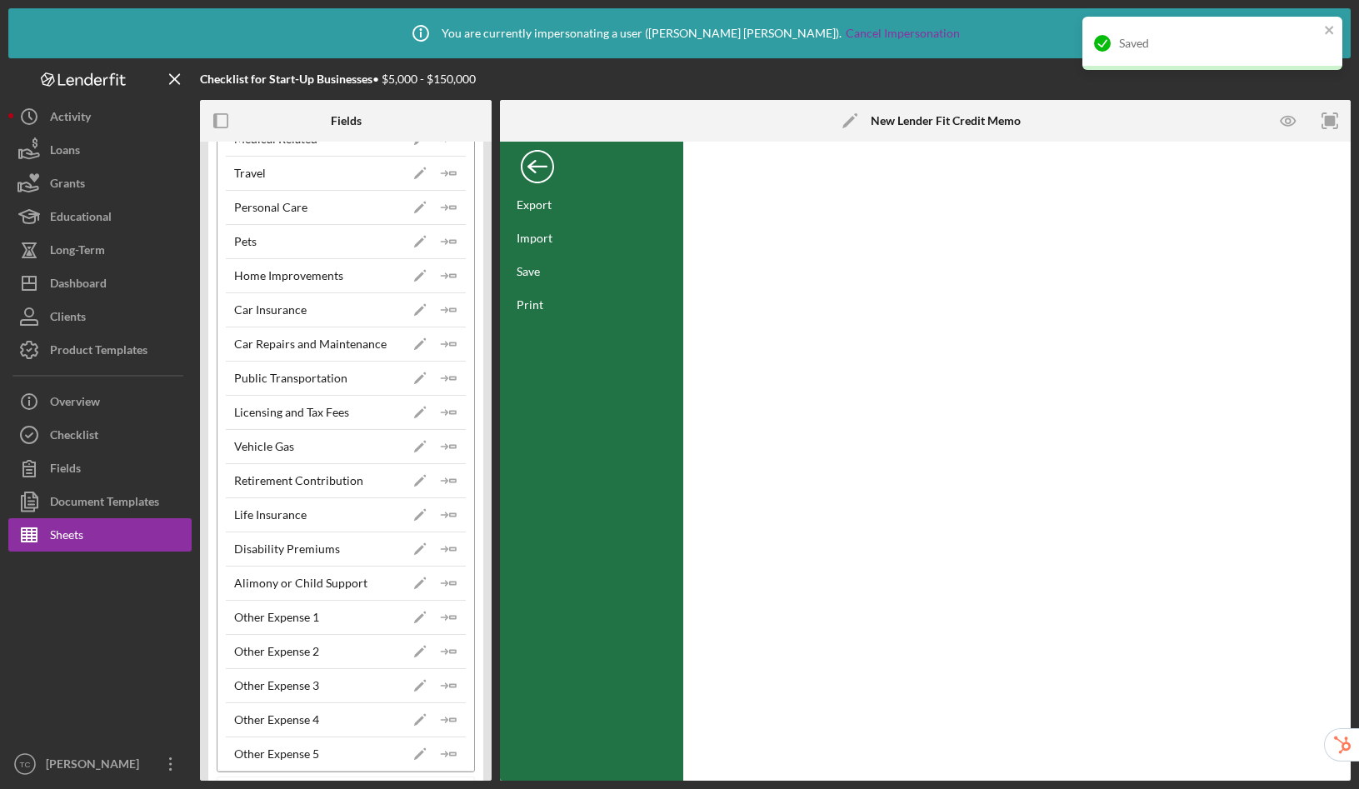
click at [537, 160] on div "Back" at bounding box center [537, 162] width 33 height 33
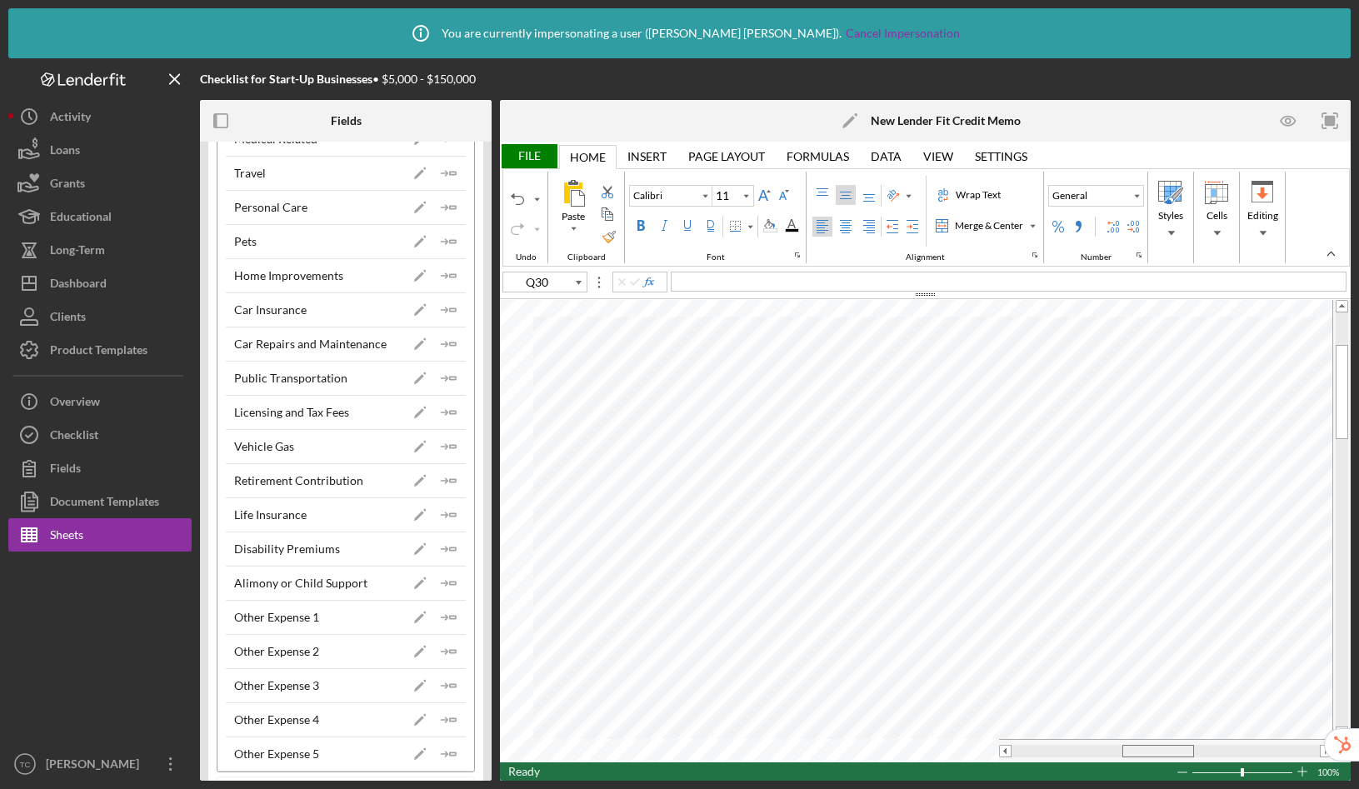
drag, startPoint x: 1197, startPoint y: 751, endPoint x: 1163, endPoint y: 754, distance: 33.5
click at [1163, 754] on div at bounding box center [1158, 751] width 72 height 12
drag, startPoint x: 1170, startPoint y: 753, endPoint x: 1184, endPoint y: 753, distance: 14.2
click at [1184, 753] on div at bounding box center [1178, 751] width 72 height 12
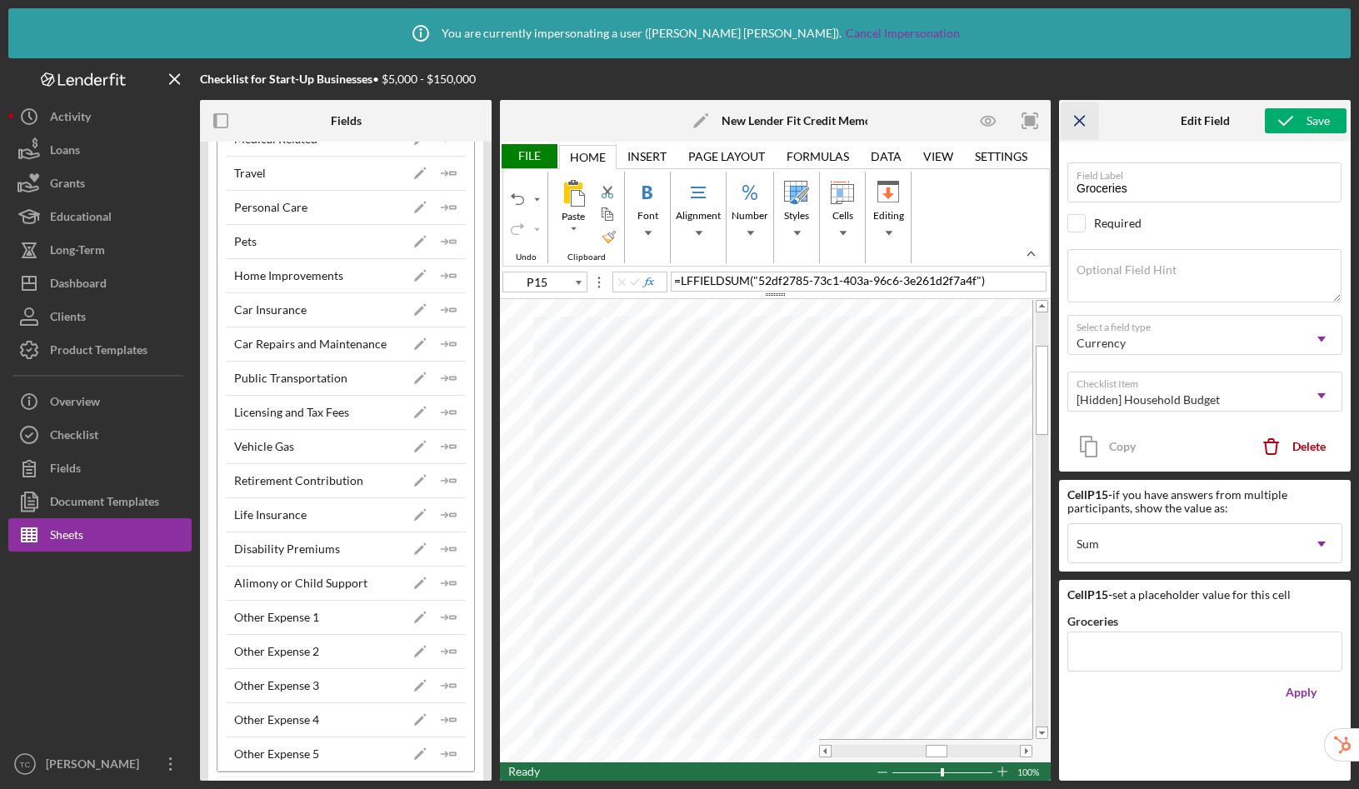
click at [1086, 132] on icon "Icon/Menu Close" at bounding box center [1080, 120] width 37 height 37
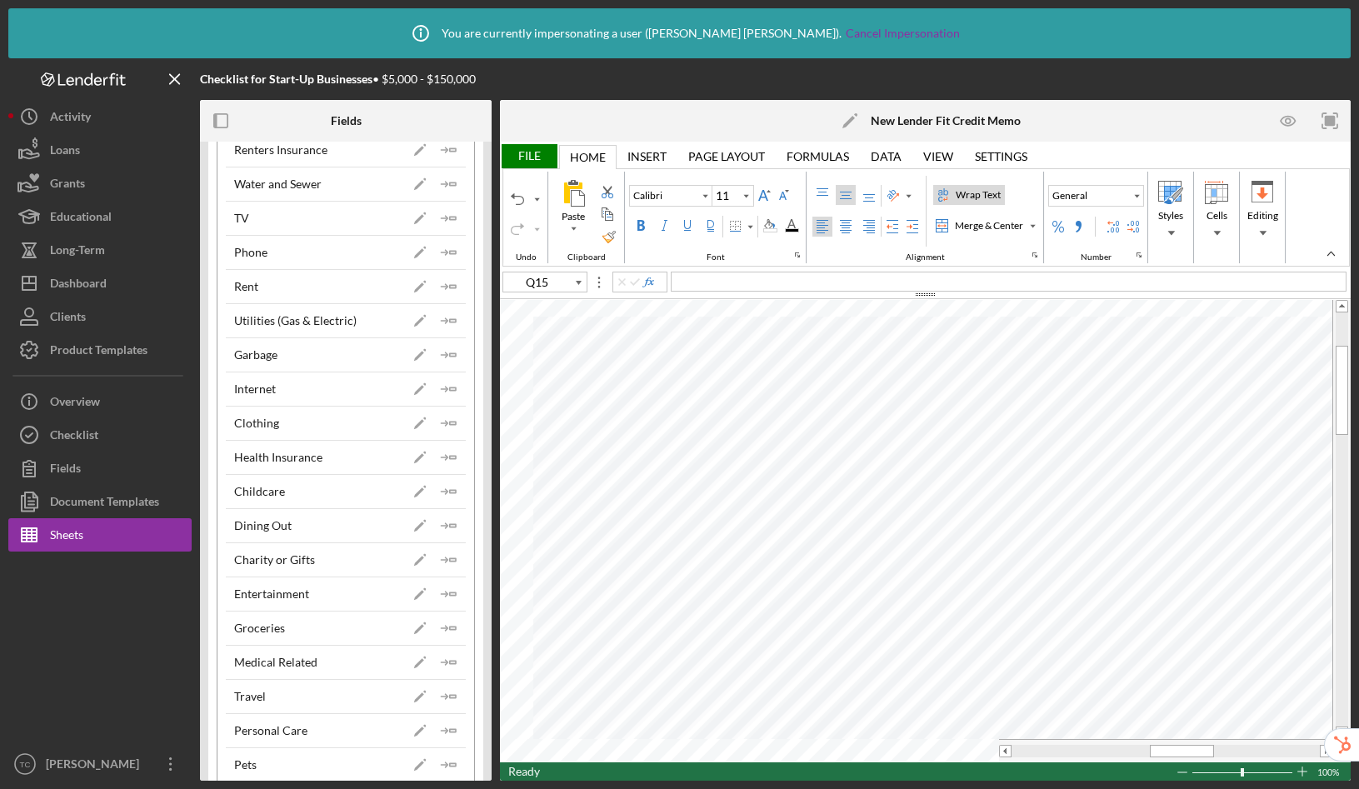
scroll to position [927, 0]
click at [449, 630] on icon "Icon/Insert Field" at bounding box center [448, 627] width 33 height 33
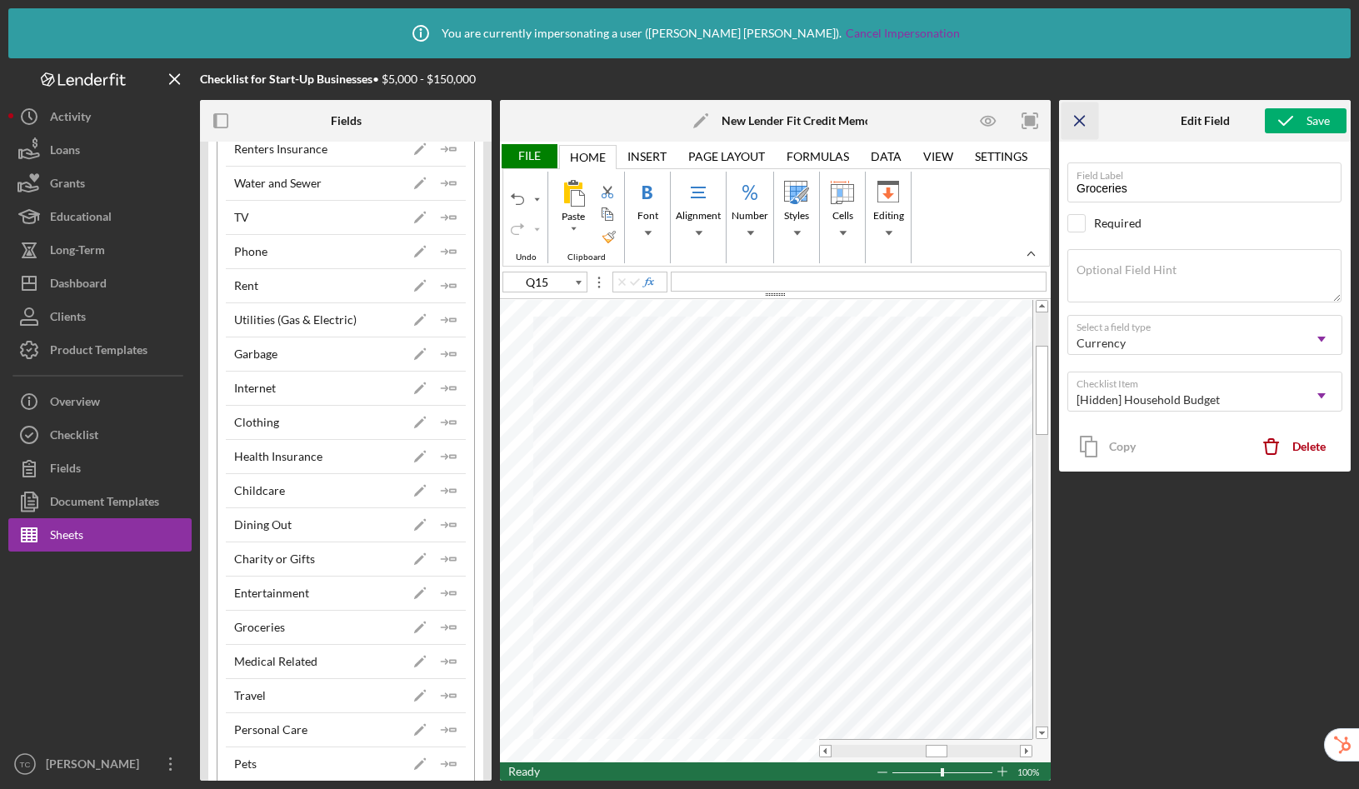
click at [1089, 116] on icon "Icon/Menu Close" at bounding box center [1080, 120] width 37 height 37
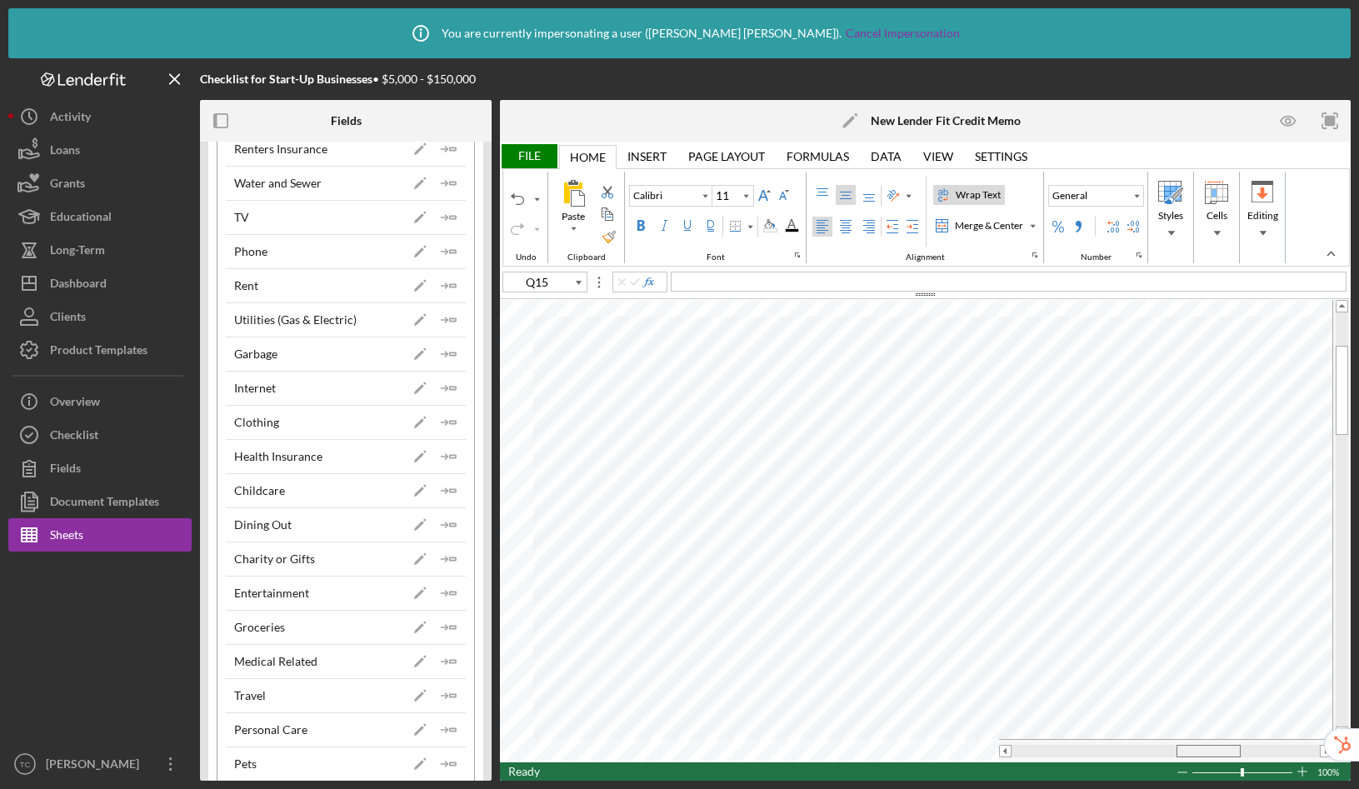
drag, startPoint x: 1162, startPoint y: 751, endPoint x: 1189, endPoint y: 747, distance: 26.9
click at [1189, 747] on div at bounding box center [1209, 751] width 64 height 12
type input "T15"
drag, startPoint x: 1226, startPoint y: 747, endPoint x: 1202, endPoint y: 749, distance: 23.4
click at [1202, 749] on div at bounding box center [1190, 751] width 64 height 12
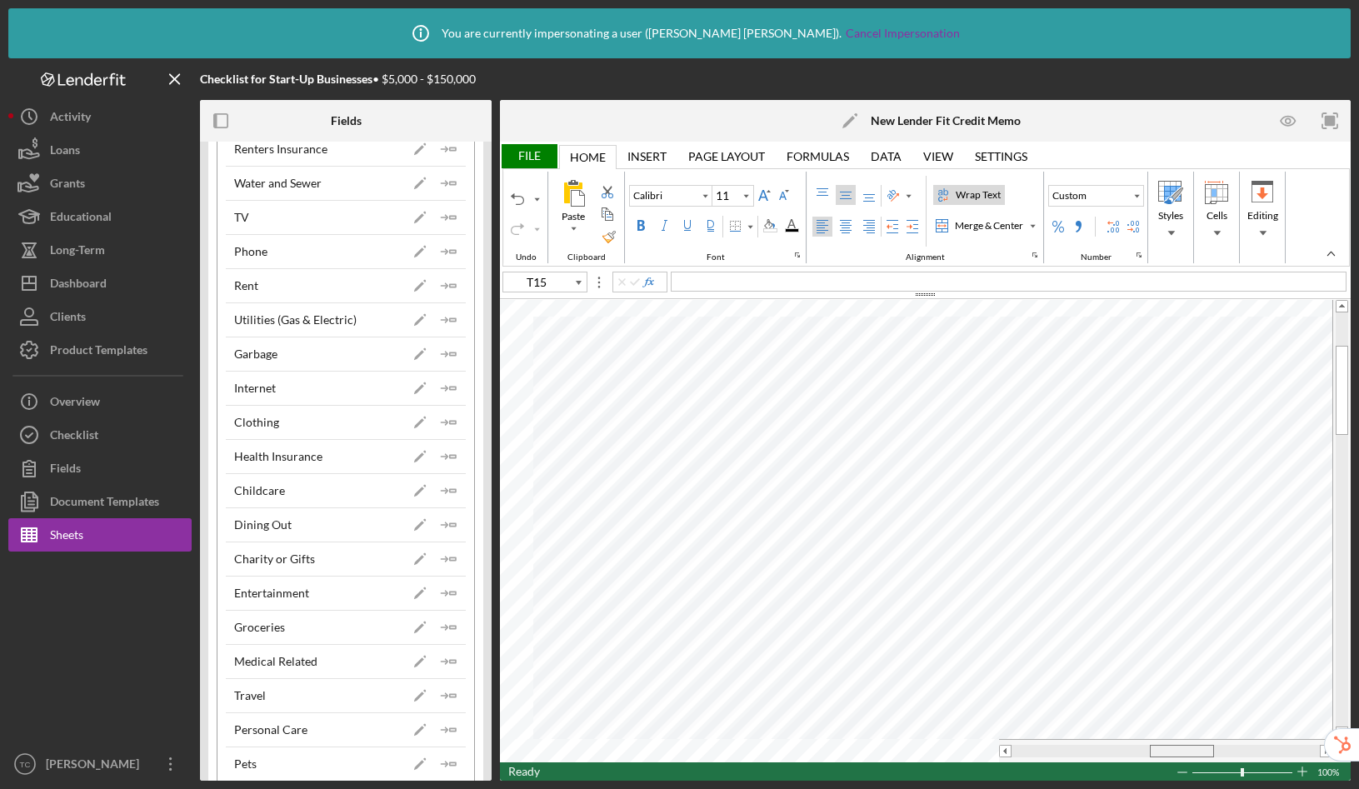
drag, startPoint x: 1194, startPoint y: 749, endPoint x: 1185, endPoint y: 751, distance: 9.3
click at [1185, 751] on span at bounding box center [1181, 751] width 11 height 11
click at [520, 148] on div "File" at bounding box center [528, 156] width 57 height 24
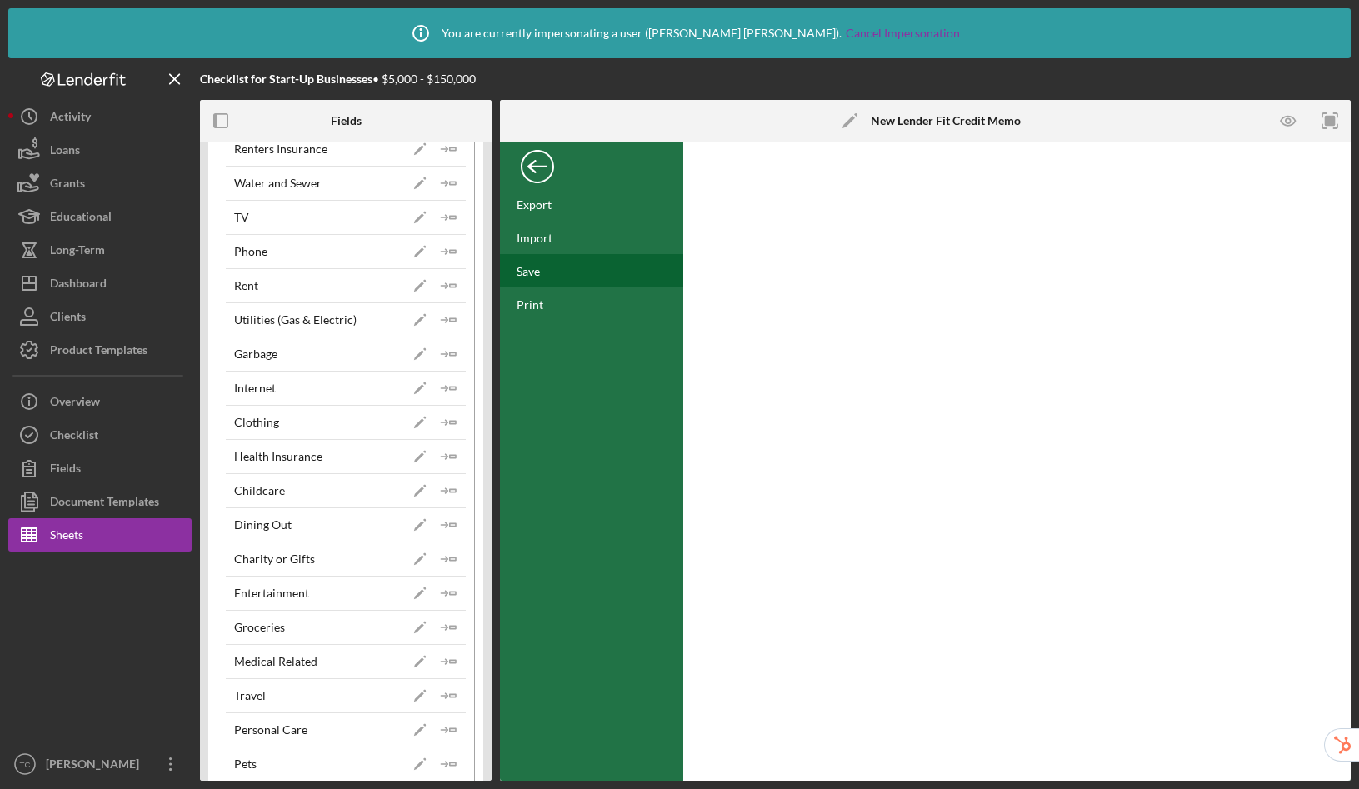
click at [534, 275] on div "Save" at bounding box center [528, 271] width 23 height 14
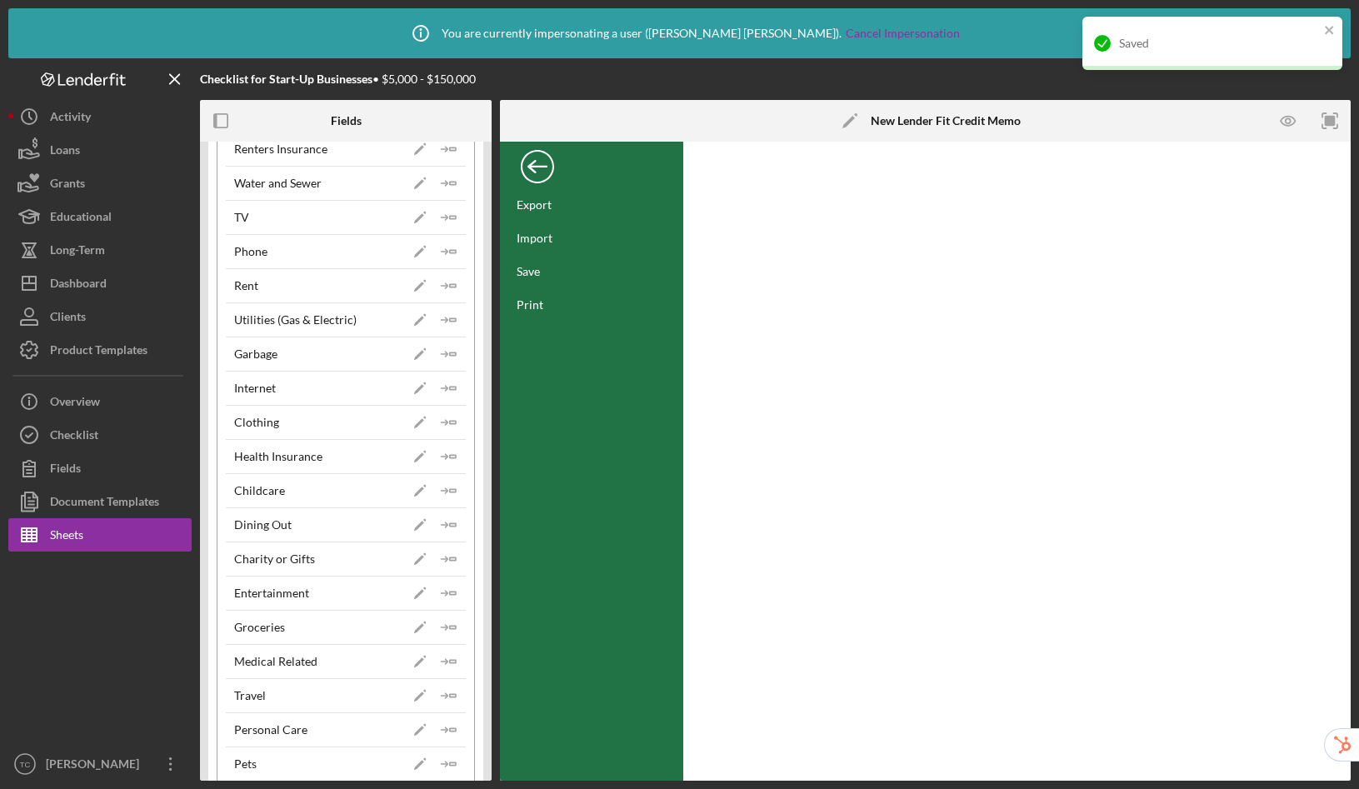
click at [543, 177] on div "Back" at bounding box center [537, 162] width 33 height 33
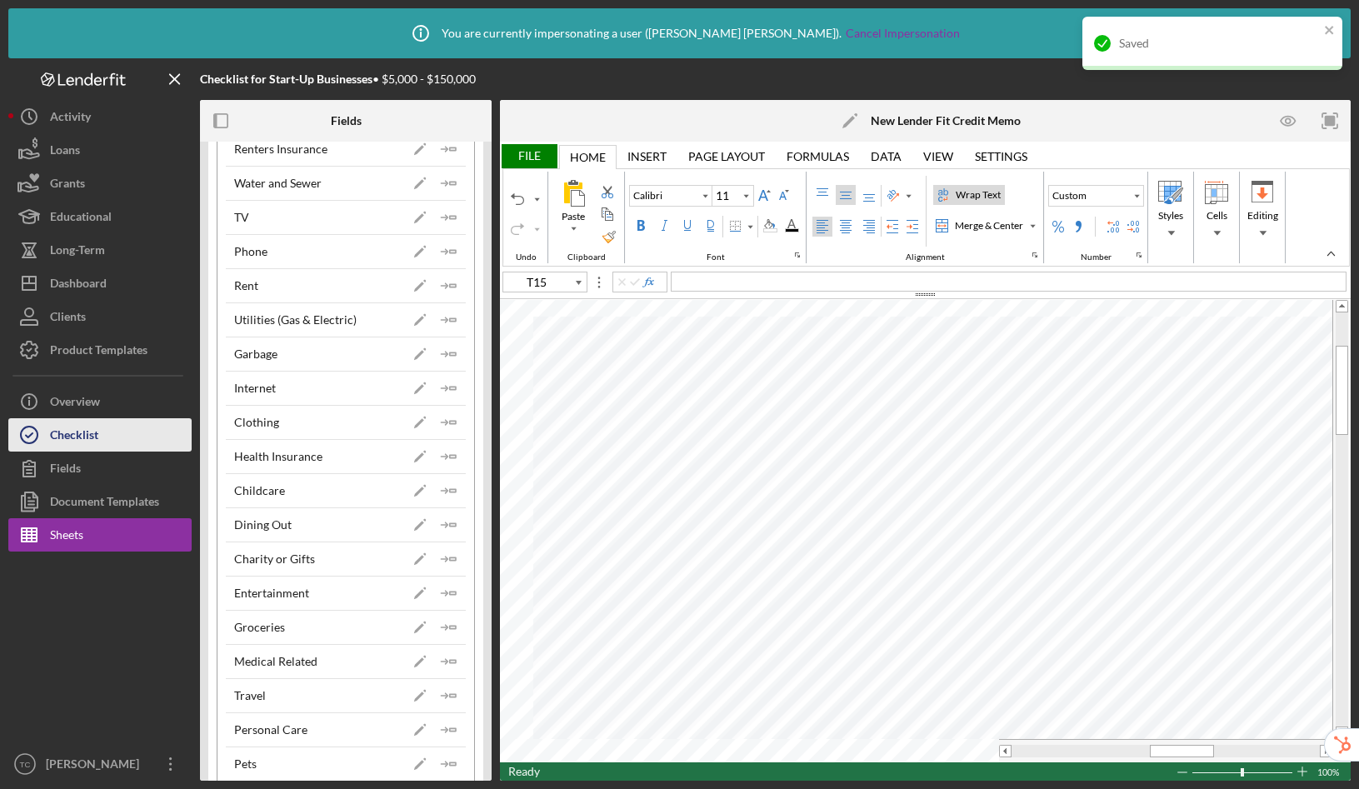
click at [63, 429] on div "Checklist" at bounding box center [74, 436] width 48 height 37
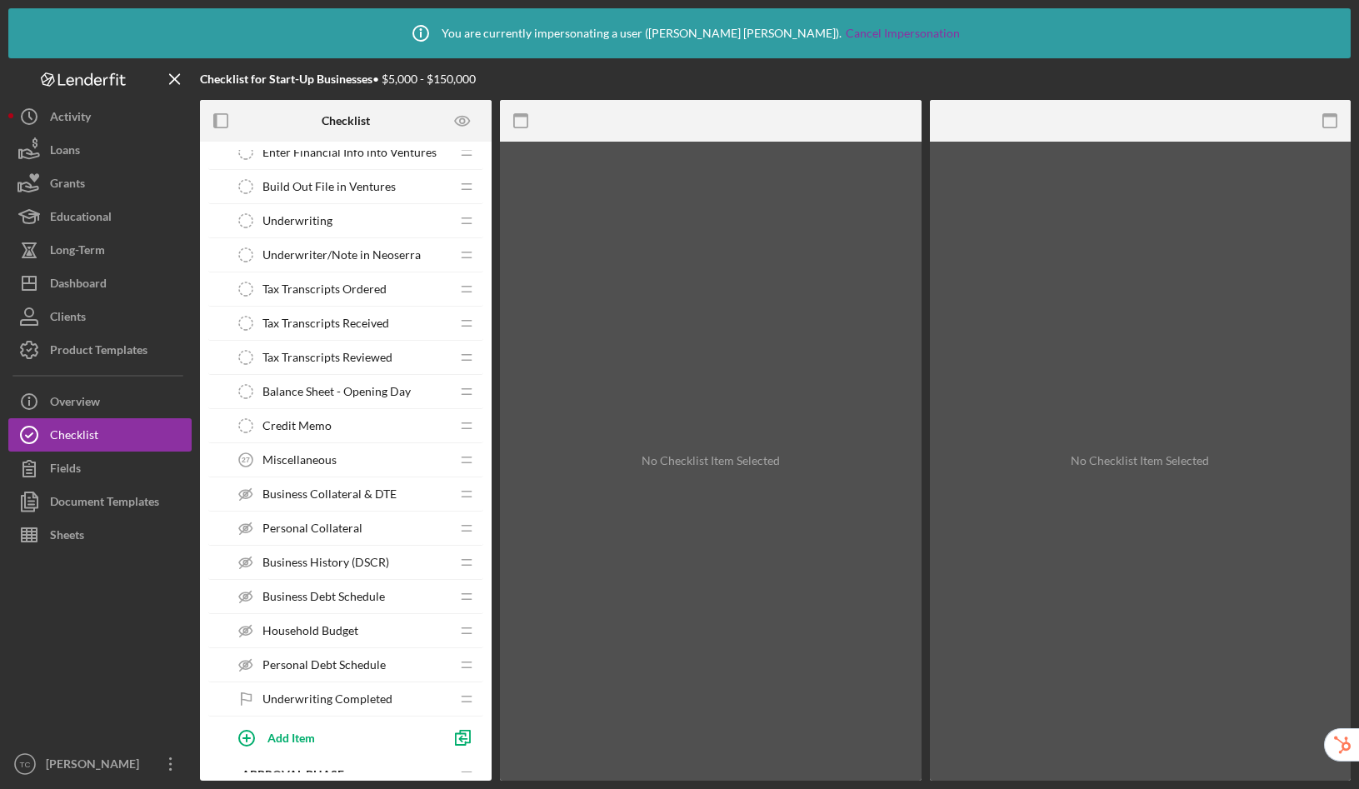
scroll to position [1500, 0]
click at [104, 533] on button "Sheets" at bounding box center [99, 534] width 183 height 33
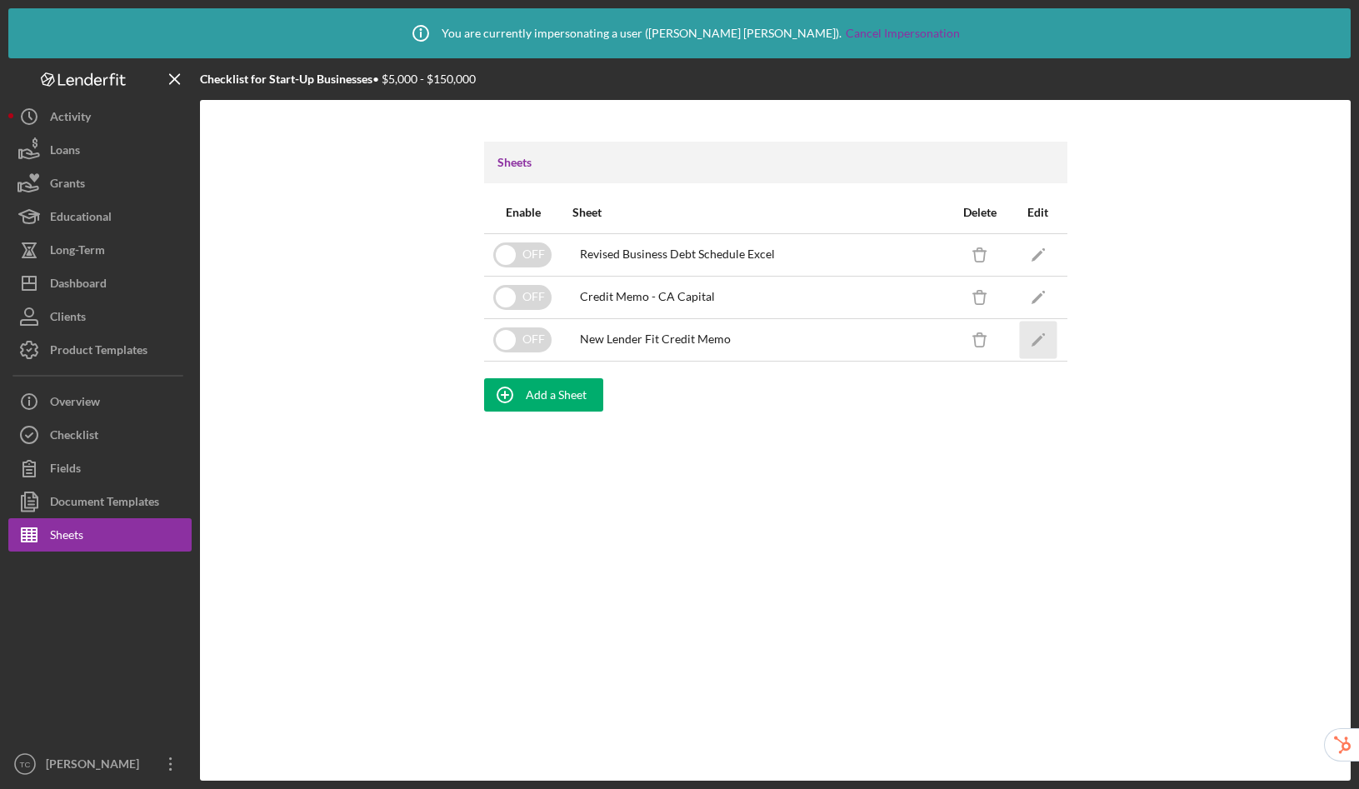
click at [1032, 339] on icon "Icon/Edit" at bounding box center [1037, 339] width 37 height 37
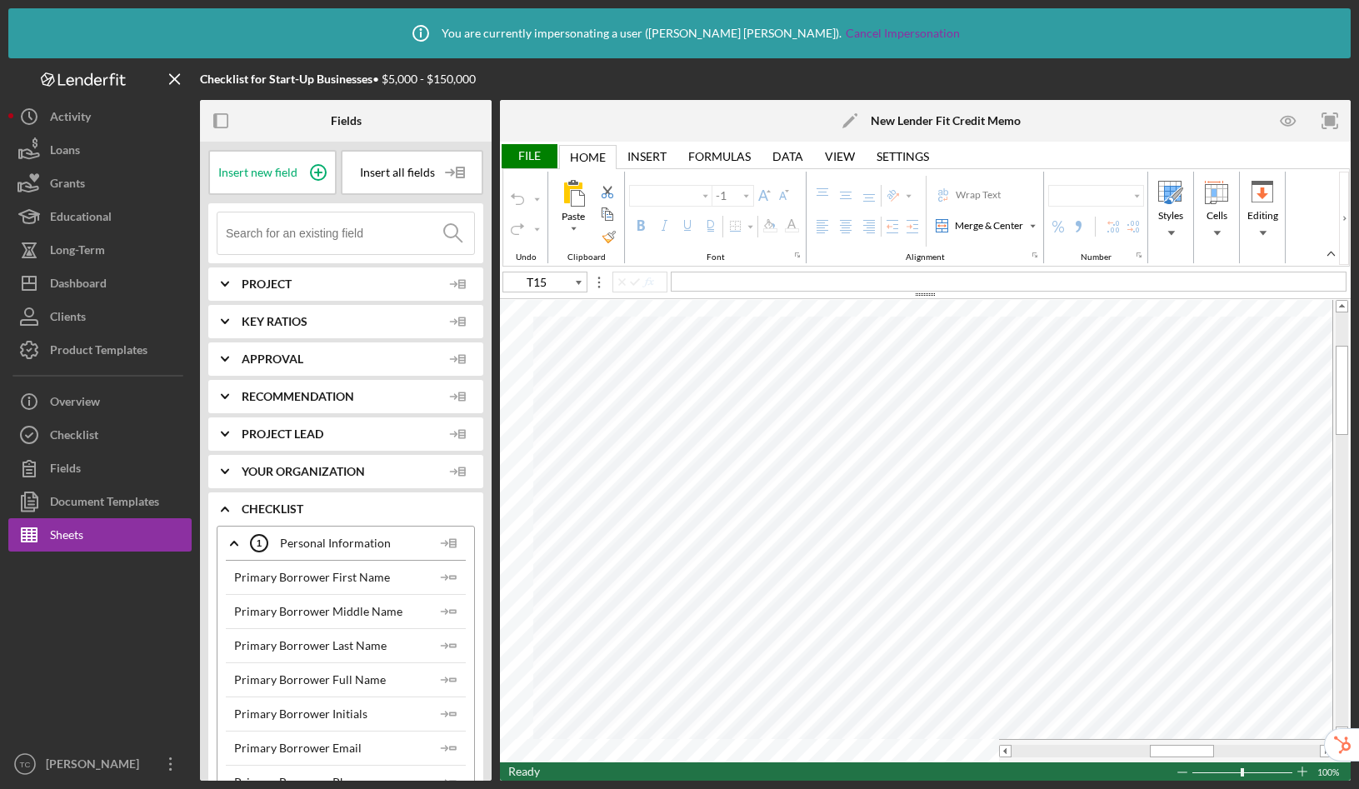
type input "Calibri"
type input "11"
click at [975, 746] on tr at bounding box center [916, 750] width 832 height 23
type input "M14"
type input "10"
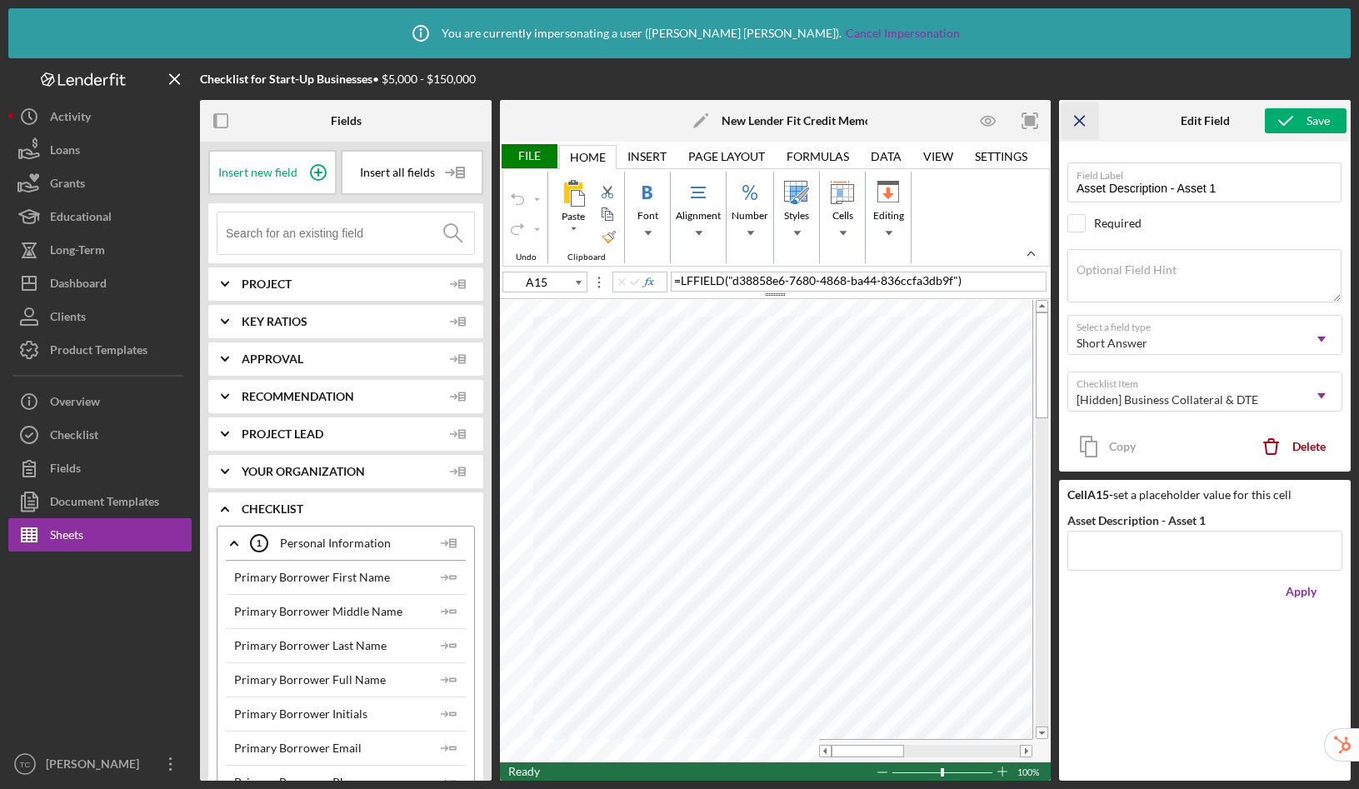
click at [1082, 118] on icon "Icon/Menu Close" at bounding box center [1080, 120] width 37 height 37
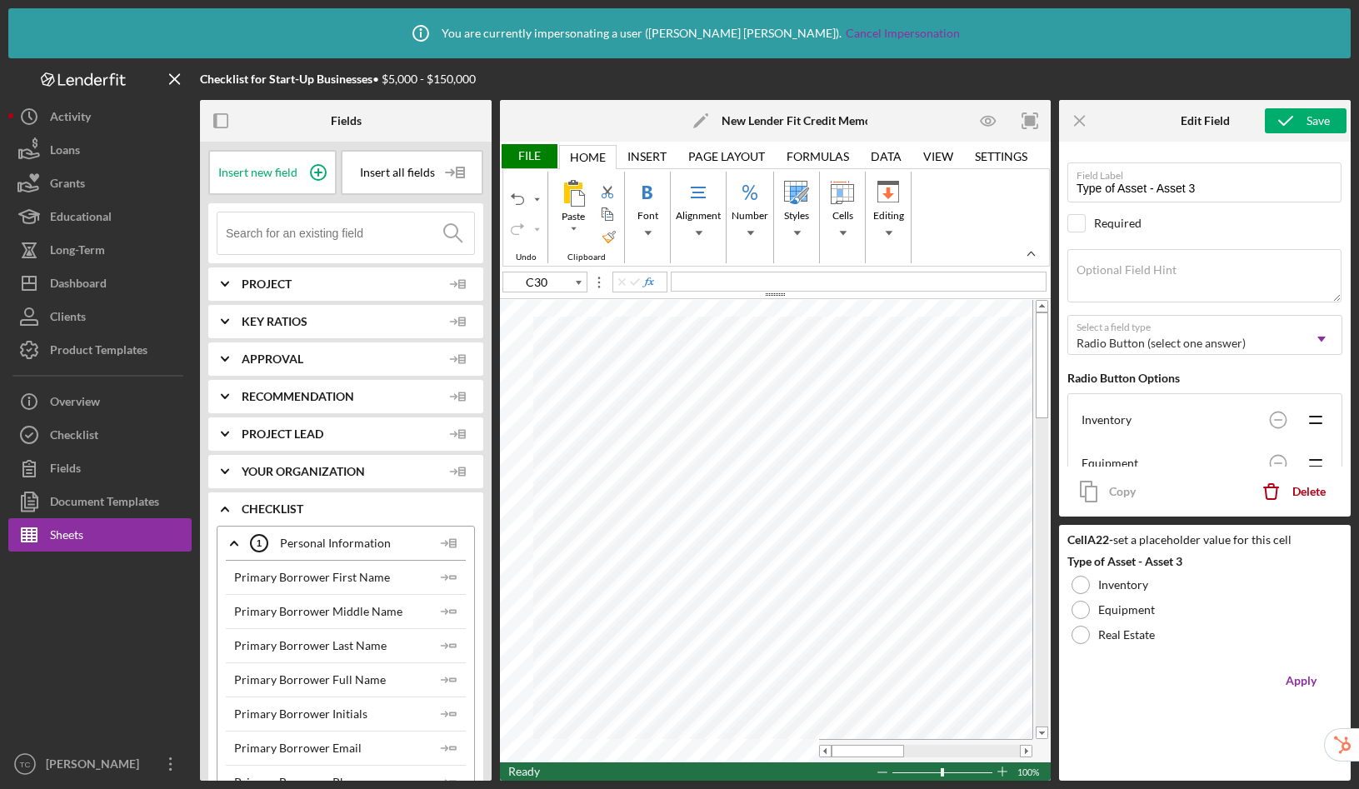
click at [519, 157] on div "File" at bounding box center [528, 156] width 57 height 24
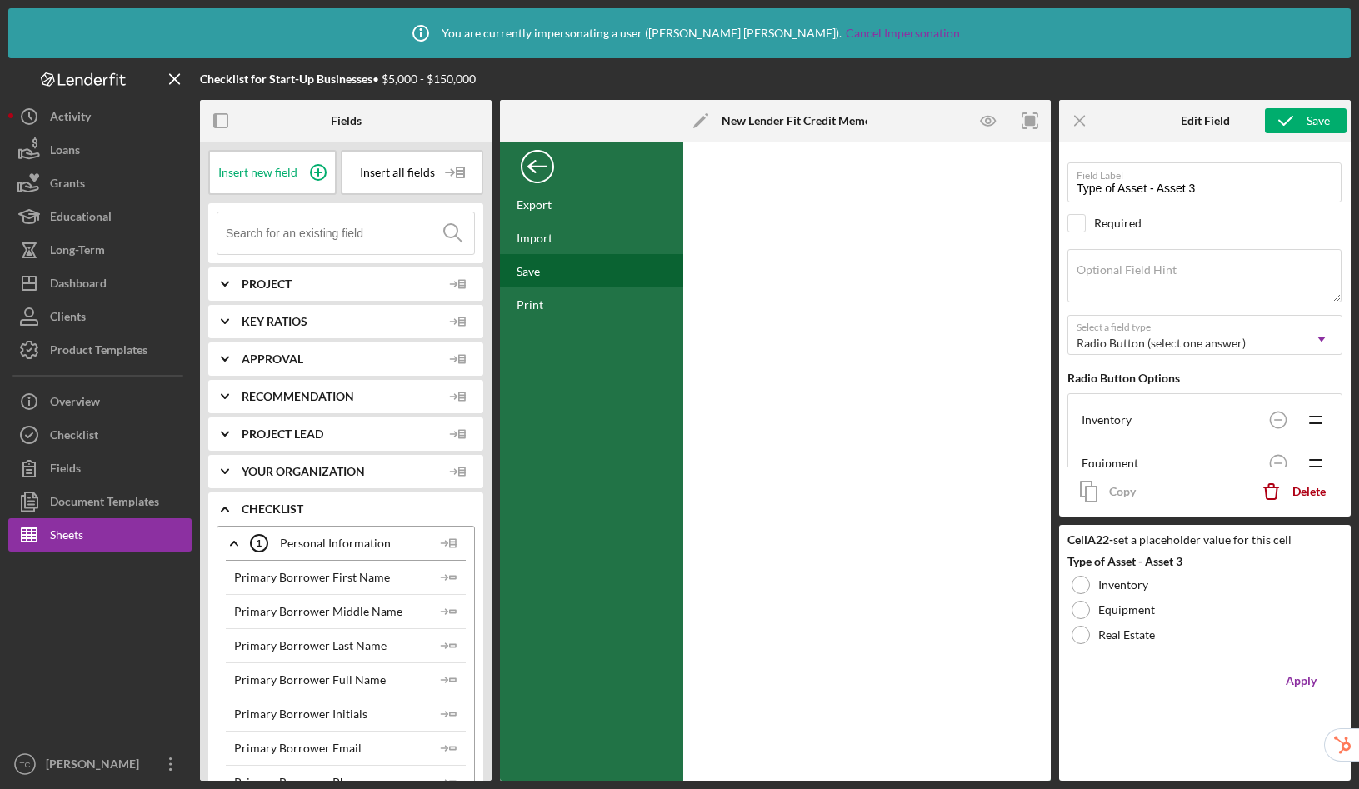
click at [541, 277] on div "Save" at bounding box center [591, 270] width 183 height 33
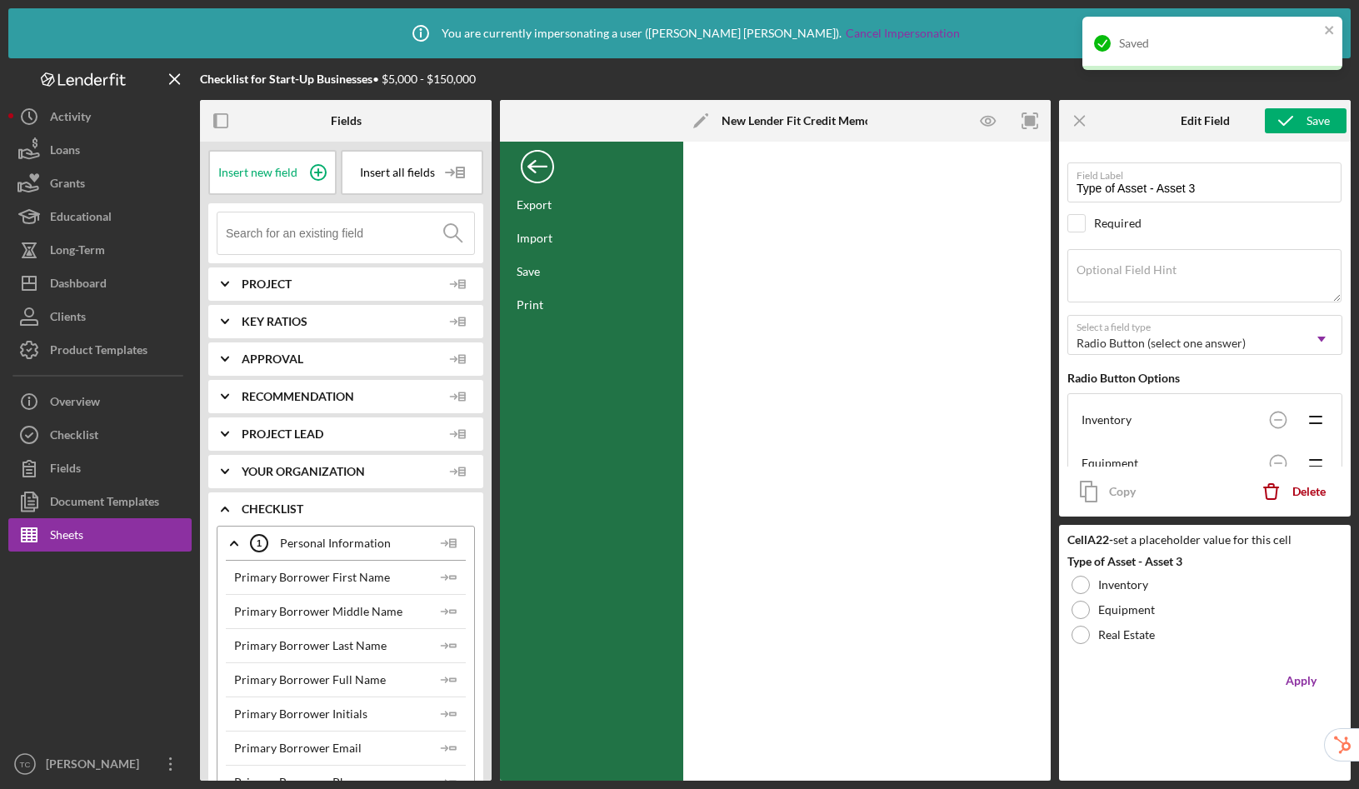
click at [540, 177] on div "Back" at bounding box center [537, 162] width 33 height 33
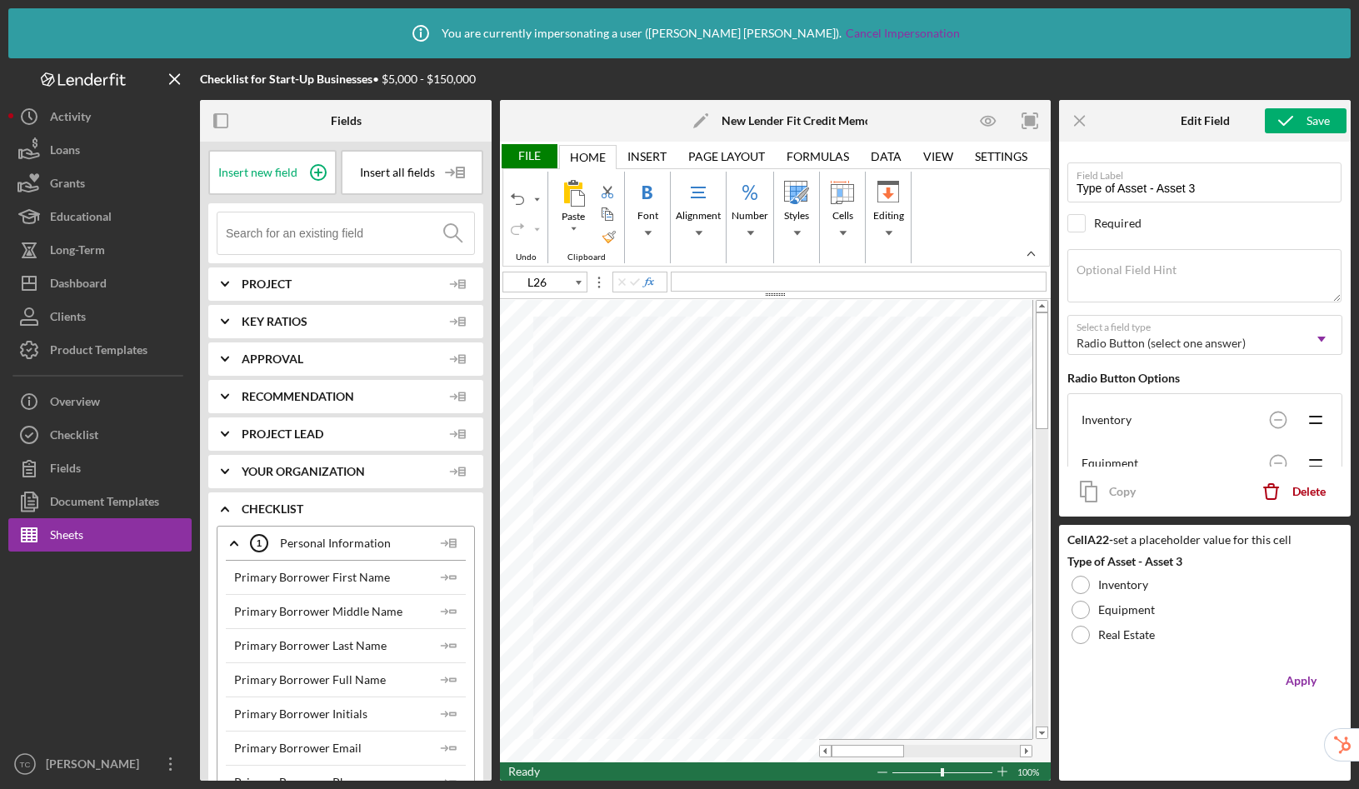
type input "C30"
click at [1079, 127] on icon "Icon/Menu Close" at bounding box center [1080, 120] width 37 height 37
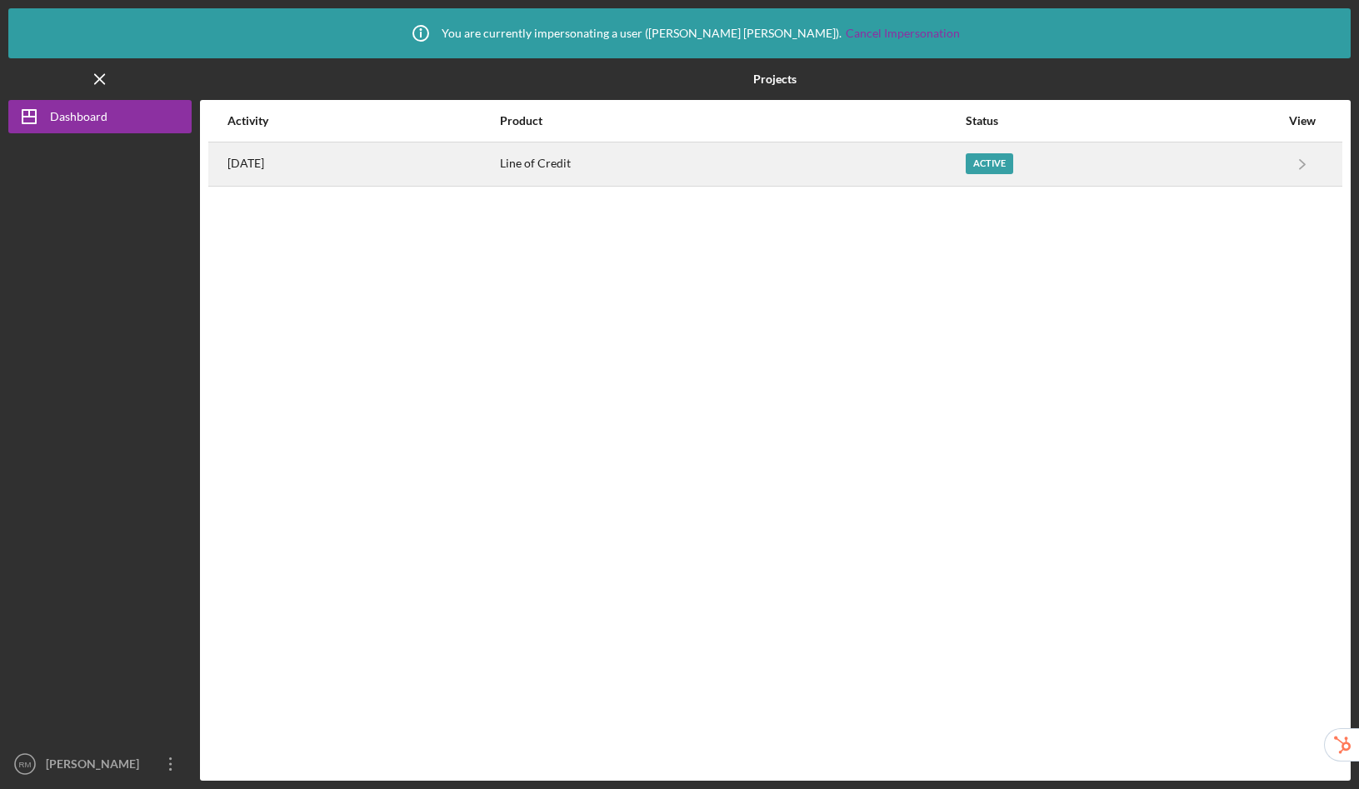
click at [587, 163] on div "Line of Credit" at bounding box center [732, 164] width 464 height 42
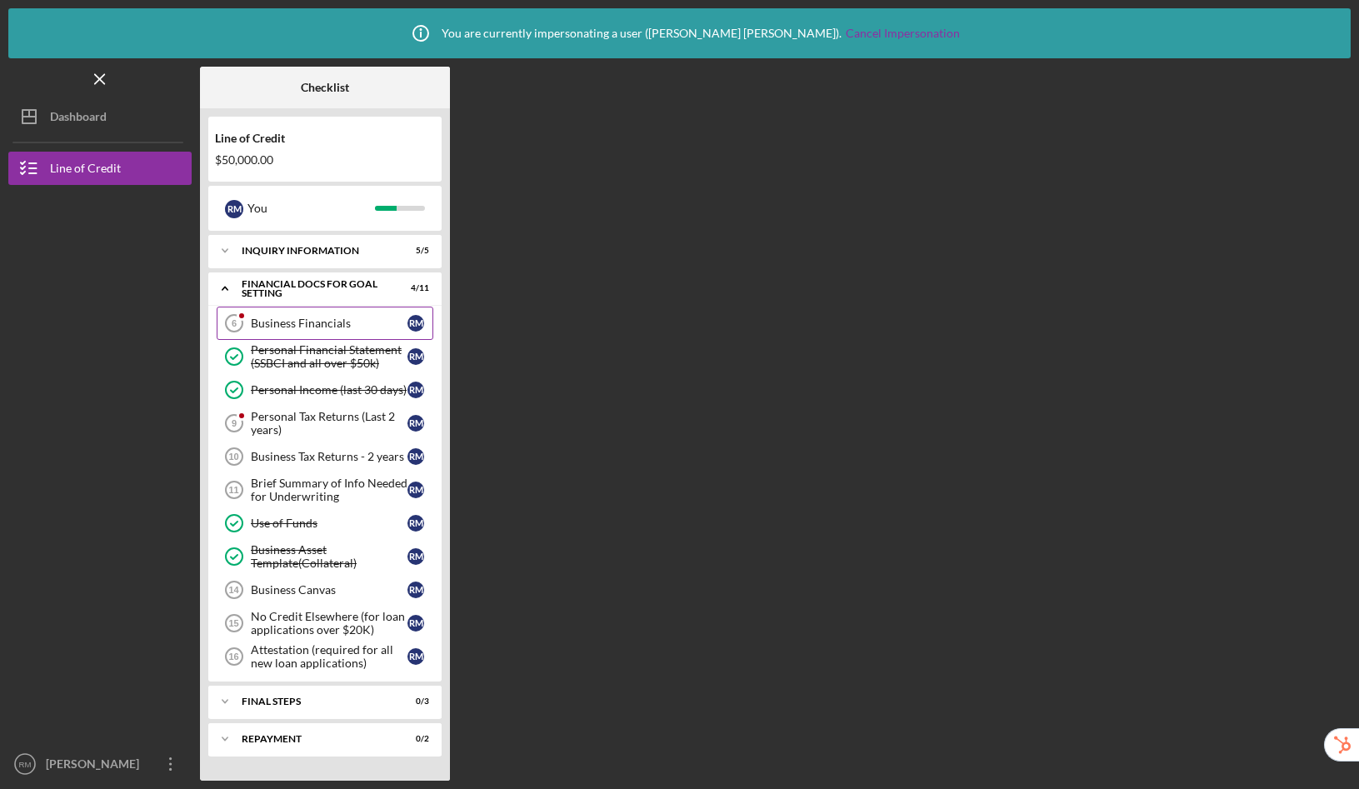
click at [312, 327] on div "Business Financials" at bounding box center [329, 323] width 157 height 13
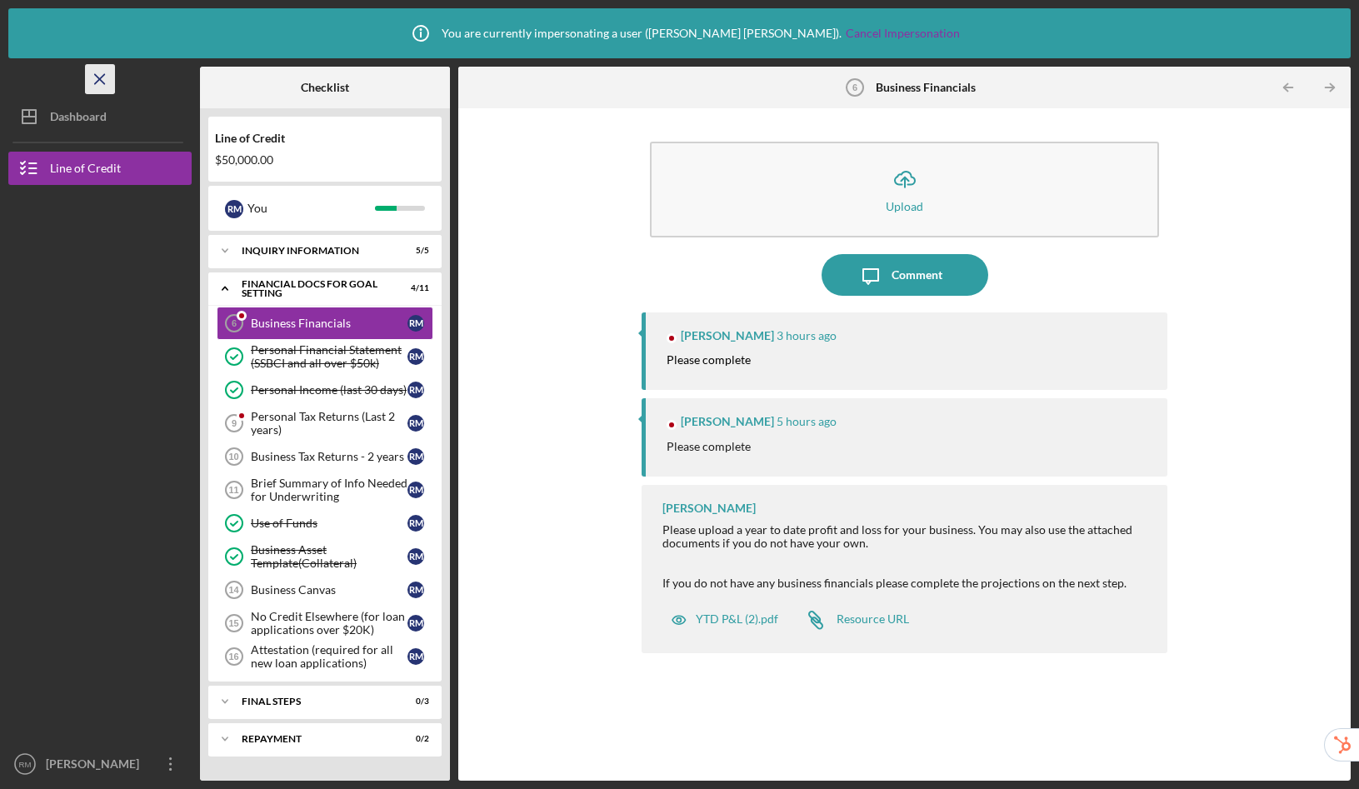
click at [103, 76] on icon "Icon/Menu Close" at bounding box center [100, 79] width 37 height 37
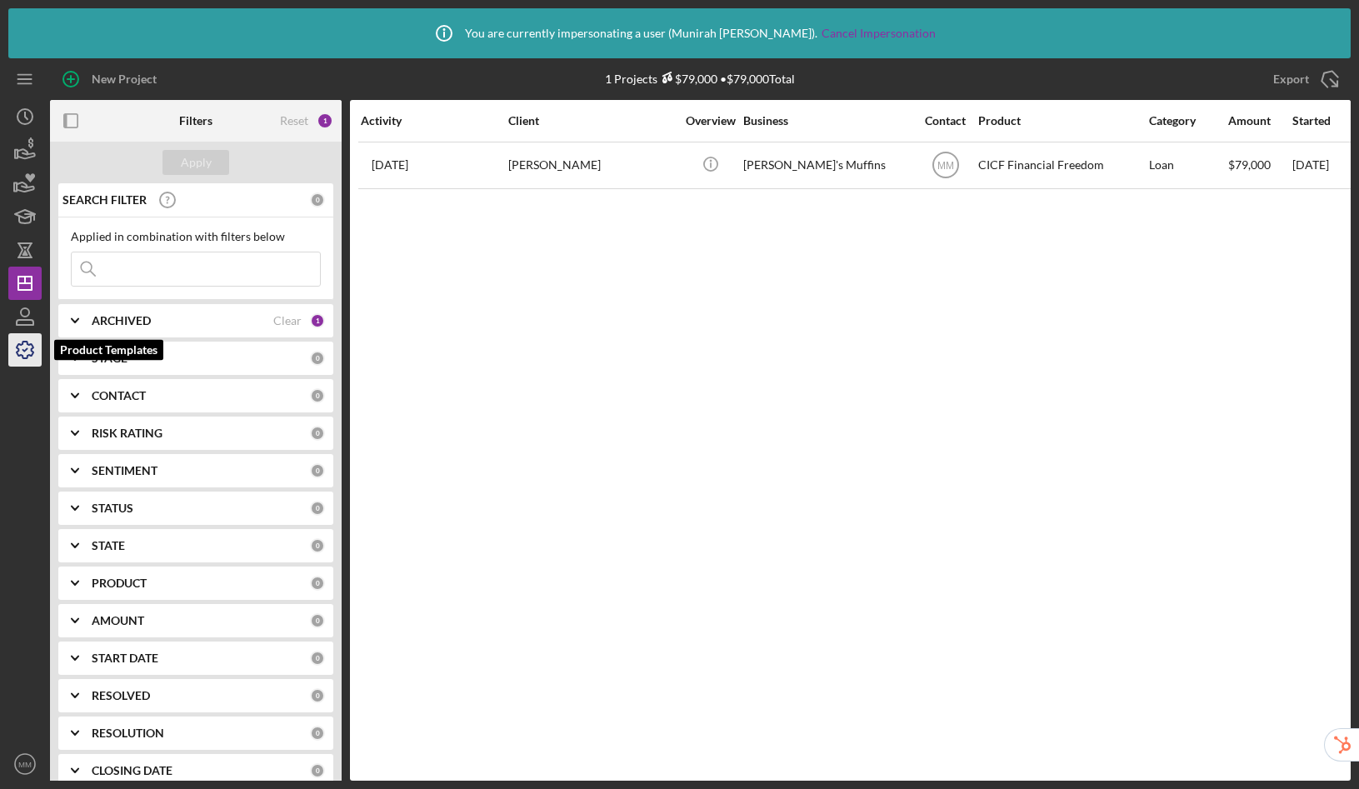
click at [14, 352] on icon "button" at bounding box center [25, 350] width 42 height 42
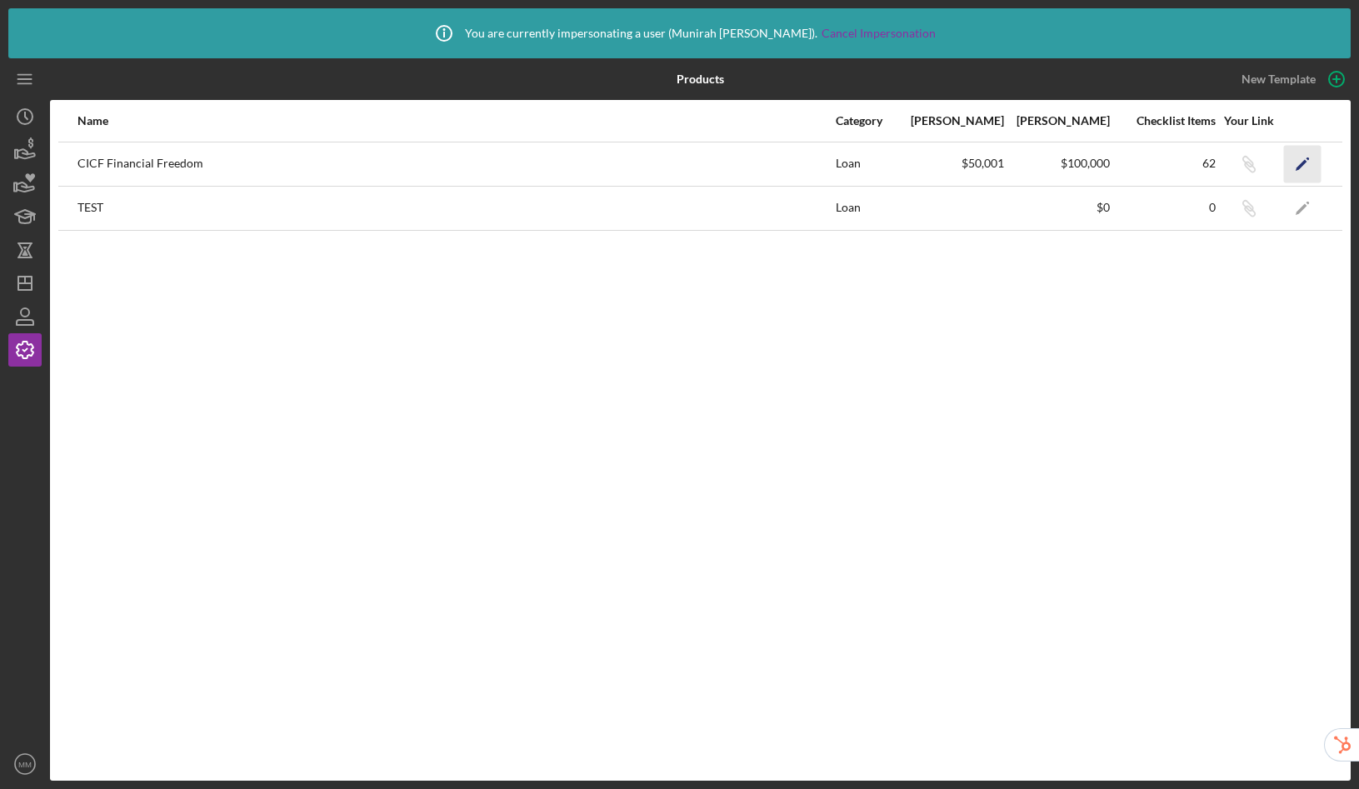
click at [1293, 163] on icon "Icon/Edit" at bounding box center [1302, 163] width 37 height 37
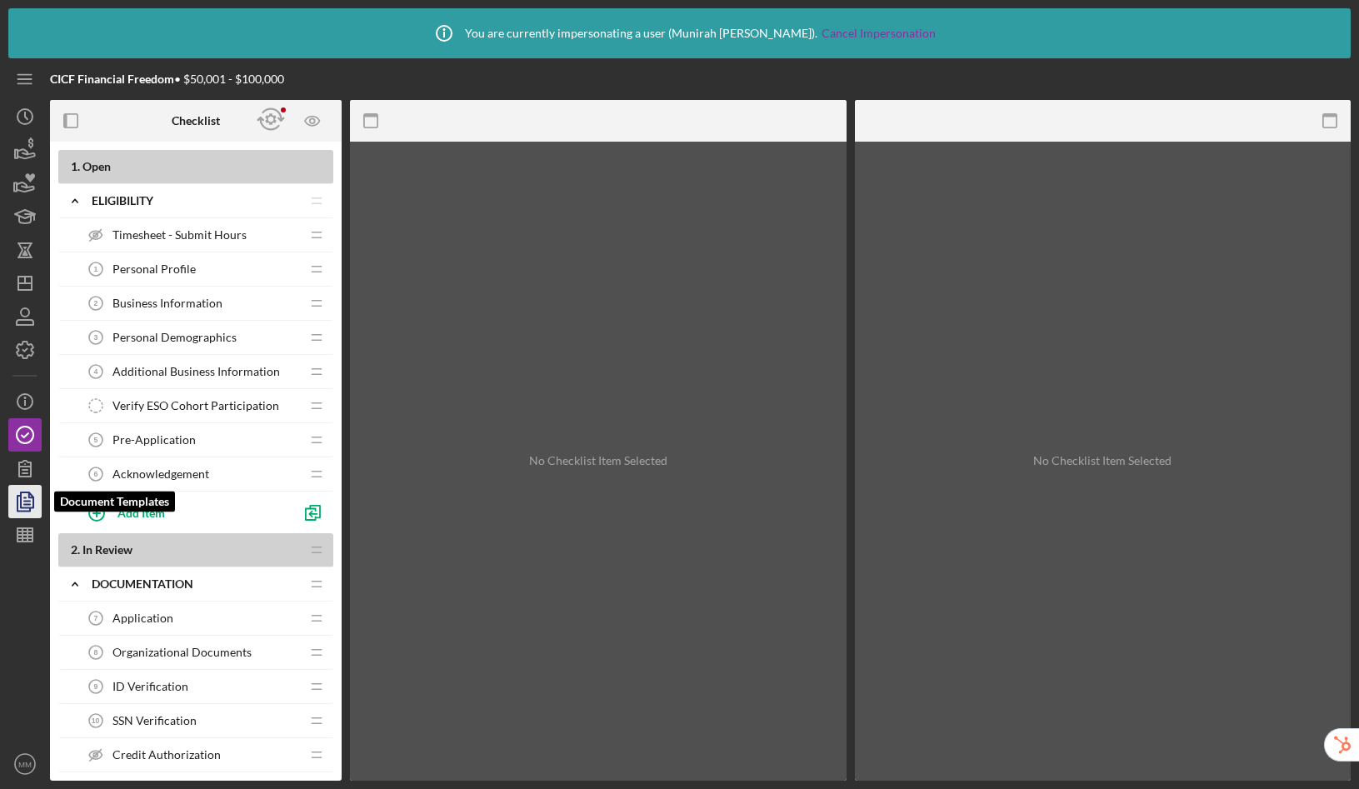
click at [30, 508] on polyline "button" at bounding box center [23, 503] width 12 height 15
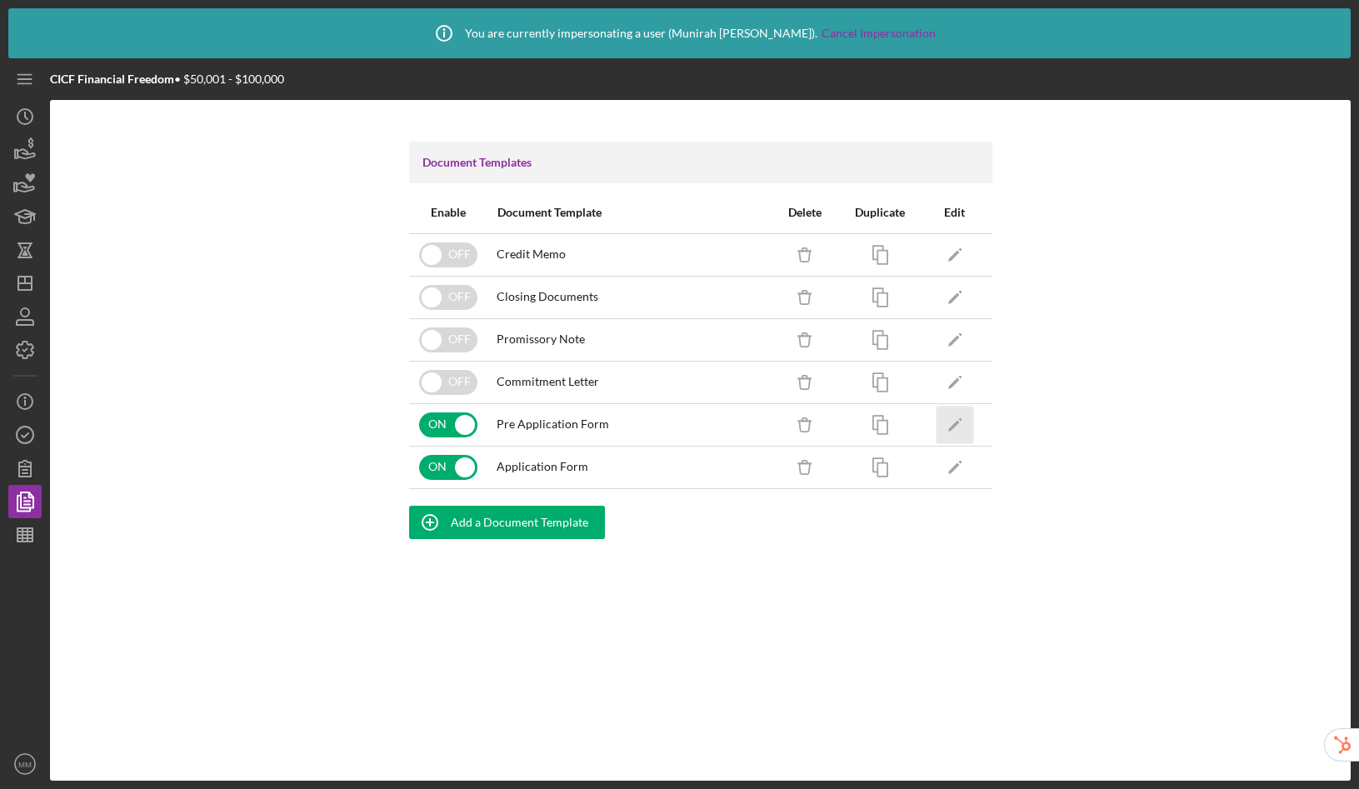
click at [955, 421] on icon "Icon/Edit" at bounding box center [954, 424] width 37 height 37
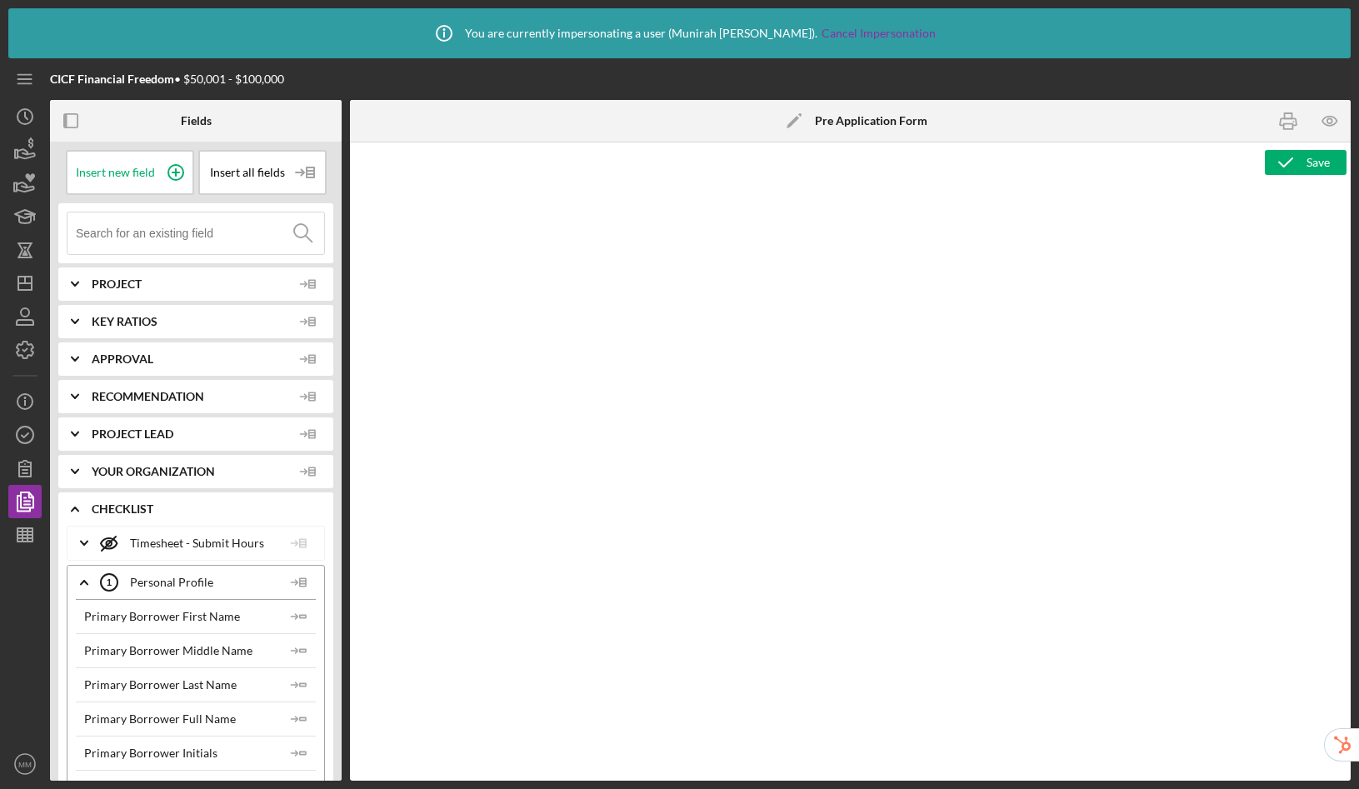
type textarea "<h2 style="line-height: 1.8; margin-top: 0pt; margin-bottom: 0pt;"><strong><spa…"
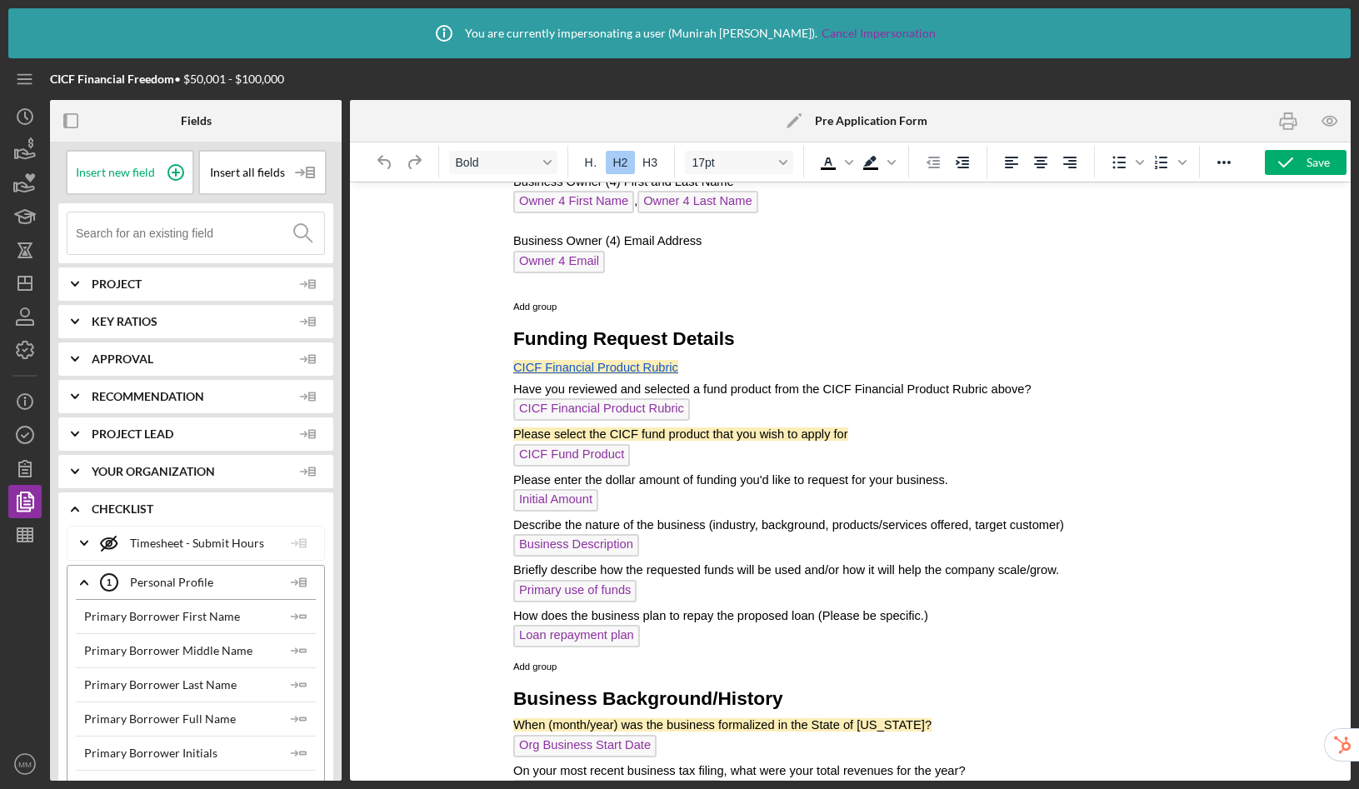
scroll to position [1034, 0]
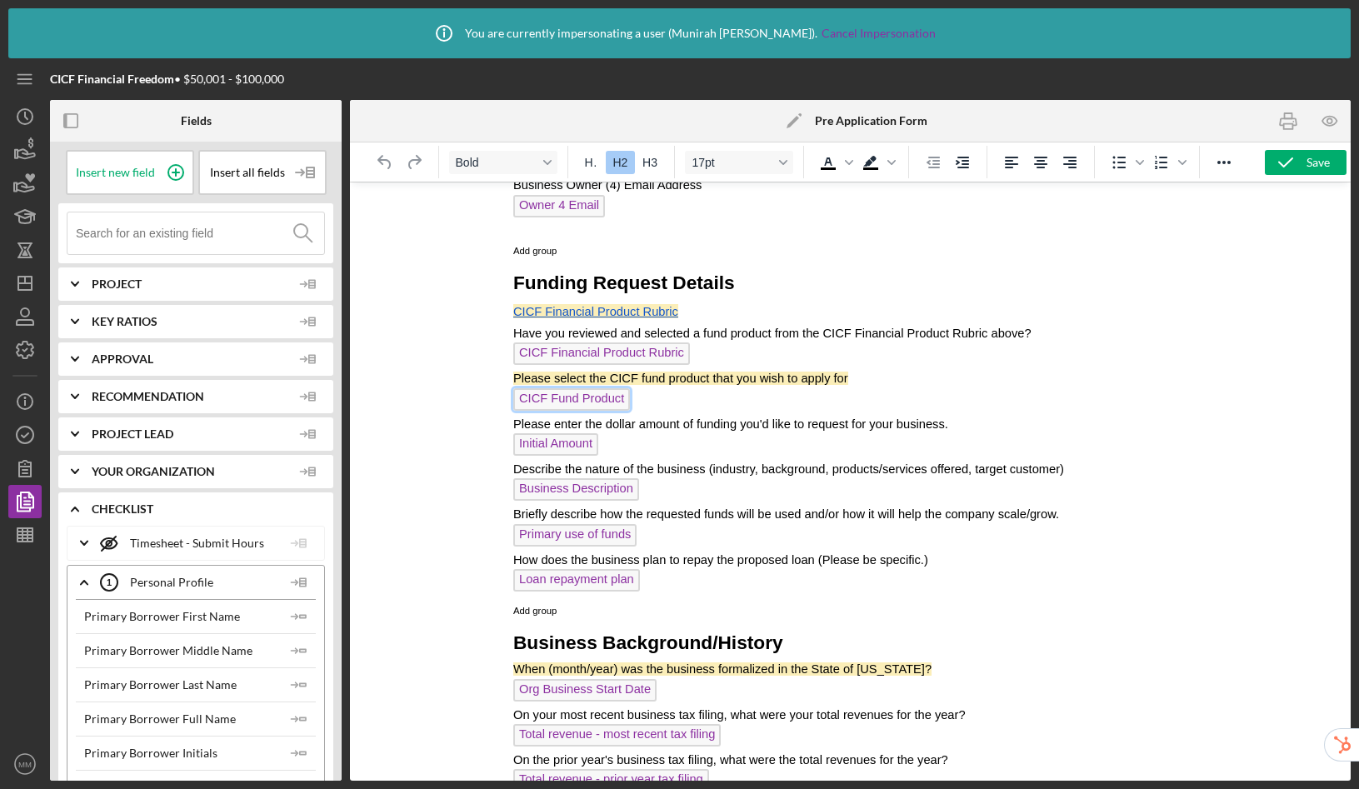
click at [571, 397] on span "CICF Fund Product" at bounding box center [571, 399] width 117 height 22
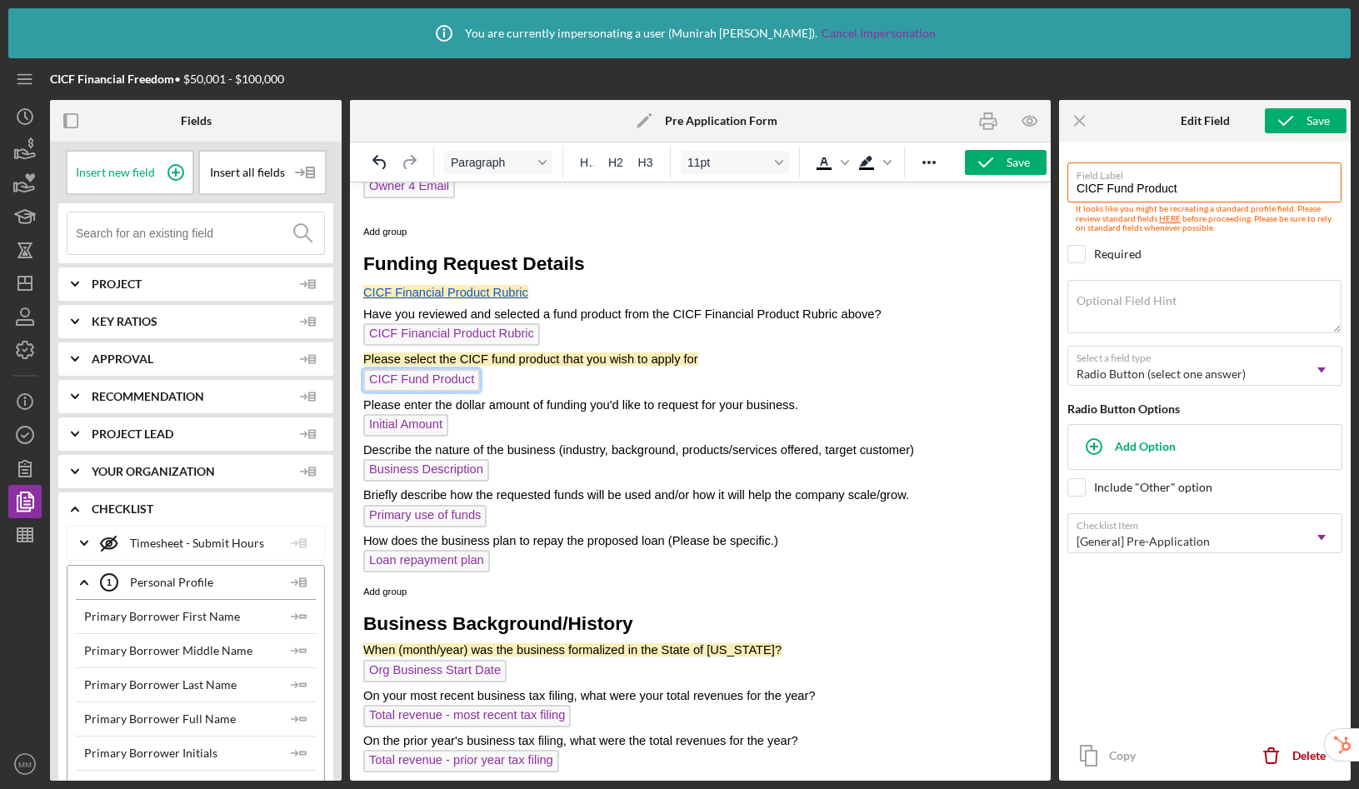
scroll to position [1057, 0]
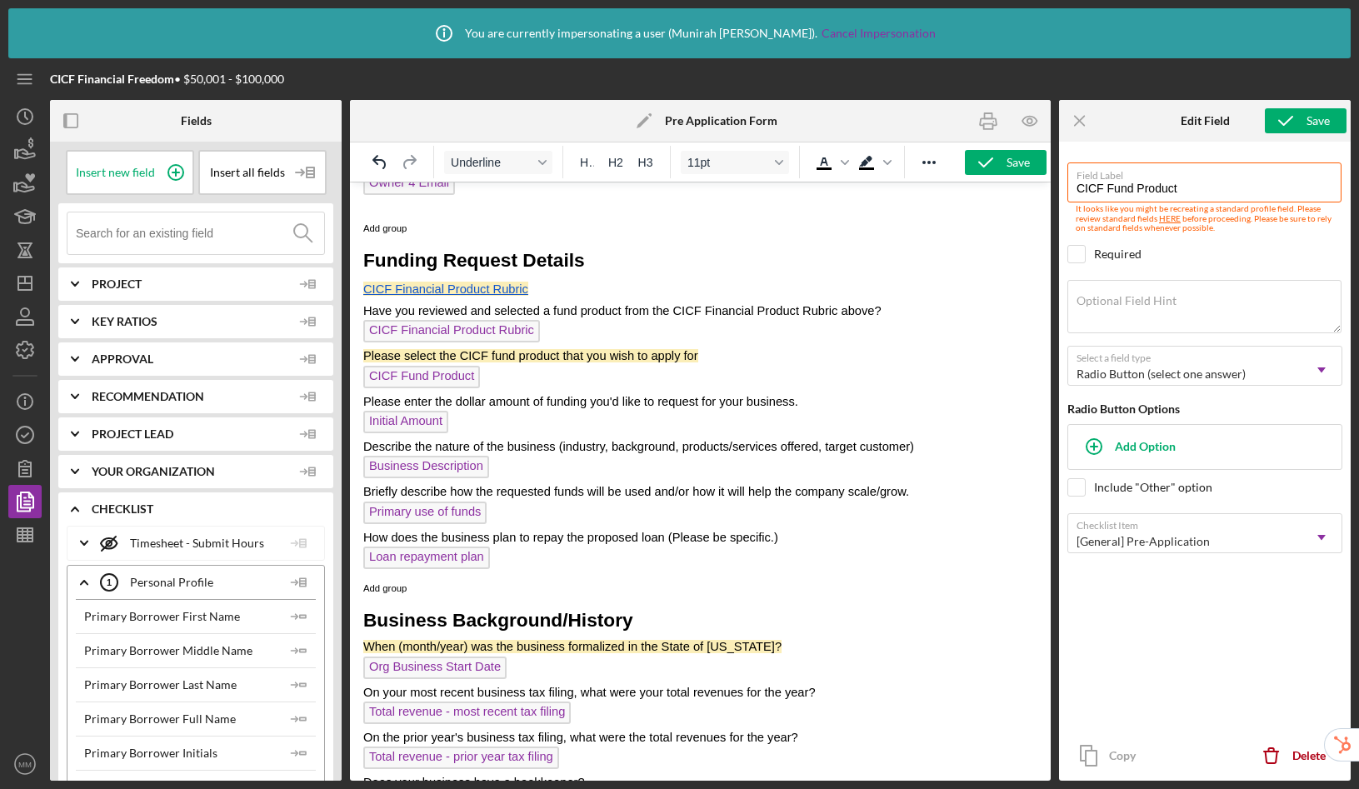
click at [522, 291] on span "CICF Financial Product Rubric" at bounding box center [445, 288] width 165 height 13
click at [427, 296] on link "CICF Financial Product Rubric" at bounding box center [445, 289] width 165 height 14
drag, startPoint x: 494, startPoint y: 321, endPoint x: 505, endPoint y: 312, distance: 13.7
click at [494, 321] on span "CICF Financial Product Rubric" at bounding box center [451, 331] width 177 height 22
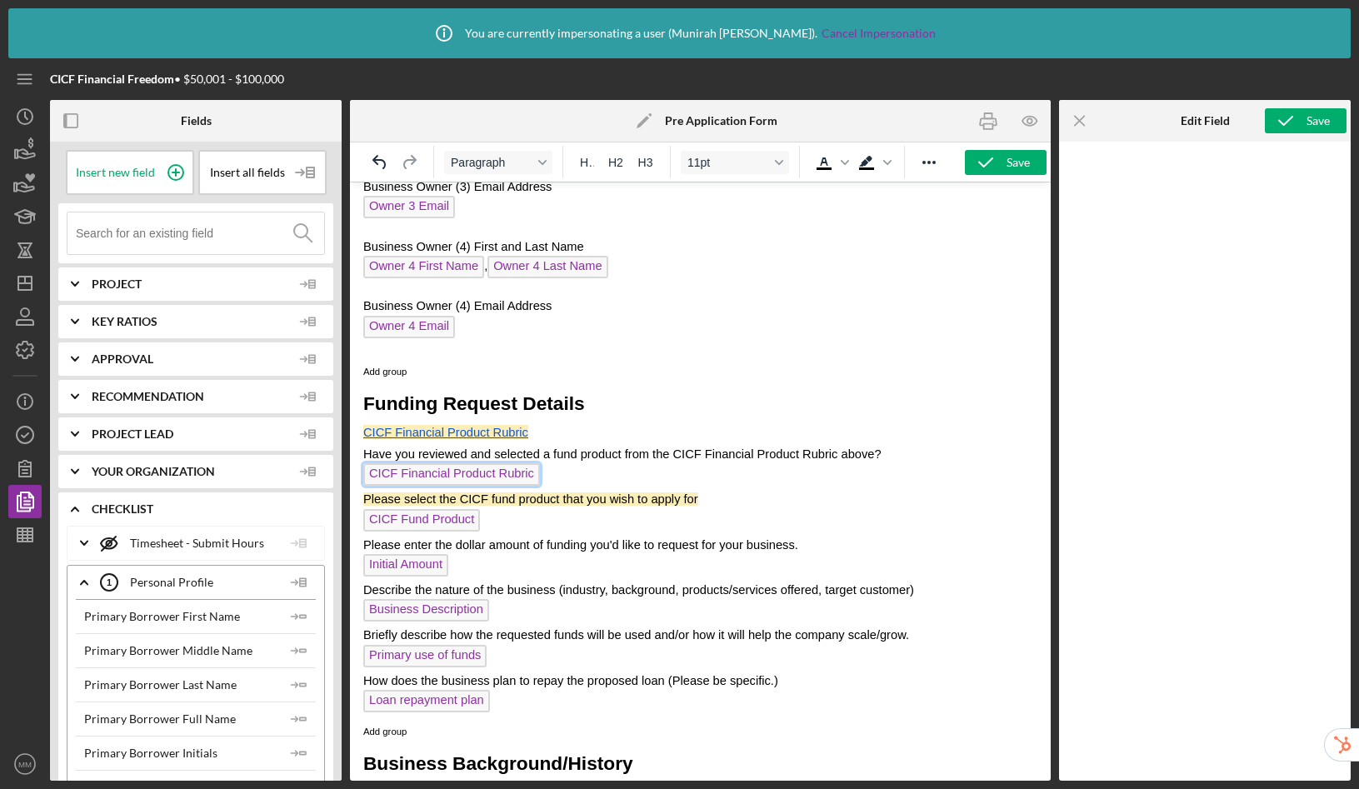
scroll to position [907, 0]
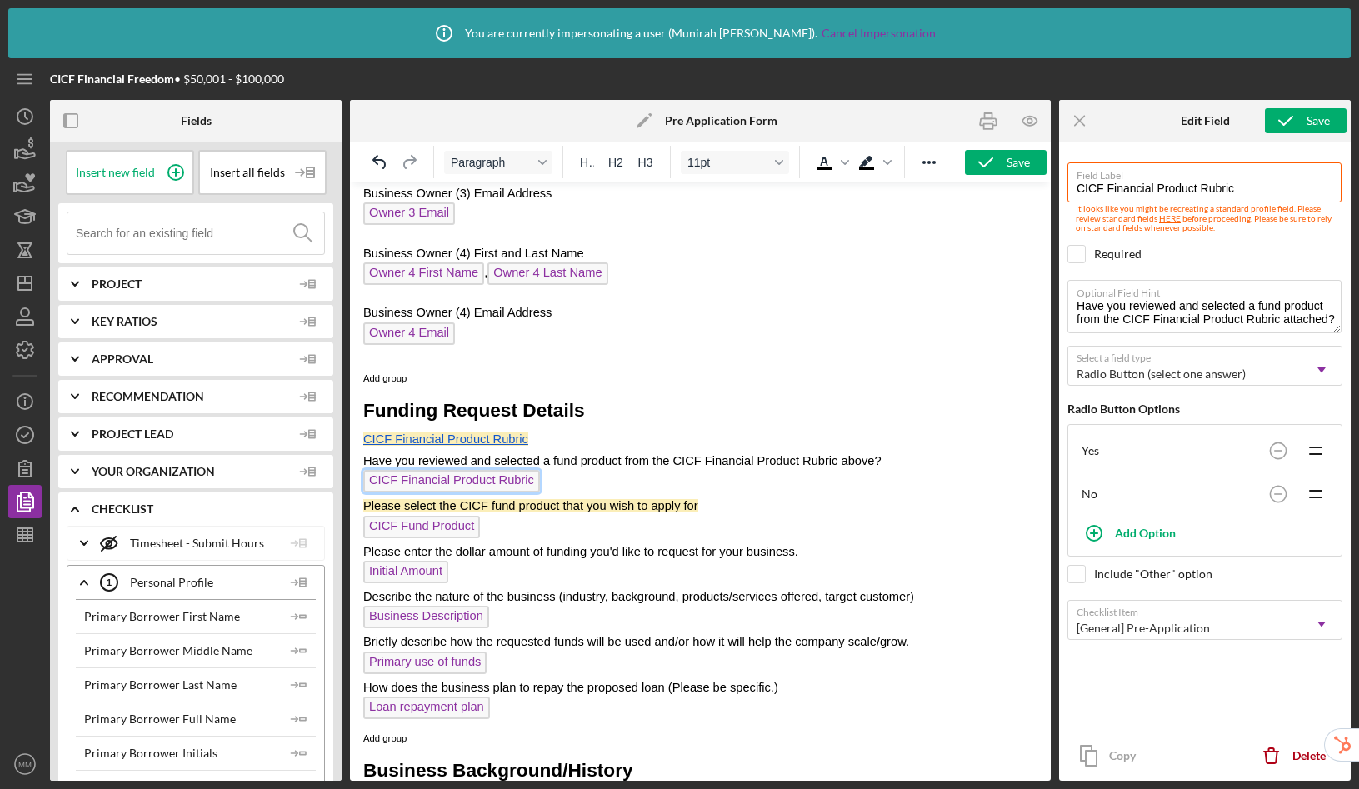
click at [431, 524] on span "CICF Fund Product" at bounding box center [421, 527] width 117 height 22
type input "CICF Fund Product"
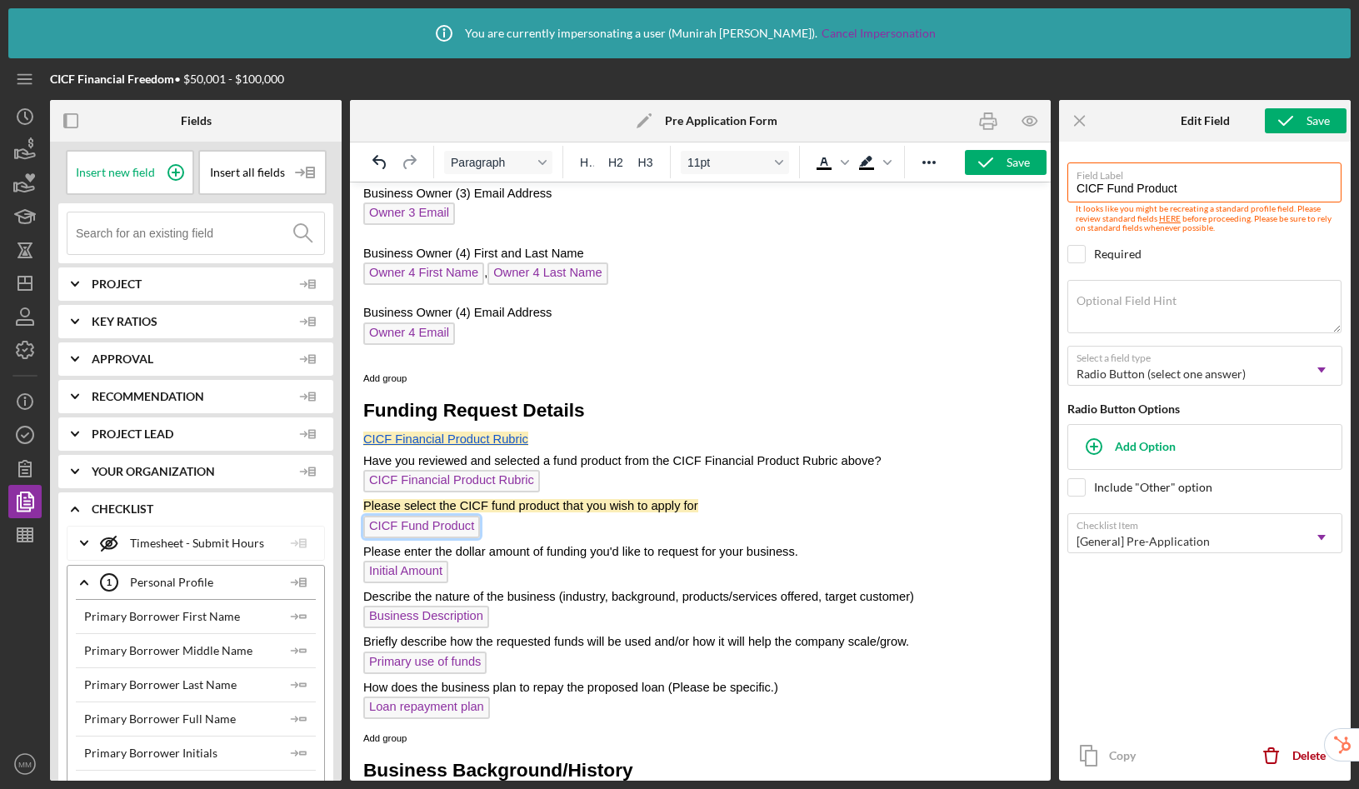
scroll to position [952, 0]
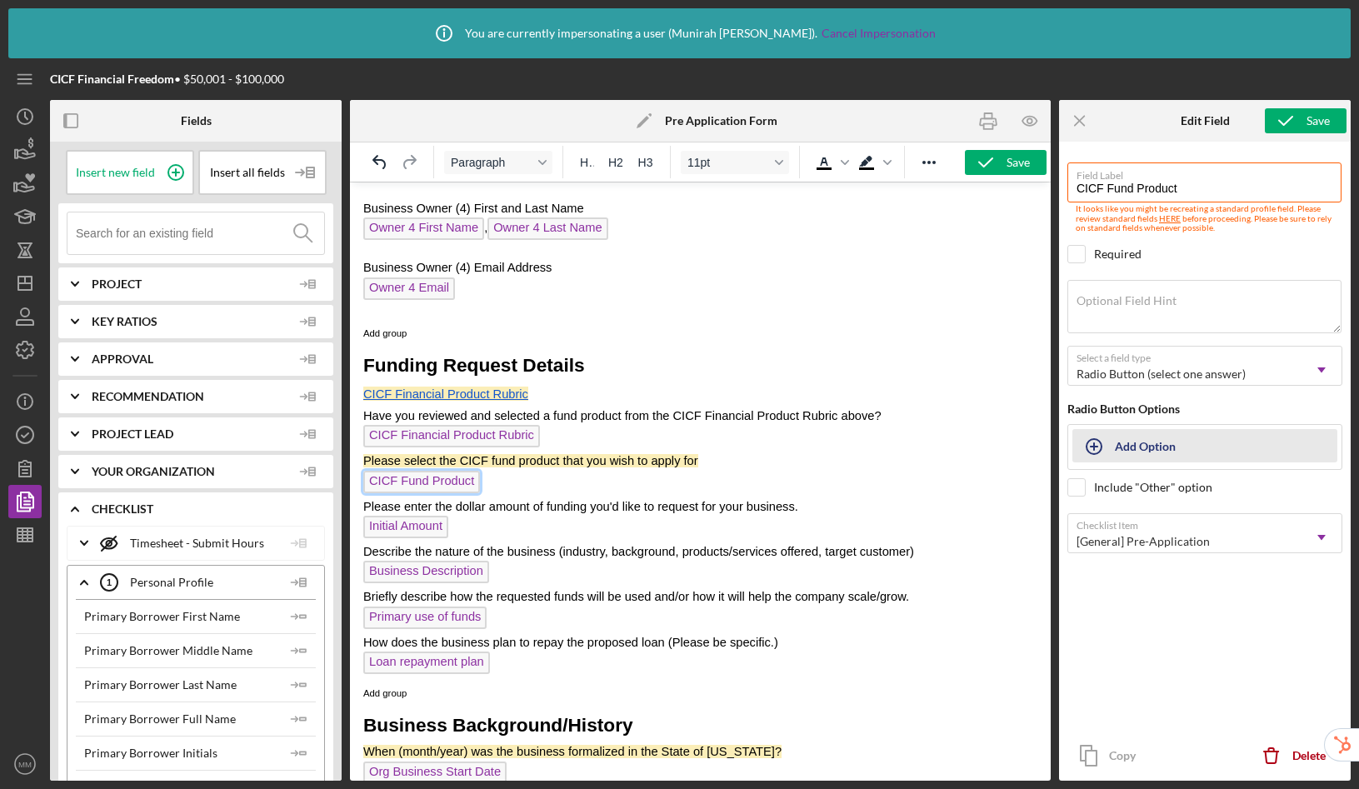
click at [1157, 451] on div "Add Option" at bounding box center [1145, 446] width 61 height 32
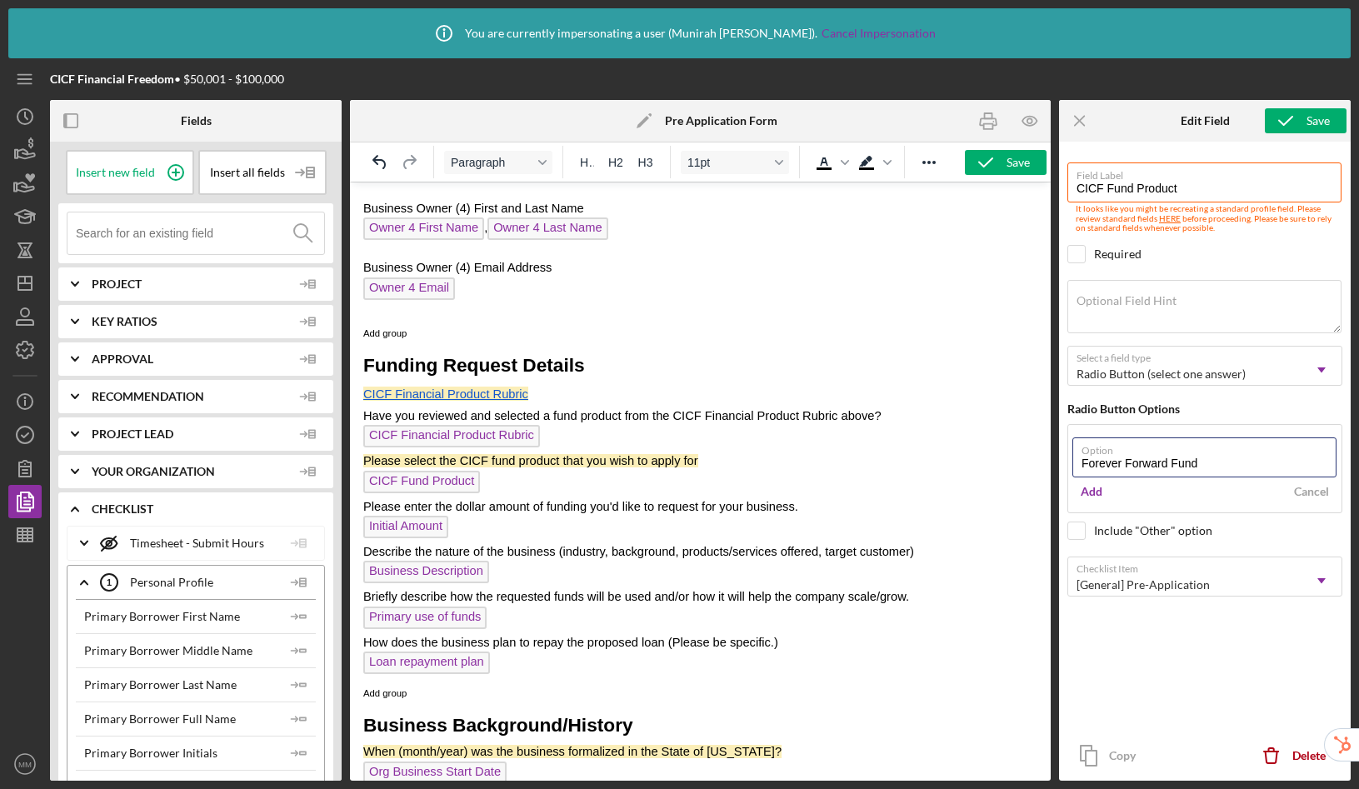
click at [0, 788] on com-1password-button at bounding box center [0, 789] width 0 height 0
type input "Forever Forward Fund"
click at [1096, 493] on div "Add" at bounding box center [1092, 491] width 22 height 25
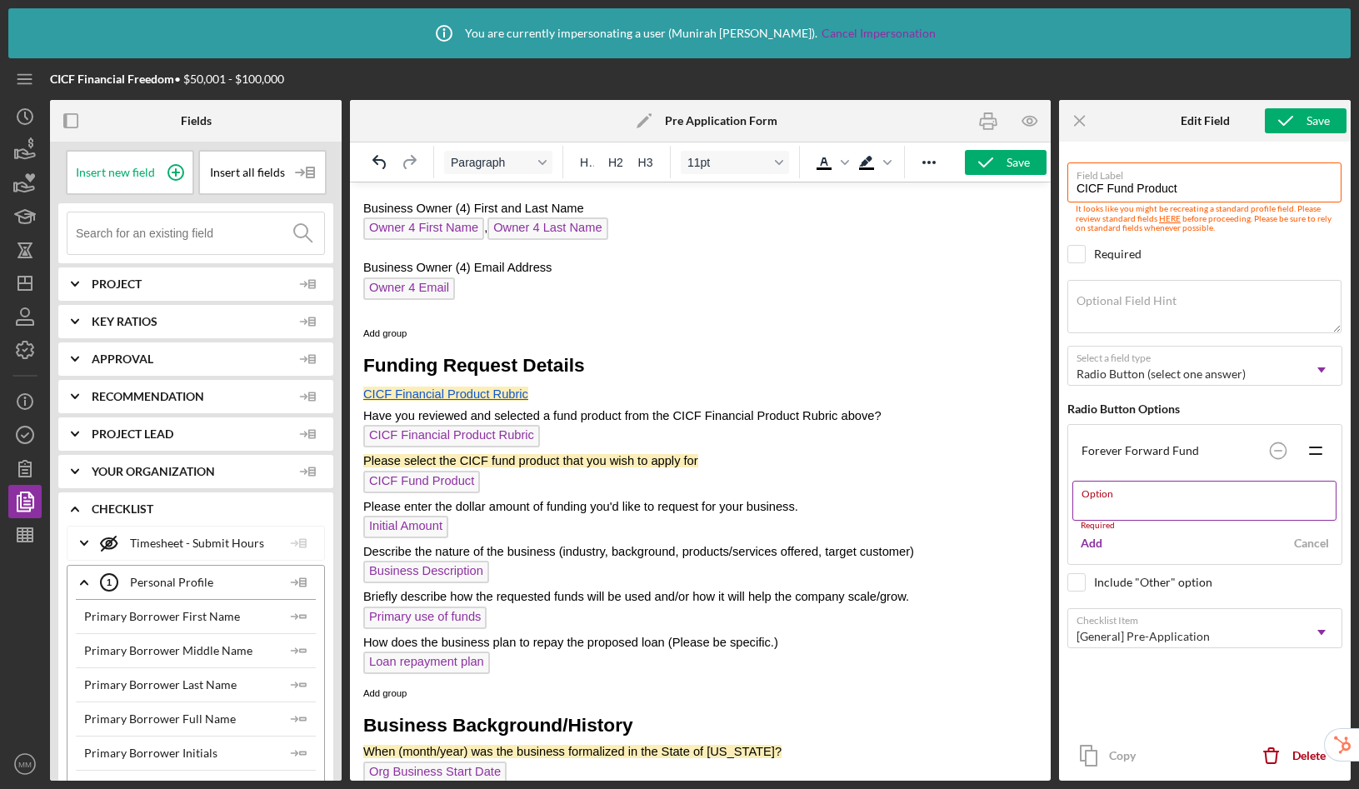
click at [1122, 510] on input "Option" at bounding box center [1204, 501] width 264 height 40
click at [0, 788] on com-1password-button at bounding box center [0, 789] width 0 height 0
type input "Golden Ticket Fund"
click at [1086, 539] on div "Add" at bounding box center [1092, 534] width 22 height 25
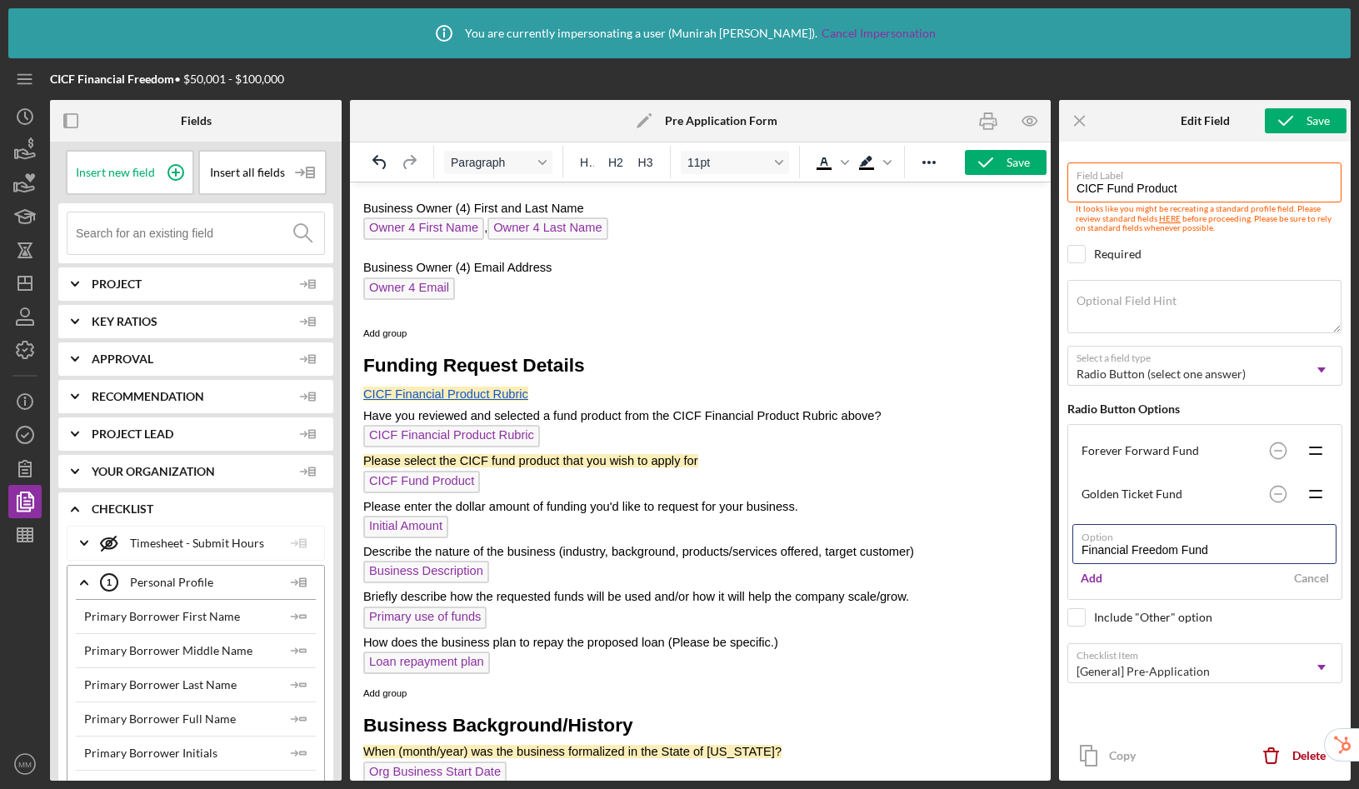
click at [0, 788] on com-1password-button at bounding box center [0, 789] width 0 height 0
type input "Financial Freedom Fund"
click at [1087, 583] on div "Add" at bounding box center [1092, 578] width 22 height 25
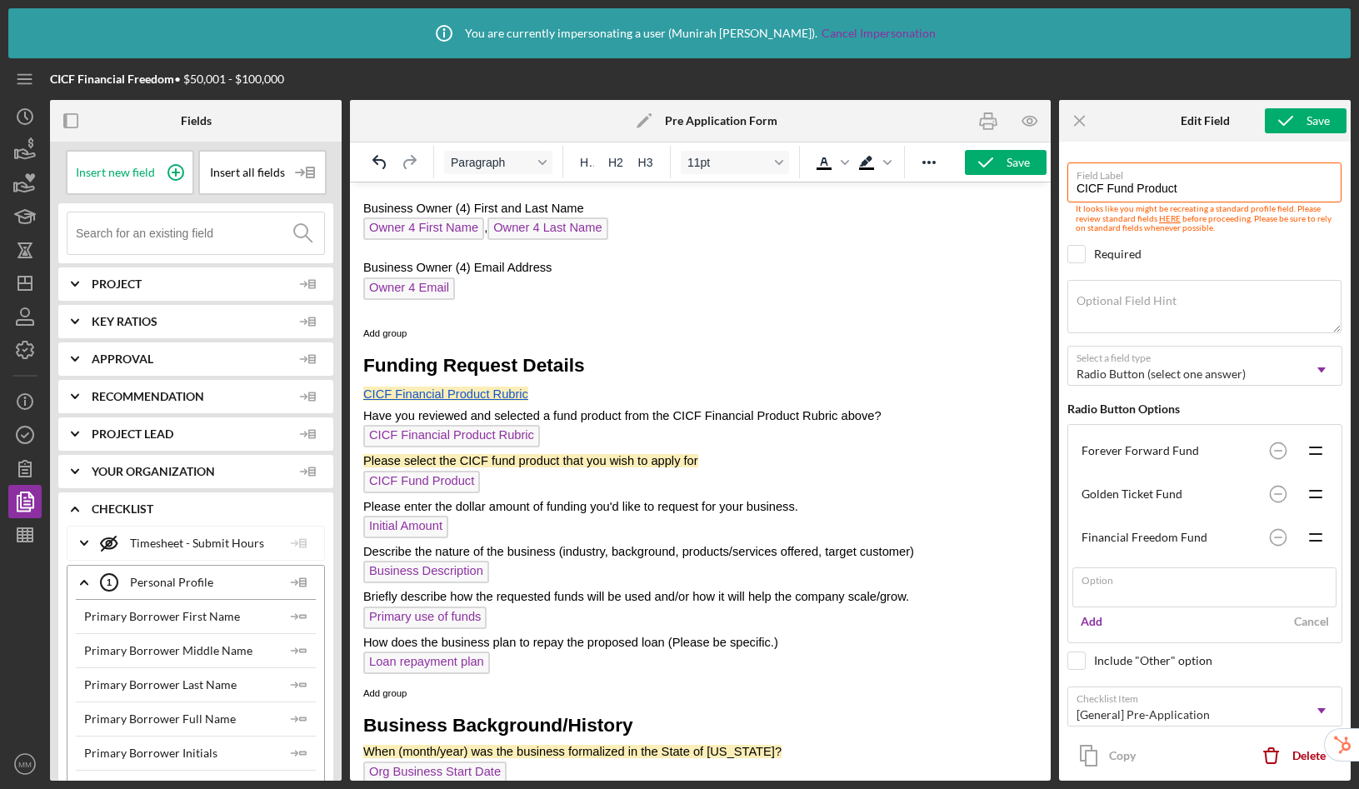
click at [1064, 608] on div "Field Label CICF Fund Product It looks like you might be recreating a standard …" at bounding box center [1205, 461] width 292 height 639
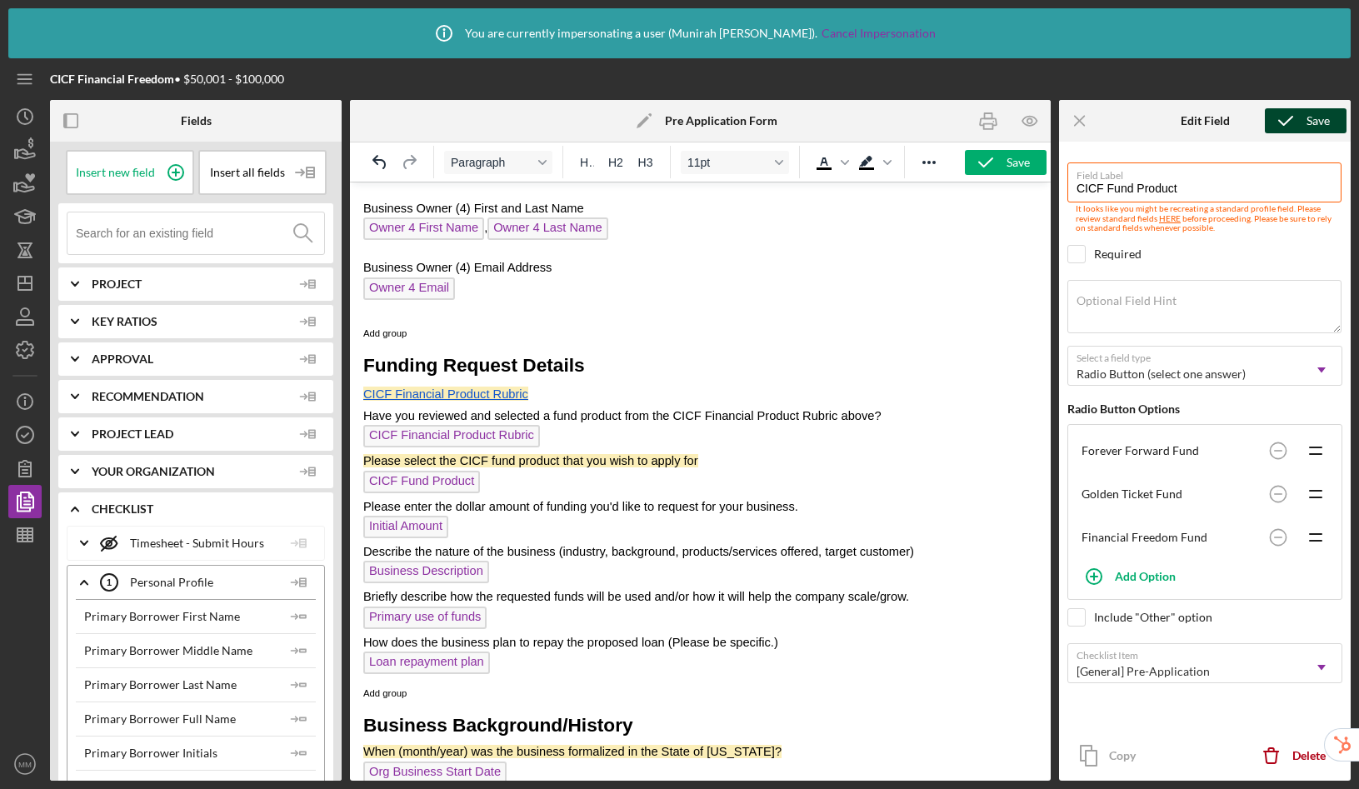
click at [1307, 113] on div "Save" at bounding box center [1318, 120] width 23 height 25
click at [1177, 312] on textarea "Optional Field Hint" at bounding box center [1204, 306] width 274 height 53
click at [991, 160] on icon "button" at bounding box center [986, 163] width 42 height 42
click at [1182, 310] on textarea "Optional Field Hint" at bounding box center [1204, 306] width 274 height 53
type textarea "Select the one you like"
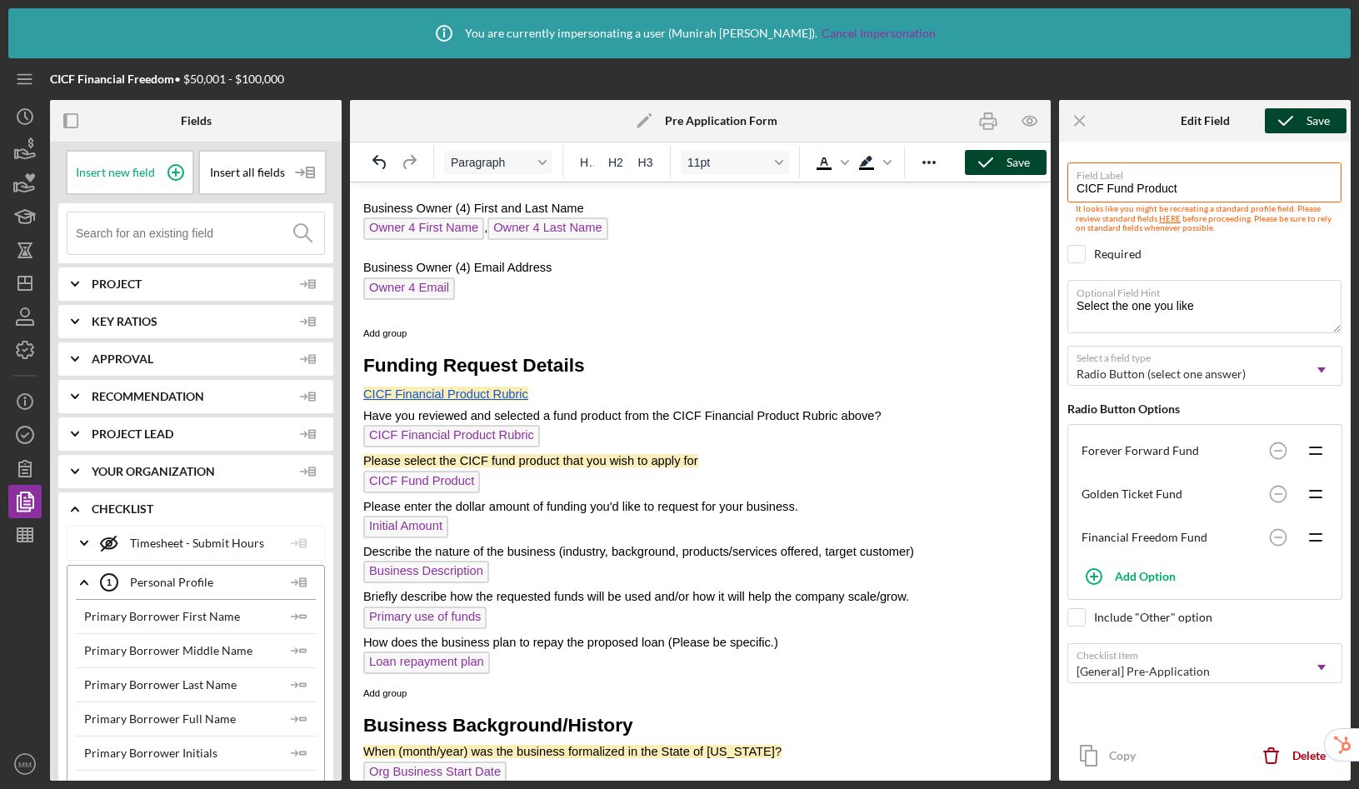
click at [1307, 120] on div "Save" at bounding box center [1318, 120] width 23 height 25
drag, startPoint x: 1593, startPoint y: 489, endPoint x: 1022, endPoint y: 292, distance: 603.8
click at [1298, 115] on icon "submit" at bounding box center [1286, 121] width 42 height 42
click at [1077, 127] on icon "Icon/Menu Close" at bounding box center [1080, 120] width 37 height 37
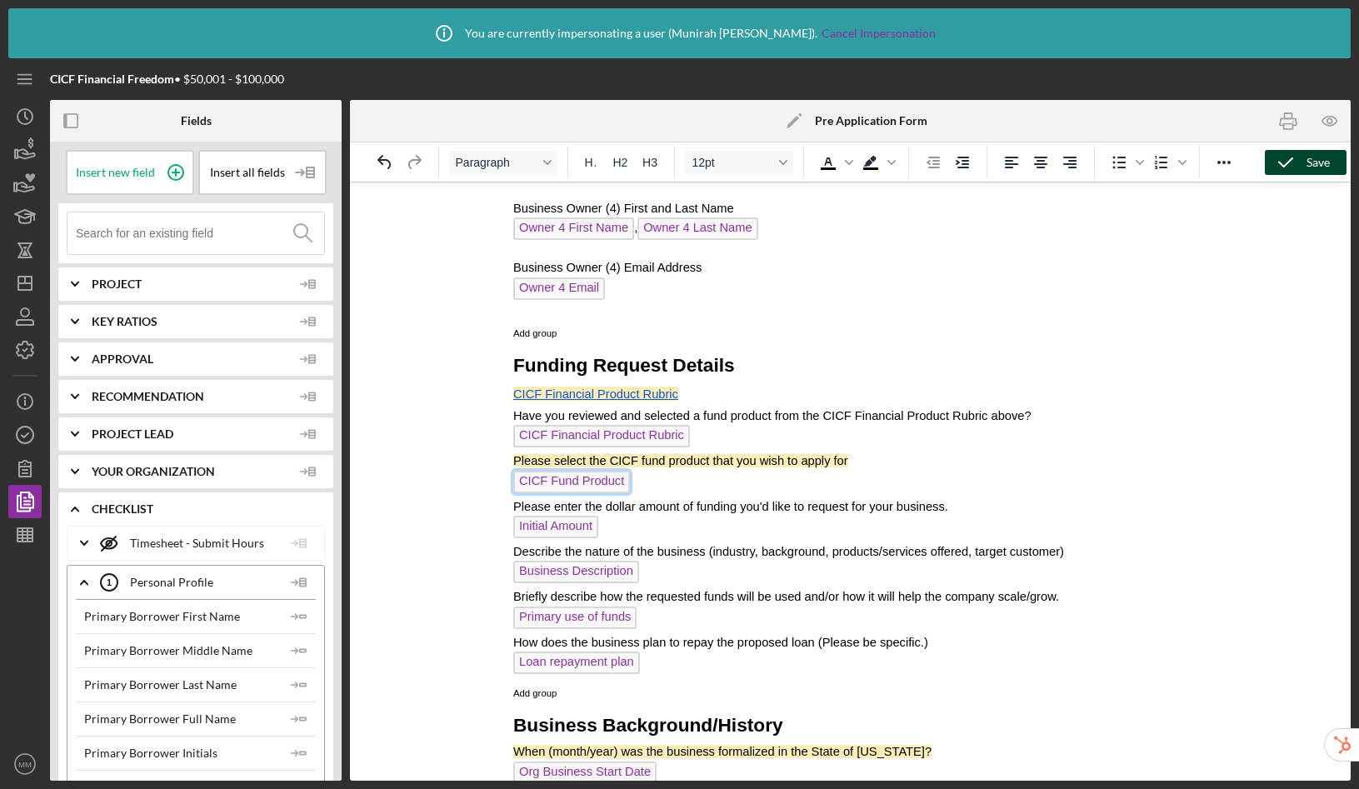
click at [566, 482] on span "CICF Fund Product" at bounding box center [571, 482] width 117 height 22
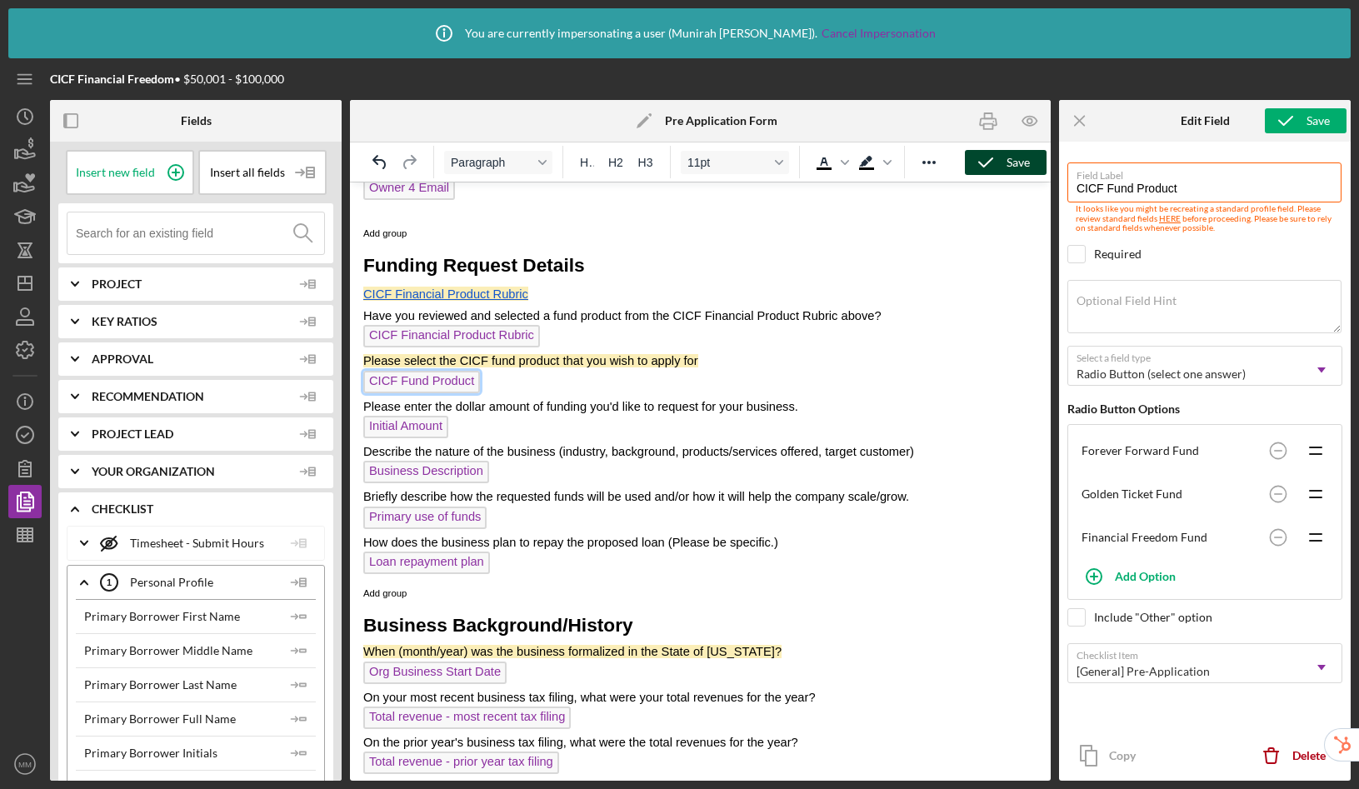
scroll to position [1053, 0]
drag, startPoint x: 1076, startPoint y: 119, endPoint x: 1064, endPoint y: 121, distance: 11.8
click at [1076, 119] on icon "Icon/Menu Close" at bounding box center [1080, 120] width 37 height 37
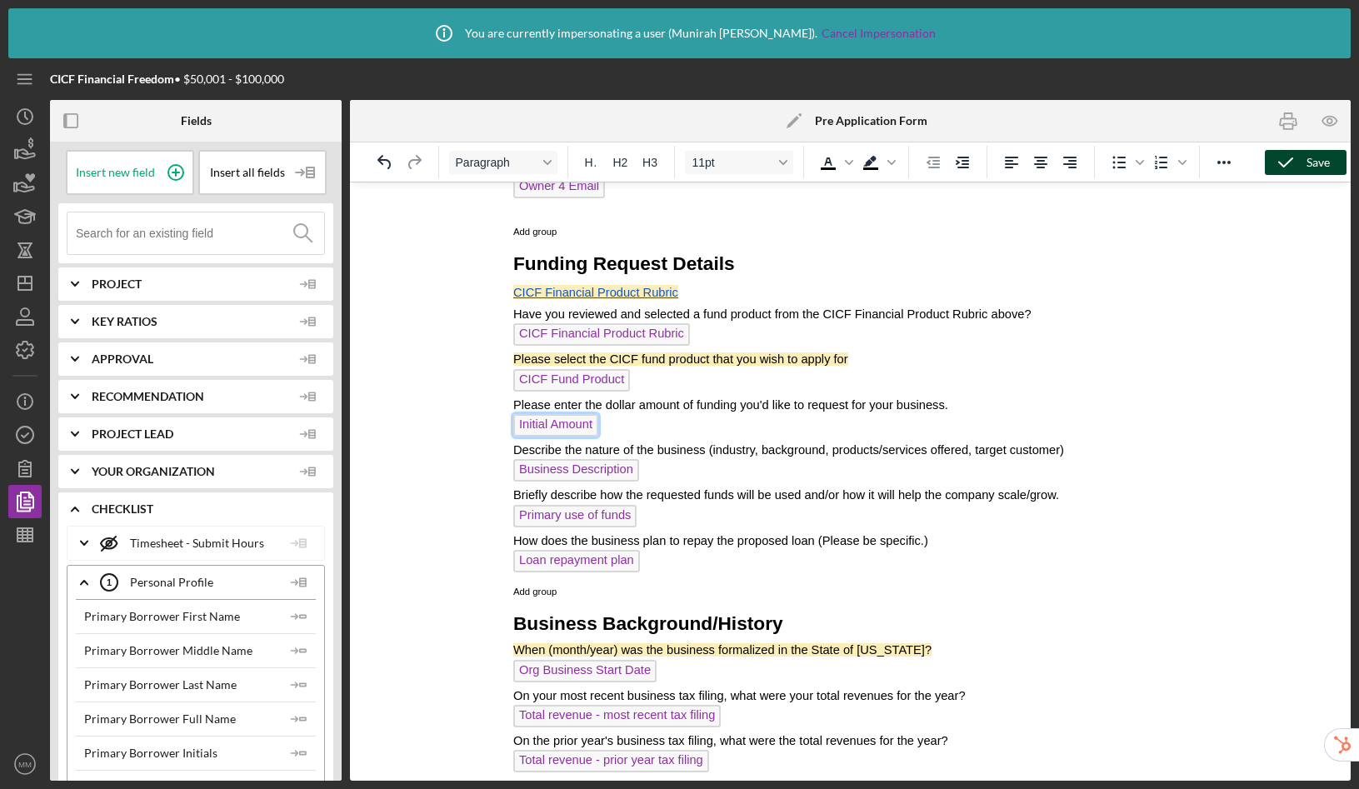
click at [557, 426] on span "Initial Amount" at bounding box center [555, 425] width 85 height 22
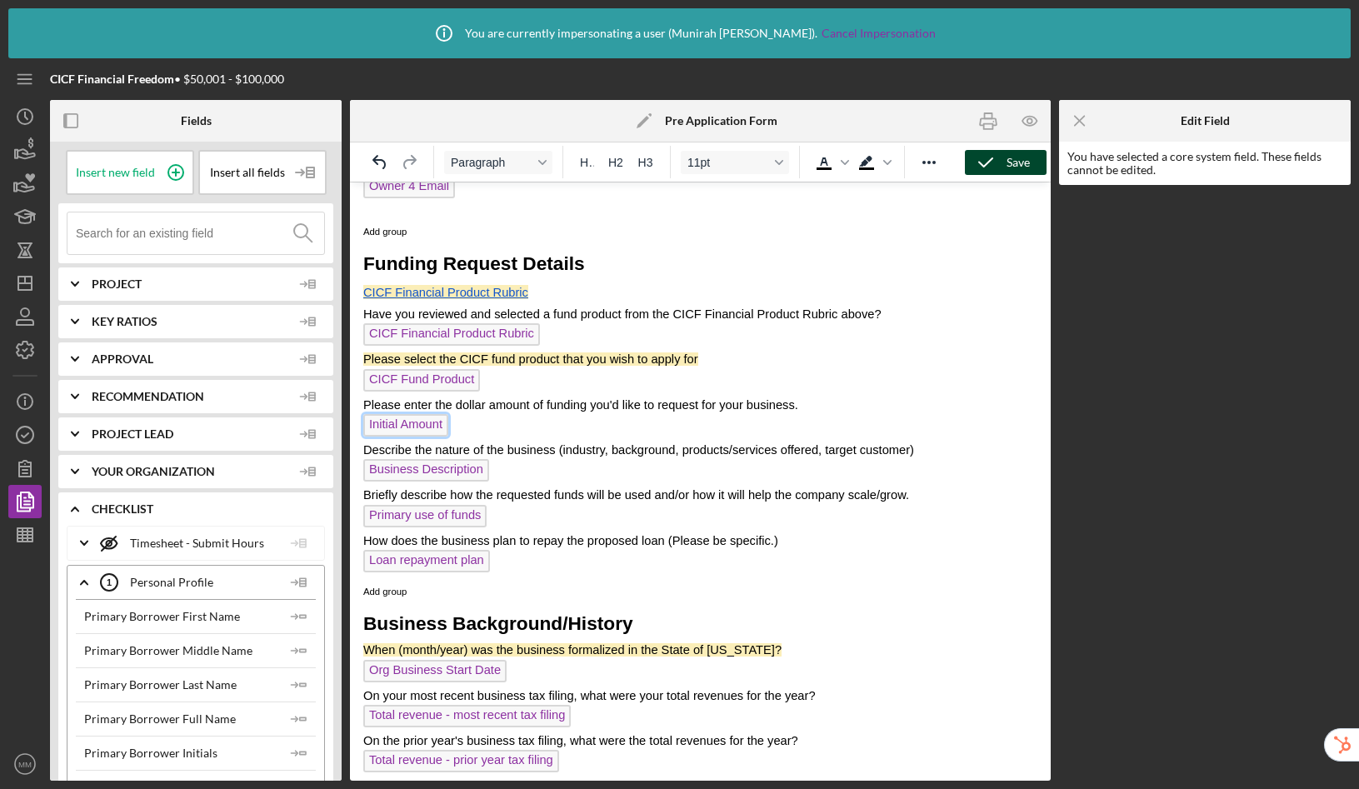
scroll to position [1099, 0]
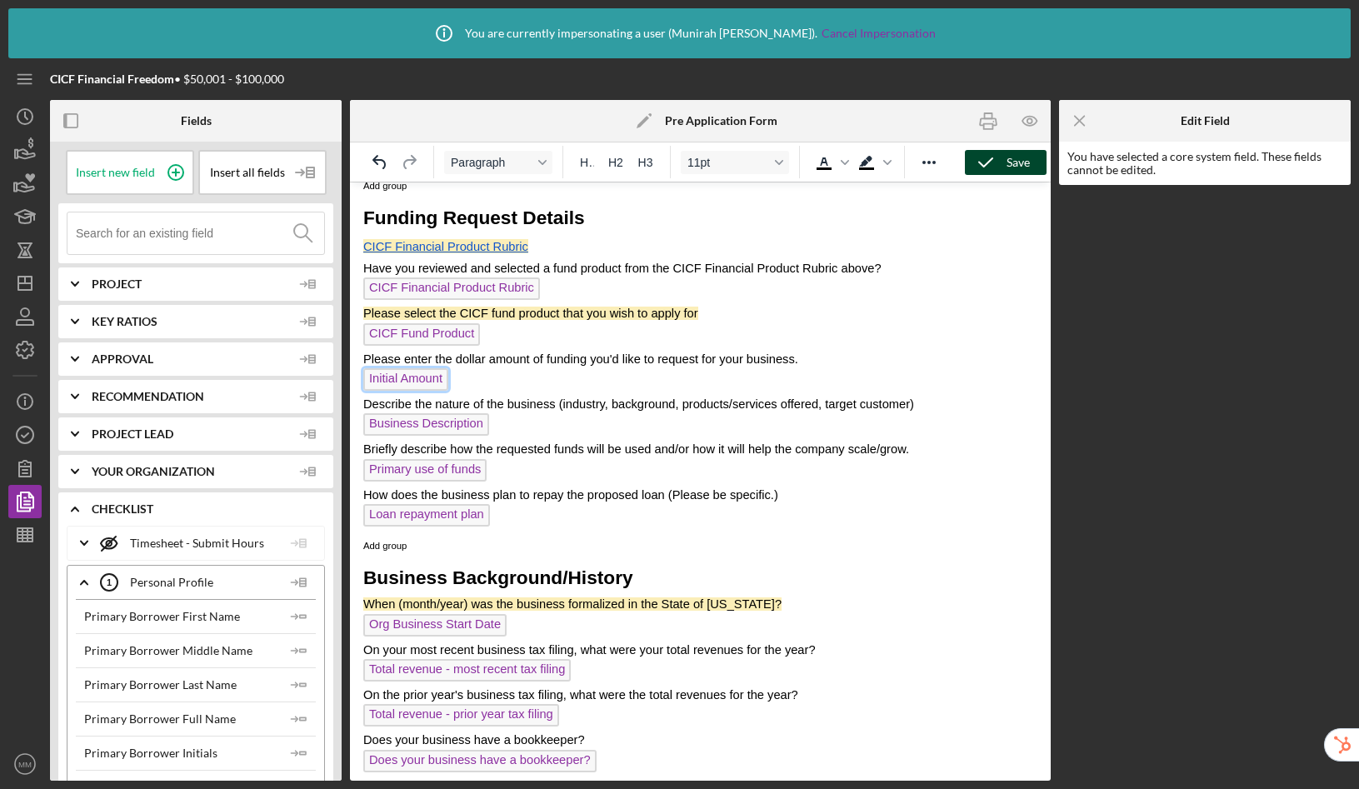
click at [472, 336] on span "CICF Fund Product" at bounding box center [421, 334] width 117 height 22
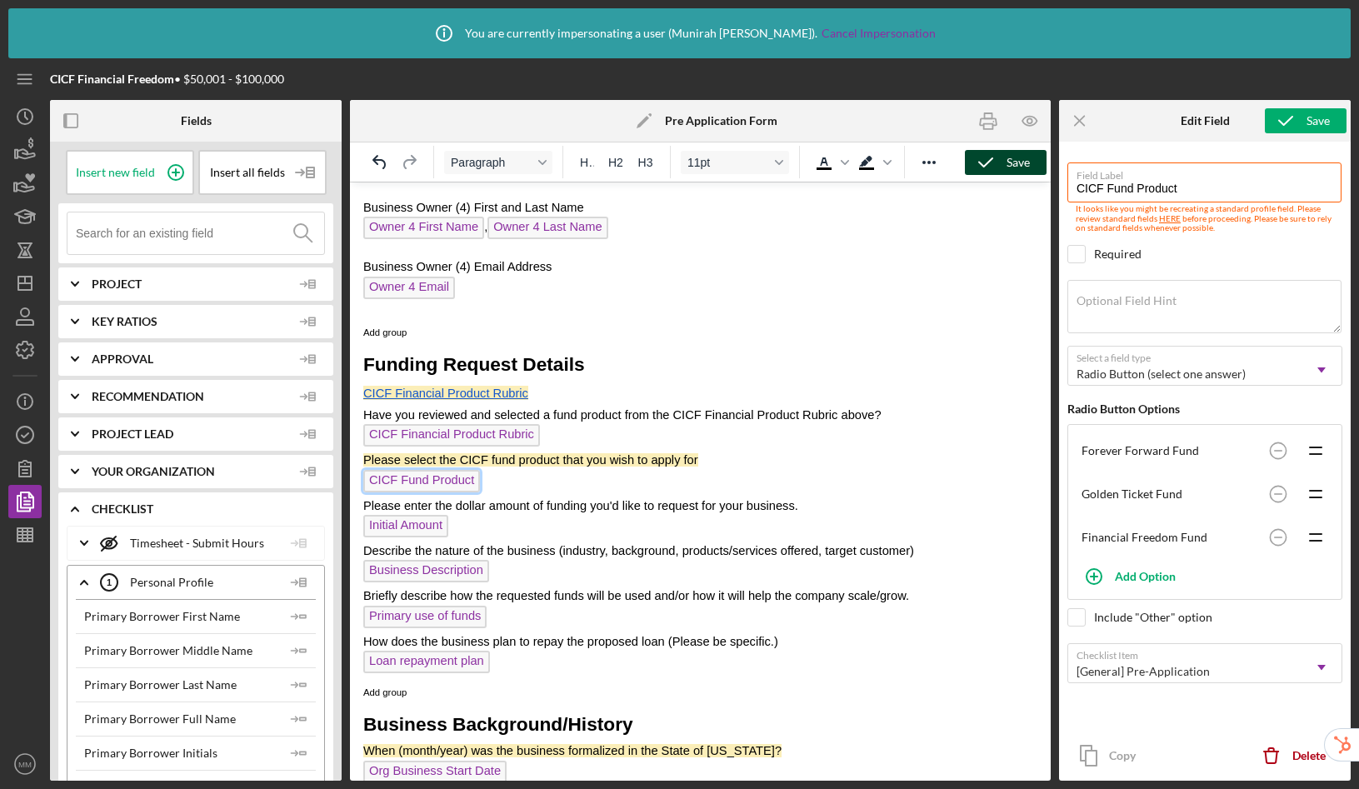
scroll to position [952, 0]
drag, startPoint x: 648, startPoint y: 457, endPoint x: 361, endPoint y: 460, distance: 287.5
click at [361, 460] on html "CICF Capital Application Request Form In order to receive a CICF funding applic…" at bounding box center [700, 227] width 701 height 1993
click at [890, 172] on span "Background color Black" at bounding box center [887, 162] width 13 height 23
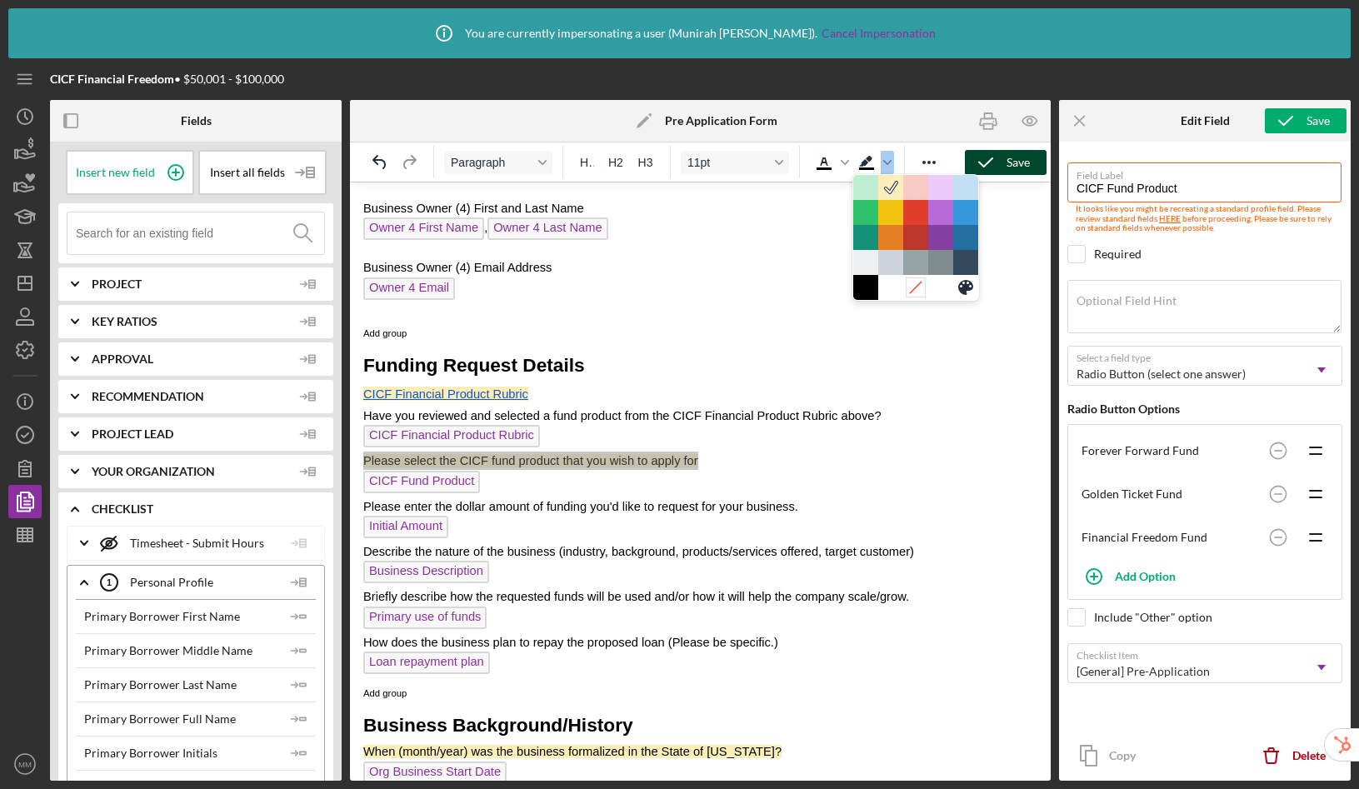
click at [917, 293] on icon at bounding box center [915, 287] width 16 height 16
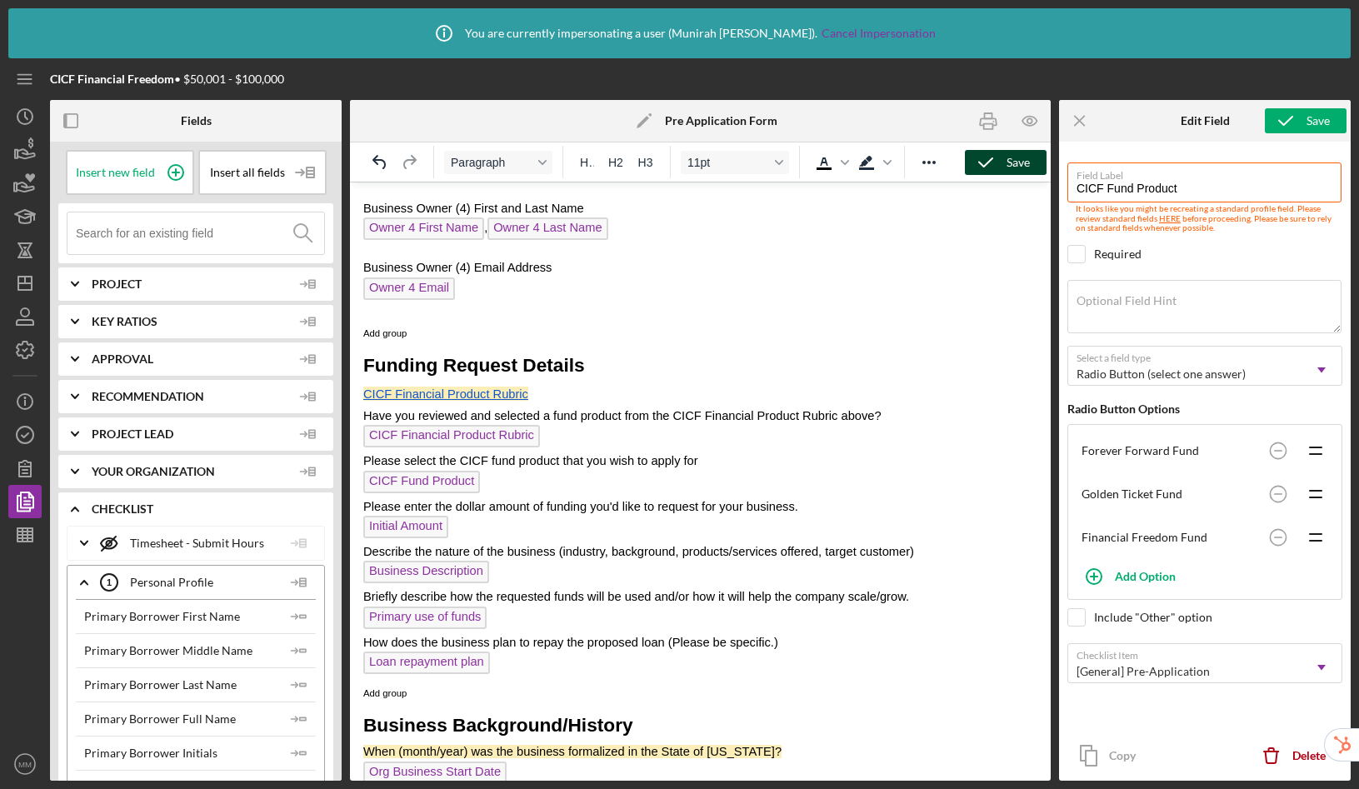
click at [754, 452] on p "Please select the CICF fund product that you wish to apply for" at bounding box center [700, 461] width 674 height 18
click at [1002, 172] on icon "button" at bounding box center [986, 163] width 42 height 42
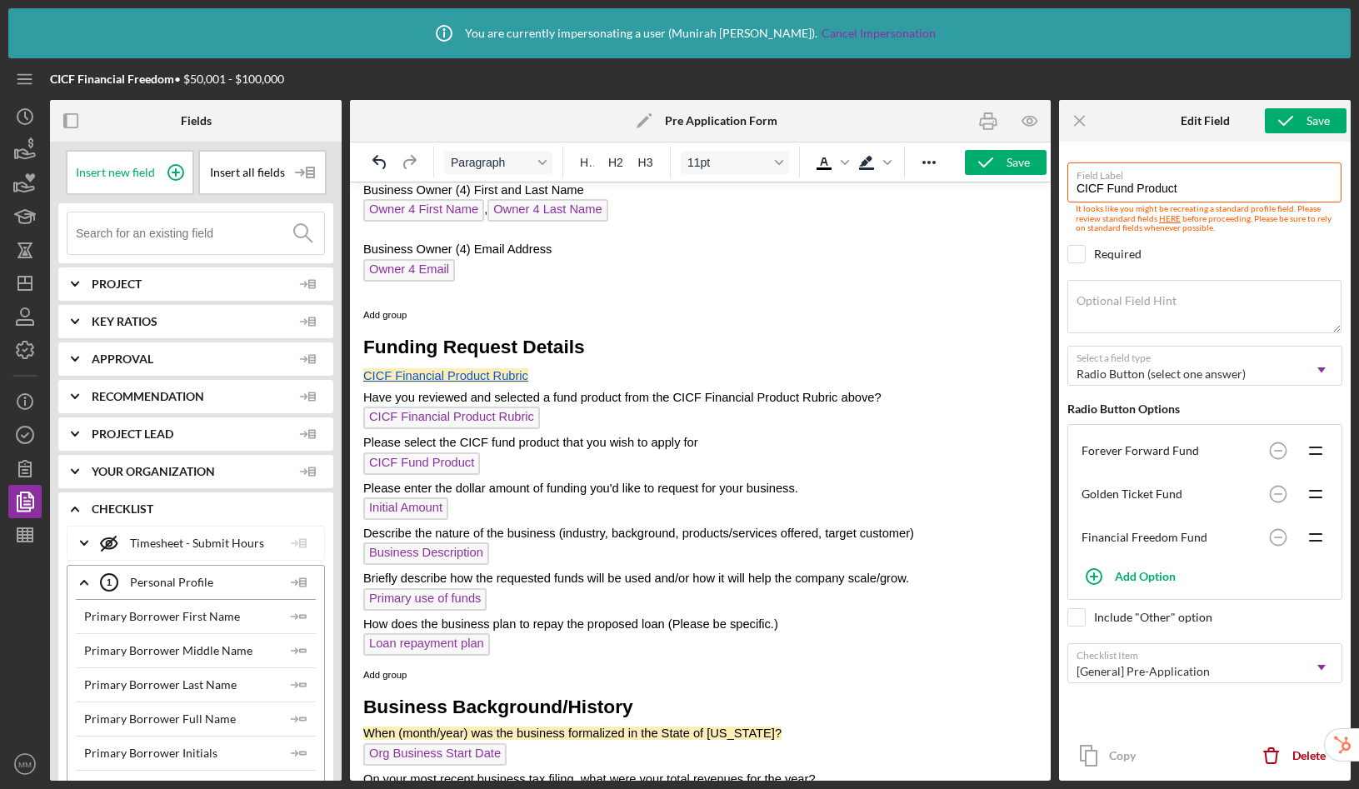
scroll to position [990, 0]
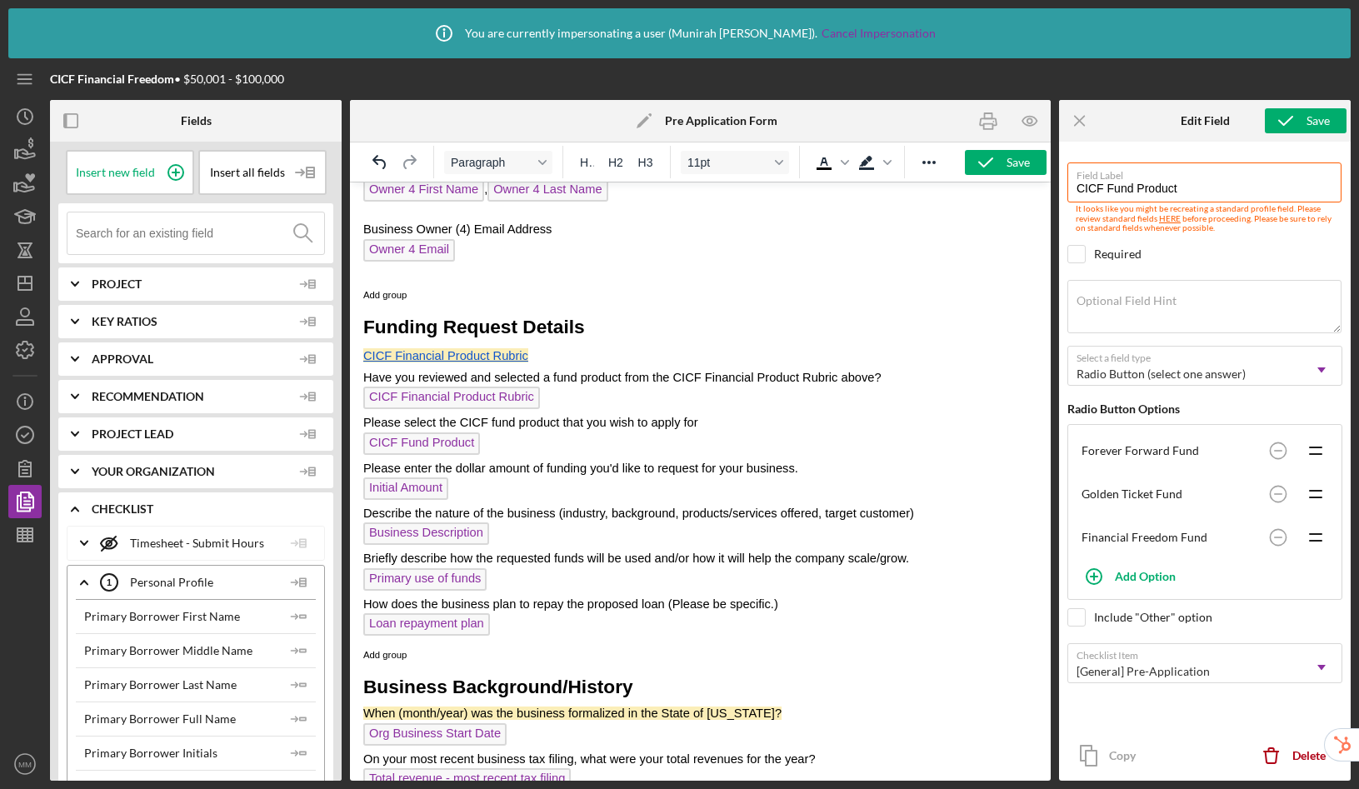
click at [545, 358] on p "CICF Financial Product Rubric﻿" at bounding box center [700, 356] width 674 height 24
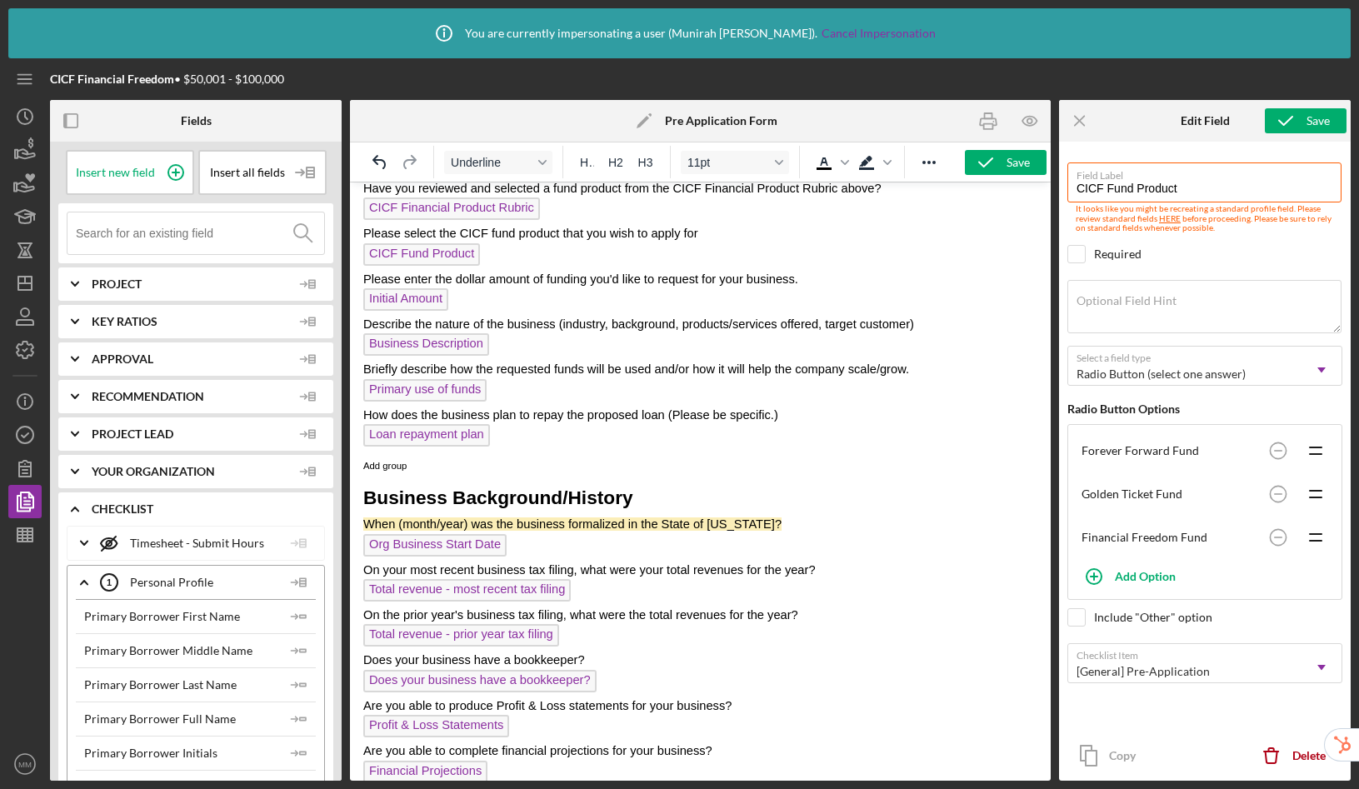
scroll to position [1182, 0]
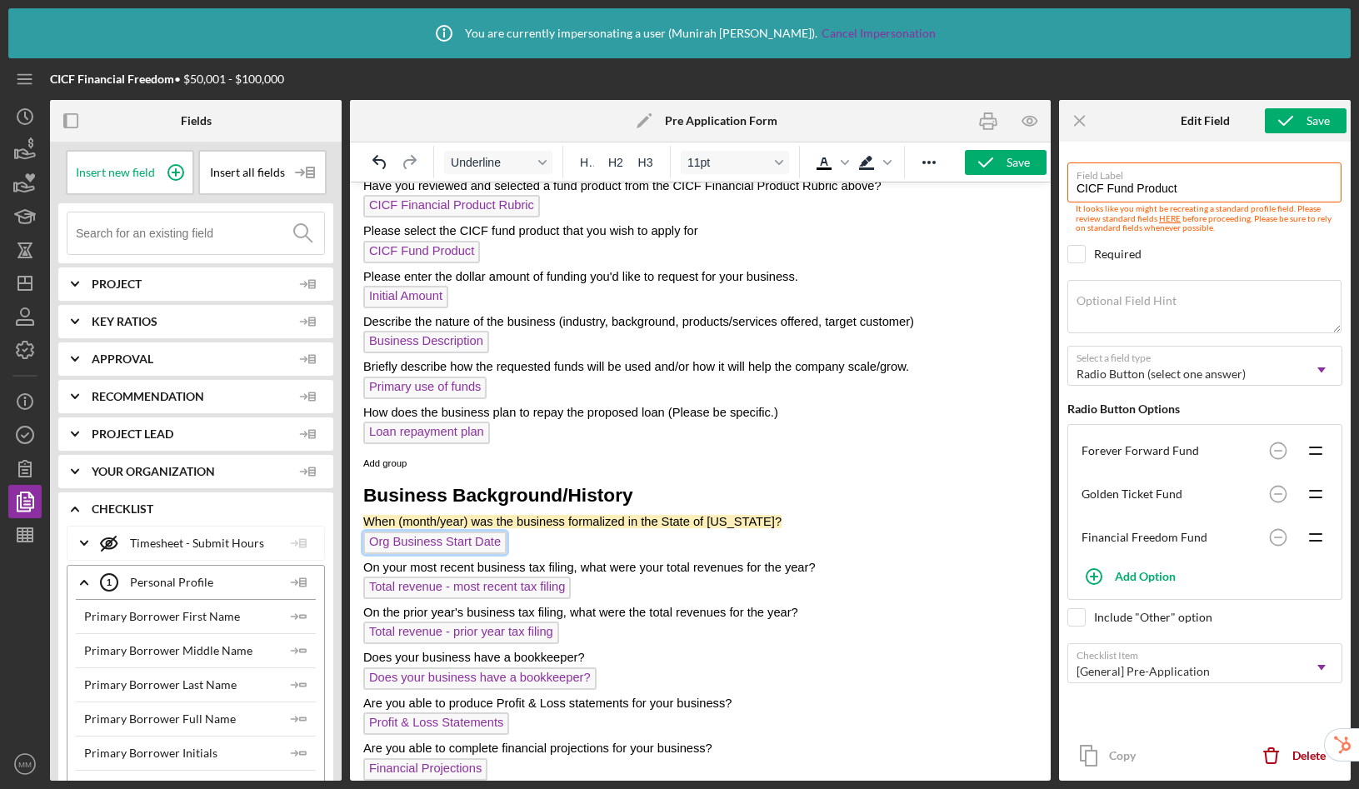
click at [449, 539] on span "Org Business Start Date" at bounding box center [434, 543] width 143 height 22
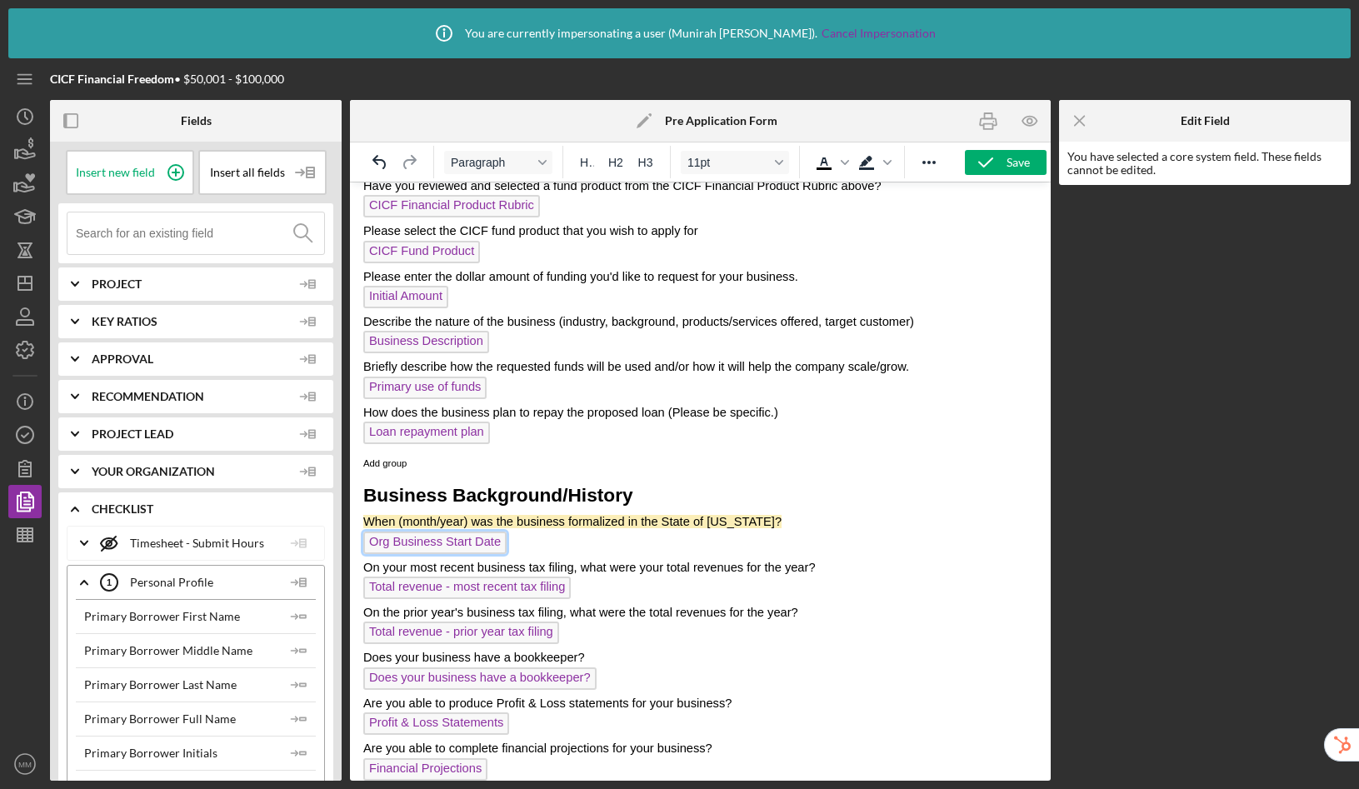
scroll to position [1243, 0]
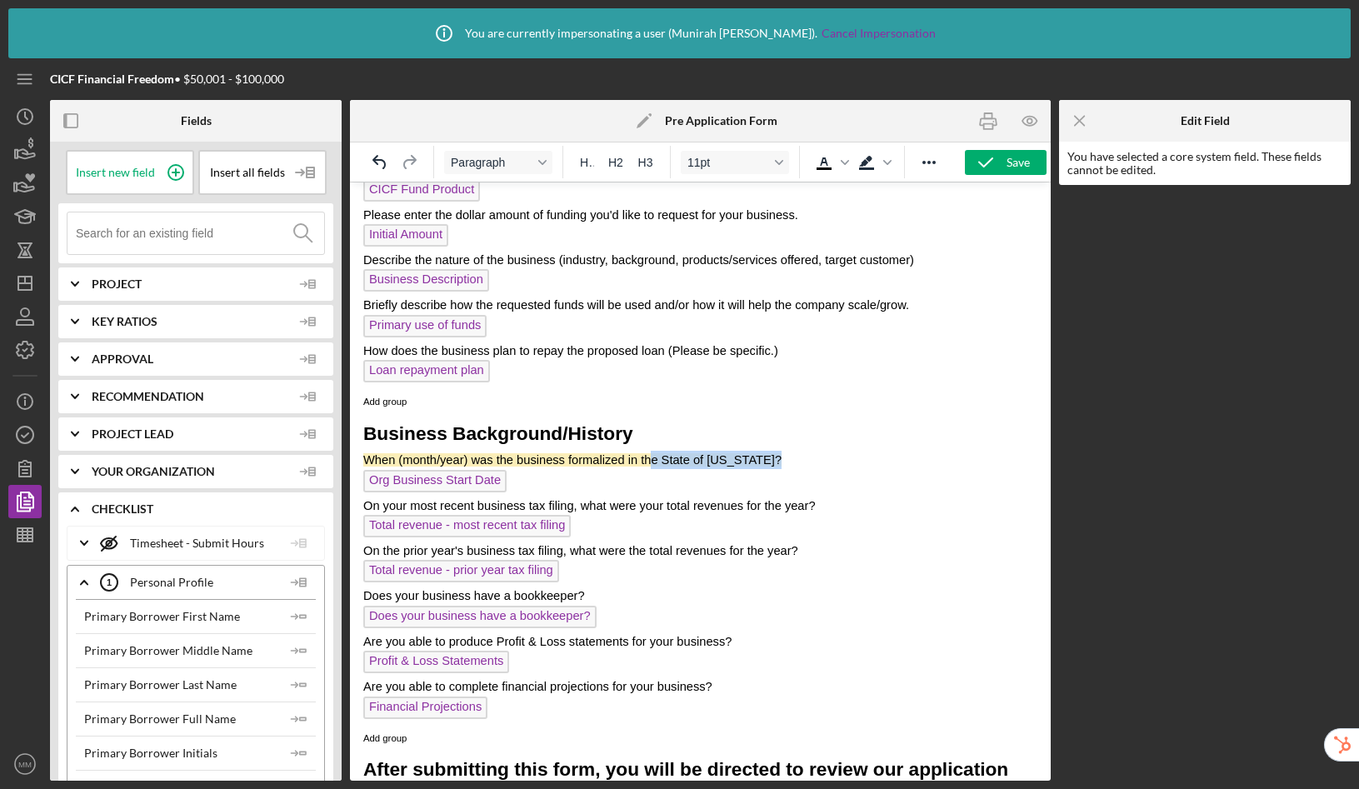
drag, startPoint x: 653, startPoint y: 460, endPoint x: 791, endPoint y: 458, distance: 137.5
click at [791, 458] on p "When (month/year) was the business formalized in the State of [US_STATE]?" at bounding box center [700, 460] width 674 height 18
drag, startPoint x: 562, startPoint y: 457, endPoint x: 707, endPoint y: 457, distance: 145.8
click at [707, 457] on span "When (month/year) was the business formalized in the State of [US_STATE]?" at bounding box center [572, 459] width 418 height 13
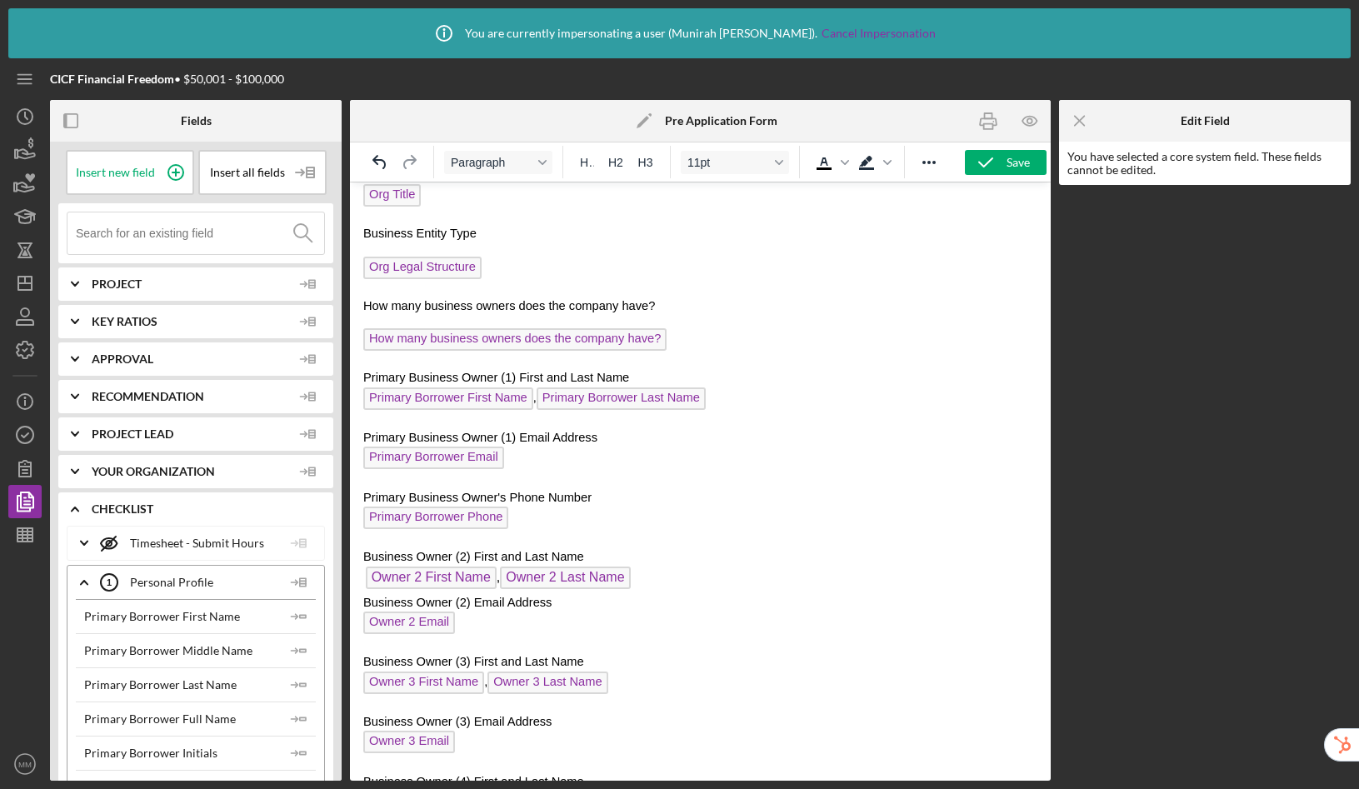
scroll to position [0, 0]
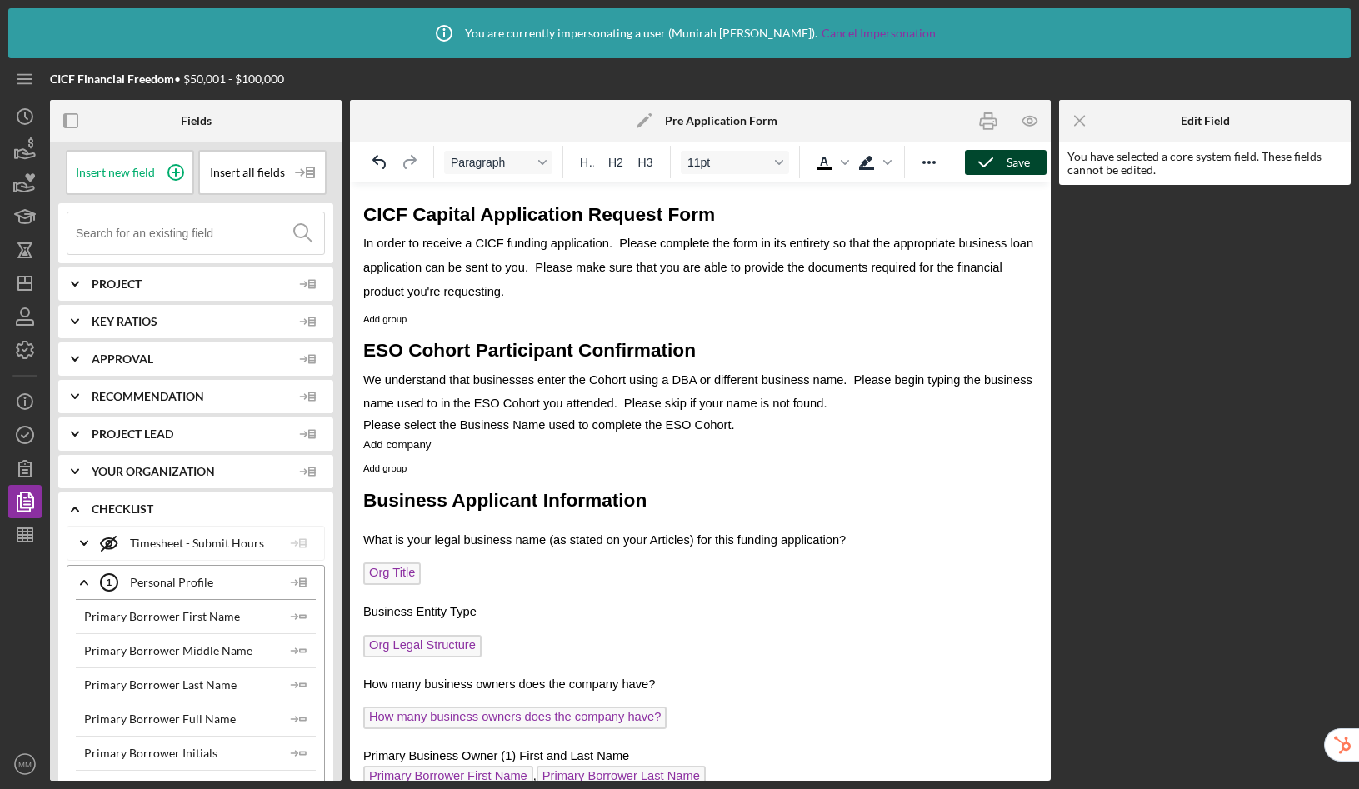
click at [990, 162] on icon "button" at bounding box center [986, 163] width 42 height 42
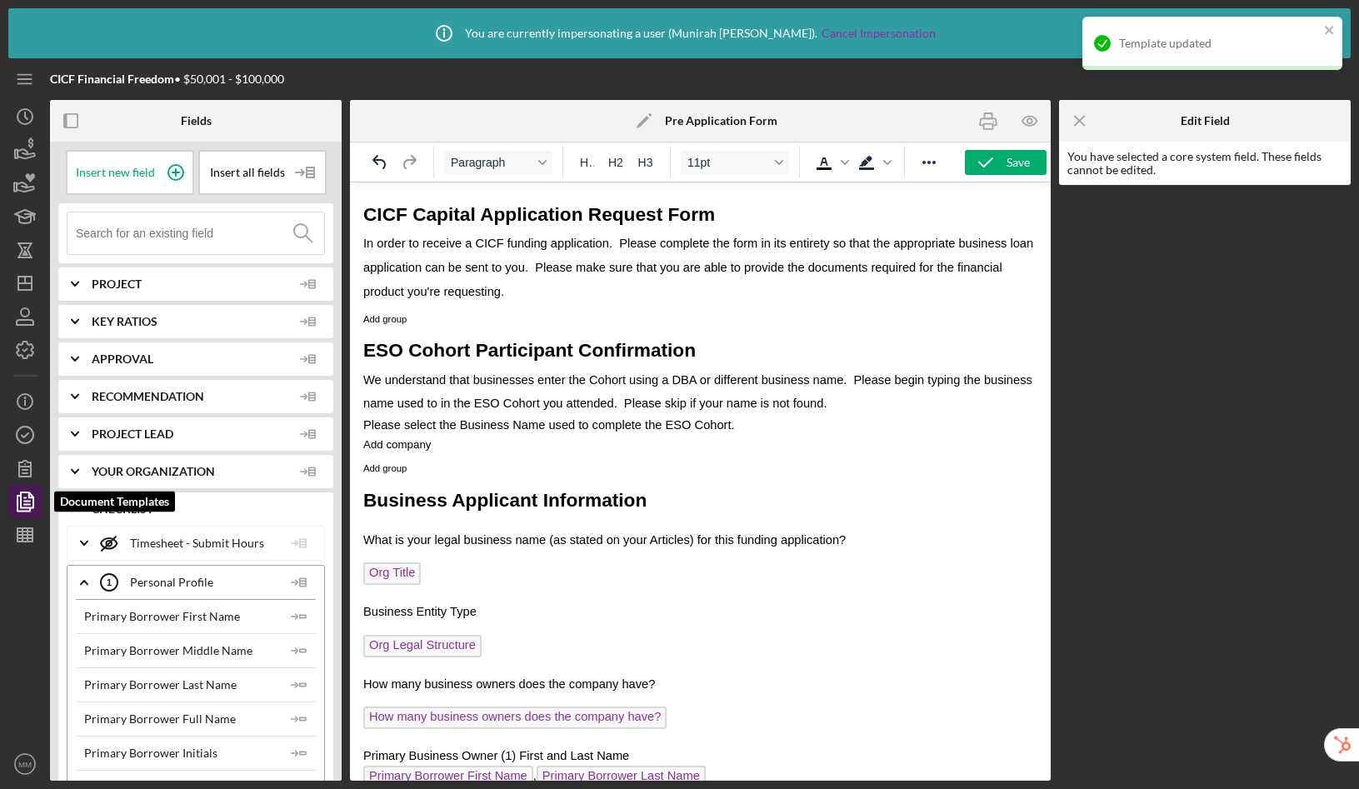
click at [31, 507] on polygon "button" at bounding box center [27, 499] width 12 height 15
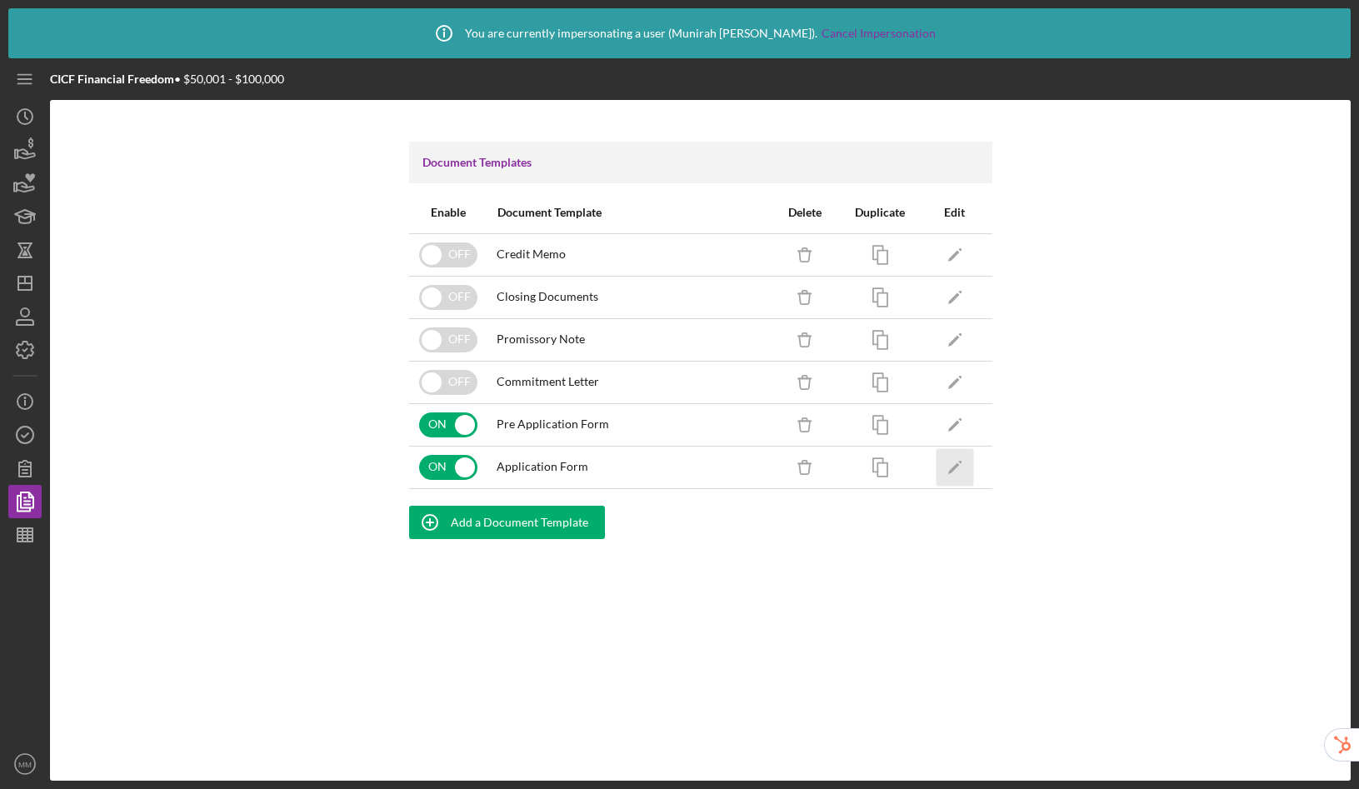
click at [959, 461] on icon "button" at bounding box center [959, 461] width 3 height 3
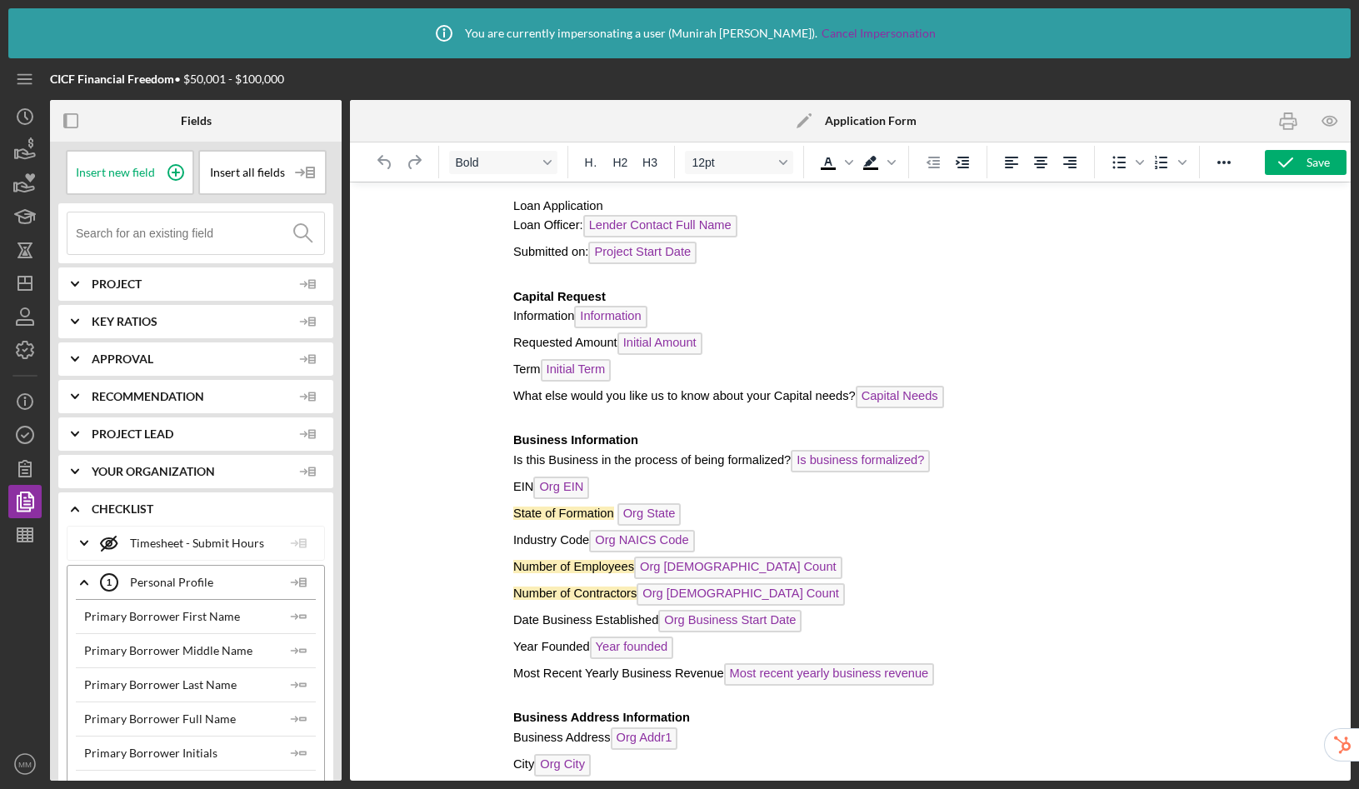
scroll to position [37, 0]
click at [655, 512] on span "Org State" at bounding box center [649, 513] width 64 height 22
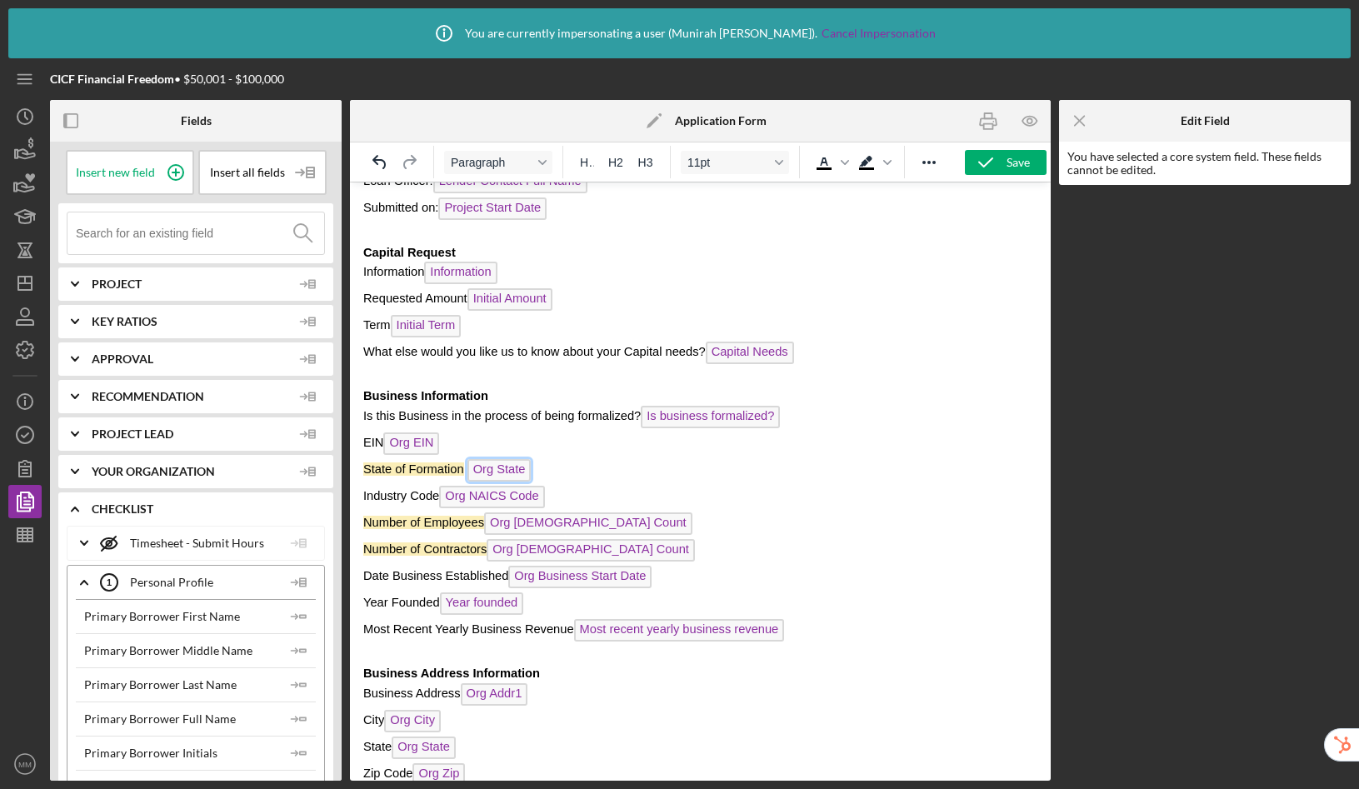
scroll to position [86, 0]
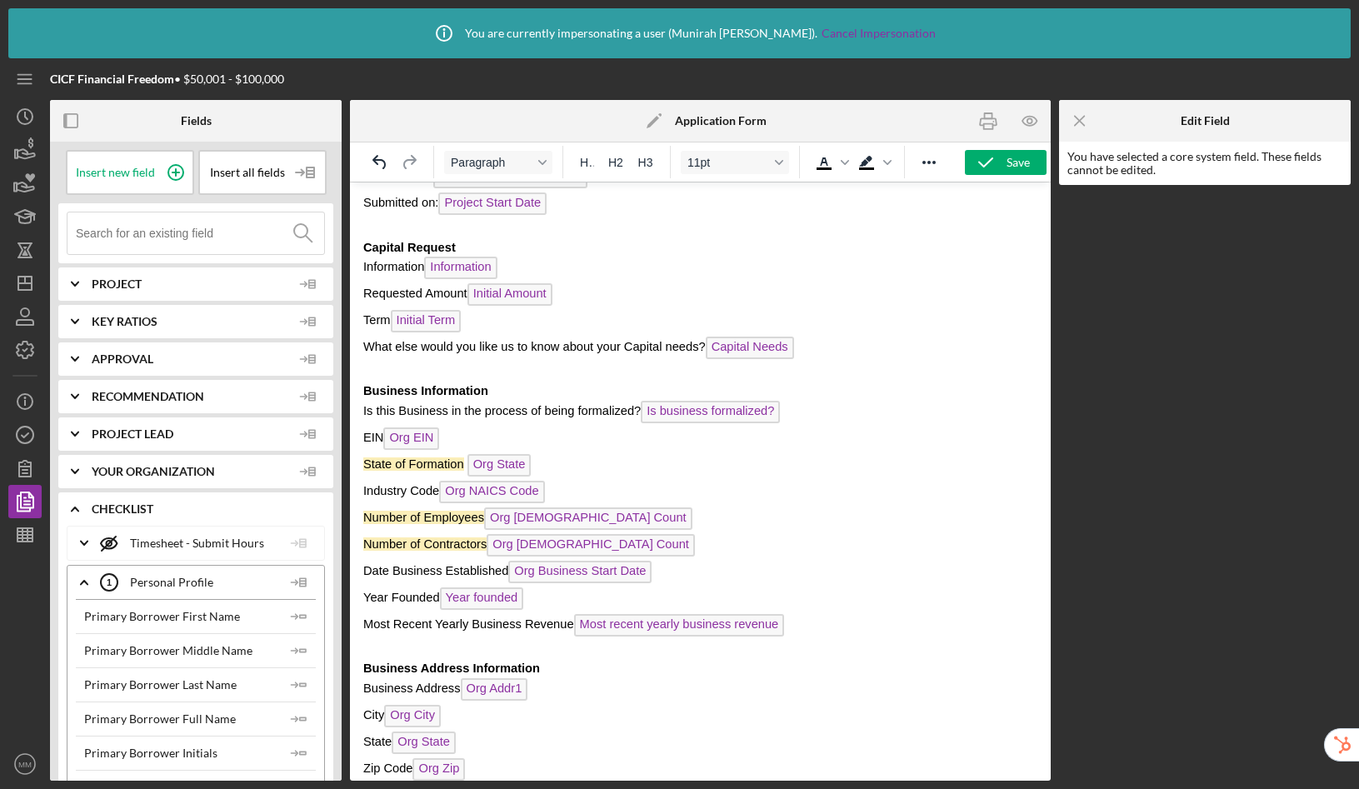
click at [394, 469] on span "State of Formation" at bounding box center [413, 463] width 101 height 13
drag, startPoint x: 367, startPoint y: 467, endPoint x: 454, endPoint y: 465, distance: 87.5
click at [454, 465] on span "State of Formation" at bounding box center [413, 463] width 101 height 13
click at [460, 467] on span "State of Formation" at bounding box center [413, 463] width 101 height 13
click at [463, 468] on span "State of Formation Org State" at bounding box center [446, 463] width 167 height 13
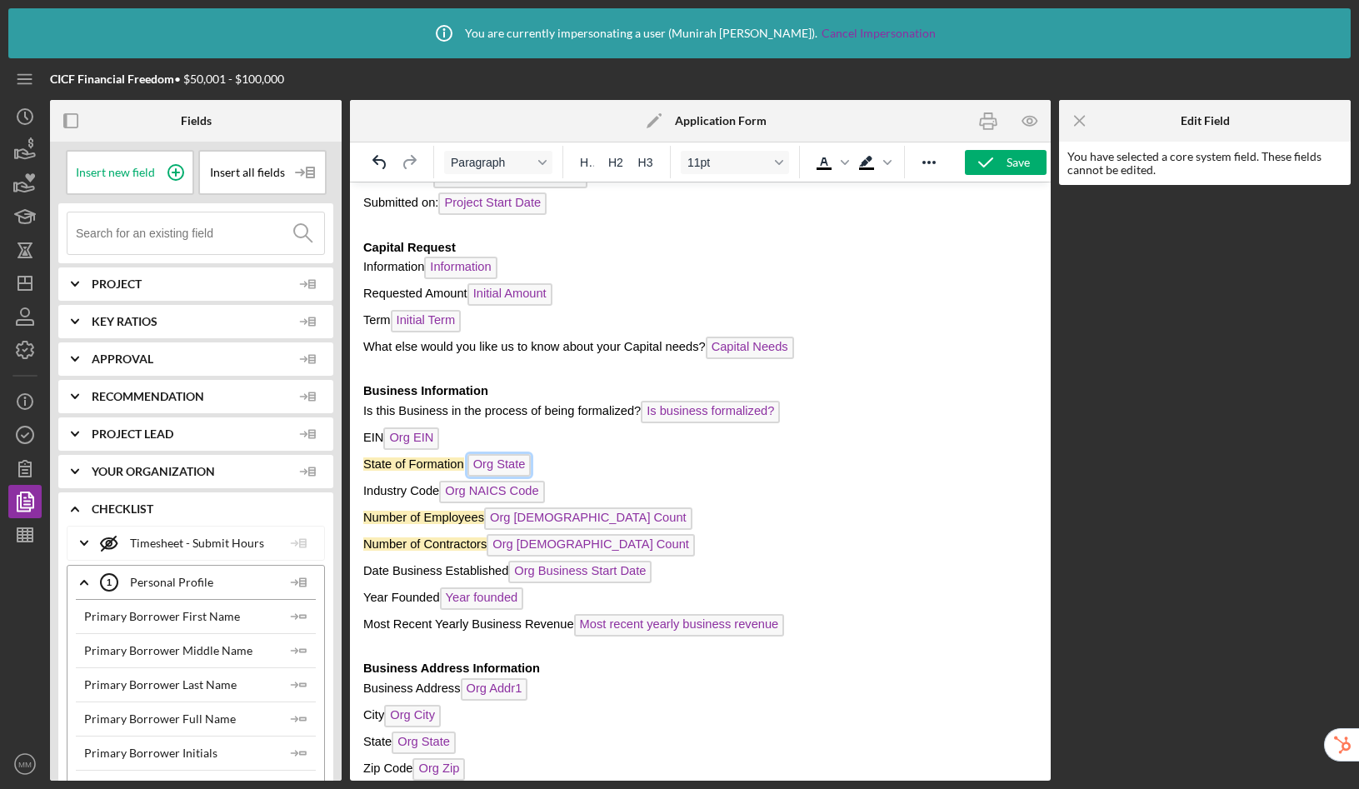
click at [506, 463] on span "Org State" at bounding box center [499, 465] width 64 height 22
click at [413, 468] on span "State of Formation" at bounding box center [413, 463] width 101 height 13
click at [698, 522] on p "Number of Employees Org [DEMOGRAPHIC_DATA] Count ﻿" at bounding box center [700, 520] width 674 height 27
click at [489, 522] on span "Number of Employees Org [DEMOGRAPHIC_DATA] Count ﻿" at bounding box center [527, 517] width 329 height 13
click at [721, 519] on p "Number of Employees FT: Org [DEMOGRAPHIC_DATA] Count ﻿" at bounding box center [700, 520] width 674 height 27
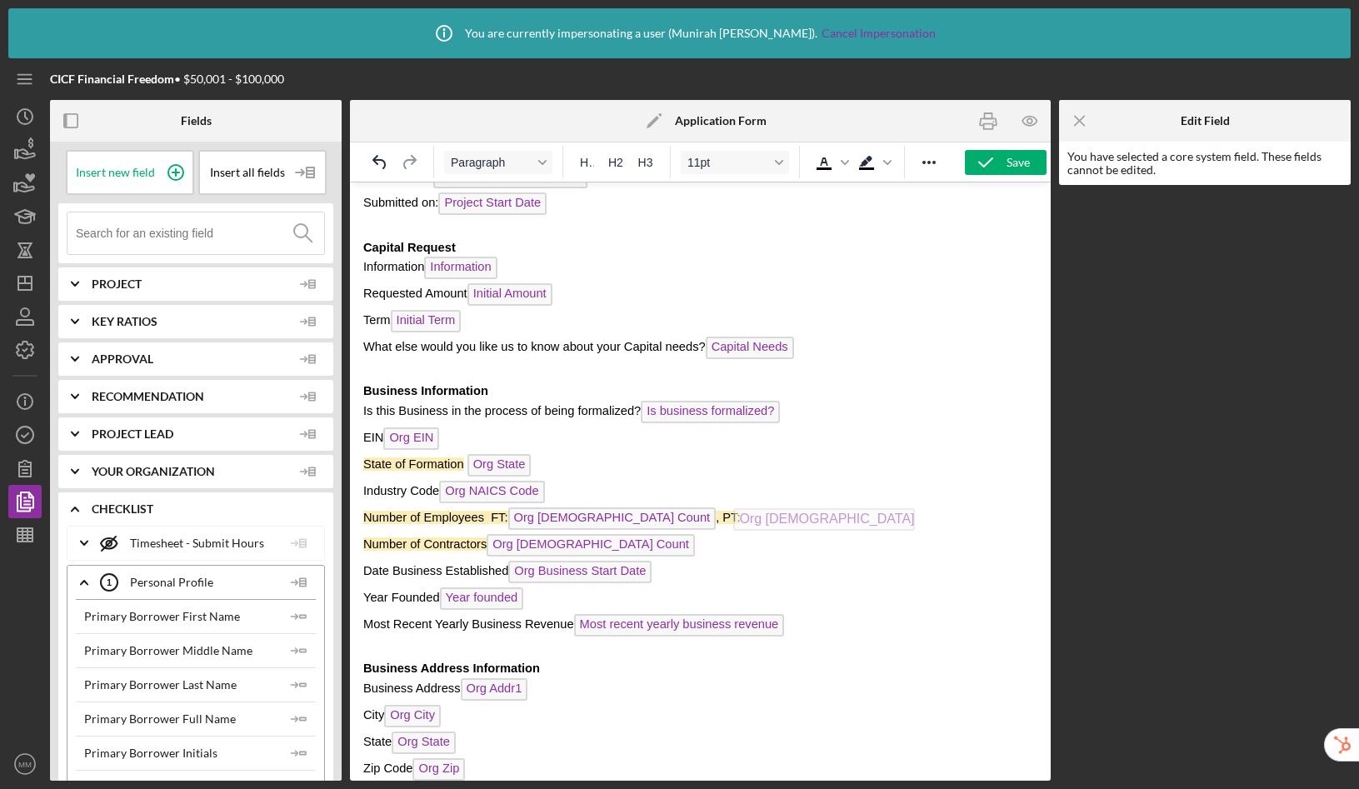
drag, startPoint x: 643, startPoint y: 545, endPoint x: 887, endPoint y: 503, distance: 246.9
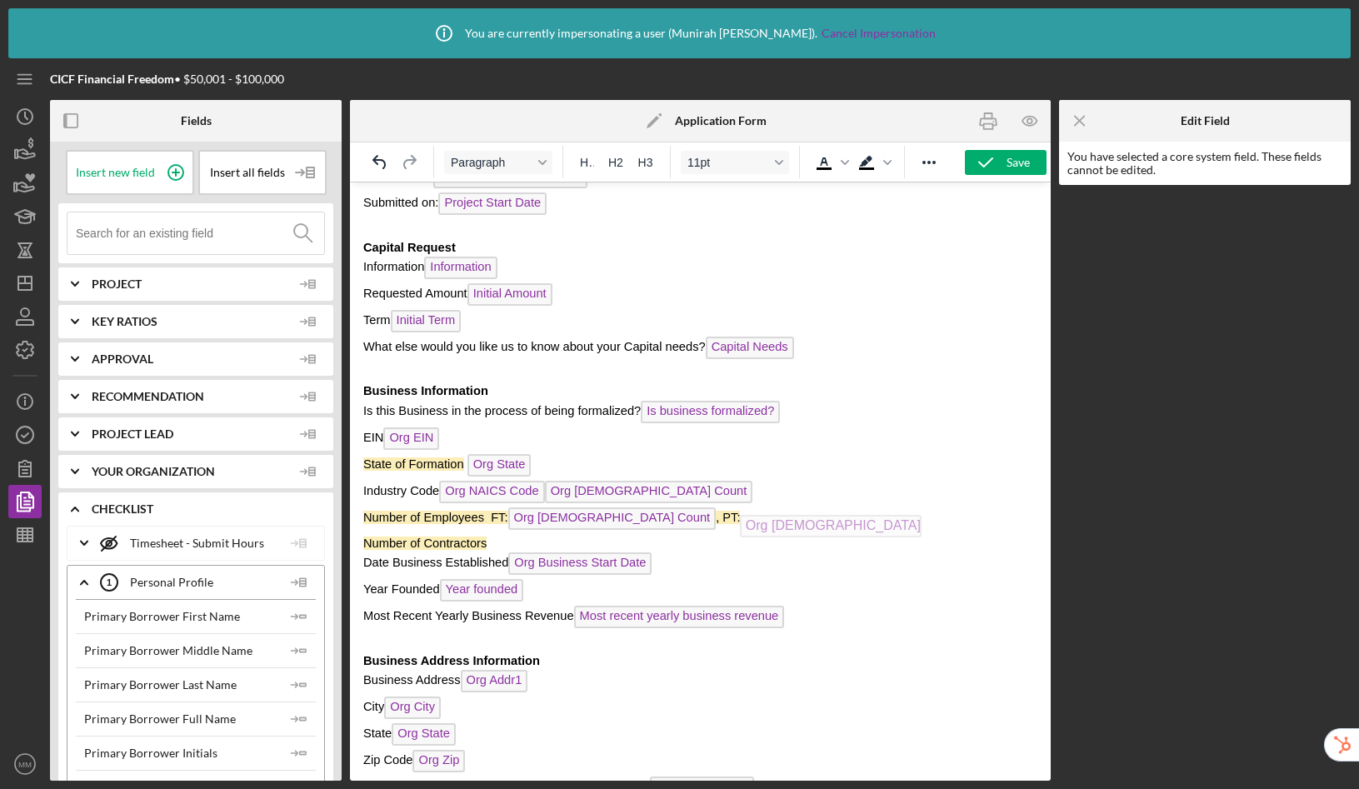
drag, startPoint x: 659, startPoint y: 482, endPoint x: 851, endPoint y: 511, distance: 193.9
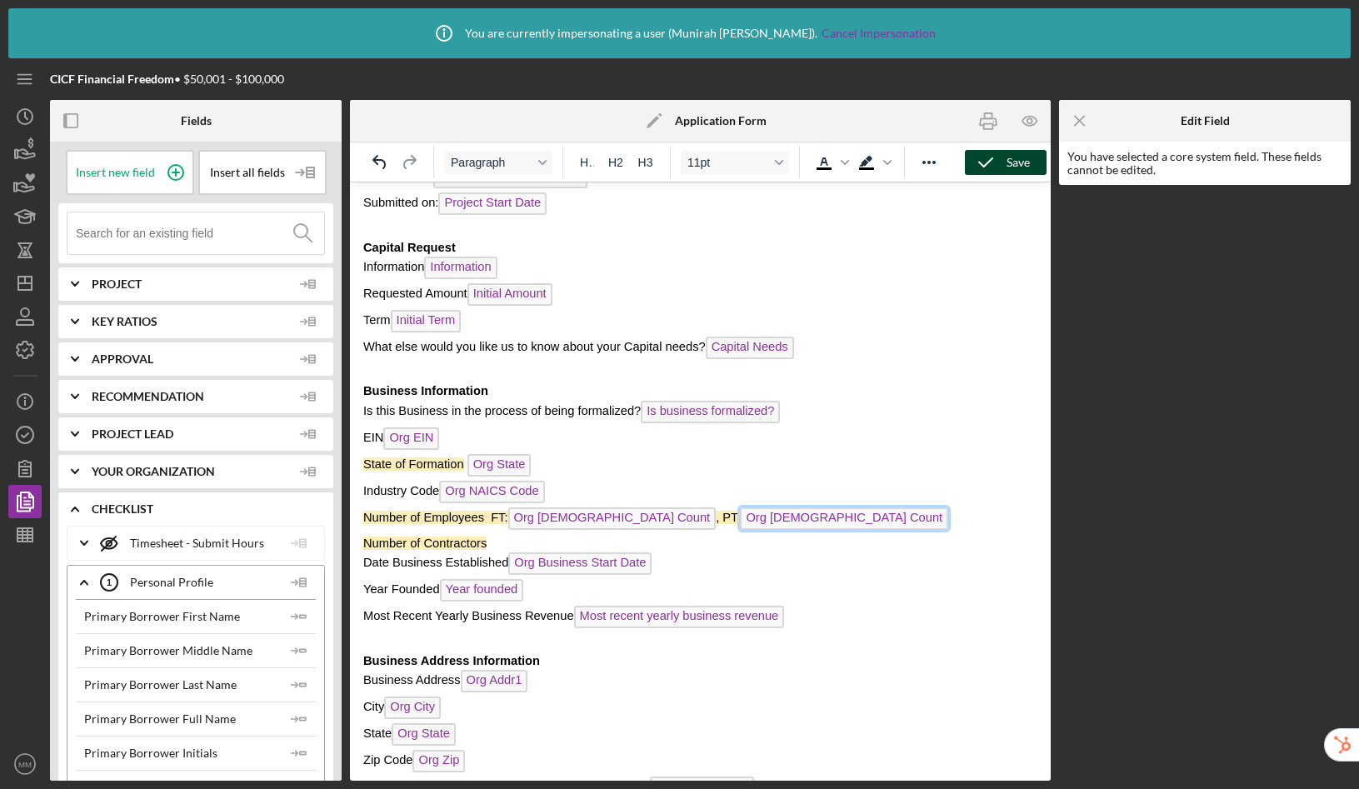
click at [1001, 162] on icon "button" at bounding box center [986, 163] width 42 height 42
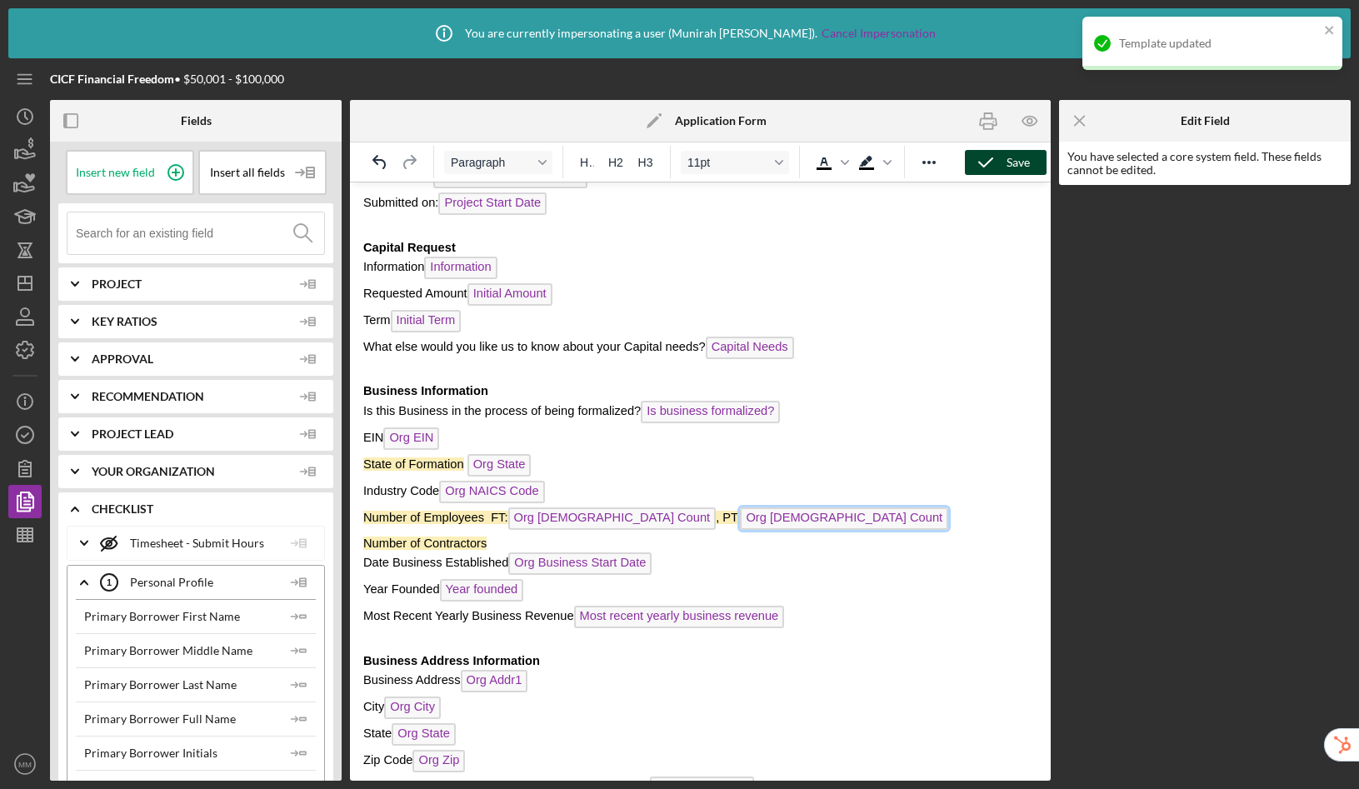
click at [530, 542] on p "Number of Contractors" at bounding box center [700, 543] width 674 height 18
click at [132, 176] on span "Insert new field" at bounding box center [115, 172] width 79 height 13
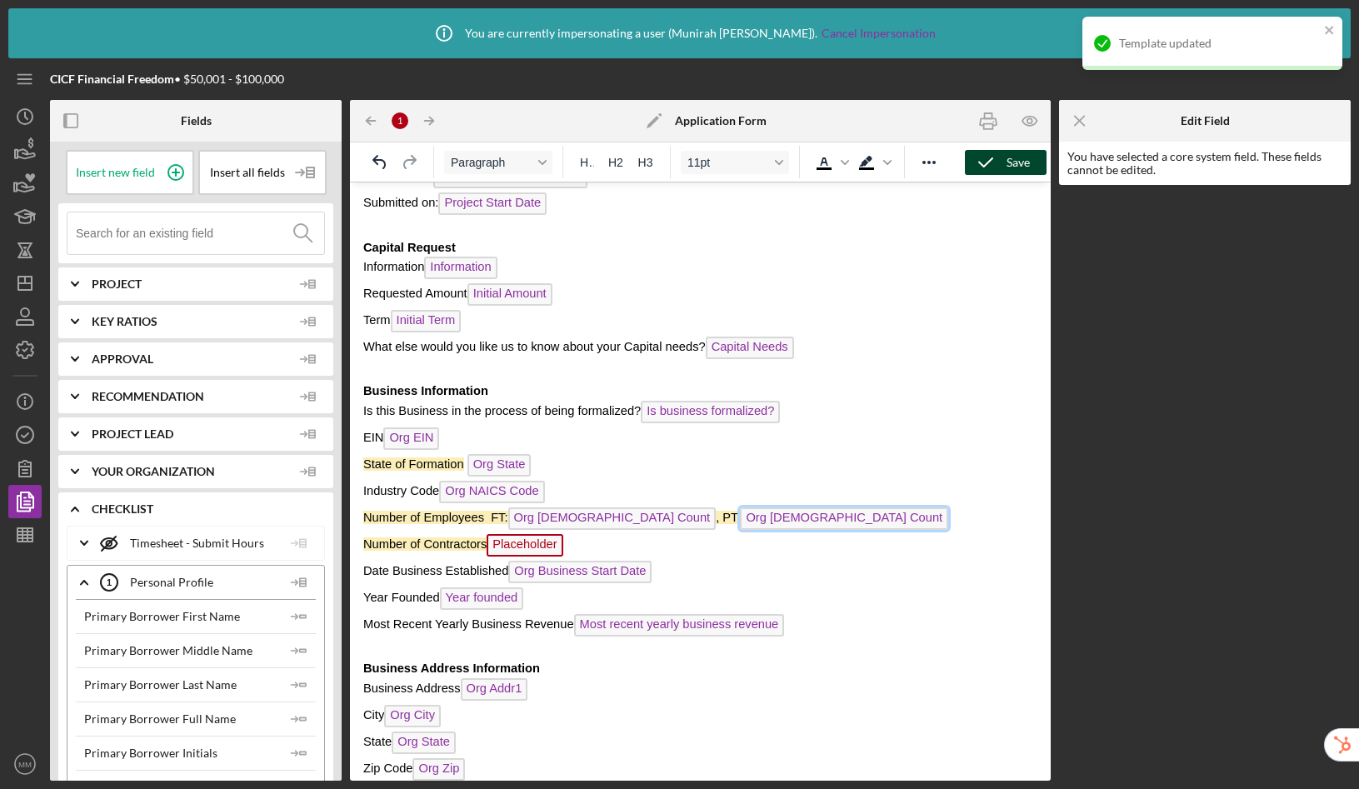
click at [527, 547] on span "Placeholder" at bounding box center [525, 545] width 76 height 22
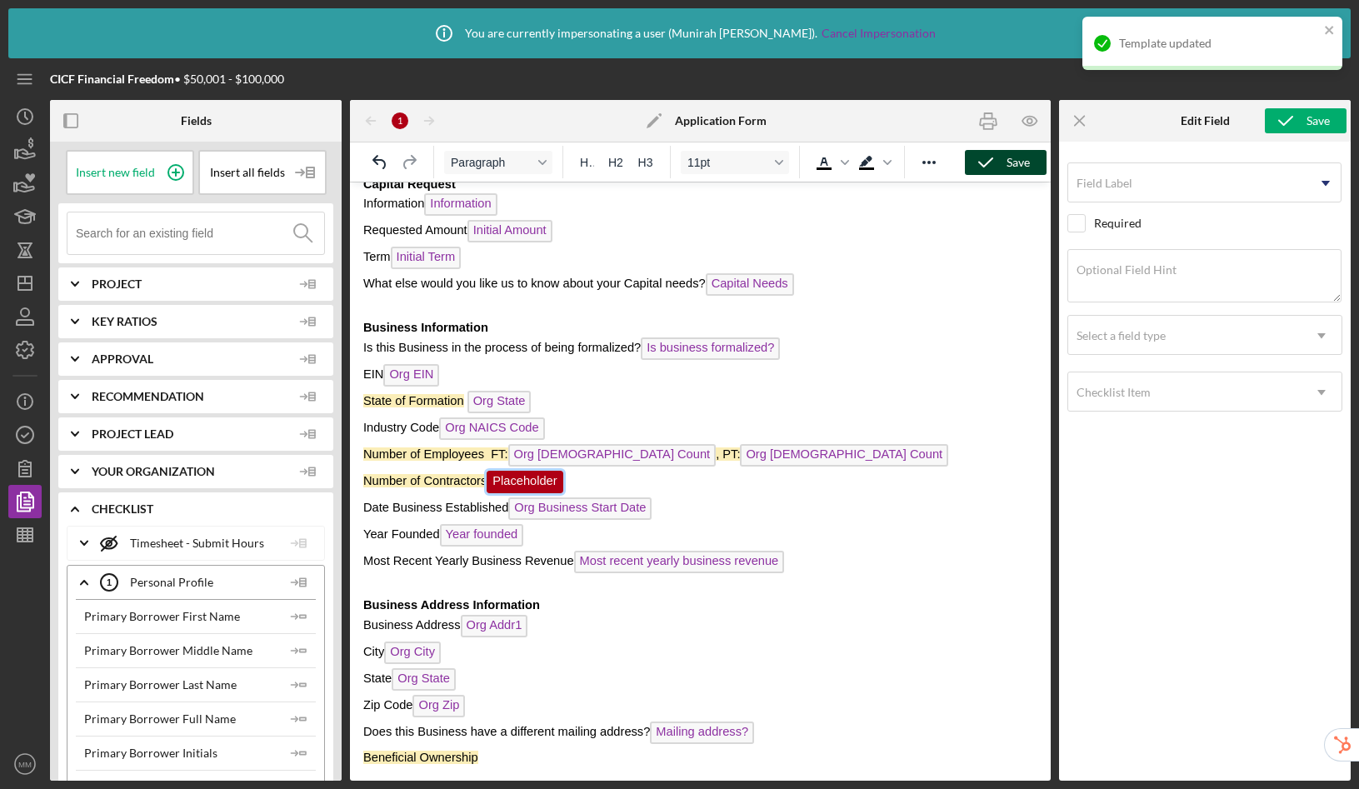
scroll to position [150, 0]
click at [1161, 188] on input "Field Label" at bounding box center [1204, 182] width 274 height 40
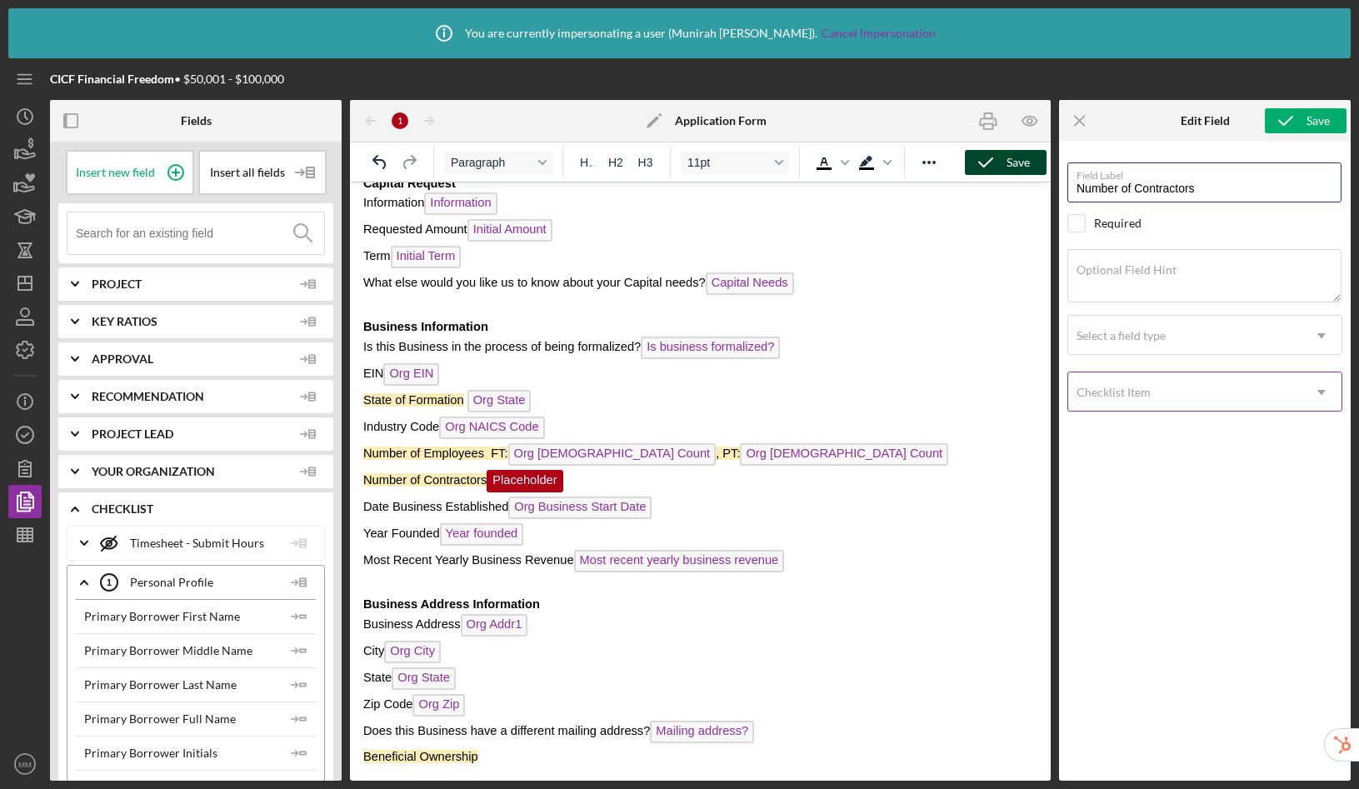
type input "Number of Contractors"
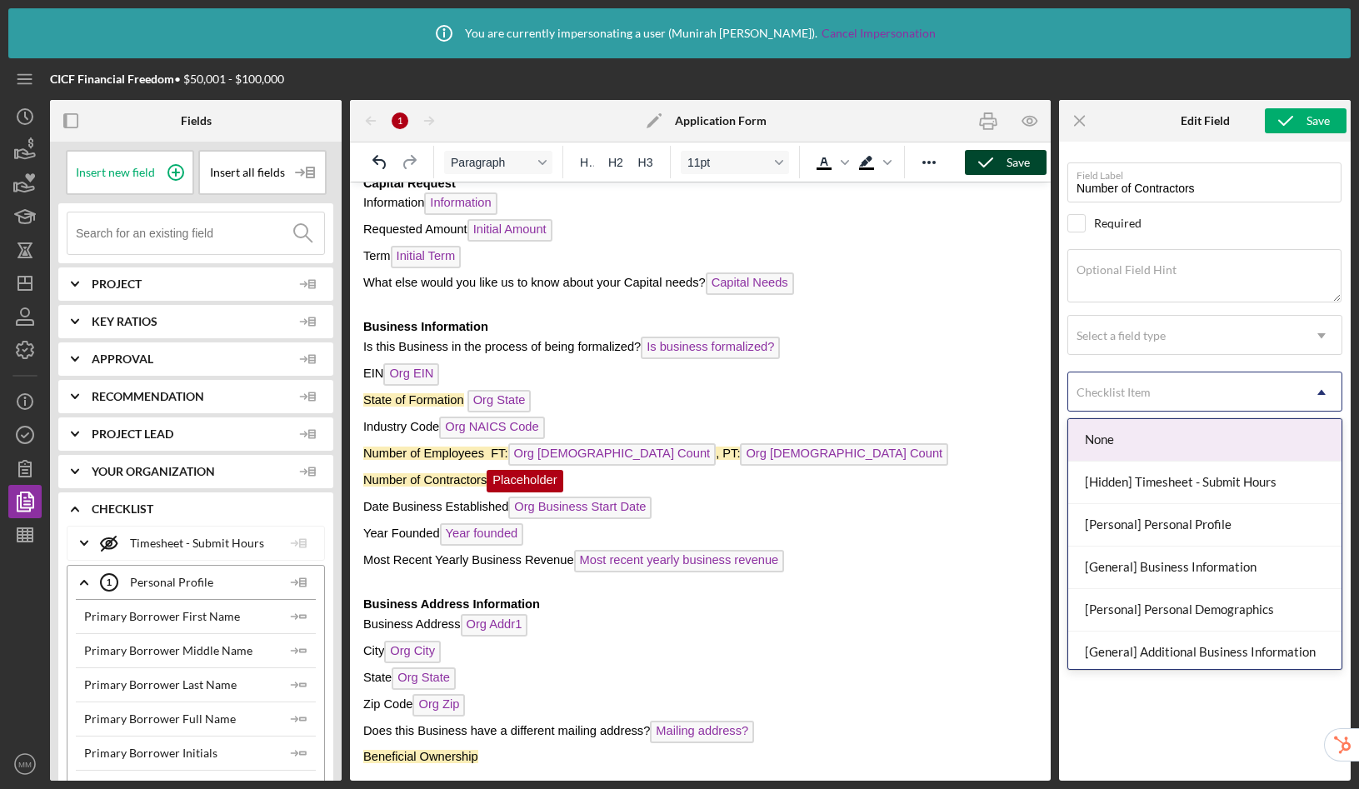
click at [1190, 387] on div "Checklist Item" at bounding box center [1184, 392] width 233 height 38
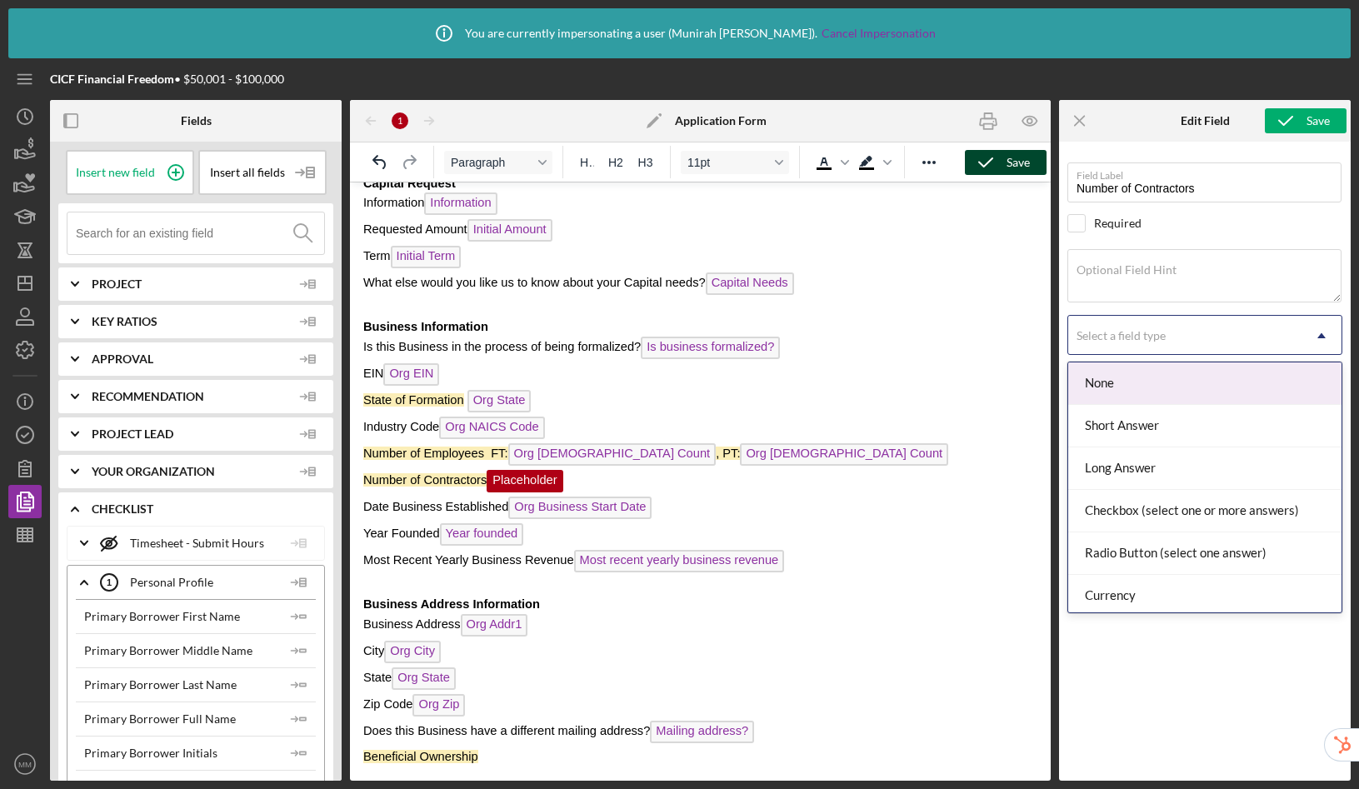
click at [1155, 342] on div "Select a field type" at bounding box center [1121, 335] width 89 height 13
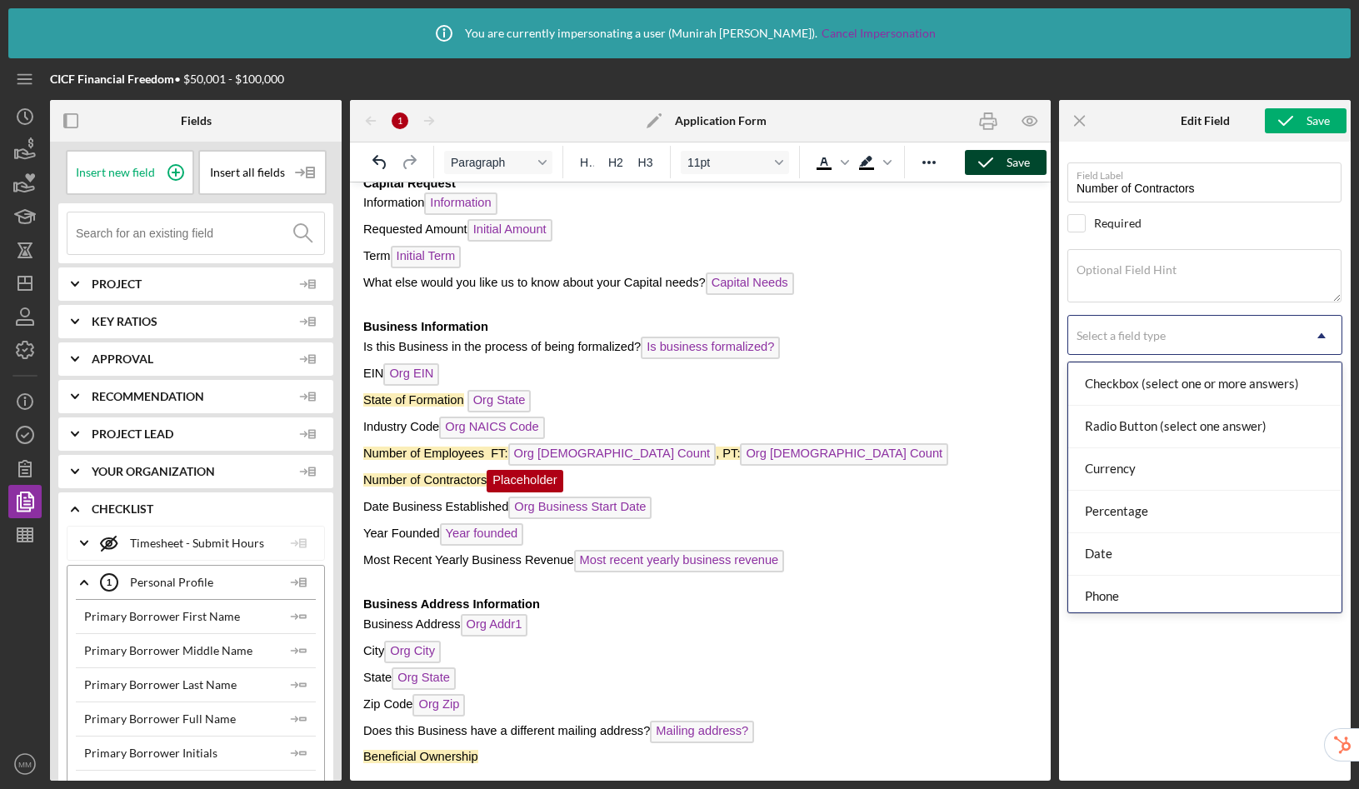
scroll to position [175, 0]
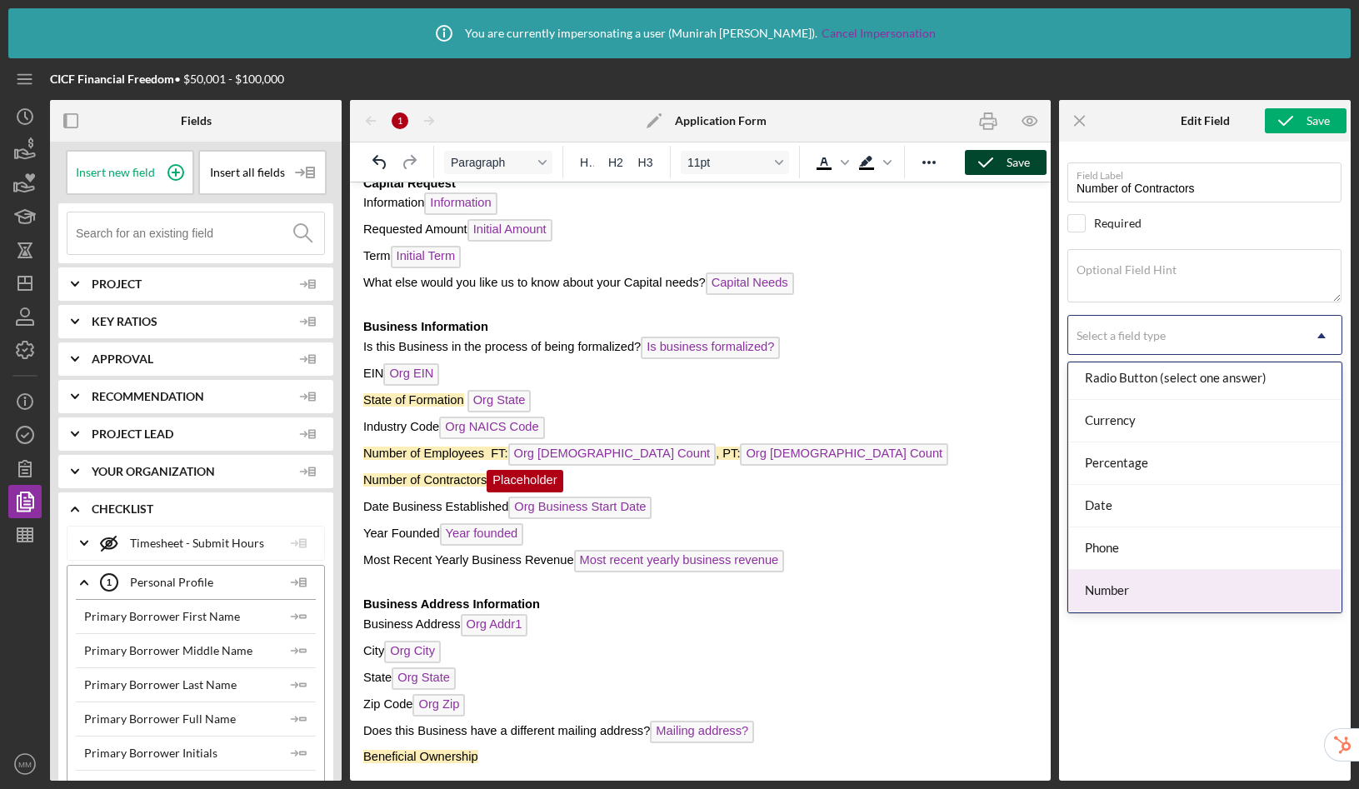
click at [1147, 585] on div "Number" at bounding box center [1204, 591] width 273 height 42
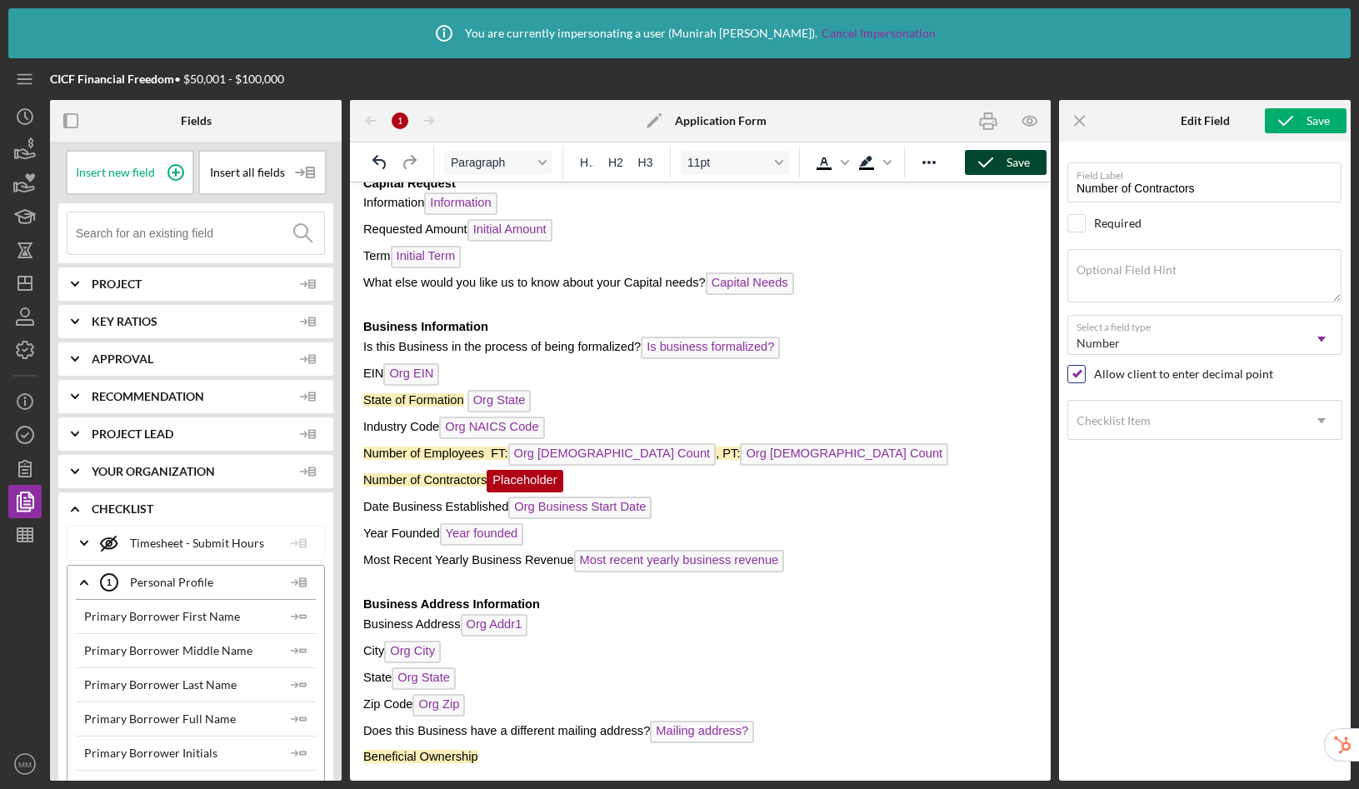
click at [1080, 377] on input "checkbox" at bounding box center [1076, 374] width 17 height 17
checkbox input "false"
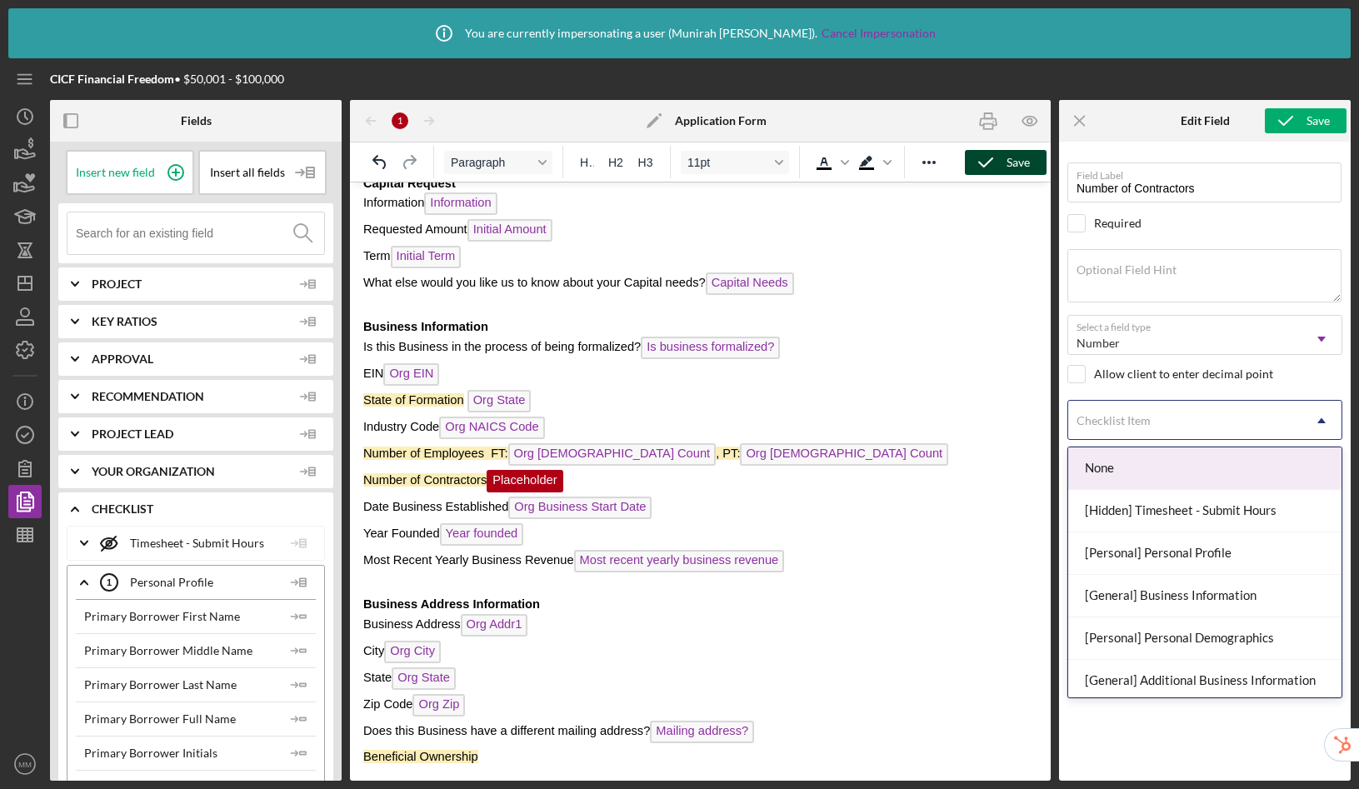
click at [1129, 424] on div "Checklist Item" at bounding box center [1114, 420] width 74 height 13
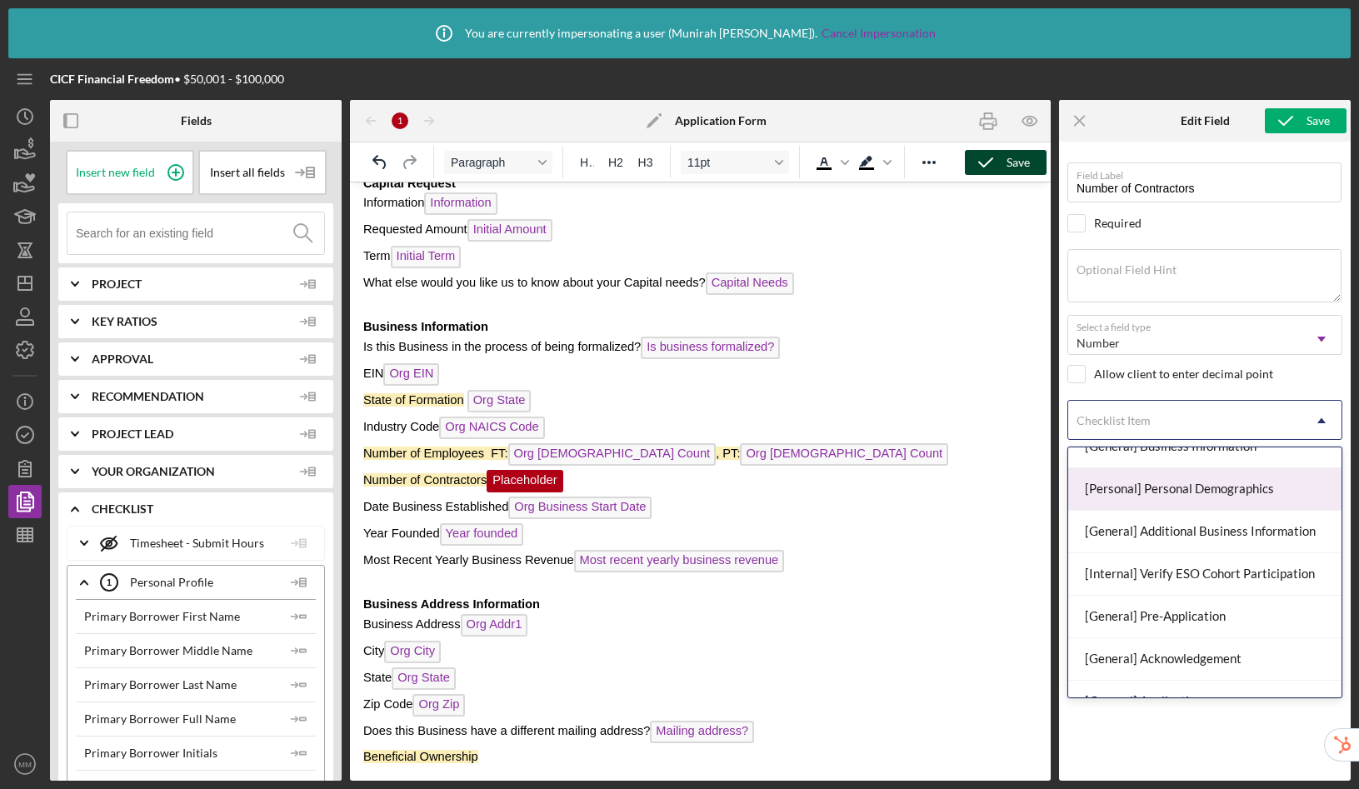
scroll to position [198, 0]
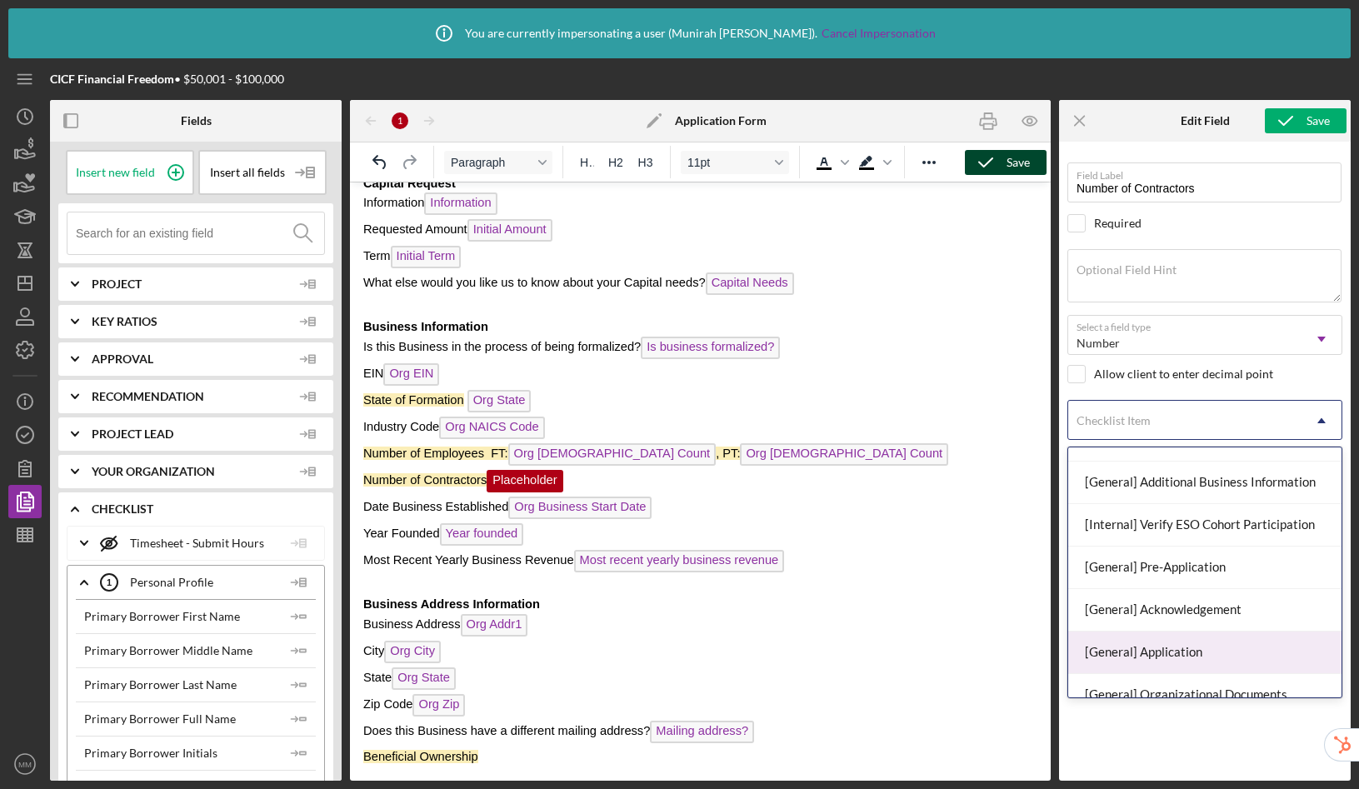
click at [1162, 650] on div "[General] Application" at bounding box center [1204, 653] width 273 height 42
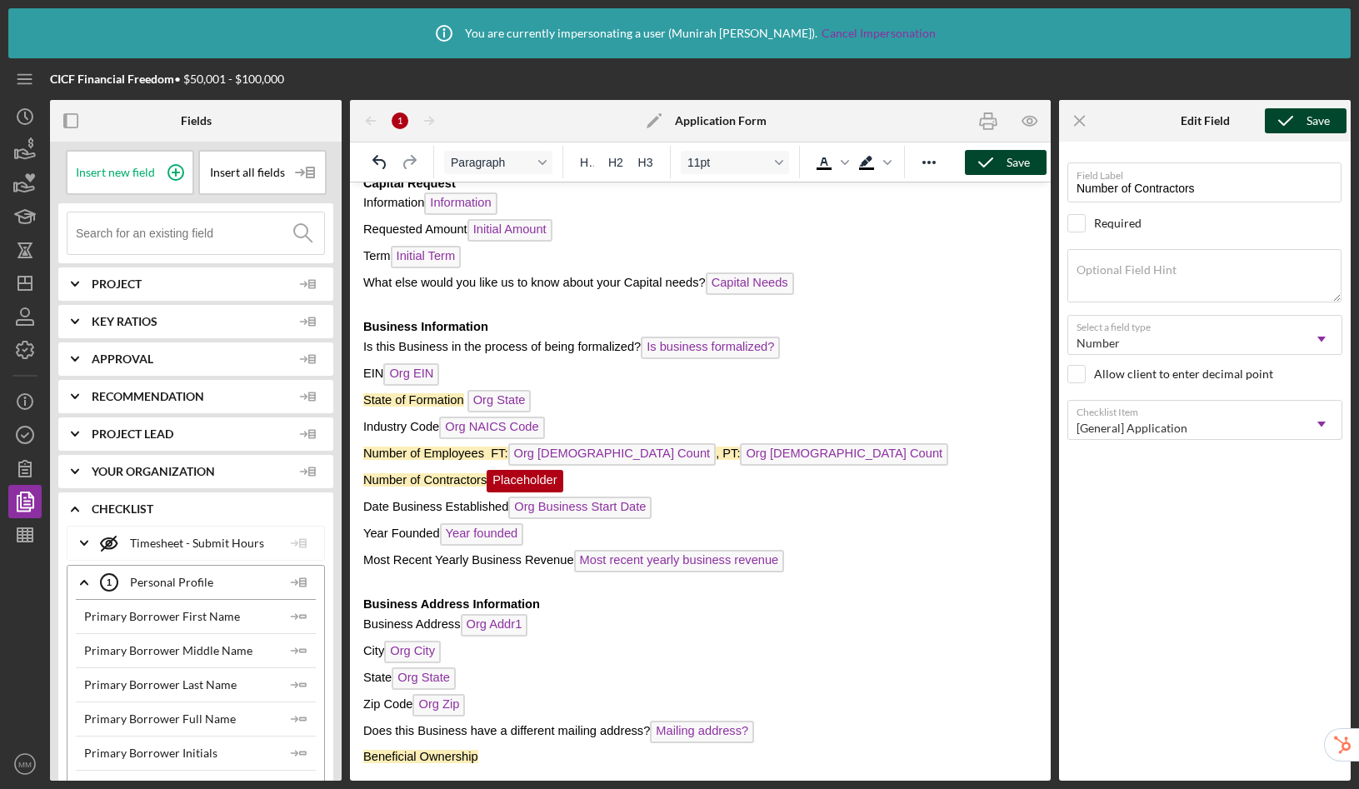
click at [1312, 122] on div "Save" at bounding box center [1318, 120] width 23 height 25
click at [689, 482] on p "Number of Contractors Number of Contractors ﻿" at bounding box center [700, 483] width 674 height 27
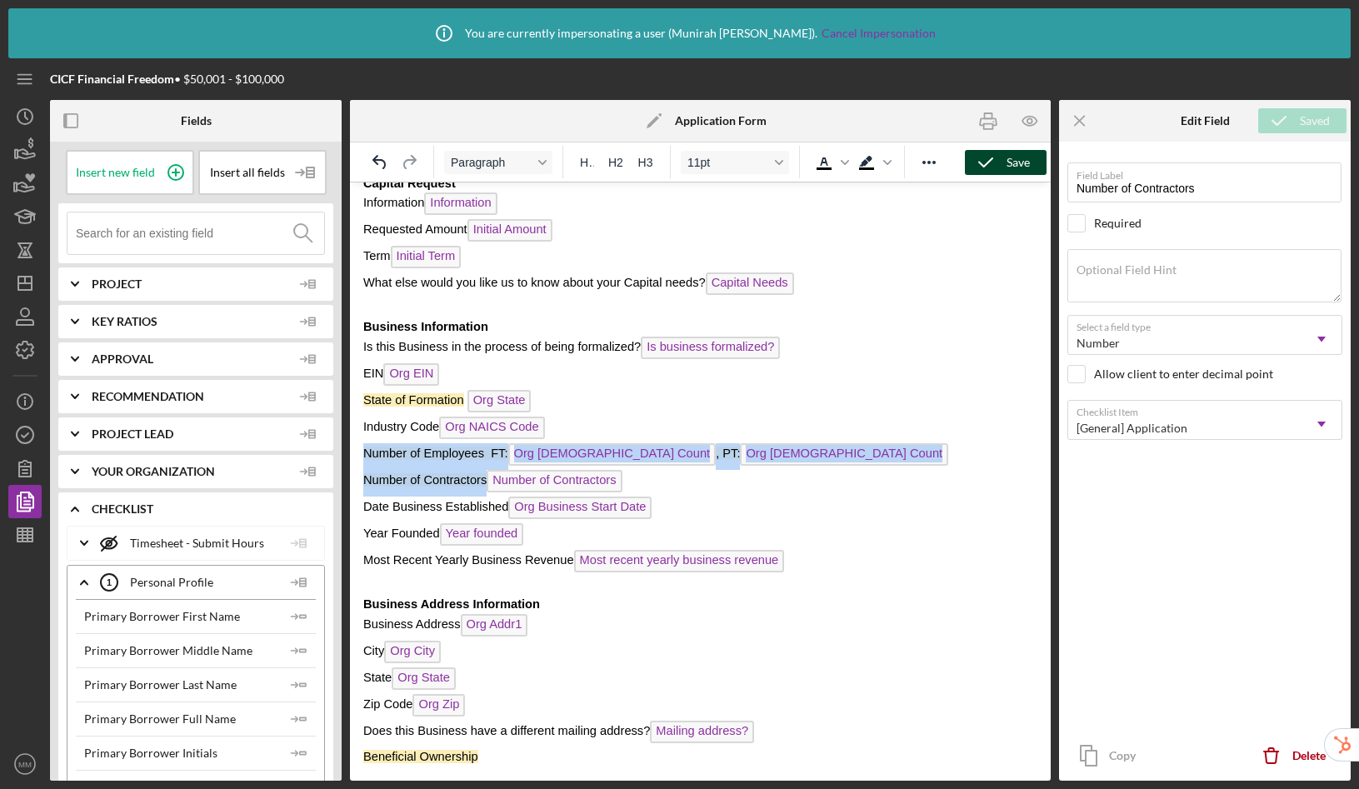
drag, startPoint x: 365, startPoint y: 452, endPoint x: 652, endPoint y: 479, distance: 288.0
click at [652, 479] on body "CICF Loan Application Loan Application Loan Officer: Lender Contact Full Name S…" at bounding box center [700, 712] width 674 height 1333
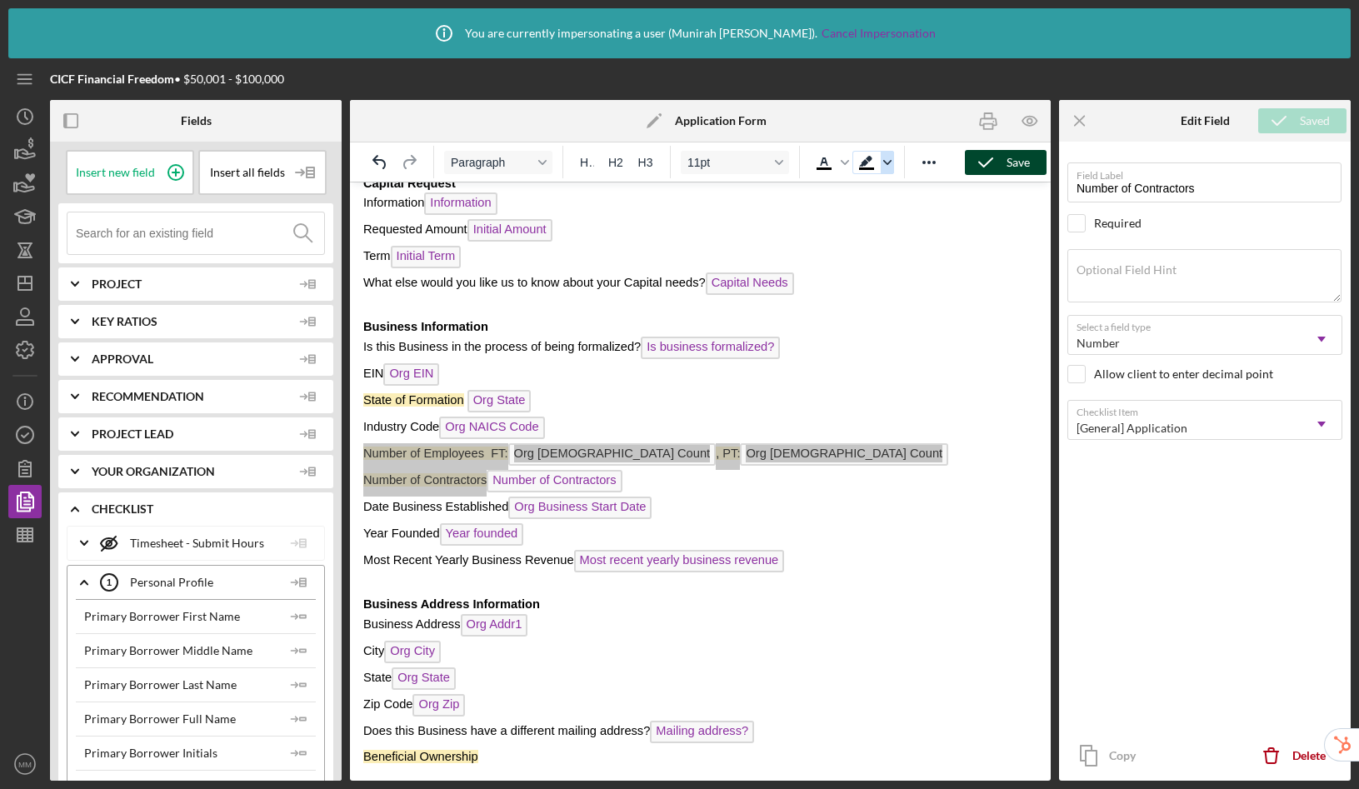
click at [885, 164] on icon "Background color Black" at bounding box center [887, 162] width 8 height 8
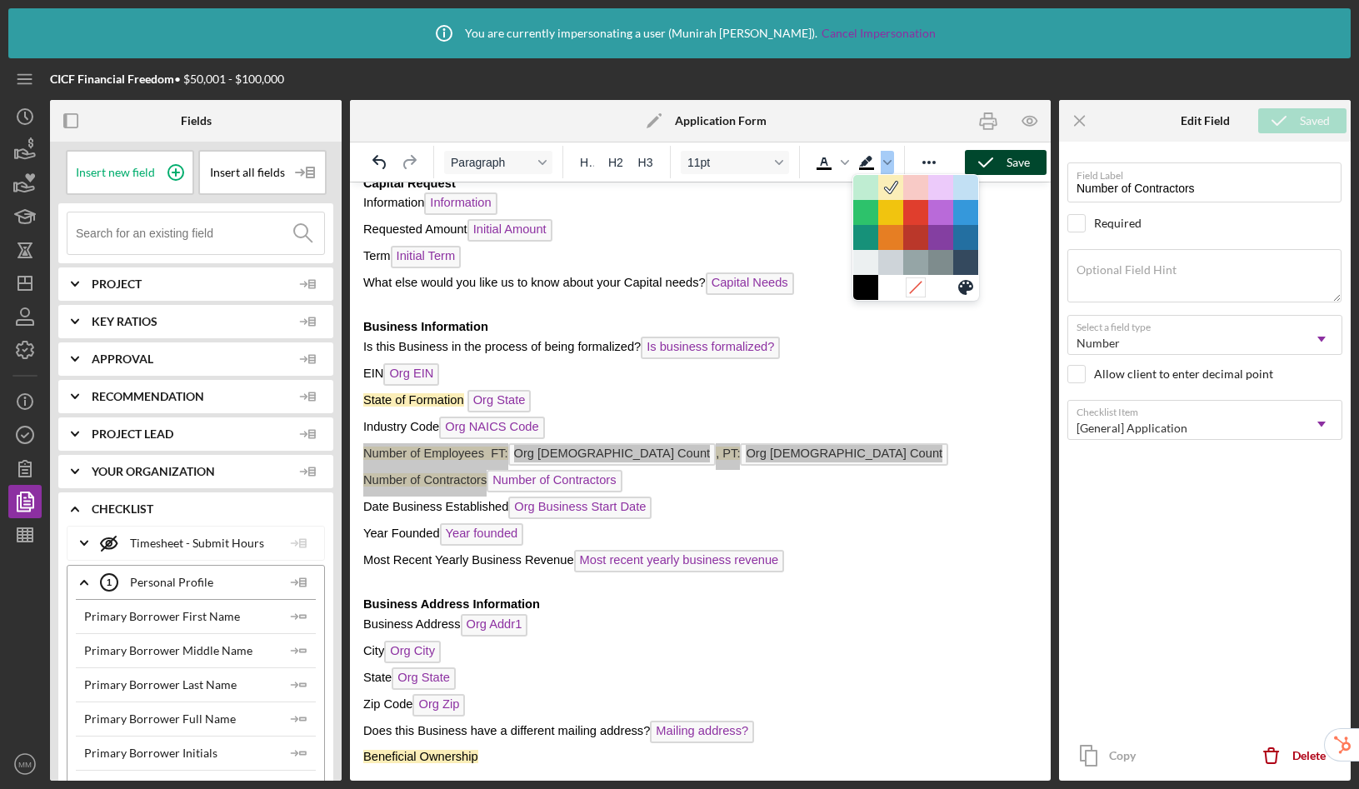
click at [912, 292] on icon at bounding box center [915, 287] width 16 height 16
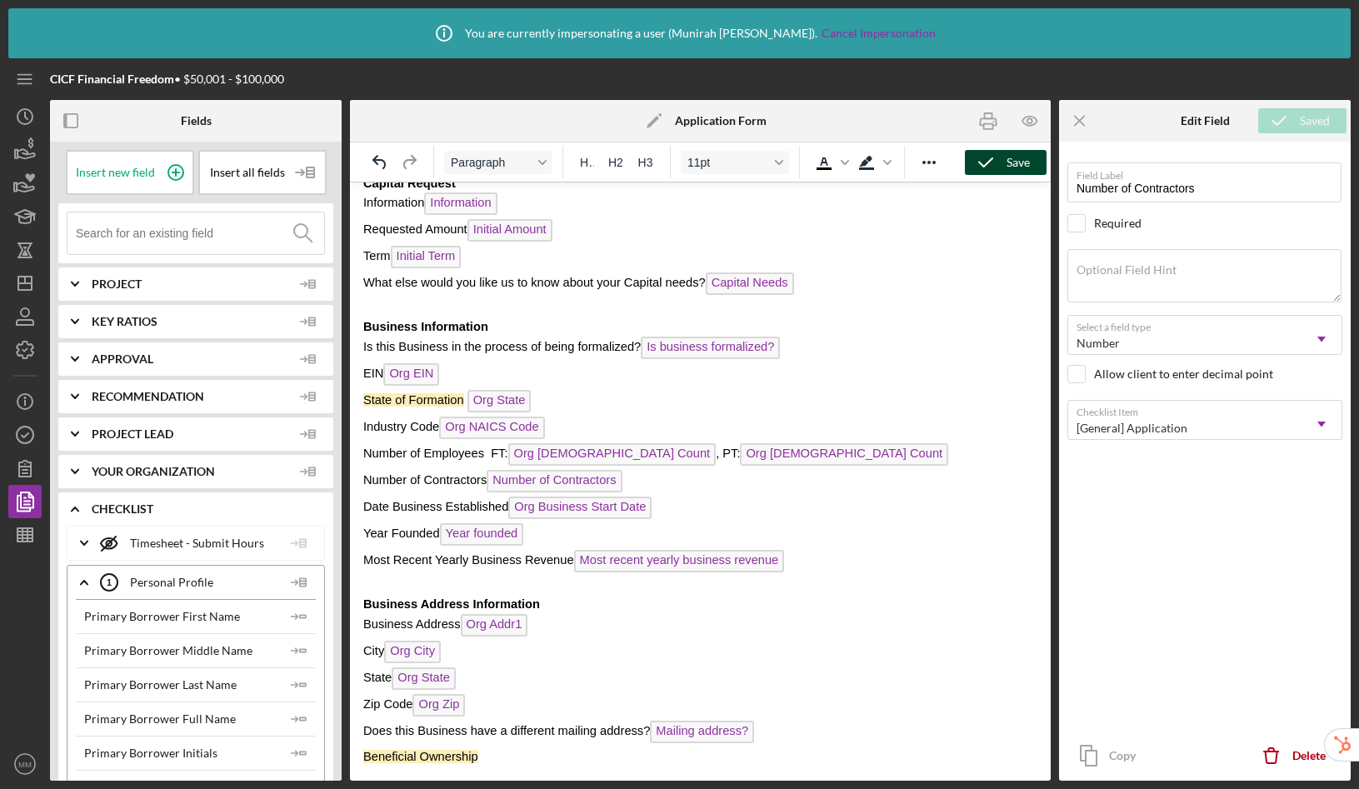
click at [742, 490] on p "Number of Contractors Number of Contractors ﻿" at bounding box center [700, 483] width 674 height 27
click at [996, 158] on icon "button" at bounding box center [986, 163] width 42 height 42
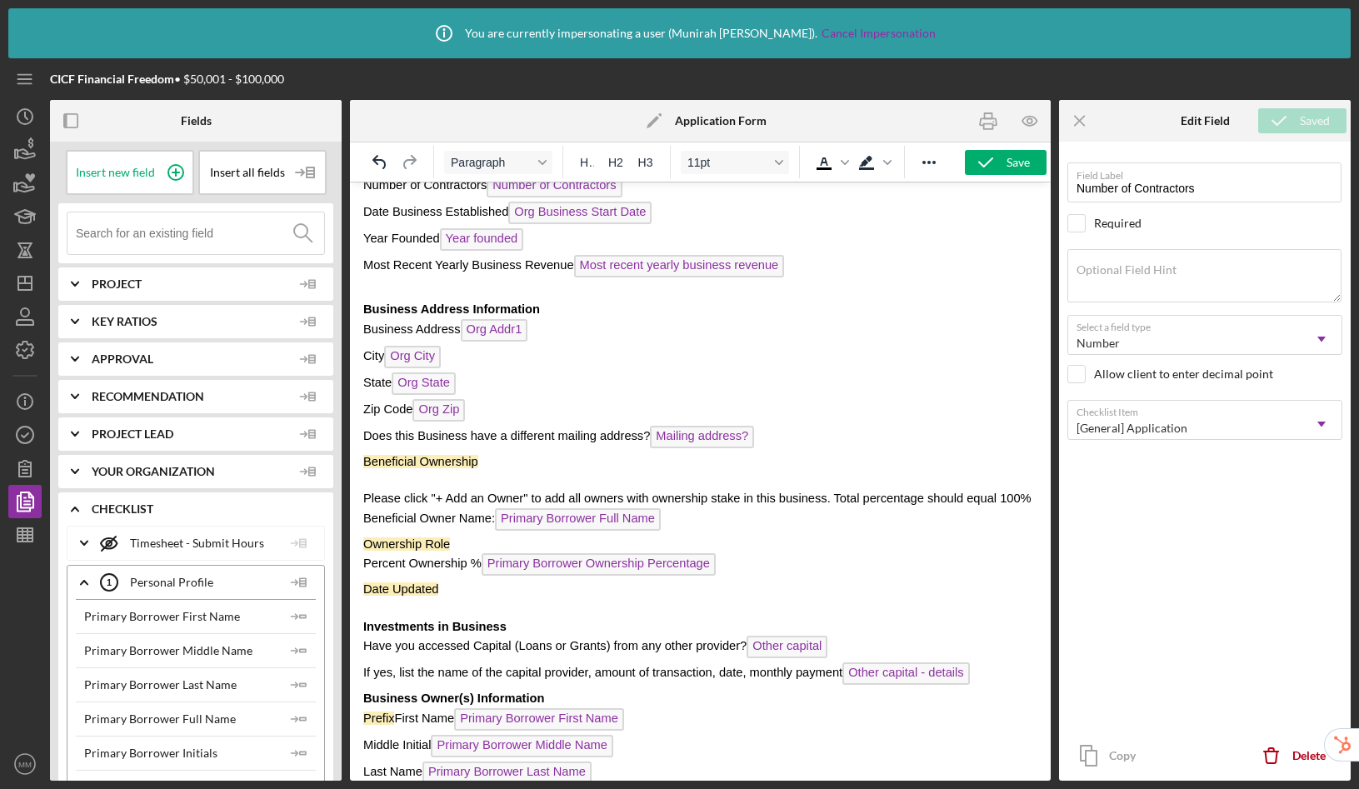
scroll to position [446, 0]
click at [502, 464] on p "Beneficial Ownership" at bounding box center [700, 461] width 674 height 18
drag, startPoint x: 367, startPoint y: 498, endPoint x: 411, endPoint y: 519, distance: 48.8
click at [411, 507] on p "Please click "+ Add an Owner" to add all owners with ownership stake in this bu…" at bounding box center [700, 497] width 674 height 18
click at [430, 507] on p "Please click "+ Add an Owner" to add all owners with ownership stake in this bu…" at bounding box center [700, 497] width 674 height 18
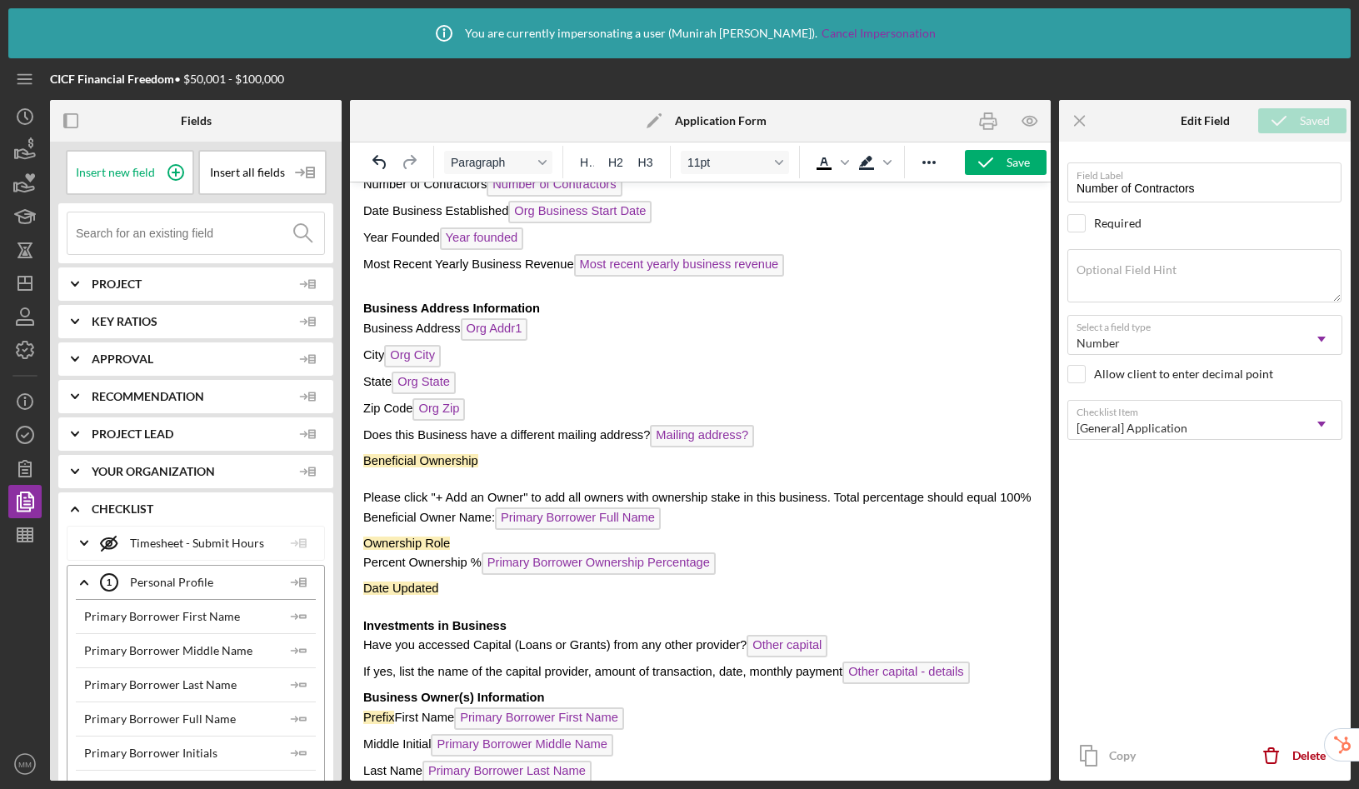
click at [377, 479] on p "Rich Text Area. Press ALT-0 for help." at bounding box center [700, 479] width 674 height 18
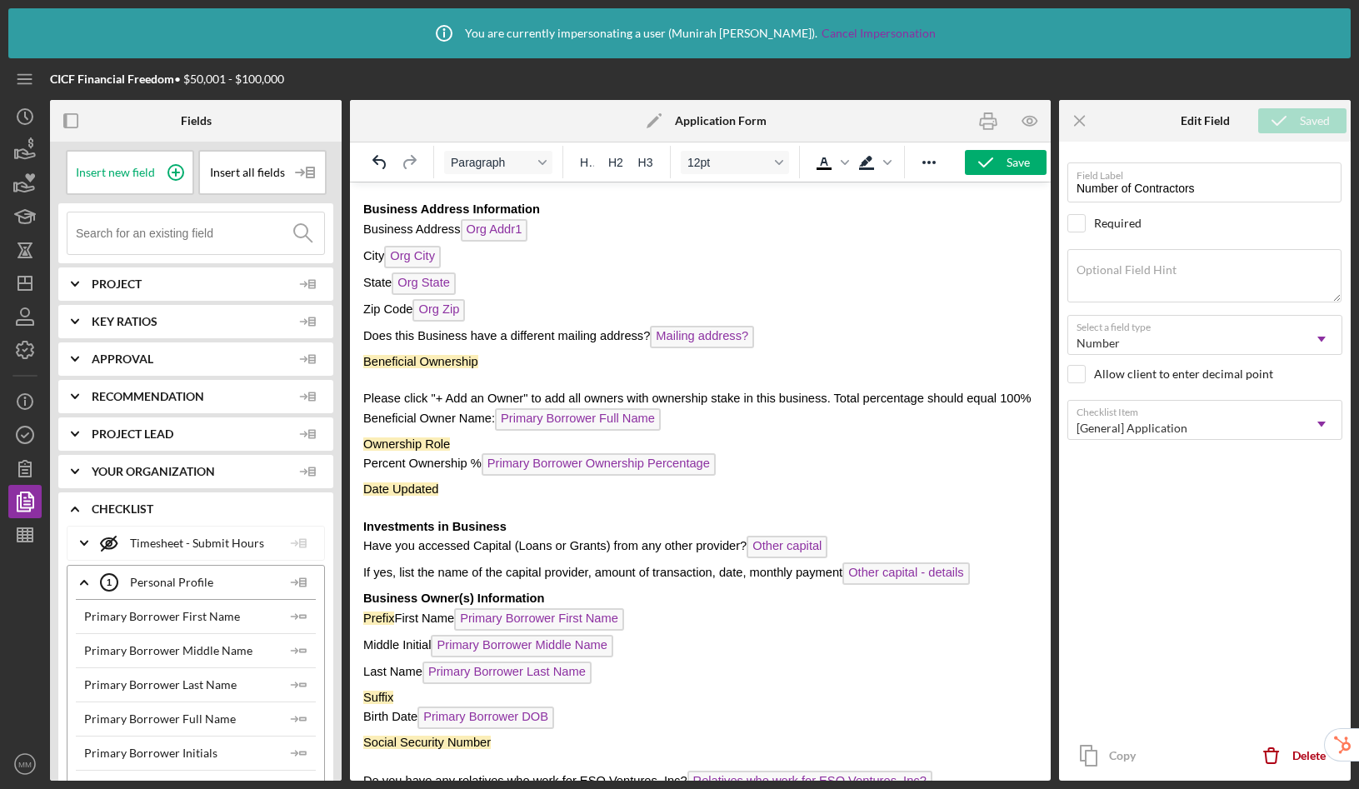
scroll to position [547, 0]
click at [456, 496] on p "Date Updated" at bounding box center [700, 486] width 674 height 18
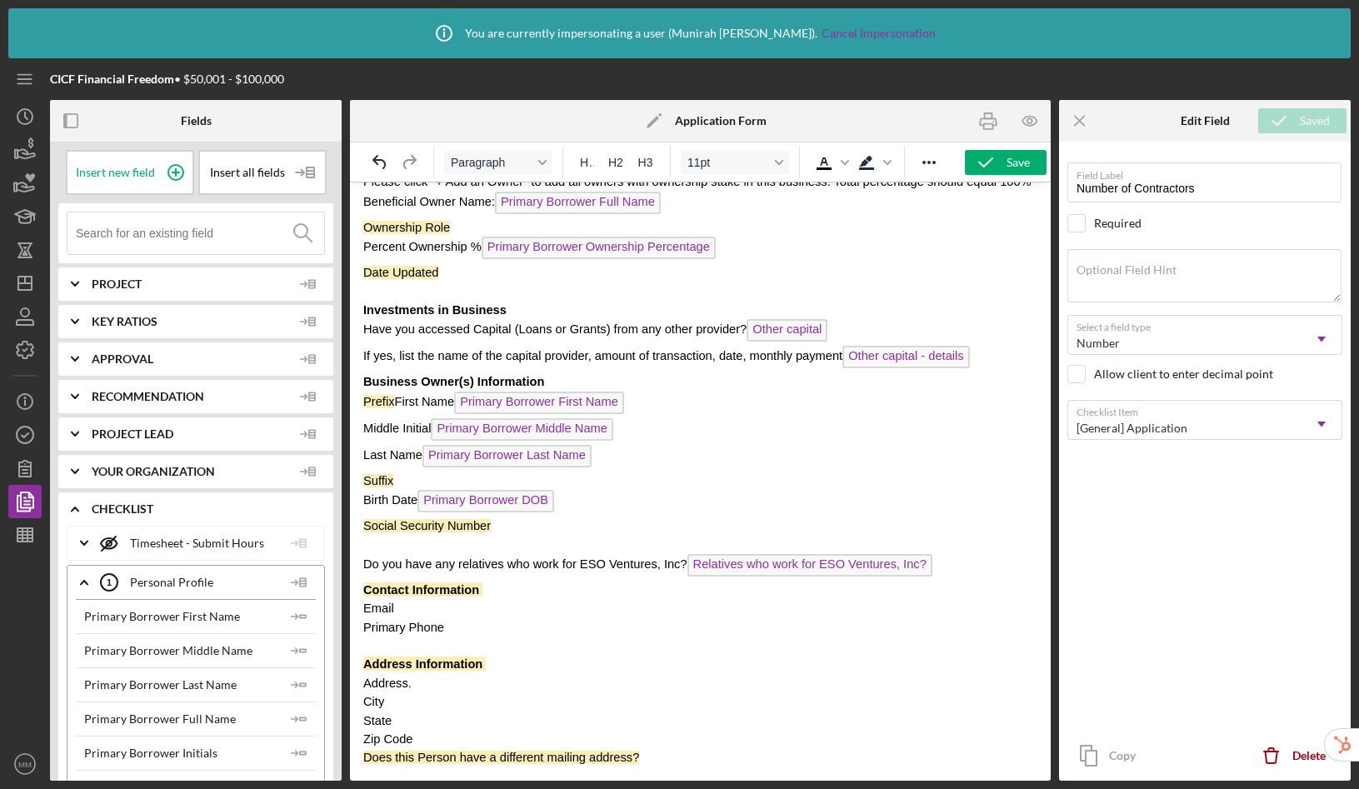
scroll to position [781, 0]
click at [385, 402] on span "Prefix" at bounding box center [378, 401] width 31 height 13
click at [382, 482] on span "Suffix" at bounding box center [378, 480] width 30 height 13
click at [517, 530] on p "Social Security Number" at bounding box center [700, 526] width 674 height 18
click at [758, 565] on span "Relatives who work for ESO Ventures, Inc?" at bounding box center [809, 565] width 245 height 22
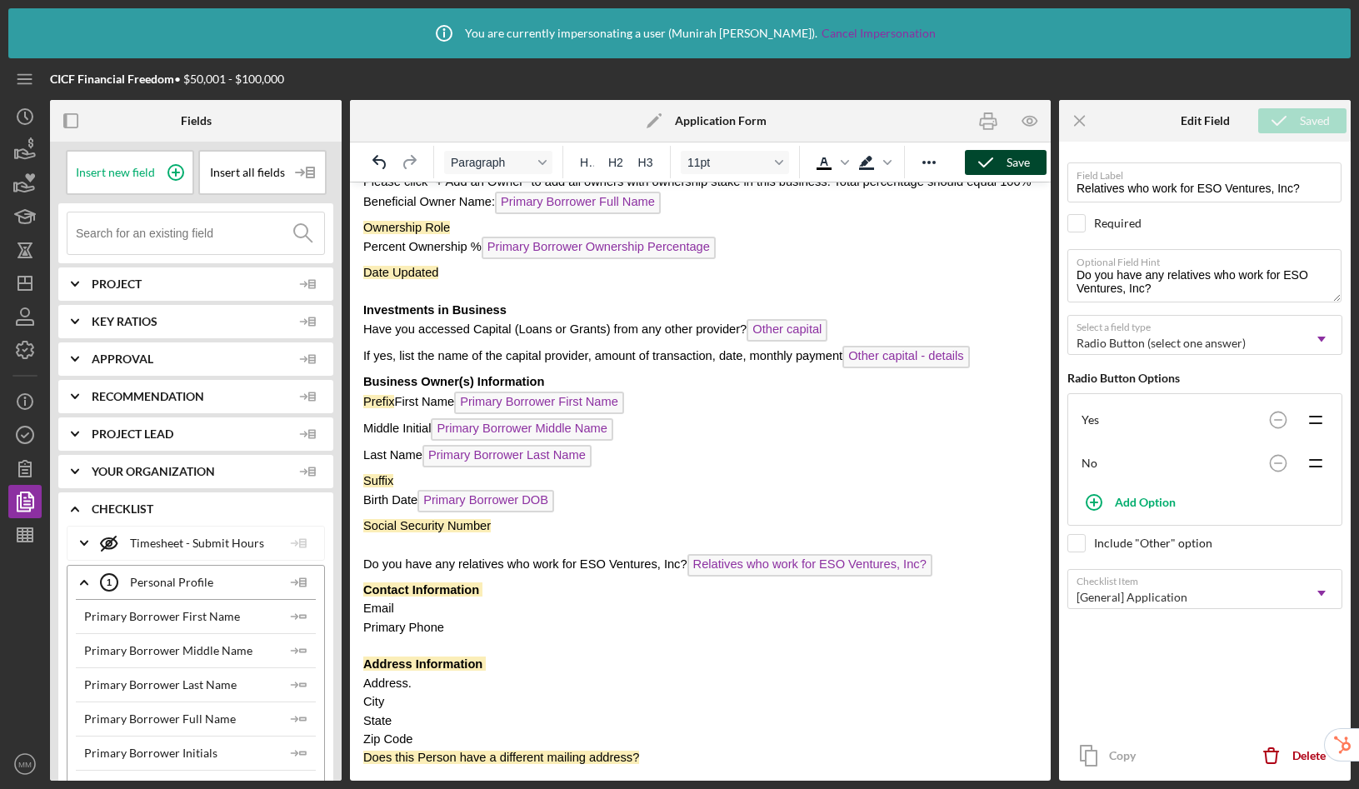
click at [1016, 164] on div "Save" at bounding box center [1018, 162] width 23 height 25
click at [32, 476] on icon "button" at bounding box center [25, 468] width 42 height 42
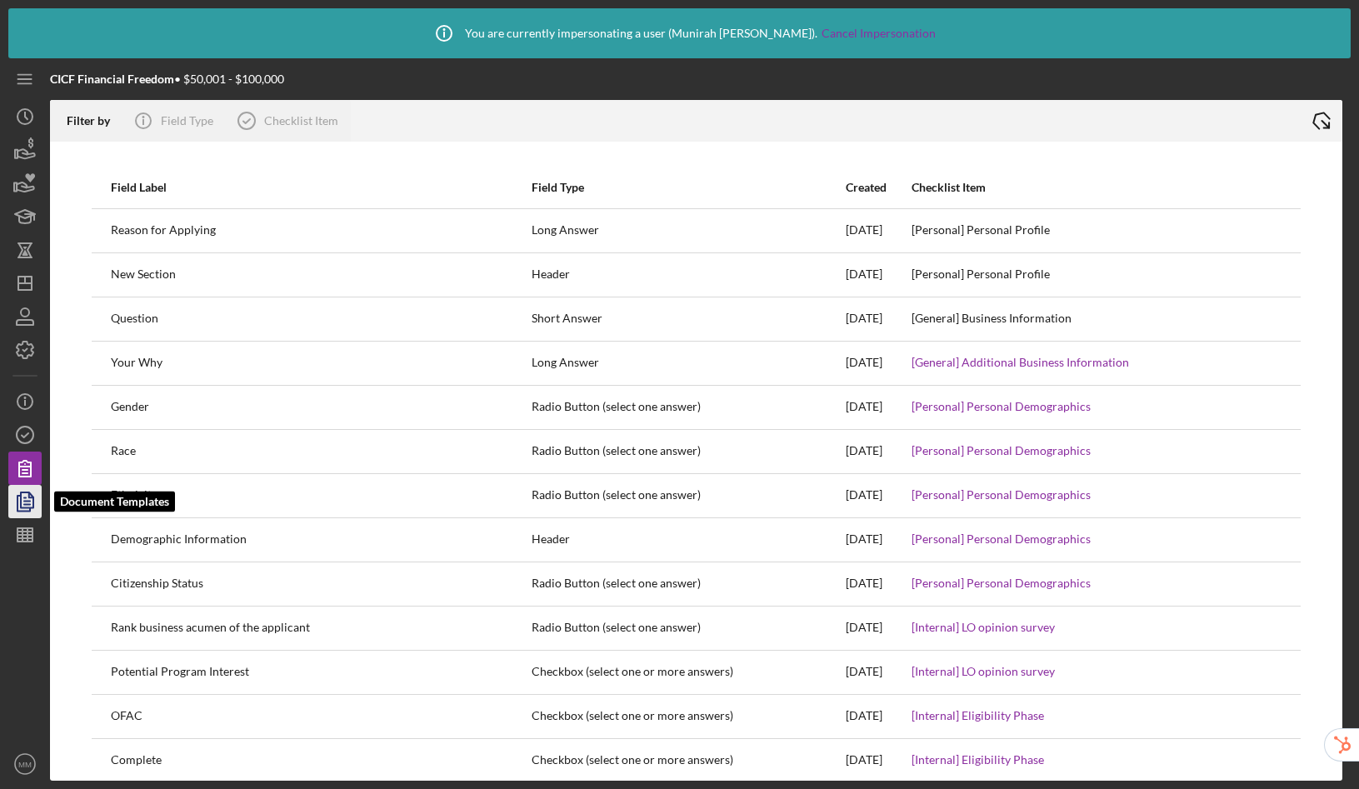
click at [21, 497] on polygon "button" at bounding box center [27, 499] width 12 height 15
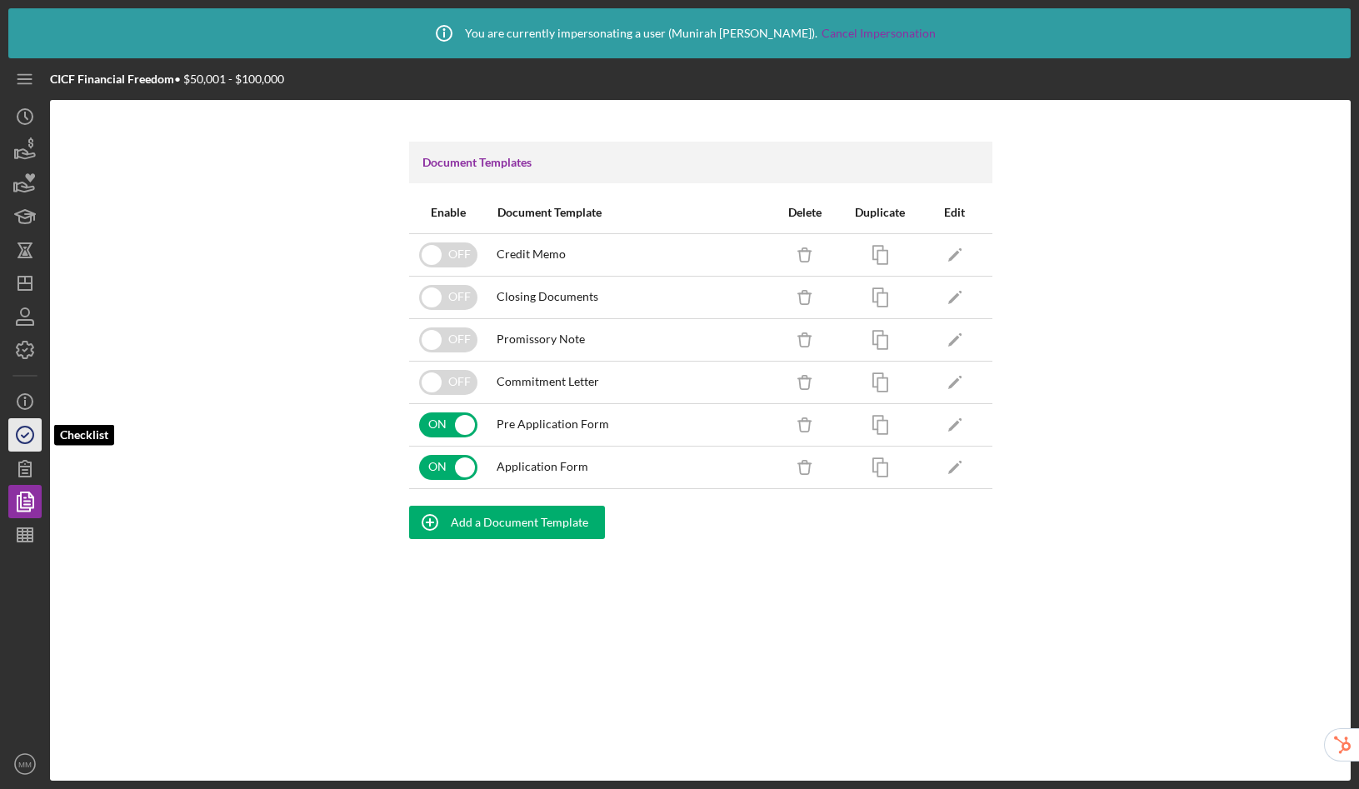
click at [26, 443] on icon "button" at bounding box center [25, 435] width 42 height 42
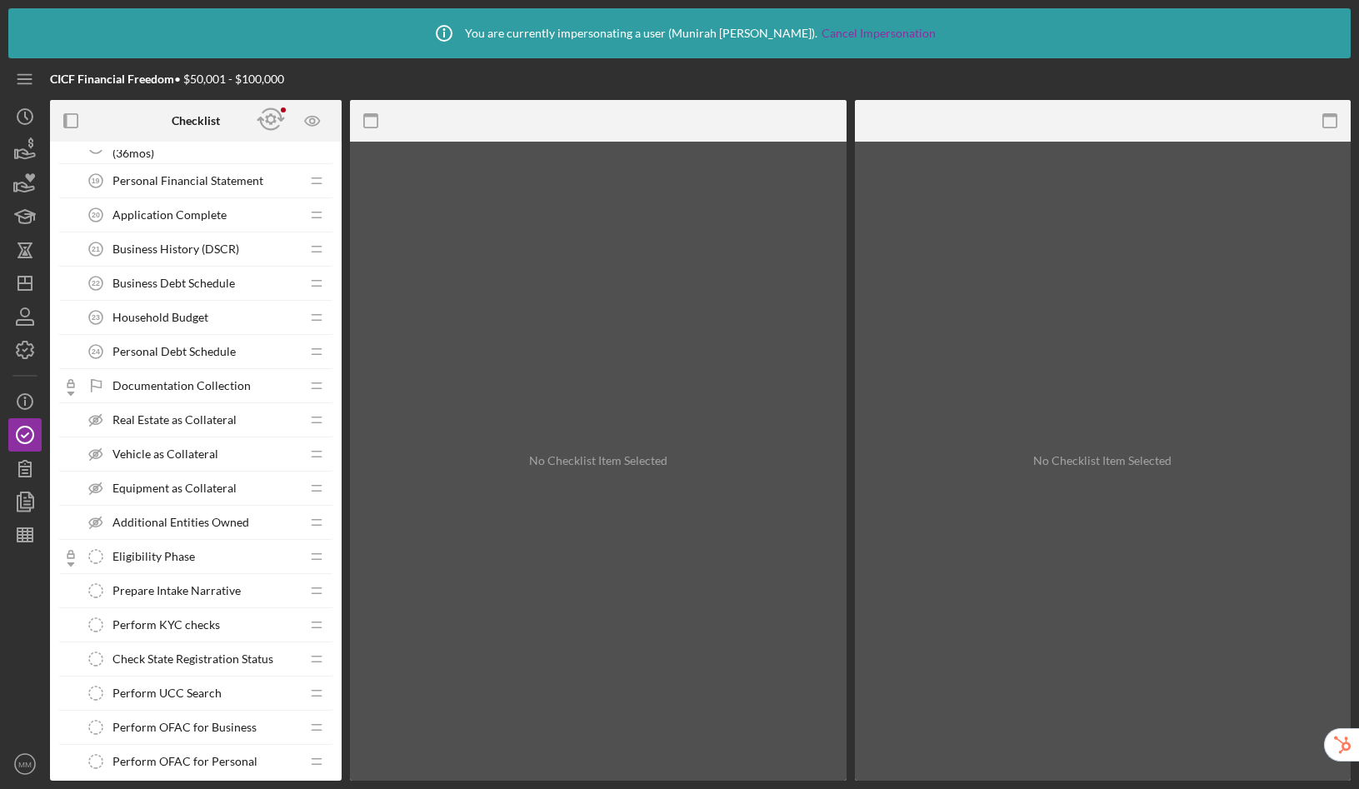
scroll to position [1144, 0]
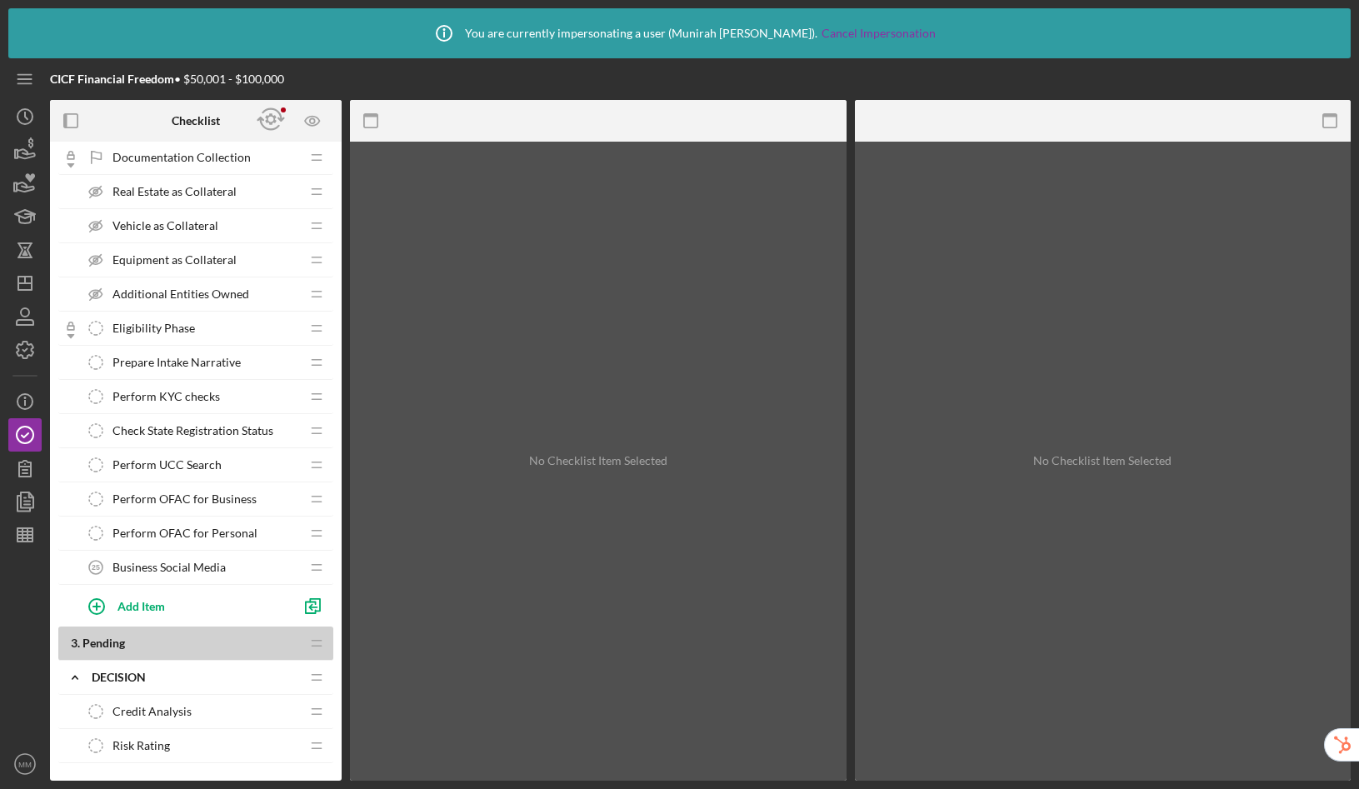
click at [187, 567] on span "Business Social Media" at bounding box center [168, 567] width 113 height 13
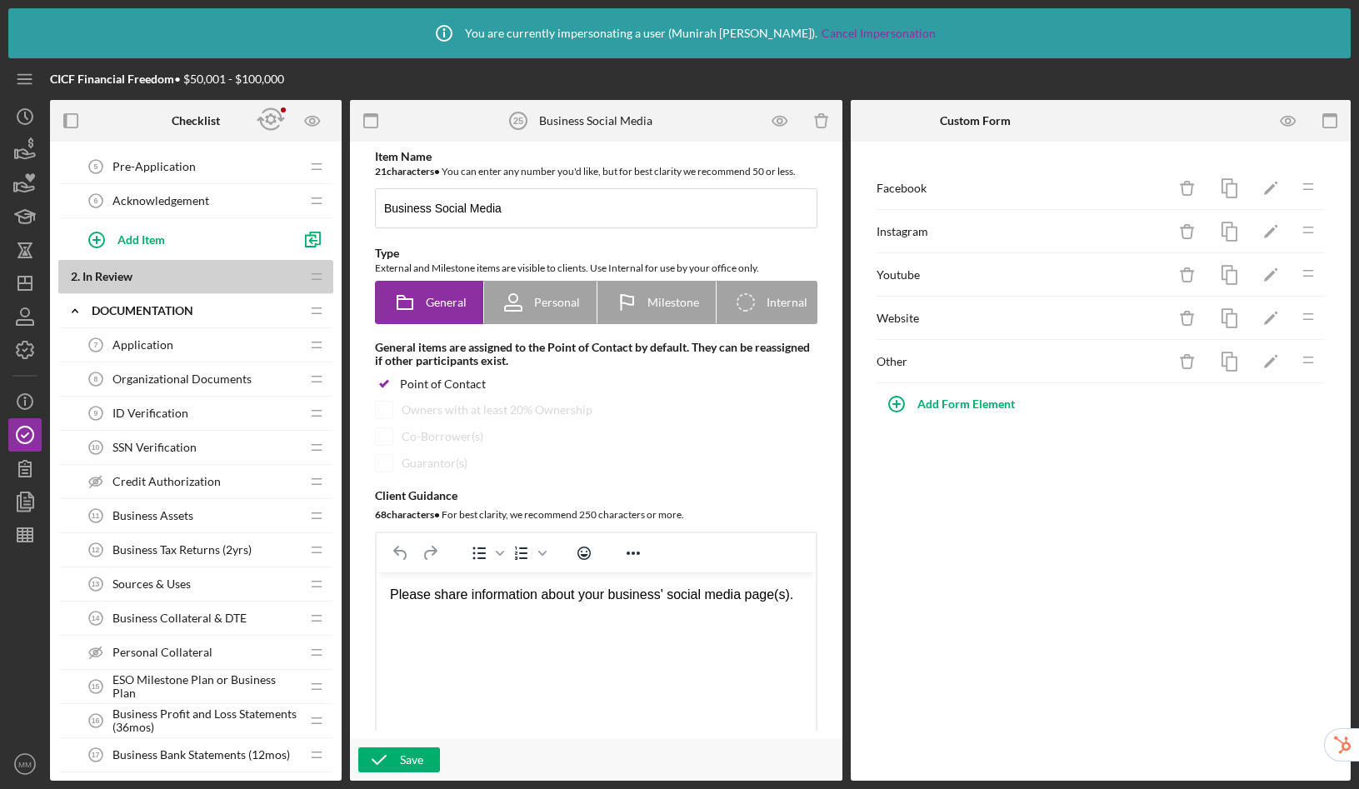
scroll to position [266, 0]
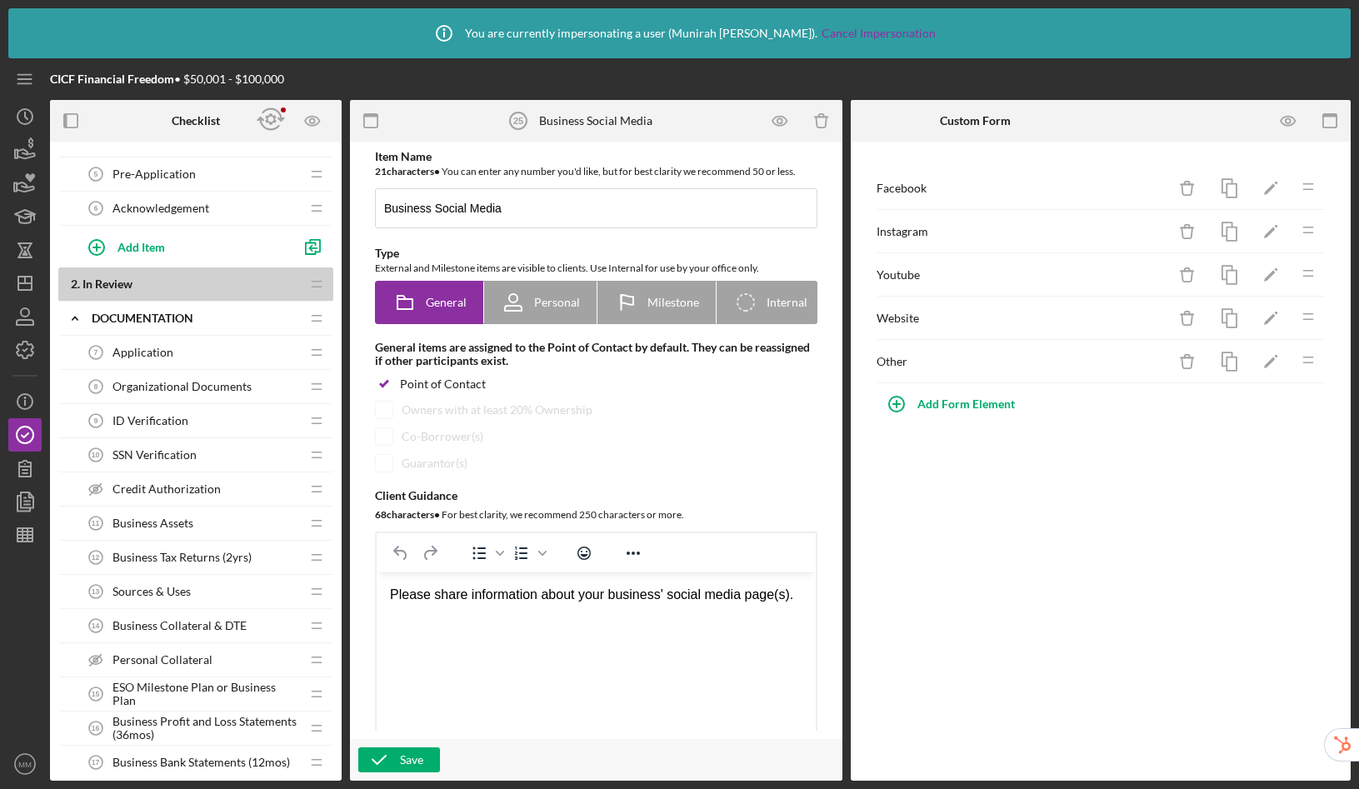
click at [157, 342] on div "Application 7 Application" at bounding box center [189, 352] width 221 height 33
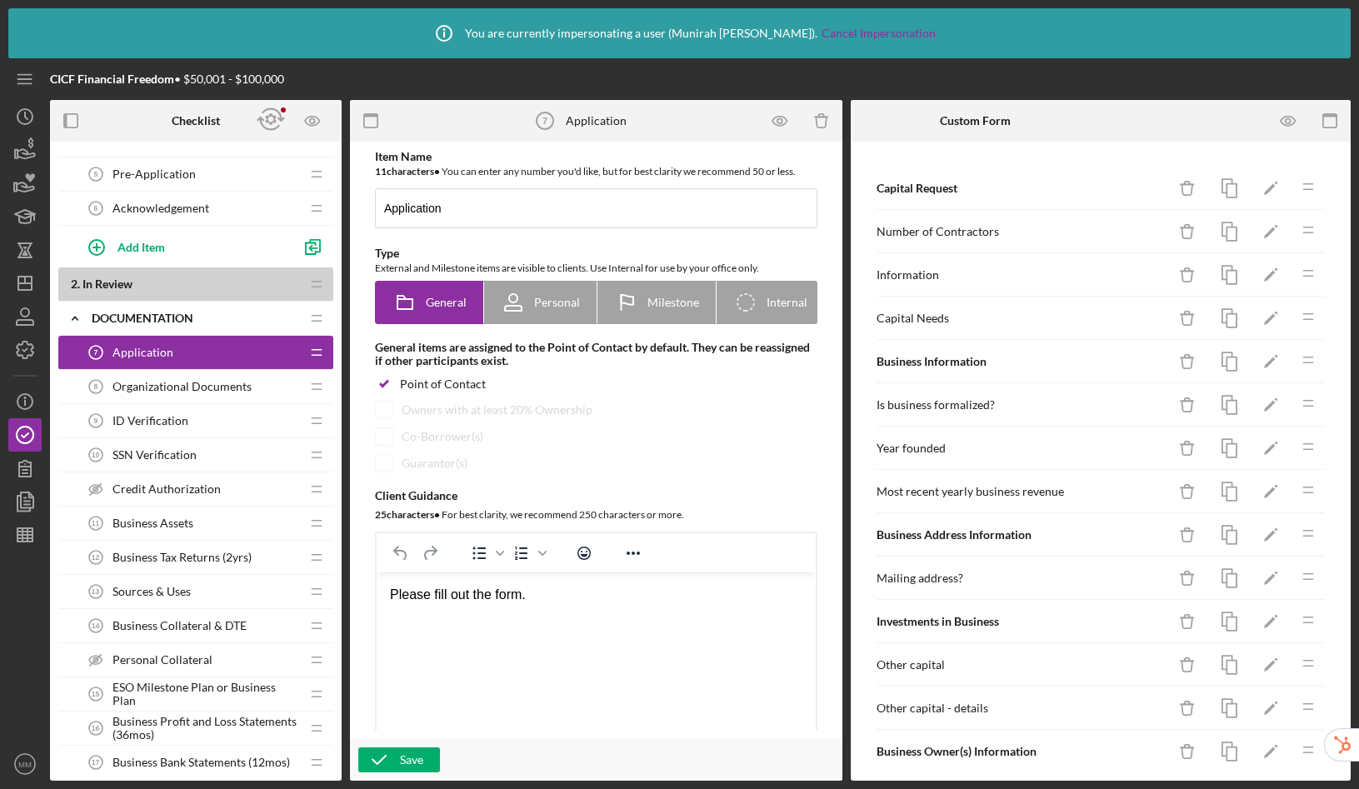
click at [184, 171] on span "Pre-Application" at bounding box center [153, 173] width 83 height 13
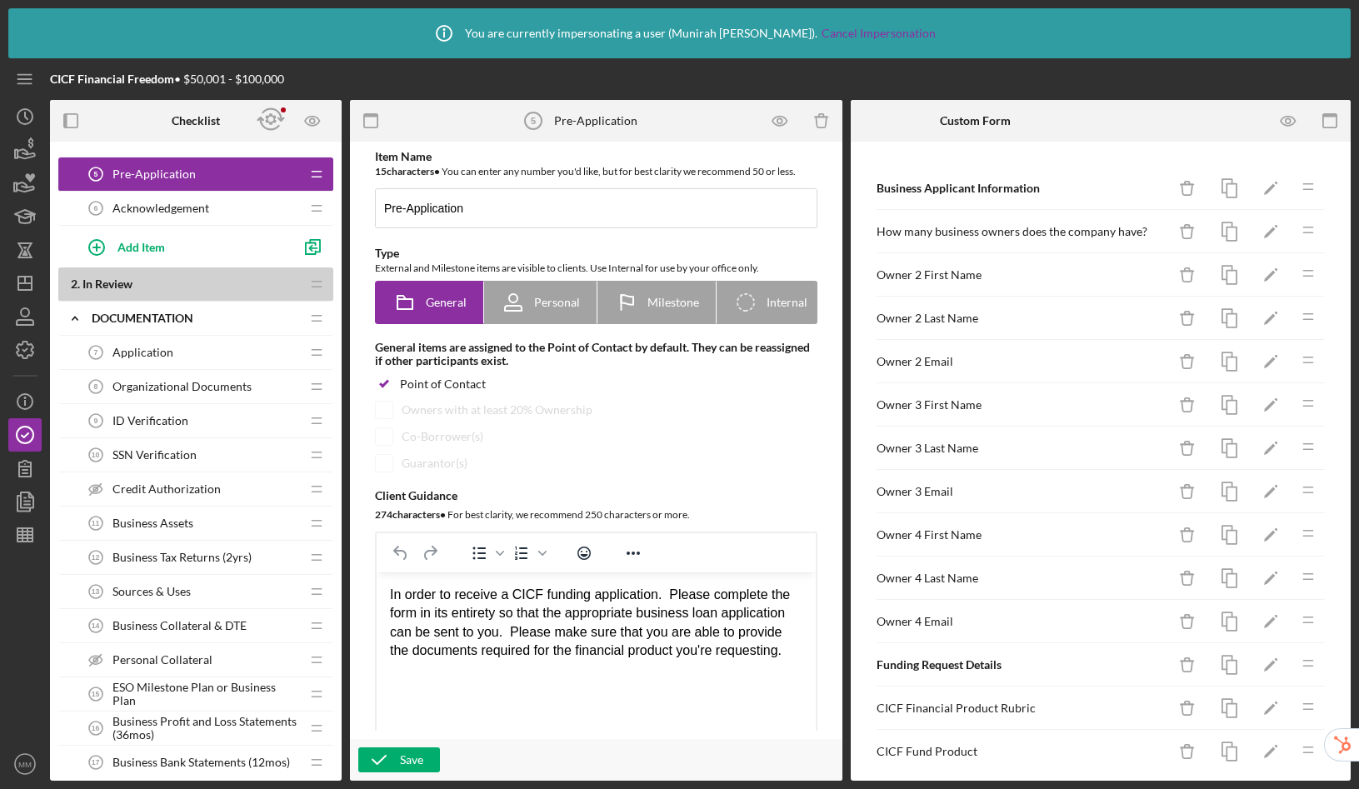
click at [222, 203] on div "Acknowledgement 6 Acknowledgement" at bounding box center [189, 208] width 221 height 33
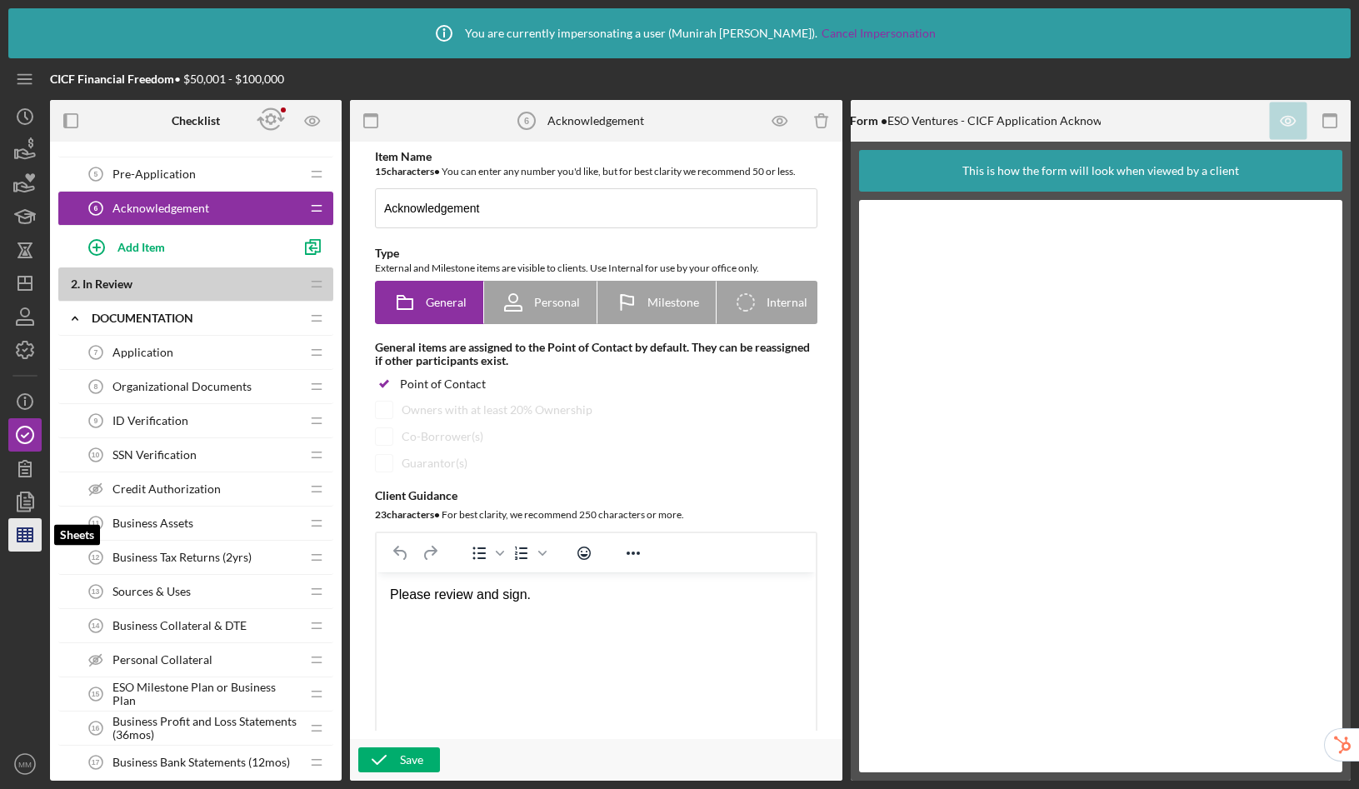
click at [22, 537] on line "button" at bounding box center [22, 534] width 0 height 13
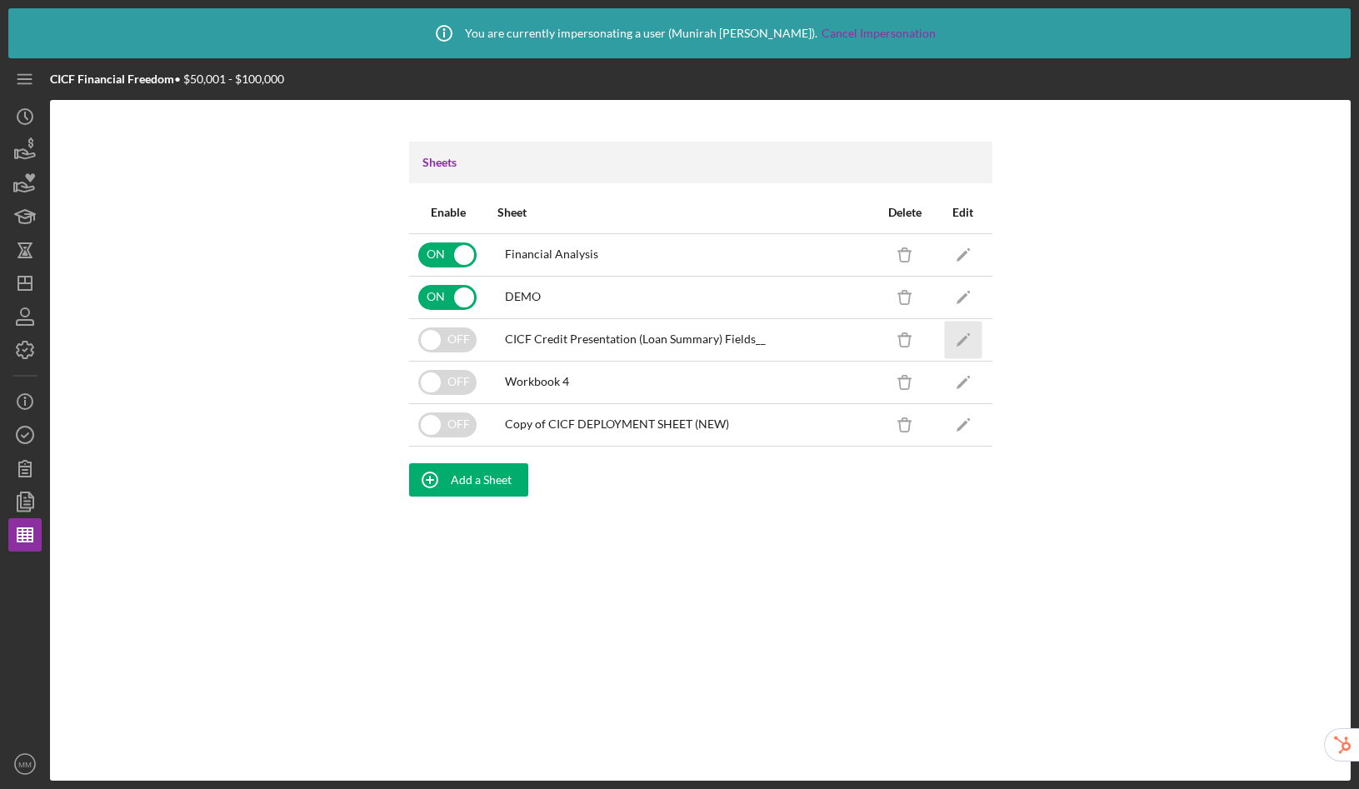
click at [965, 340] on icon "Icon/Edit" at bounding box center [962, 339] width 37 height 37
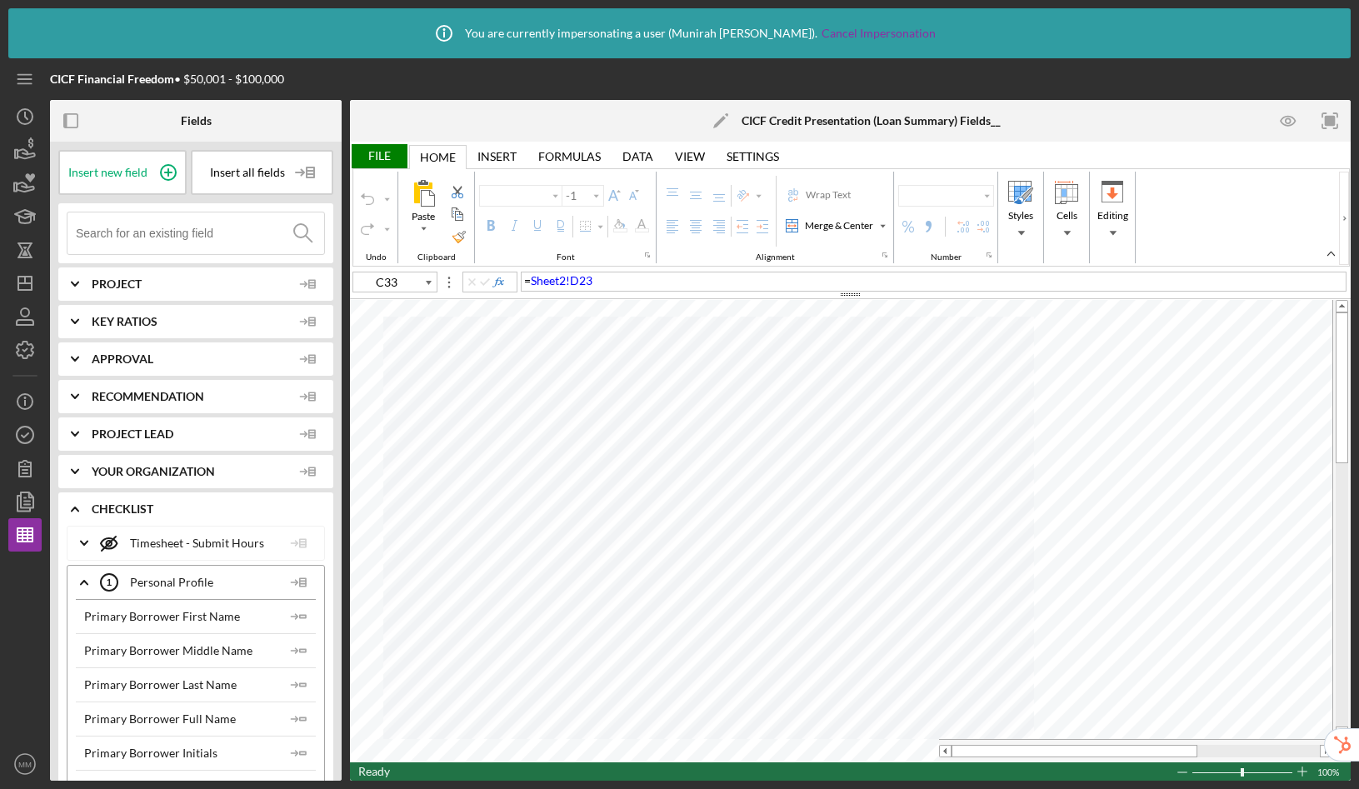
type input "Arial"
type input "9"
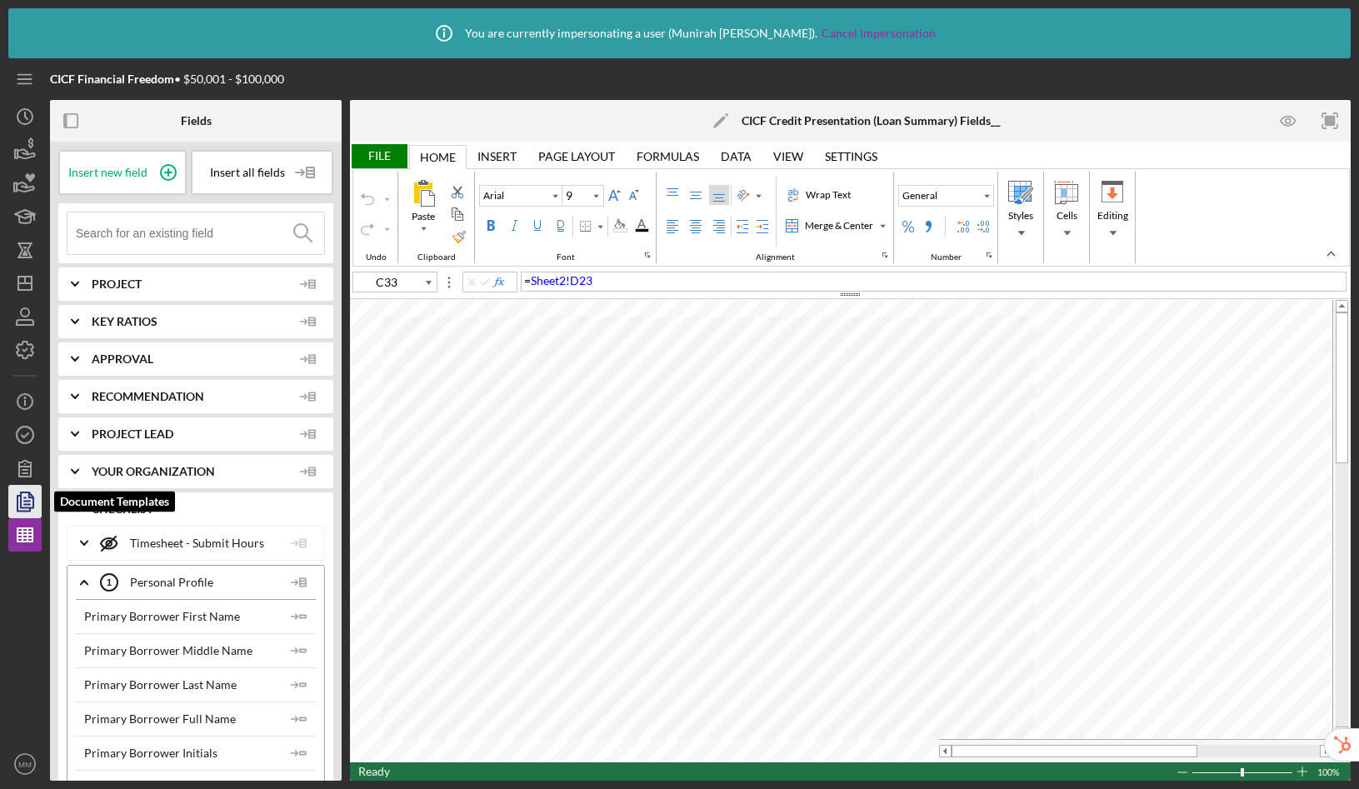
click at [32, 503] on icon "button" at bounding box center [25, 502] width 42 height 42
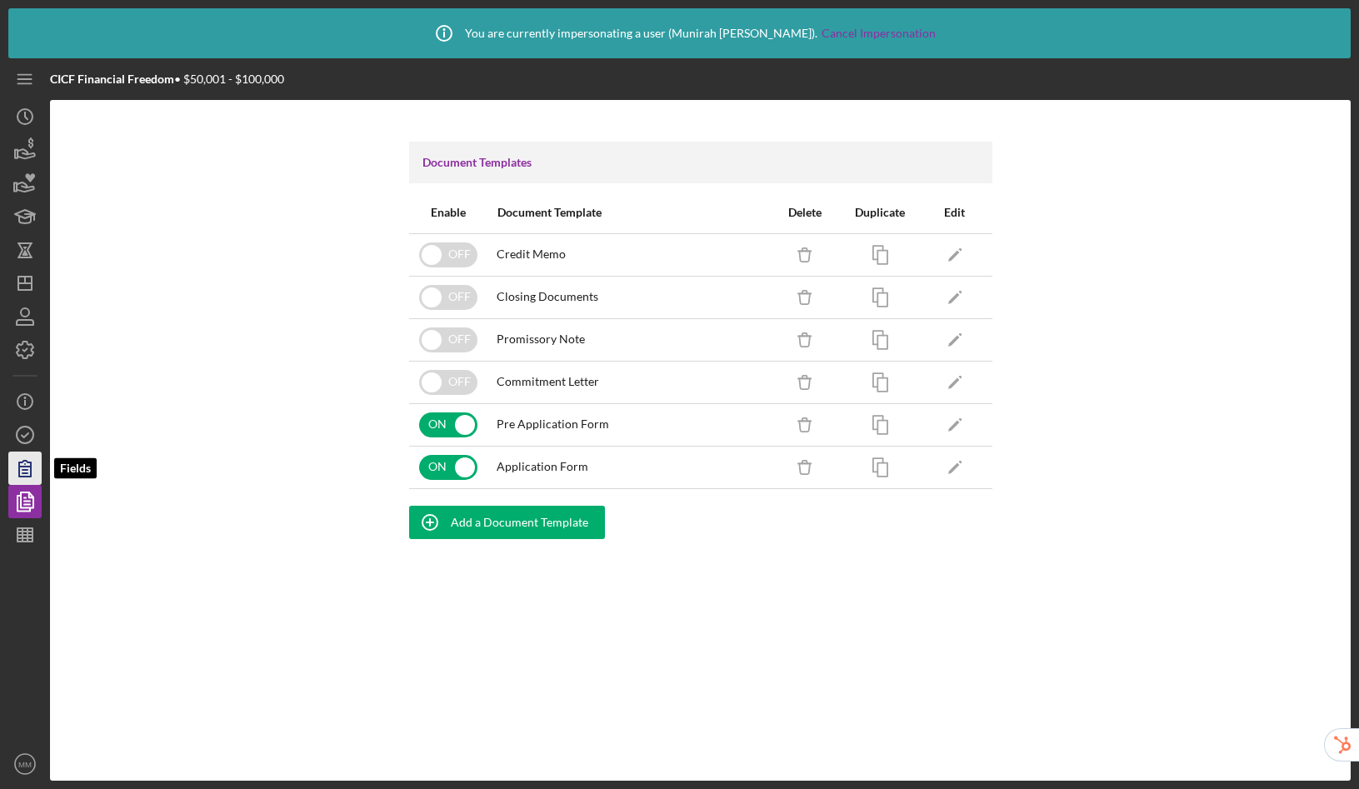
click at [14, 473] on icon "button" at bounding box center [25, 468] width 42 height 42
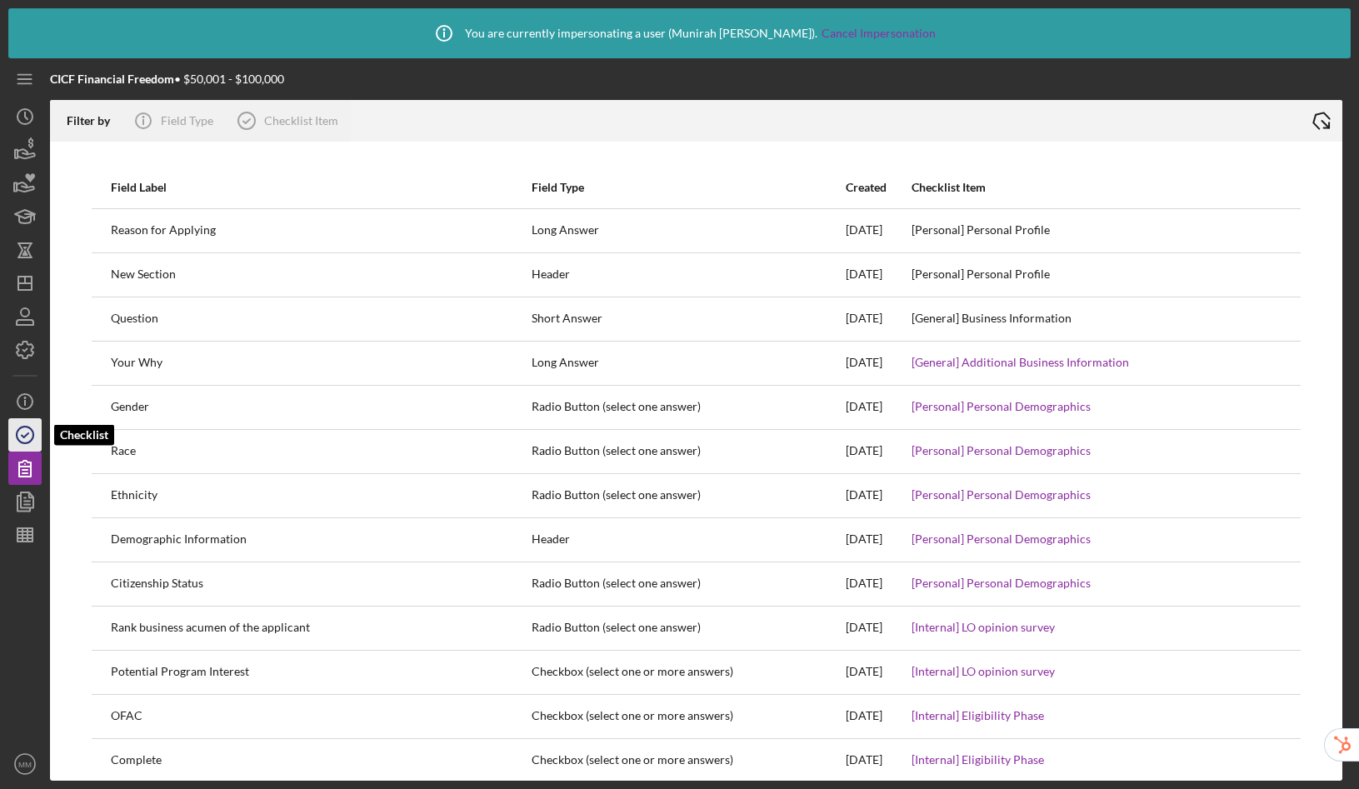
click at [36, 428] on icon "button" at bounding box center [25, 435] width 42 height 42
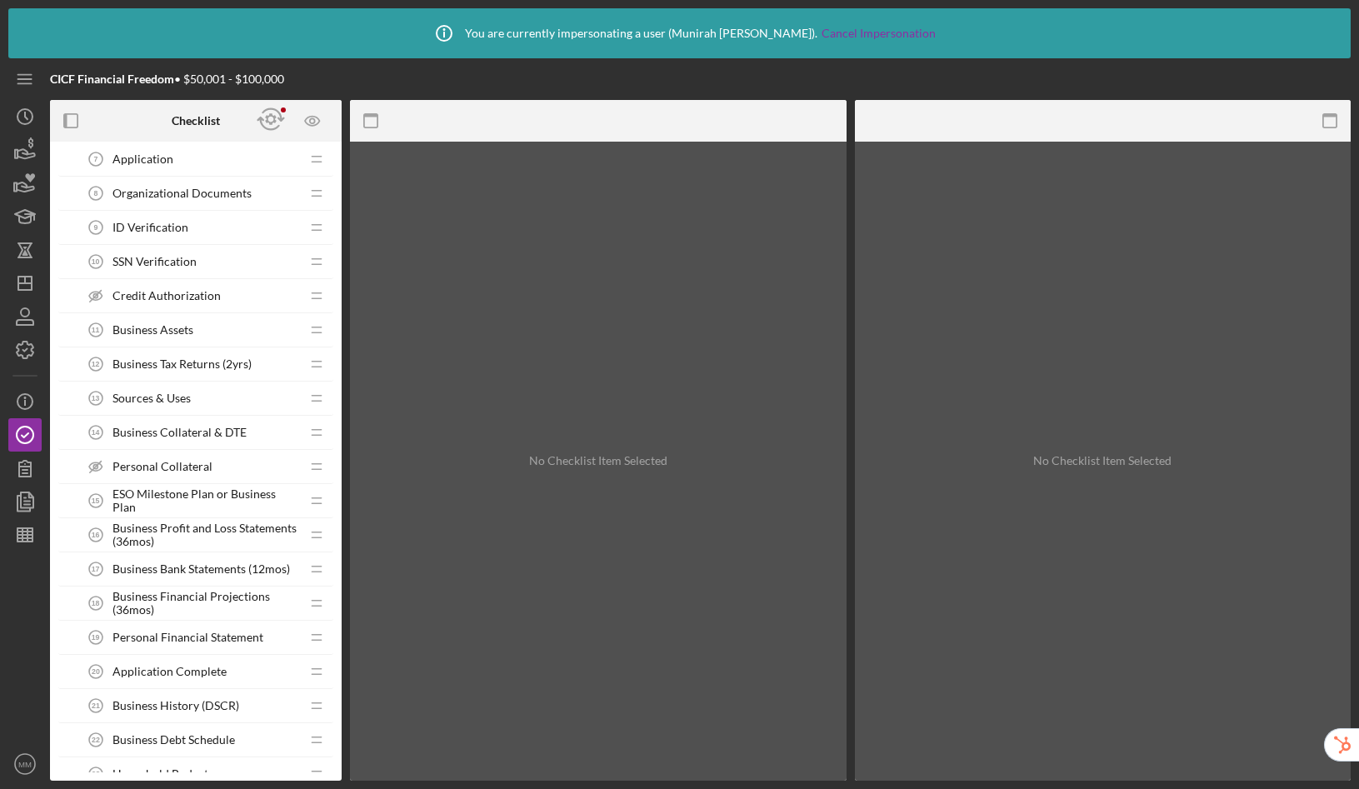
scroll to position [522, 0]
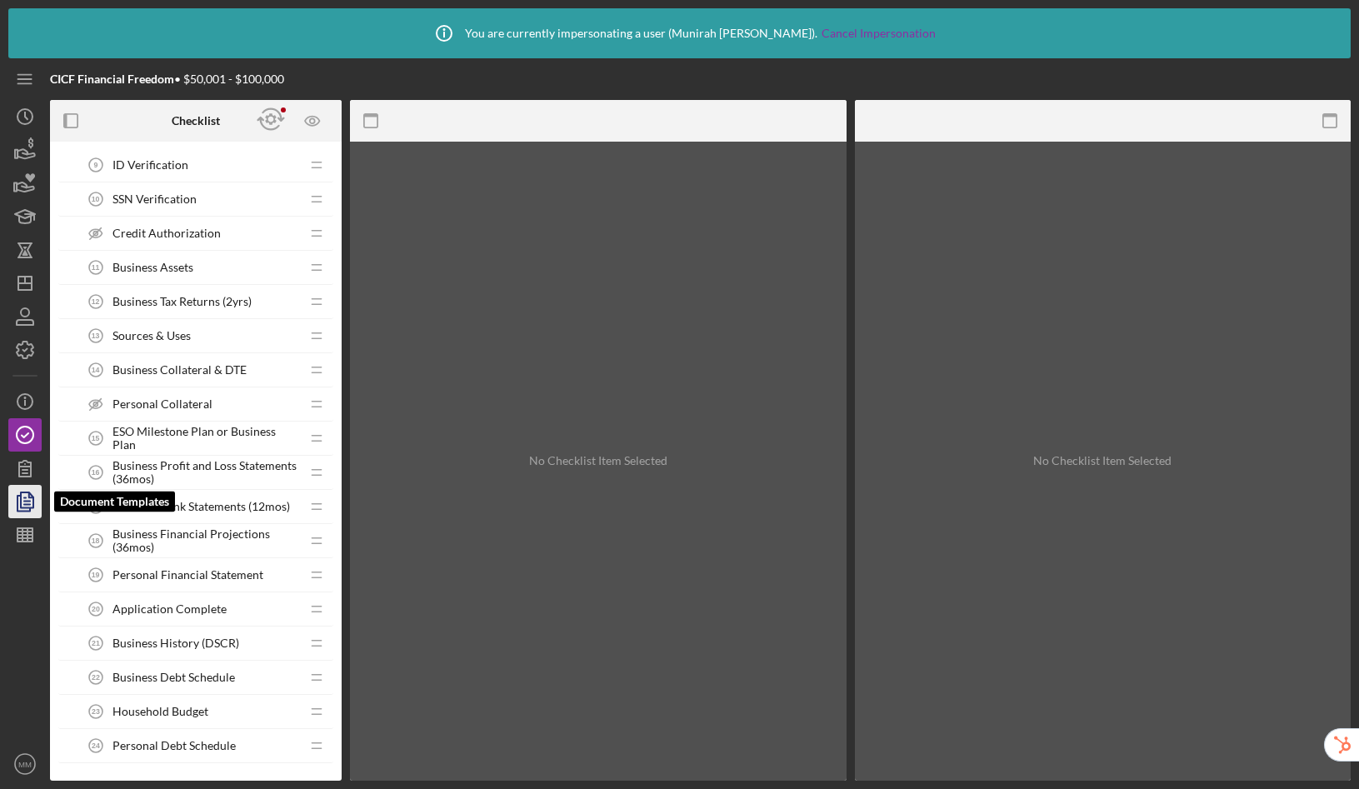
click at [15, 501] on icon "button" at bounding box center [25, 502] width 42 height 42
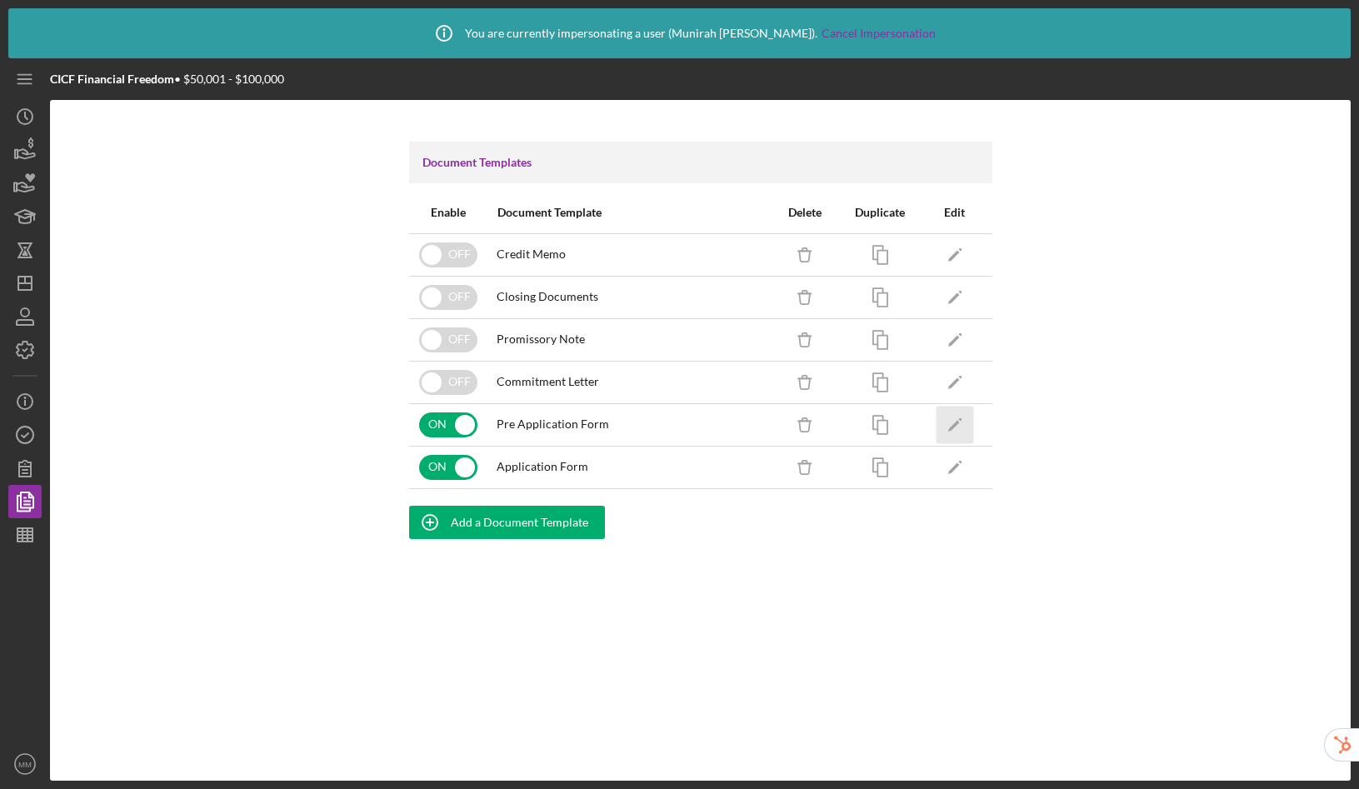
click at [959, 424] on icon "Icon/Edit" at bounding box center [954, 424] width 37 height 37
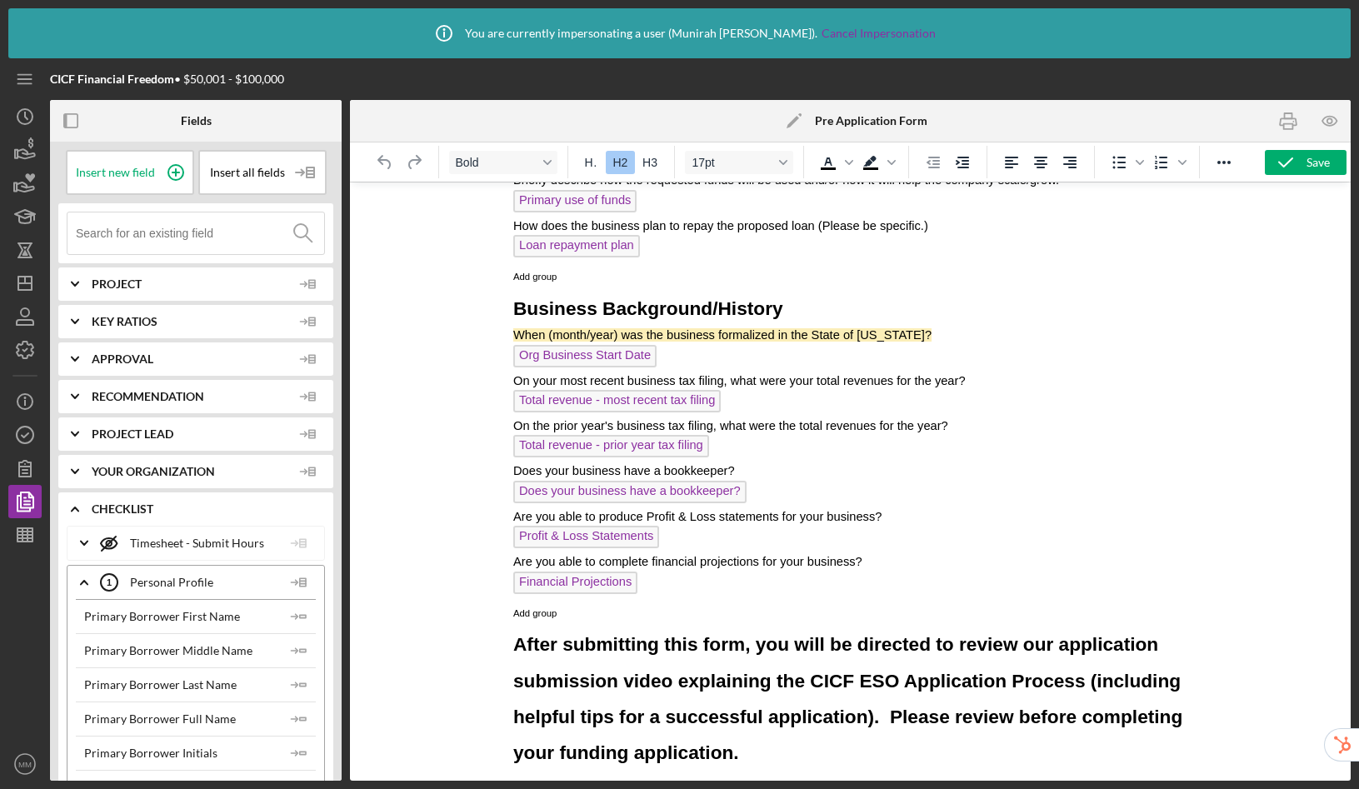
scroll to position [1366, 0]
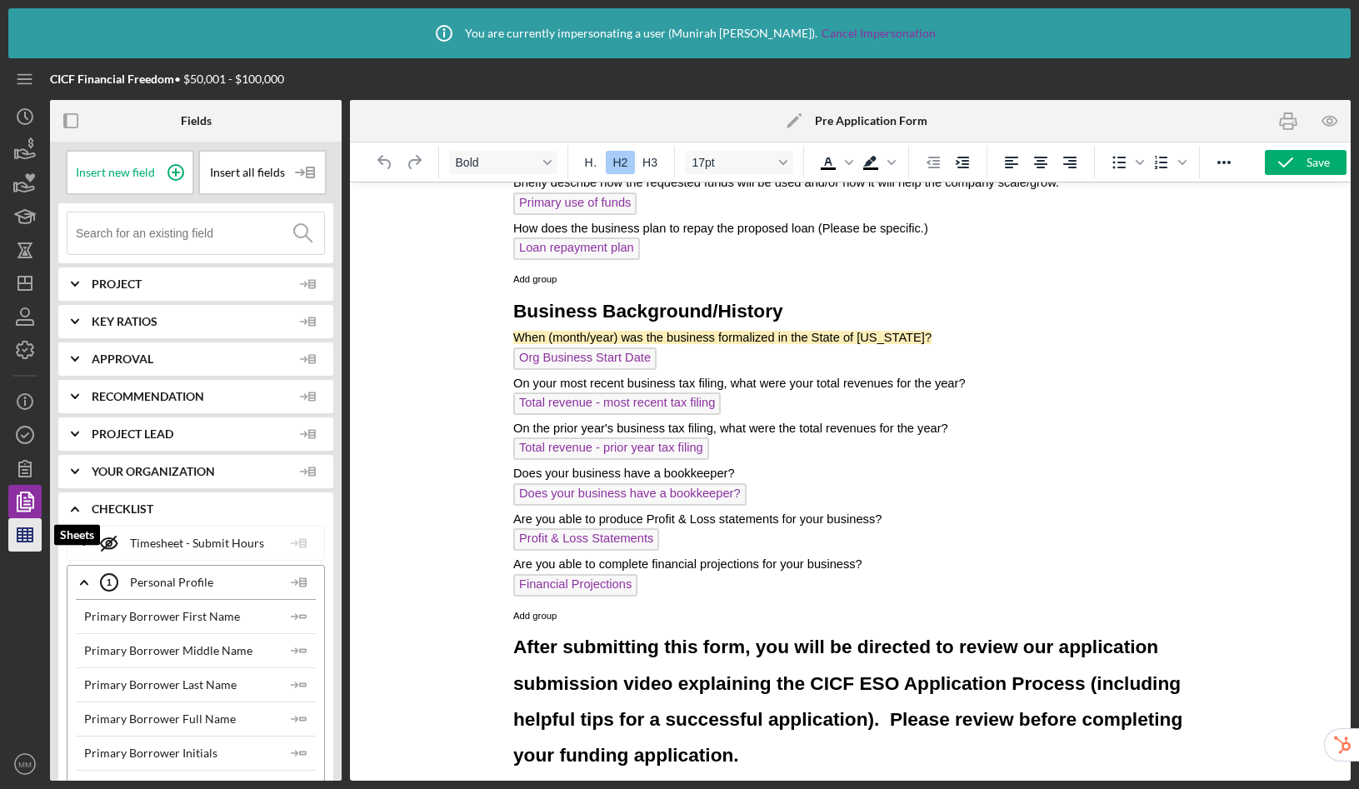
click at [16, 542] on icon "button" at bounding box center [25, 535] width 42 height 42
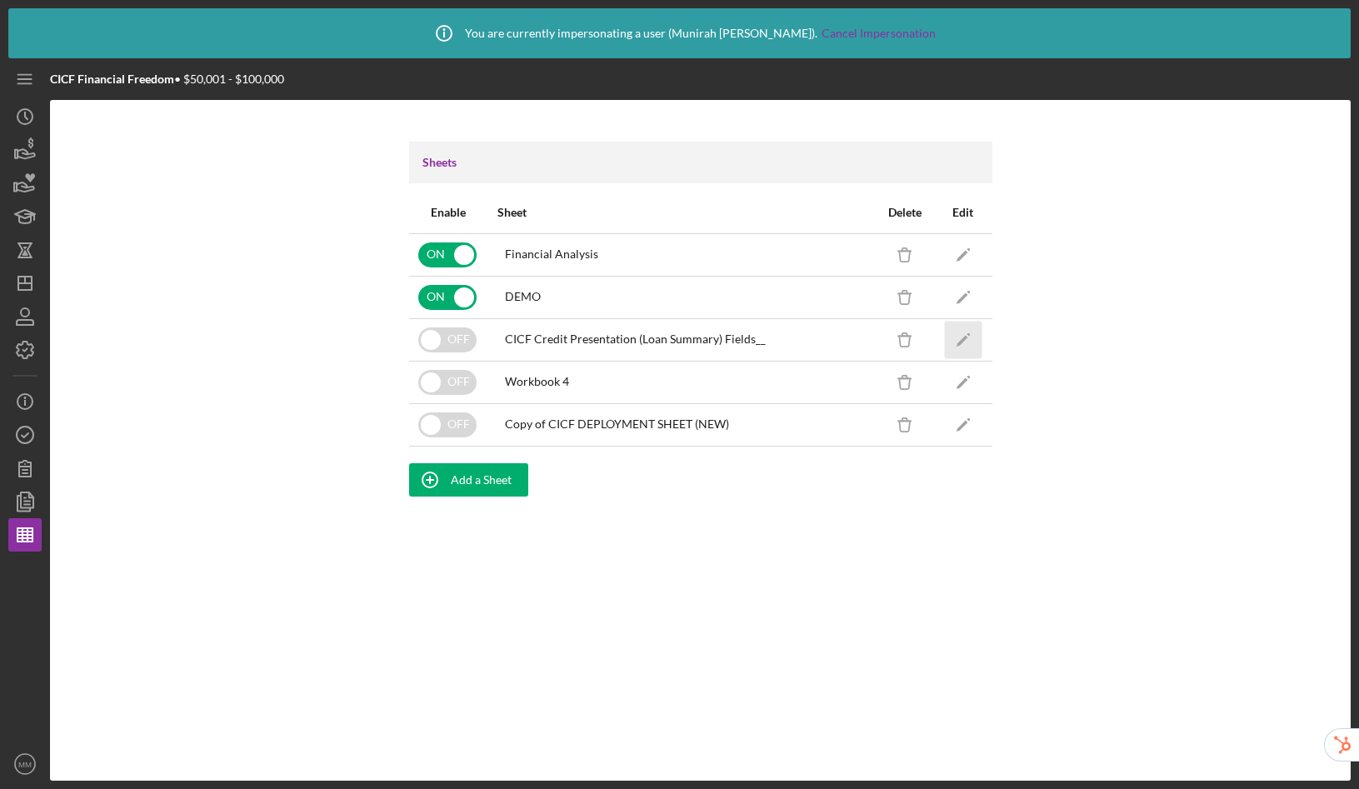
click at [957, 336] on icon "Icon/Edit" at bounding box center [962, 339] width 37 height 37
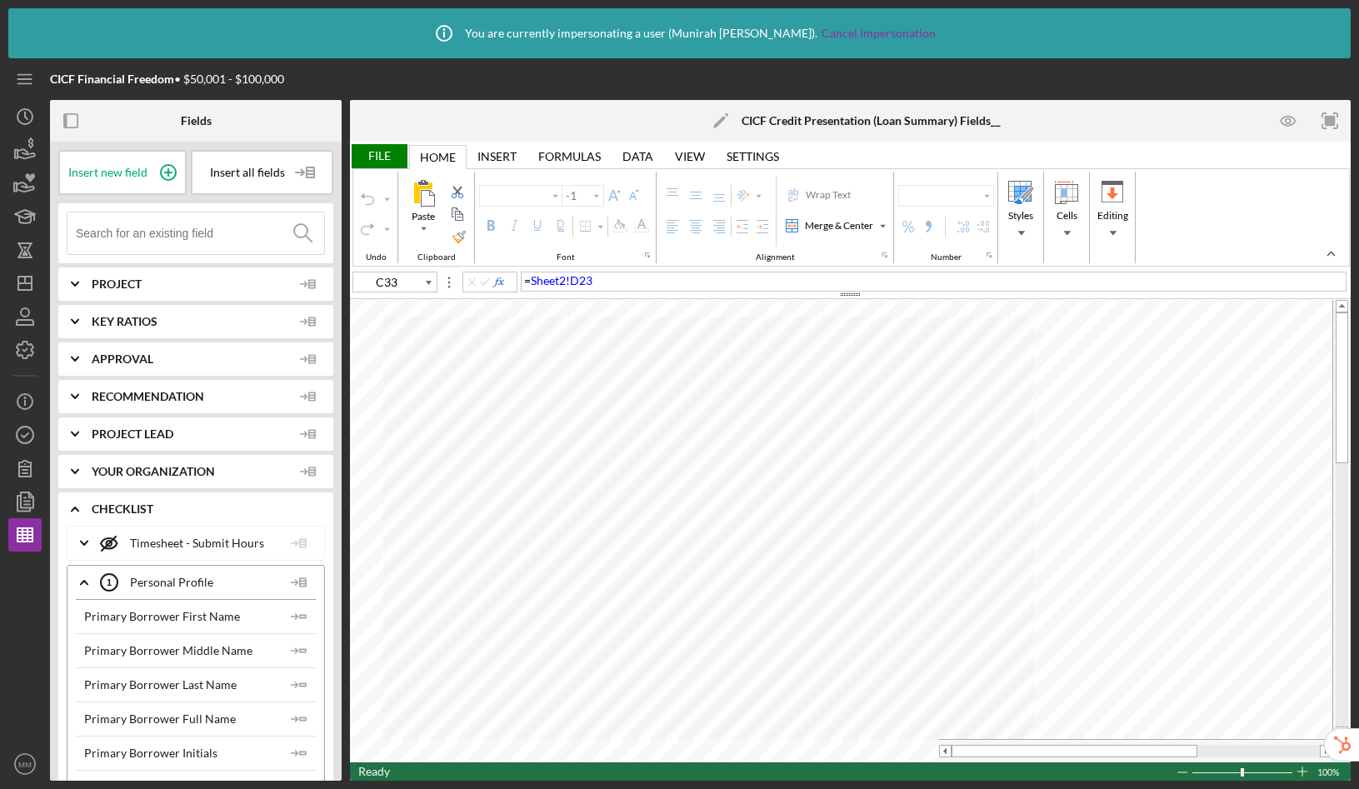
type input "Arial"
type input "9"
type input "Calibri"
type input "12"
type input "B11"
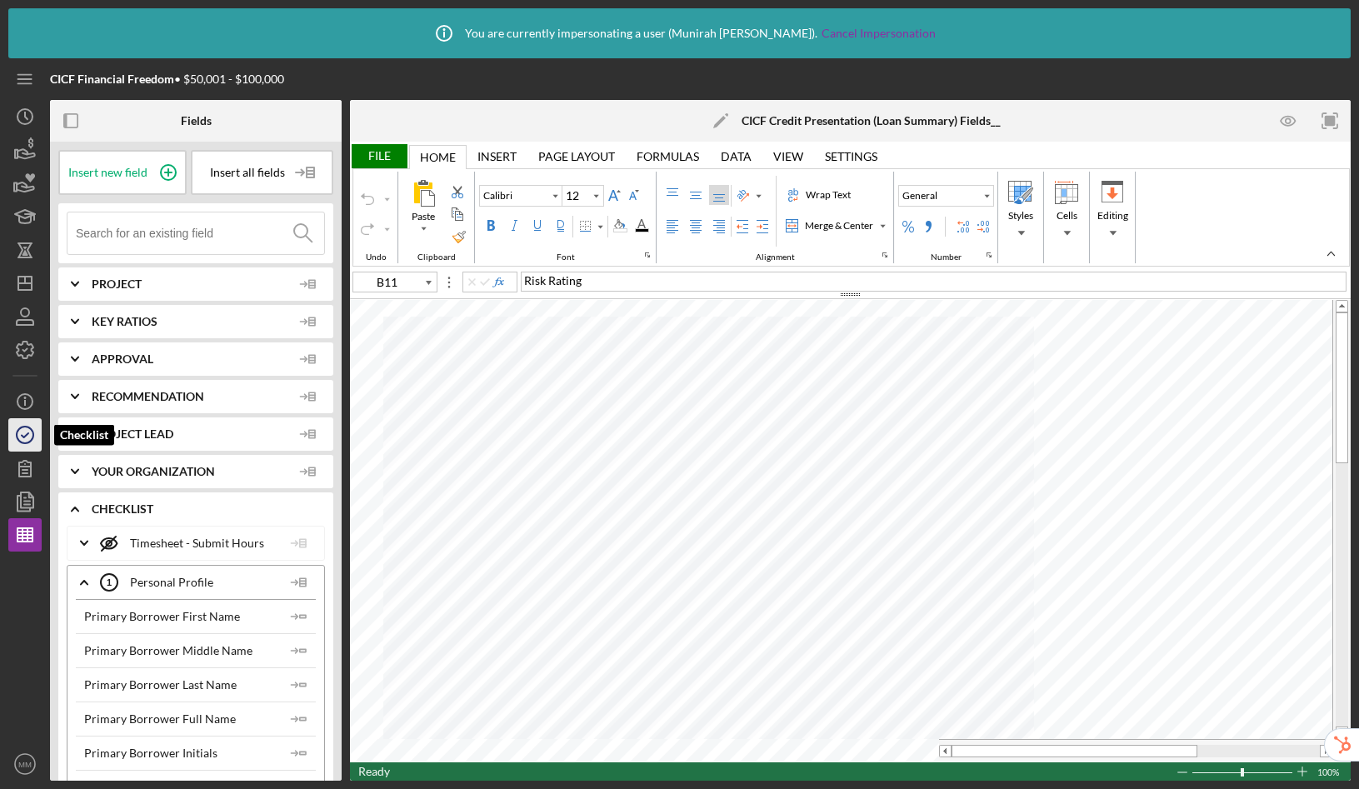
click at [24, 429] on icon "button" at bounding box center [25, 435] width 42 height 42
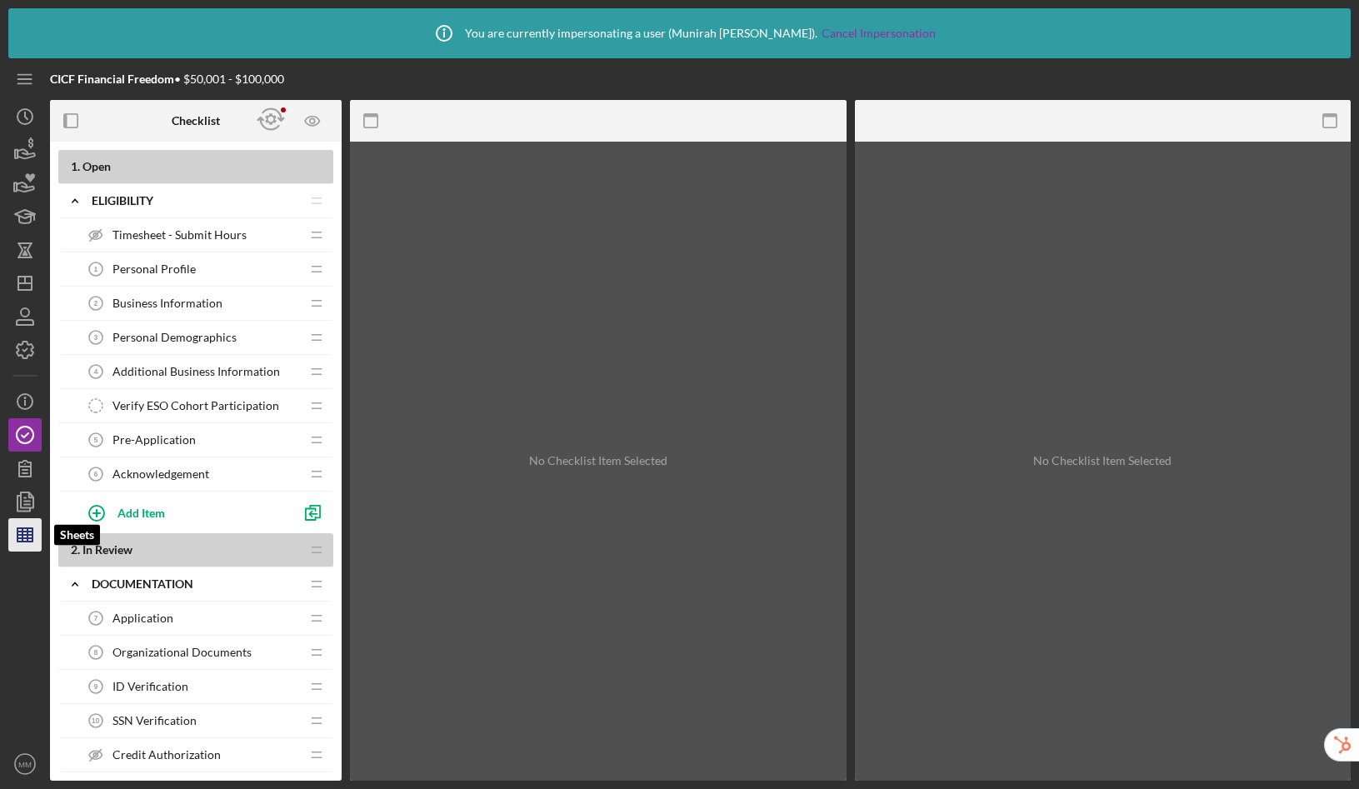
click at [36, 546] on icon "button" at bounding box center [25, 535] width 42 height 42
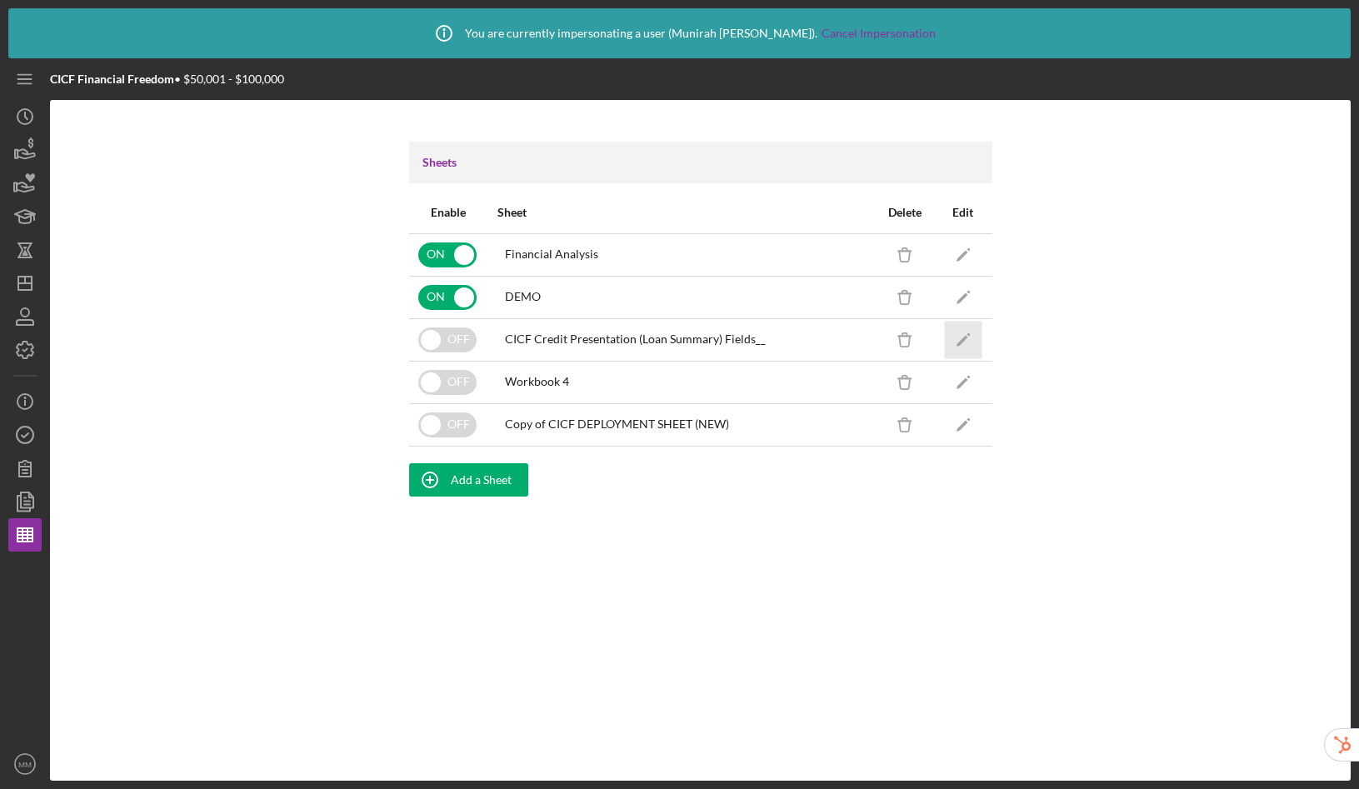
click at [967, 340] on icon "Icon/Edit" at bounding box center [962, 339] width 37 height 37
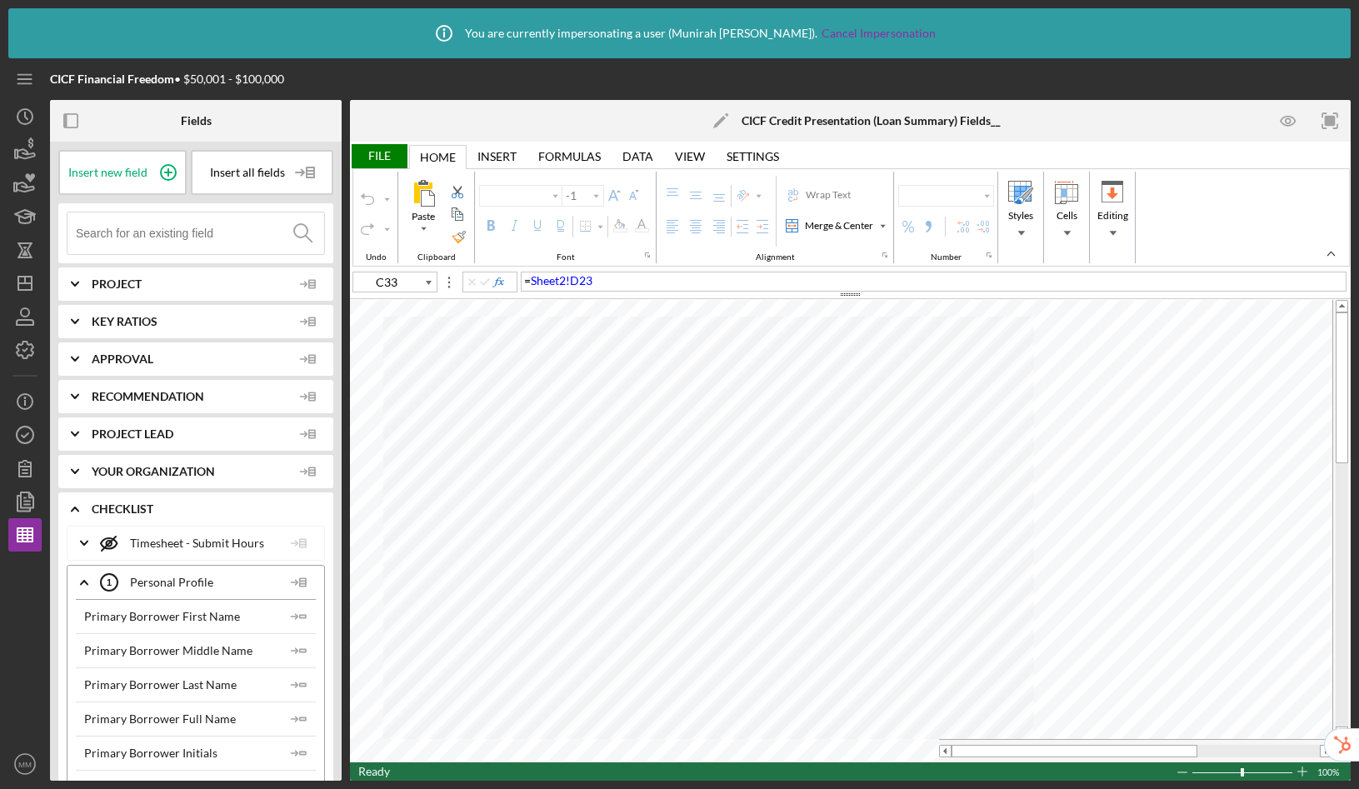
type input "Arial"
type input "9"
click at [210, 224] on input at bounding box center [200, 233] width 248 height 42
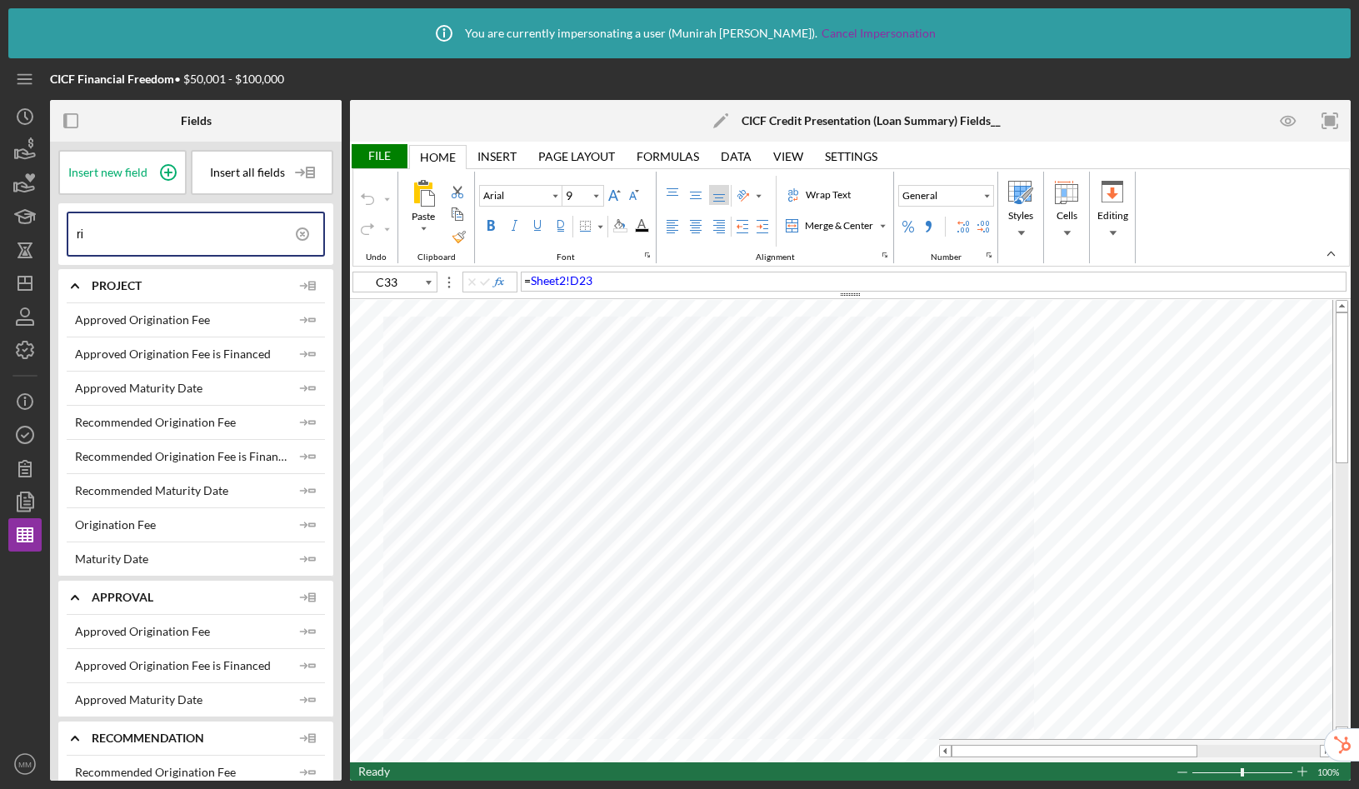
type input "r"
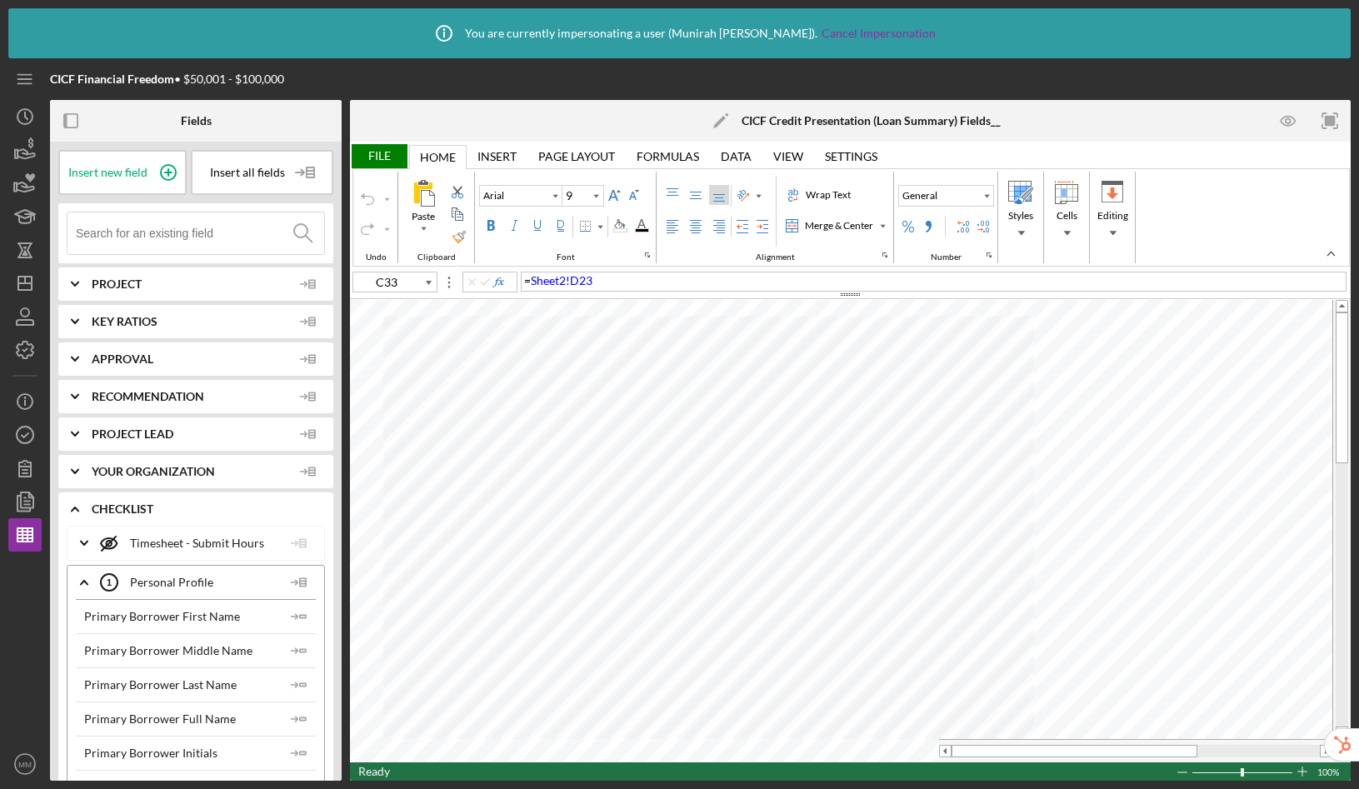
type input "C11"
click at [150, 242] on input at bounding box center [200, 233] width 248 height 42
click at [32, 437] on circle "button" at bounding box center [25, 435] width 17 height 17
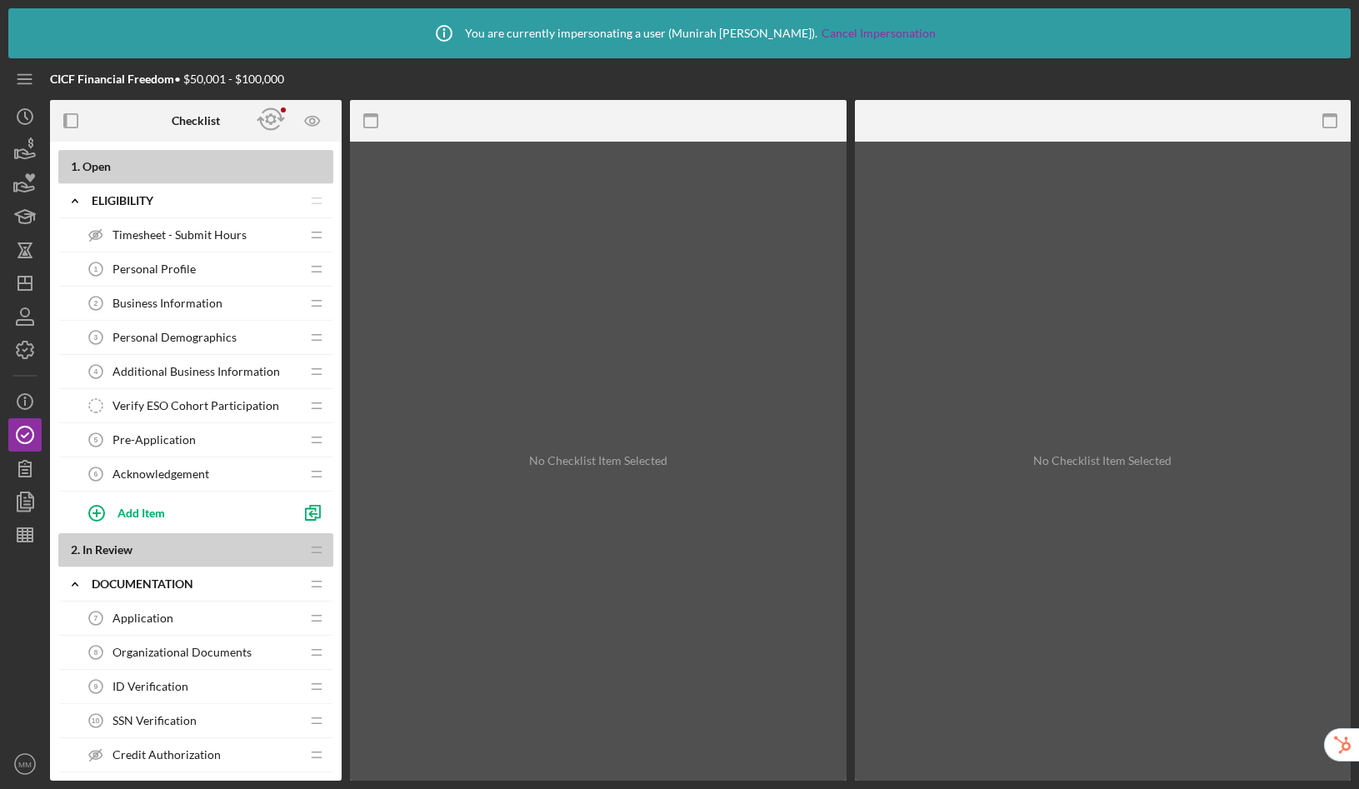
click at [201, 439] on div "Pre-Application 5 Pre-Application" at bounding box center [189, 439] width 221 height 33
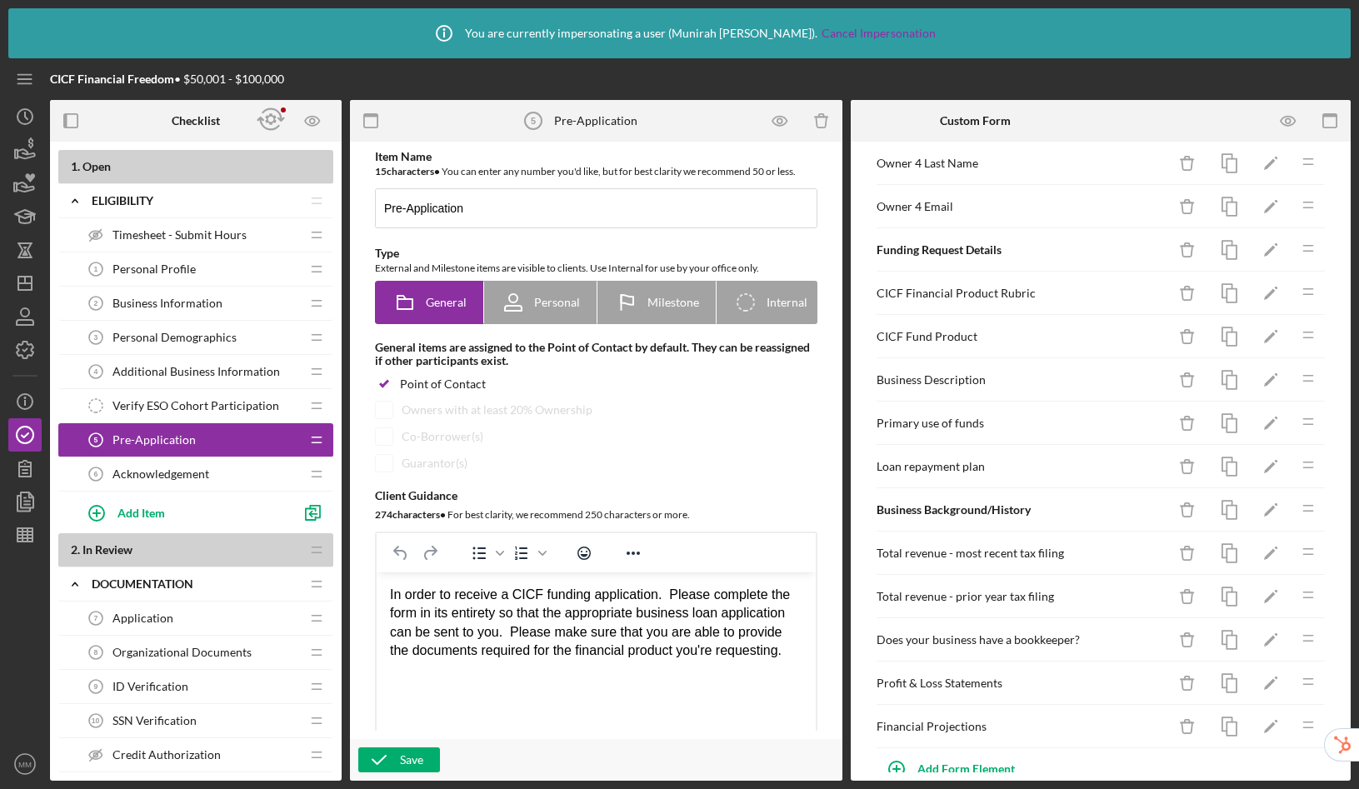
scroll to position [445, 0]
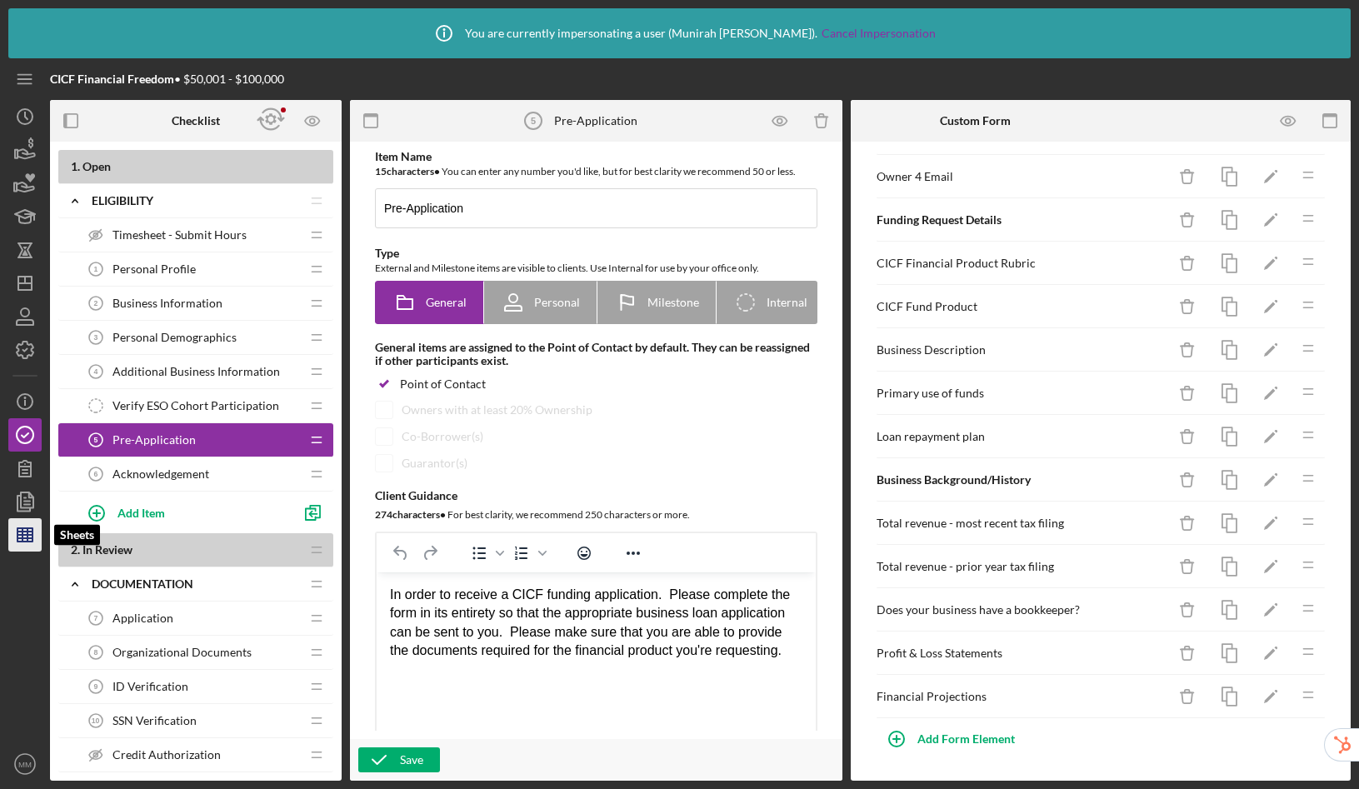
click at [30, 539] on icon "button" at bounding box center [25, 535] width 42 height 42
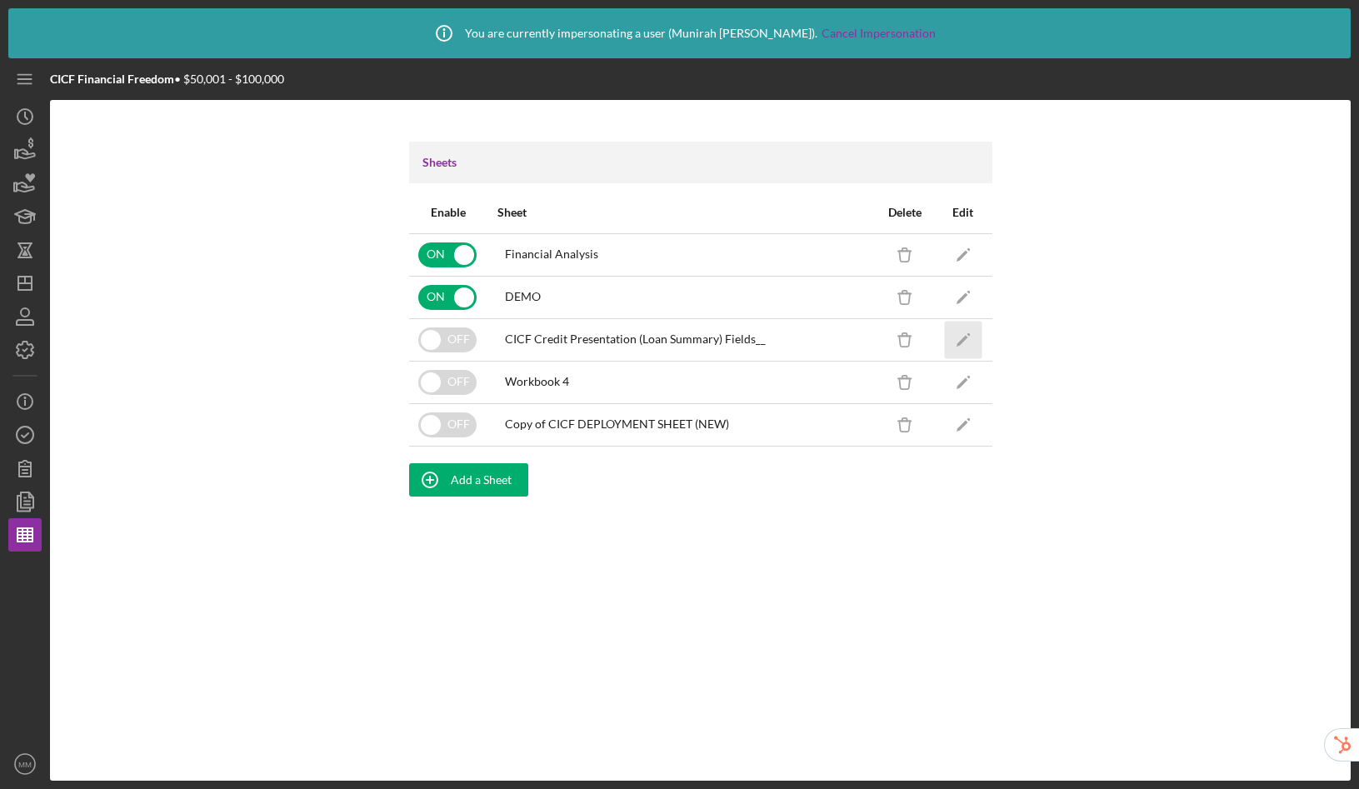
click at [967, 341] on icon "Icon/Edit" at bounding box center [962, 339] width 37 height 37
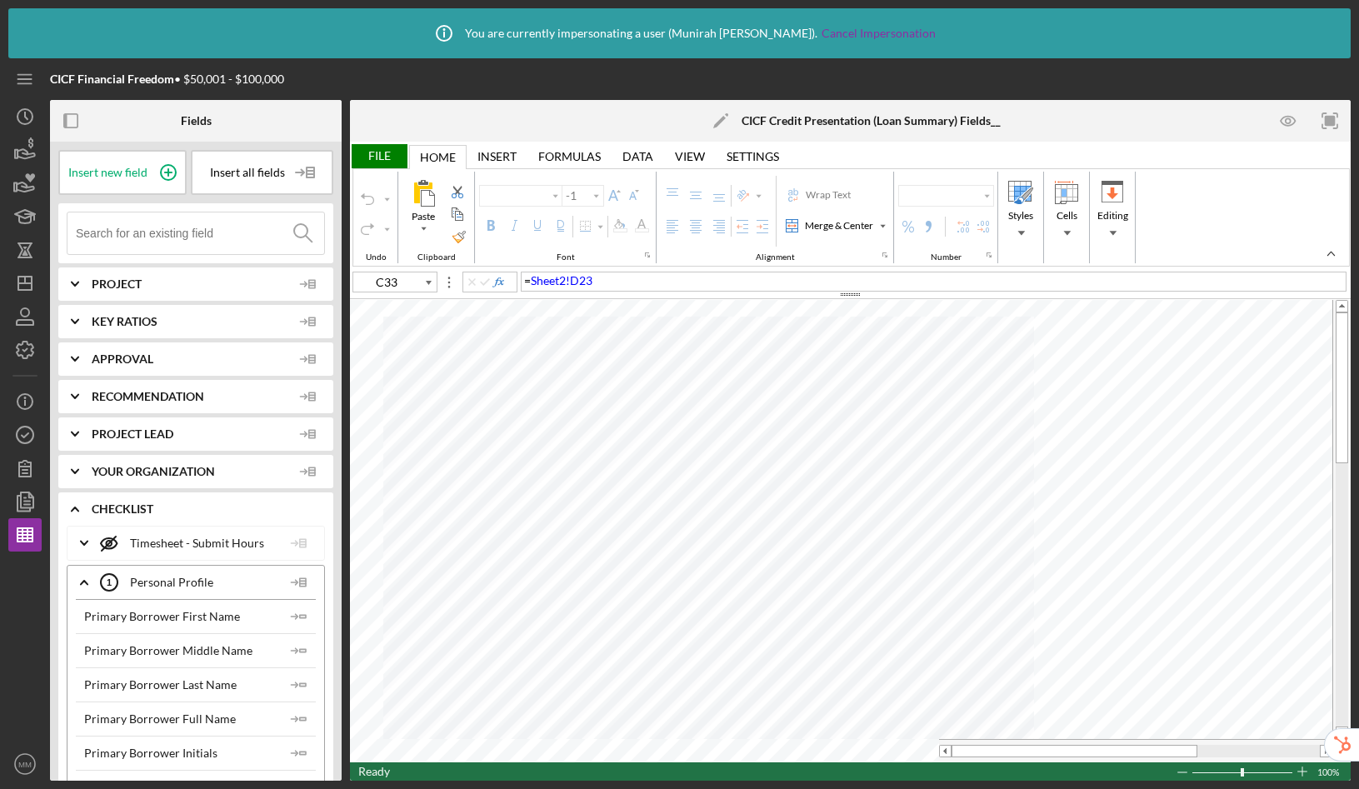
type input "Arial"
type input "9"
type input "D23"
type input "10"
type input "J13"
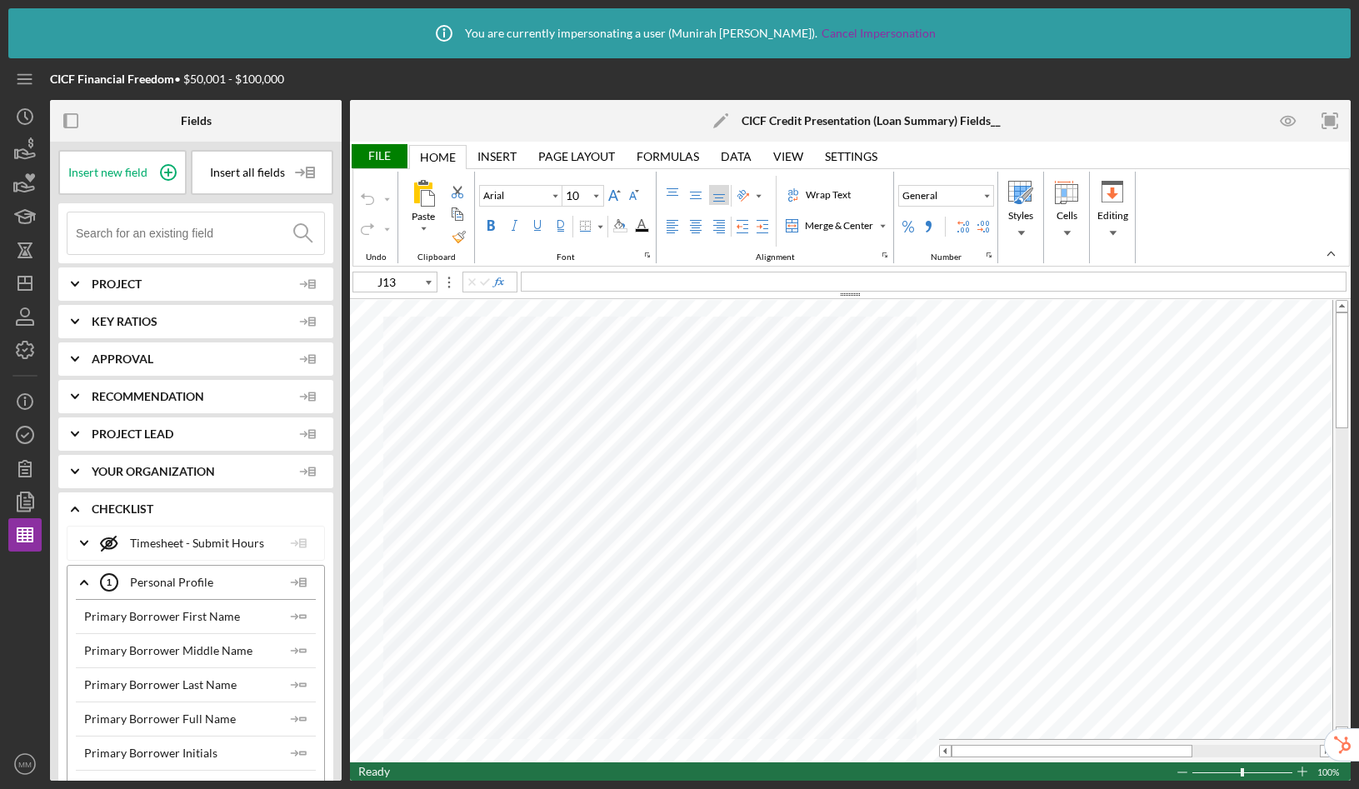
type input "Calibri"
type input "12"
type input "H14"
type input "Arial"
type input "10"
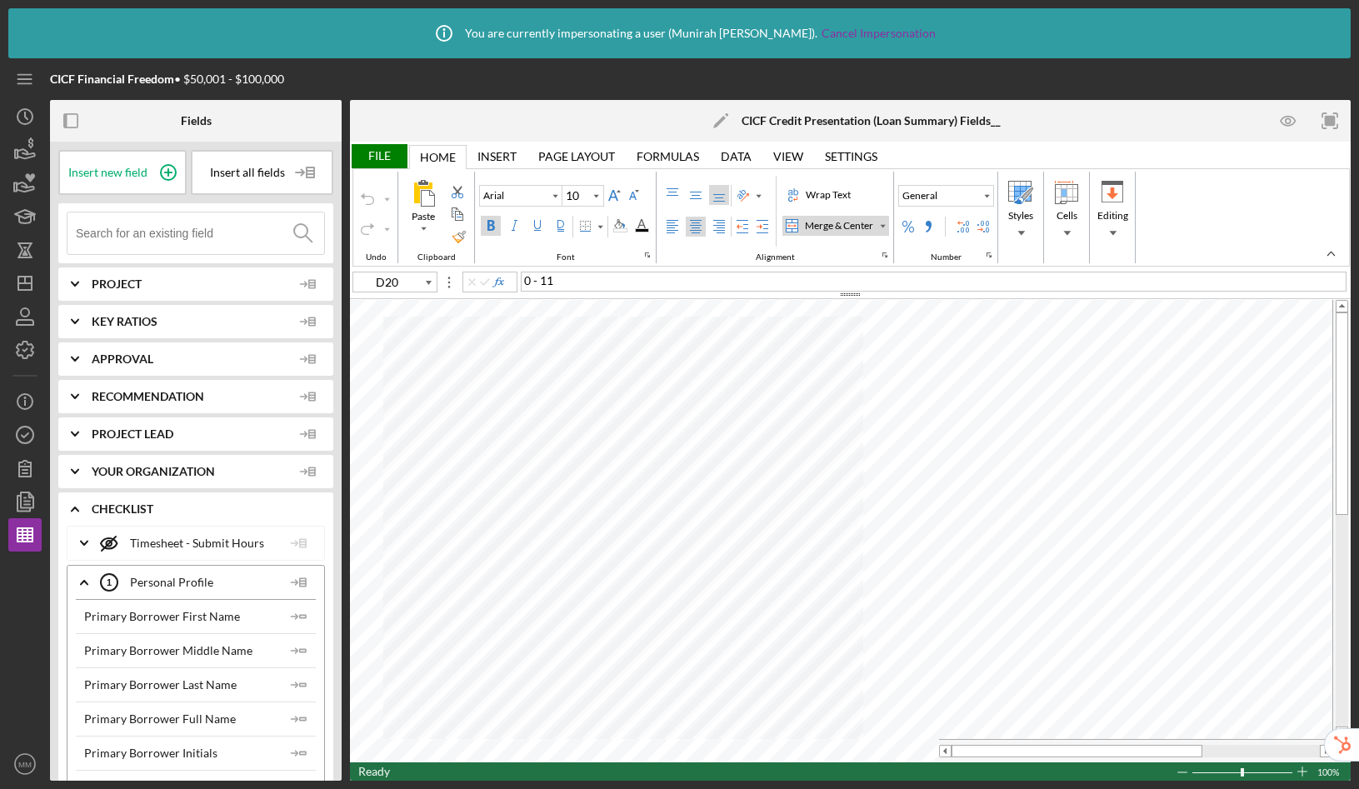
type input "D19"
type input "Calibri"
type input "12"
type input "D17"
type input "Arial"
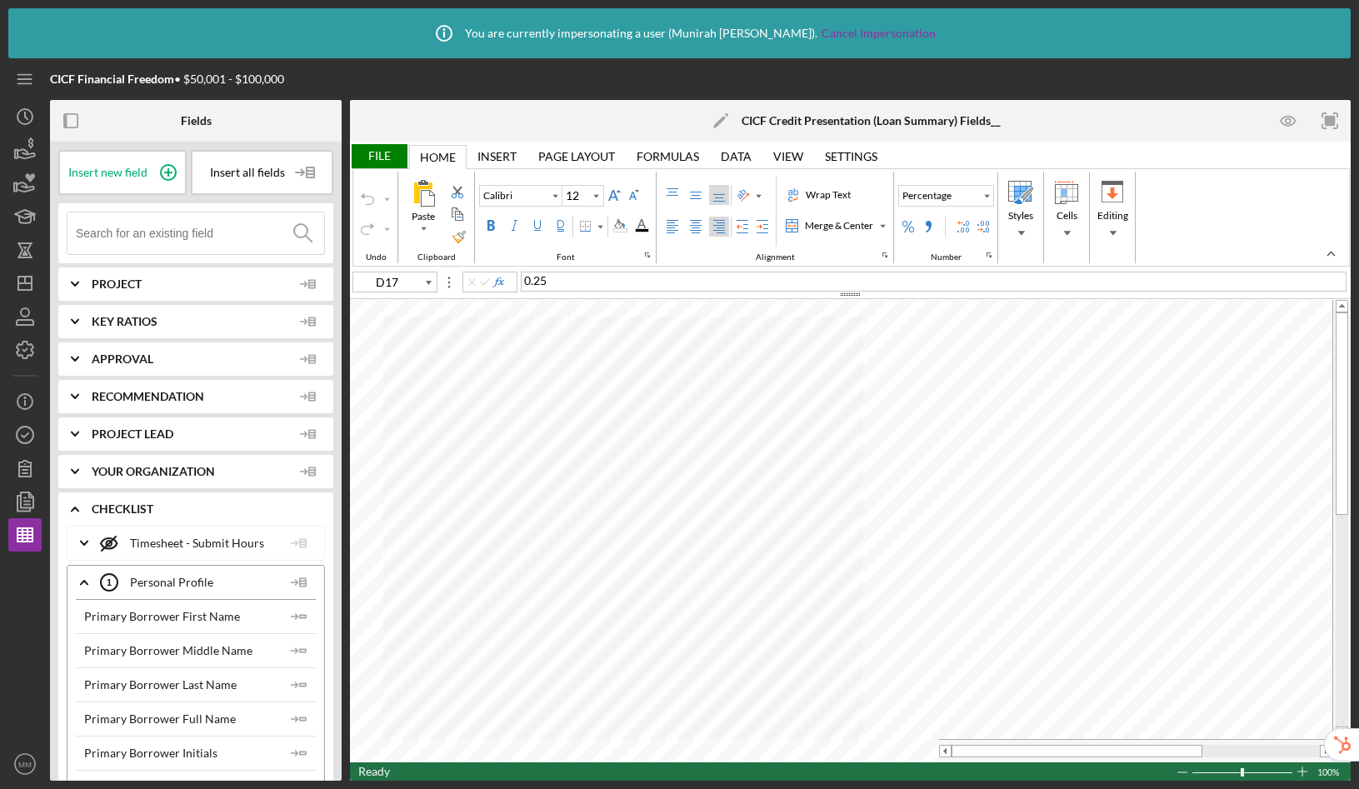
type input "10"
type input "B12"
type input "Calibri"
type input "12"
type input "G6"
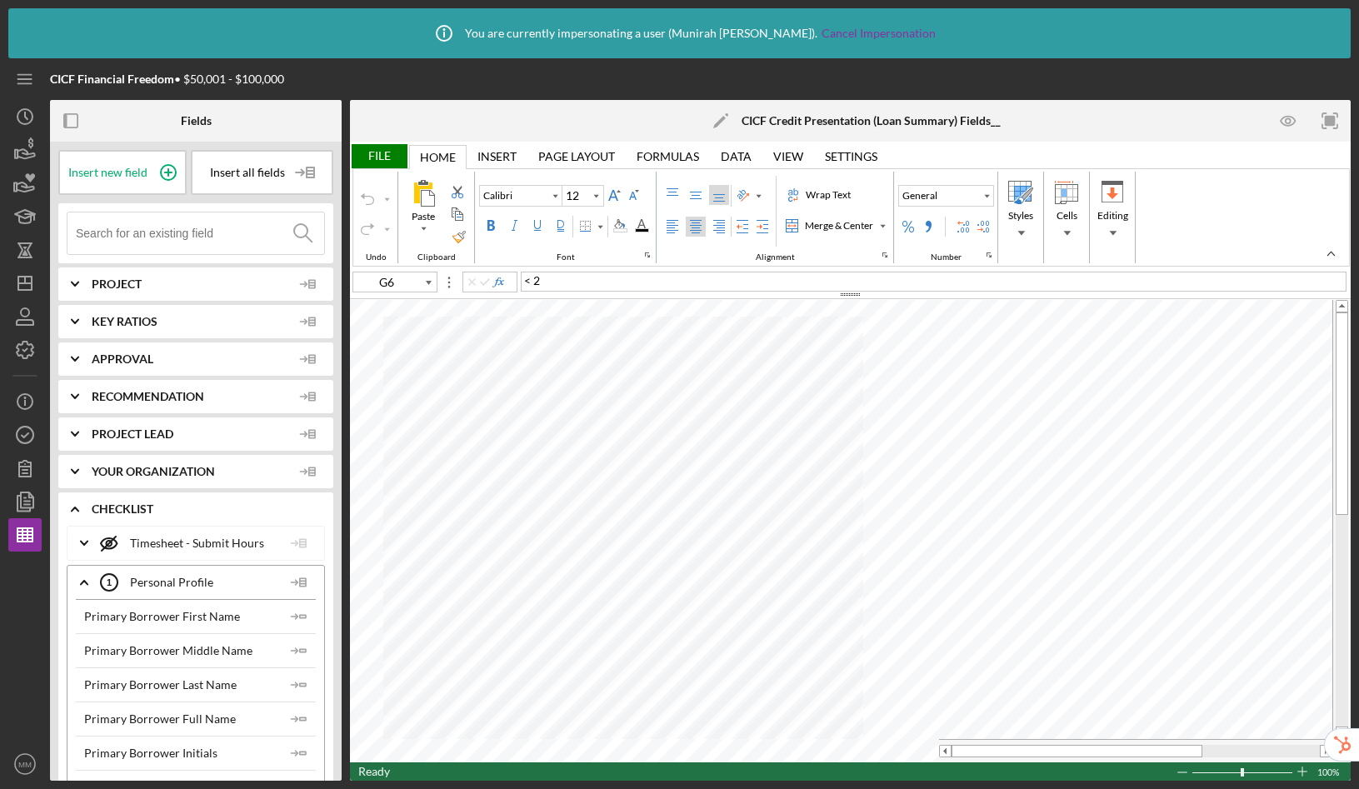
type input "Arial"
type input "10"
type input "D20"
type input "Calibri"
type input "12"
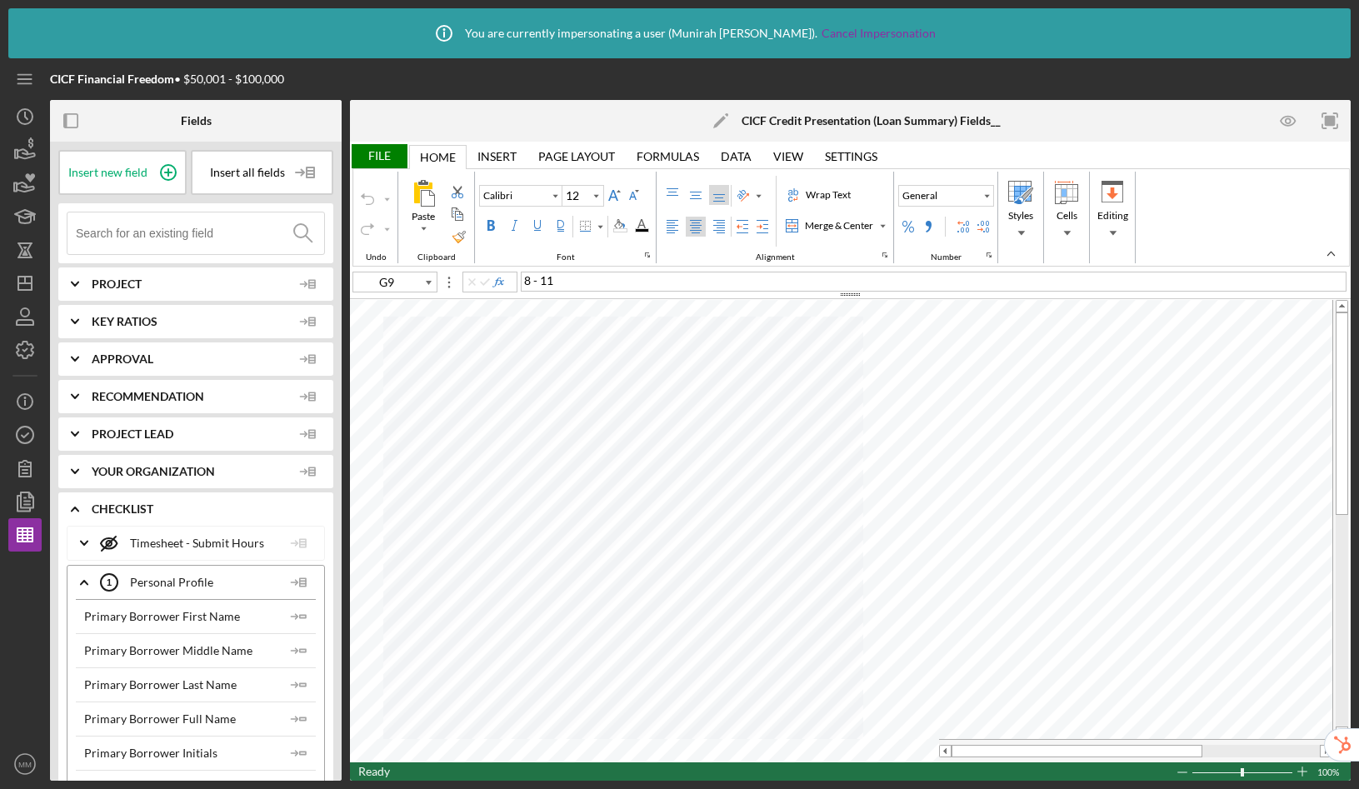
type input "G10"
type input "Arial"
type input "10"
type input "E11"
type input "Calibri"
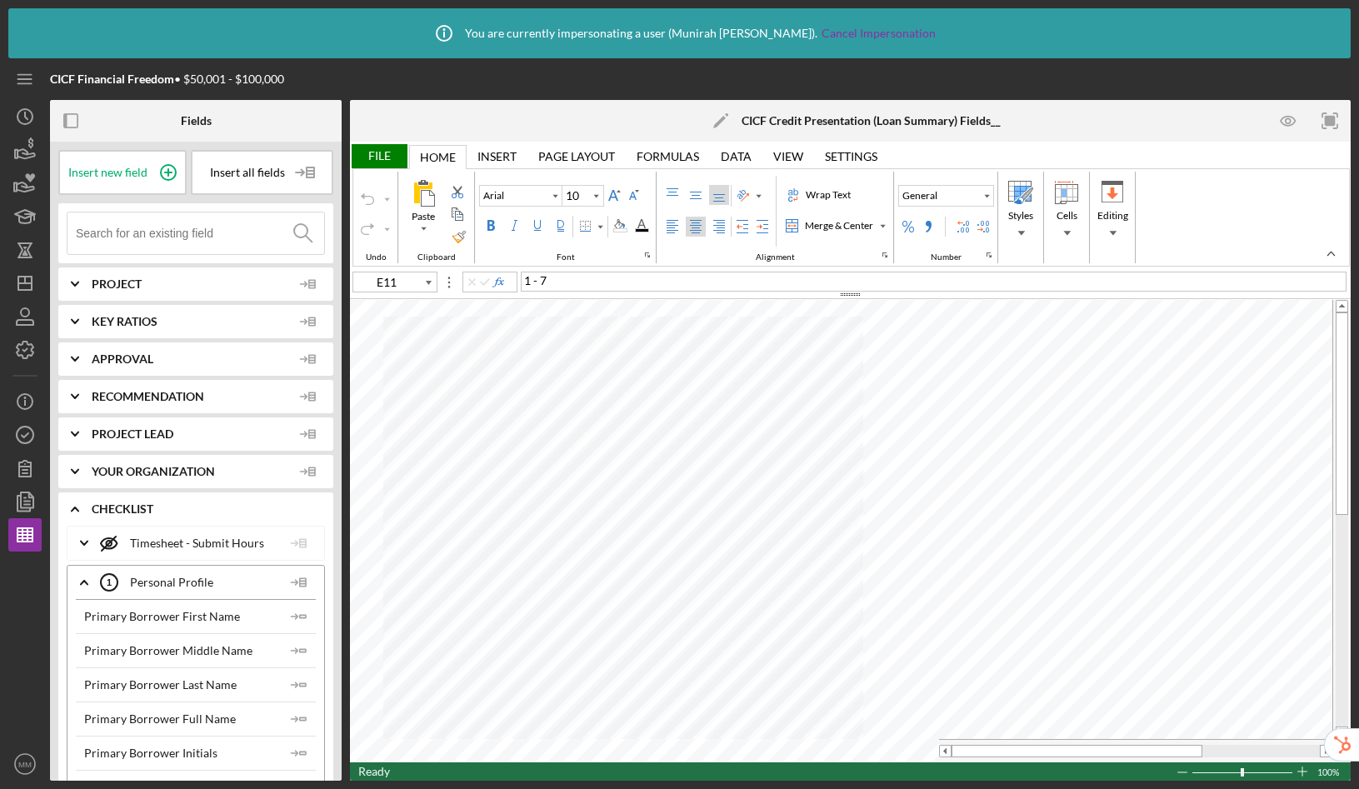
type input "12"
type input "D6"
type input "Arial"
type input "10"
type input "C33"
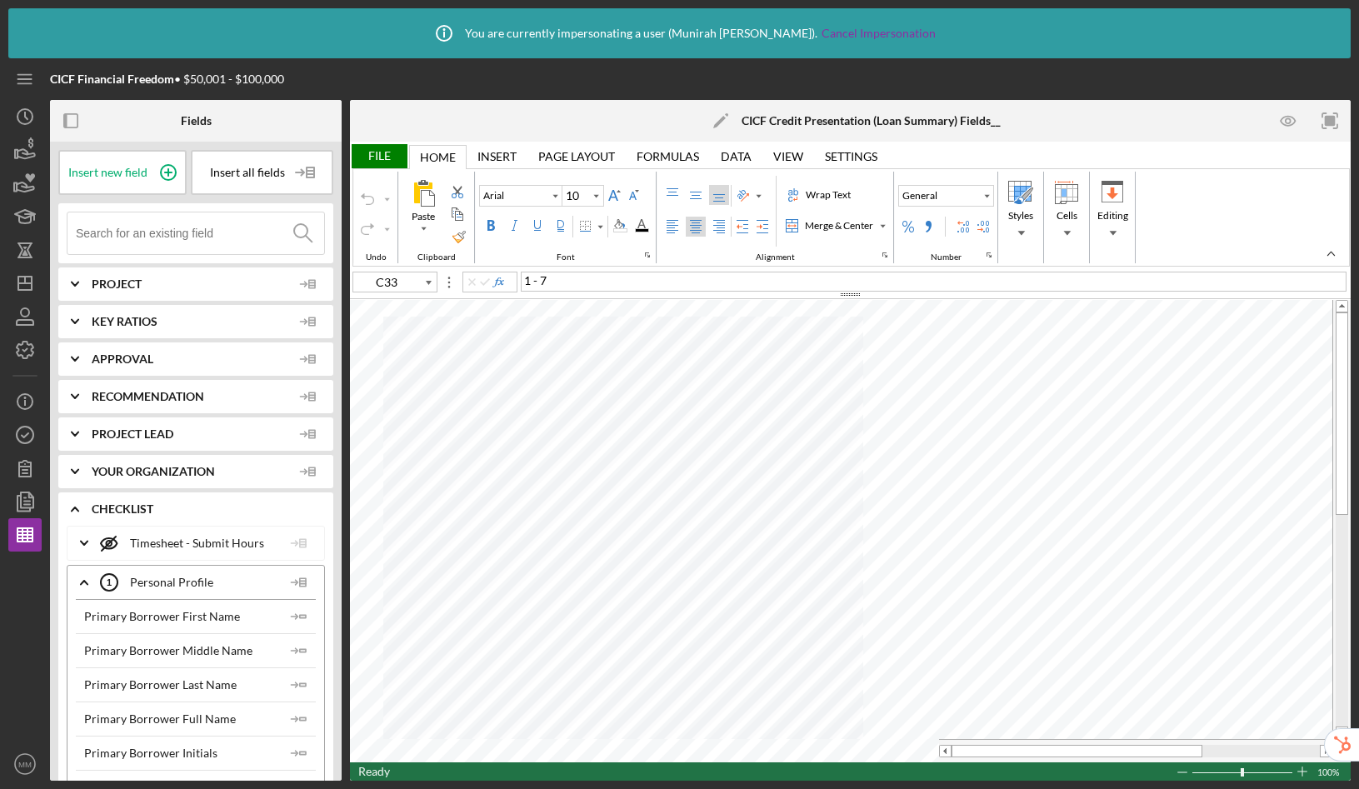
type input "9"
type input "D23"
type input "10"
type input "C33"
type input "9"
